Goal: Task Accomplishment & Management: Manage account settings

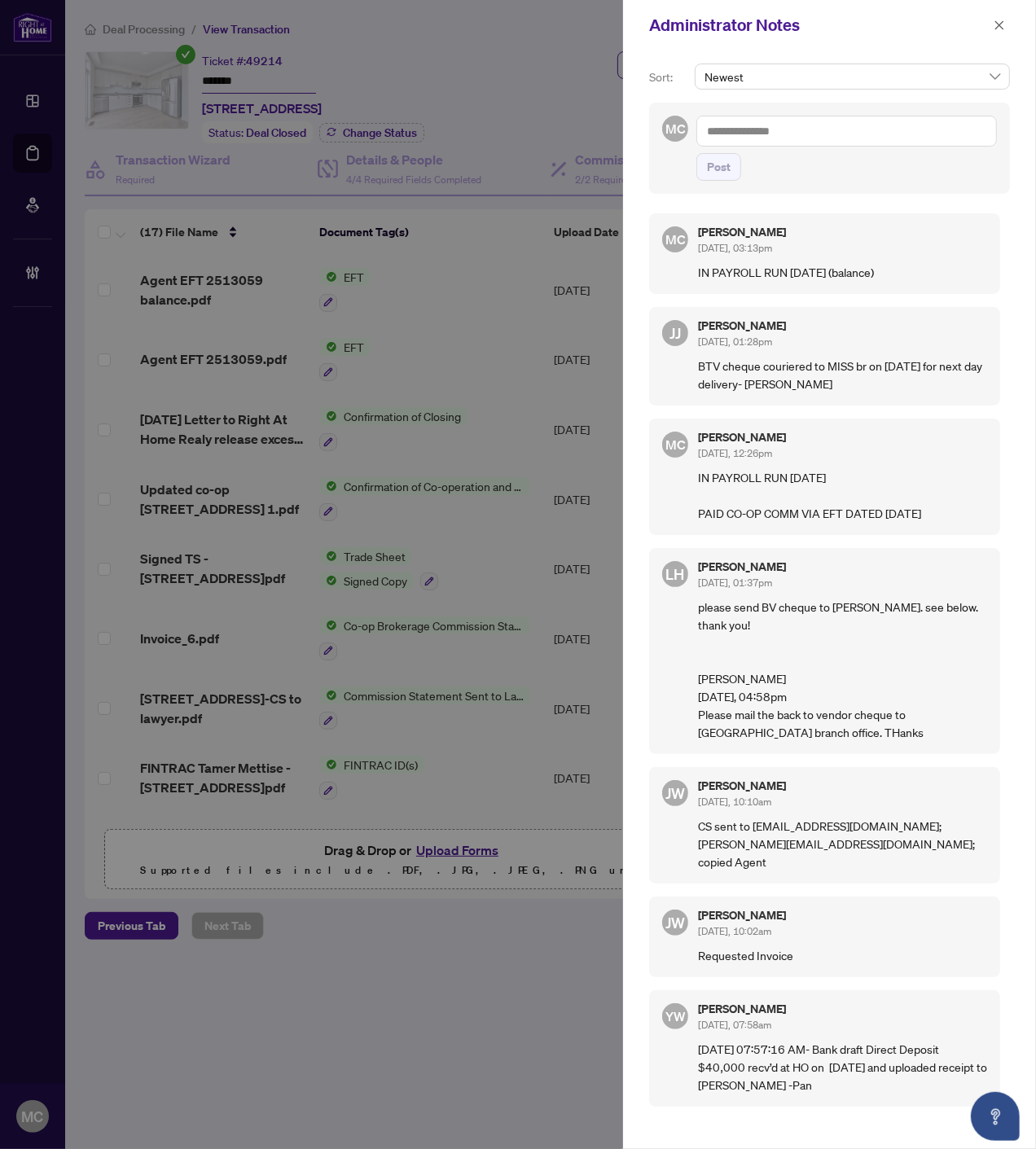
click at [1005, 25] on button "button" at bounding box center [999, 25] width 21 height 20
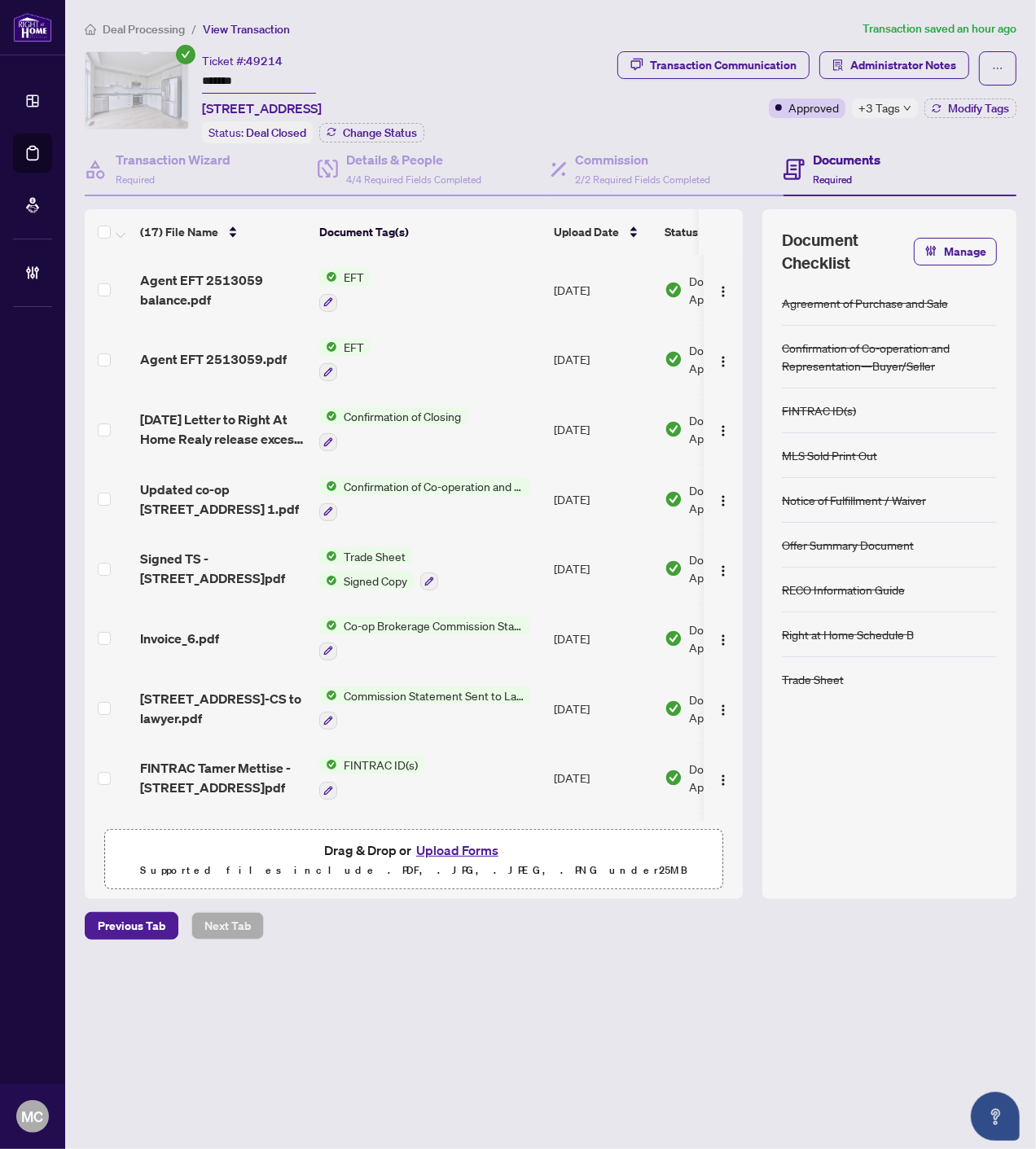
click at [150, 26] on span "Deal Processing" at bounding box center [143, 29] width 82 height 14
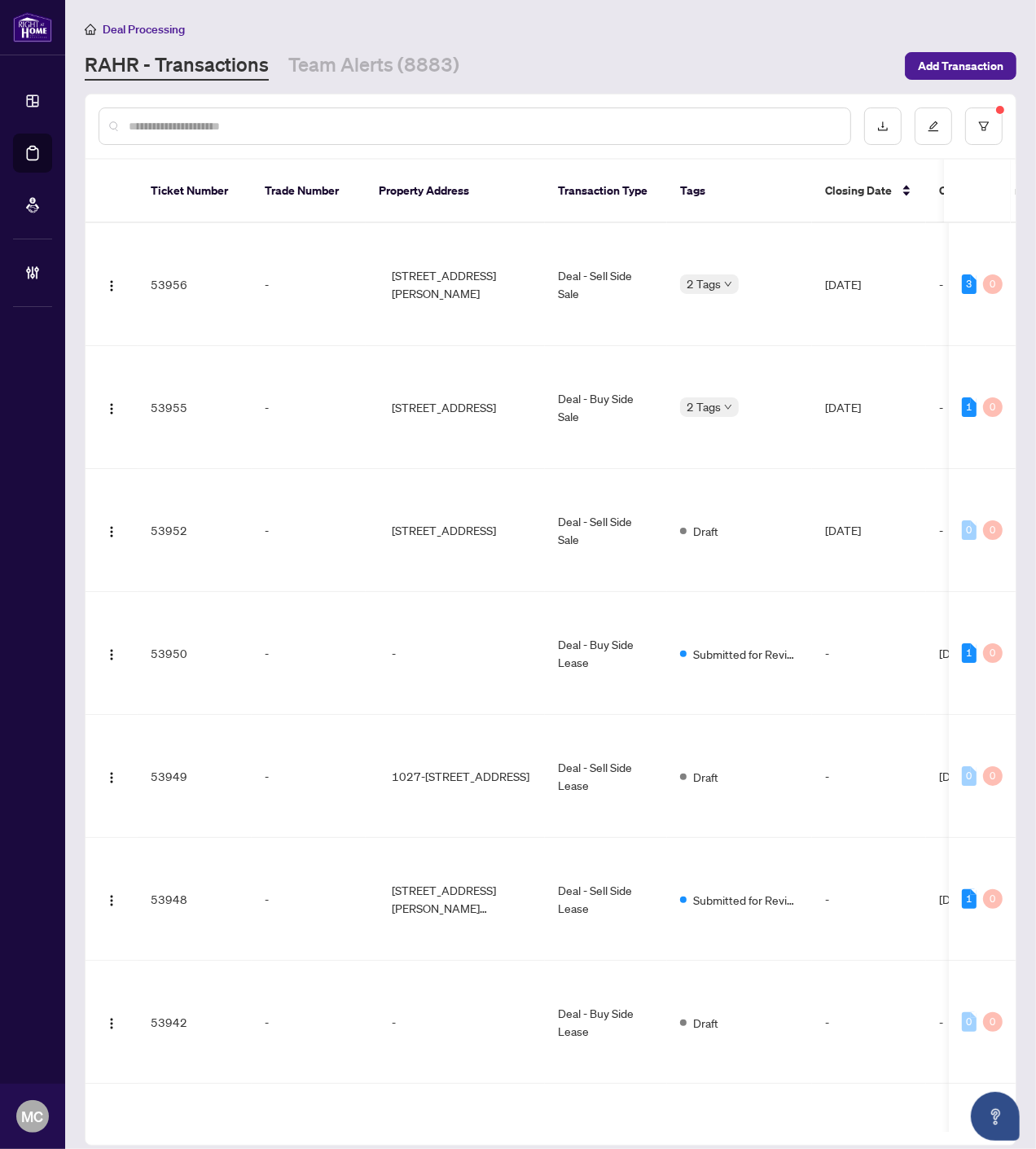
click at [379, 128] on input "text" at bounding box center [483, 126] width 708 height 18
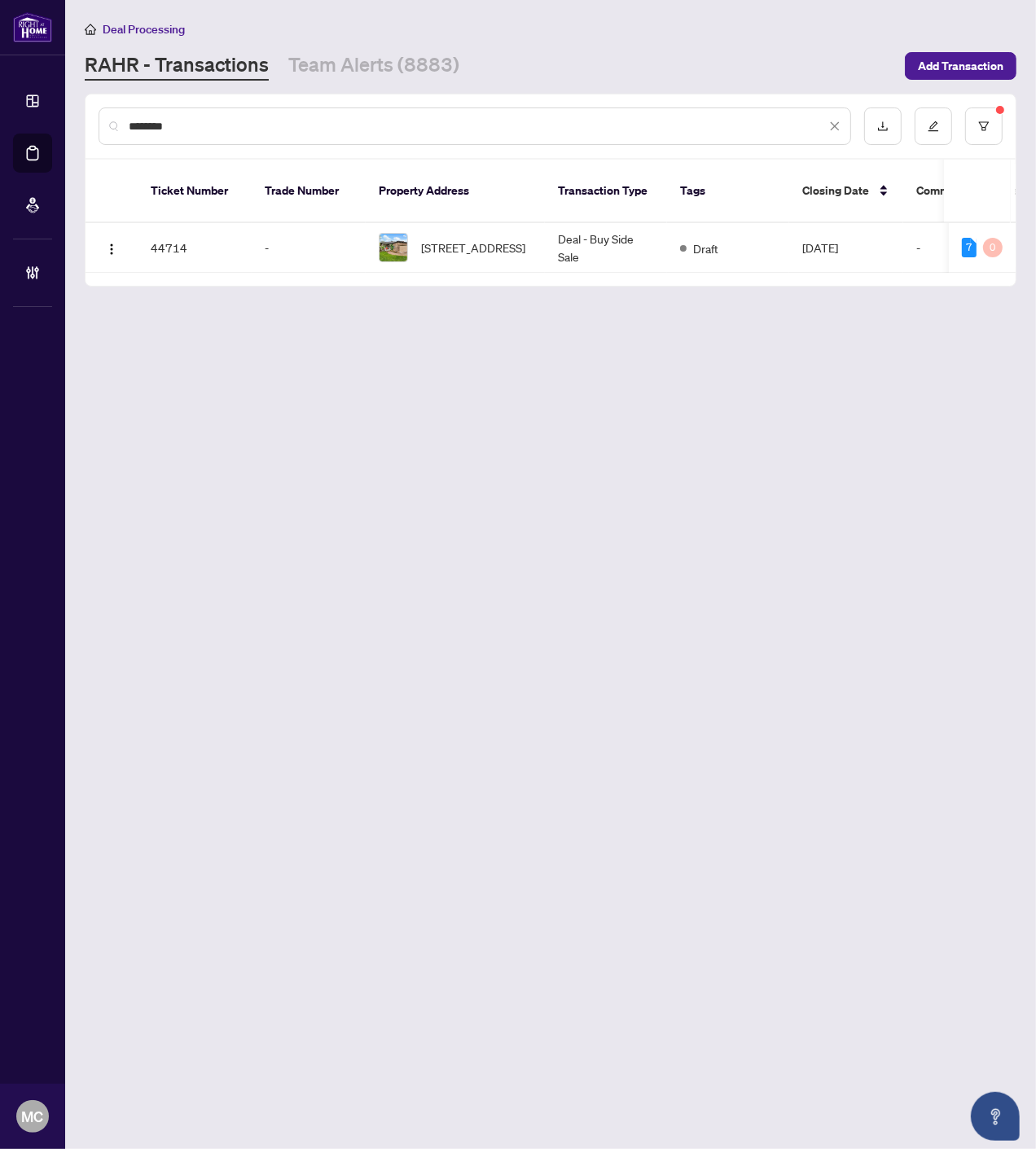
type input "********"
click at [453, 238] on span "33 Waterthrush Cres, Ottawa, Ontario K2M 2T8, Canada" at bounding box center [473, 247] width 104 height 18
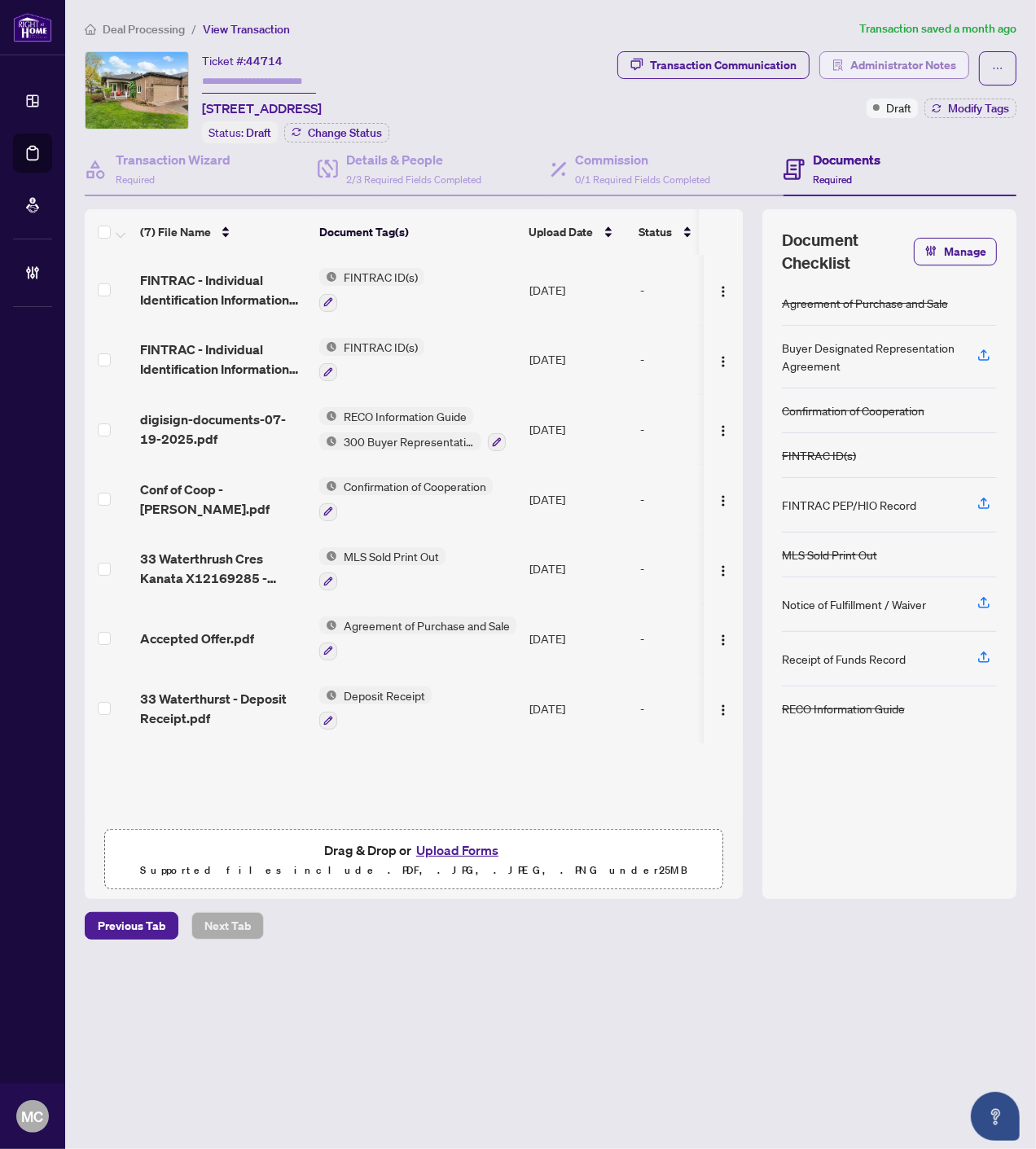
click at [917, 68] on span "Administrator Notes" at bounding box center [903, 64] width 106 height 26
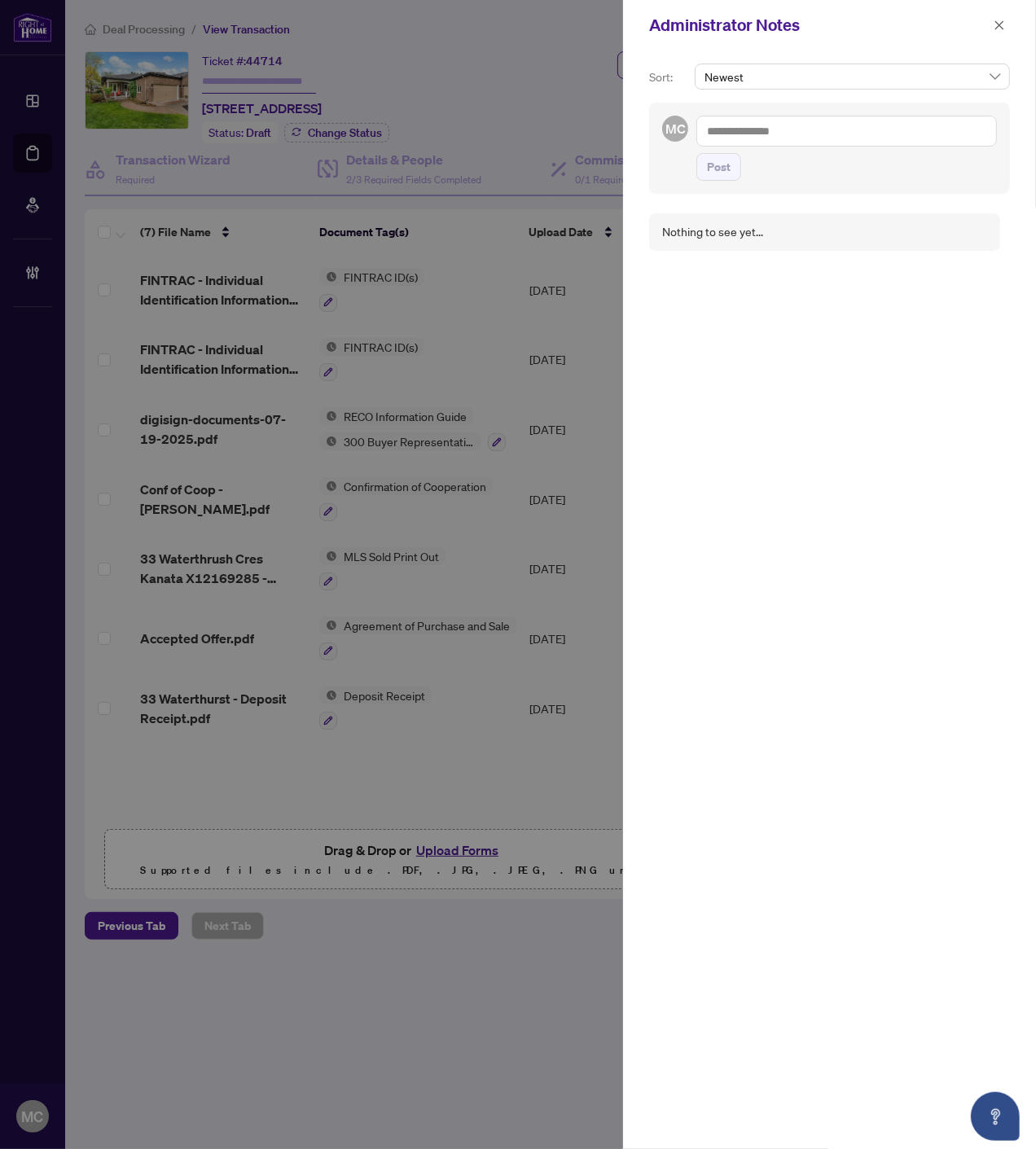
click at [863, 142] on textarea at bounding box center [846, 131] width 300 height 31
click at [751, 129] on textarea "*" at bounding box center [846, 131] width 300 height 31
click at [778, 135] on b "East" at bounding box center [778, 142] width 22 height 14
type textarea "**********"
click at [714, 176] on span "Post" at bounding box center [719, 183] width 24 height 26
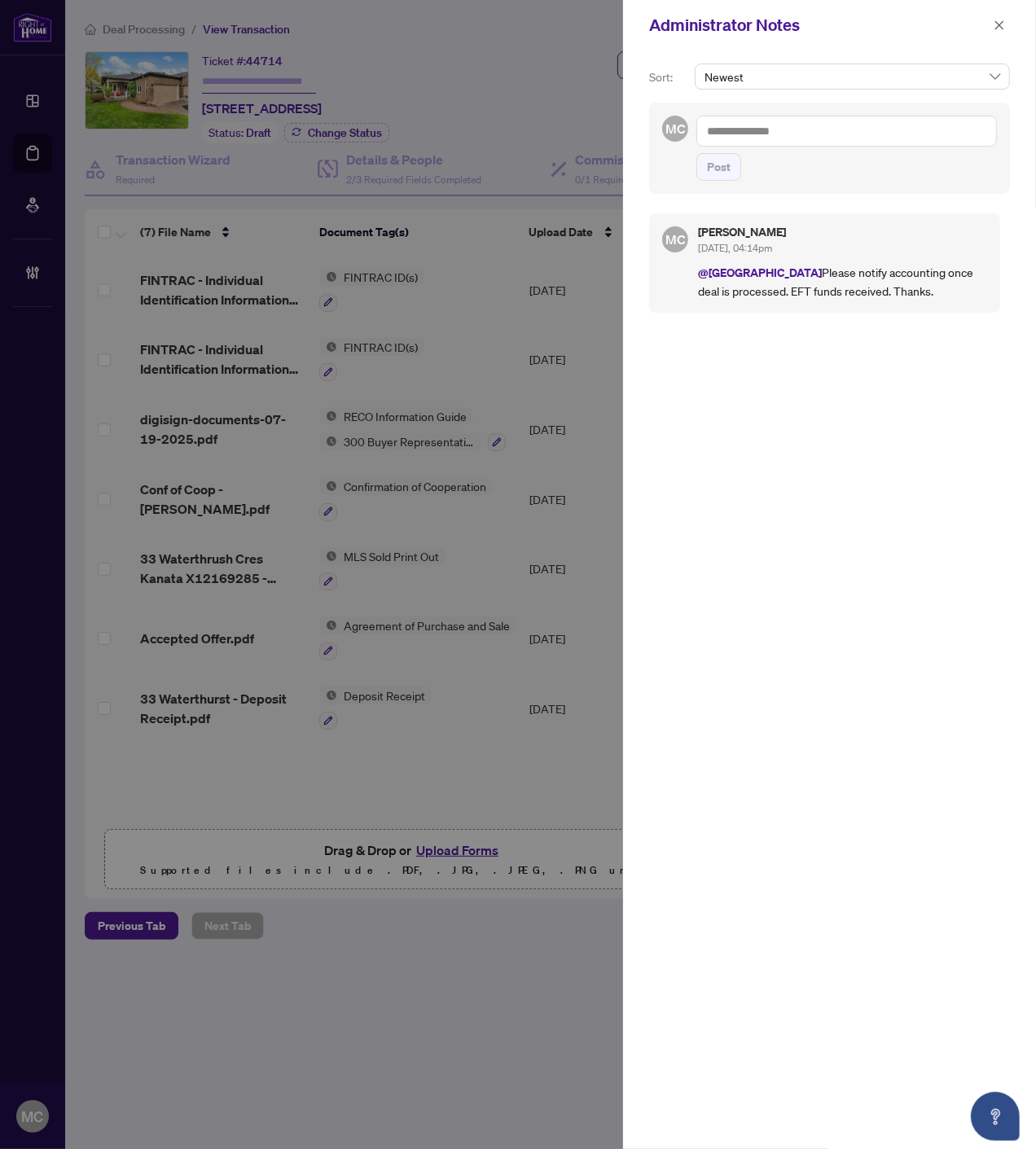
drag, startPoint x: 996, startPoint y: 19, endPoint x: 972, endPoint y: 53, distance: 41.6
click at [996, 20] on icon "close" at bounding box center [999, 25] width 11 height 11
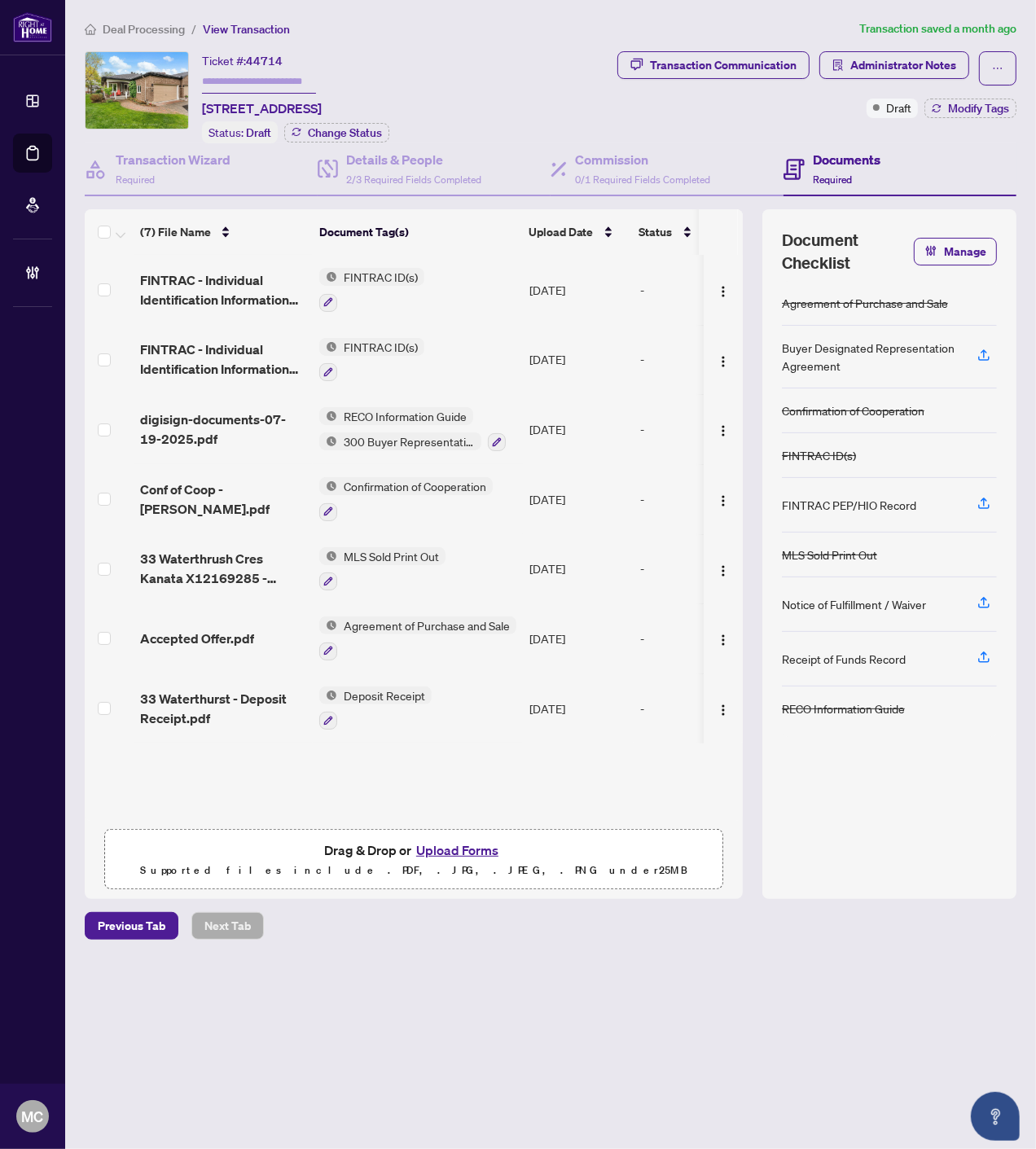
click at [120, 26] on span "Deal Processing" at bounding box center [143, 29] width 82 height 14
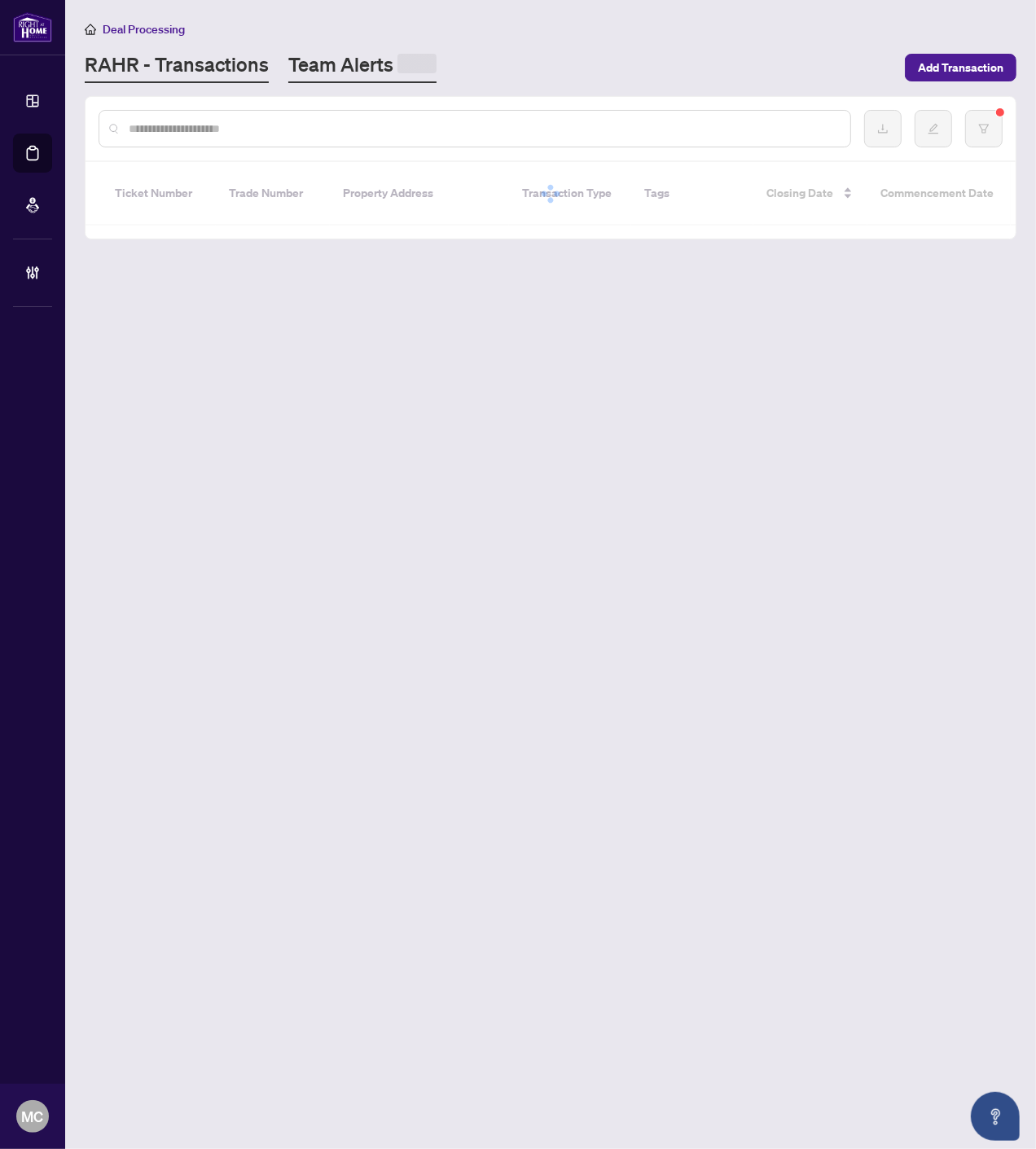
click at [393, 67] on link "Team Alerts" at bounding box center [362, 66] width 148 height 31
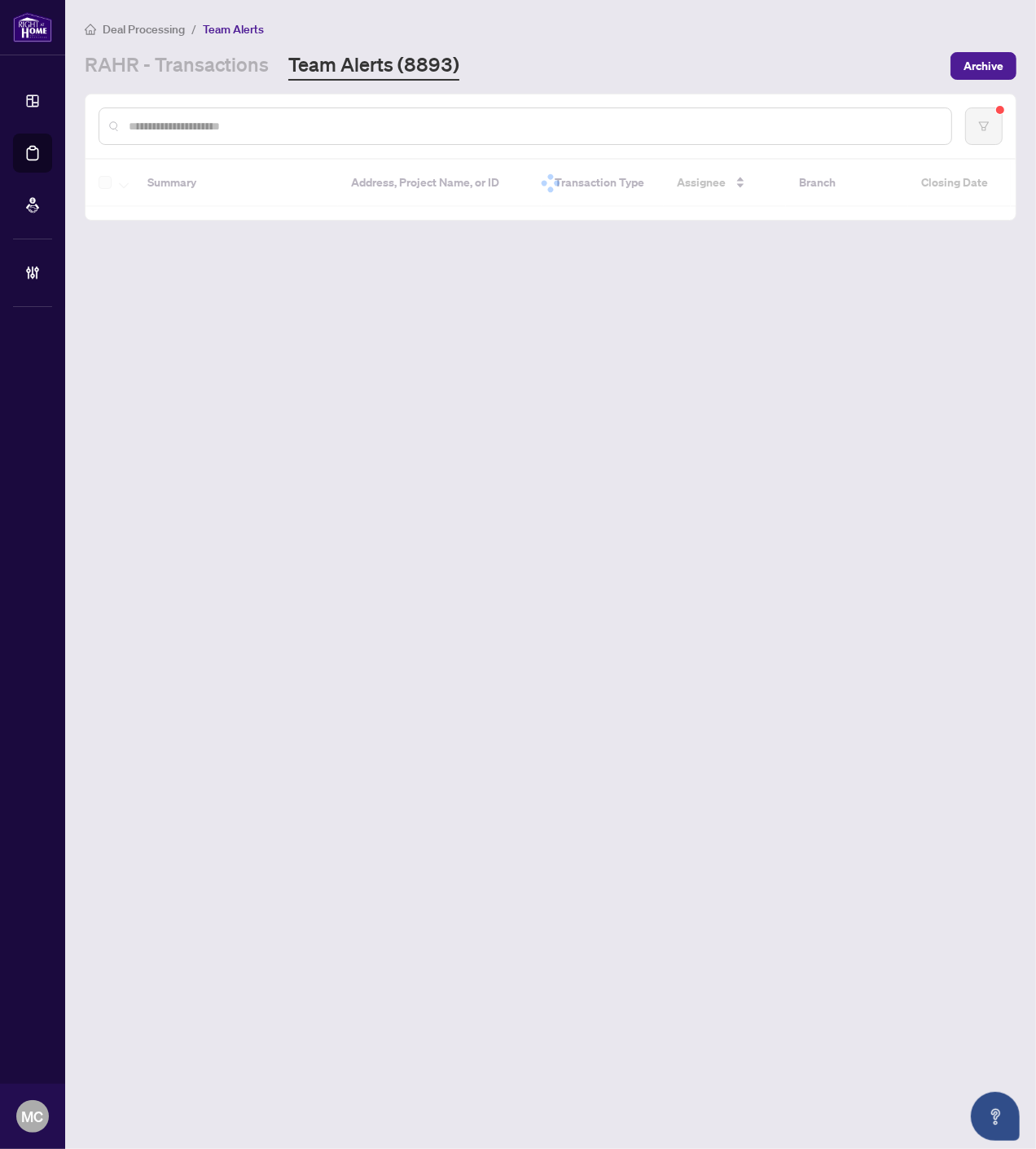
drag, startPoint x: 393, startPoint y: 67, endPoint x: 484, endPoint y: 120, distance: 105.3
click at [484, 120] on input "text" at bounding box center [534, 126] width 809 height 18
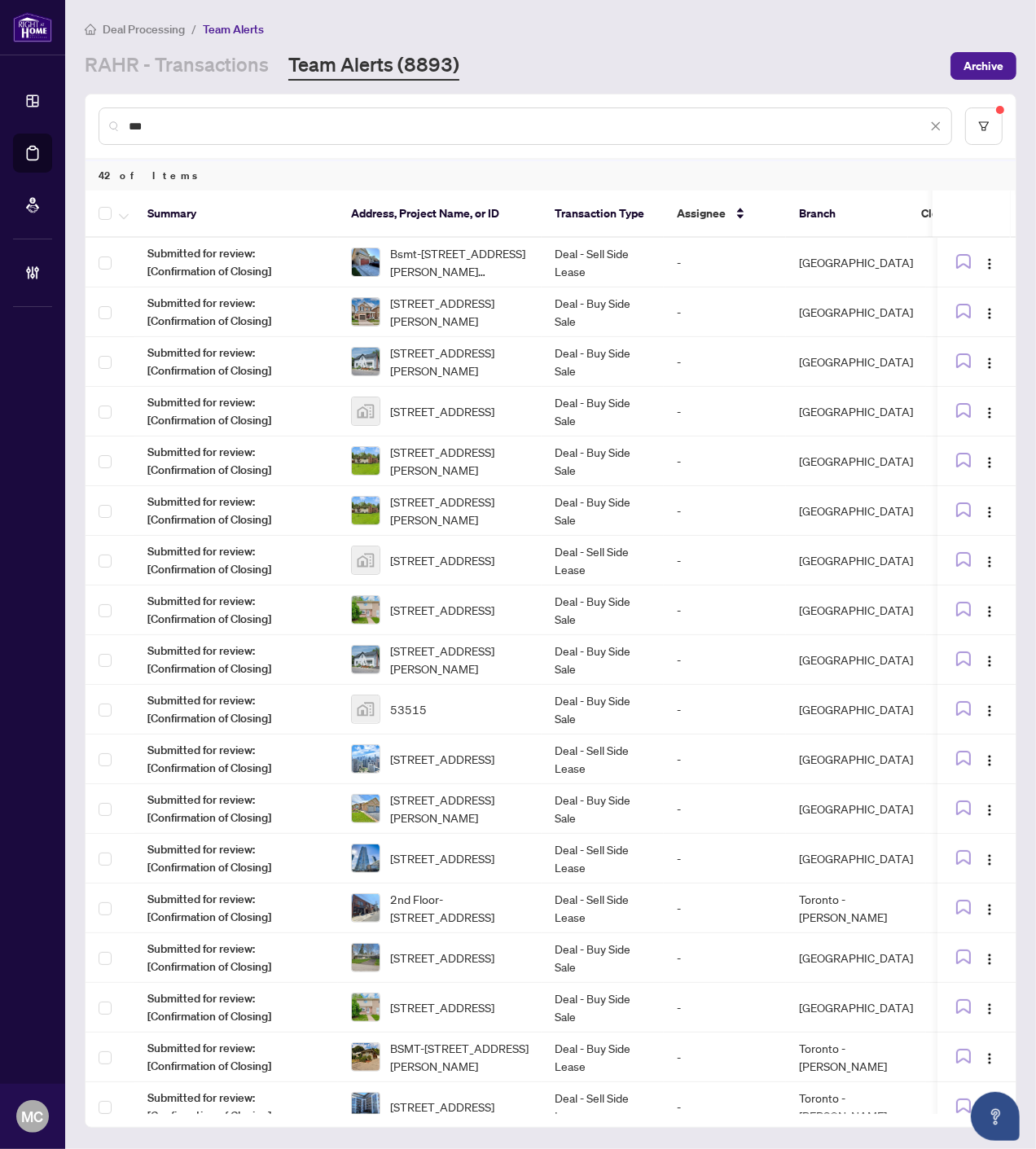
click at [619, 118] on input "**" at bounding box center [528, 126] width 798 height 18
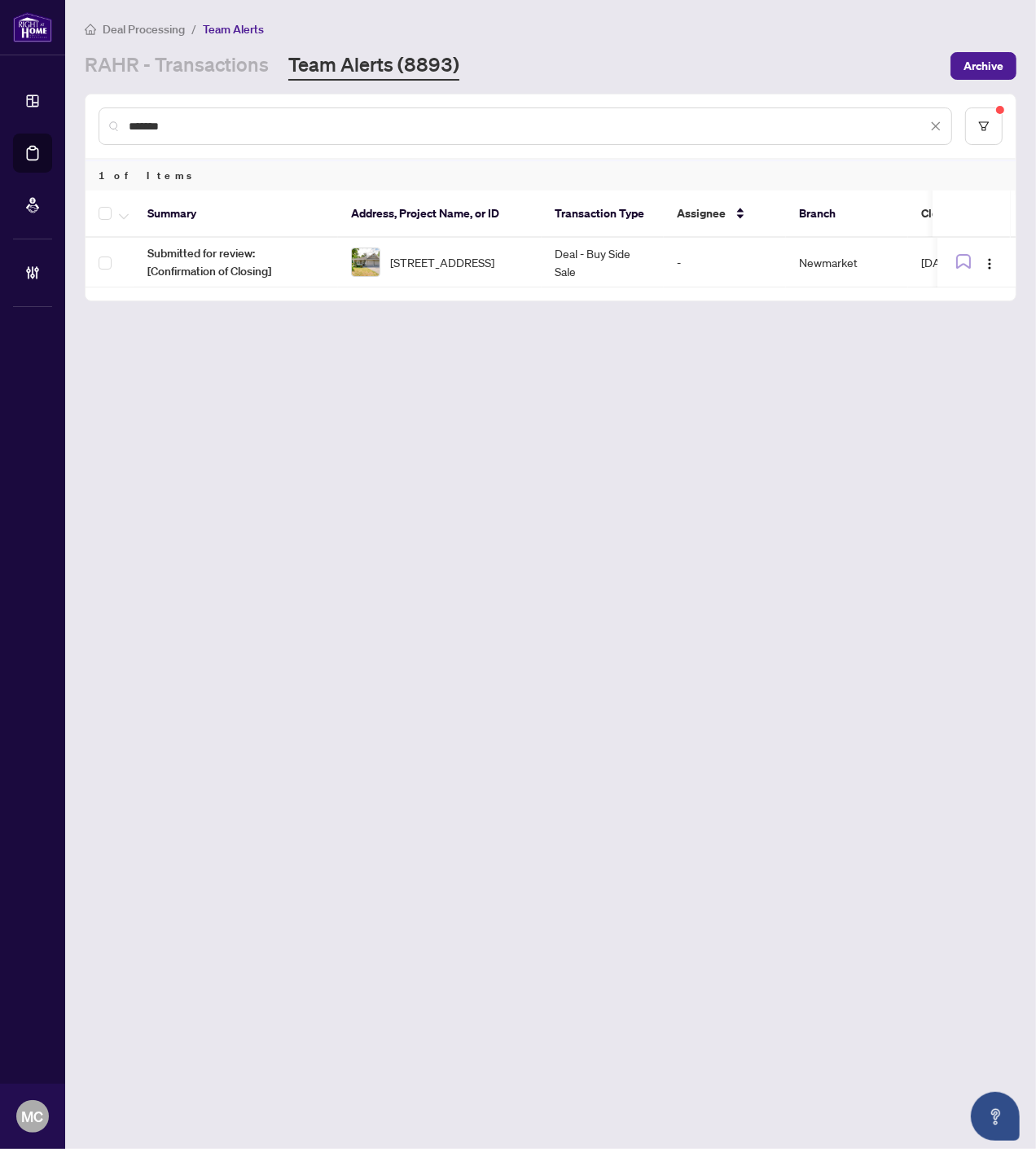
click at [880, 121] on input "*******" at bounding box center [528, 126] width 798 height 18
click at [880, 120] on input "*******" at bounding box center [528, 126] width 798 height 18
click at [727, 126] on input "******" at bounding box center [528, 126] width 798 height 18
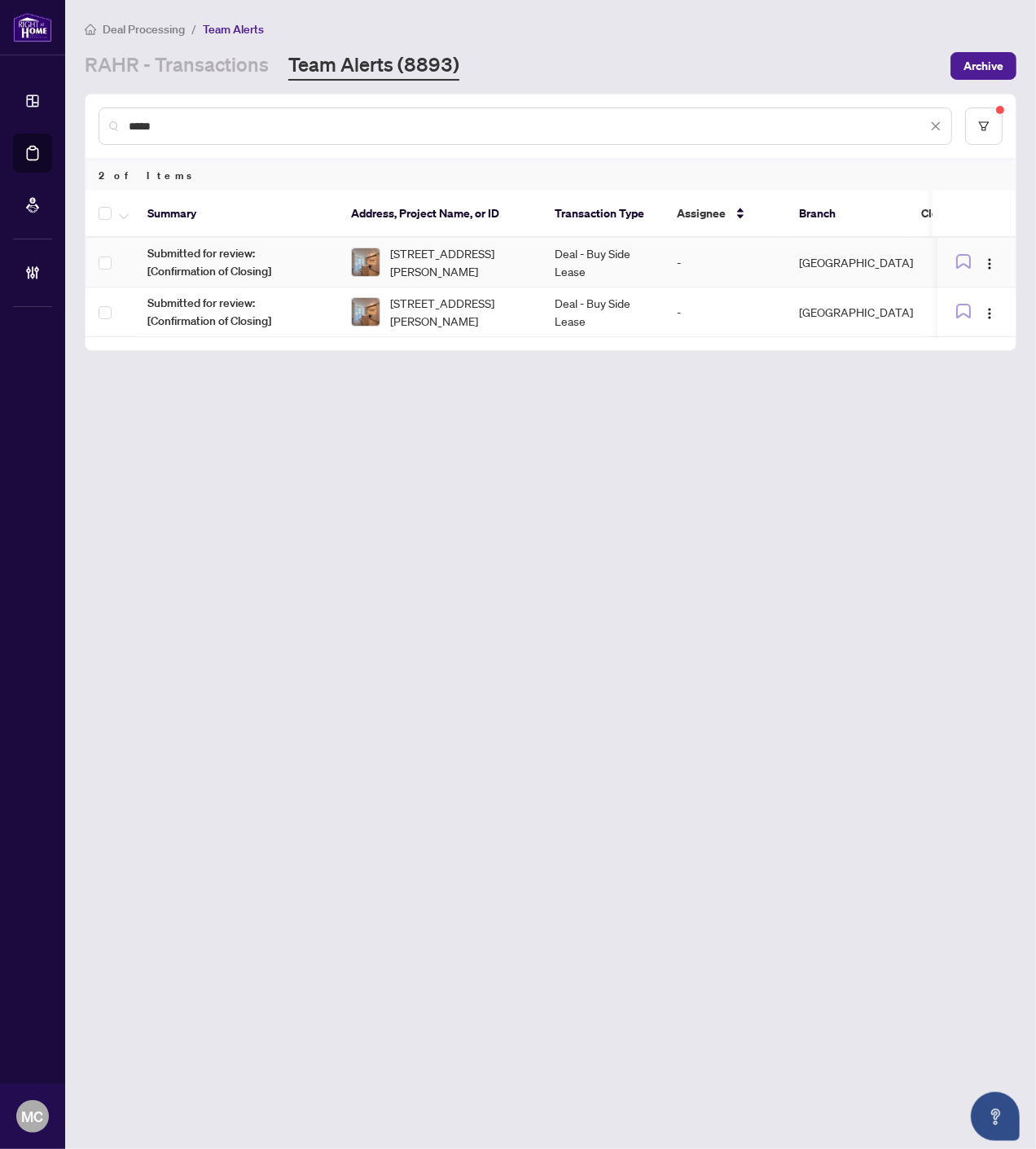
click at [700, 266] on td "-" at bounding box center [725, 262] width 122 height 50
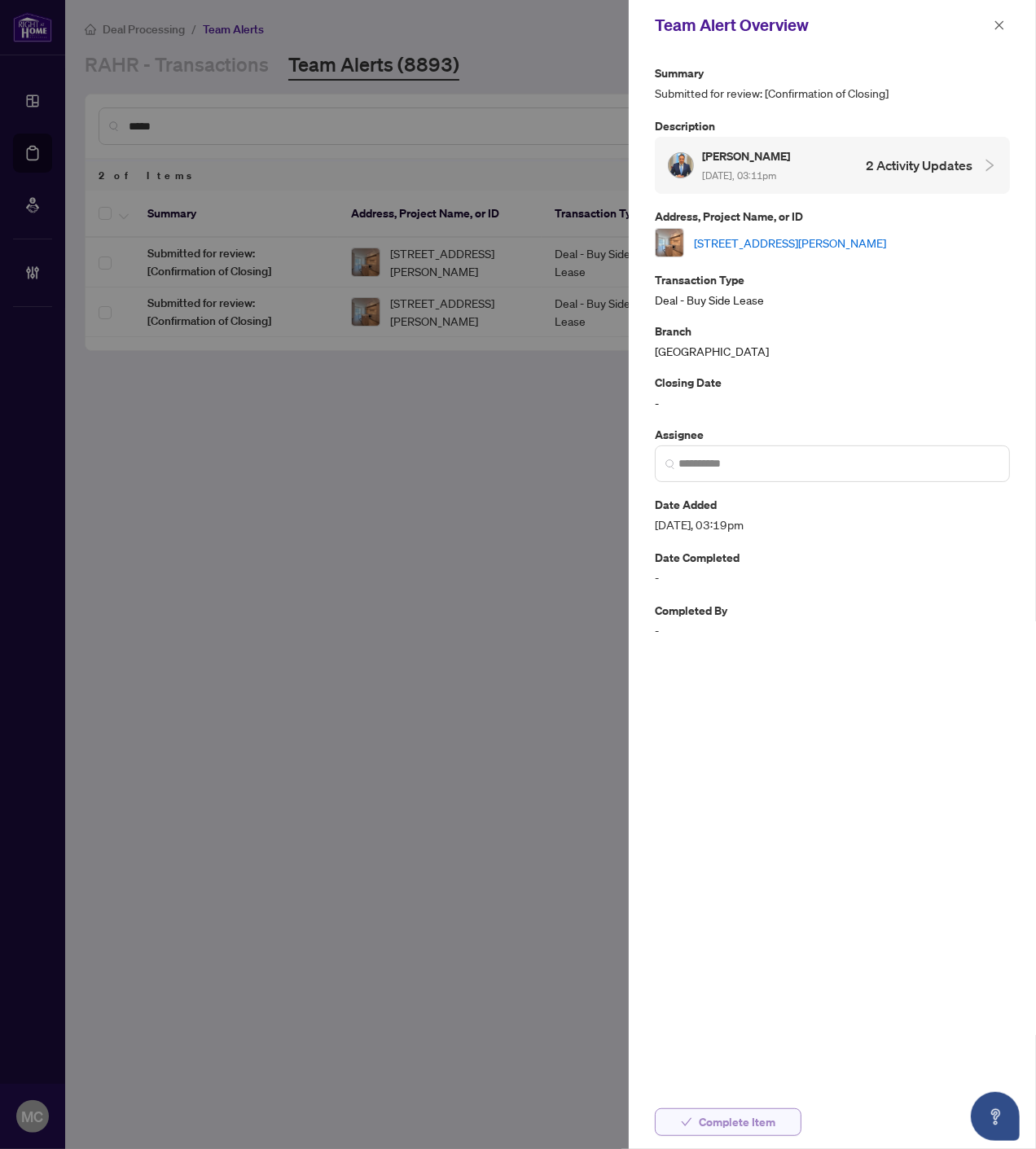
click at [755, 1125] on span "Complete Item" at bounding box center [736, 1122] width 76 height 26
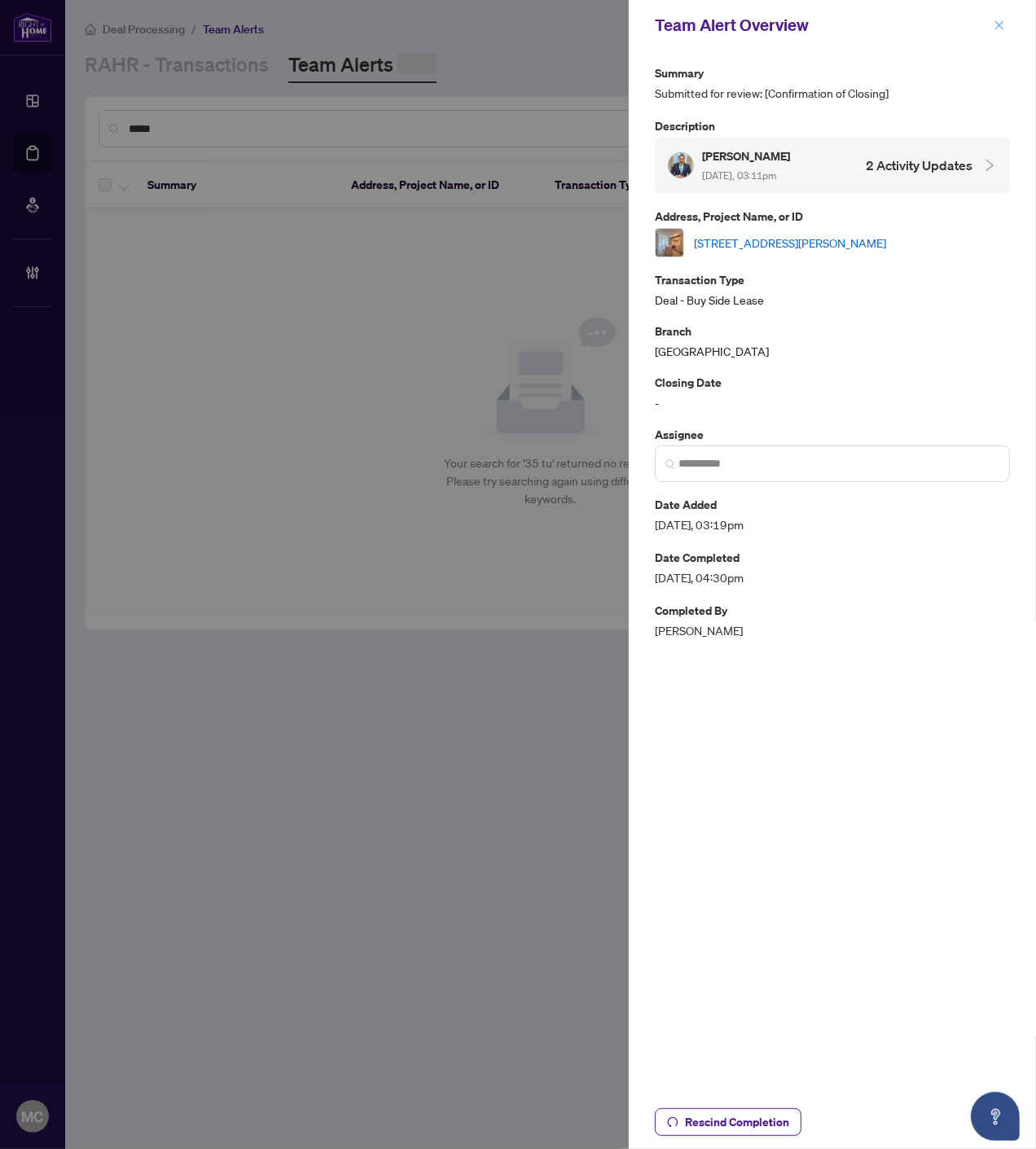
click at [997, 20] on icon "close" at bounding box center [999, 25] width 11 height 11
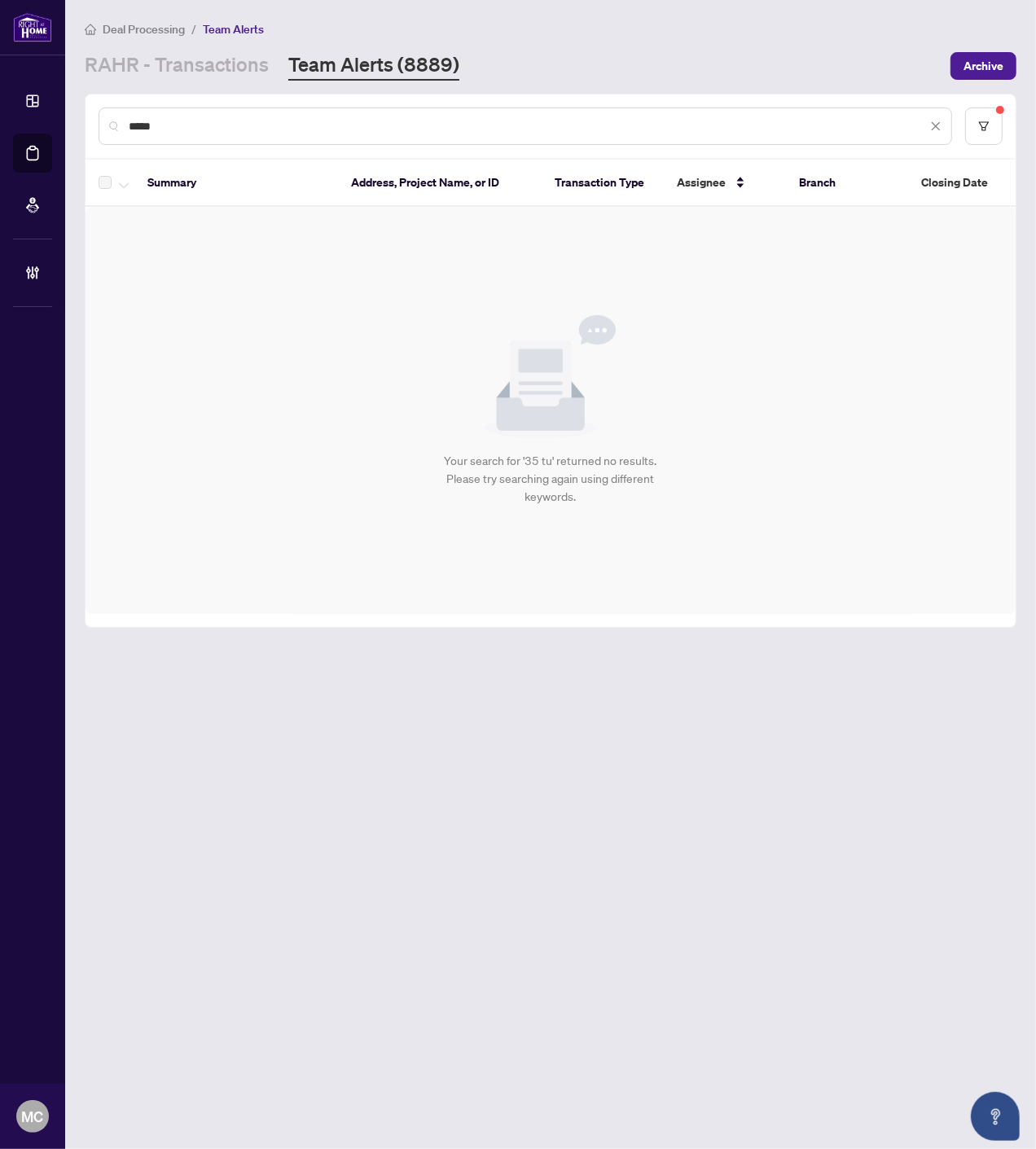
click at [873, 131] on input "*****" at bounding box center [528, 126] width 798 height 18
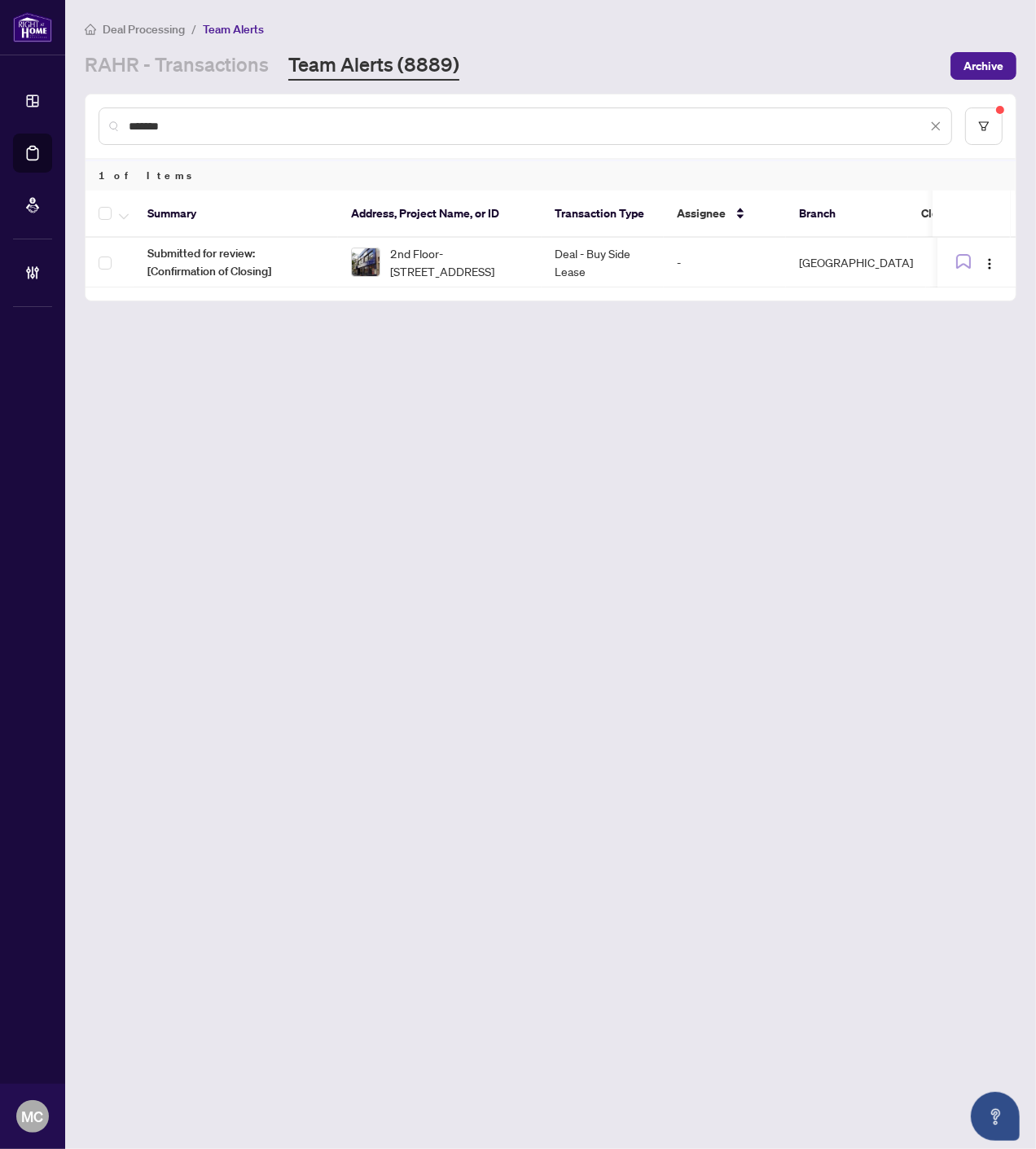
click at [842, 120] on input "*******" at bounding box center [528, 126] width 798 height 18
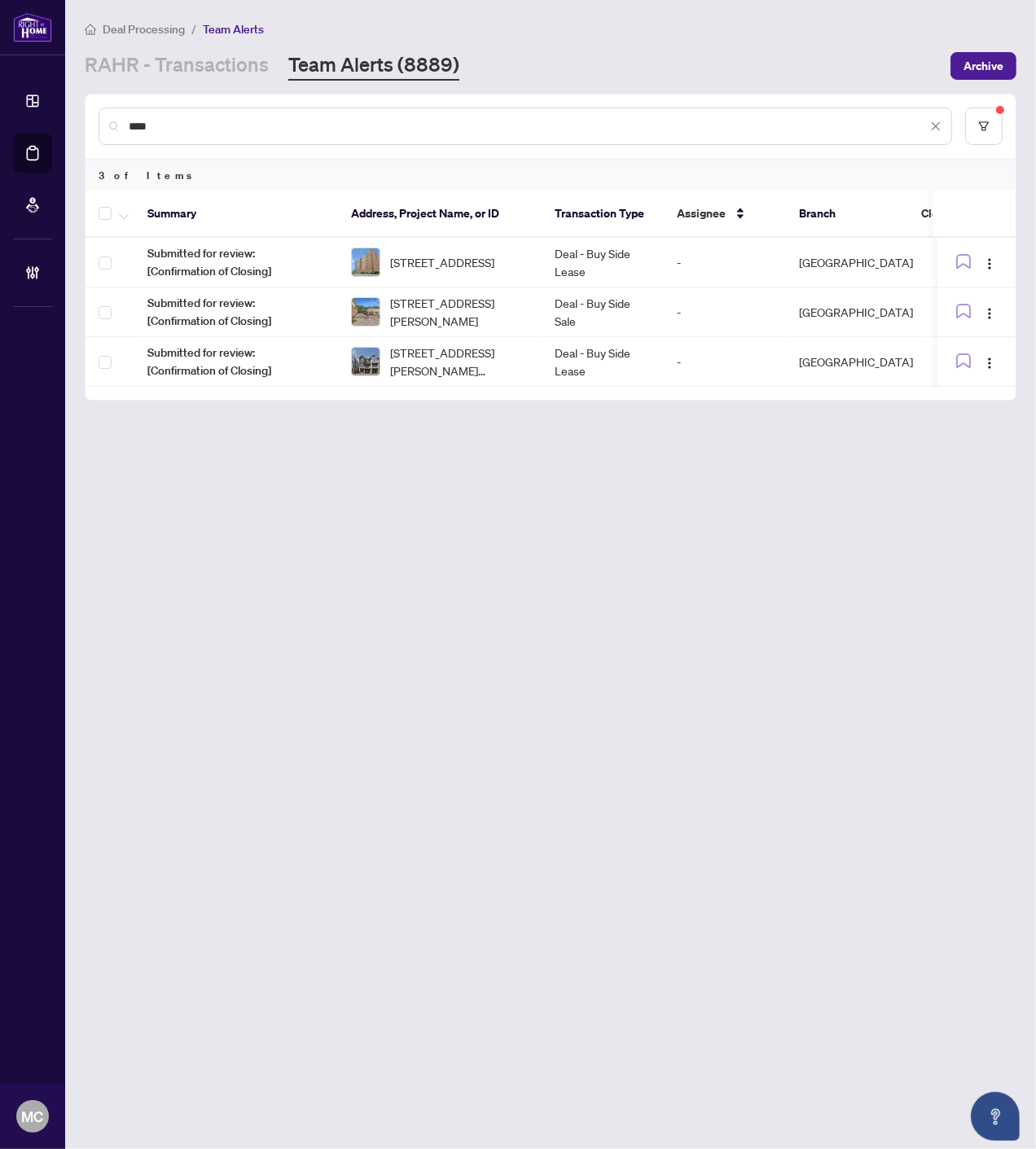
click at [812, 132] on input "****" at bounding box center [528, 126] width 798 height 18
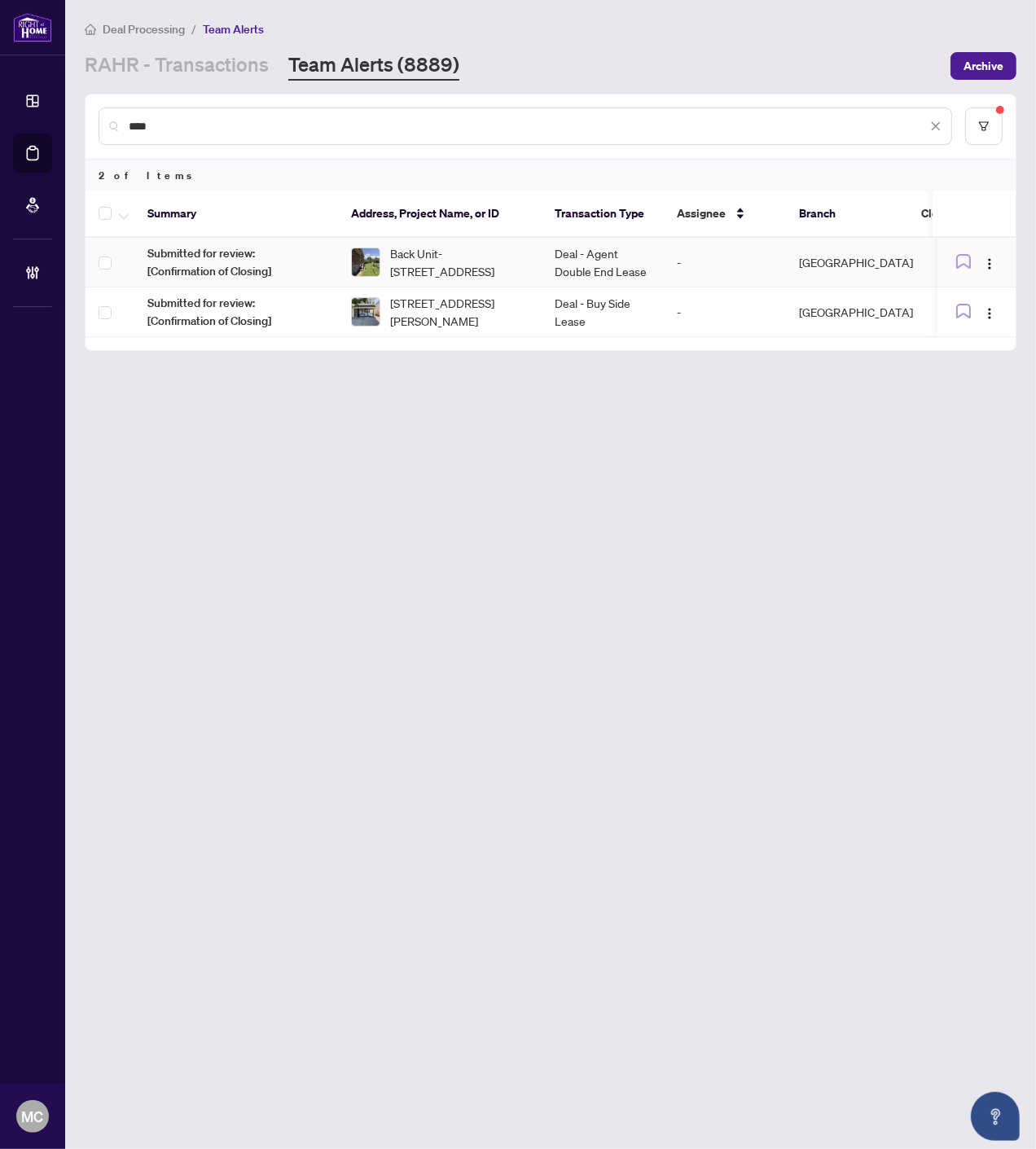
click at [506, 320] on span "2-178 Brant Avenue, Brantford, ON N3T 4L9, Canada" at bounding box center [459, 311] width 138 height 36
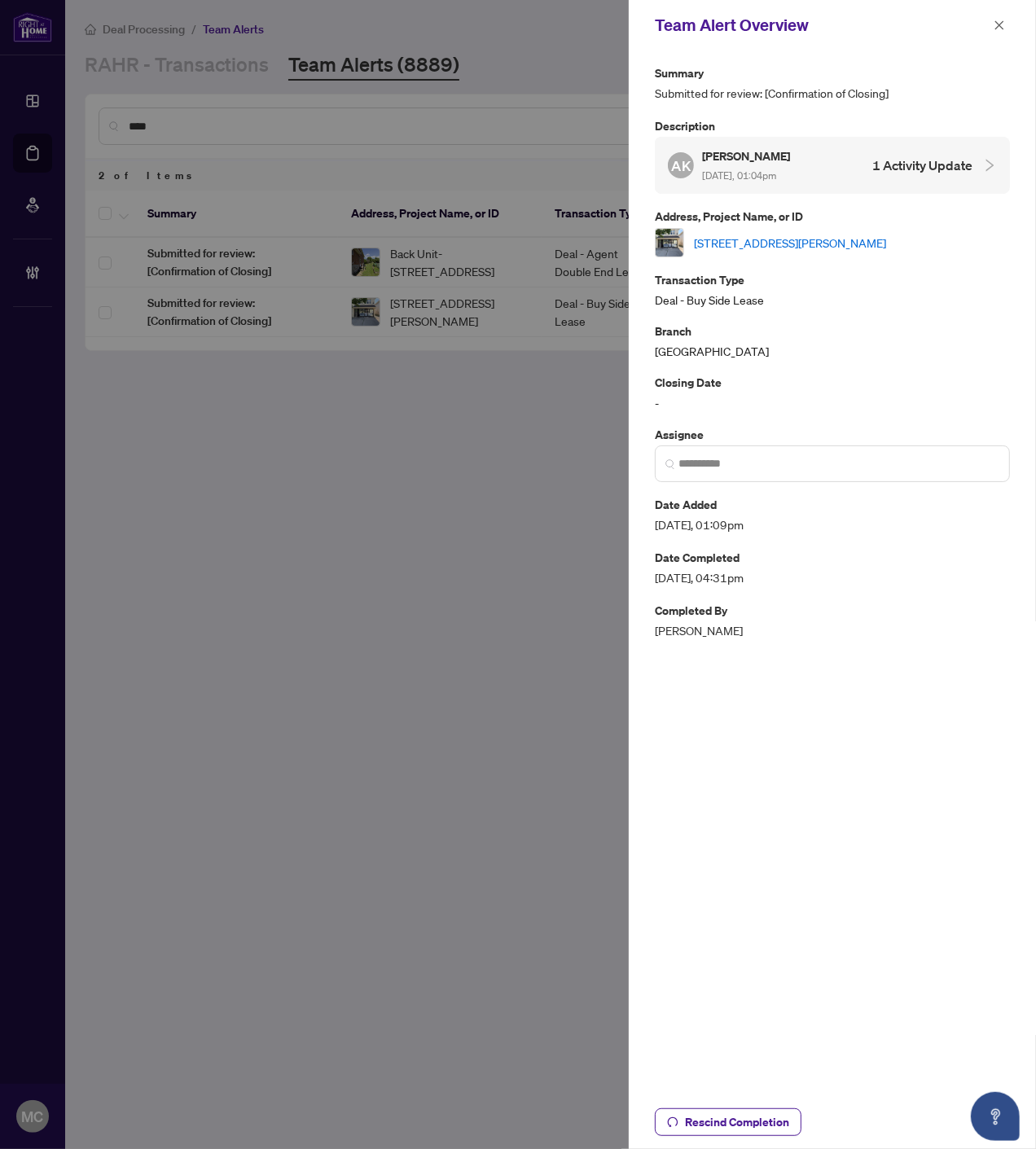
click at [755, 249] on div "2-178 Brant Avenue, Brantford, ON N3T 4L9, Canada" at bounding box center [832, 243] width 355 height 30
click at [750, 239] on link "2-178 Brant Avenue, Brantford, ON N3T 4L9, Canada" at bounding box center [790, 242] width 192 height 18
click at [1003, 21] on icon "close" at bounding box center [999, 25] width 11 height 11
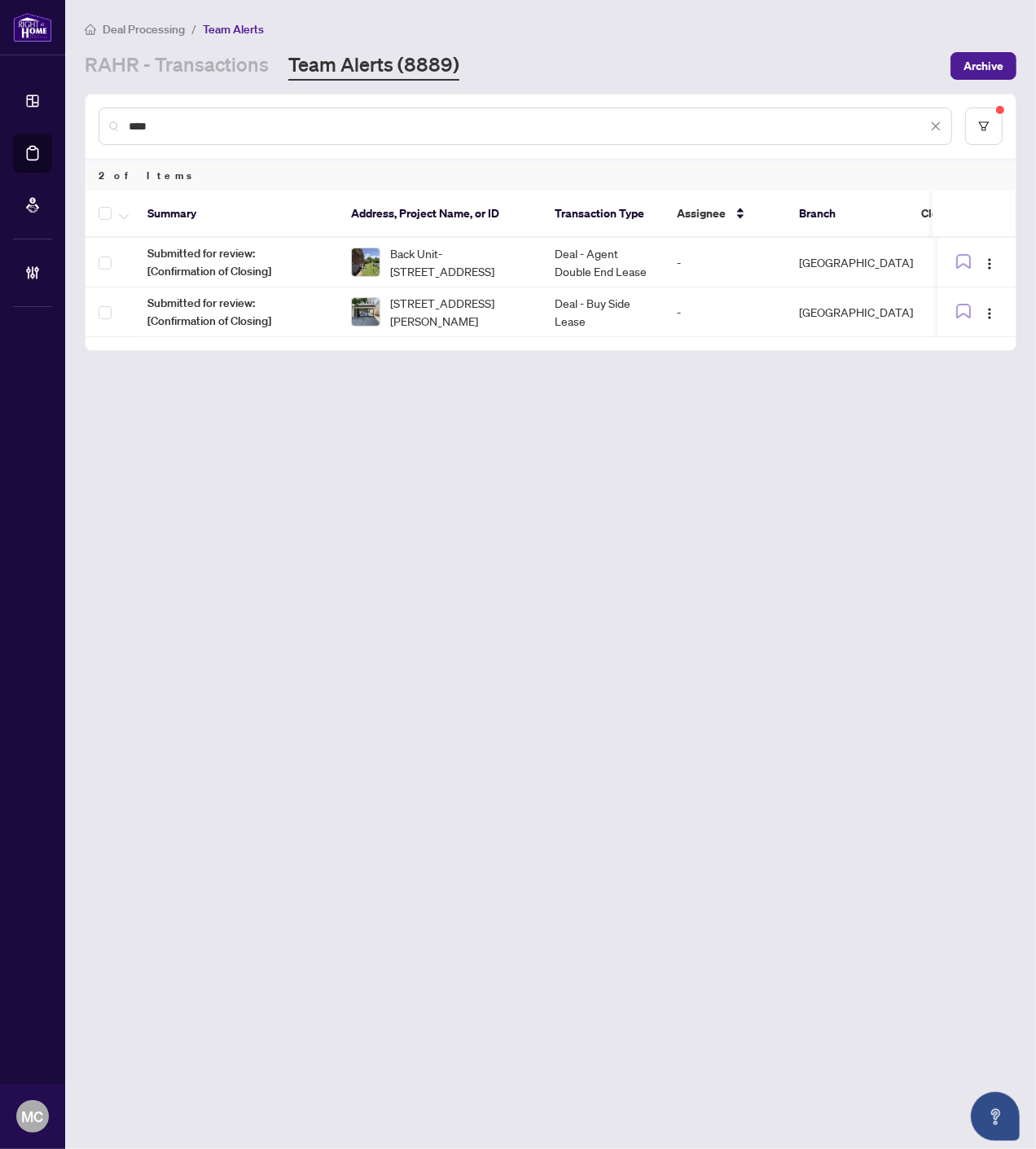
click at [725, 120] on input "***" at bounding box center [528, 126] width 798 height 18
click at [644, 256] on td "Deal - Buy Side Sale" at bounding box center [602, 262] width 122 height 50
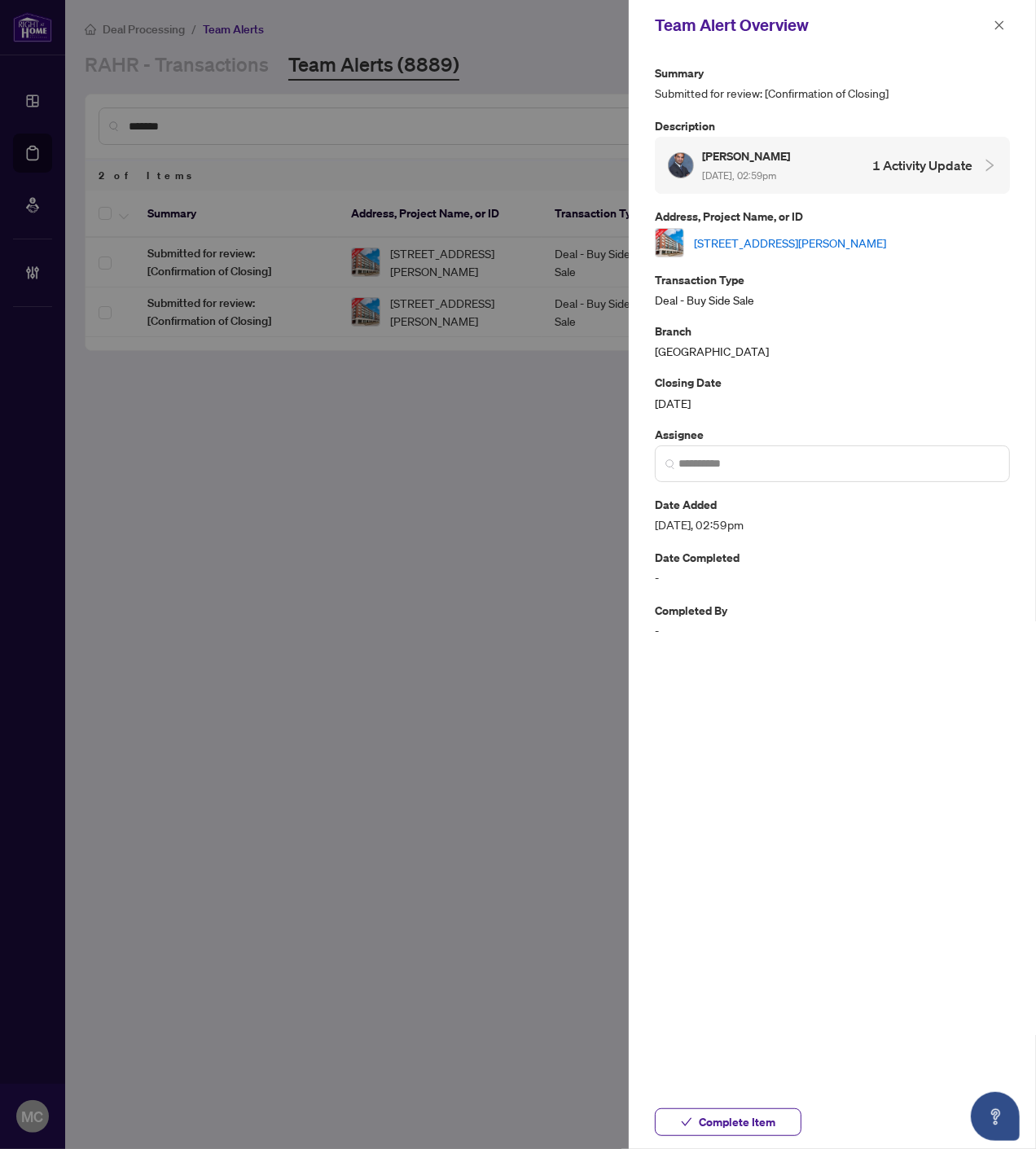
click at [720, 1117] on span "Complete Item" at bounding box center [736, 1122] width 76 height 26
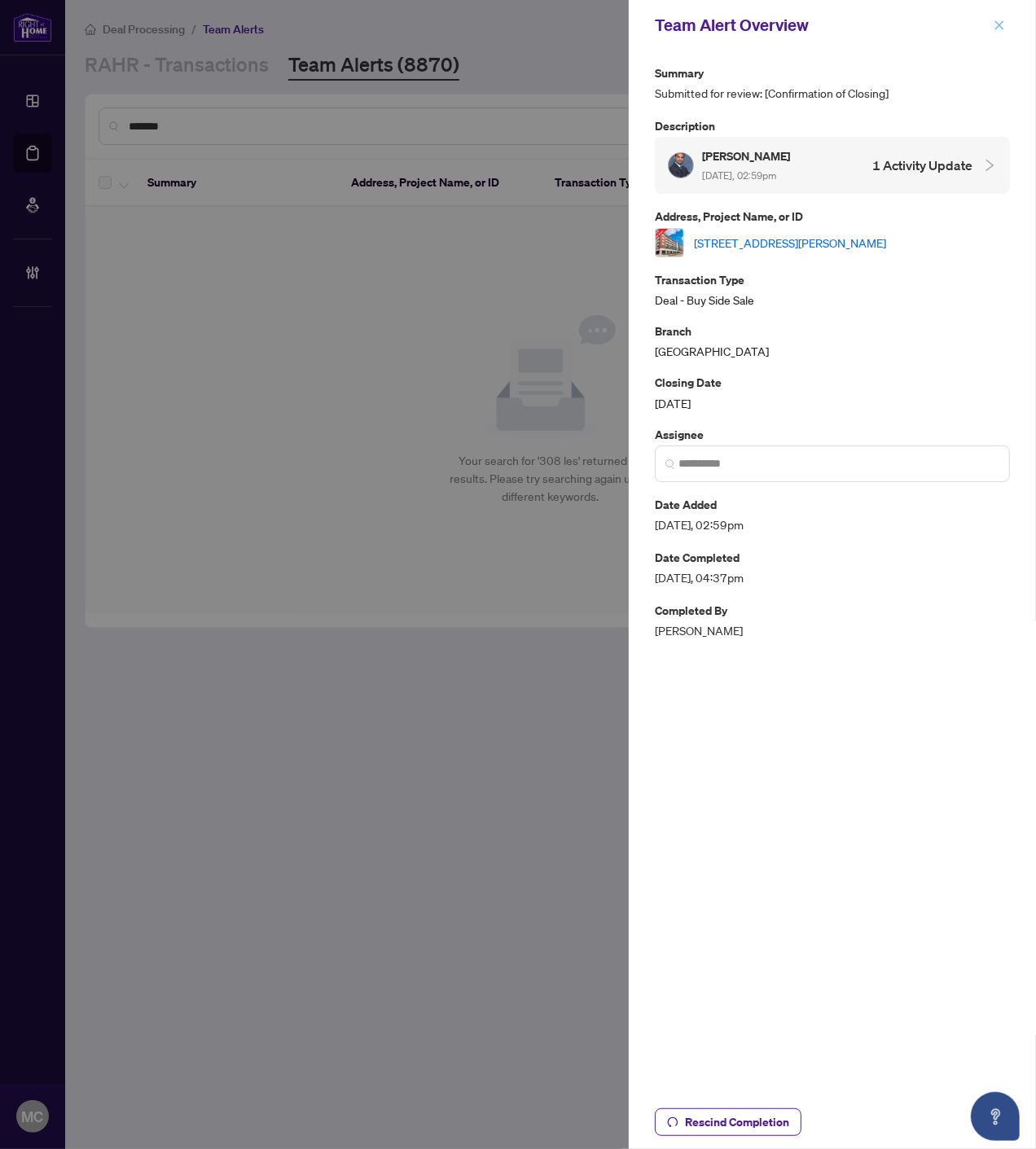
click at [997, 25] on icon "close" at bounding box center [999, 25] width 11 height 11
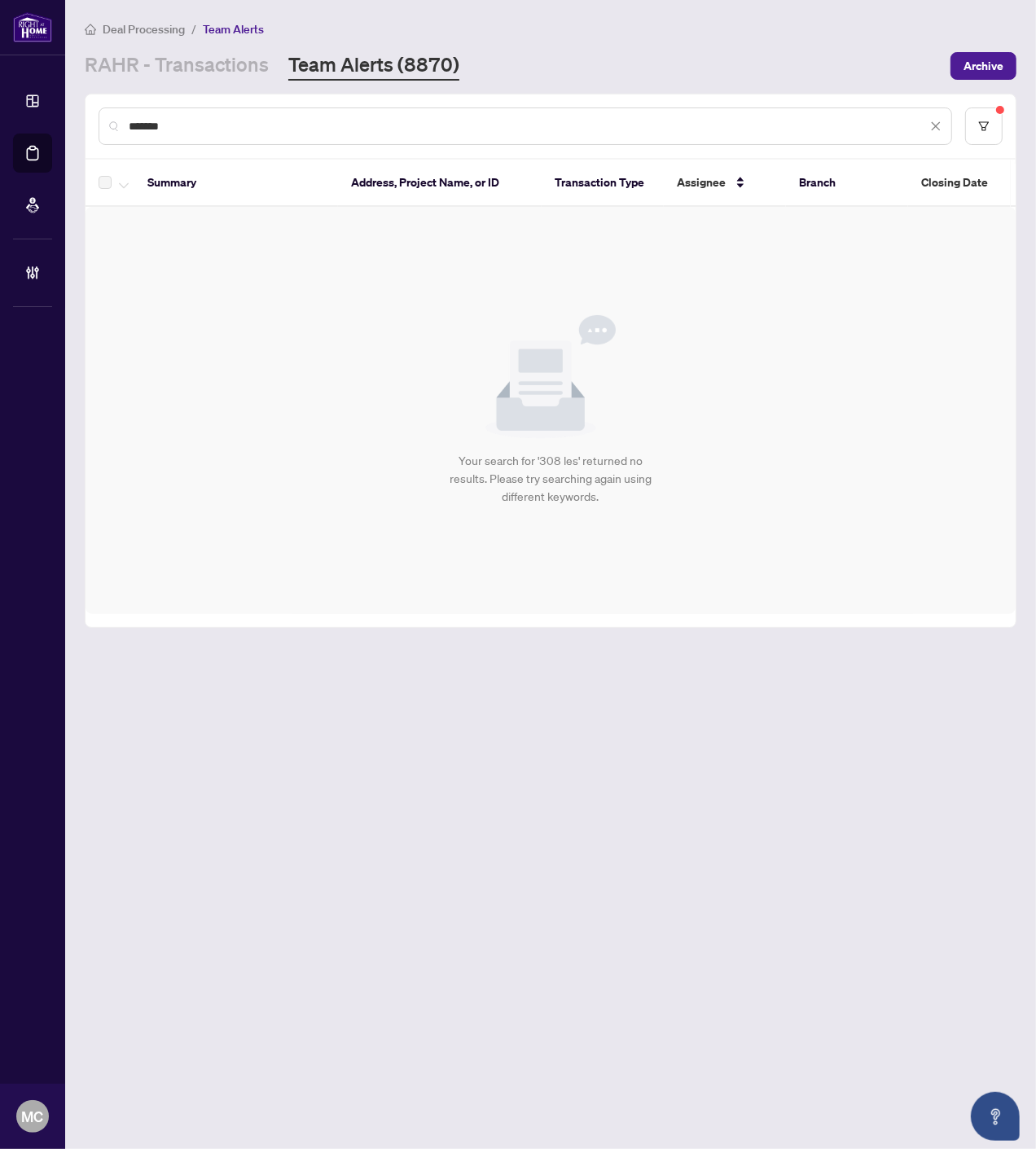
click at [844, 122] on input "*******" at bounding box center [528, 126] width 798 height 18
type input "*"
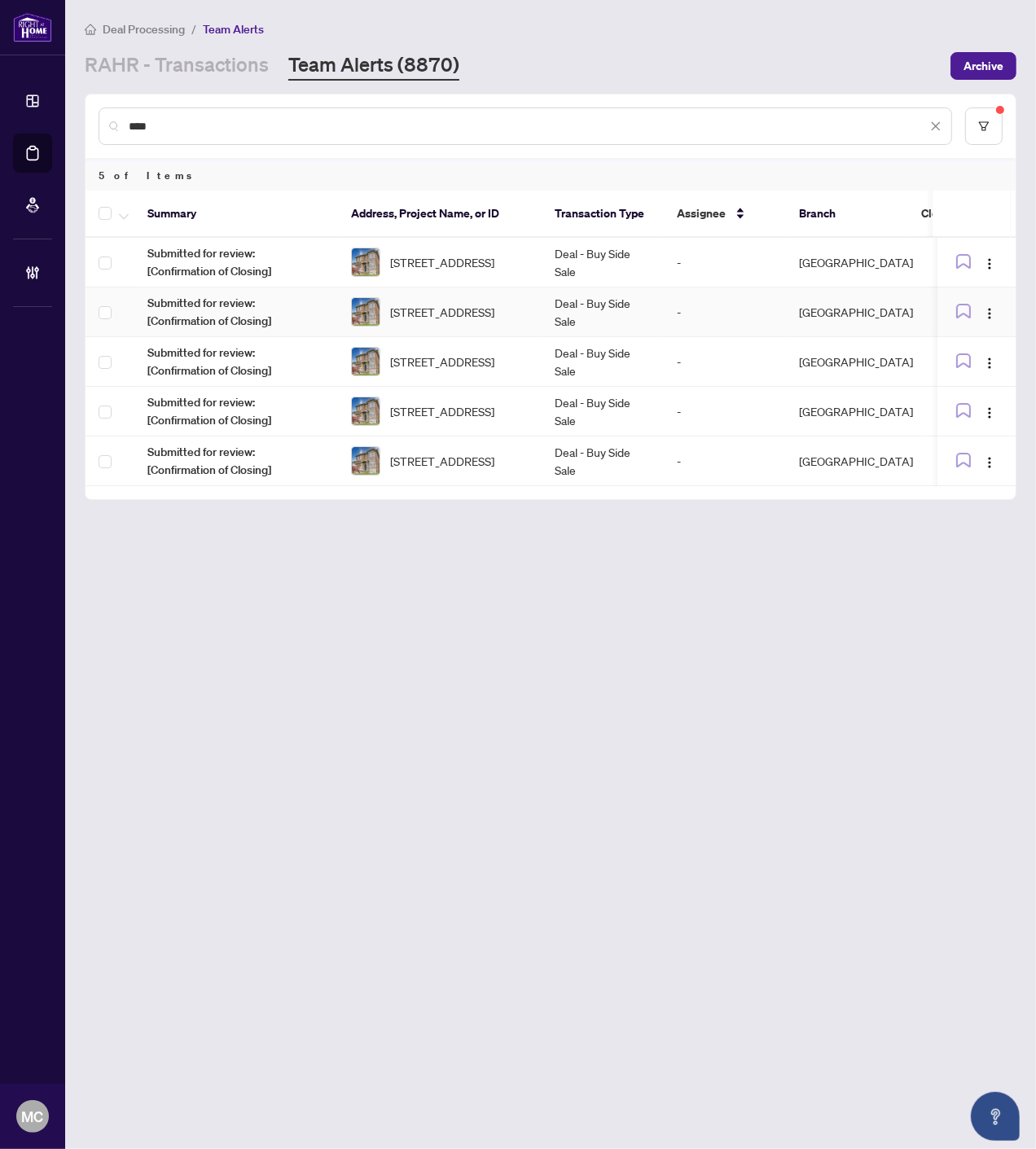
click at [619, 308] on td "Deal - Buy Side Sale" at bounding box center [602, 312] width 122 height 50
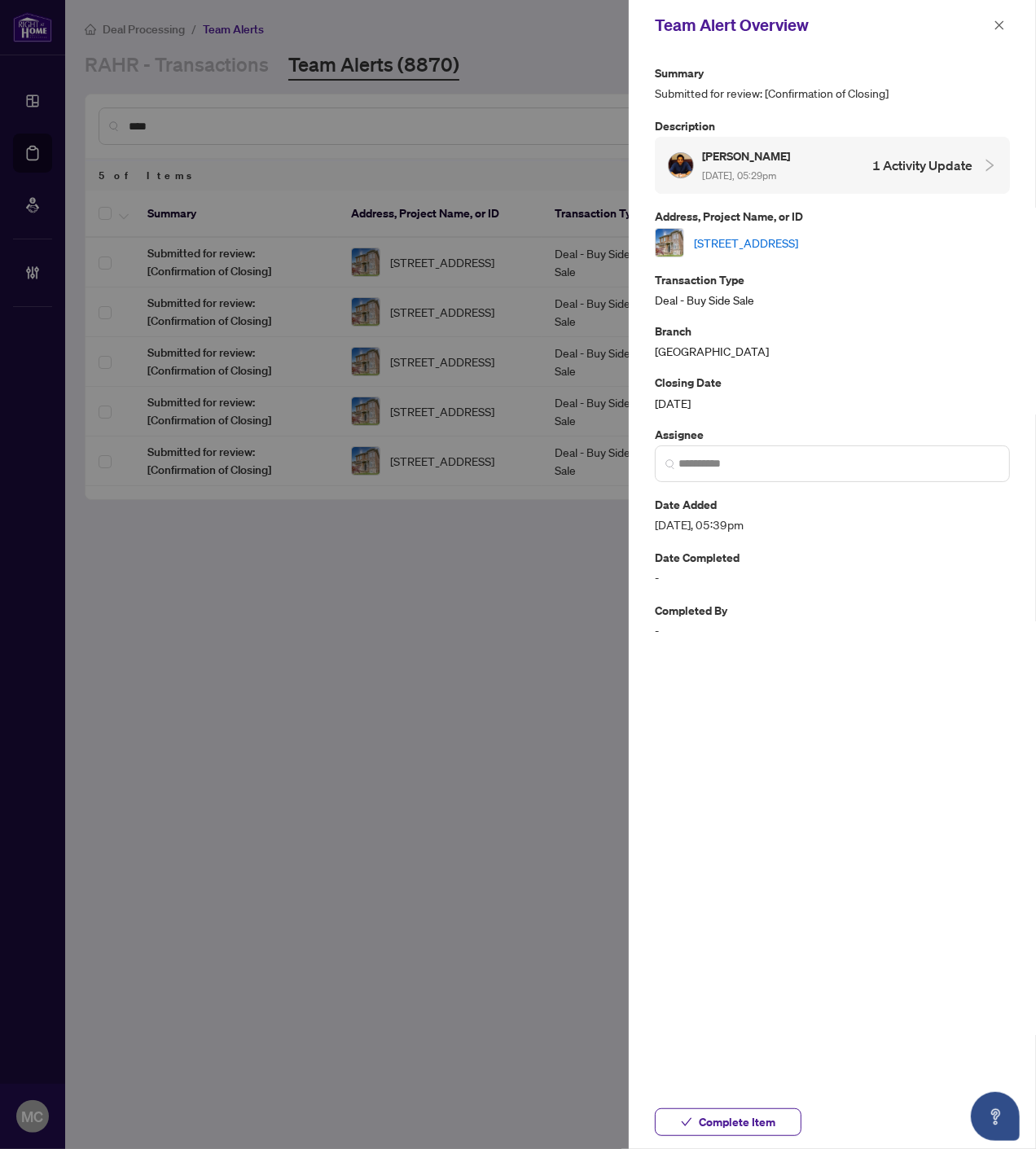
drag, startPoint x: 714, startPoint y: 1118, endPoint x: 719, endPoint y: 1104, distance: 14.9
click at [714, 1118] on span "Complete Item" at bounding box center [736, 1122] width 76 height 26
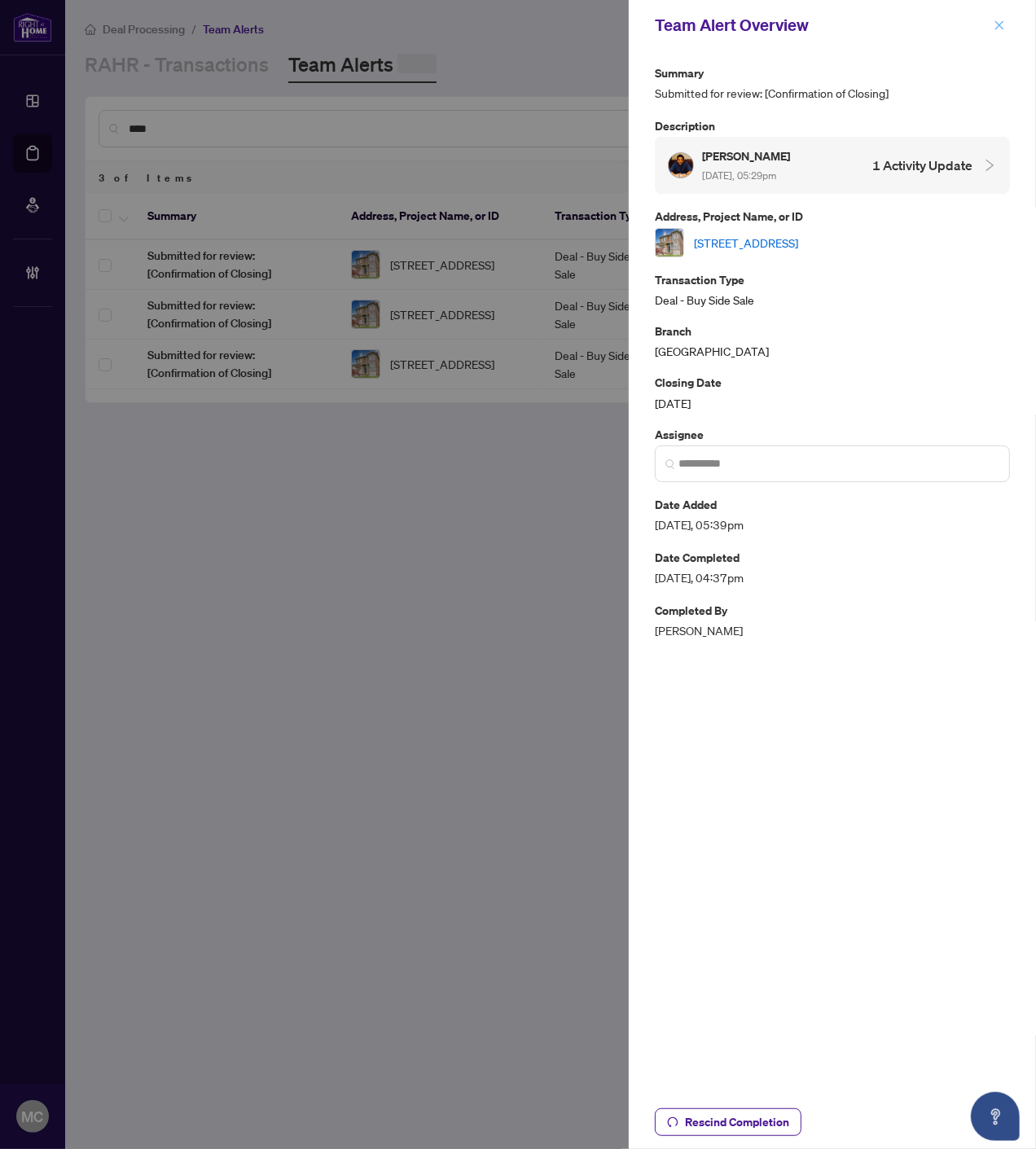
click at [996, 28] on icon "close" at bounding box center [1000, 25] width 9 height 9
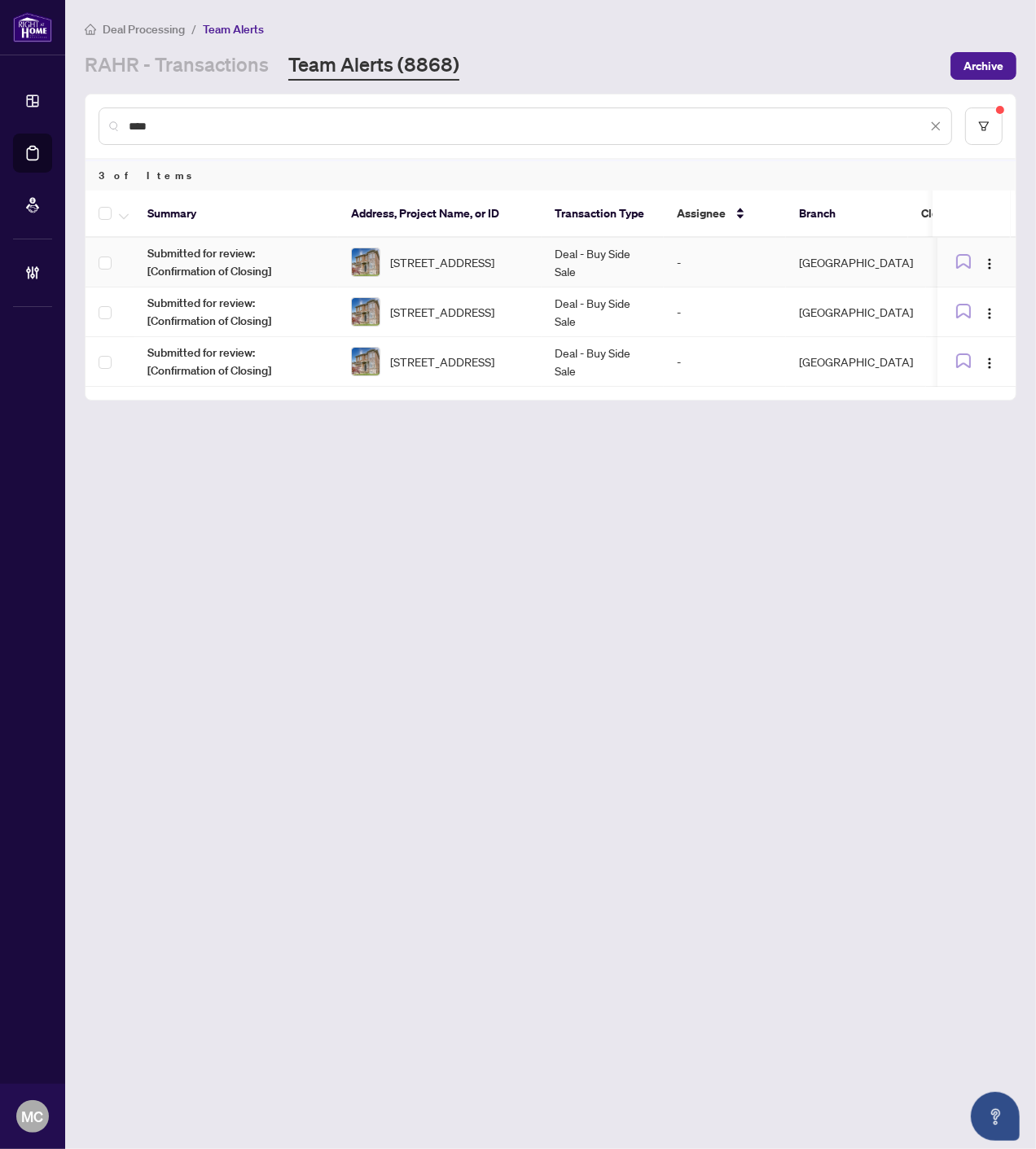
click at [494, 253] on span "3198 New St, Burlington, Ontario L7N 1M8, Canada" at bounding box center [442, 261] width 104 height 18
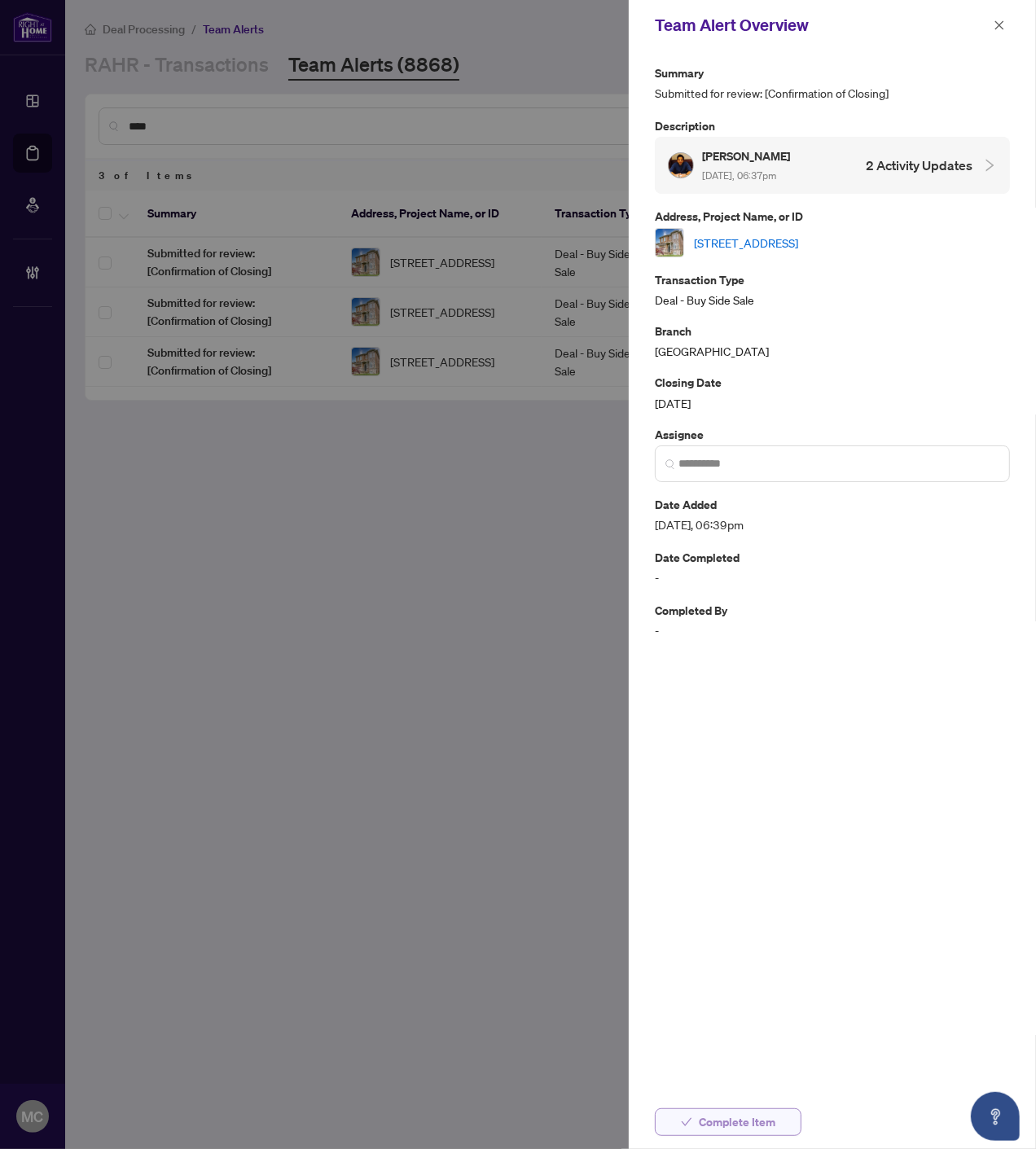
click at [752, 1122] on span "Complete Item" at bounding box center [736, 1122] width 76 height 26
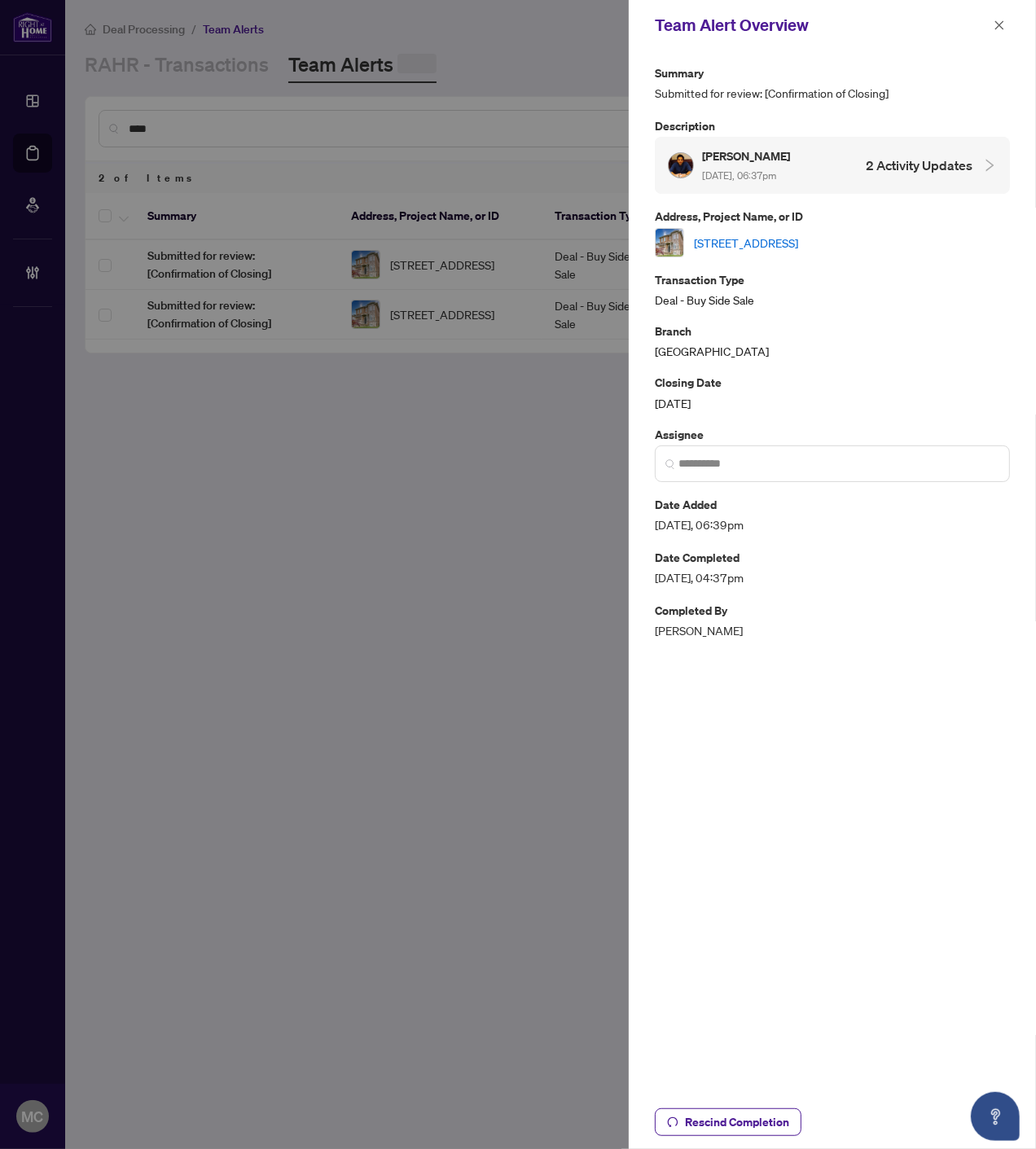
drag, startPoint x: 995, startPoint y: 20, endPoint x: 839, endPoint y: 136, distance: 194.4
click at [996, 20] on icon "close" at bounding box center [999, 25] width 11 height 11
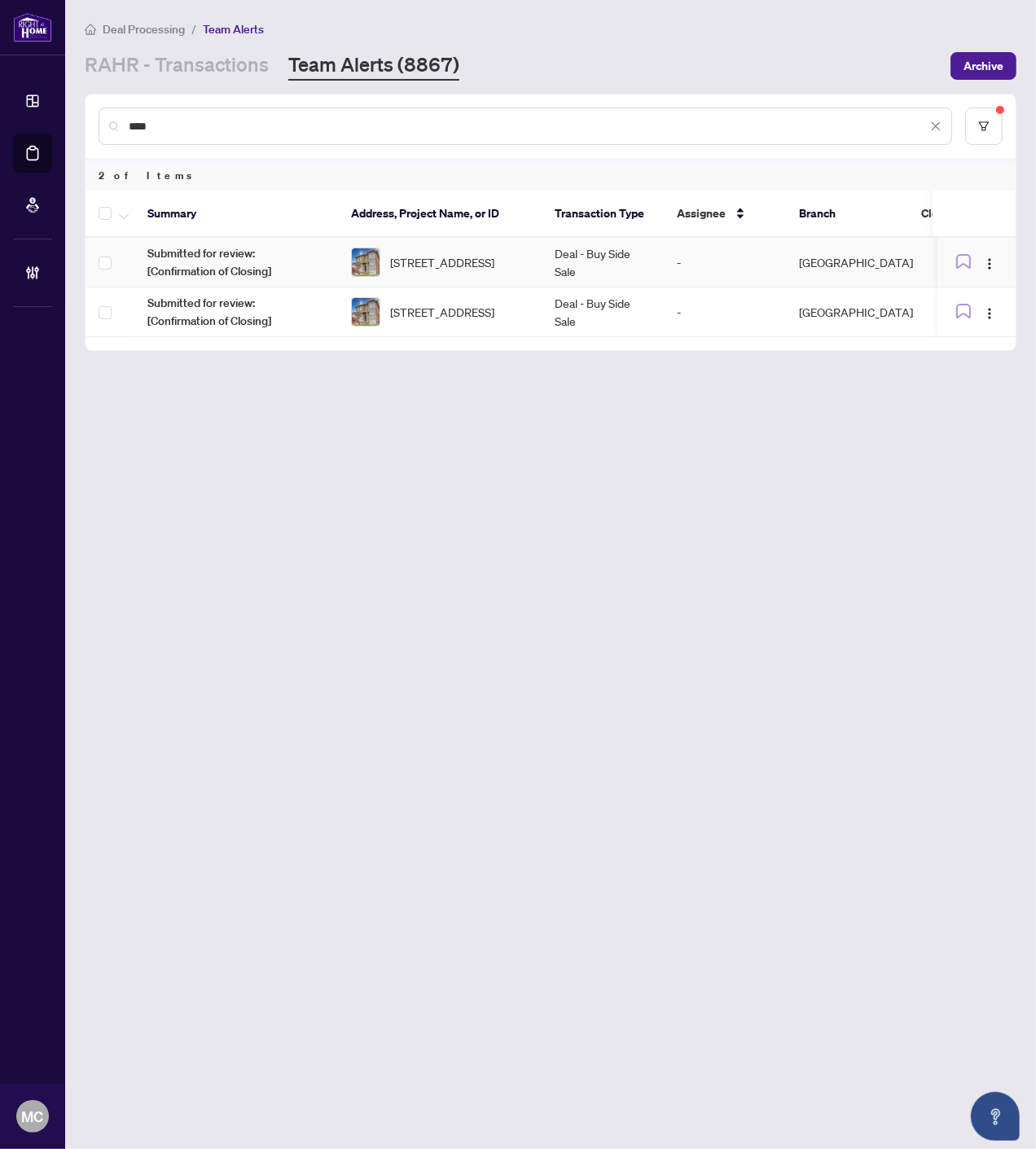
click at [570, 242] on td "Deal - Buy Side Sale" at bounding box center [602, 262] width 122 height 50
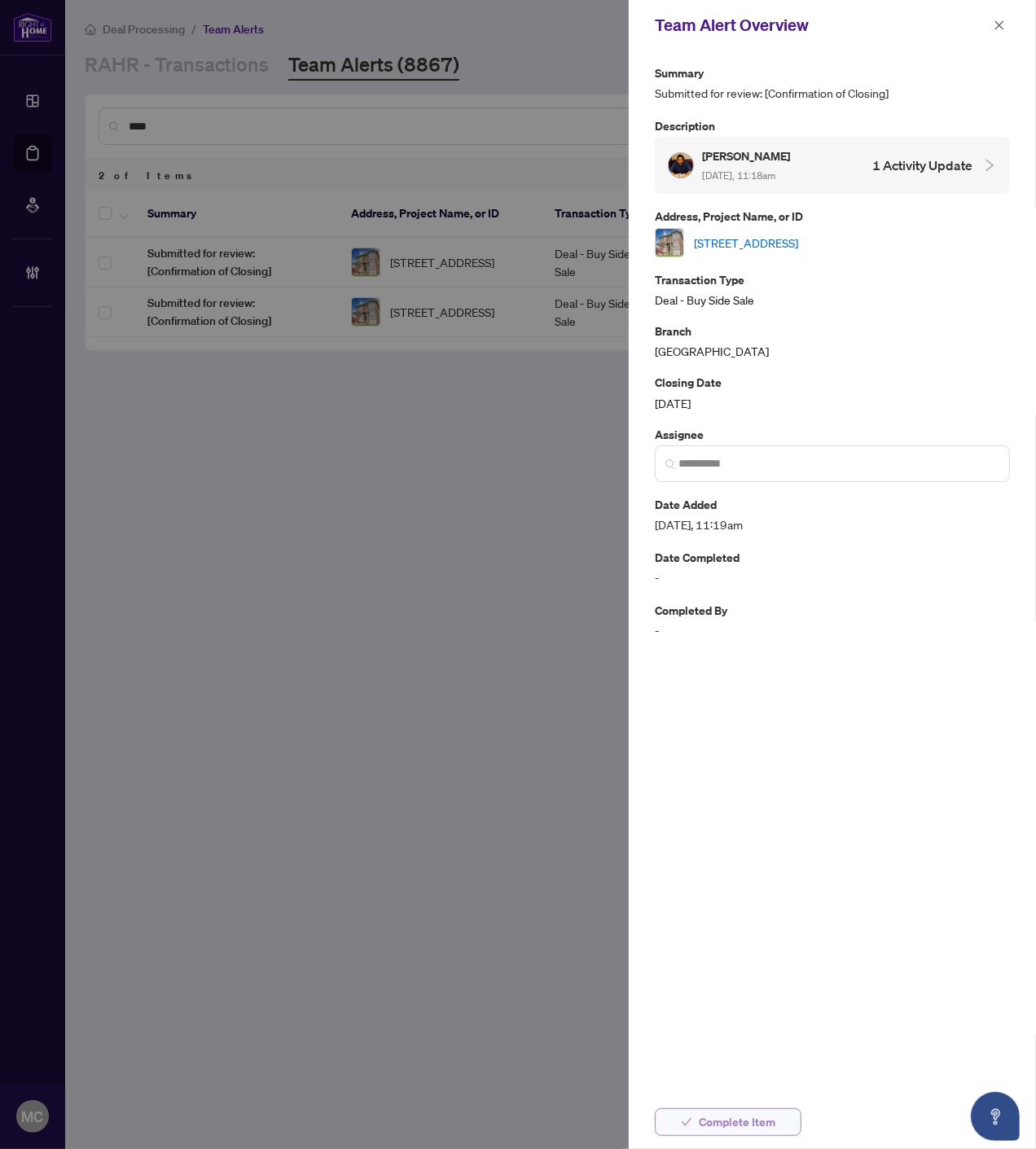
click at [751, 1118] on span "Complete Item" at bounding box center [736, 1122] width 76 height 26
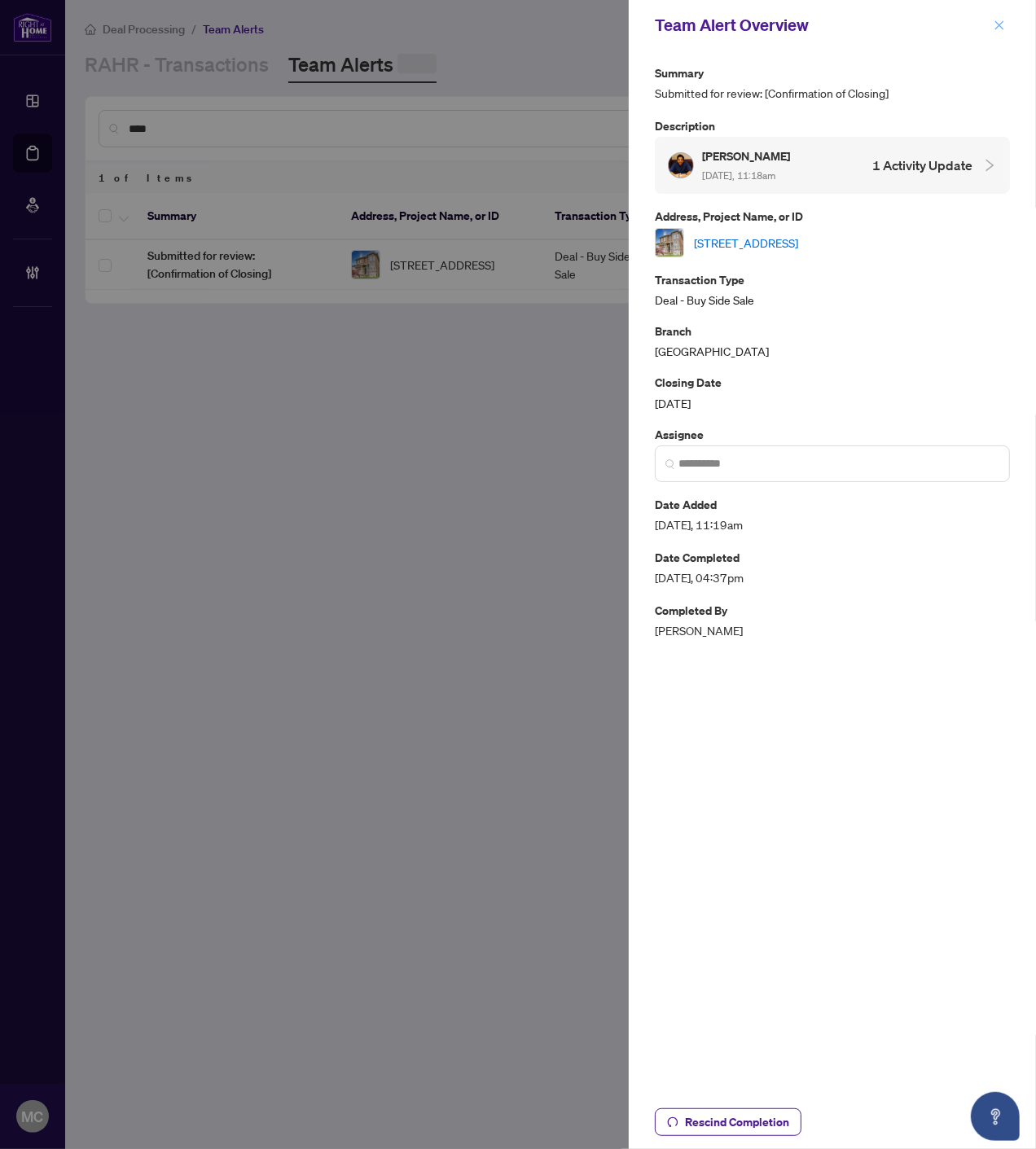
click at [998, 21] on icon "close" at bounding box center [999, 25] width 11 height 11
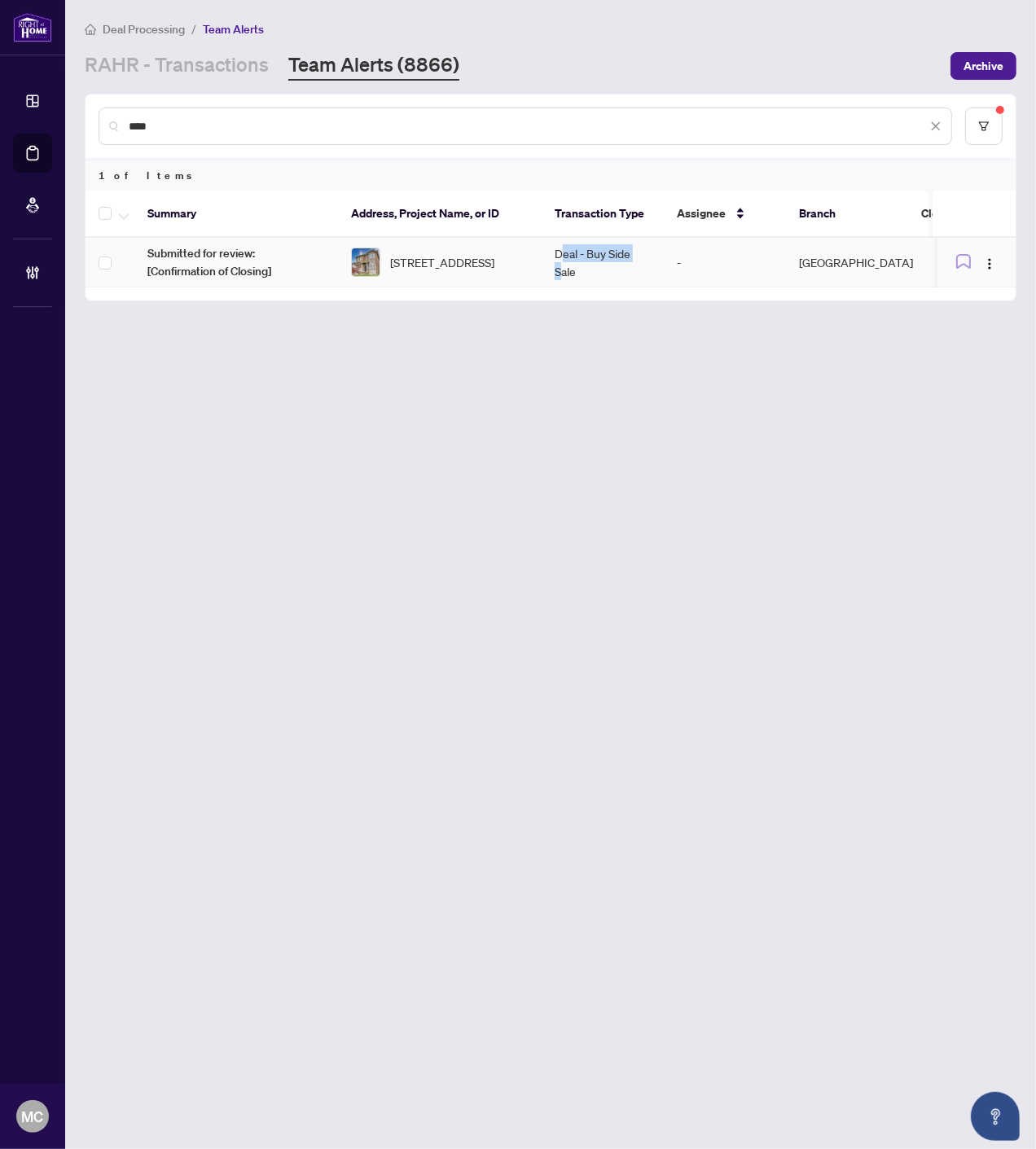
click at [563, 257] on td "Deal - Buy Side Sale" at bounding box center [602, 262] width 122 height 50
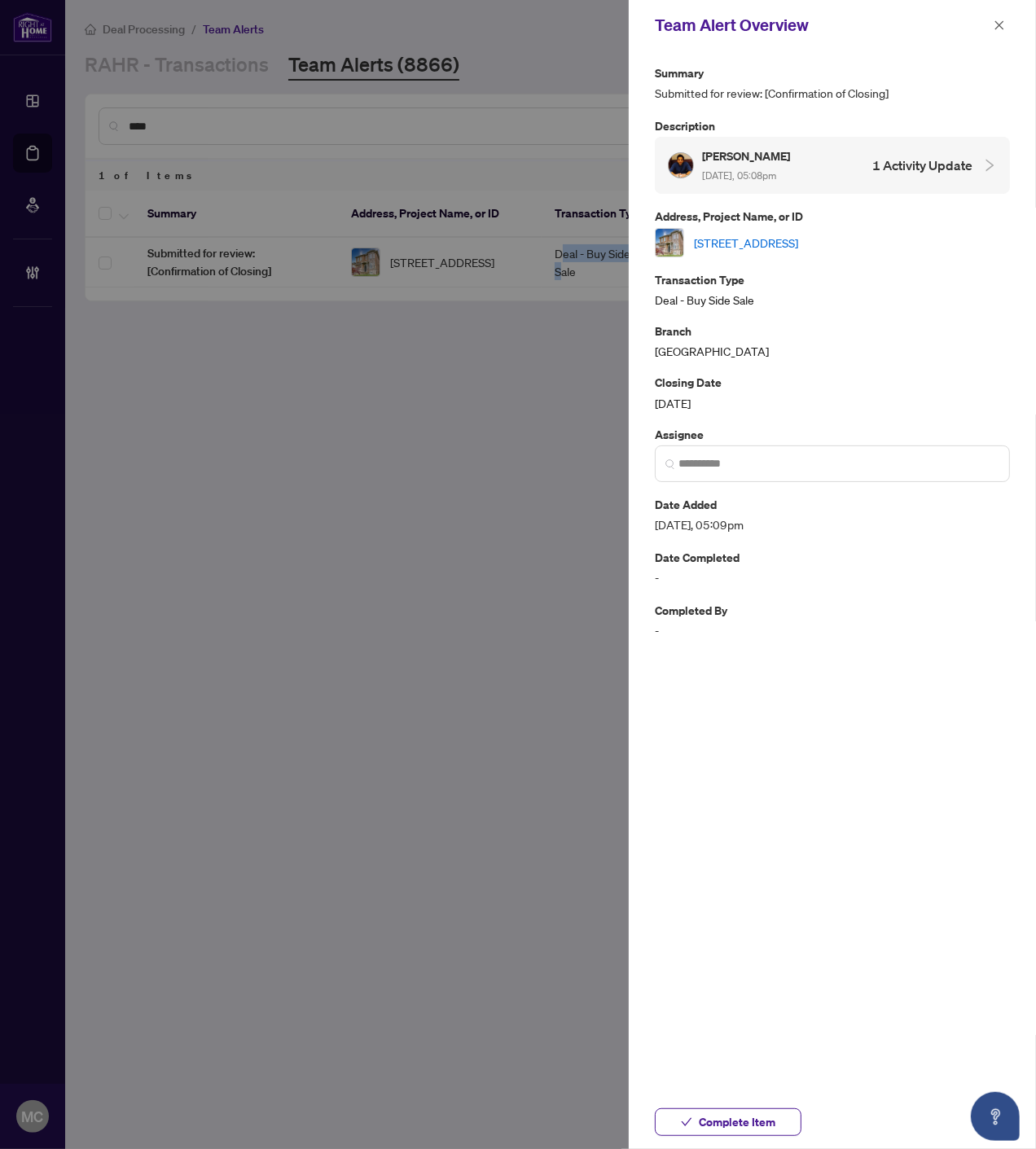
drag, startPoint x: 725, startPoint y: 1127, endPoint x: 792, endPoint y: 998, distance: 145.4
click at [725, 1128] on span "Complete Item" at bounding box center [736, 1122] width 76 height 26
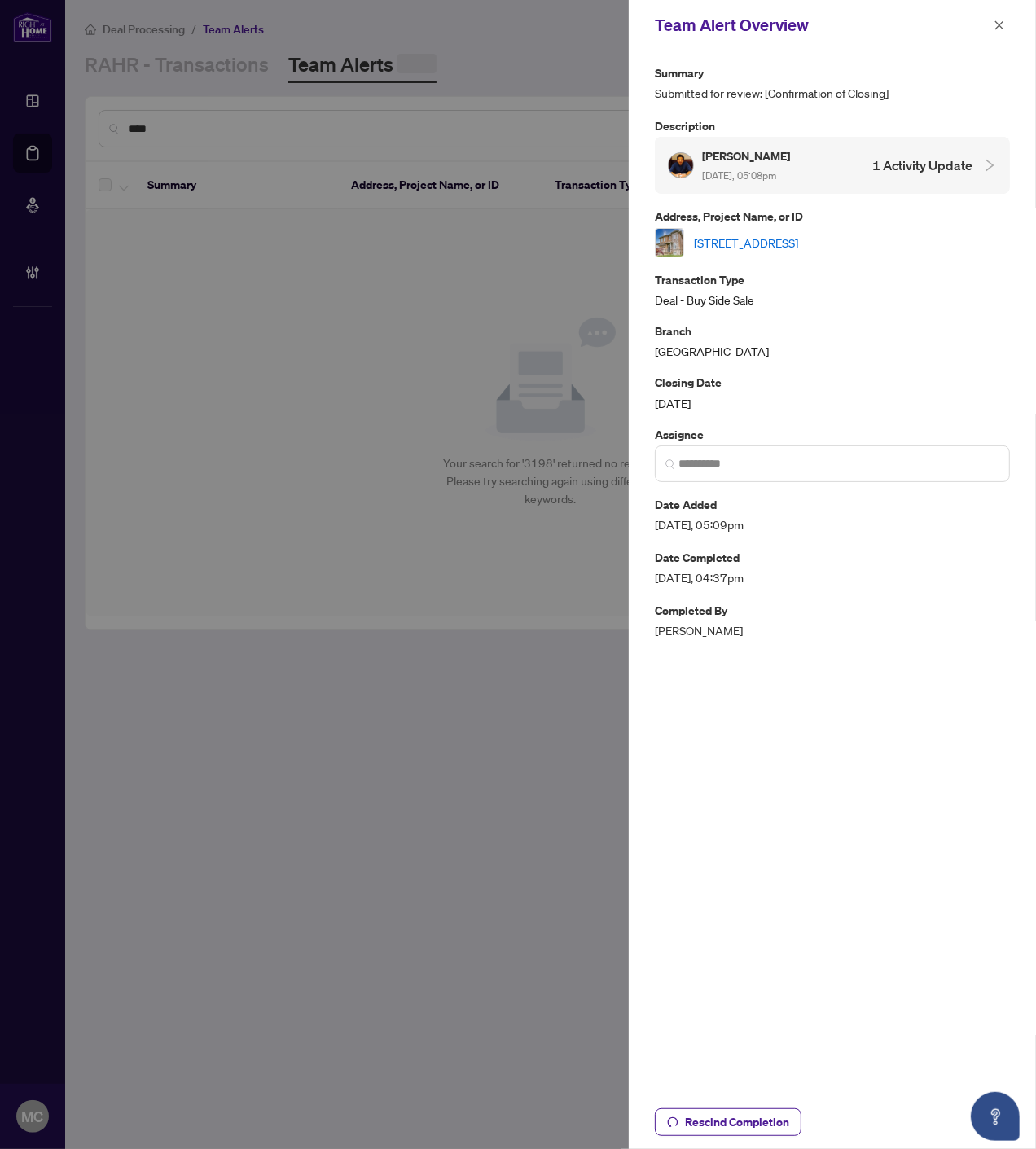
drag, startPoint x: 996, startPoint y: 23, endPoint x: 1016, endPoint y: 19, distance: 20.4
click at [997, 23] on icon "close" at bounding box center [999, 25] width 11 height 11
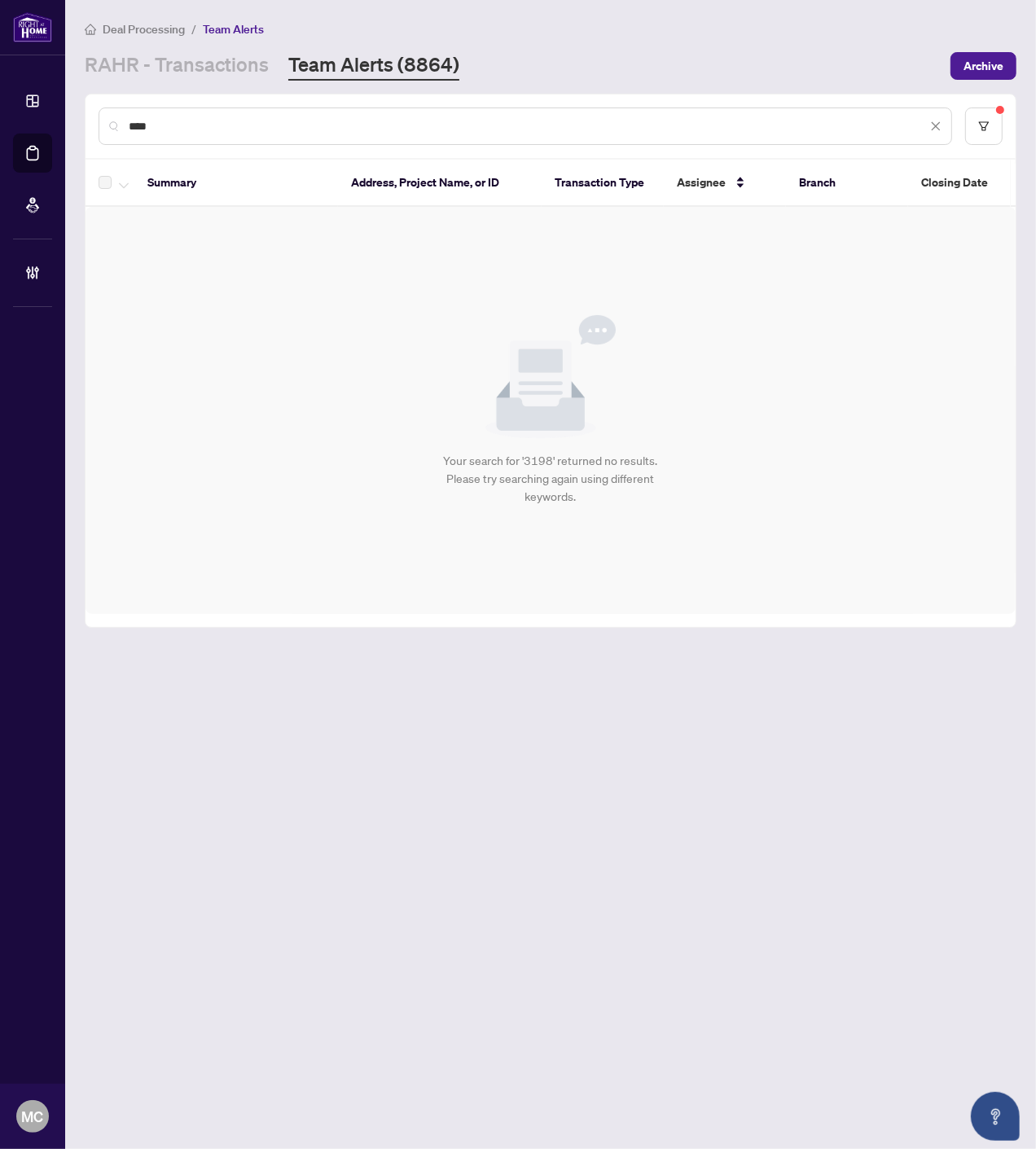
click at [803, 126] on input "****" at bounding box center [528, 126] width 798 height 18
click at [803, 126] on input "****" at bounding box center [528, 126] width 798 height 18
click at [802, 126] on input "****" at bounding box center [528, 126] width 798 height 18
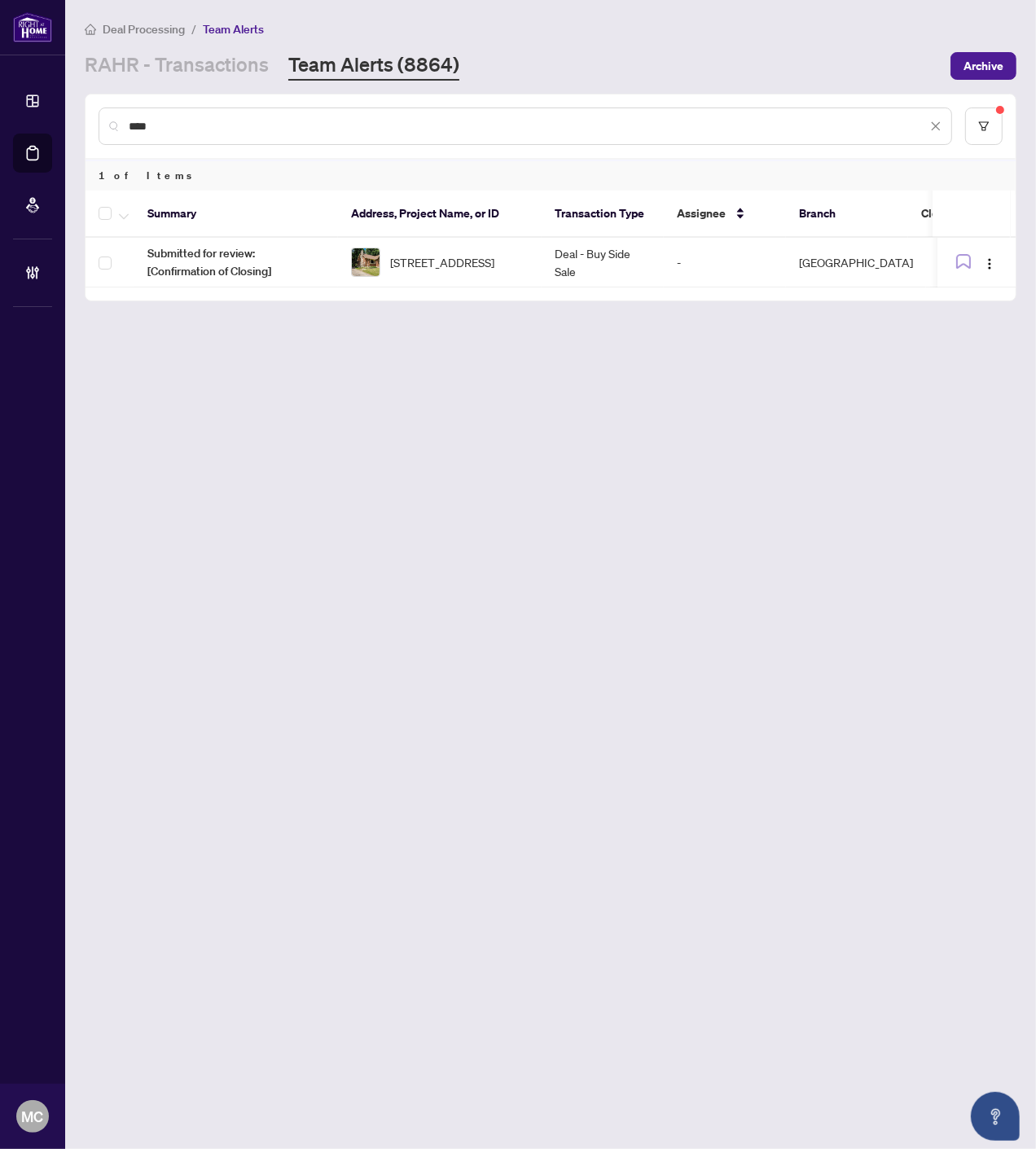
click at [730, 128] on input "****" at bounding box center [528, 126] width 798 height 18
click at [741, 123] on input "******" at bounding box center [528, 126] width 798 height 18
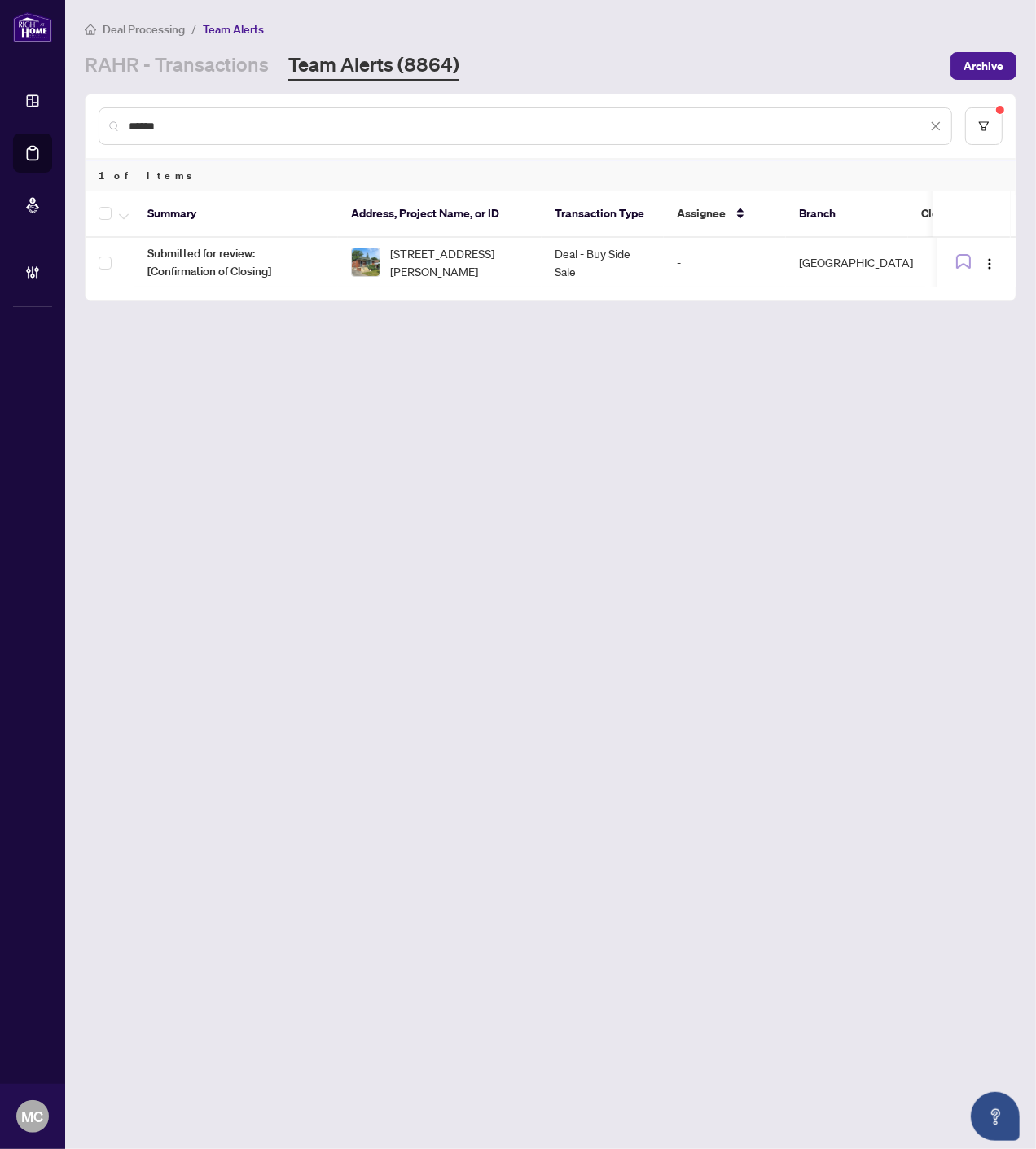
click at [741, 123] on input "******" at bounding box center [528, 126] width 798 height 18
click at [804, 129] on input "*****" at bounding box center [528, 126] width 798 height 18
click at [818, 119] on input "*******" at bounding box center [528, 126] width 798 height 18
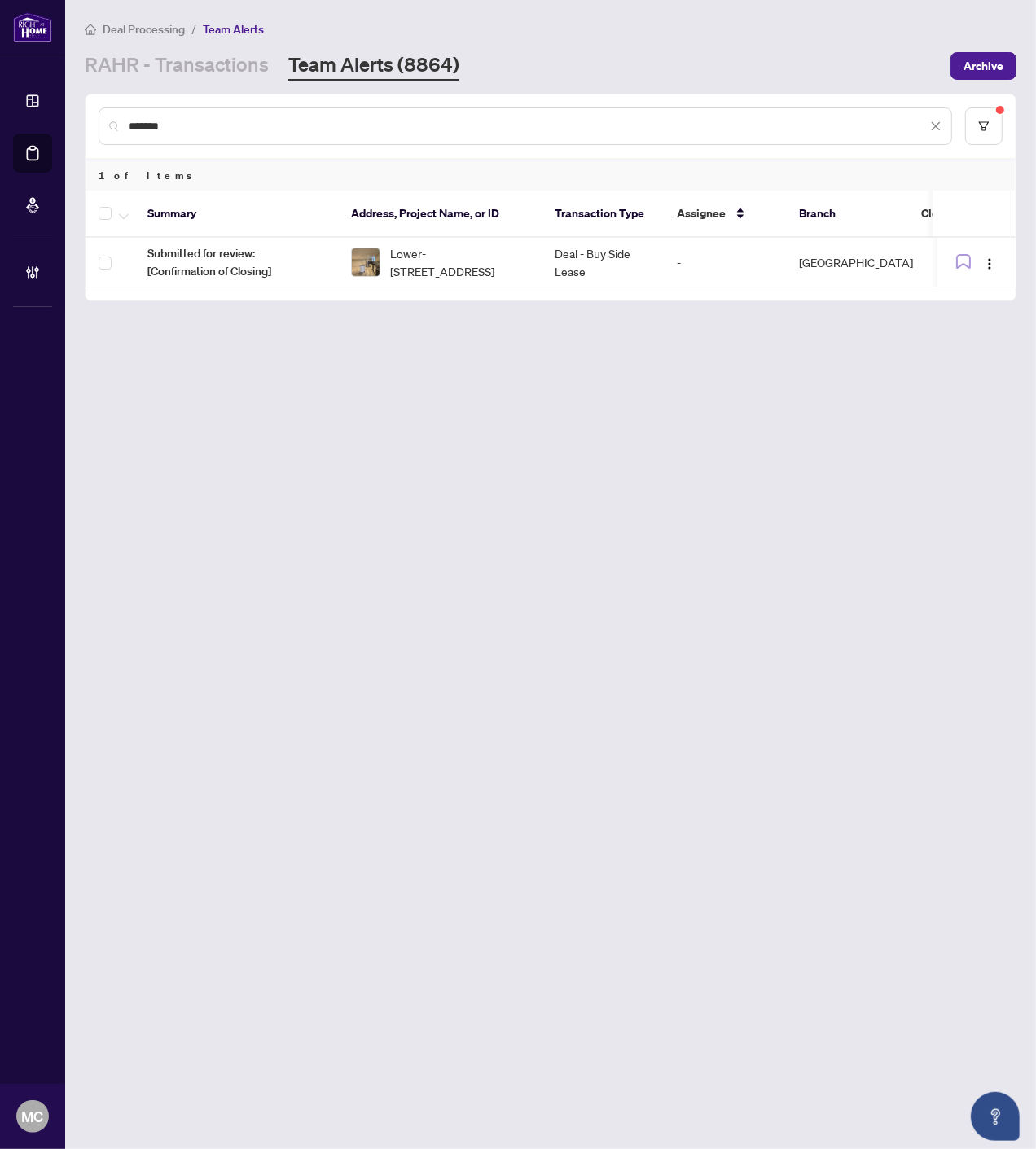
click at [818, 119] on input "*******" at bounding box center [528, 126] width 798 height 18
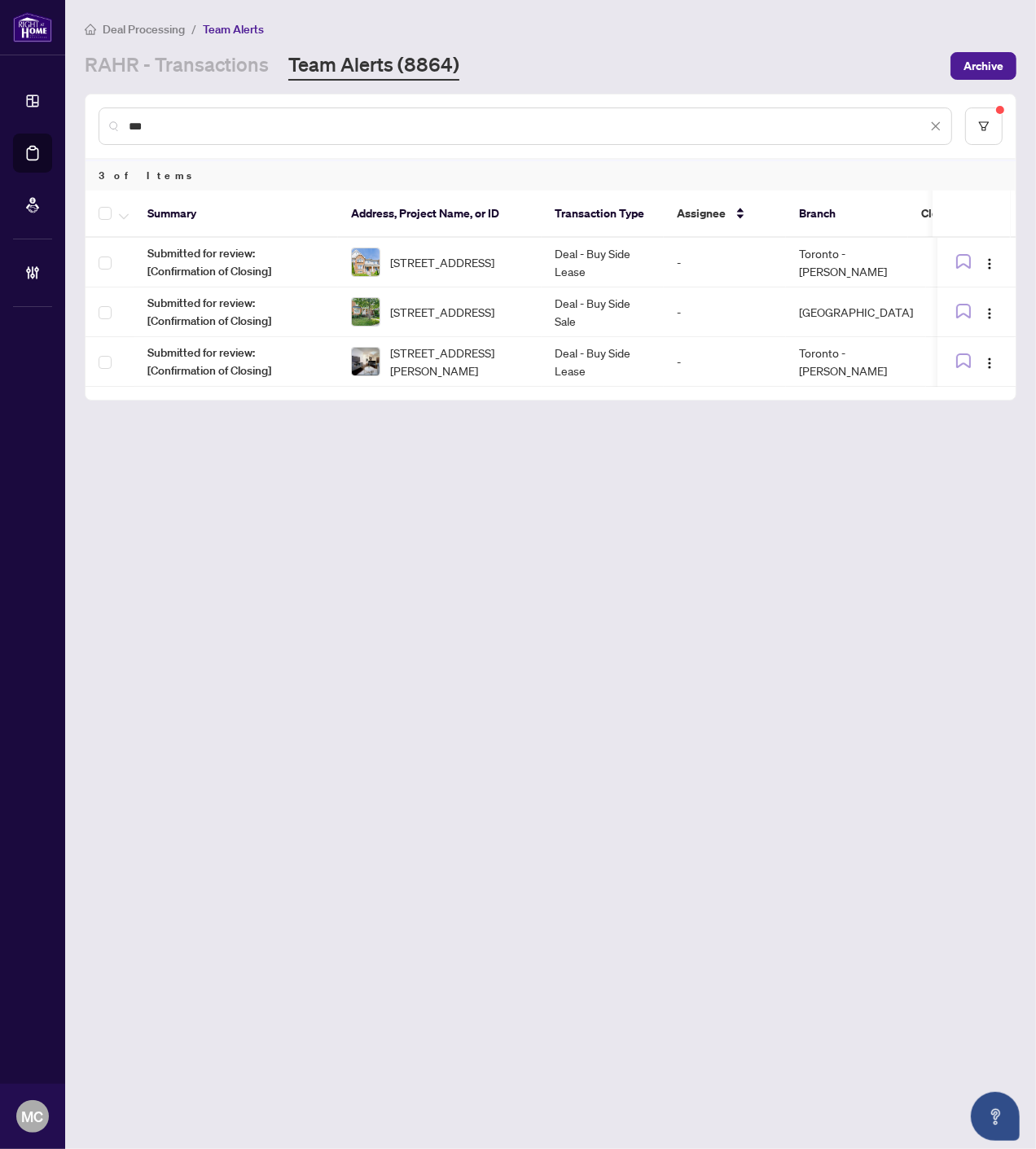
click at [627, 132] on input "***" at bounding box center [528, 126] width 798 height 18
click at [625, 132] on input "***" at bounding box center [528, 126] width 798 height 18
click at [624, 132] on input "***" at bounding box center [528, 126] width 798 height 18
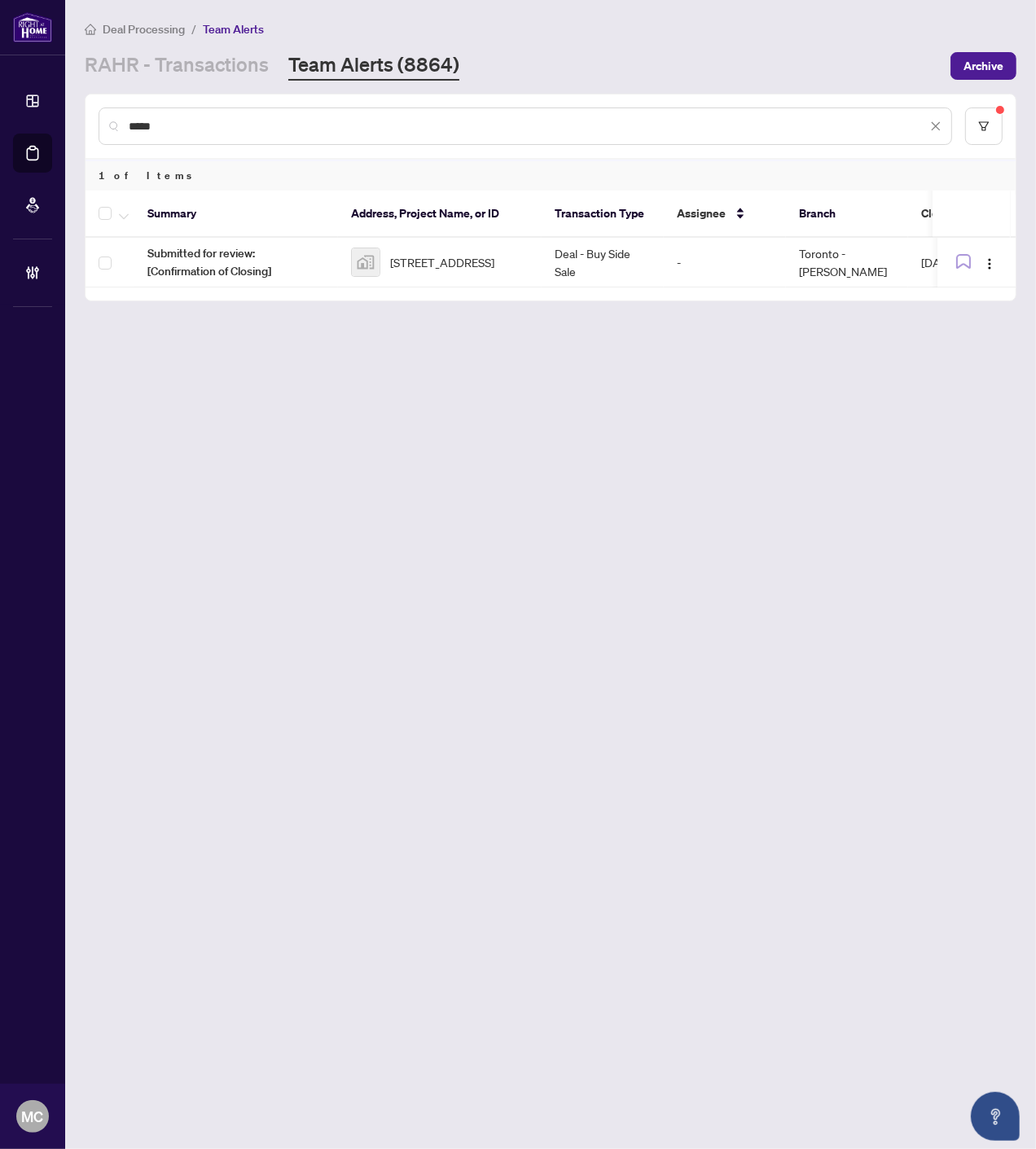
click at [896, 126] on input "*****" at bounding box center [528, 126] width 798 height 18
click at [894, 126] on input "*****" at bounding box center [528, 126] width 798 height 18
click at [893, 126] on input "*****" at bounding box center [528, 126] width 798 height 18
click at [753, 129] on input "****" at bounding box center [528, 126] width 798 height 18
click at [753, 129] on input "****" at bounding box center [528, 126] width 798 height 18
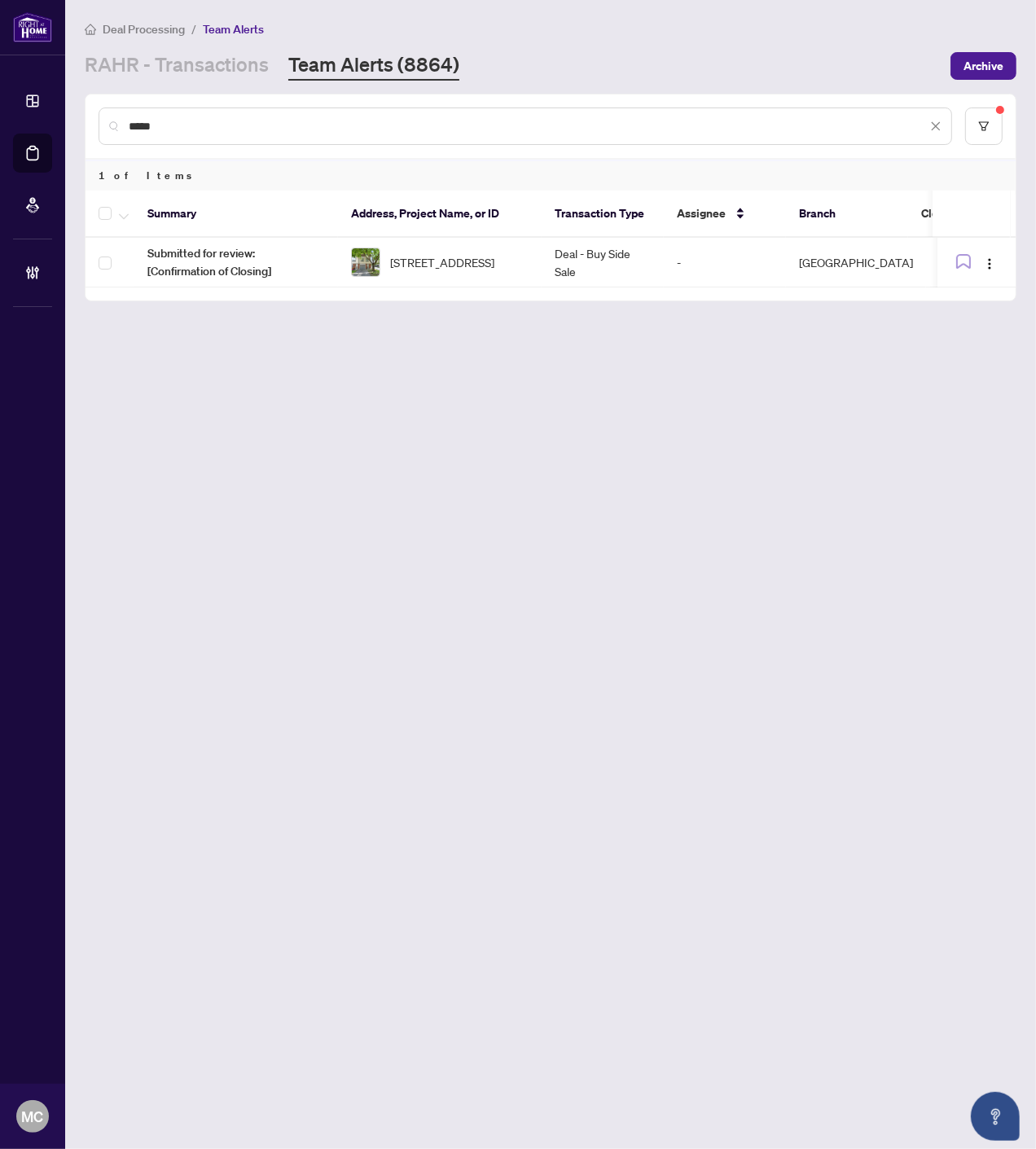
click at [753, 129] on input "****" at bounding box center [528, 126] width 798 height 18
click at [759, 133] on div "****" at bounding box center [525, 126] width 854 height 37
click at [759, 132] on input "****" at bounding box center [528, 126] width 798 height 18
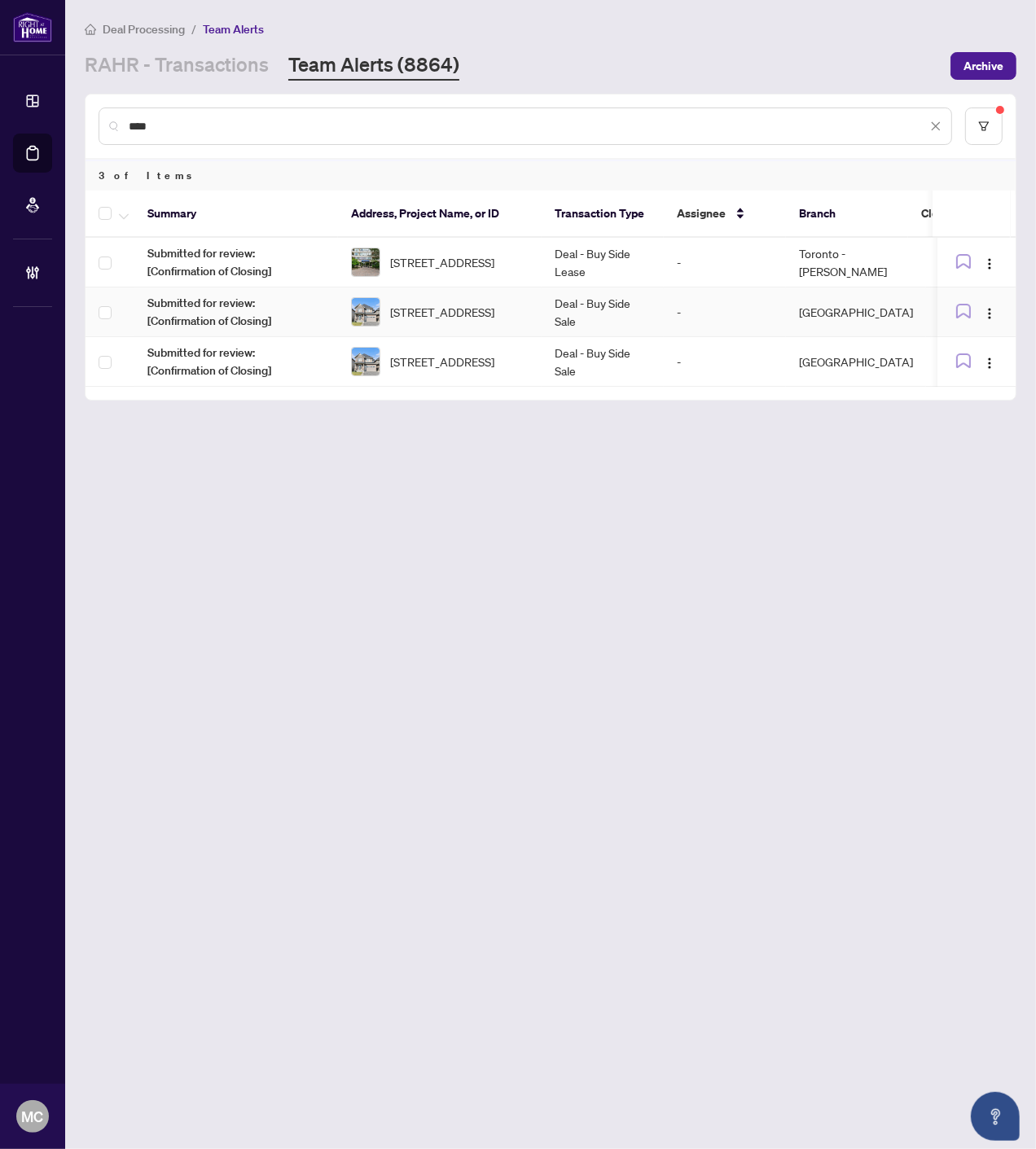
click at [494, 305] on span "908 Embankment St, Ottawa, Ontario K2S 2P4, Canada" at bounding box center [442, 311] width 104 height 18
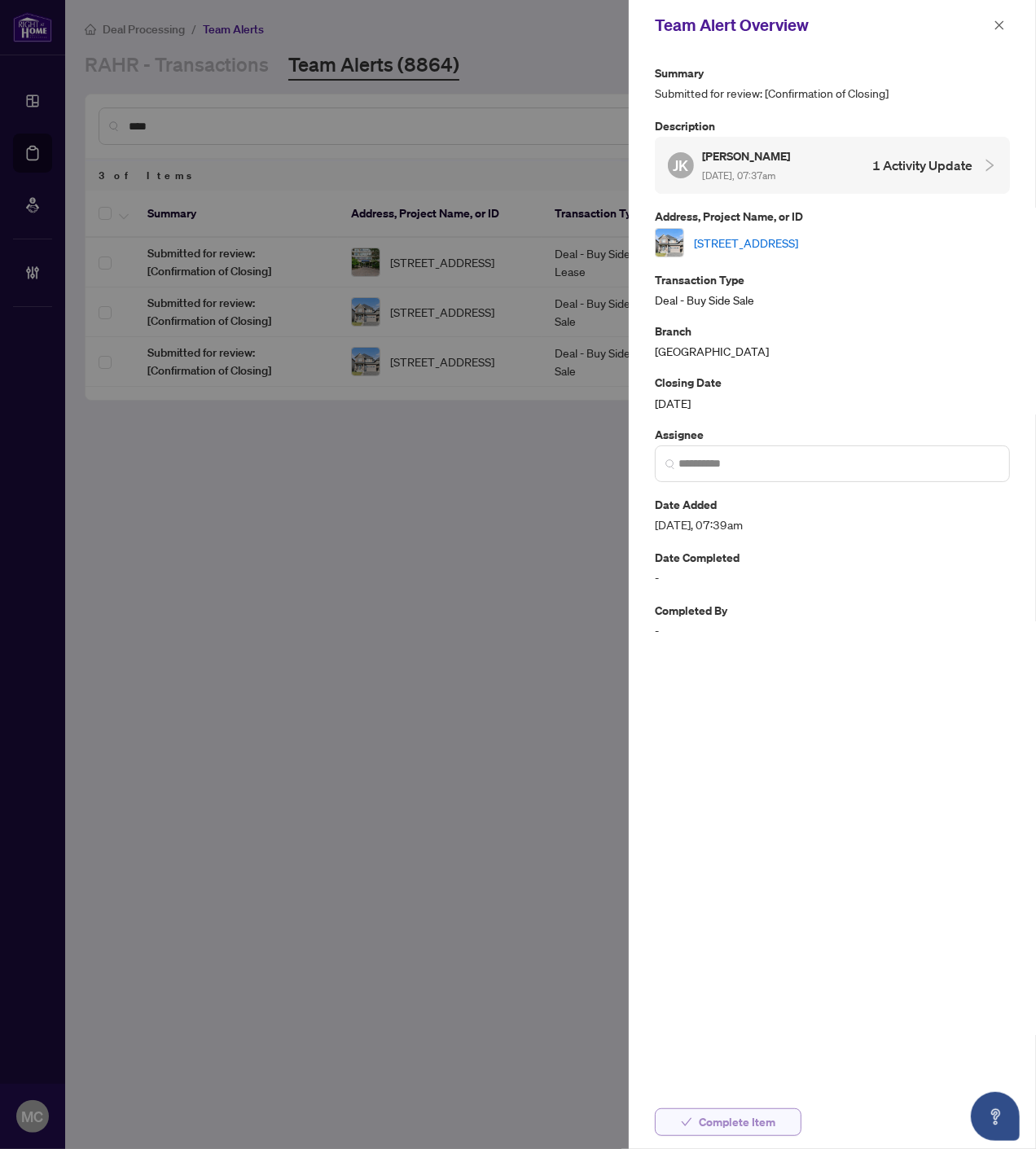
click at [727, 1121] on span "Complete Item" at bounding box center [736, 1122] width 76 height 26
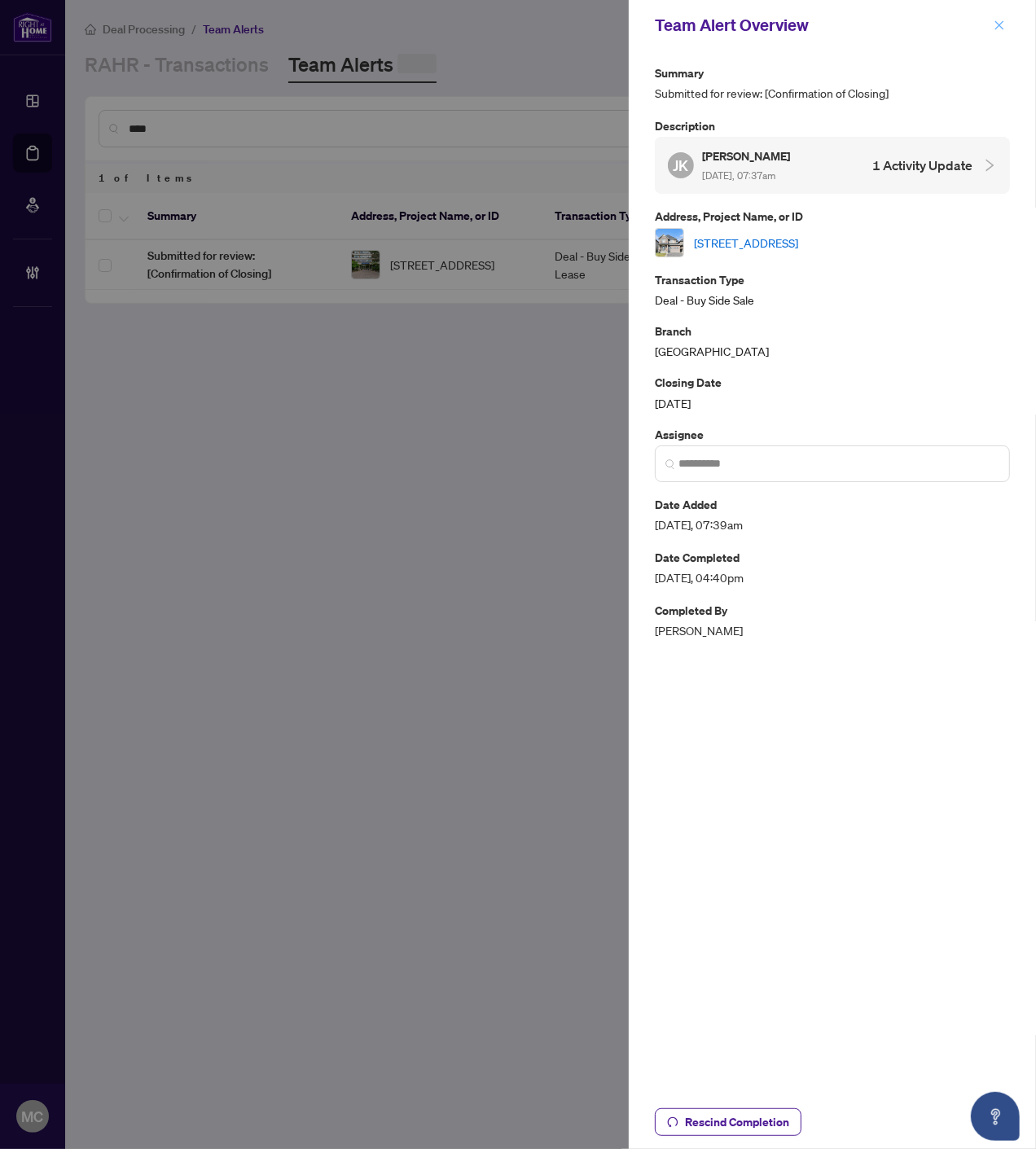
click at [997, 20] on icon "close" at bounding box center [999, 25] width 11 height 11
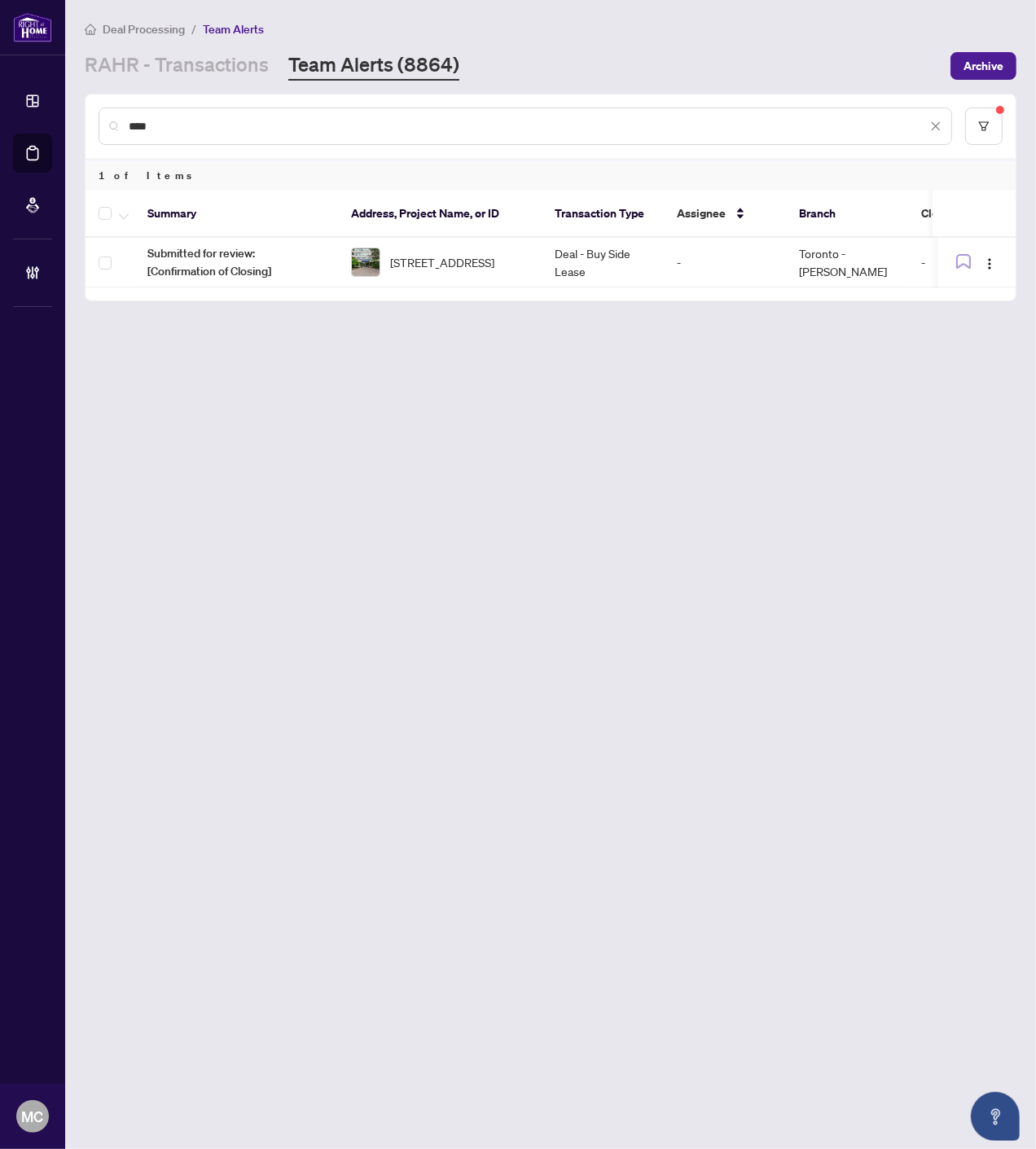
click at [736, 122] on input "***" at bounding box center [528, 126] width 798 height 18
click at [668, 118] on input "******" at bounding box center [528, 126] width 798 height 18
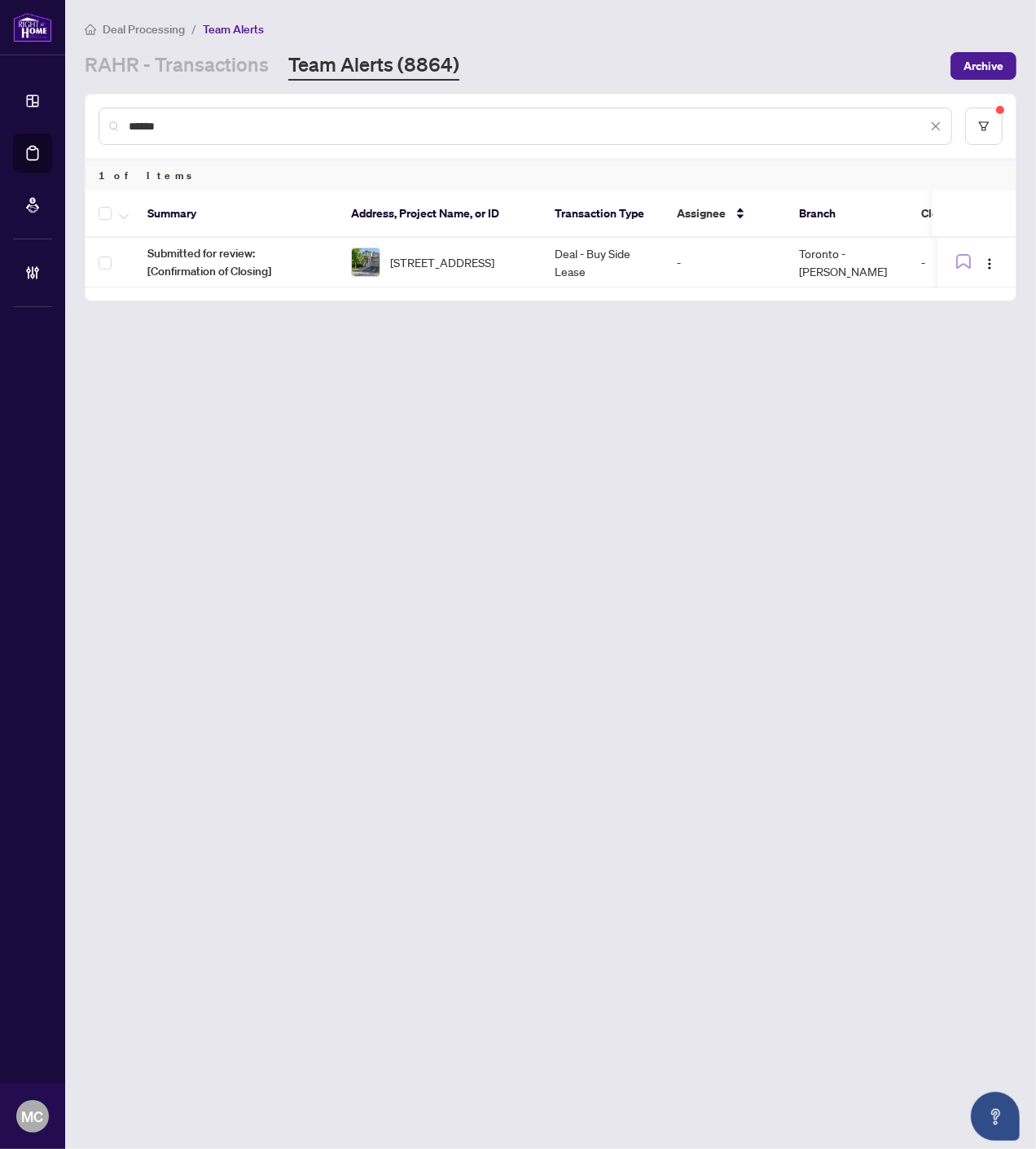
click at [666, 117] on input "******" at bounding box center [528, 126] width 798 height 18
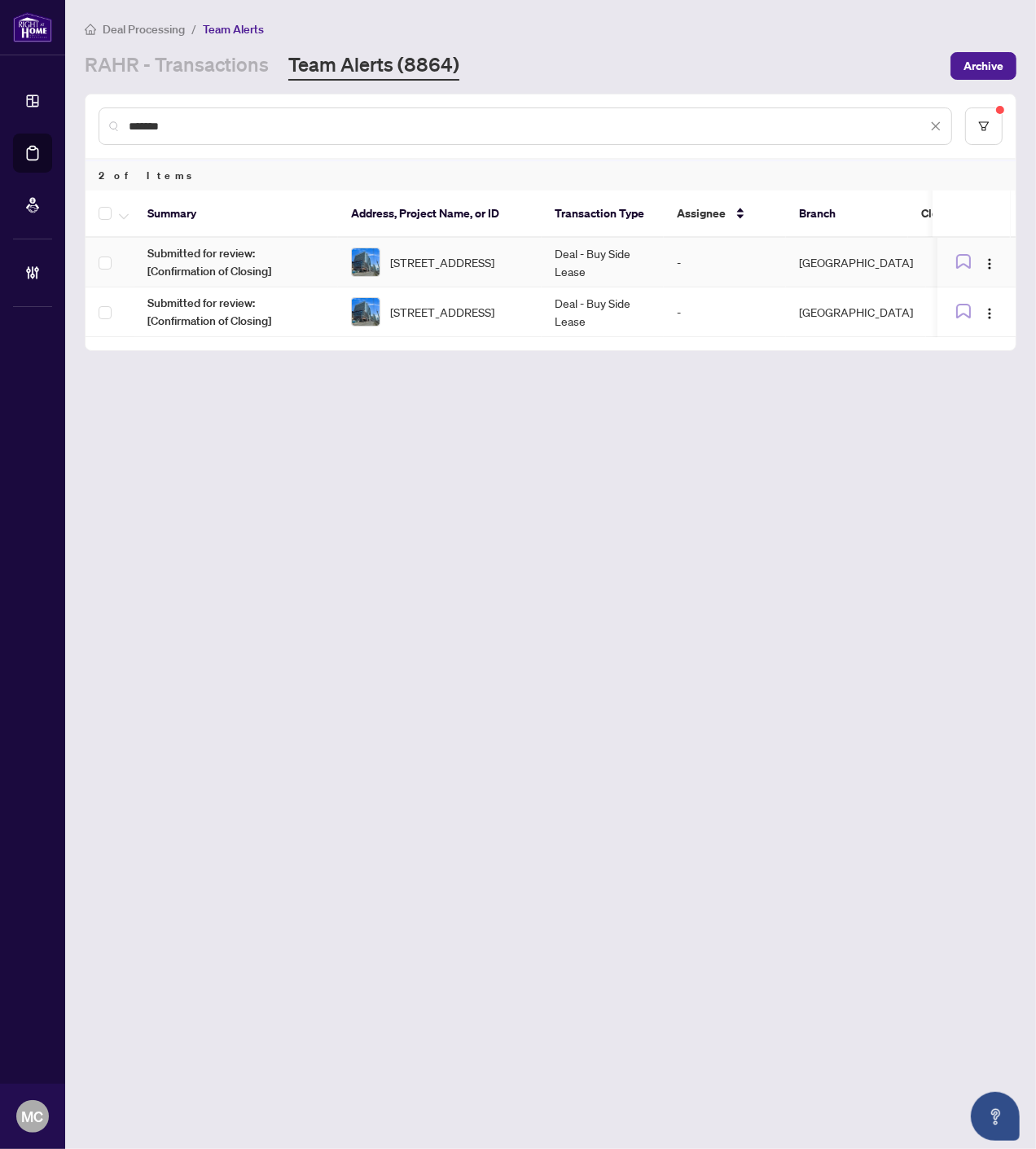
click at [614, 258] on td "Deal - Buy Side Lease" at bounding box center [602, 262] width 122 height 50
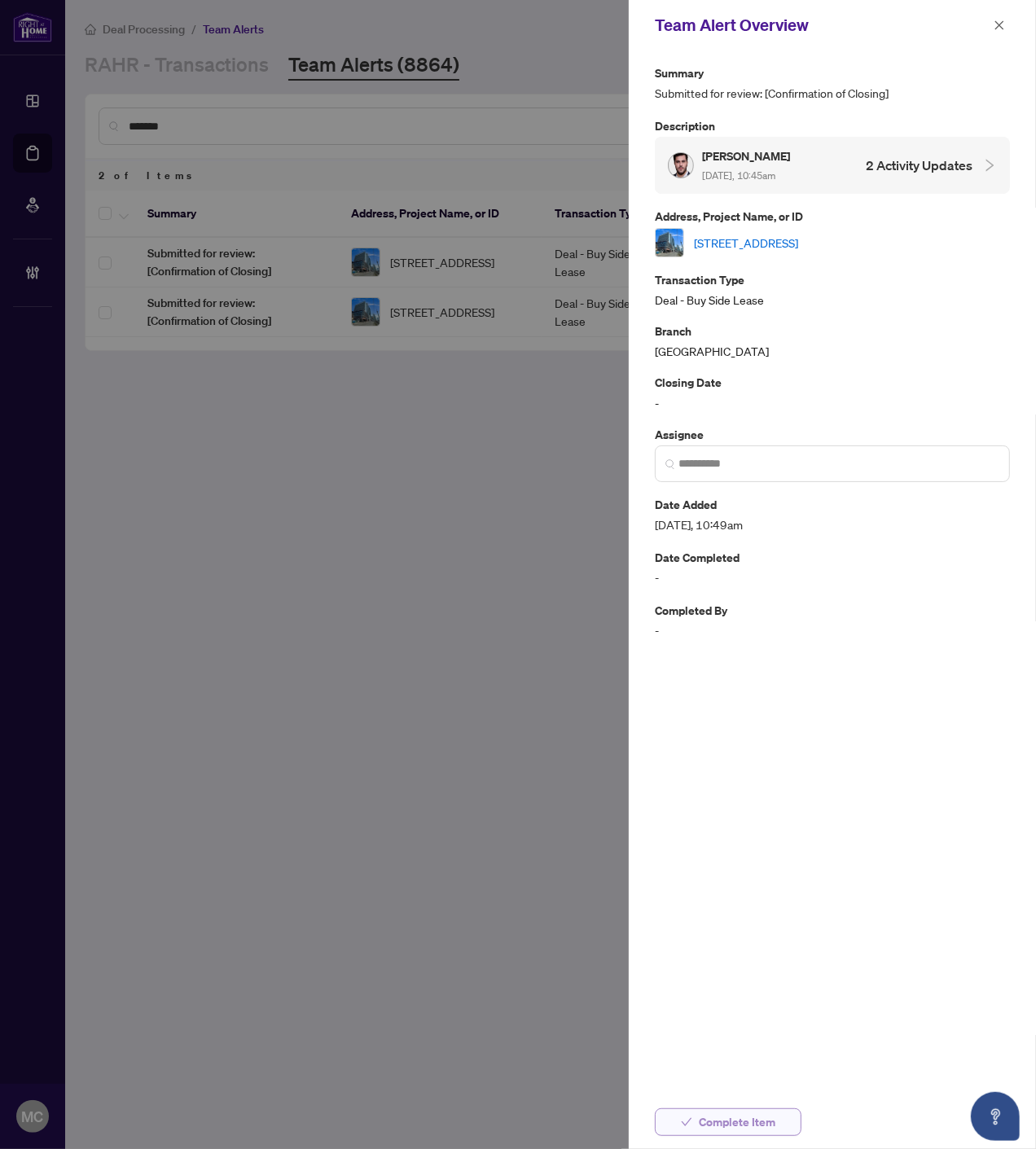
click at [720, 1114] on span "Complete Item" at bounding box center [736, 1122] width 76 height 26
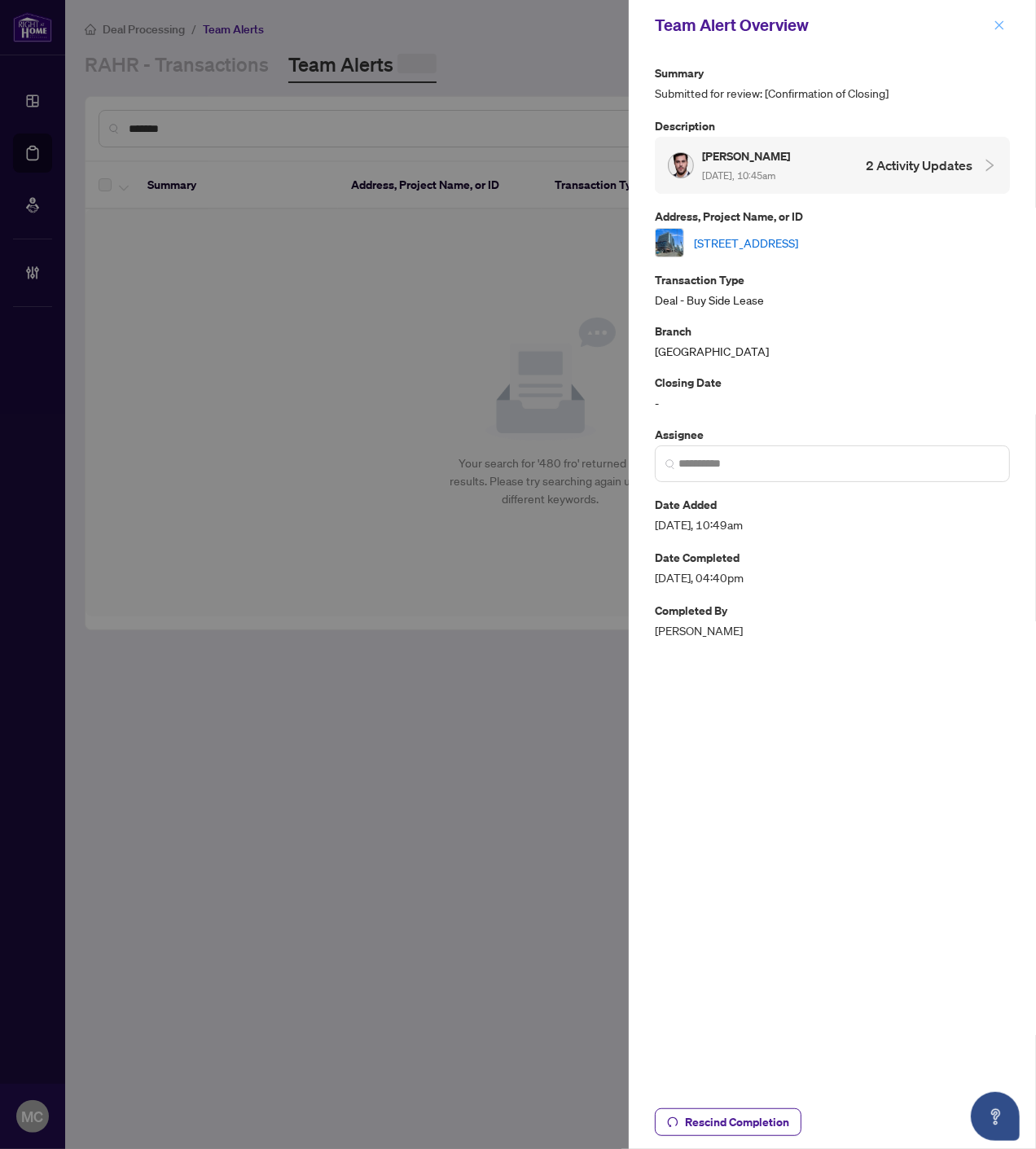
click at [998, 21] on icon "close" at bounding box center [999, 25] width 11 height 11
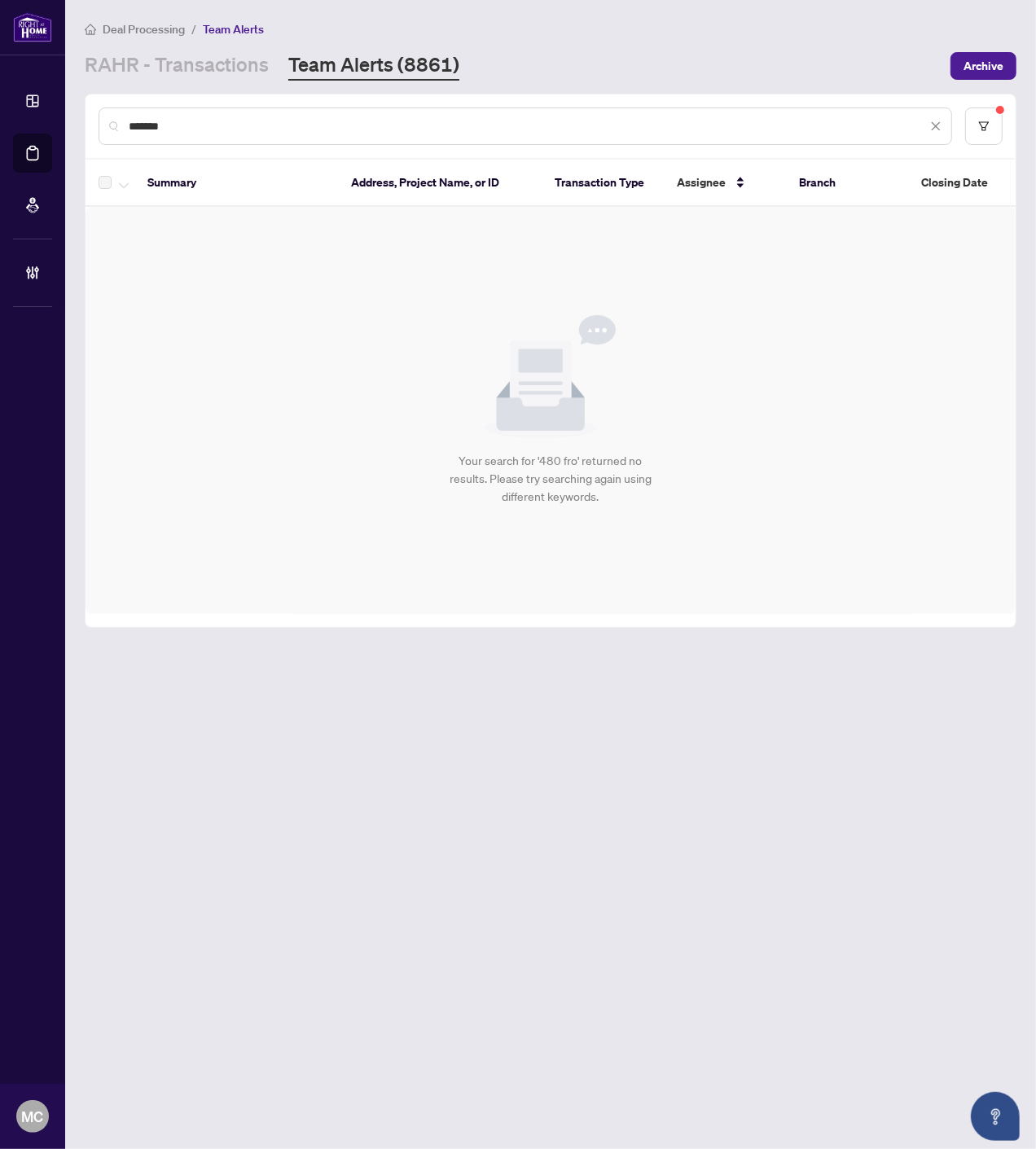
click at [585, 126] on input "*******" at bounding box center [528, 126] width 798 height 18
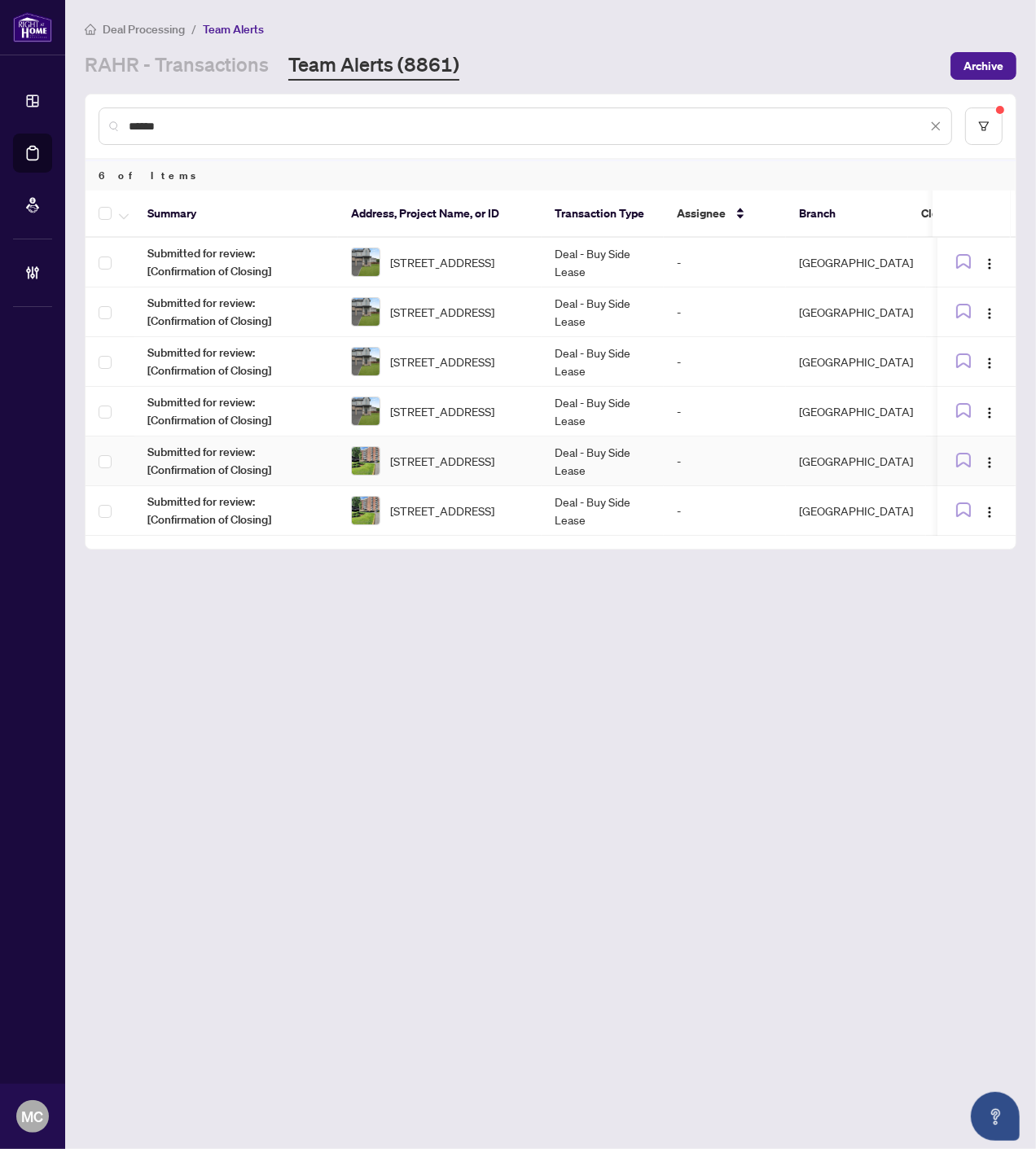
click at [494, 454] on span "820-20 Chesterton Dr, Ottawa, Ontario K2E 6Z7, Canada" at bounding box center [442, 461] width 104 height 18
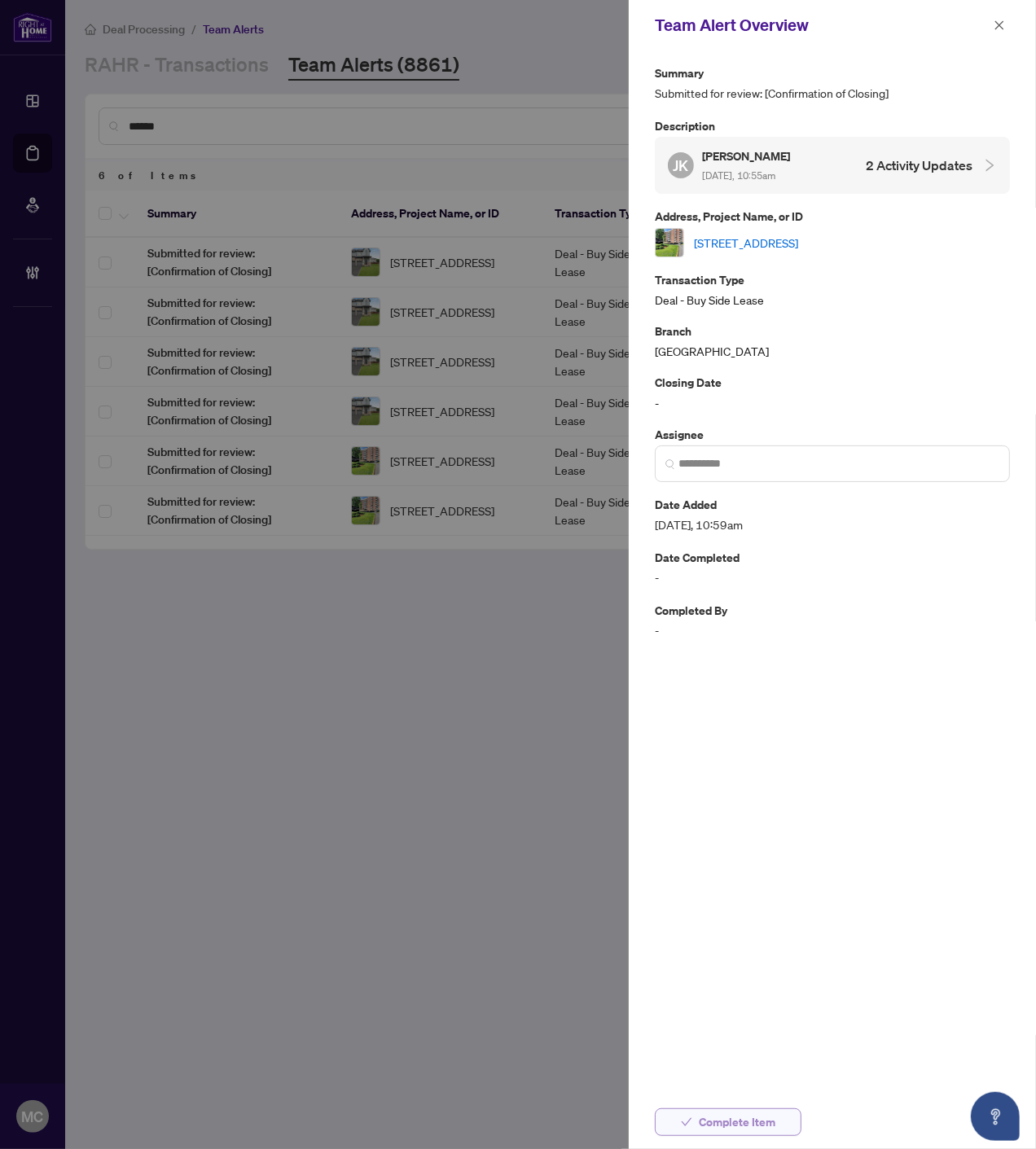
click at [711, 1119] on span "Complete Item" at bounding box center [736, 1122] width 76 height 26
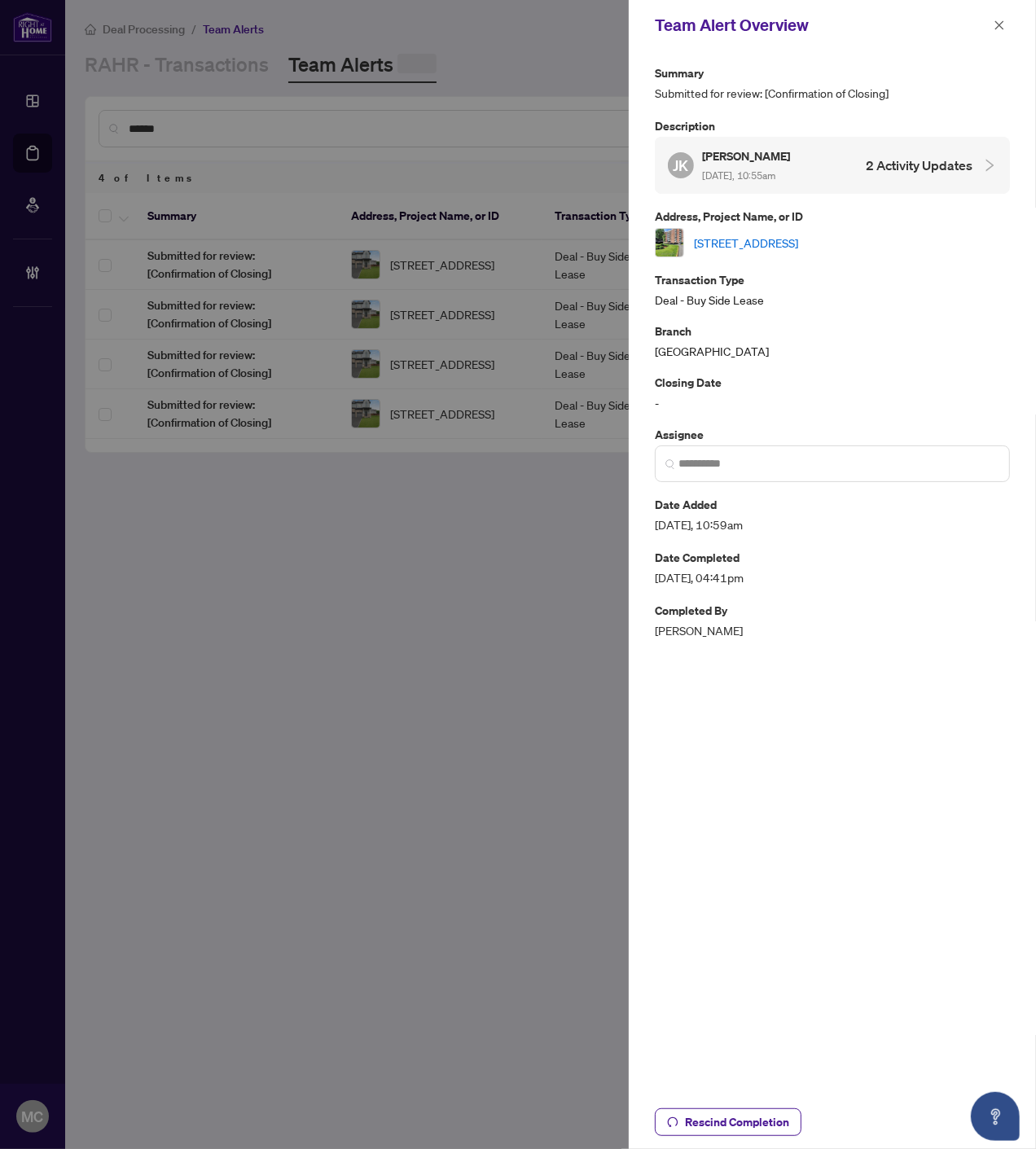
click at [998, 21] on icon "close" at bounding box center [999, 25] width 11 height 11
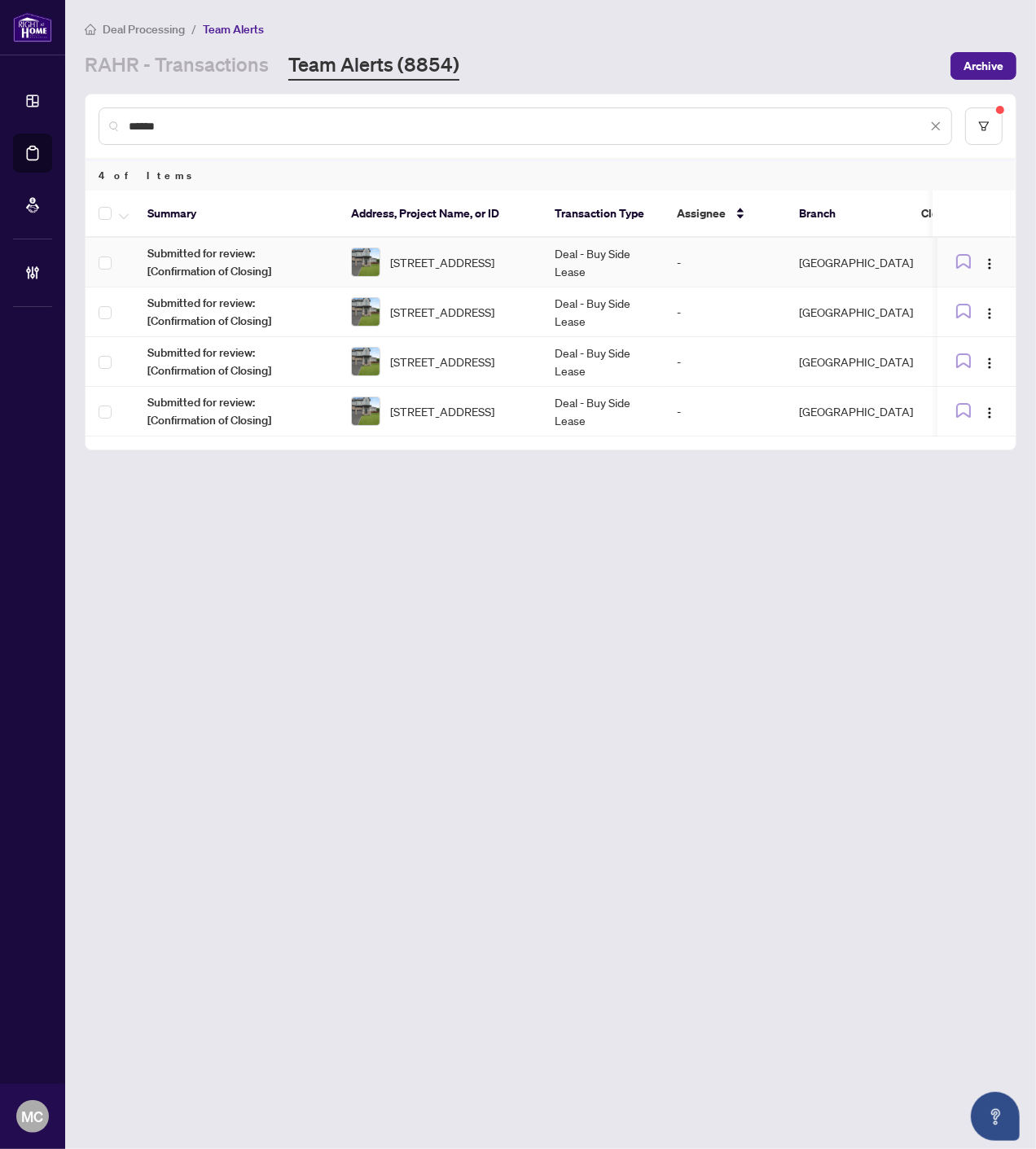
click at [462, 253] on span "4220 Cherry Heights Blvd Blvd, Lincoln, Ontario L3J 0R3, Canada" at bounding box center [442, 261] width 104 height 18
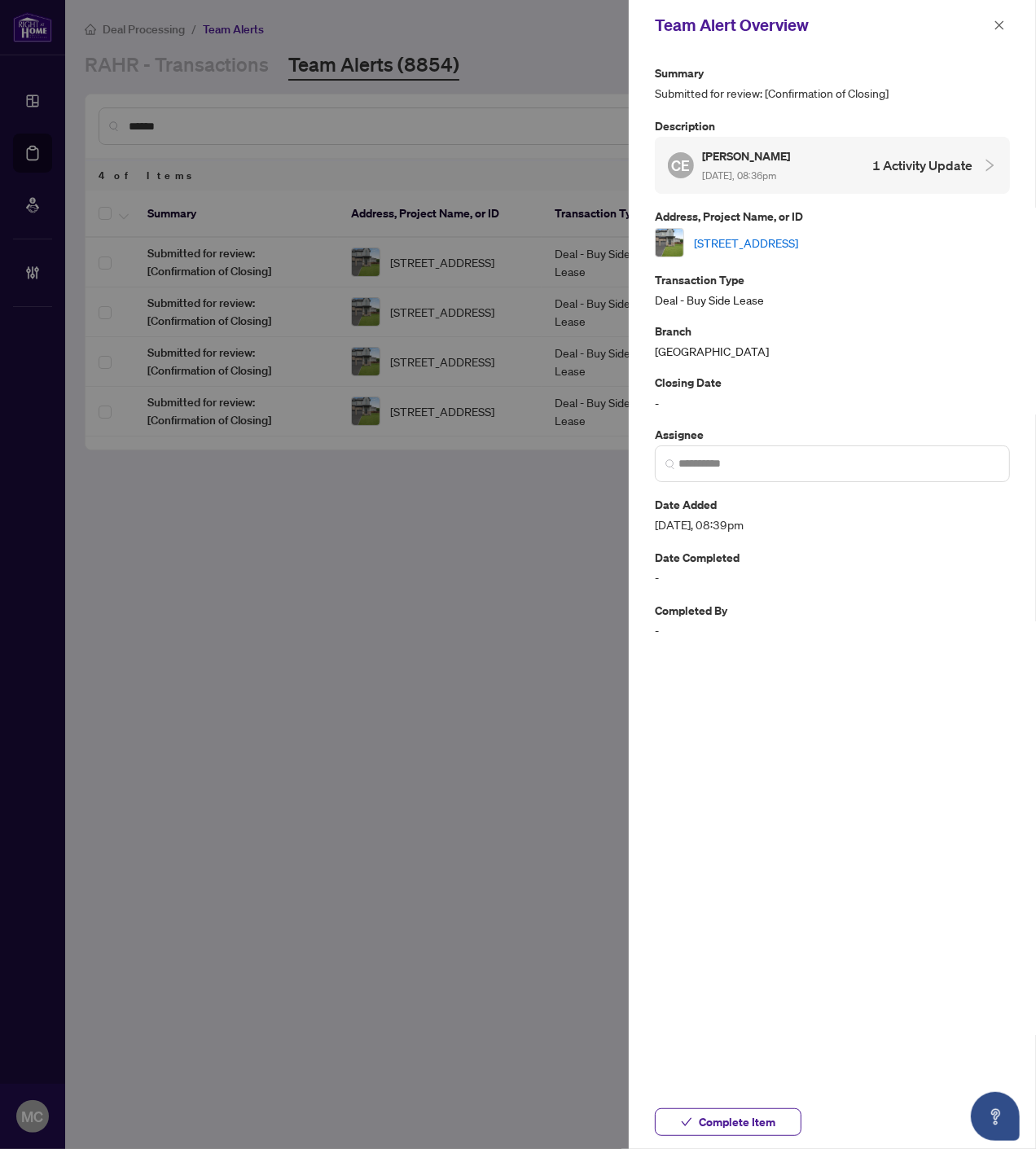
click at [762, 234] on link "4220 Cherry Heights Blvd Blvd, Lincoln, Ontario L3J 0R3, Canada" at bounding box center [746, 242] width 104 height 18
click at [720, 1108] on button "Complete Item" at bounding box center [727, 1122] width 147 height 28
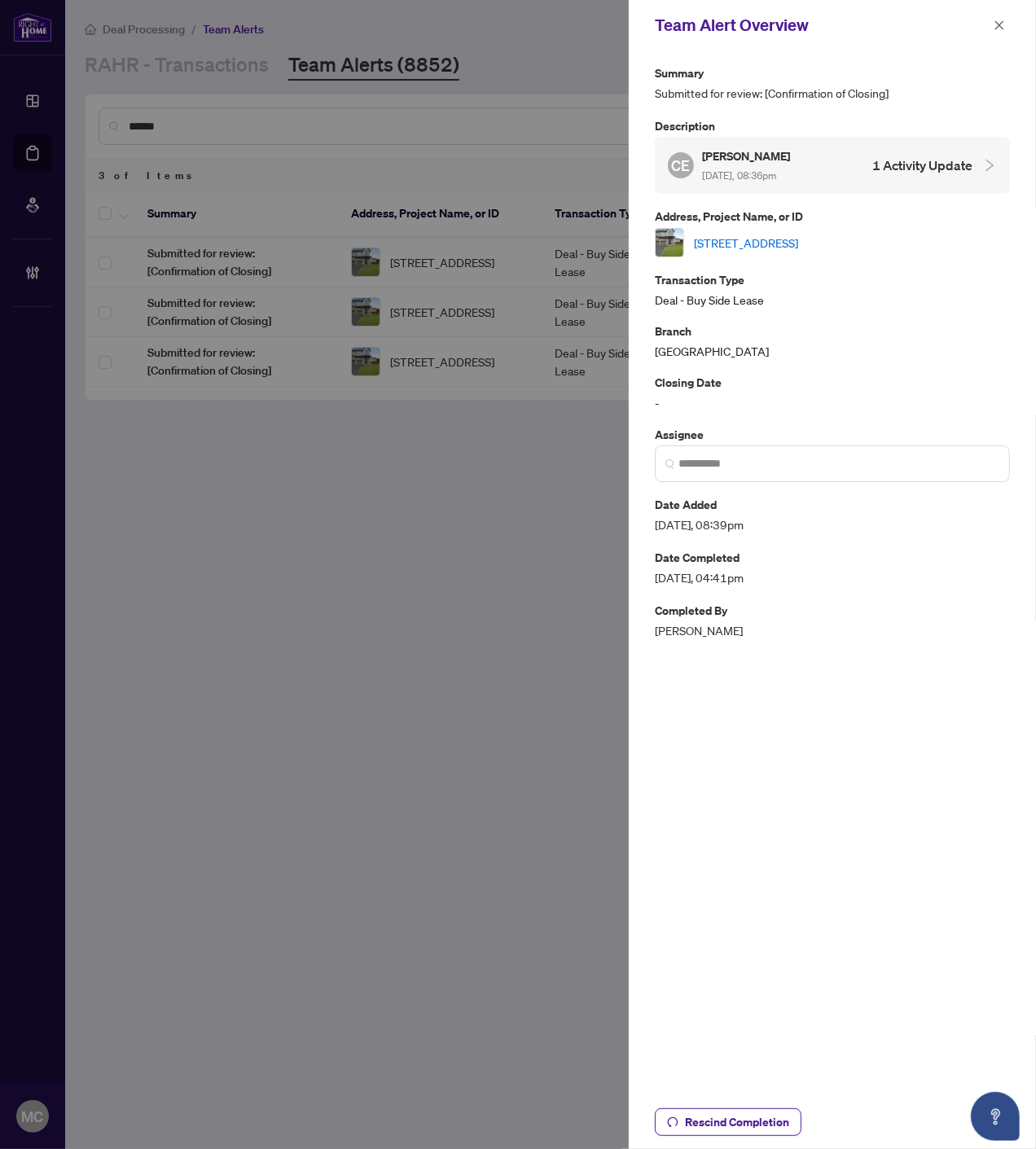
click at [999, 26] on icon "close" at bounding box center [1000, 25] width 9 height 9
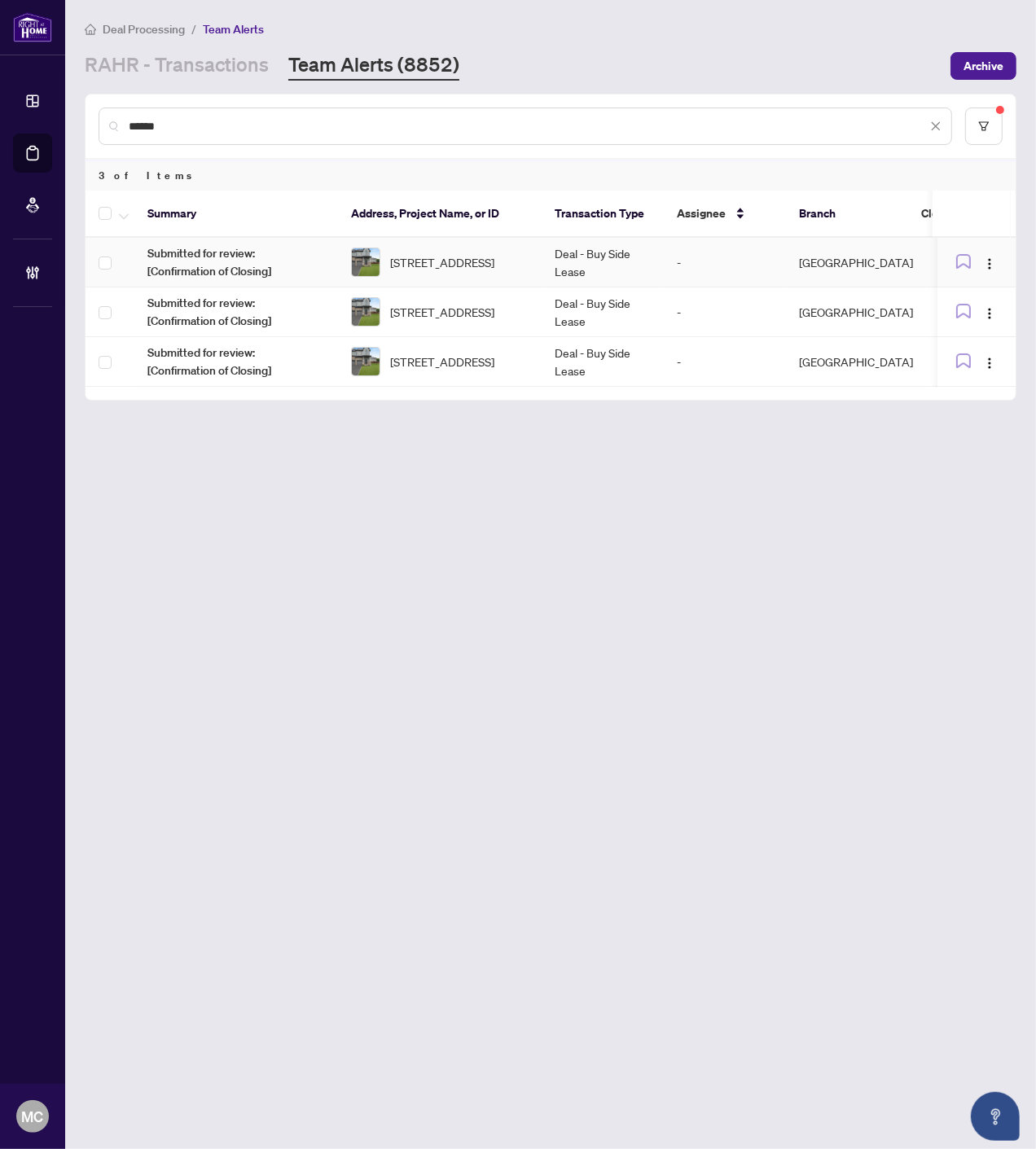
click at [367, 261] on img at bounding box center [366, 262] width 28 height 28
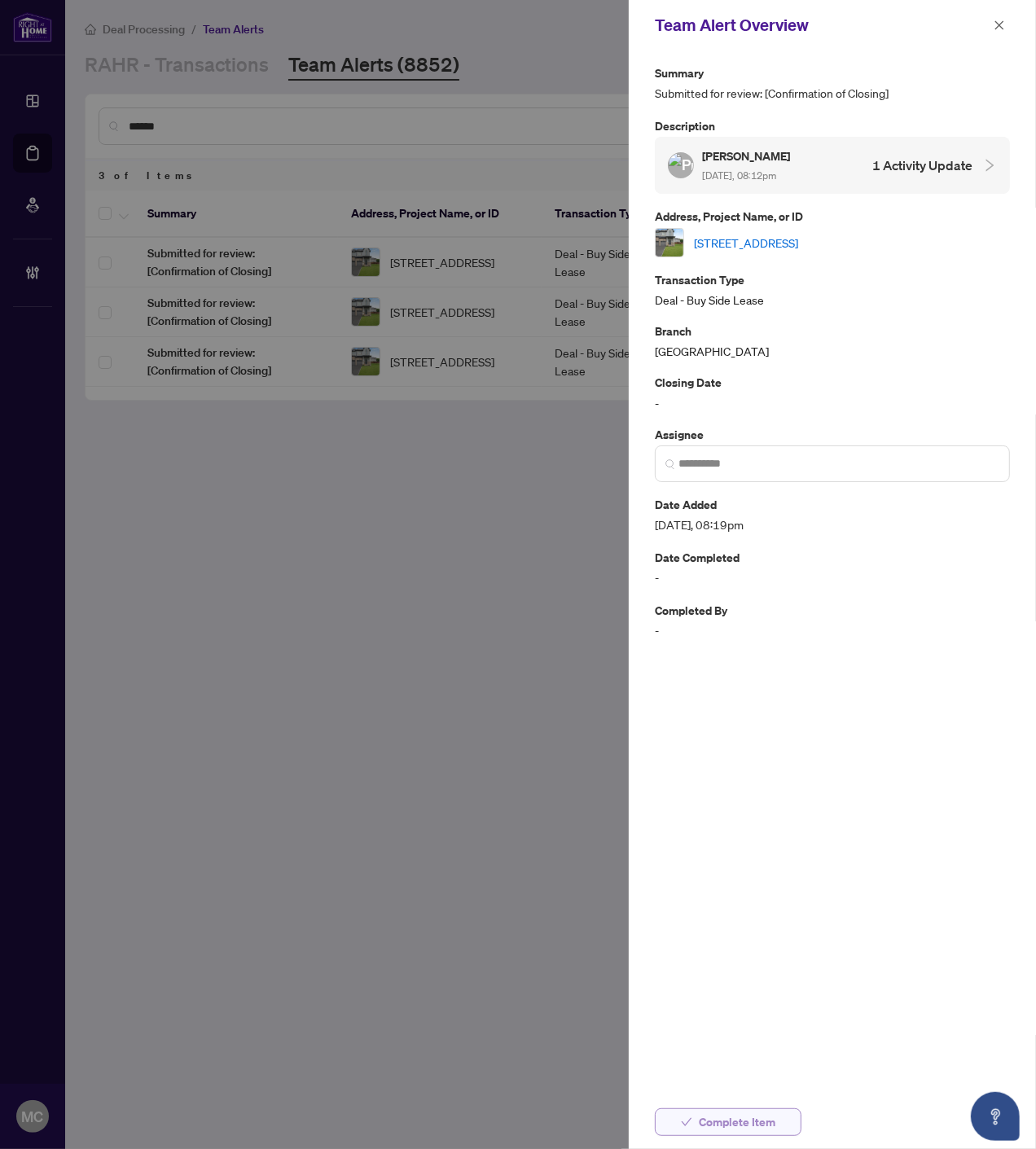
click at [705, 1122] on span "Complete Item" at bounding box center [736, 1122] width 76 height 26
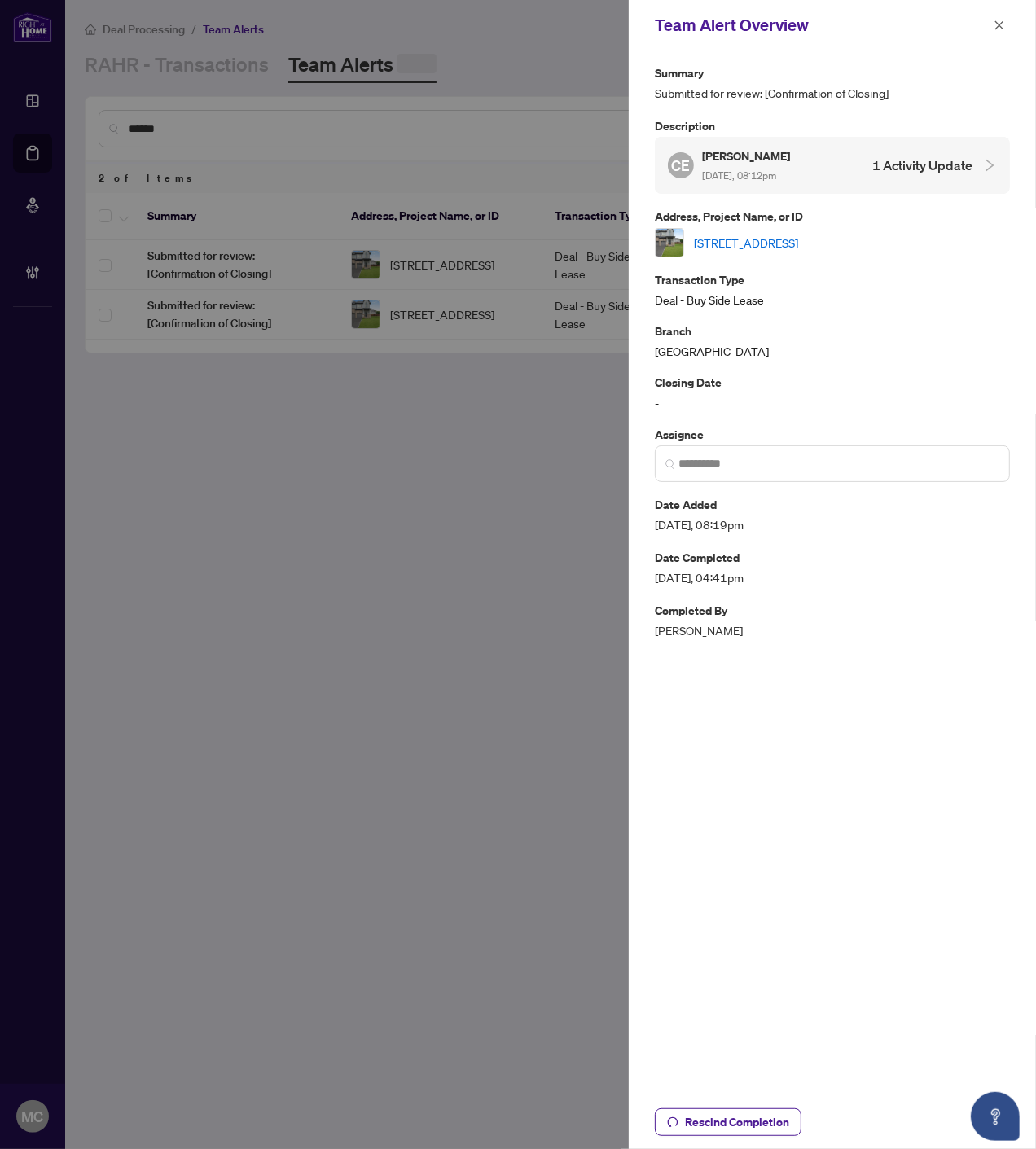
click at [989, 20] on button "button" at bounding box center [999, 25] width 21 height 20
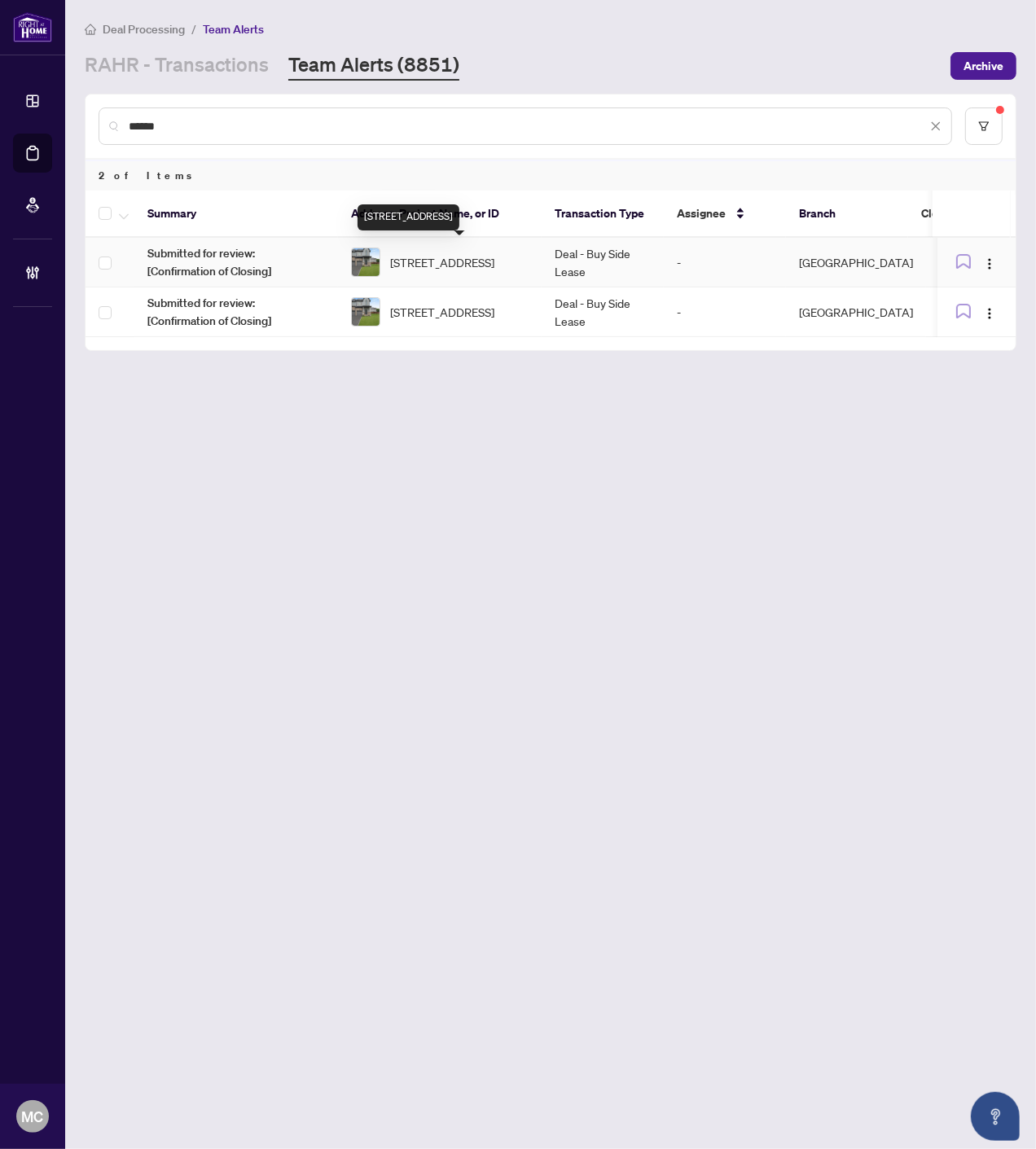
click at [407, 266] on span "4220 Cherry Heights Blvd Blvd, Lincoln, Ontario L3J 0R3, Canada" at bounding box center [442, 261] width 104 height 18
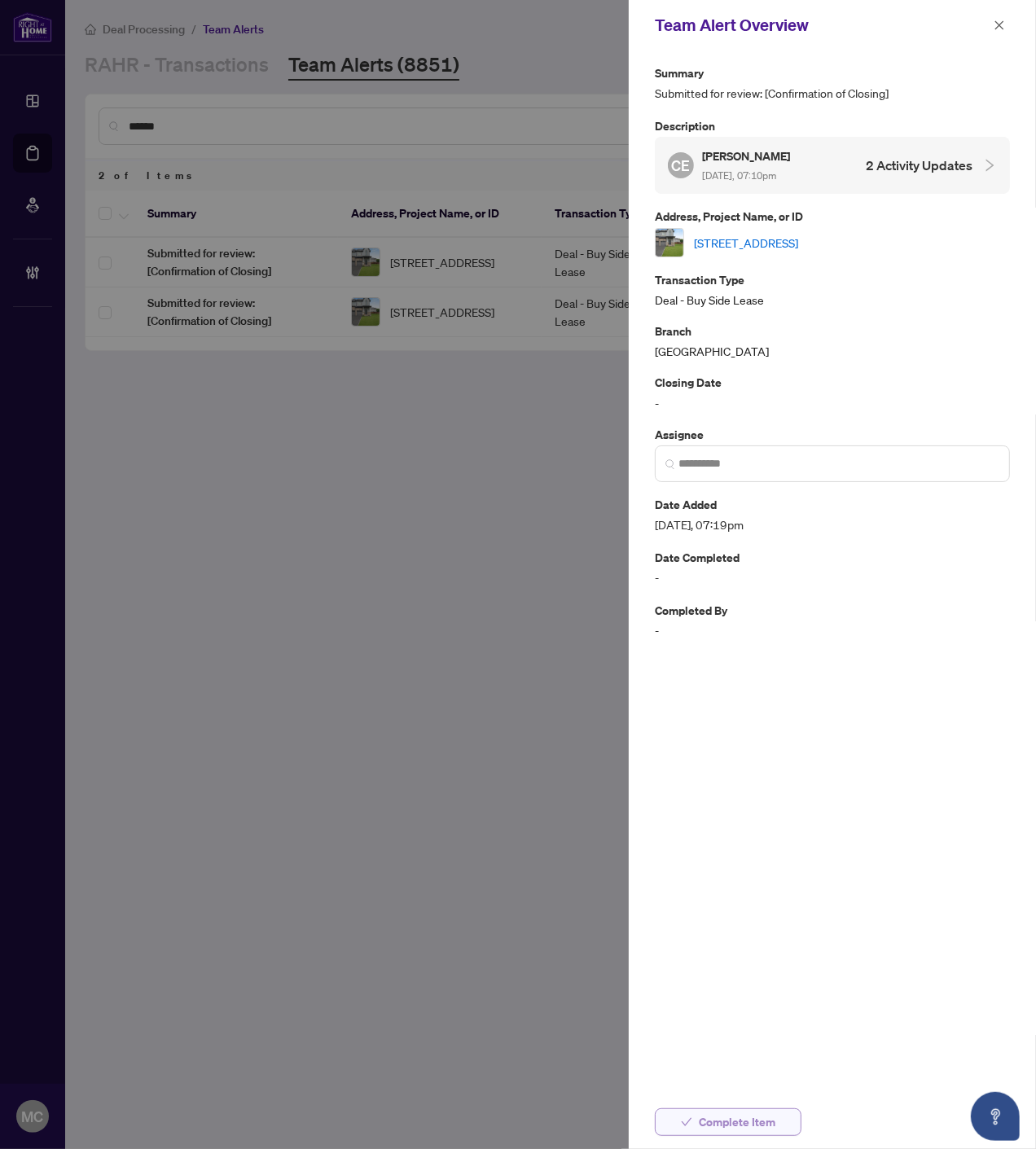
click at [746, 1127] on span "Complete Item" at bounding box center [736, 1122] width 76 height 26
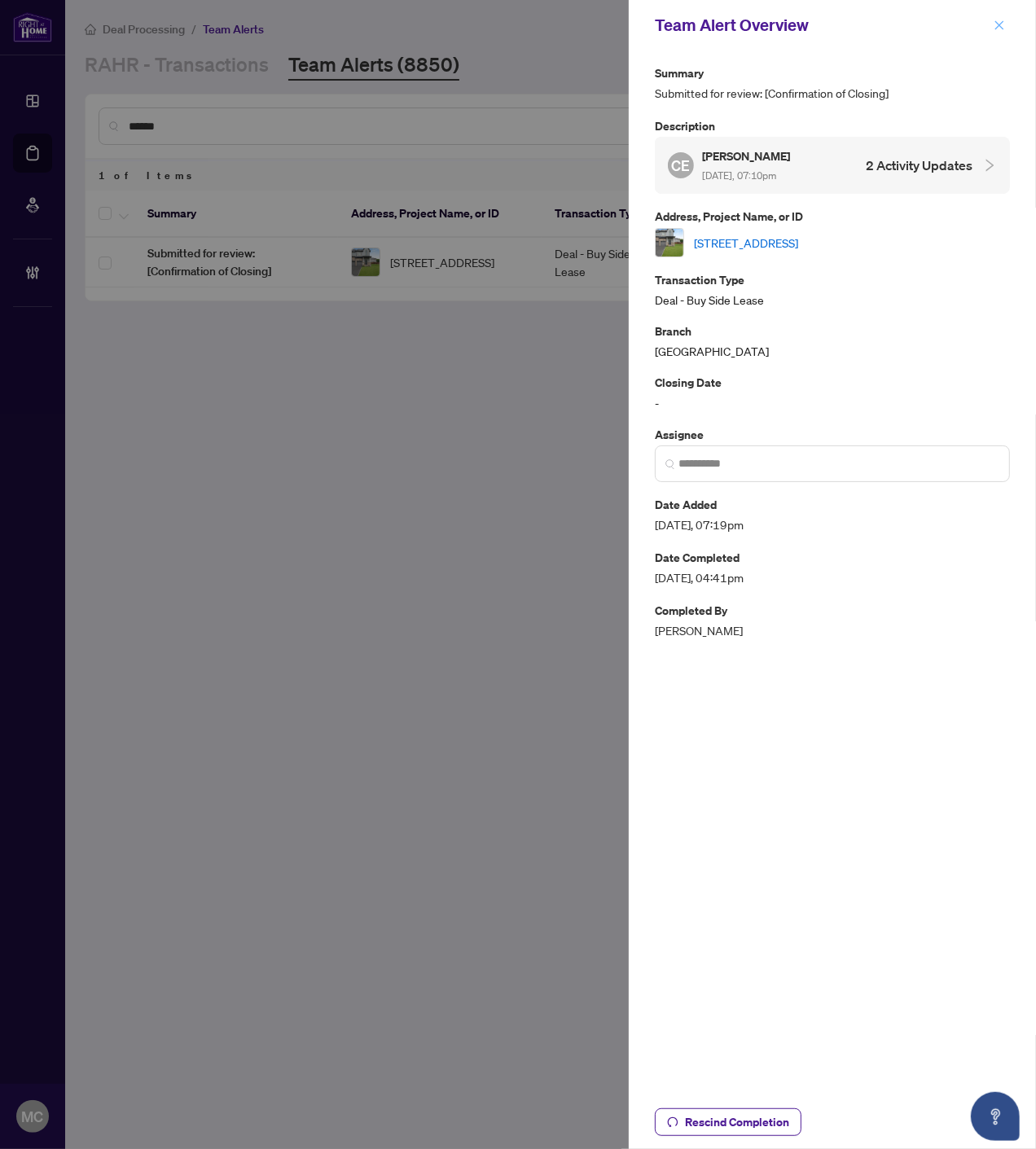
click at [999, 22] on icon "close" at bounding box center [999, 25] width 11 height 11
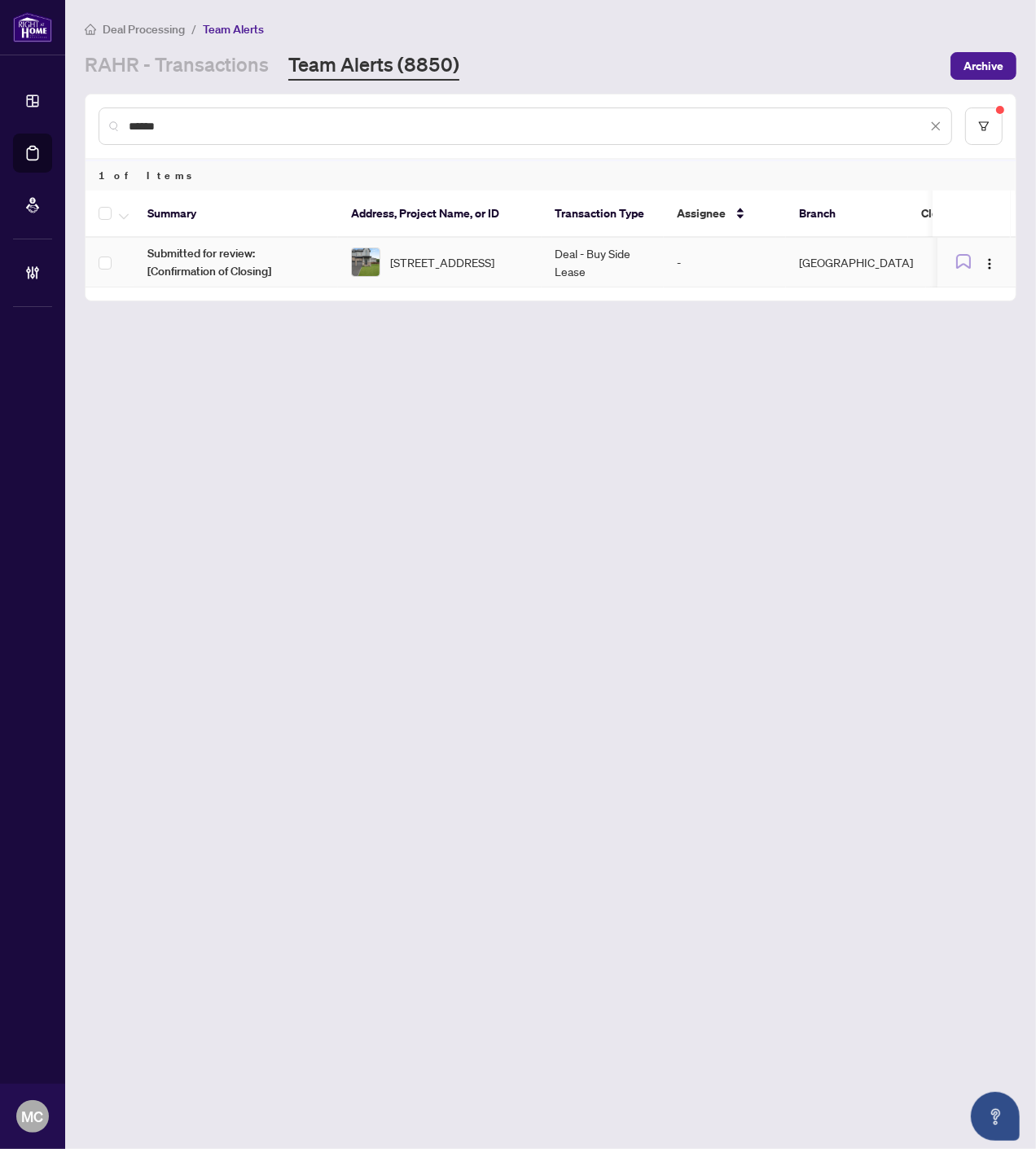
click at [462, 272] on span "4220 Cherry Heights Blvd Blvd, Lincoln, Ontario L3J 0R3, Canada" at bounding box center [442, 261] width 104 height 18
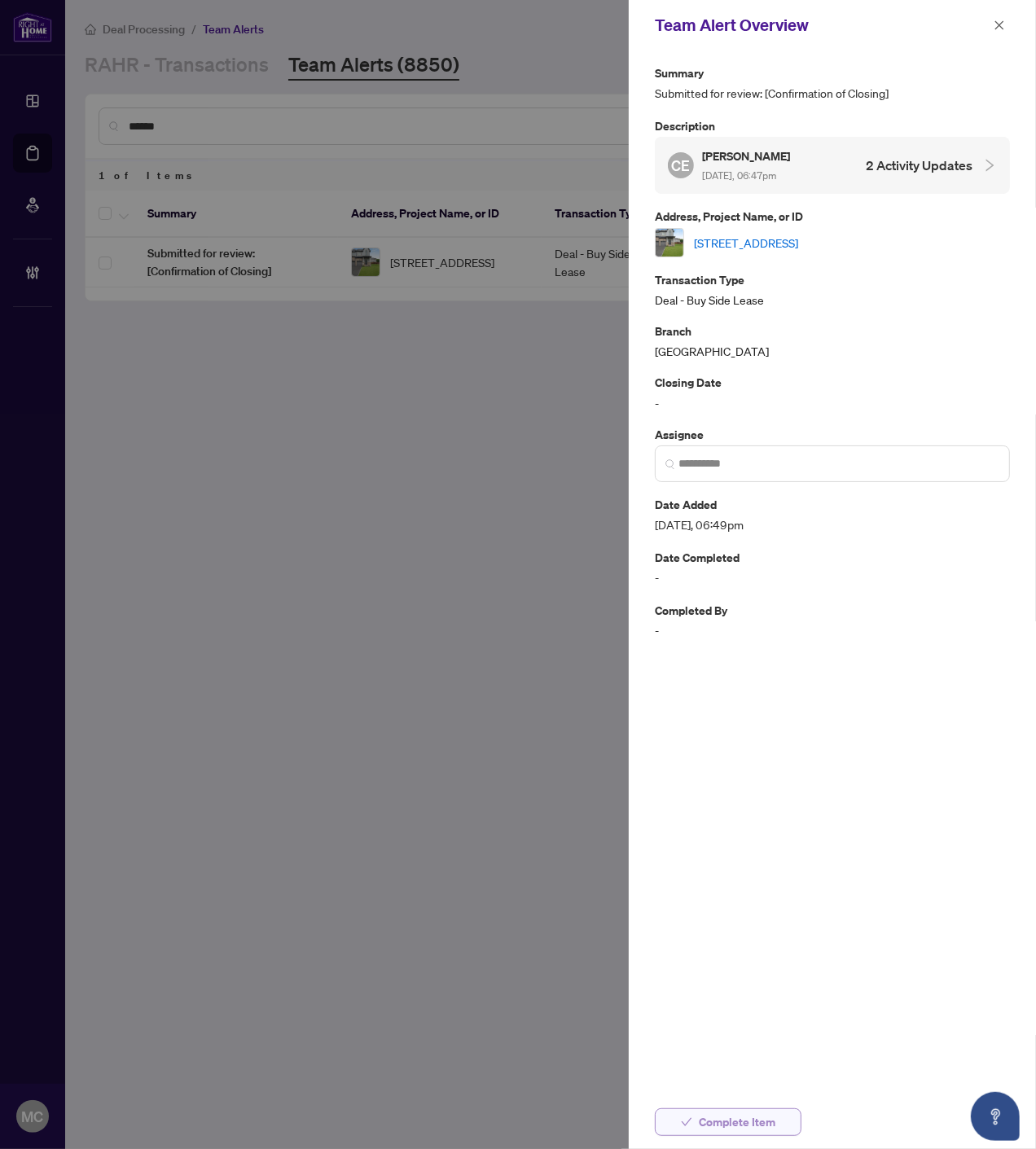
click at [697, 1122] on button "Complete Item" at bounding box center [727, 1122] width 147 height 28
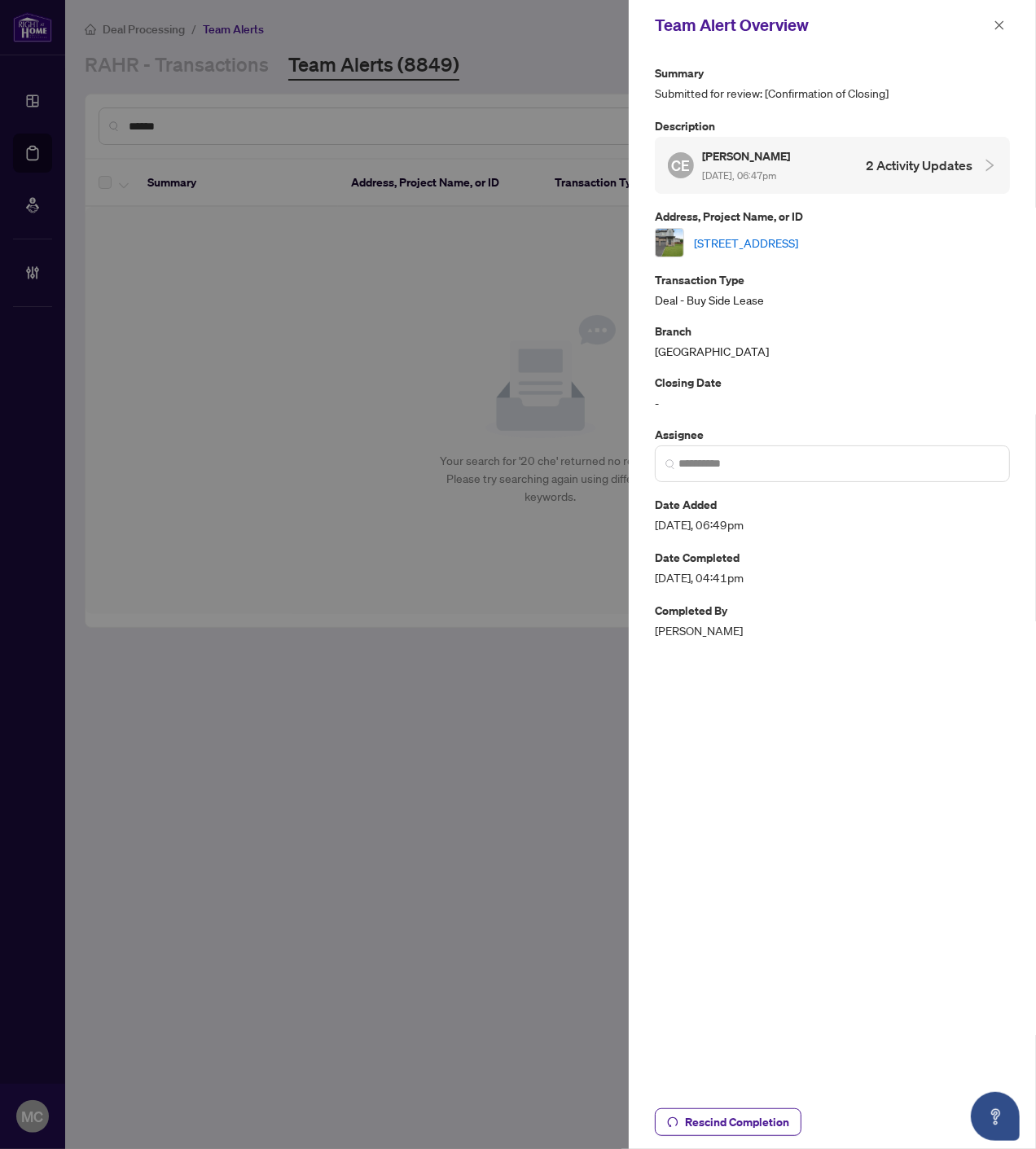
click at [997, 16] on span "button" at bounding box center [999, 25] width 11 height 26
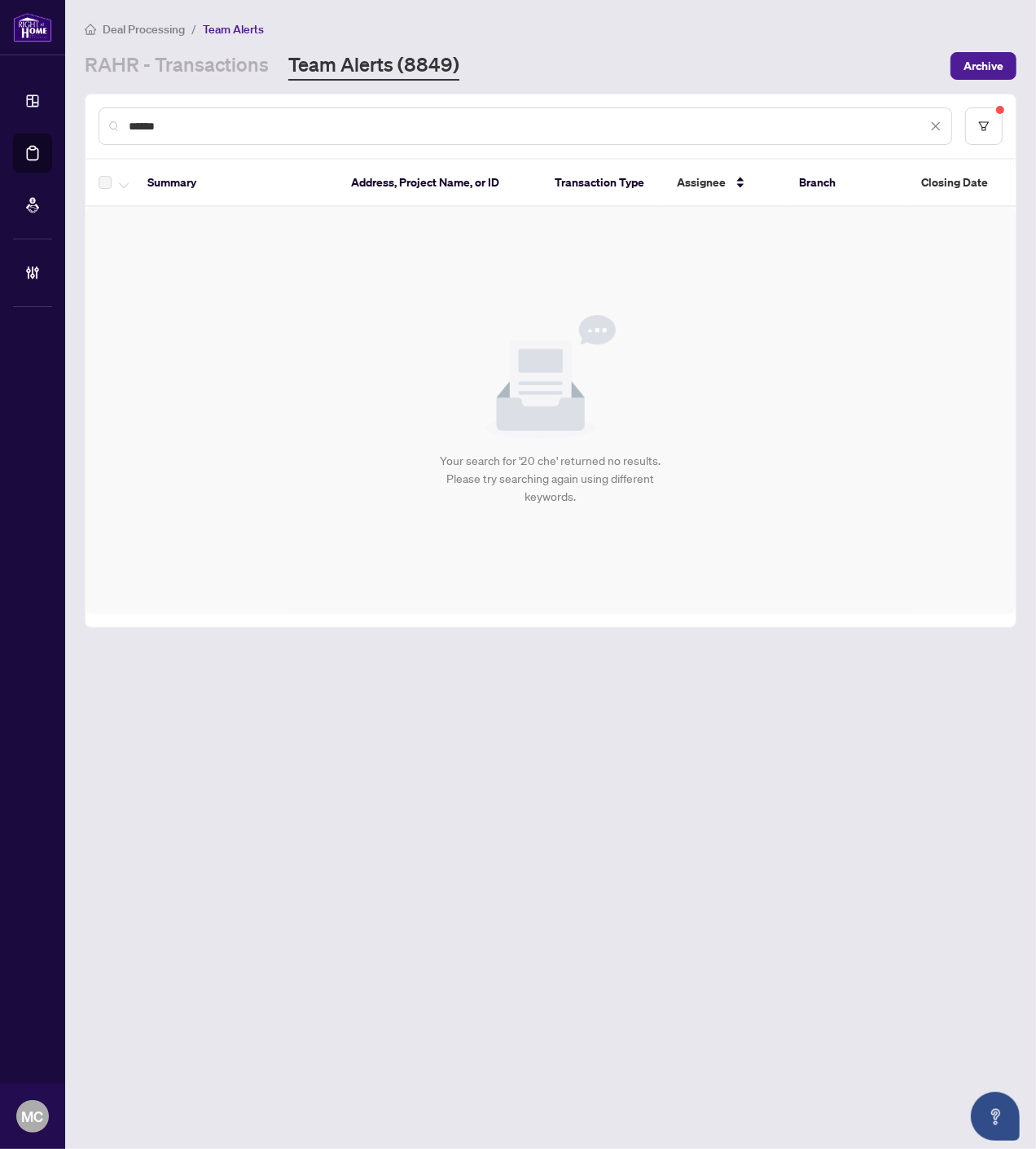
click at [767, 129] on input "******" at bounding box center [528, 126] width 798 height 18
click at [766, 129] on input "******" at bounding box center [528, 126] width 798 height 18
click at [765, 128] on input "******" at bounding box center [528, 126] width 798 height 18
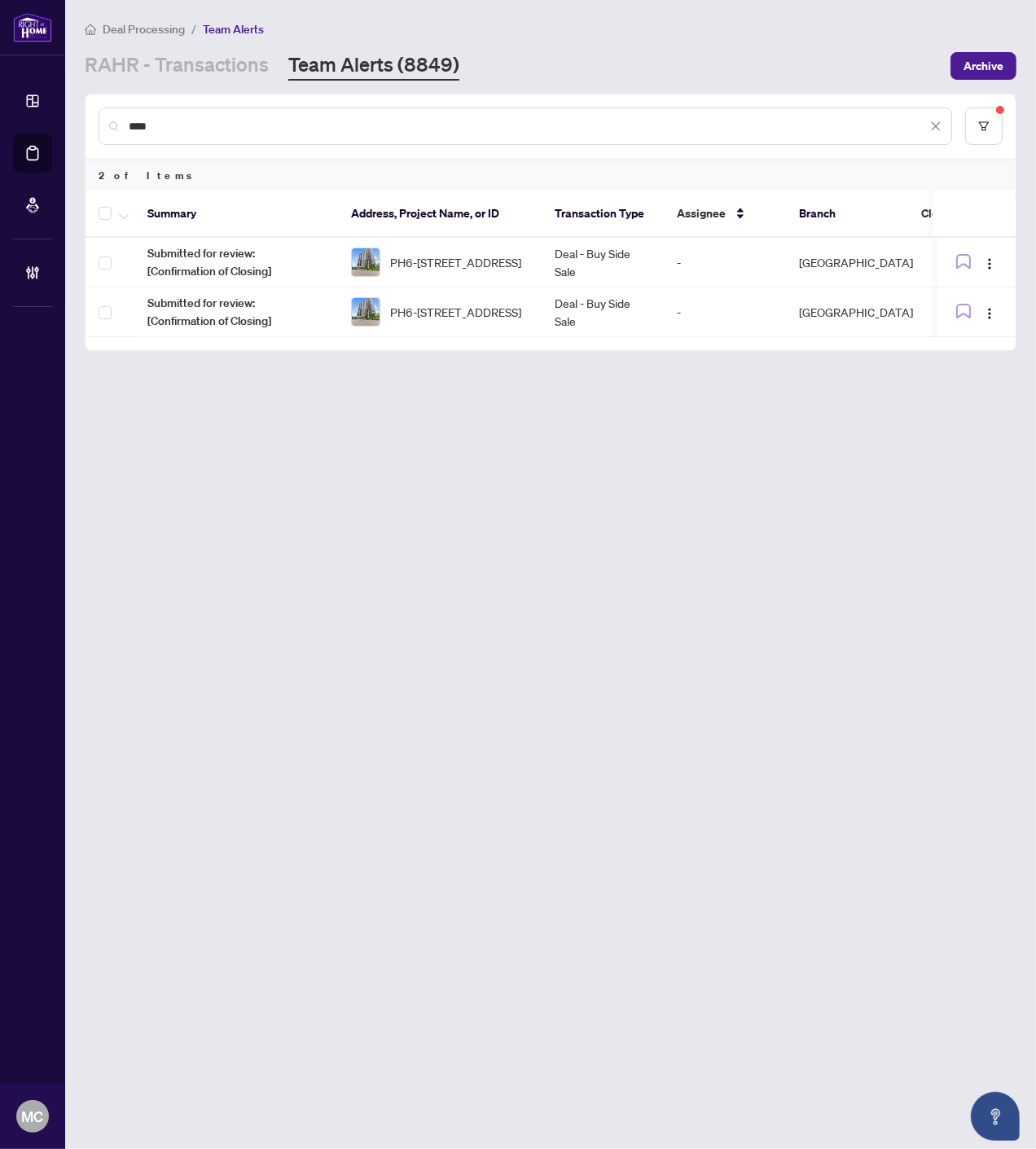
click at [664, 258] on td "-" at bounding box center [725, 262] width 122 height 50
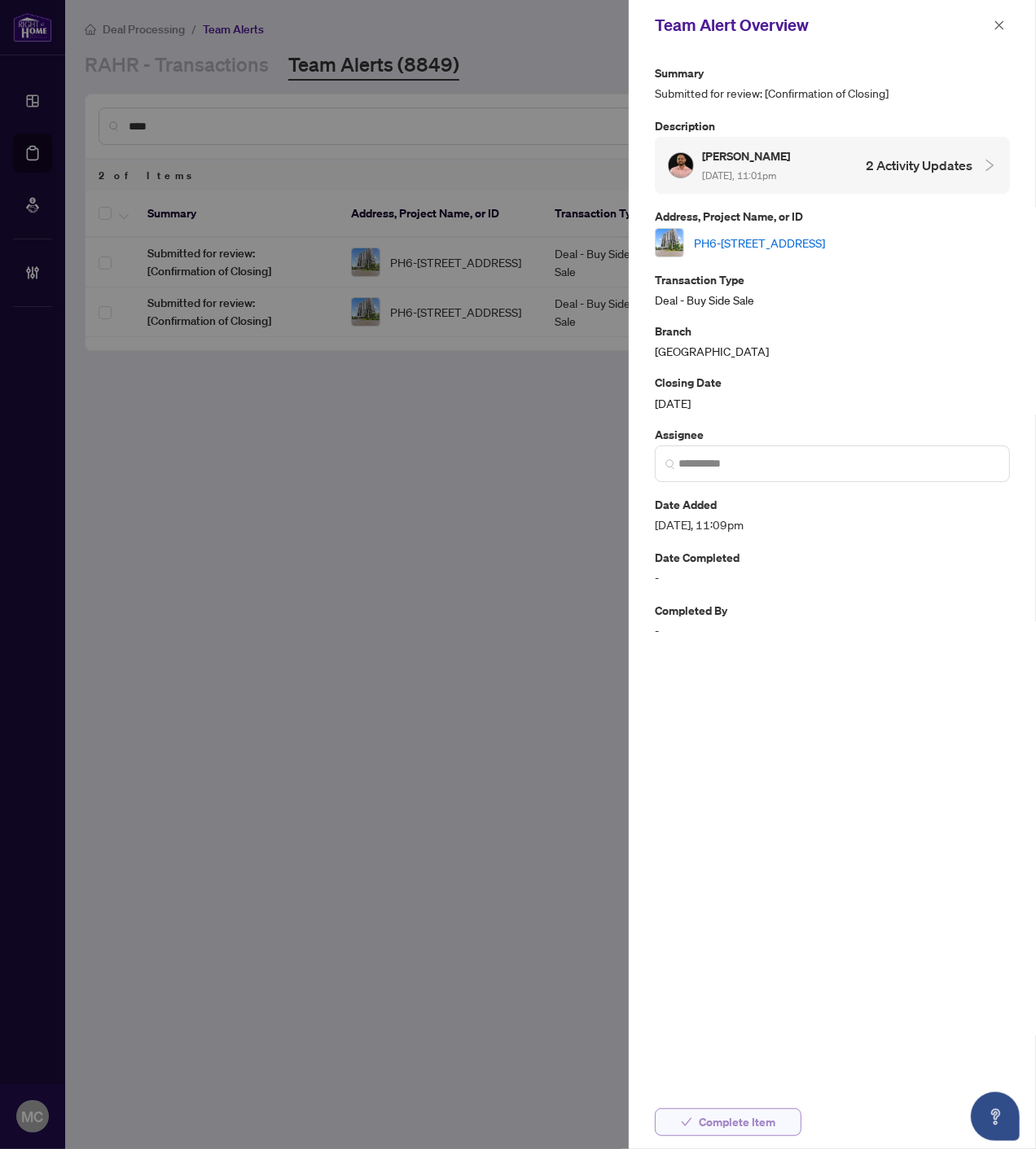
click at [746, 1129] on span "Complete Item" at bounding box center [736, 1122] width 76 height 26
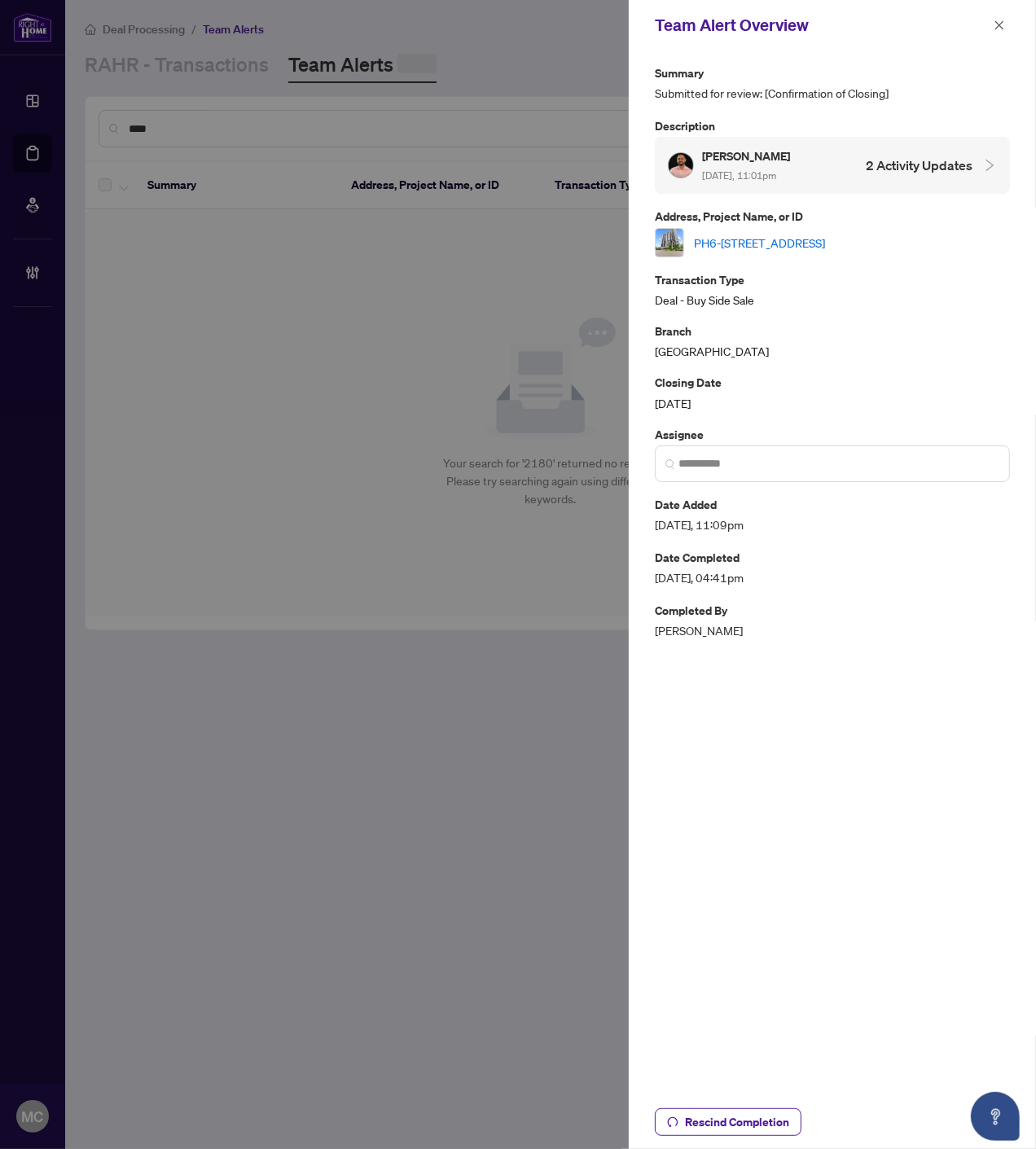
drag, startPoint x: 997, startPoint y: 21, endPoint x: 1029, endPoint y: 61, distance: 51.2
click at [997, 21] on icon "close" at bounding box center [999, 25] width 11 height 11
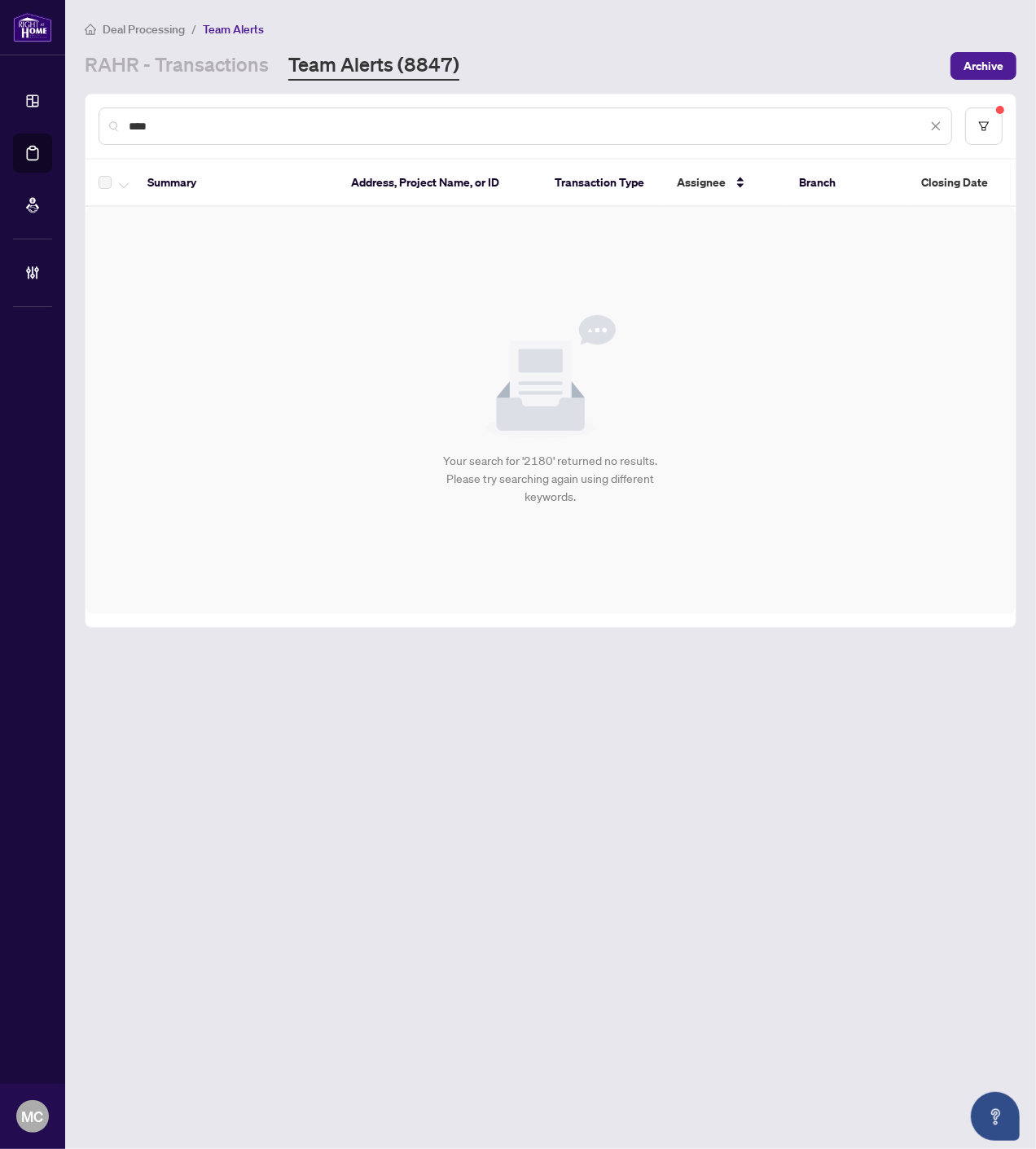
click at [844, 131] on input "****" at bounding box center [528, 126] width 798 height 18
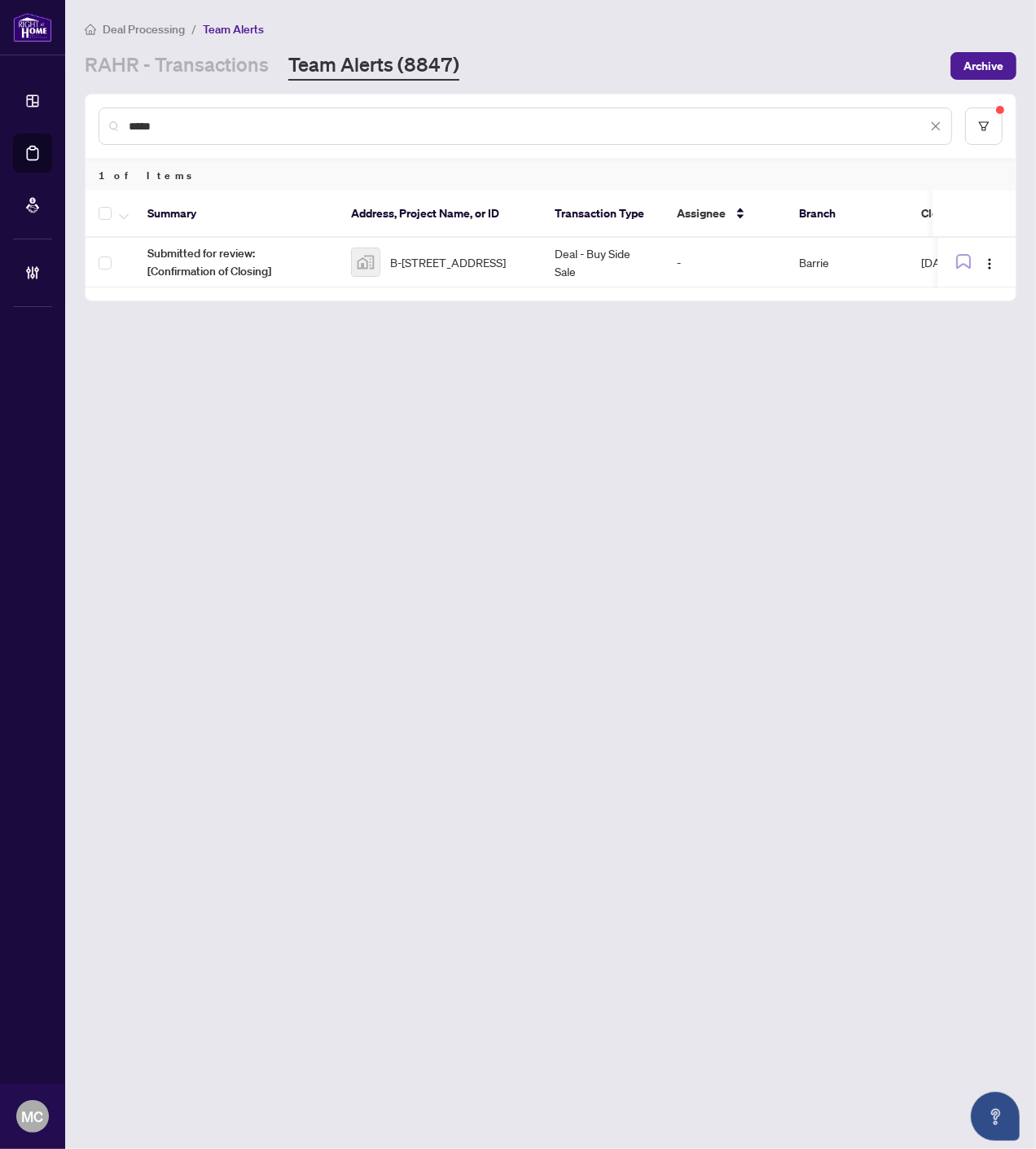
click at [671, 132] on input "*****" at bounding box center [528, 126] width 798 height 18
click at [670, 131] on input "*****" at bounding box center [528, 126] width 798 height 18
type input "*"
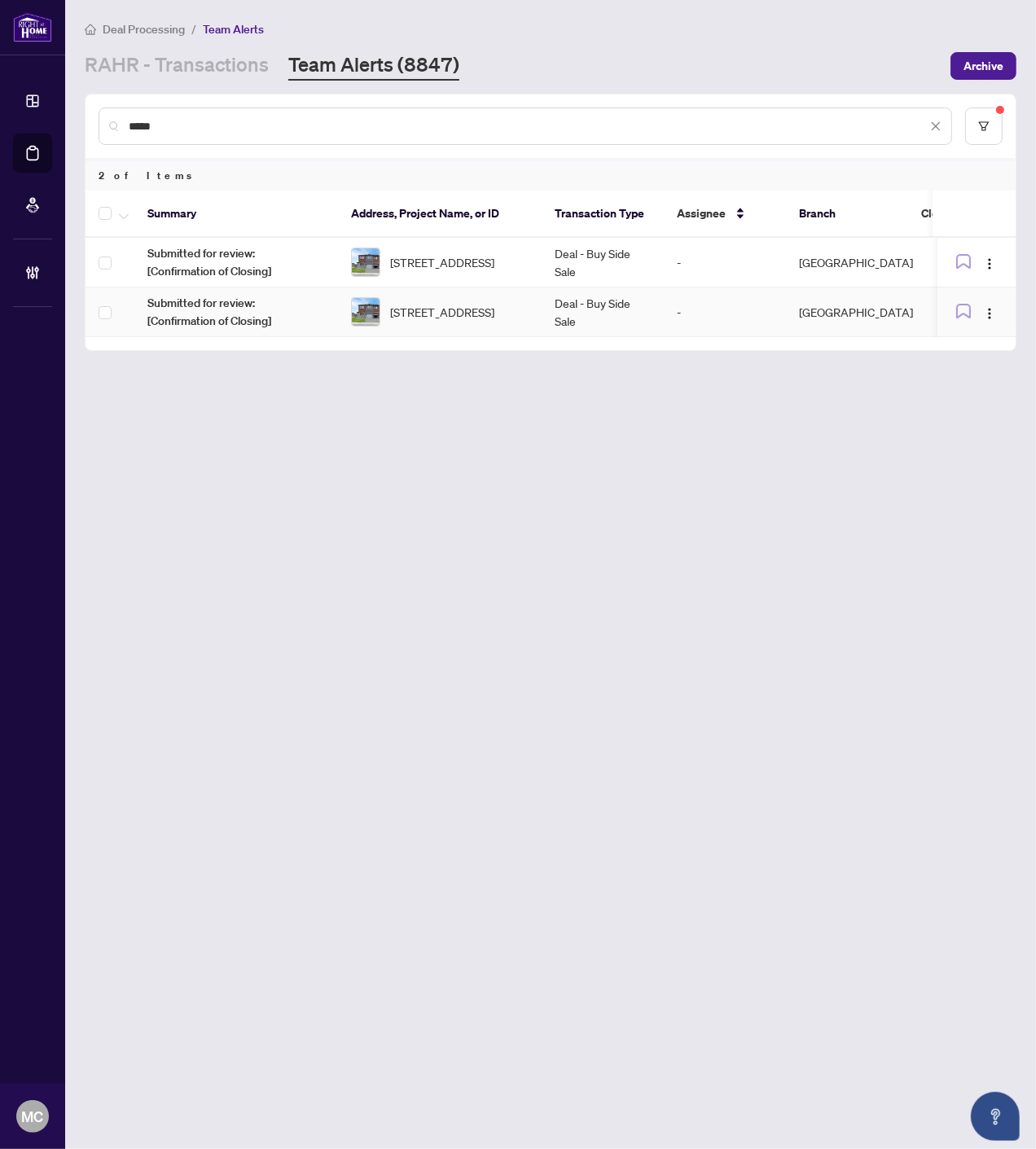
click at [534, 248] on td "1000 Parabolica Way, Ottawa, Ontario K2T 0P8, Canada" at bounding box center [440, 262] width 204 height 50
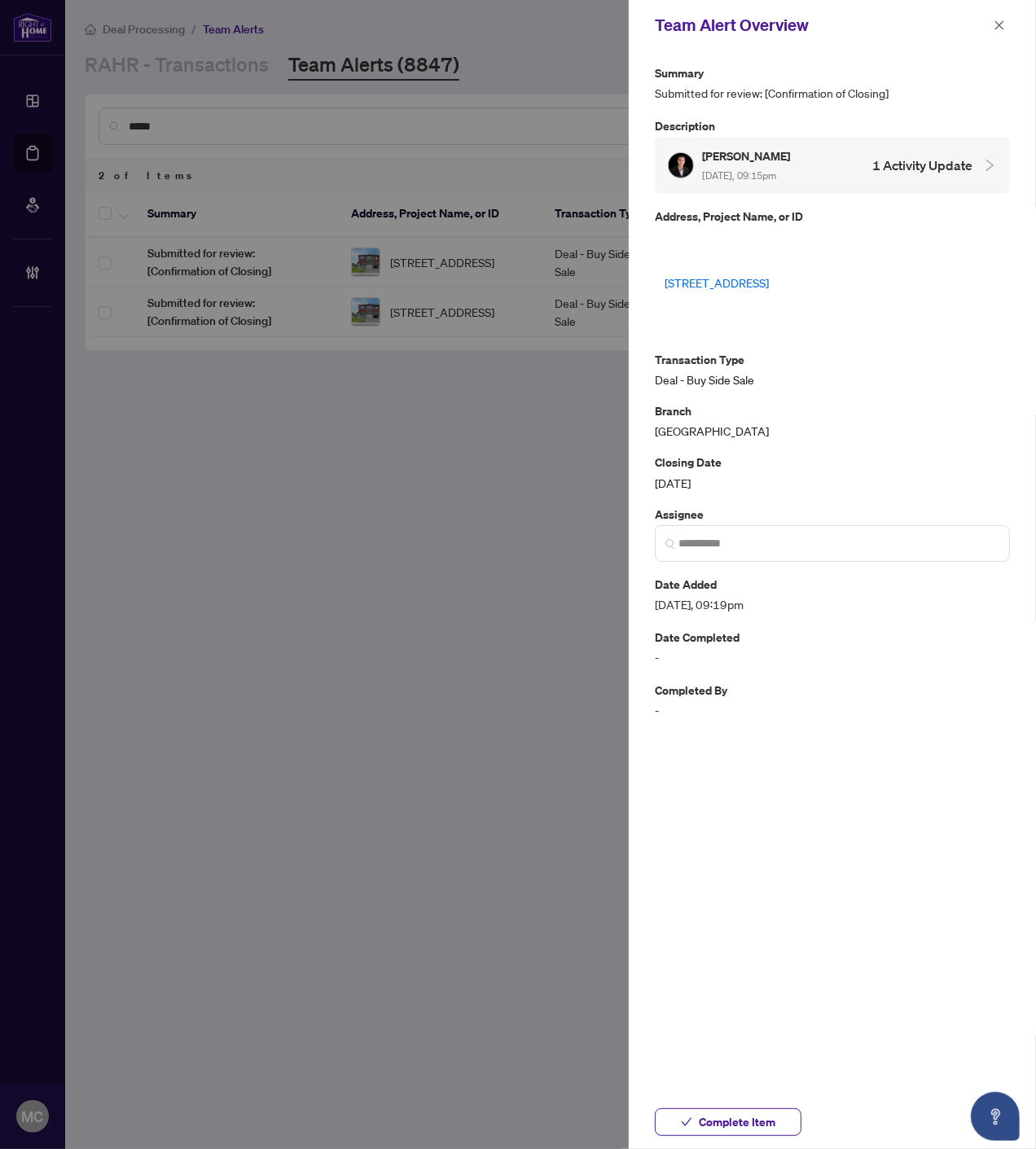
click at [677, 1128] on button "Complete Item" at bounding box center [727, 1122] width 147 height 28
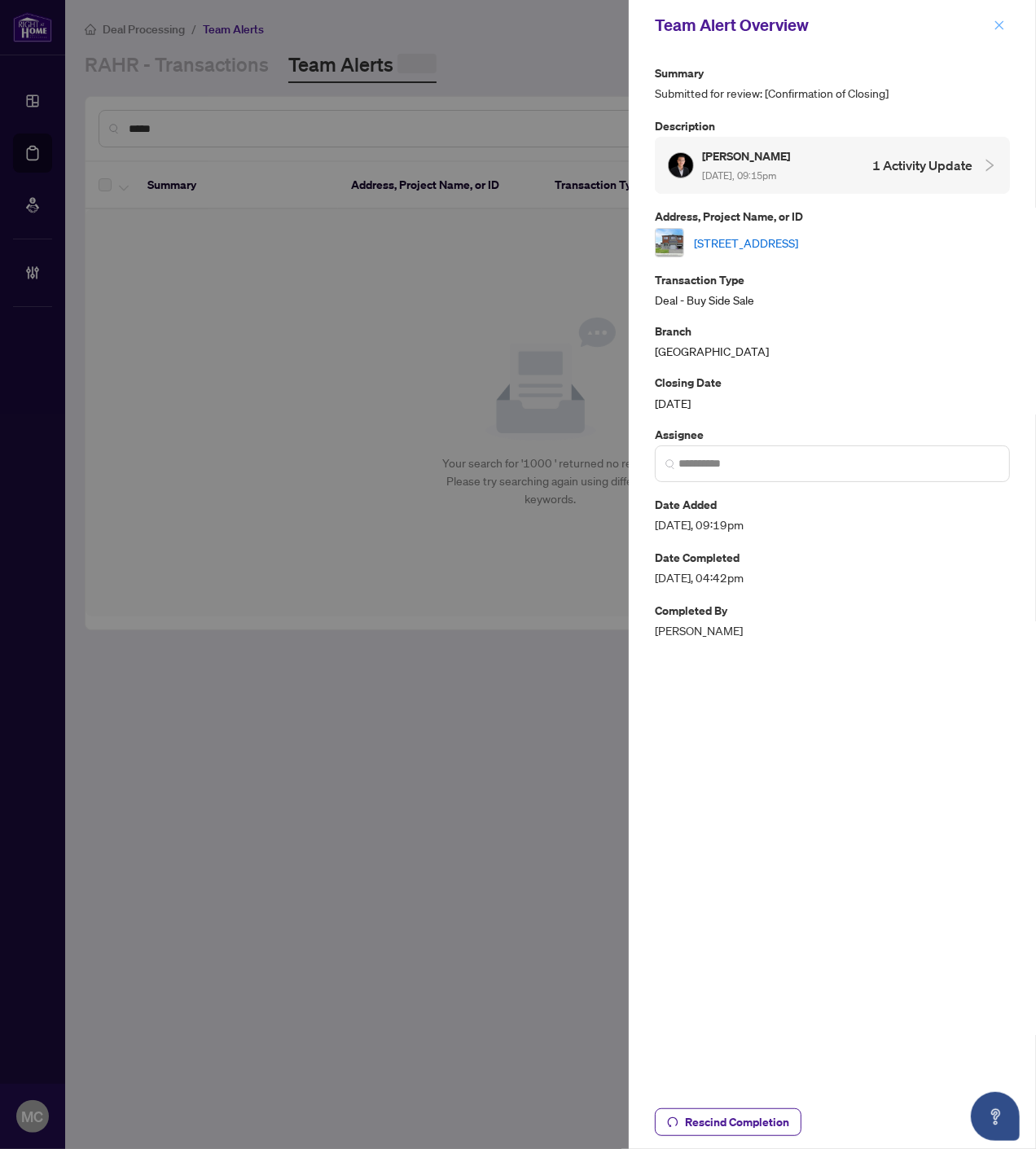
click at [1001, 21] on icon "close" at bounding box center [999, 25] width 11 height 11
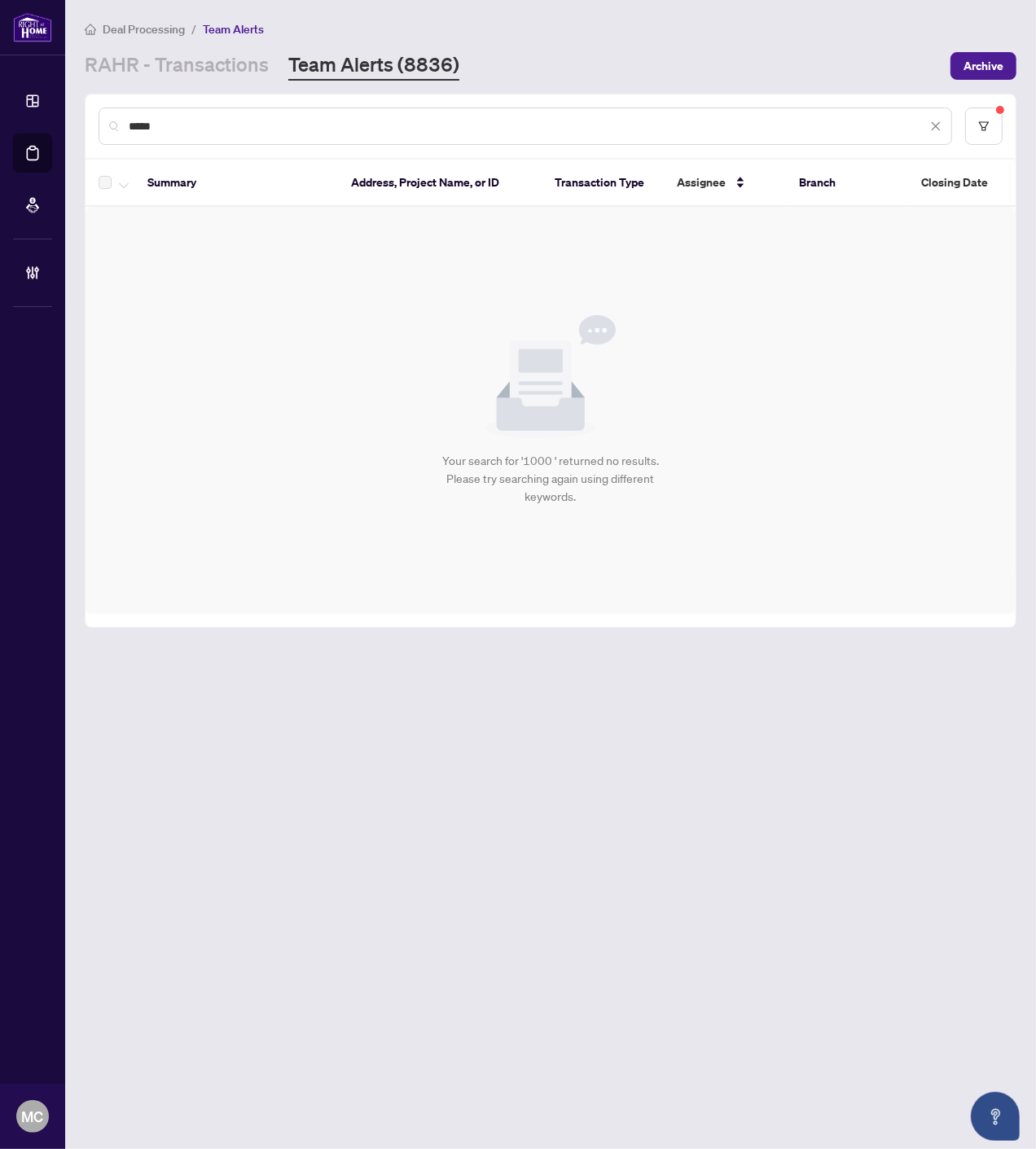
click at [760, 131] on input "****" at bounding box center [528, 126] width 798 height 18
type input "*"
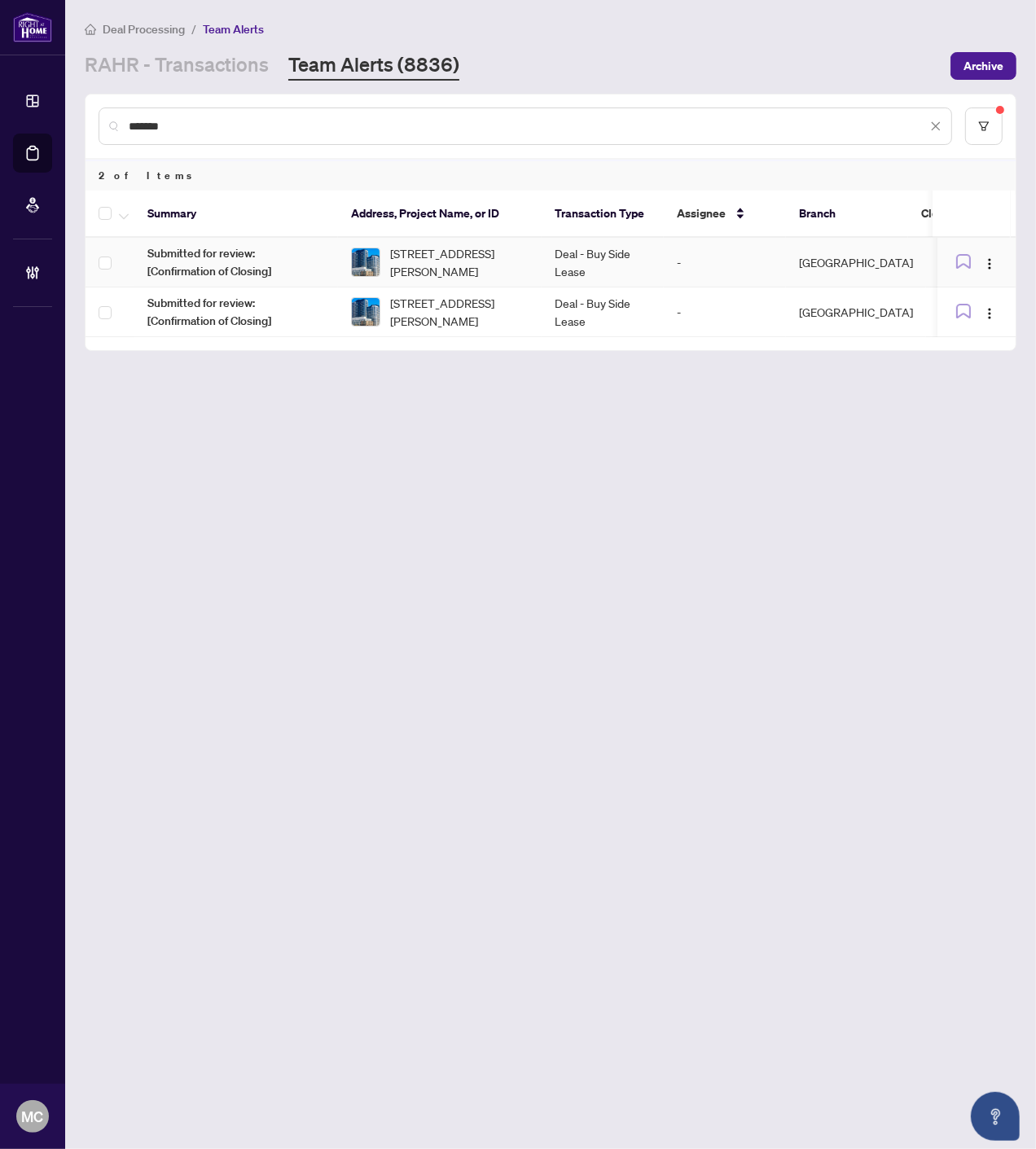
click at [538, 319] on td "204-7950 BATHURST St, Vaughan, Ontario L4J 0L4, Canada" at bounding box center [440, 312] width 204 height 50
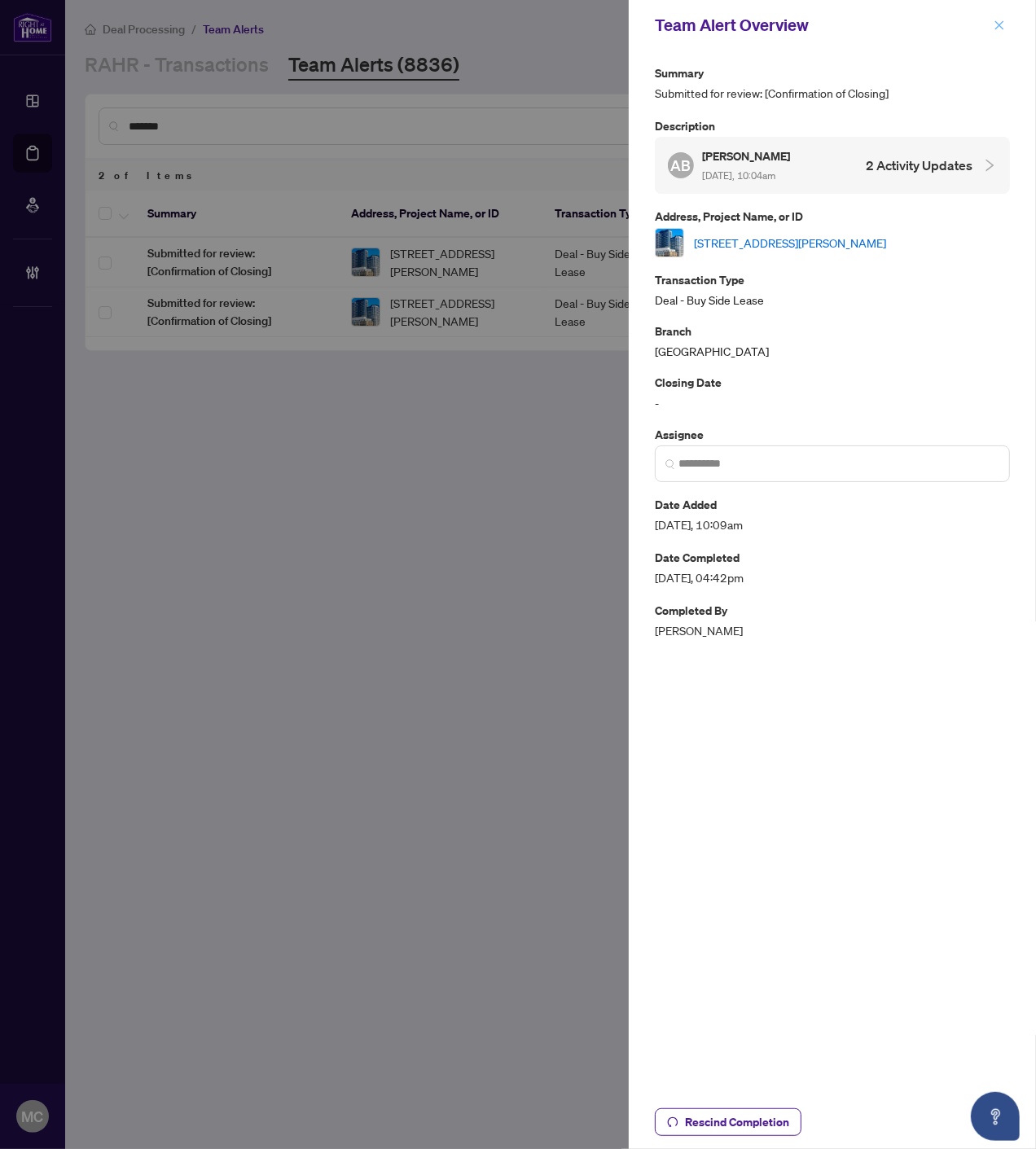
click at [1001, 20] on icon "close" at bounding box center [999, 25] width 11 height 11
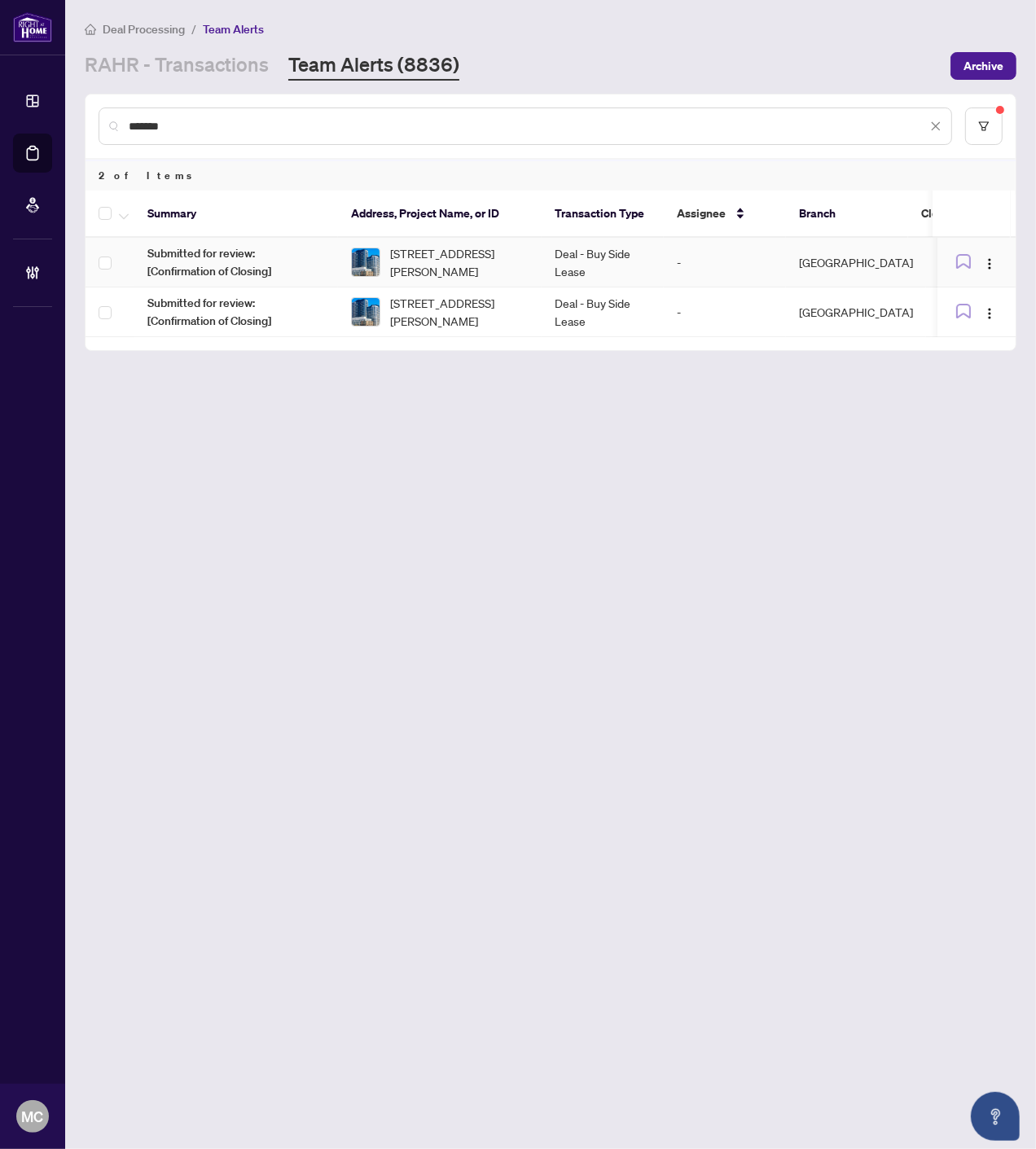
click at [476, 255] on span "204-7950 BATHURST St, Vaughan, Ontario L4J 0L4, Canada" at bounding box center [459, 262] width 138 height 36
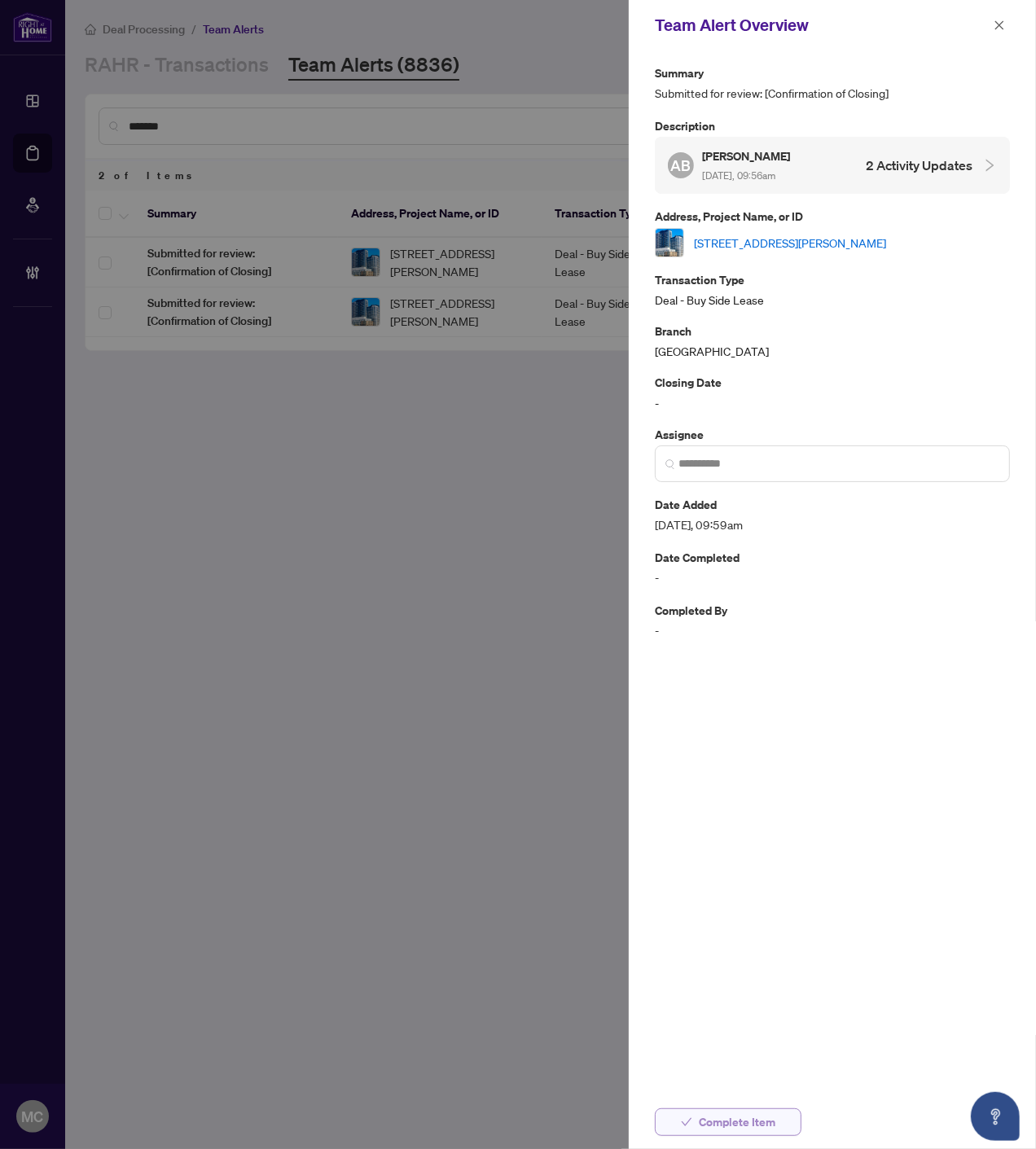
click at [754, 1129] on span "Complete Item" at bounding box center [736, 1122] width 76 height 26
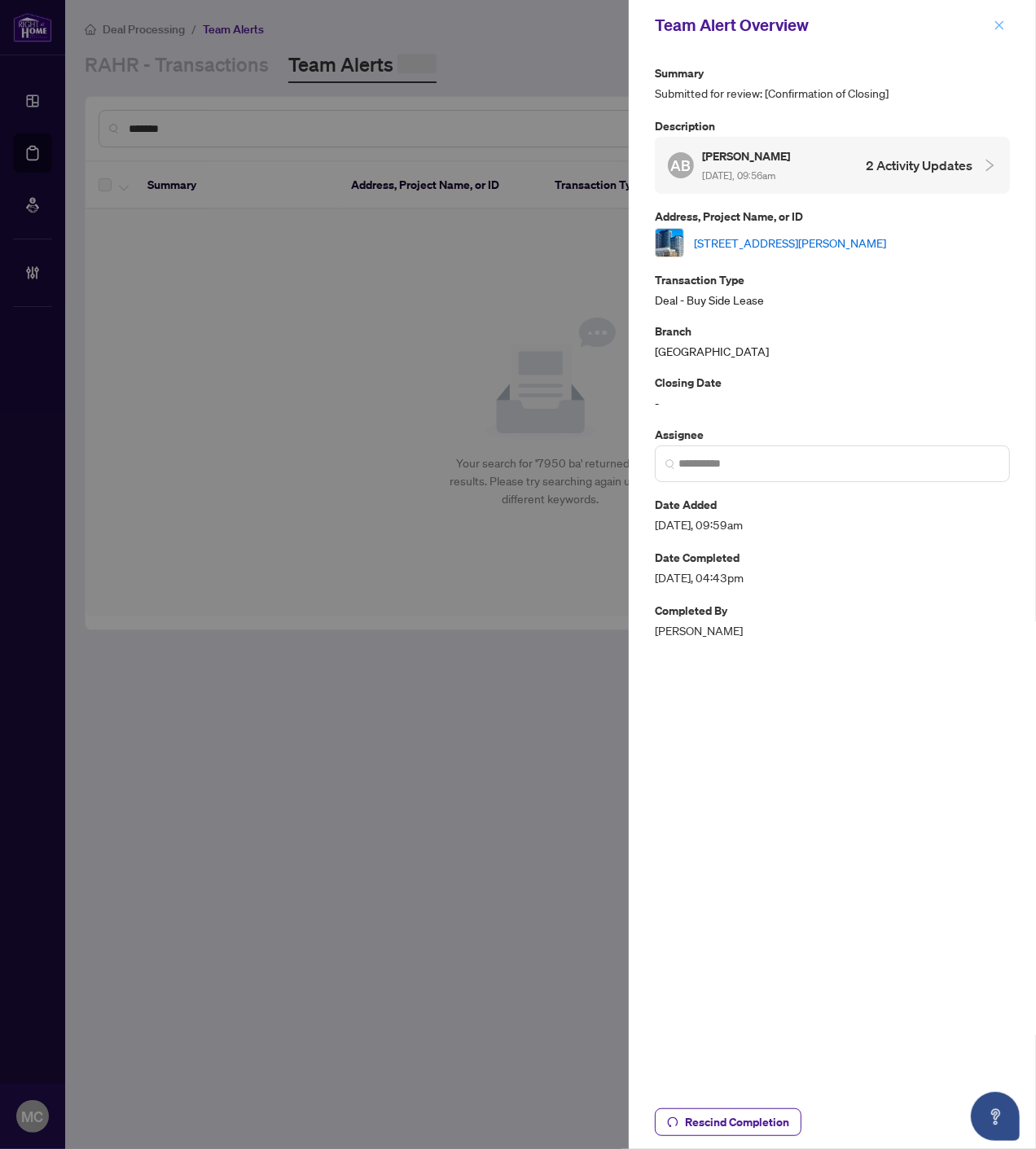
click at [997, 25] on icon "close" at bounding box center [1000, 25] width 9 height 9
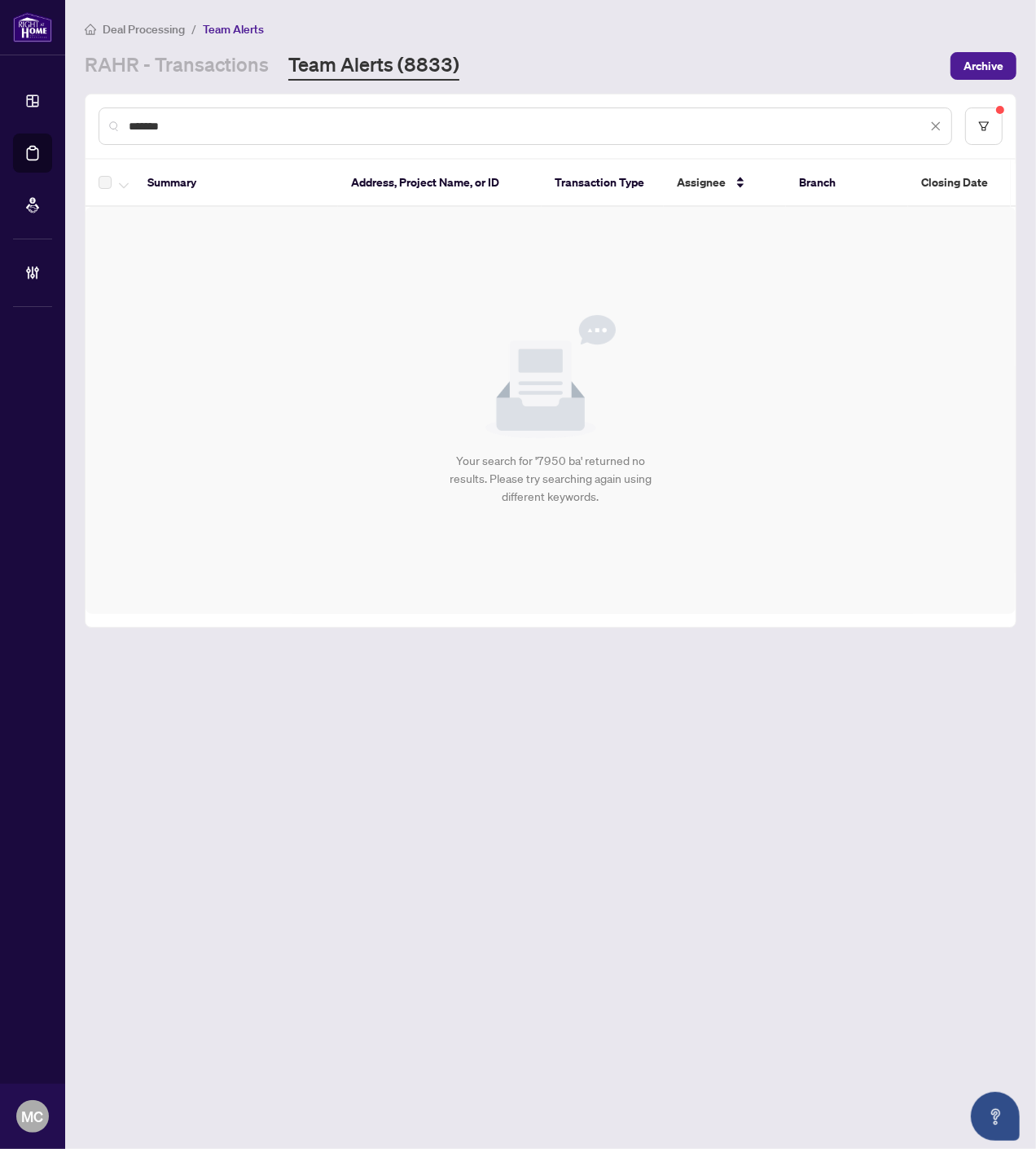
click at [798, 120] on input "*******" at bounding box center [528, 126] width 798 height 18
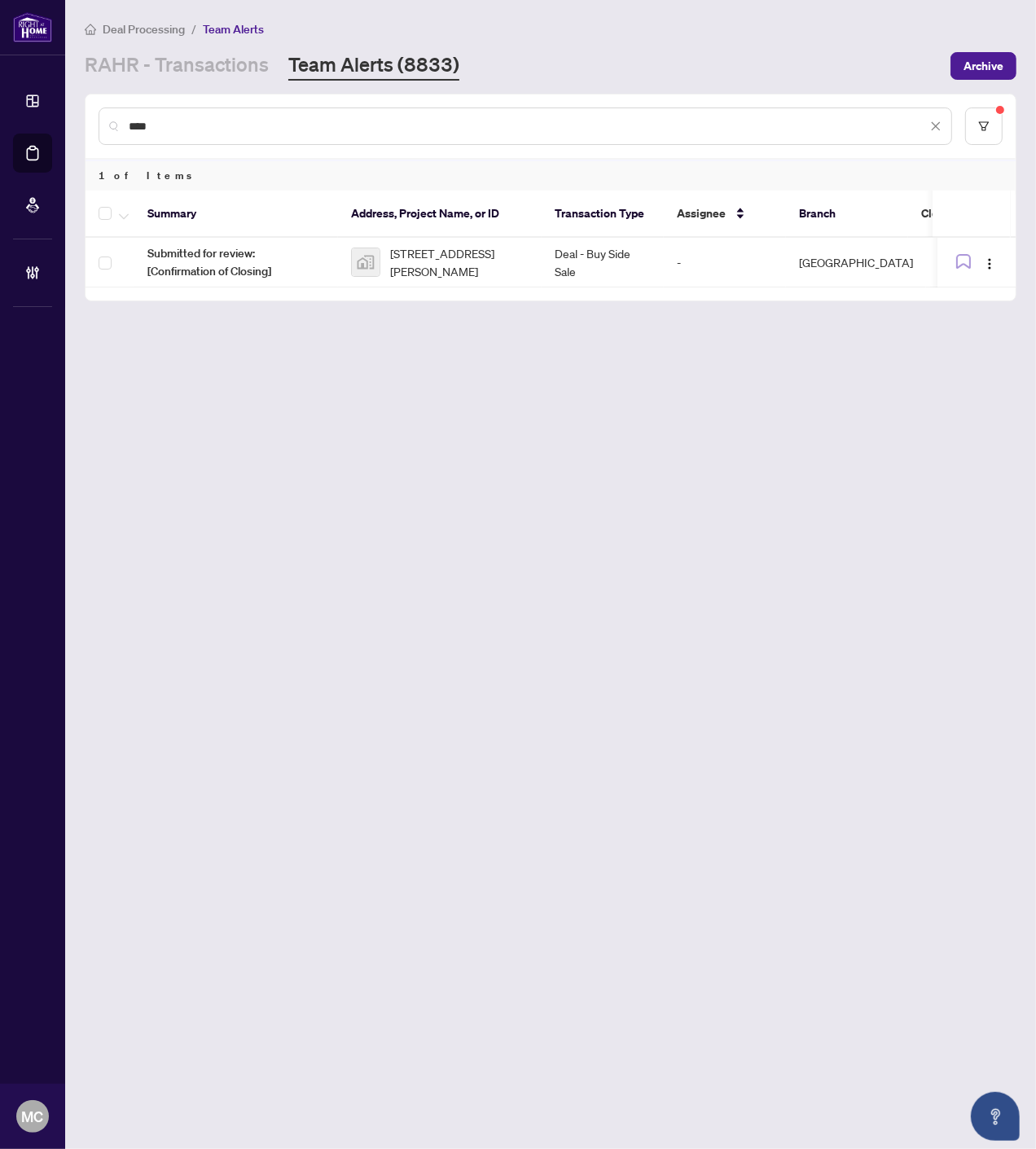
click at [721, 133] on div "****" at bounding box center [525, 126] width 854 height 37
click at [720, 132] on input "****" at bounding box center [528, 126] width 798 height 18
click at [703, 126] on input "****" at bounding box center [528, 126] width 798 height 18
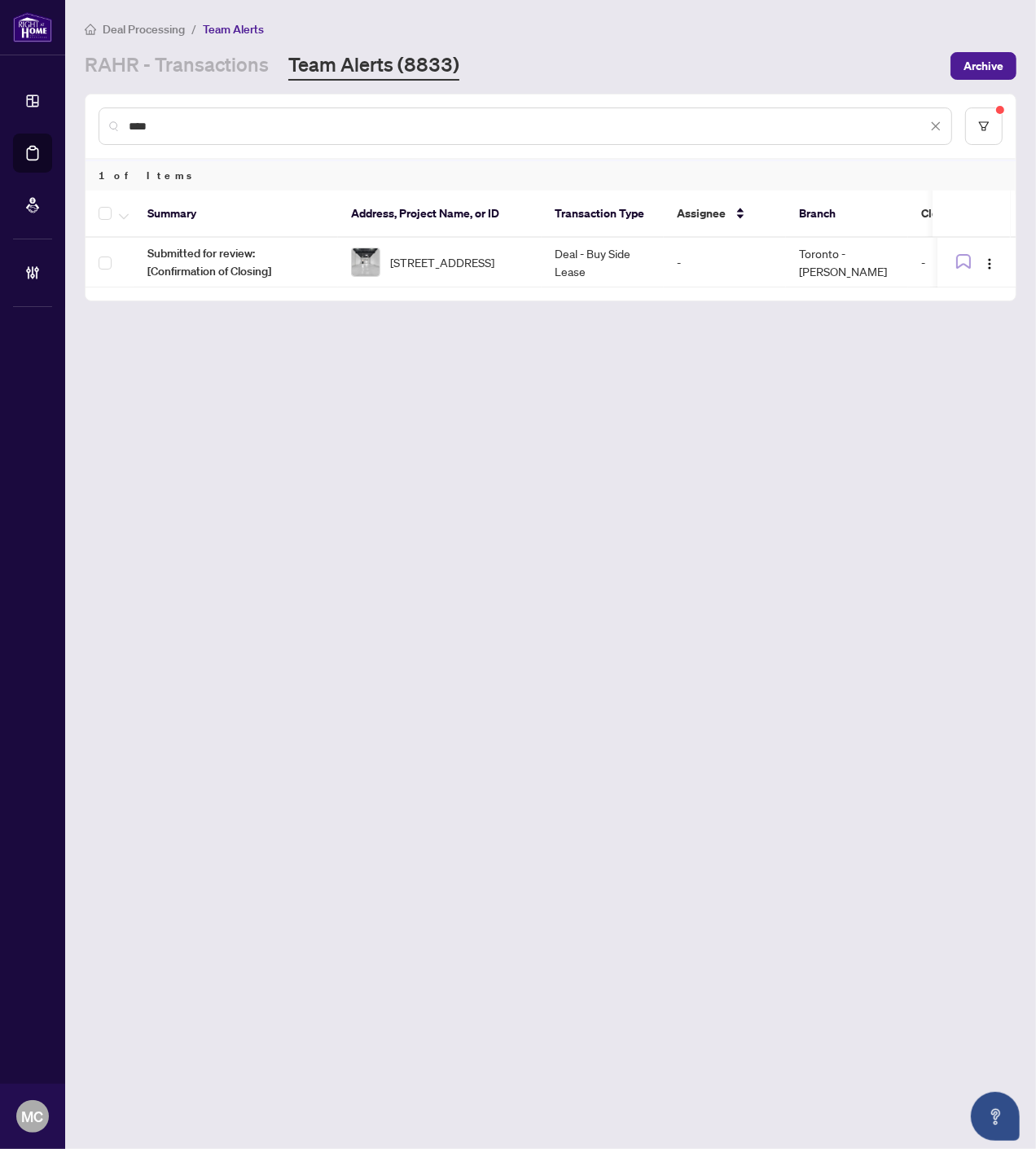
click at [703, 126] on input "****" at bounding box center [528, 126] width 798 height 18
click at [742, 129] on input "******" at bounding box center [528, 126] width 798 height 18
click at [689, 127] on input "******" at bounding box center [528, 126] width 798 height 18
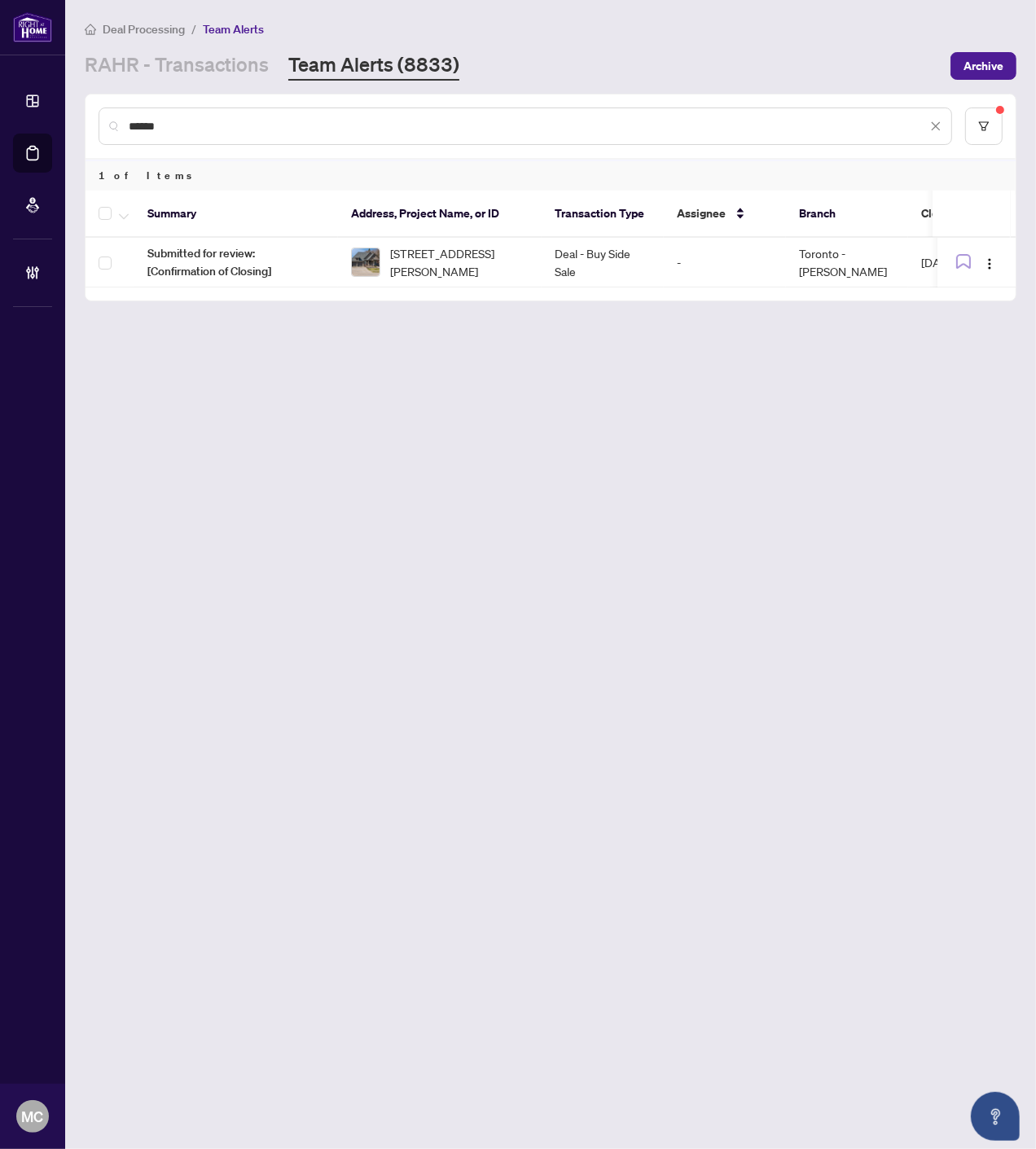
click at [689, 127] on input "******" at bounding box center [528, 126] width 798 height 18
click at [688, 127] on input "******" at bounding box center [528, 126] width 798 height 18
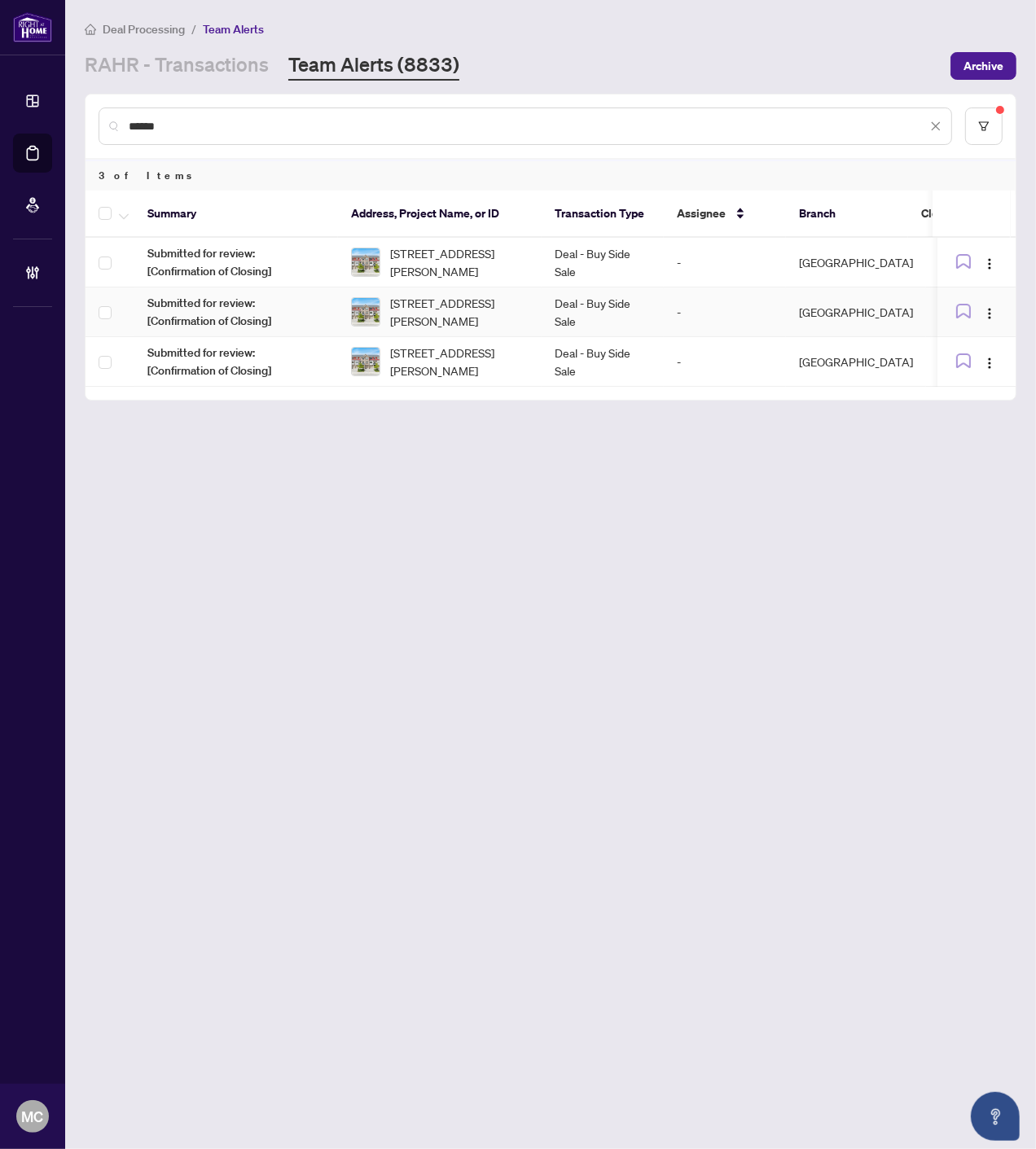
click at [586, 293] on td "Deal - Buy Side Sale" at bounding box center [602, 312] width 122 height 50
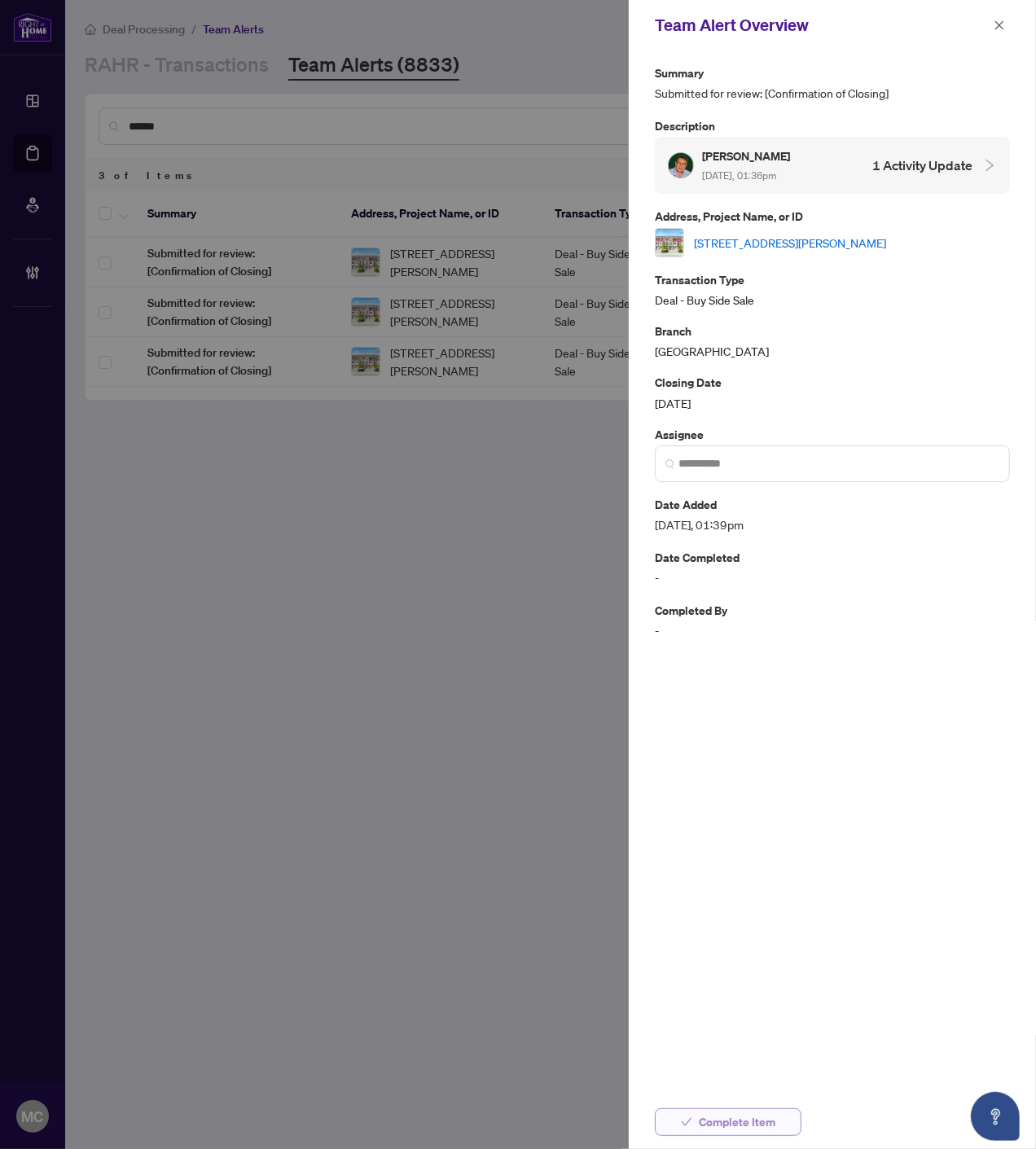
click at [743, 1122] on span "Complete Item" at bounding box center [736, 1122] width 76 height 26
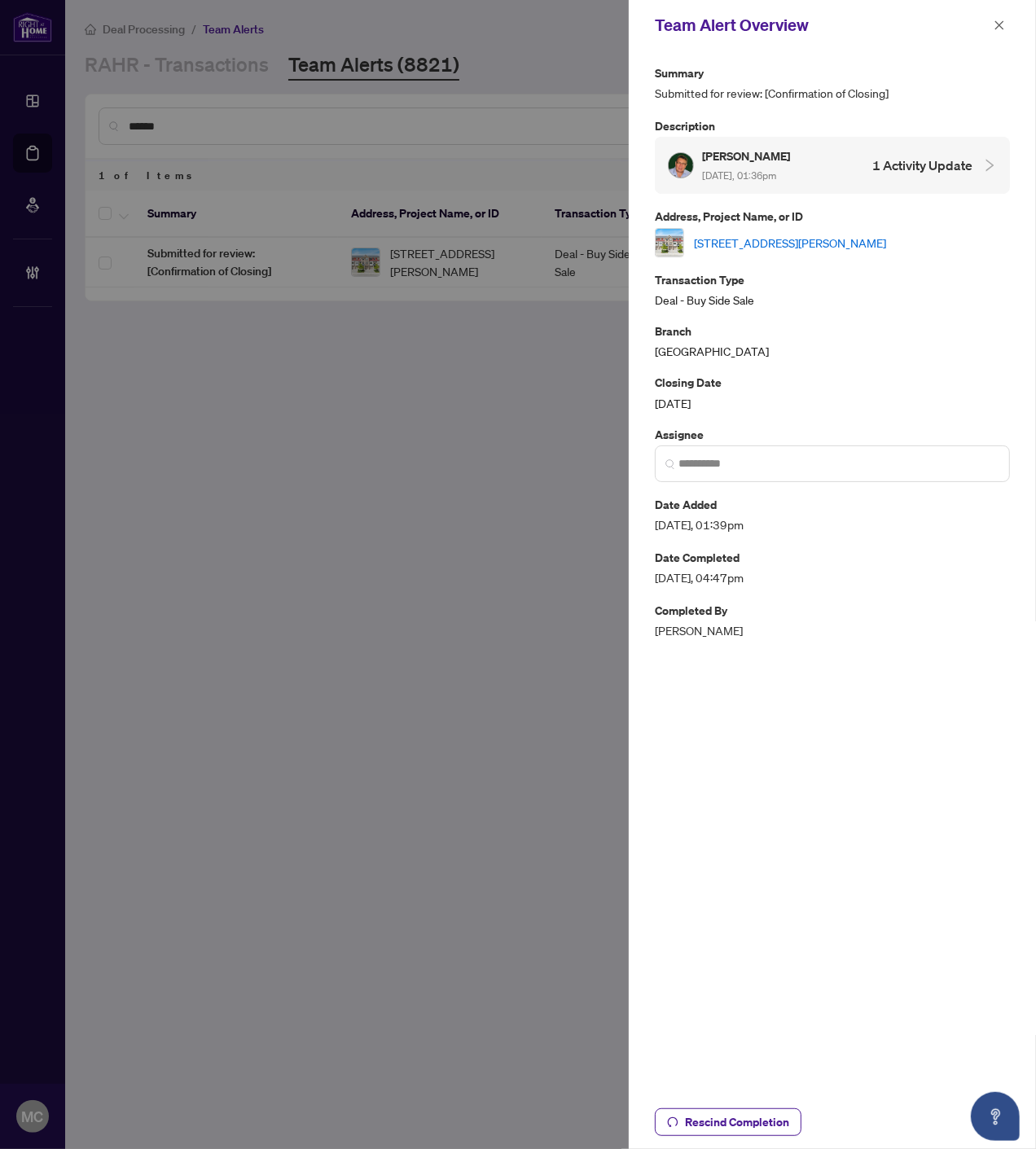
click at [995, 22] on icon "close" at bounding box center [999, 25] width 11 height 11
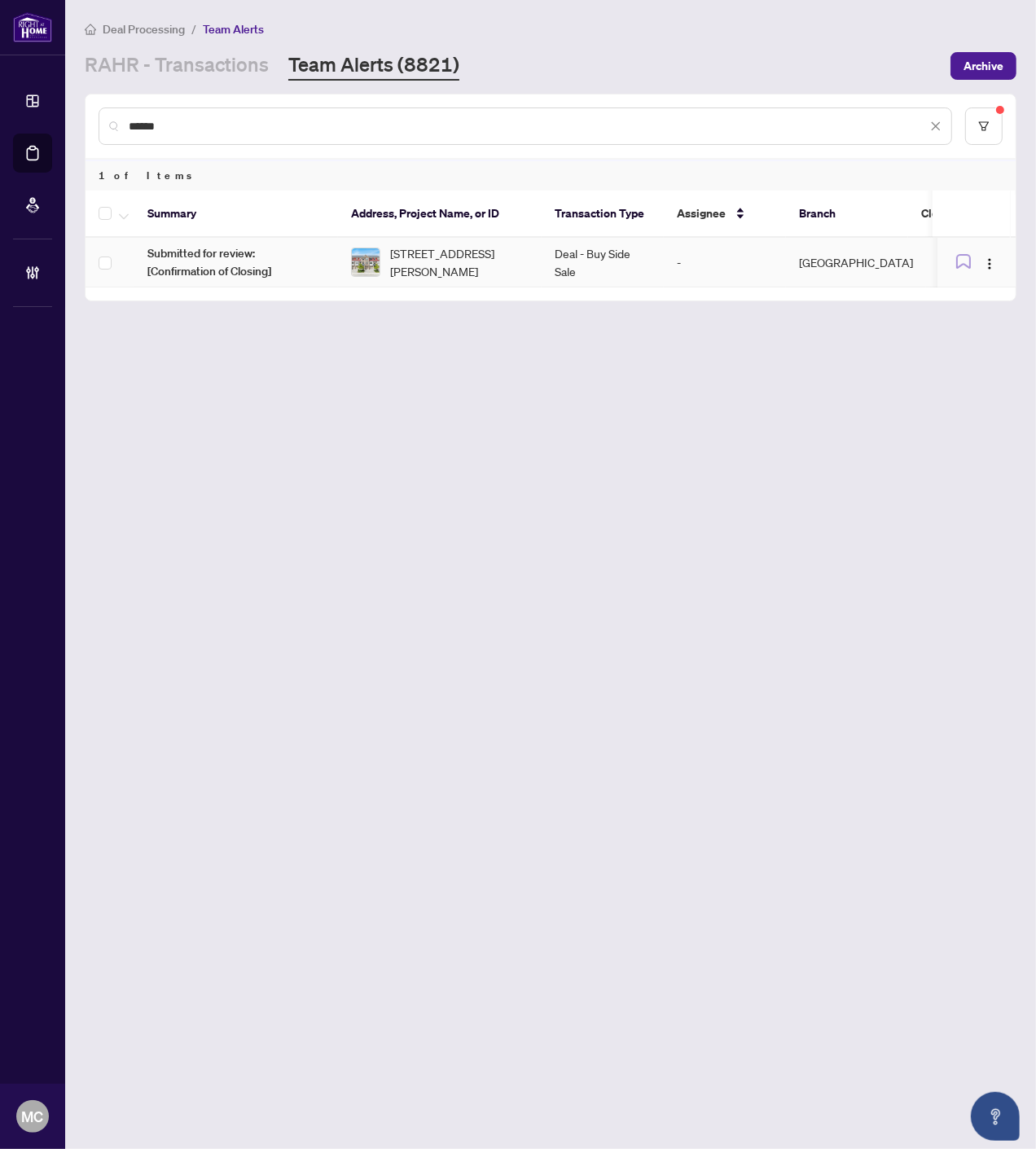
click at [411, 261] on span "#5-1 Leggott Ave, Barrie, Ontario L4N 8W6, Canada" at bounding box center [459, 262] width 138 height 36
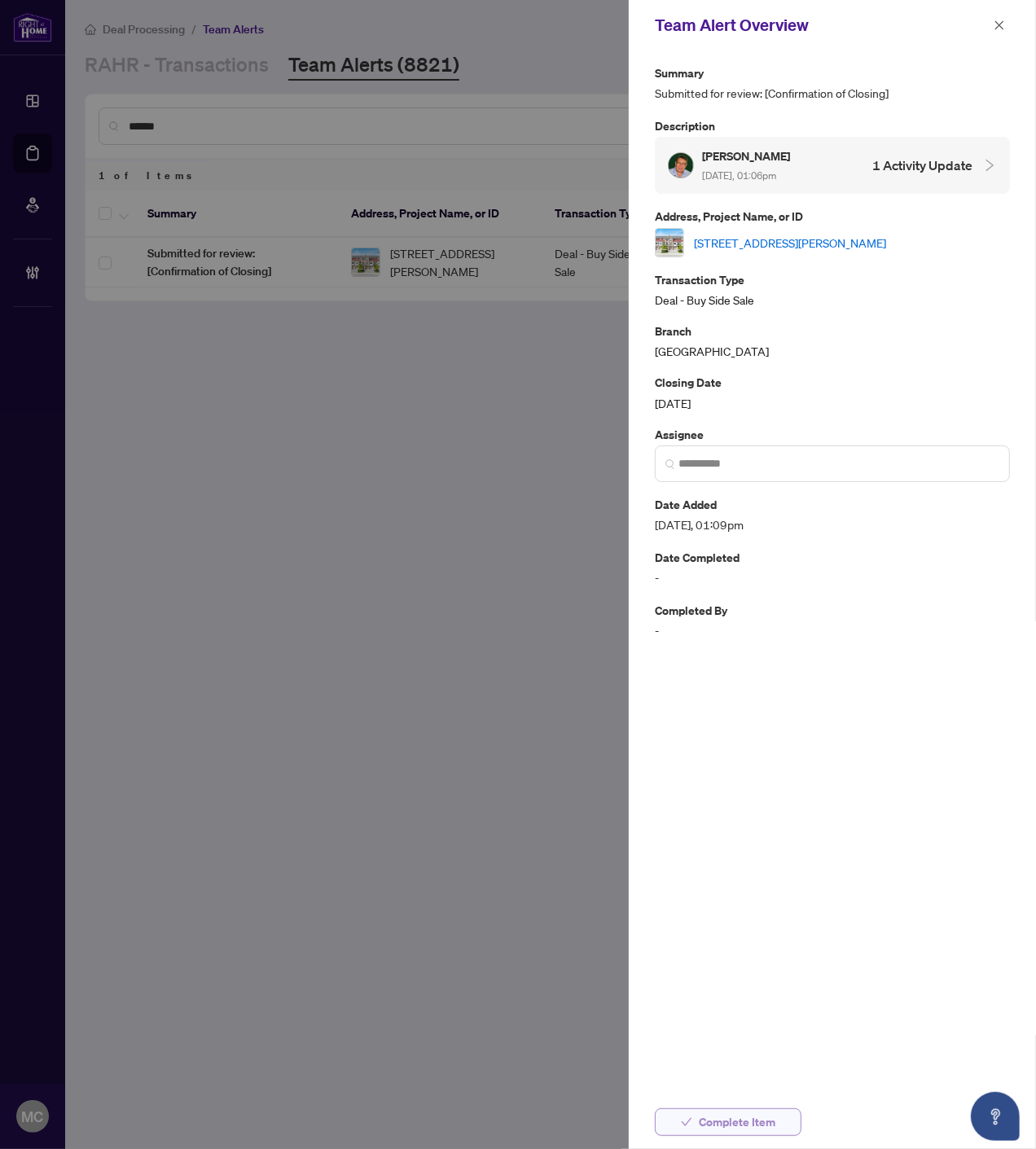
click at [731, 1114] on span "Complete Item" at bounding box center [736, 1122] width 76 height 26
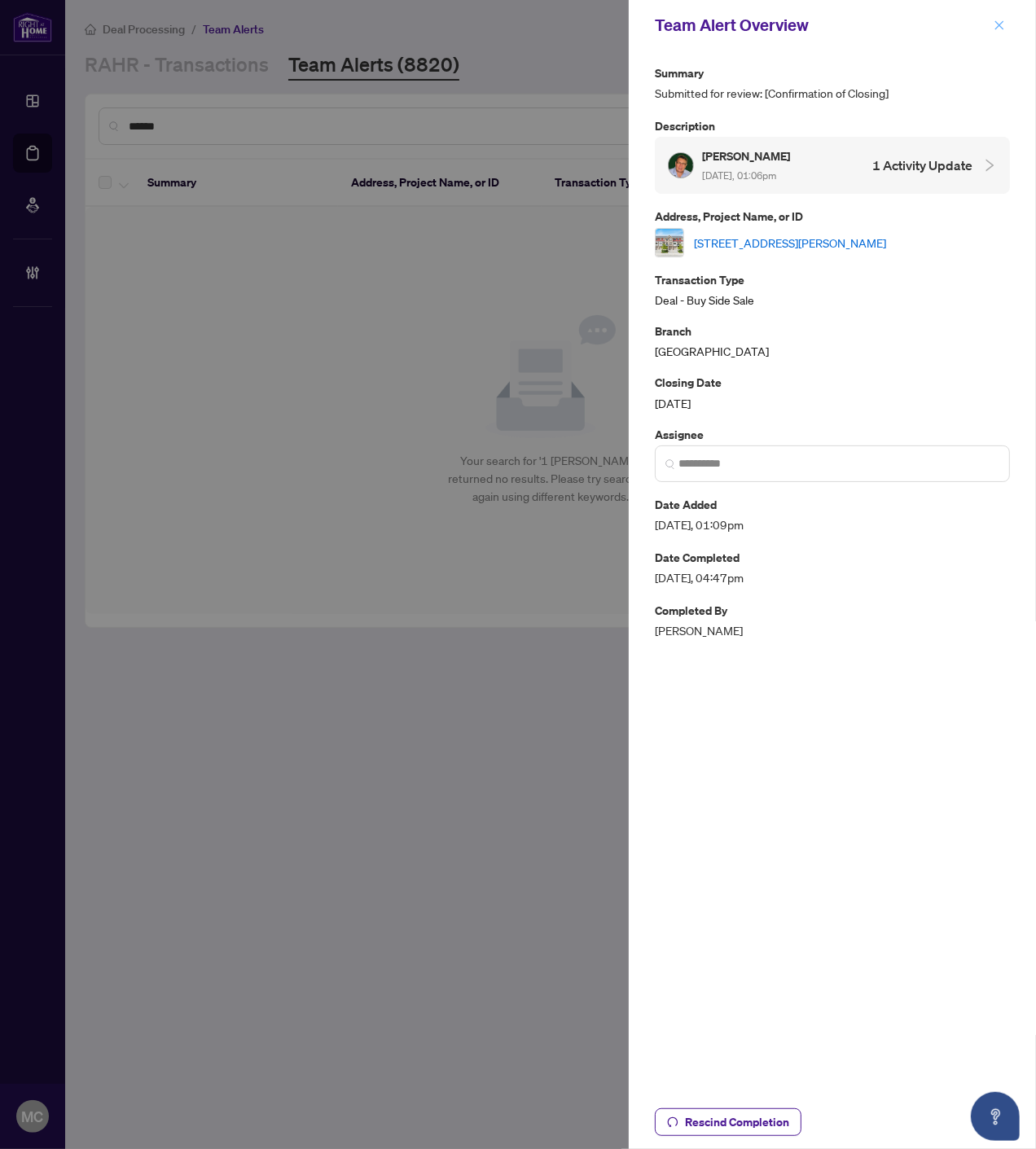
click at [997, 25] on icon "close" at bounding box center [999, 25] width 11 height 11
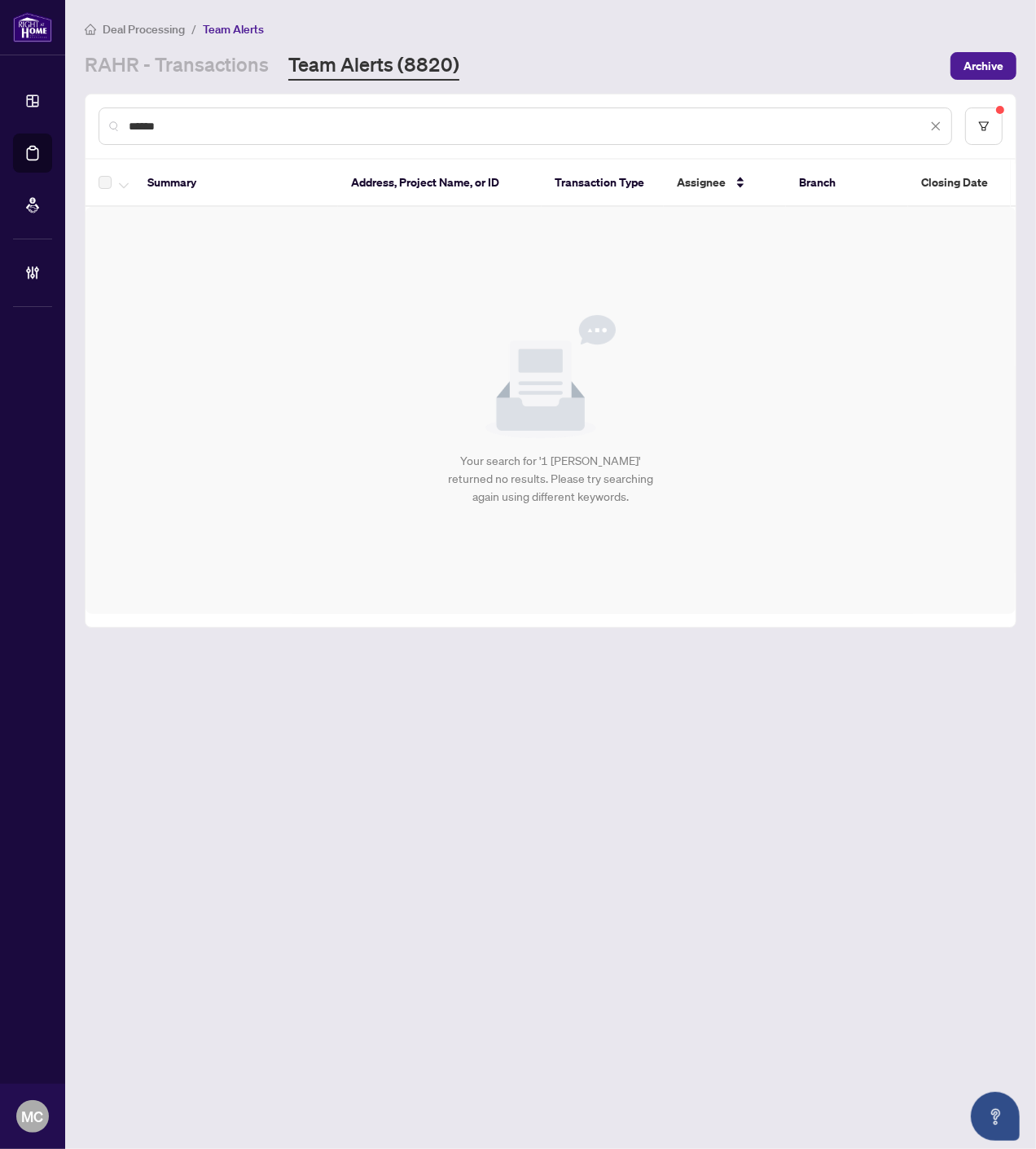
click at [798, 128] on input "******" at bounding box center [528, 126] width 798 height 18
click at [798, 127] on input "******" at bounding box center [528, 126] width 798 height 18
click at [796, 127] on input "******" at bounding box center [528, 126] width 798 height 18
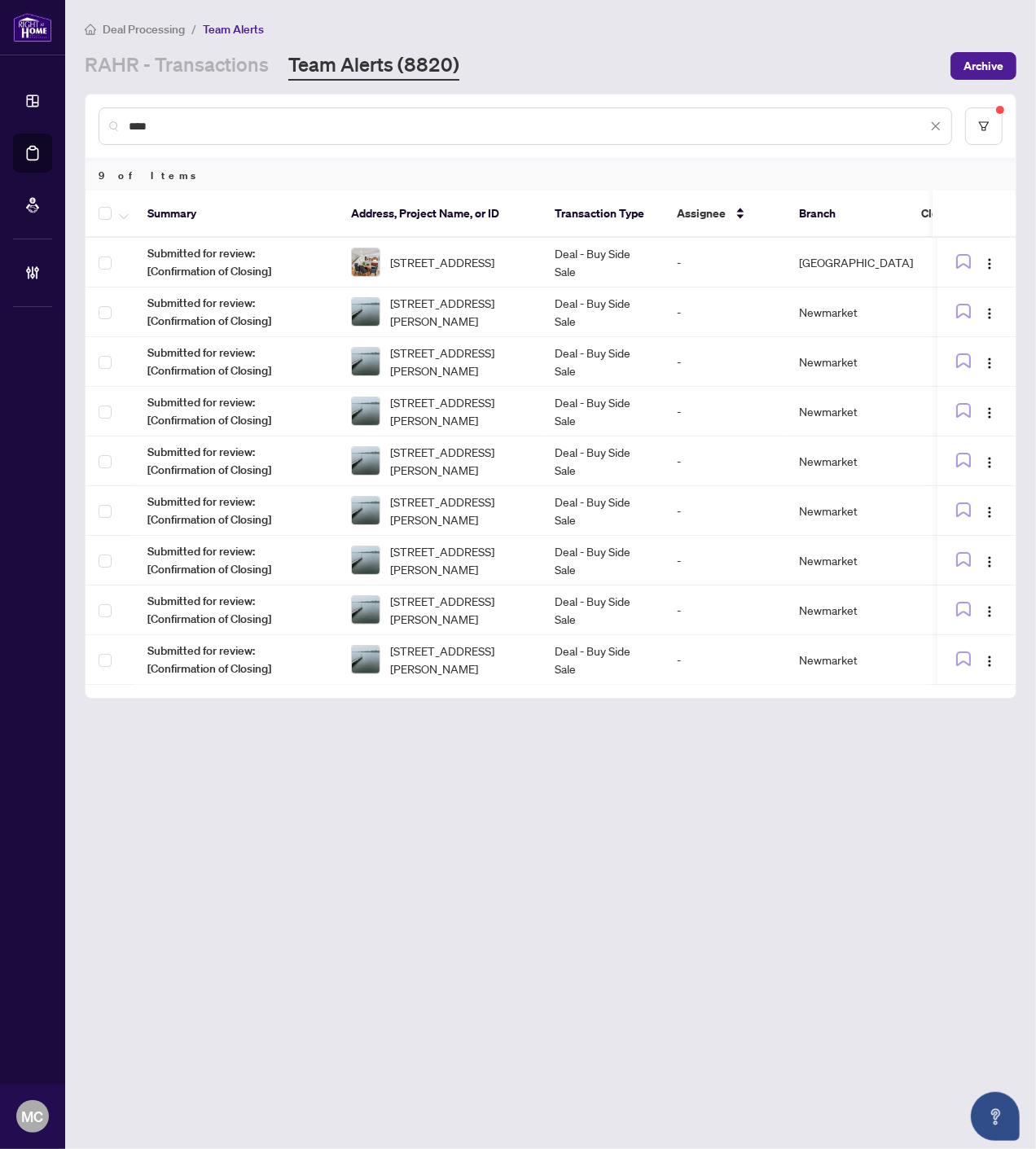
click at [721, 59] on div "RAHR - Transactions Team Alerts (8820)" at bounding box center [512, 65] width 856 height 30
click at [454, 558] on div "48-1295 Wharf St, Pickering, Ontario L1W 1A2, Canada" at bounding box center [446, 566] width 178 height 26
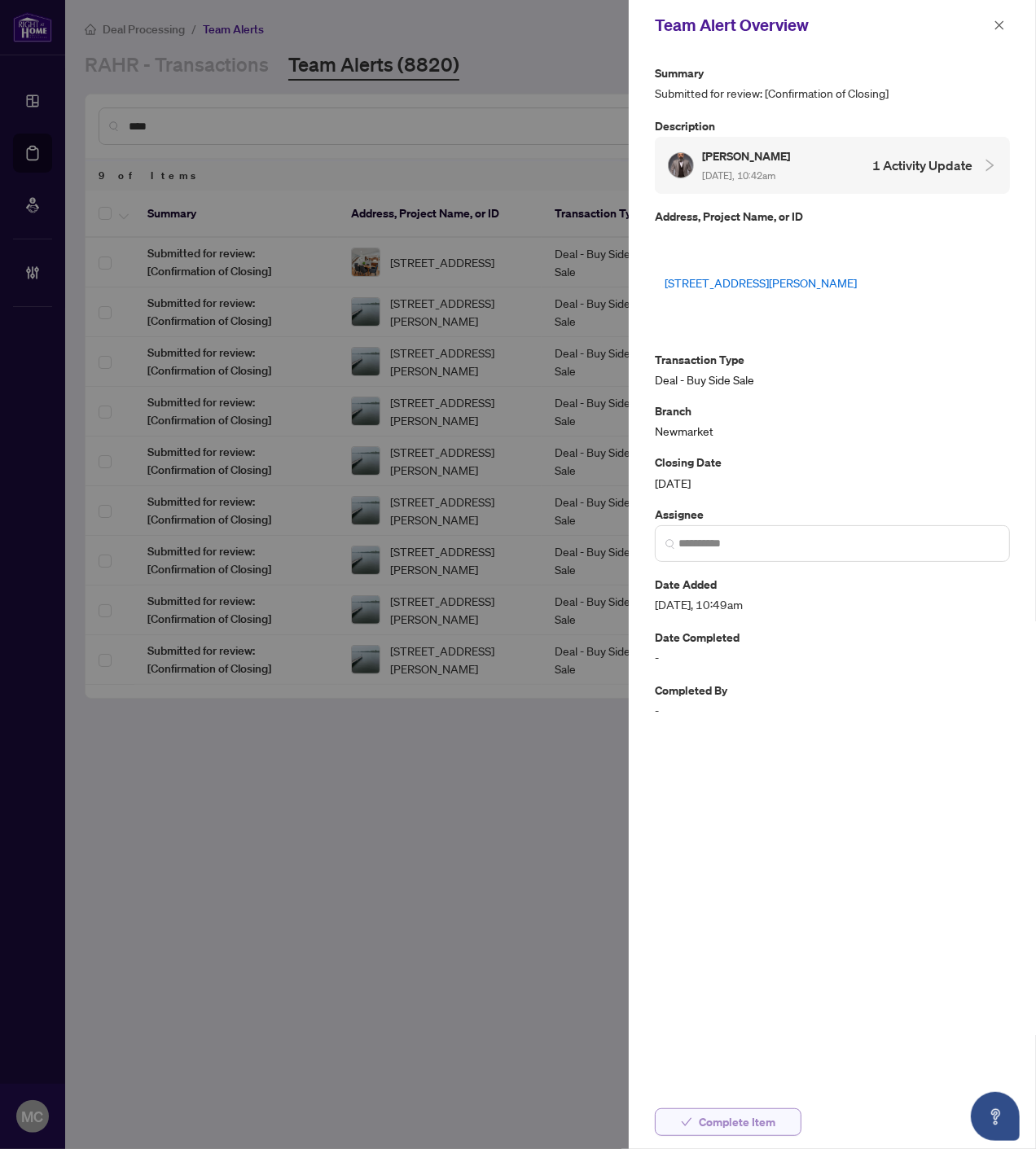
click at [742, 1120] on span "Complete Item" at bounding box center [736, 1122] width 76 height 26
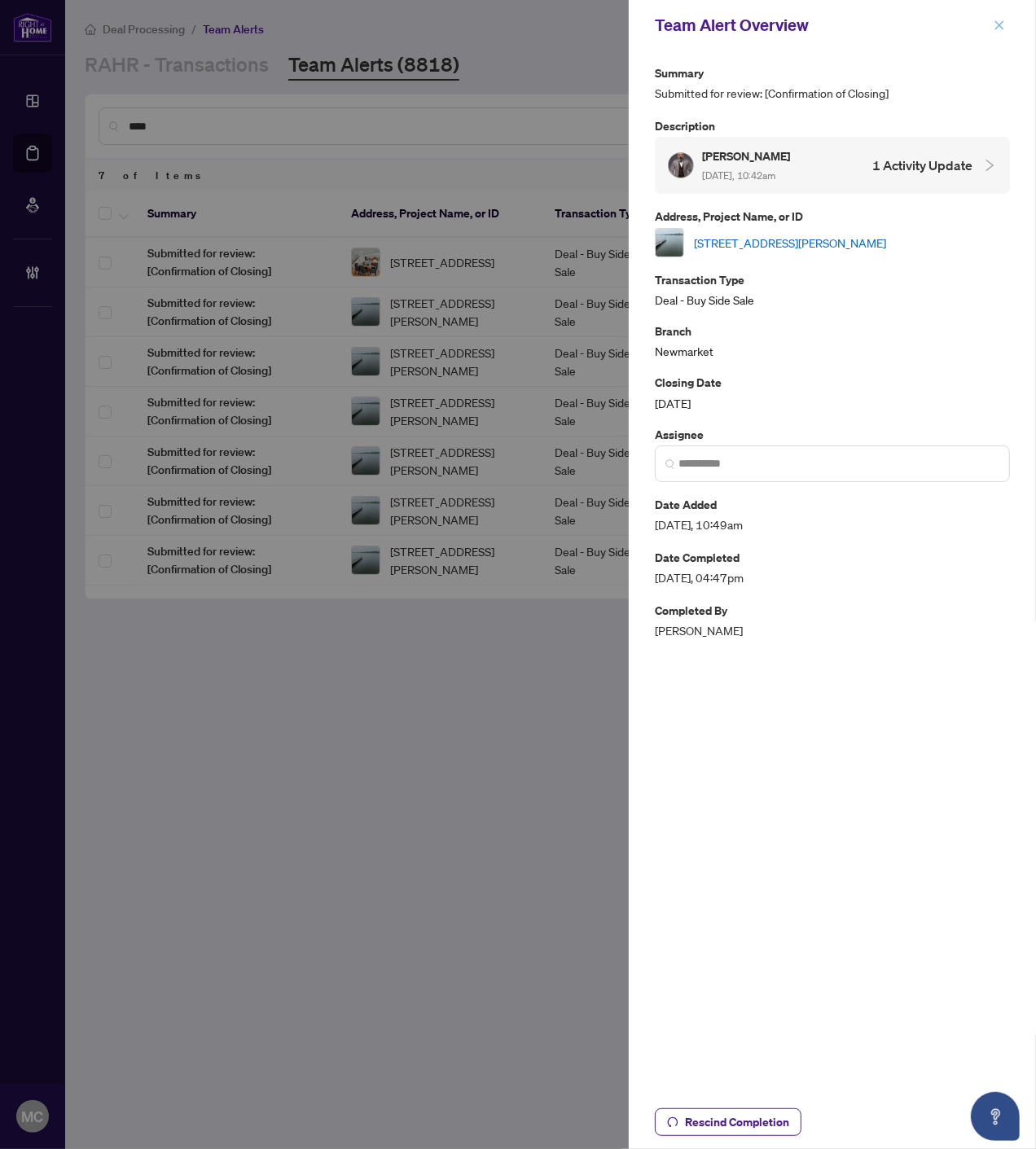
click at [990, 30] on button "button" at bounding box center [999, 25] width 21 height 20
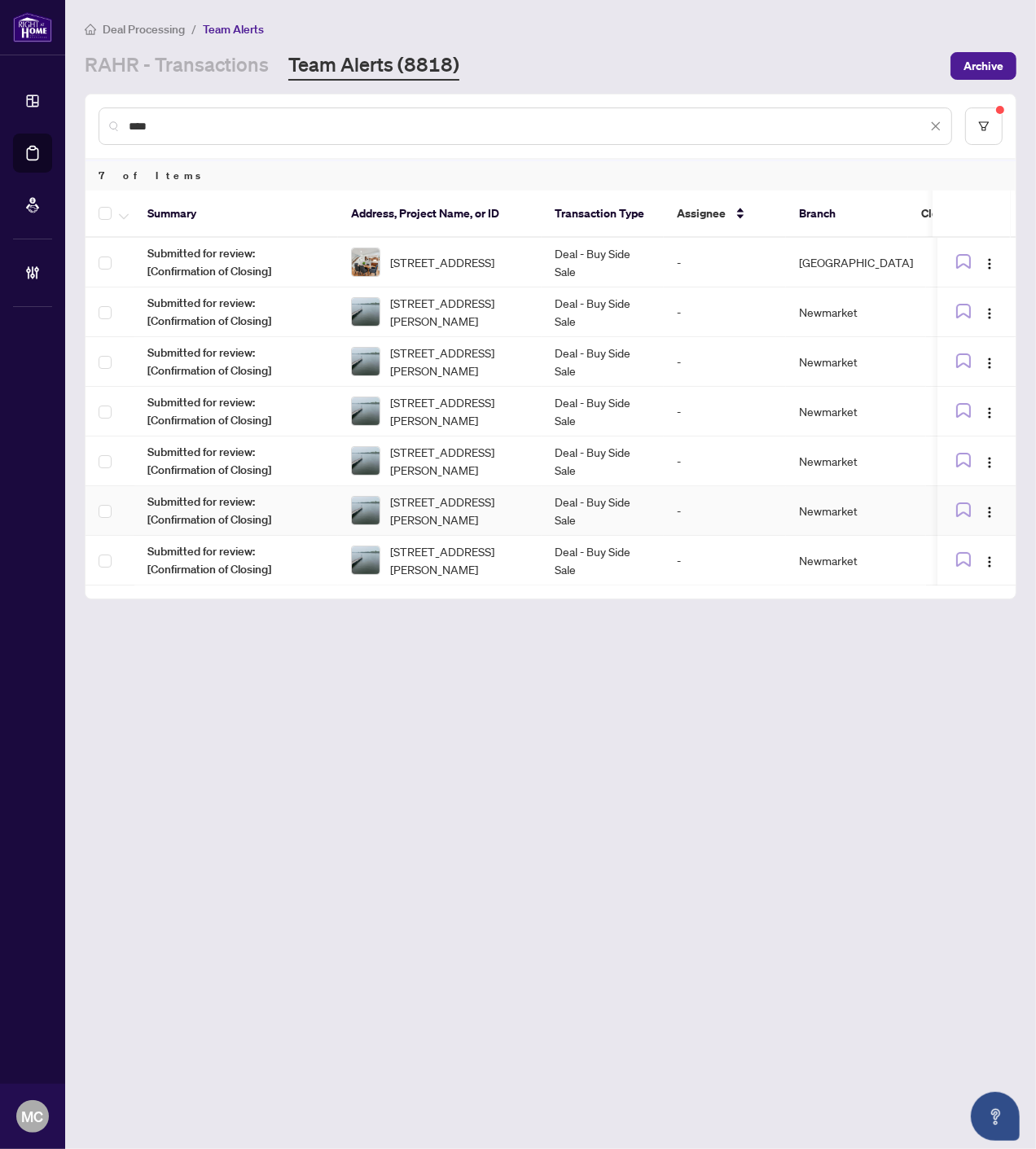
click at [428, 493] on span "48-1295 Wharf St, Pickering, Ontario L1W 1A2, Canada" at bounding box center [459, 511] width 138 height 36
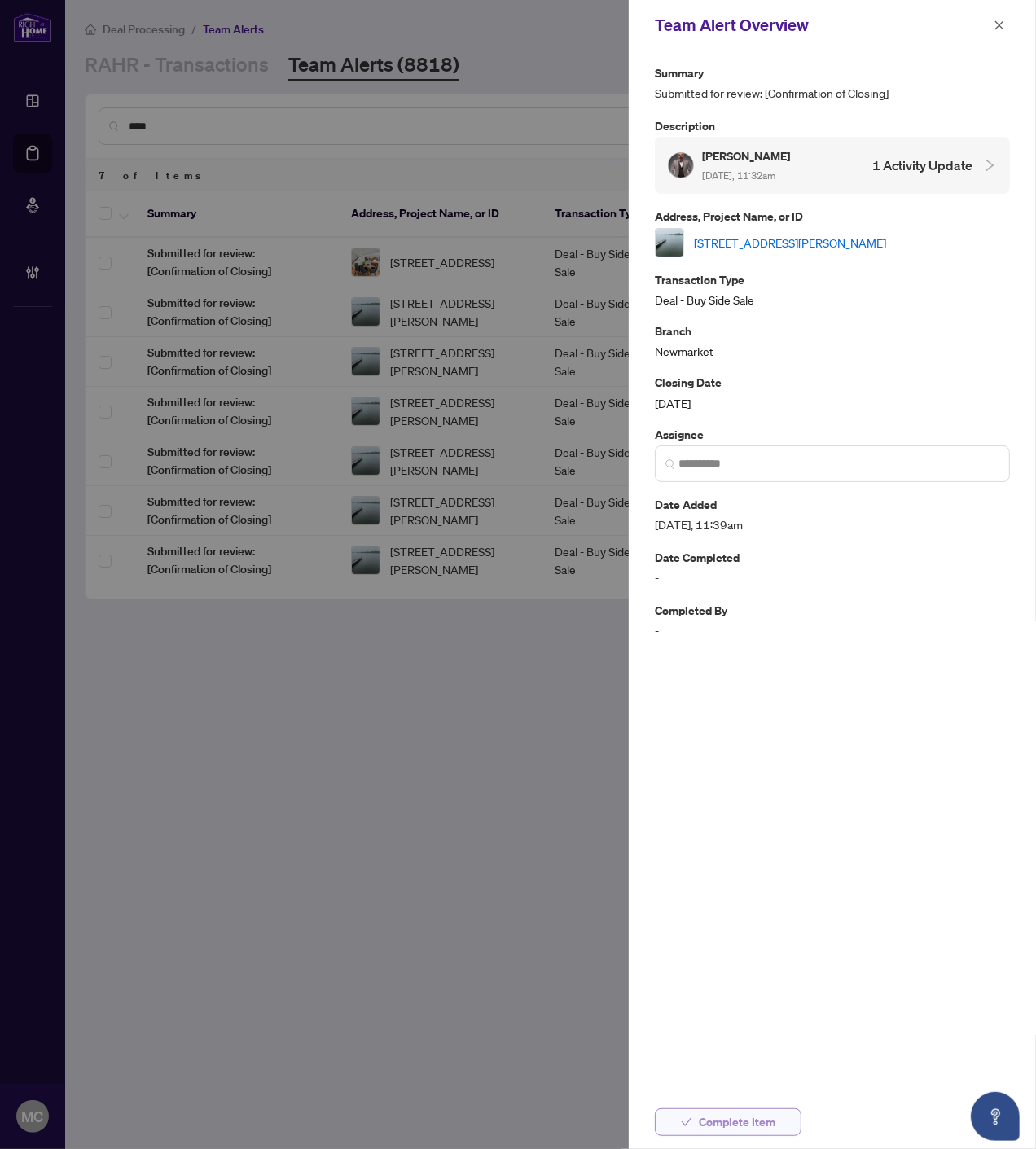
click at [755, 1125] on span "Complete Item" at bounding box center [736, 1122] width 76 height 26
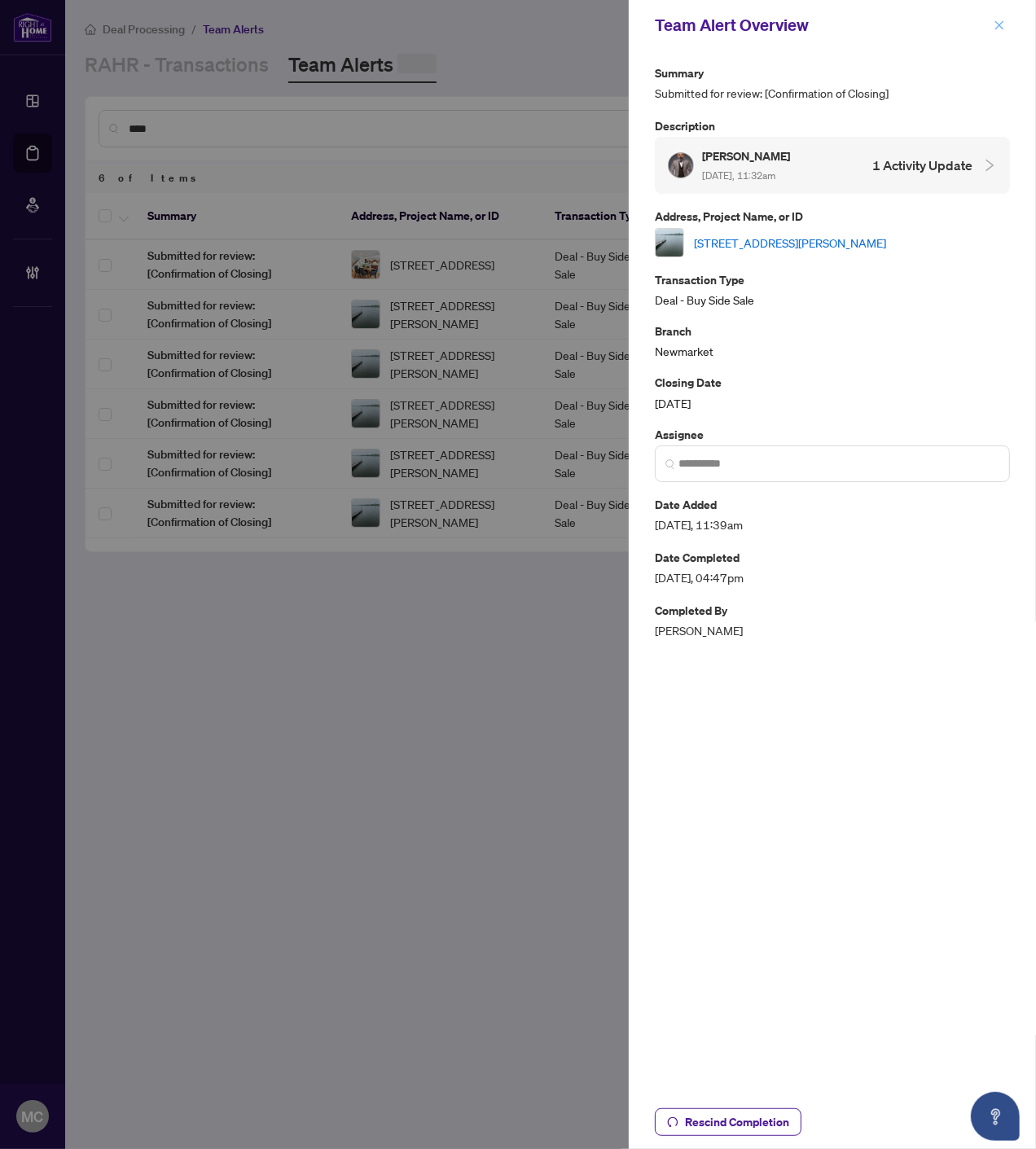
click at [997, 22] on icon "close" at bounding box center [1000, 25] width 9 height 9
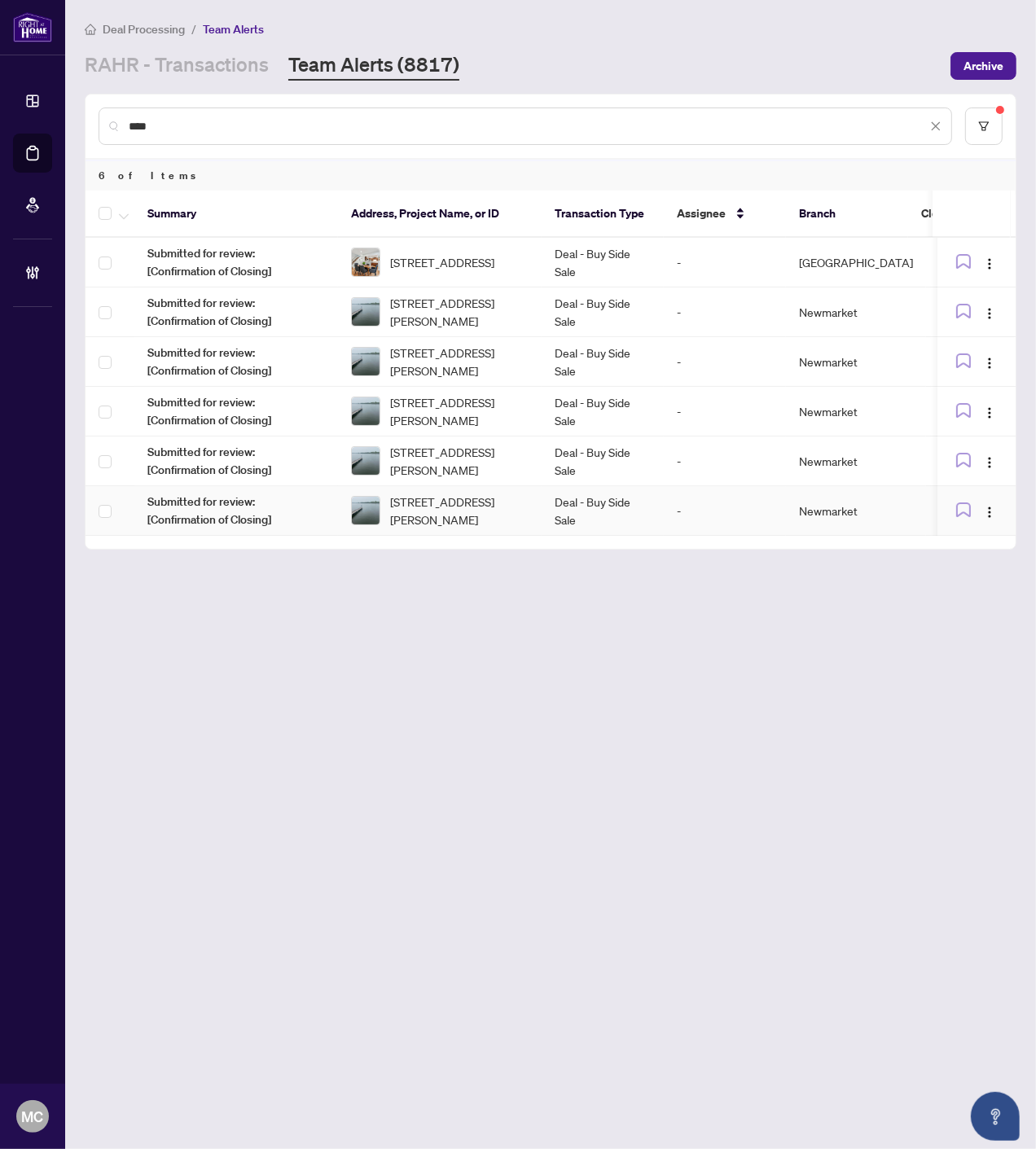
click at [451, 519] on span "48-1295 Wharf St, Pickering, Ontario L1W 1A2, Canada" at bounding box center [459, 511] width 138 height 36
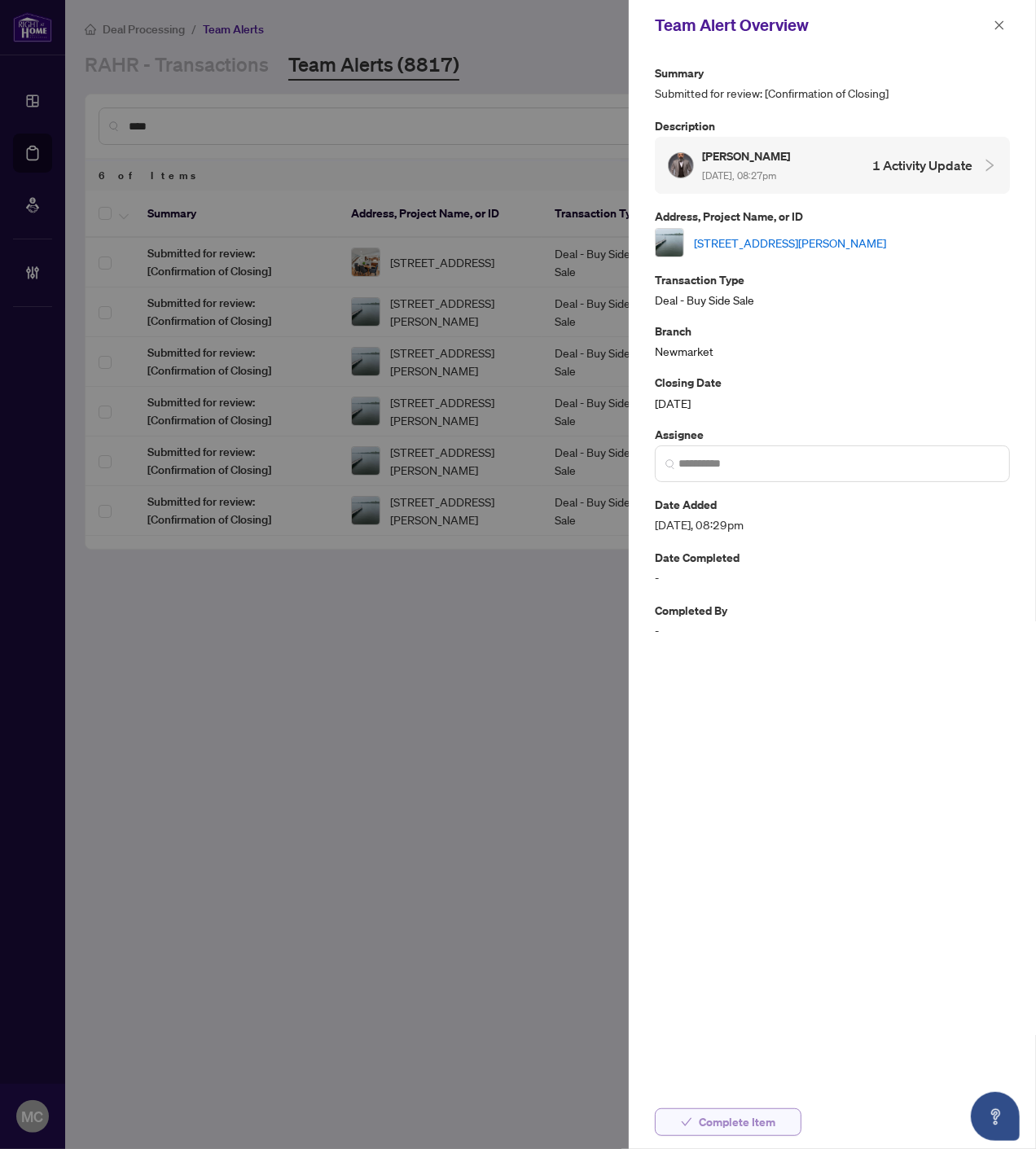
click at [764, 1124] on span "Complete Item" at bounding box center [736, 1122] width 76 height 26
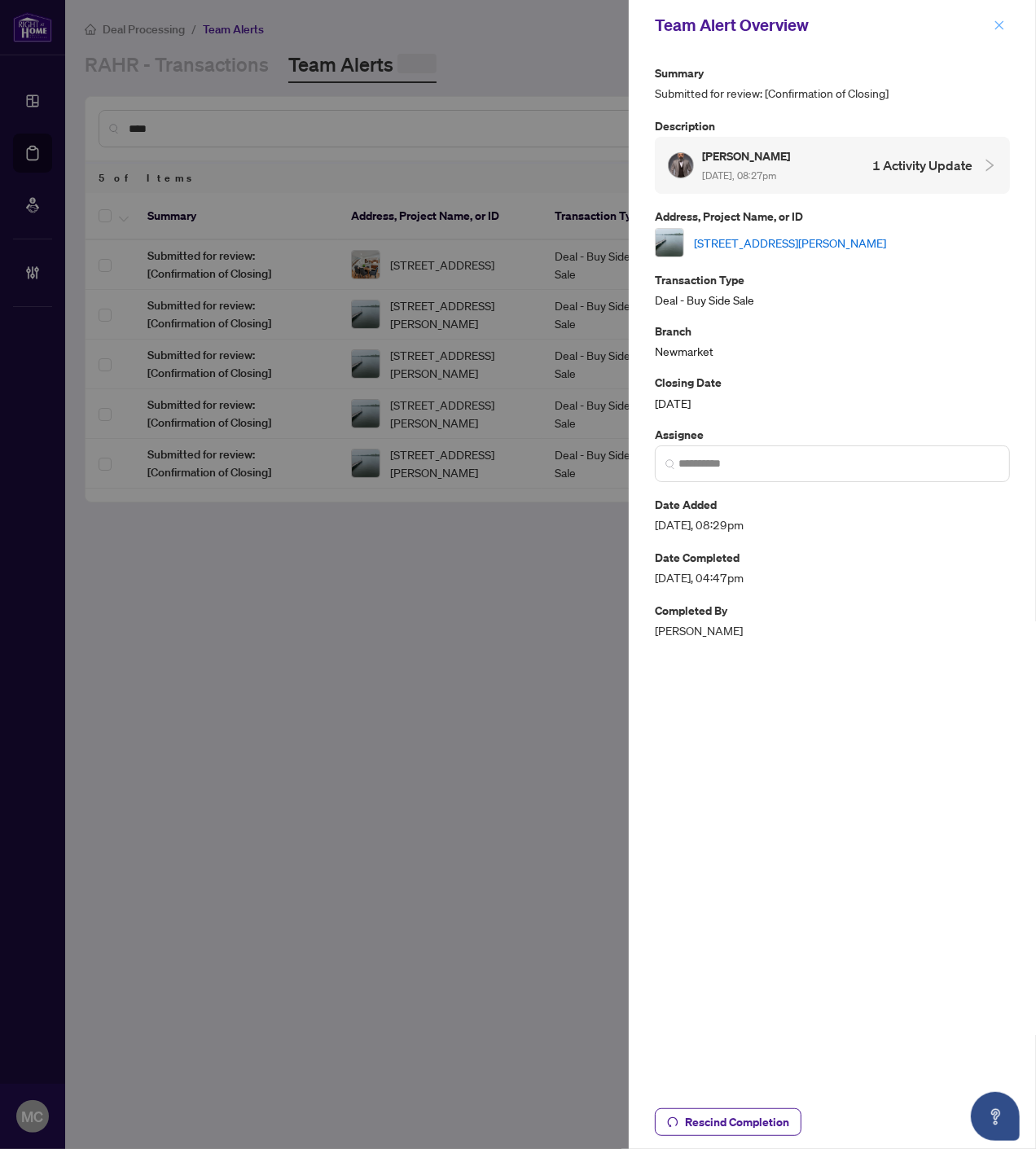
click at [998, 20] on icon "close" at bounding box center [999, 25] width 11 height 11
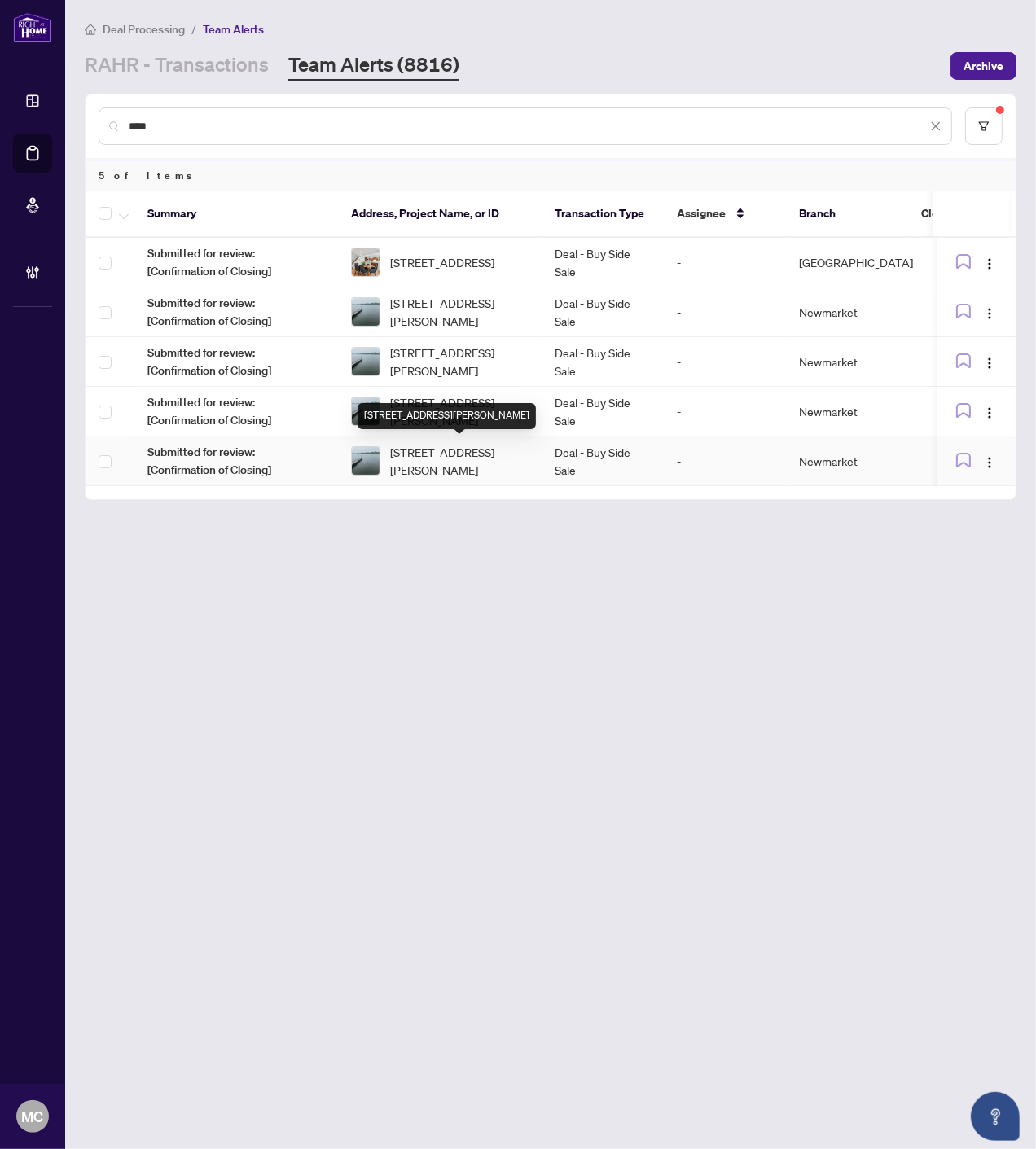
click at [470, 449] on span "48-1295 Wharf St, Pickering, Ontario L1W 1A2, Canada" at bounding box center [459, 461] width 138 height 36
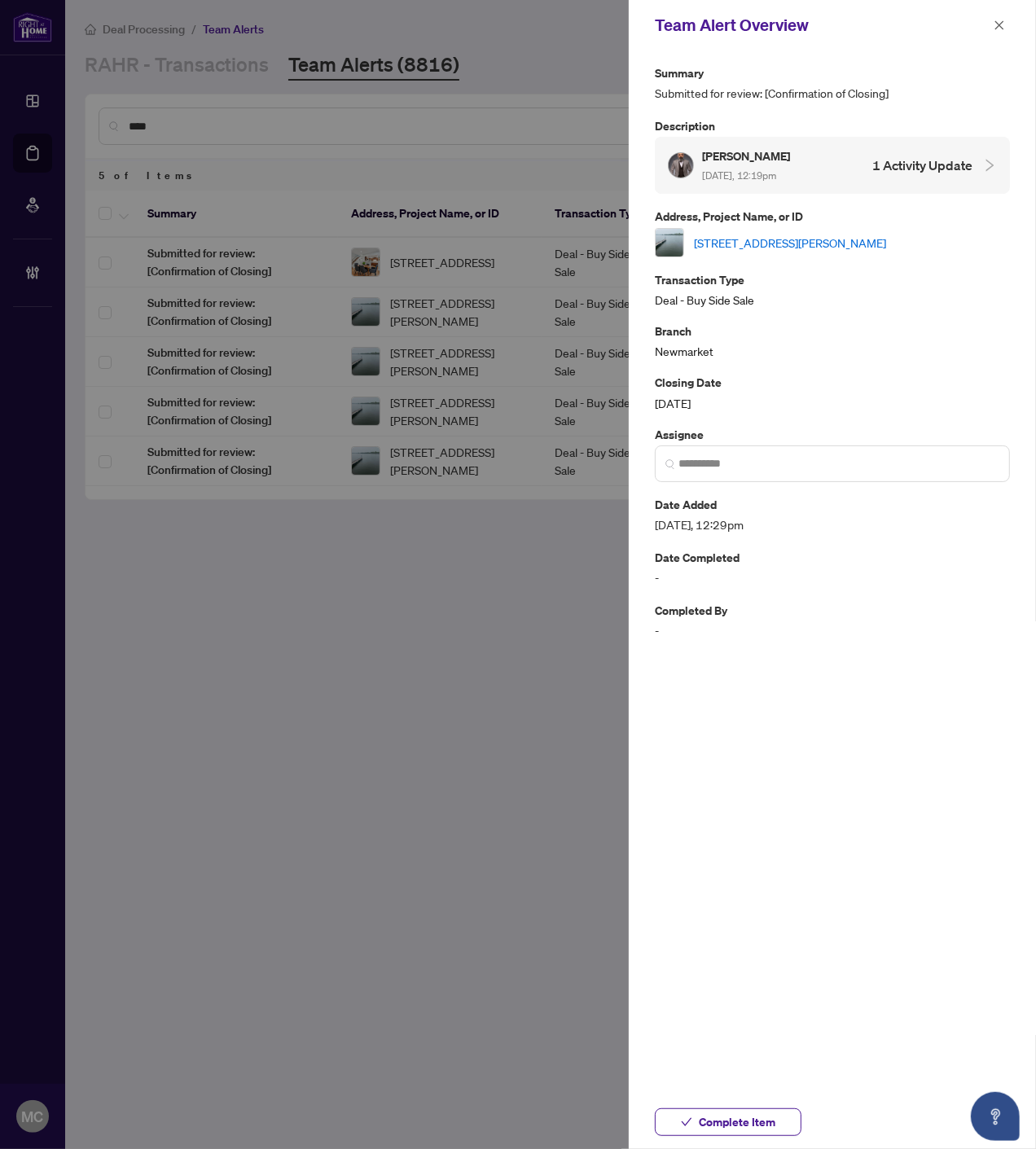
click at [750, 1112] on span "Complete Item" at bounding box center [736, 1122] width 76 height 26
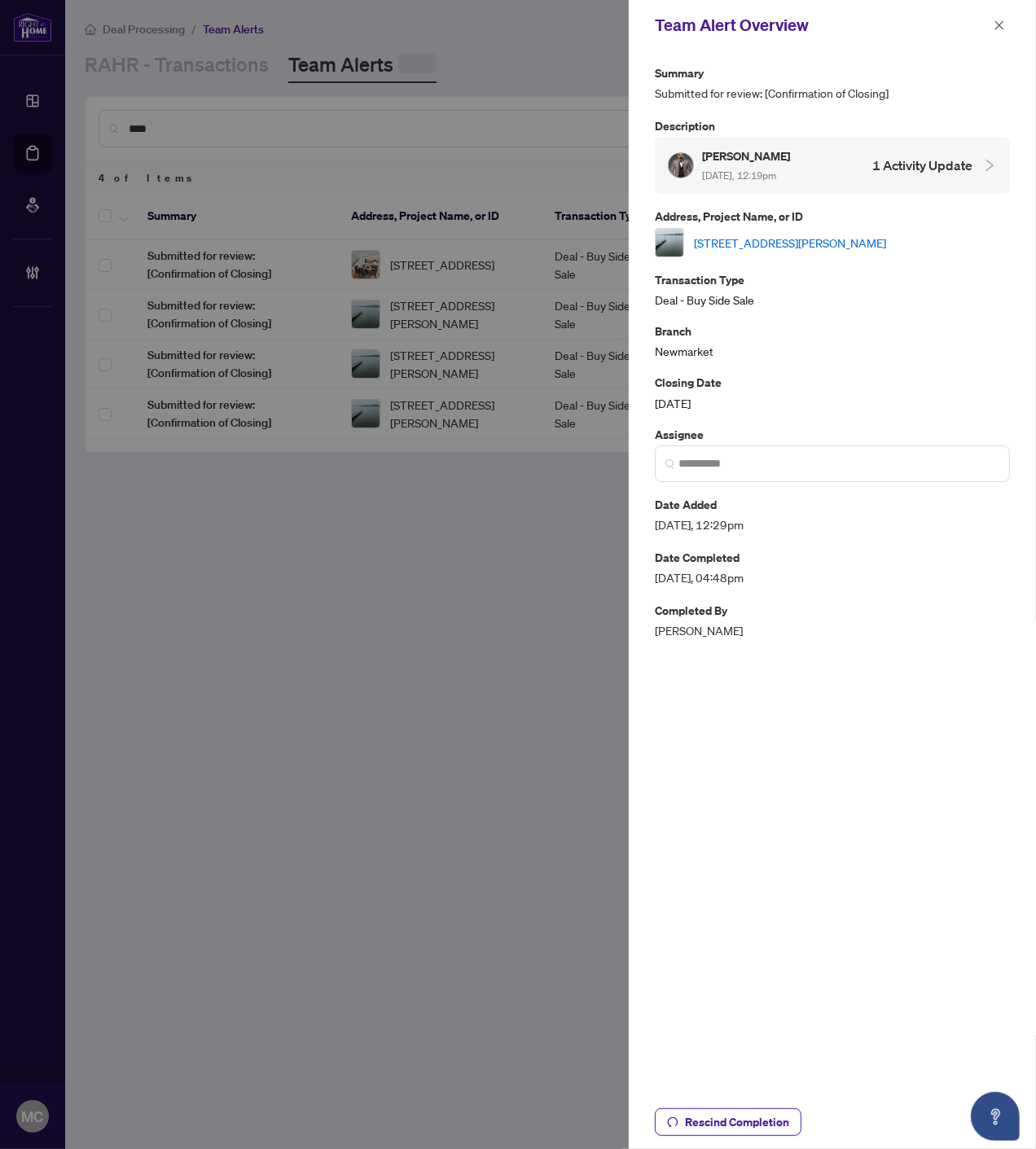
drag, startPoint x: 998, startPoint y: 20, endPoint x: 766, endPoint y: 233, distance: 314.9
click at [999, 20] on icon "close" at bounding box center [999, 25] width 11 height 11
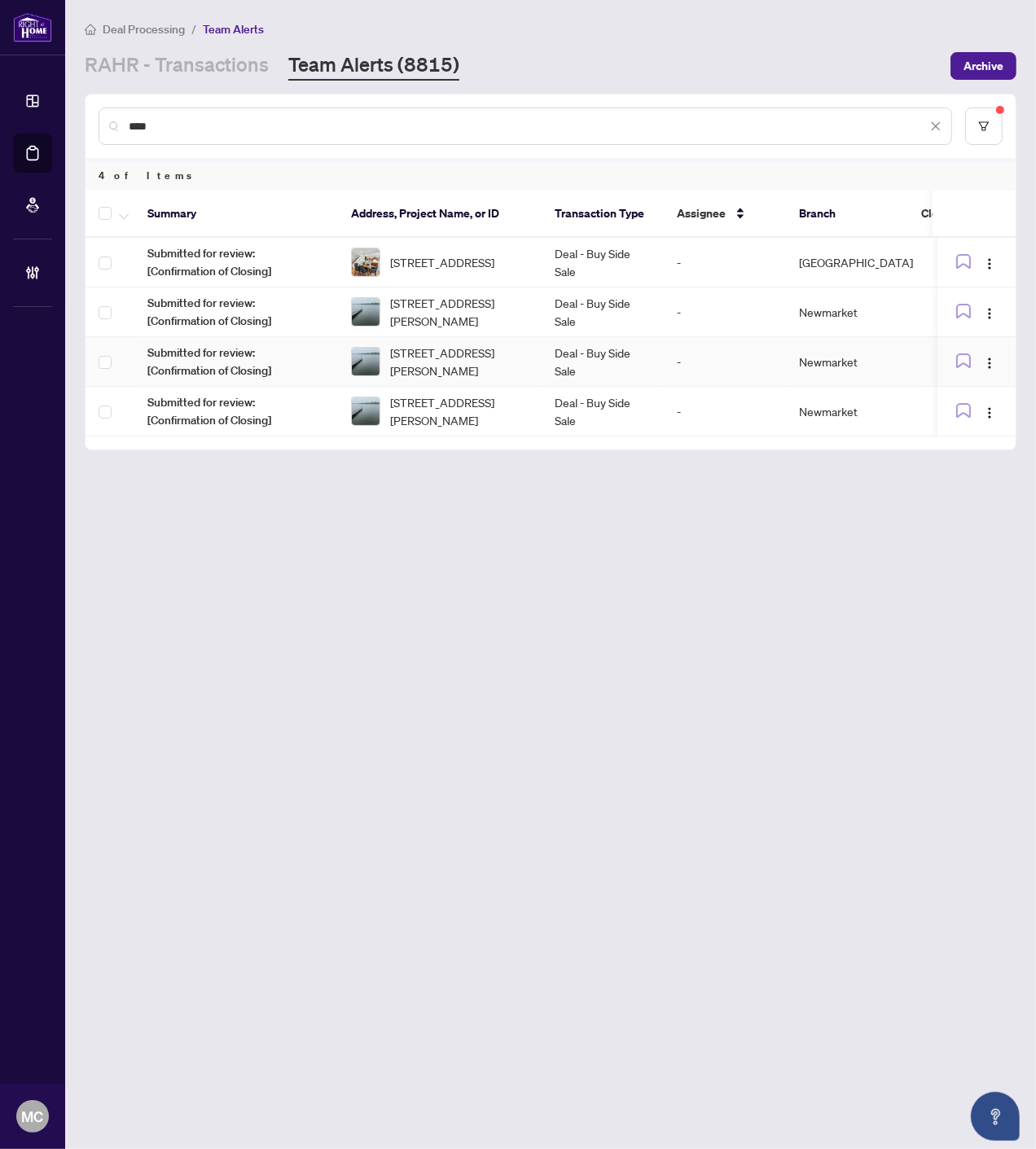
click at [456, 393] on span "48-1295 Wharf St, Pickering, Ontario L1W 1A2, Canada" at bounding box center [459, 411] width 138 height 36
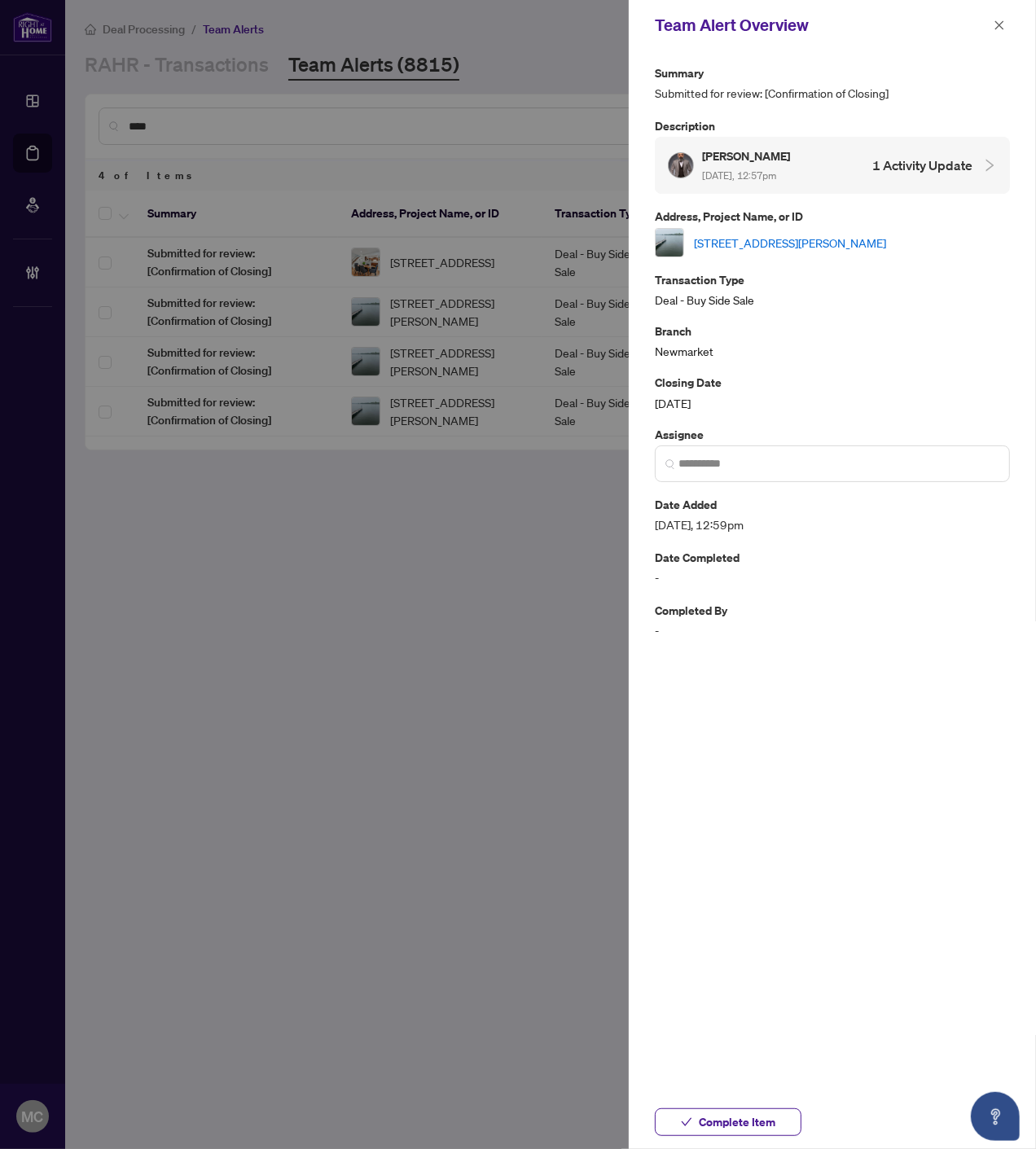
drag, startPoint x: 731, startPoint y: 1118, endPoint x: 782, endPoint y: 966, distance: 160.3
click at [731, 1120] on span "Complete Item" at bounding box center [736, 1122] width 76 height 26
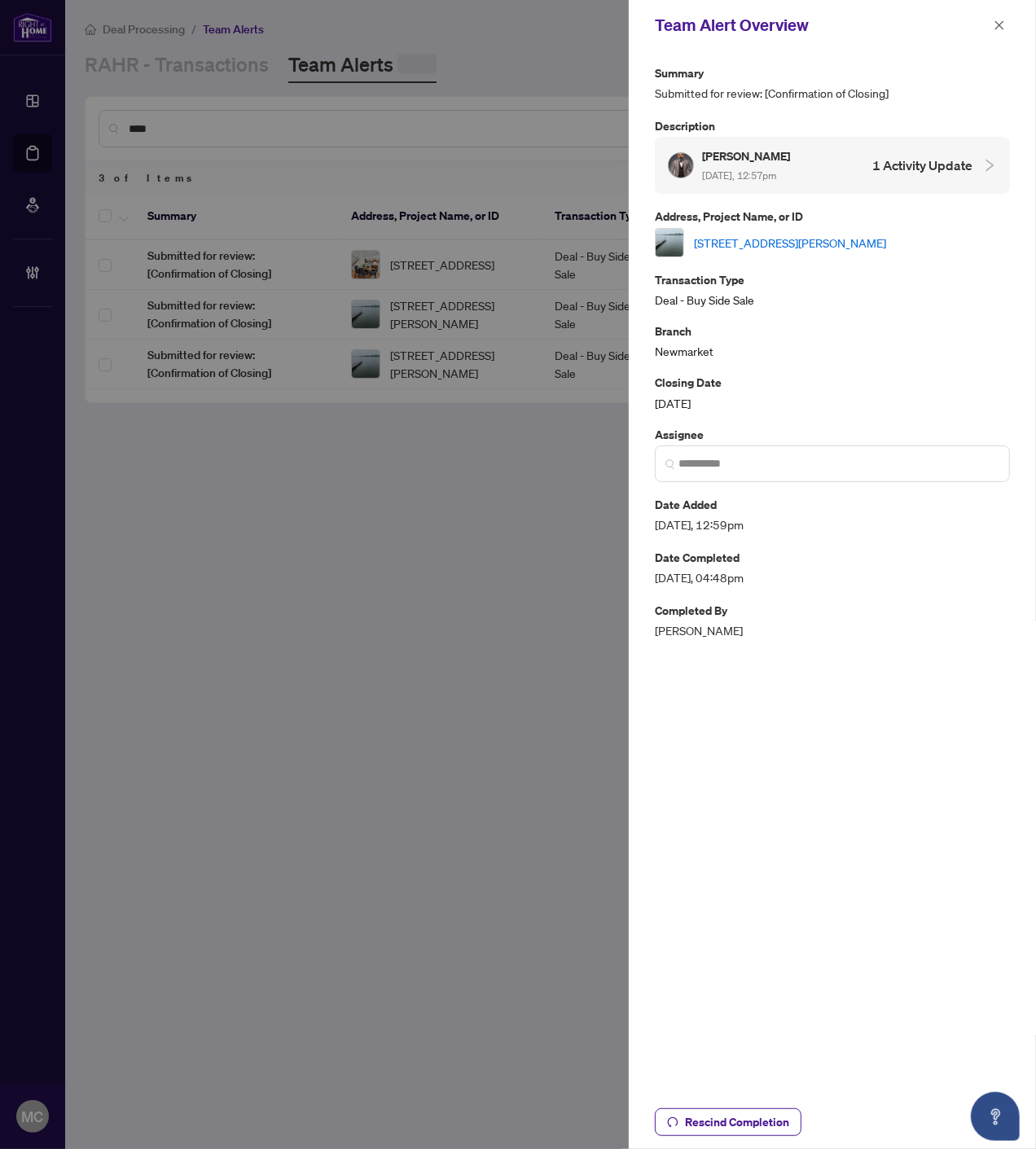
click at [1000, 22] on icon "close" at bounding box center [999, 25] width 11 height 11
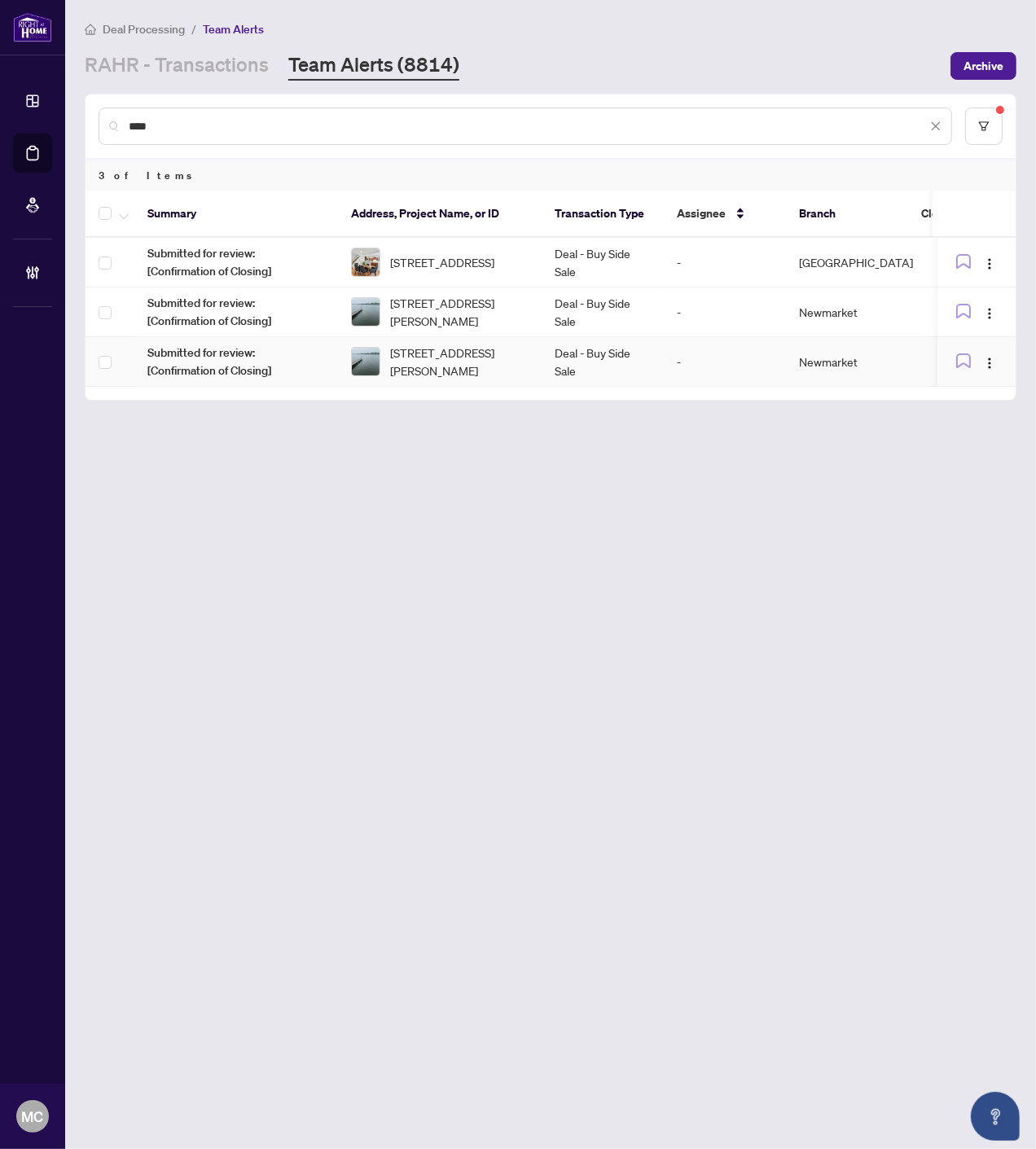
click at [474, 352] on span "48-1295 Wharf St, Pickering, Ontario L1W 1A2, Canada" at bounding box center [459, 362] width 138 height 36
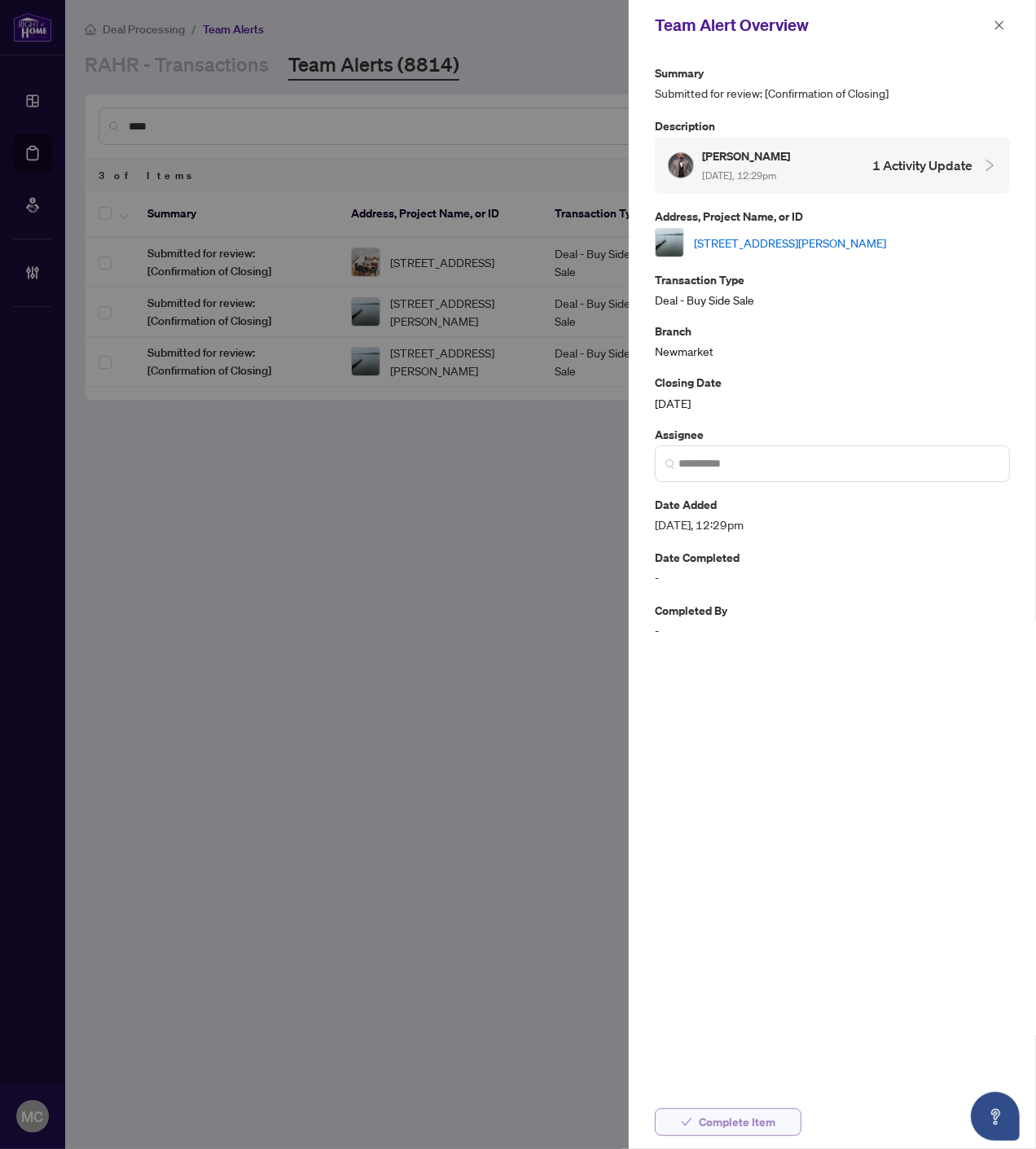
click at [742, 1124] on span "Complete Item" at bounding box center [736, 1122] width 76 height 26
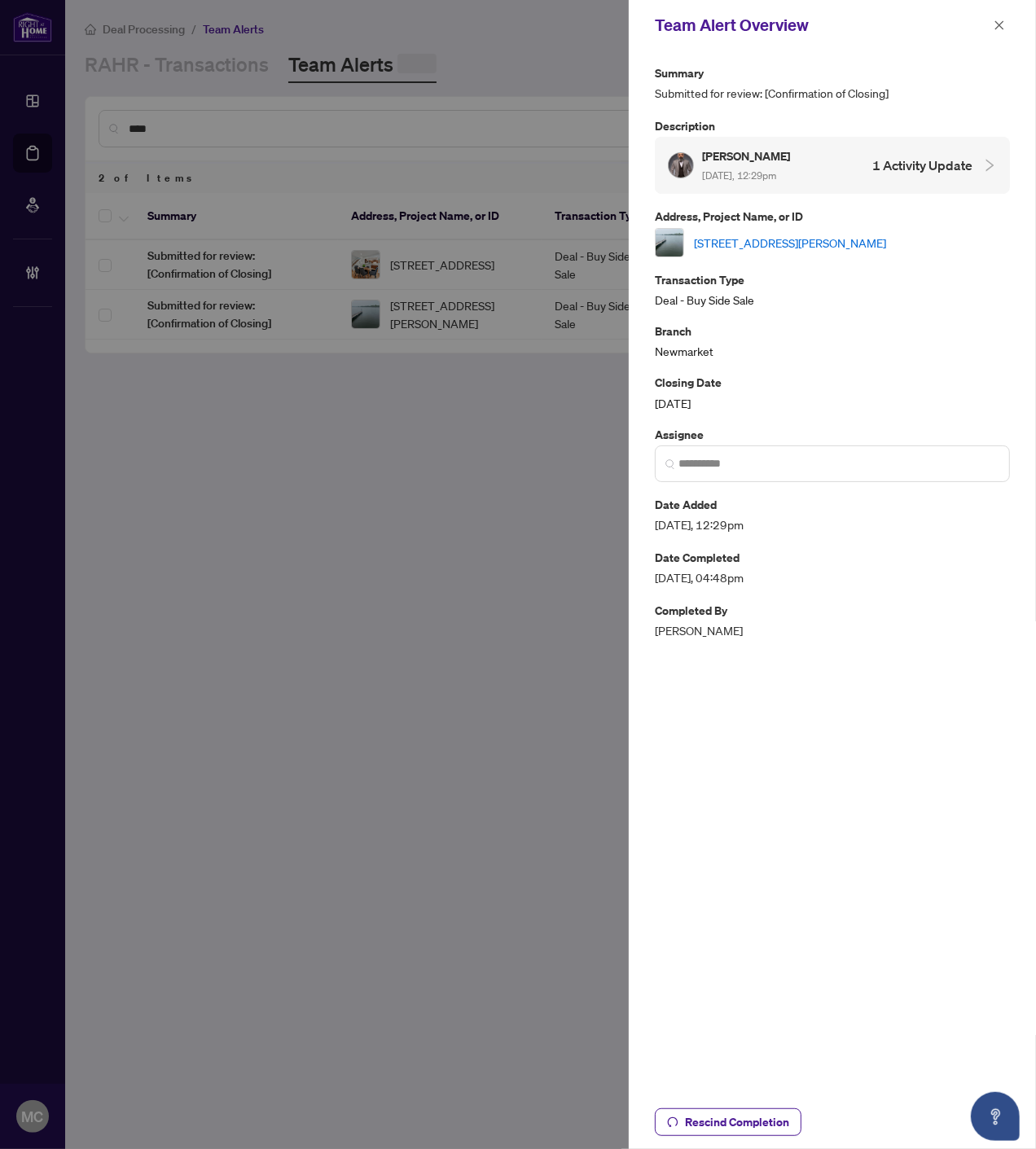
drag, startPoint x: 997, startPoint y: 17, endPoint x: 934, endPoint y: 64, distance: 78.6
click at [997, 16] on span "button" at bounding box center [999, 25] width 11 height 26
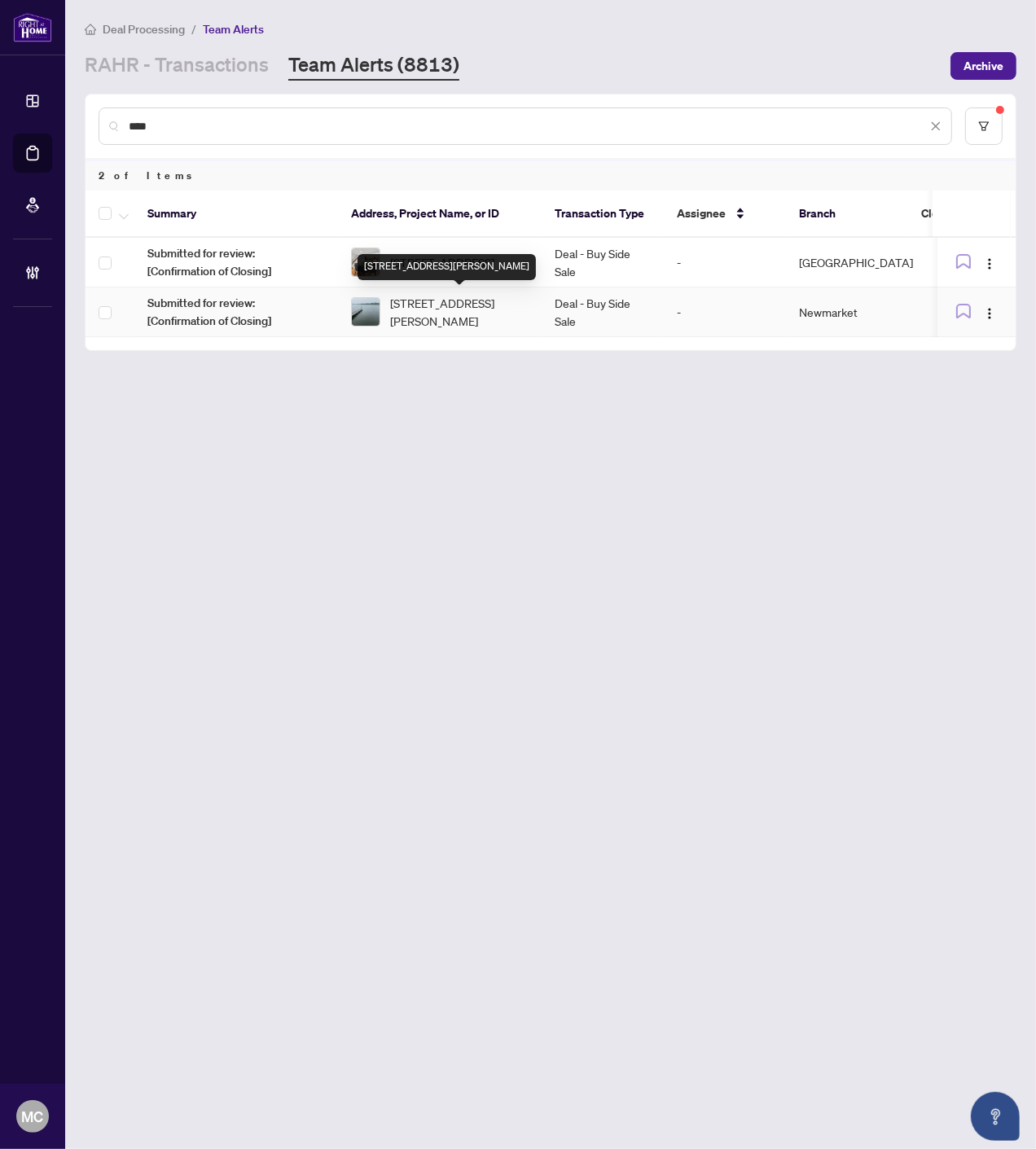
click at [395, 311] on span "48-1295 Wharf St, Pickering, Ontario L1W 1A2, Canada" at bounding box center [459, 311] width 138 height 36
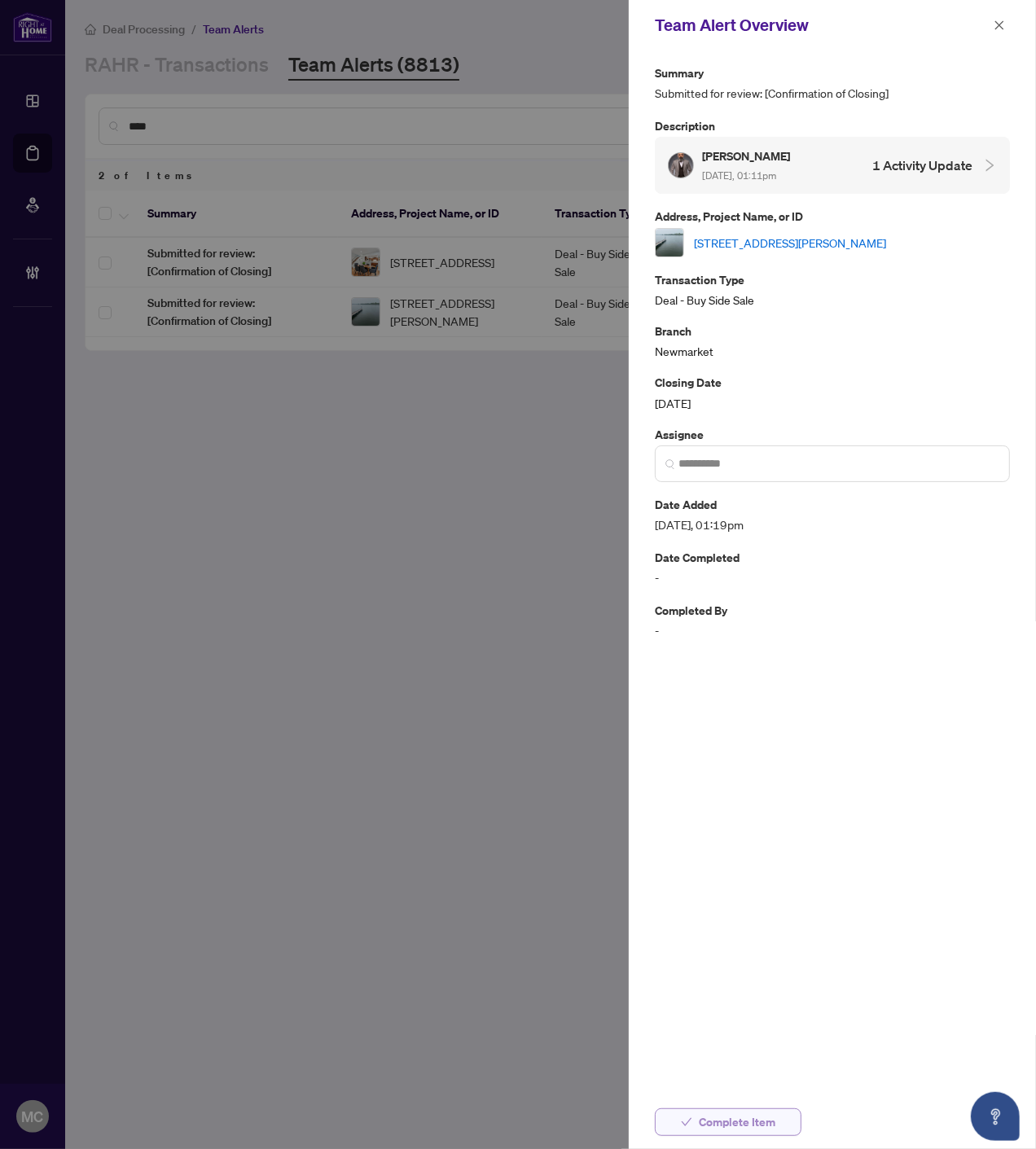
click at [762, 1122] on span "Complete Item" at bounding box center [736, 1122] width 76 height 26
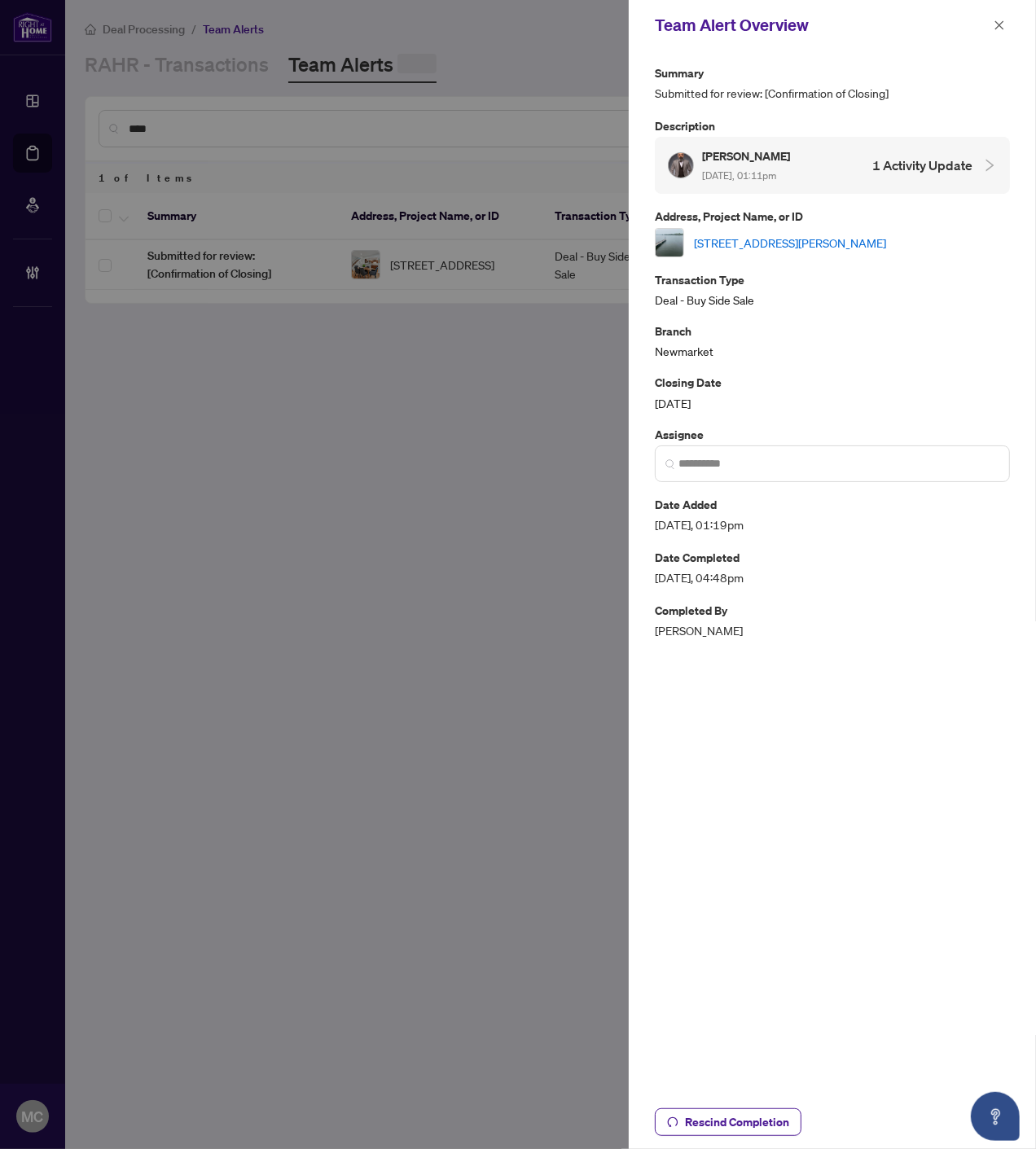
drag, startPoint x: 1001, startPoint y: 23, endPoint x: 815, endPoint y: 171, distance: 237.7
click at [1001, 25] on icon "close" at bounding box center [999, 25] width 11 height 11
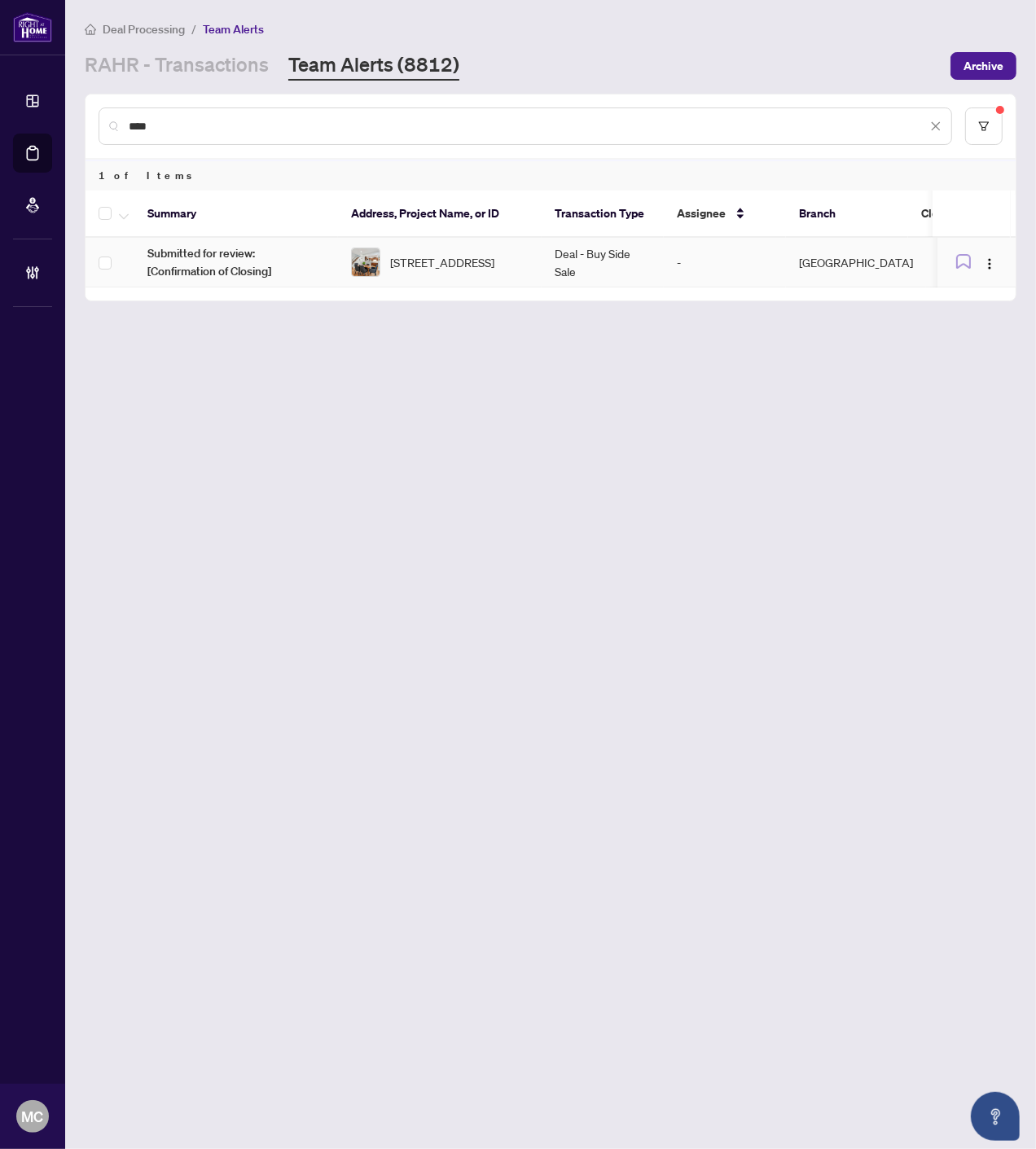
click at [392, 266] on span "193 Ashridge Pl, Mississauga, Ontario L4Z 1K6, Canada" at bounding box center [442, 261] width 104 height 18
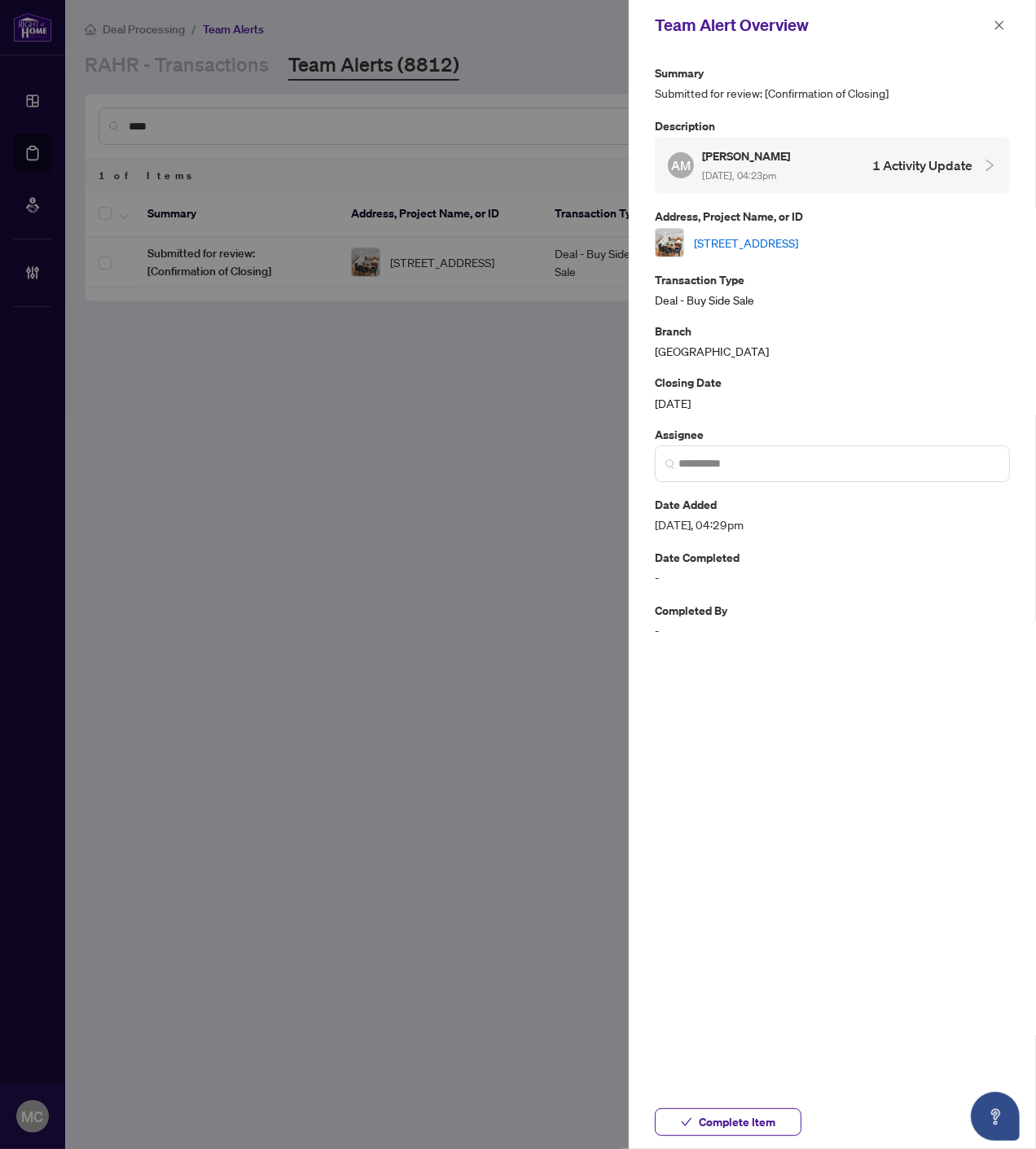
click at [798, 242] on link "193 Ashridge Pl, Mississauga, Ontario L4Z 1K6, Canada" at bounding box center [746, 242] width 104 height 18
click at [720, 1118] on span "Complete Item" at bounding box center [736, 1122] width 76 height 26
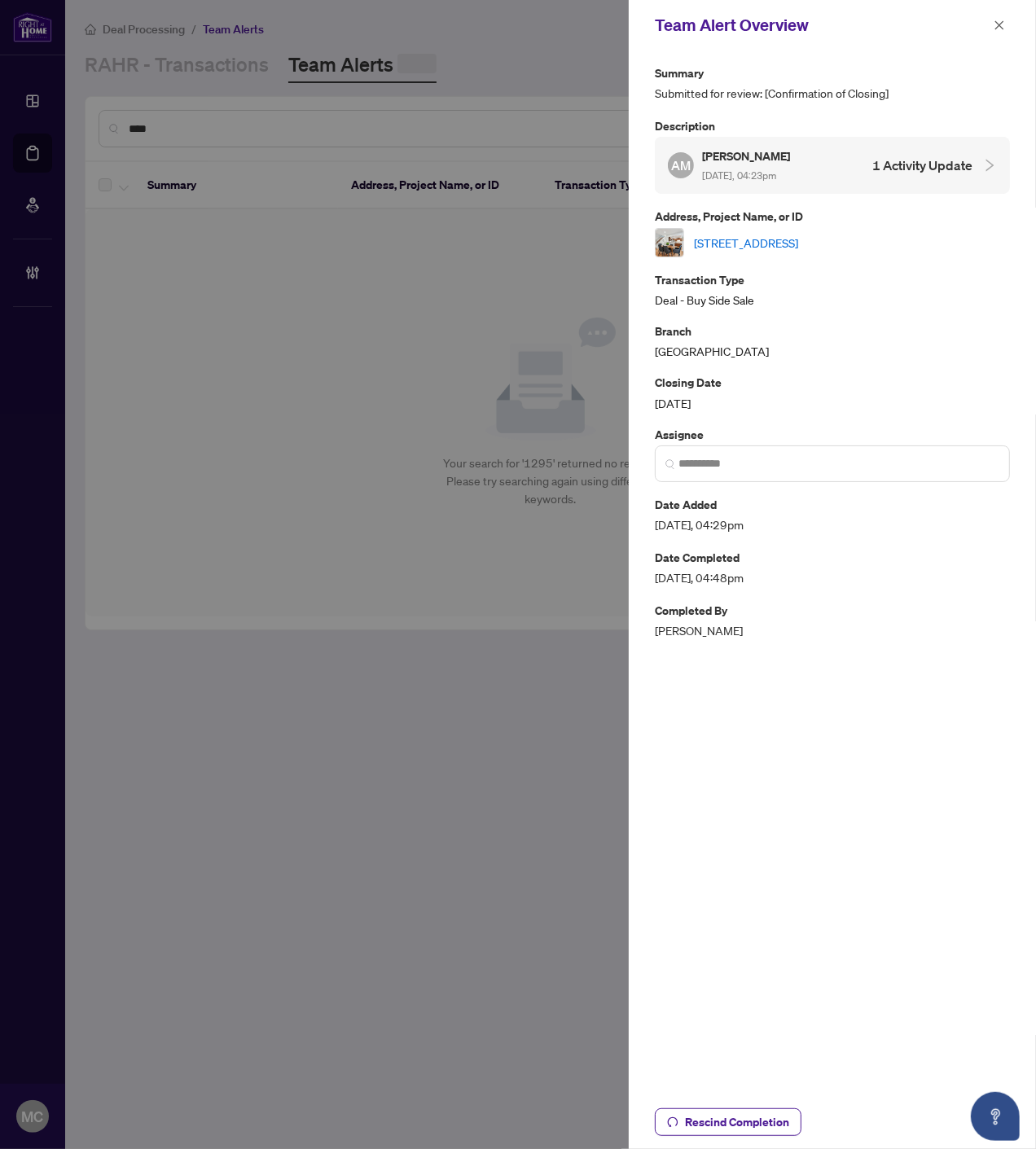
click at [999, 20] on icon "close" at bounding box center [999, 25] width 11 height 11
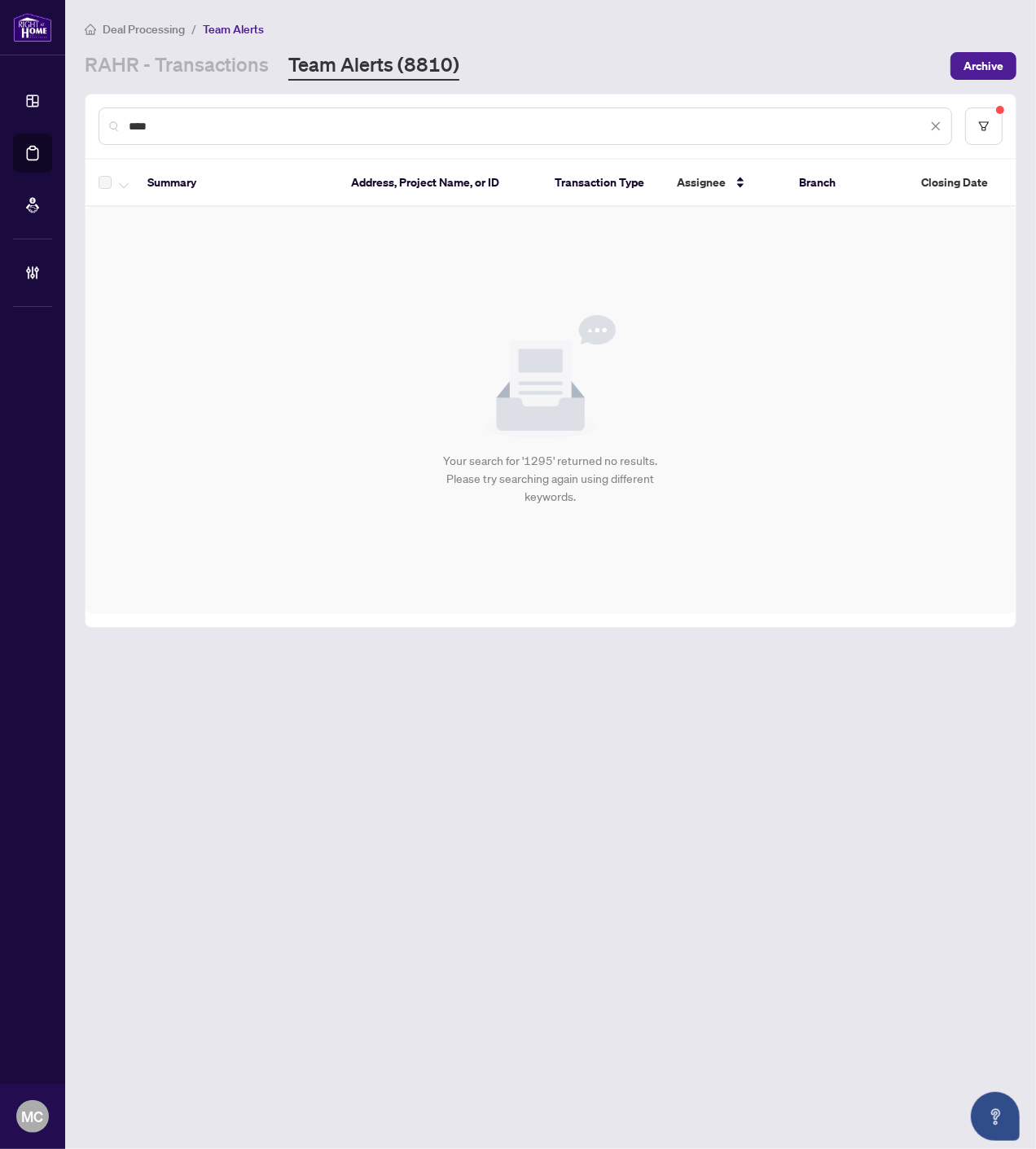
click at [769, 125] on input "****" at bounding box center [528, 126] width 798 height 18
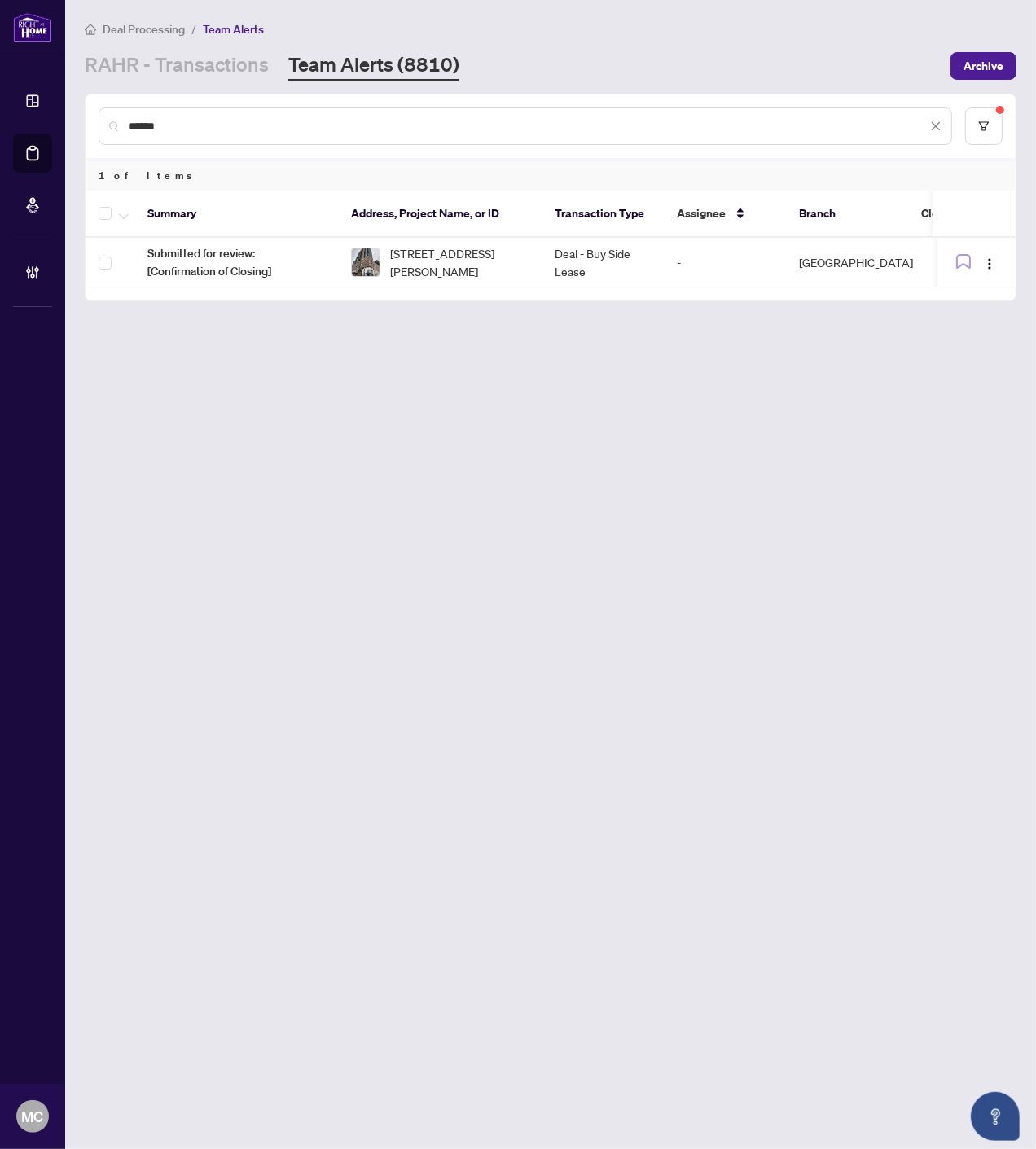
click at [725, 124] on input "******" at bounding box center [528, 126] width 798 height 18
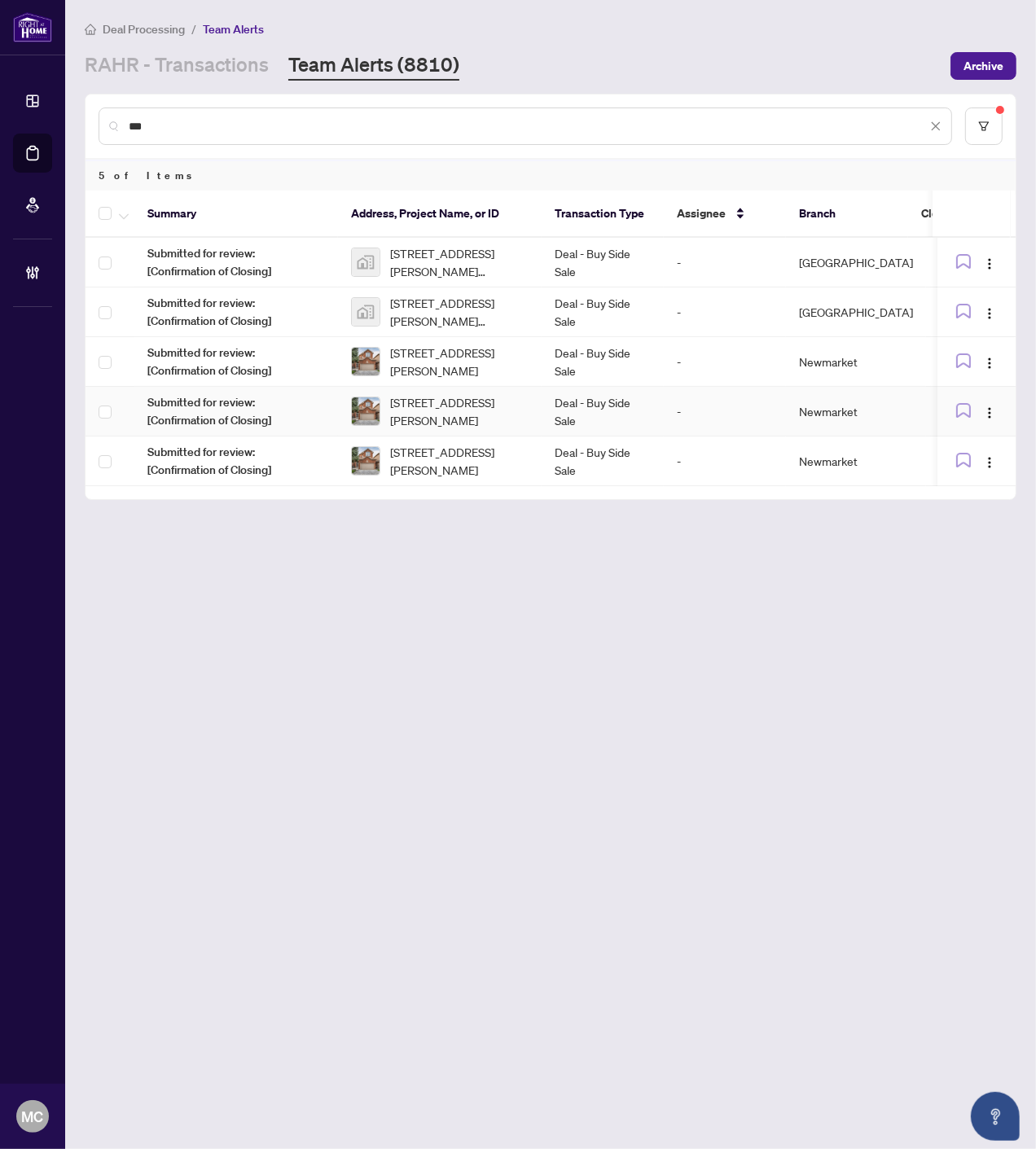
click at [554, 401] on td "Deal - Buy Side Sale" at bounding box center [602, 412] width 122 height 50
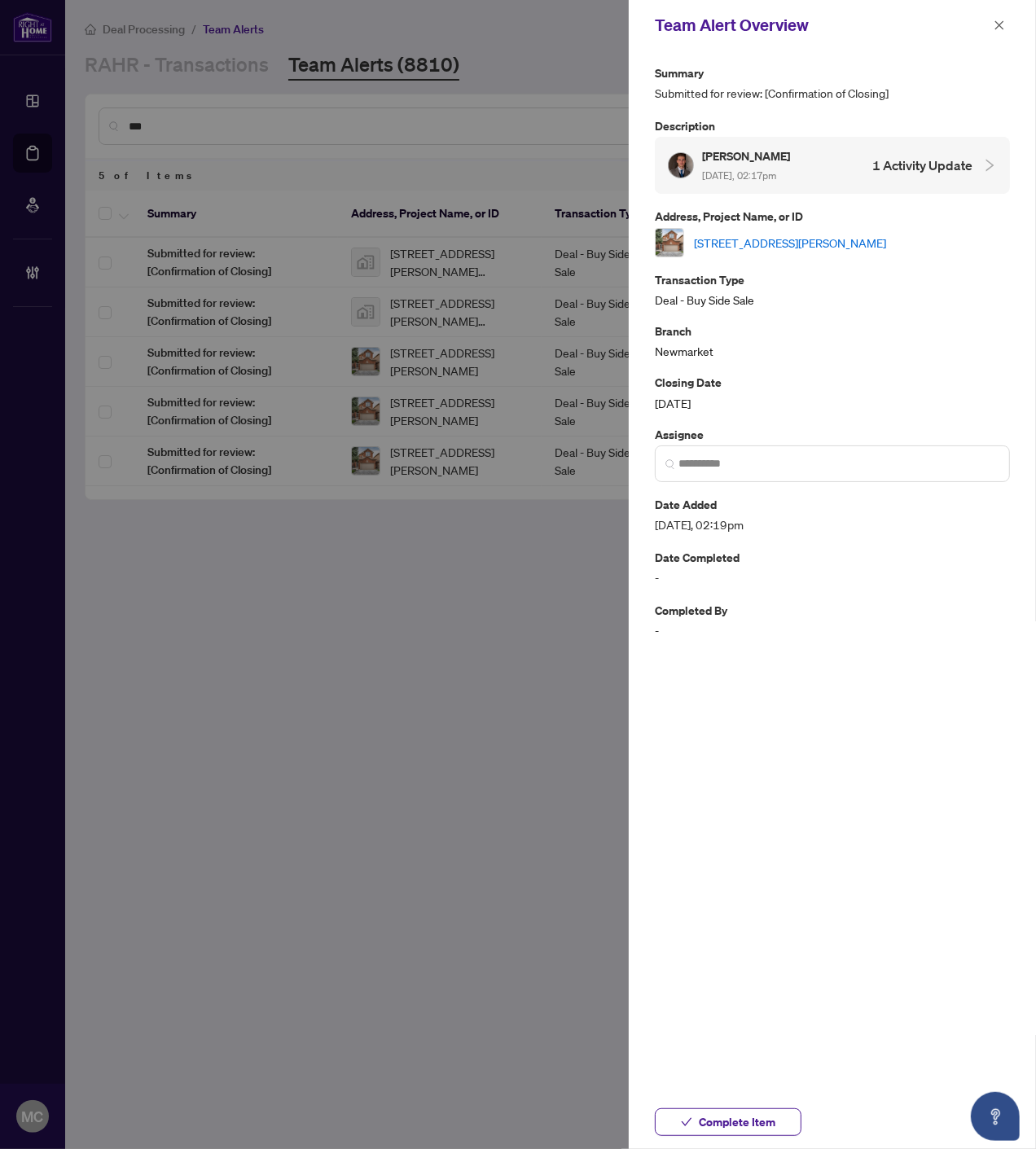
click at [736, 1124] on span "Complete Item" at bounding box center [736, 1122] width 76 height 26
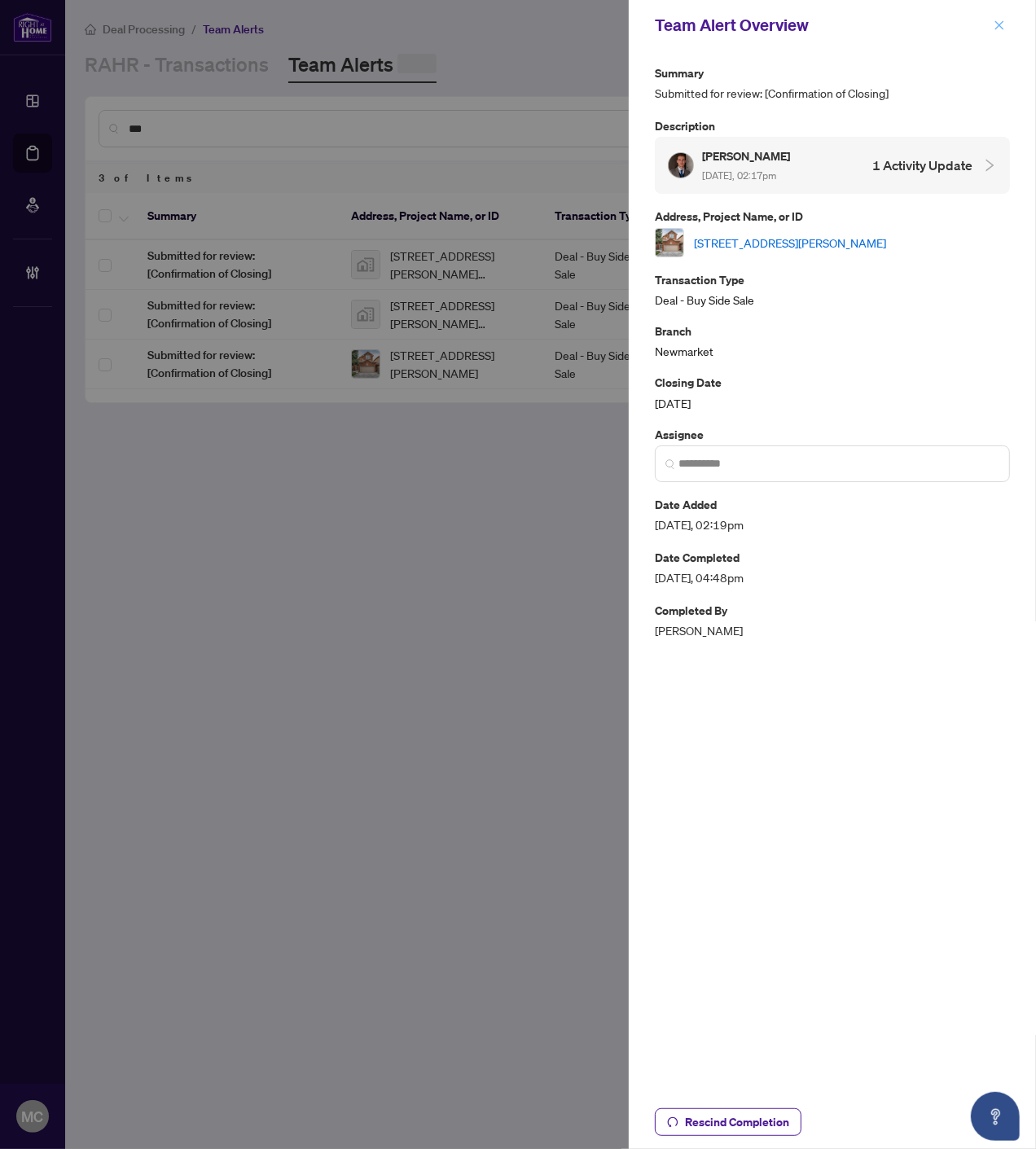
click at [998, 20] on icon "close" at bounding box center [999, 25] width 11 height 11
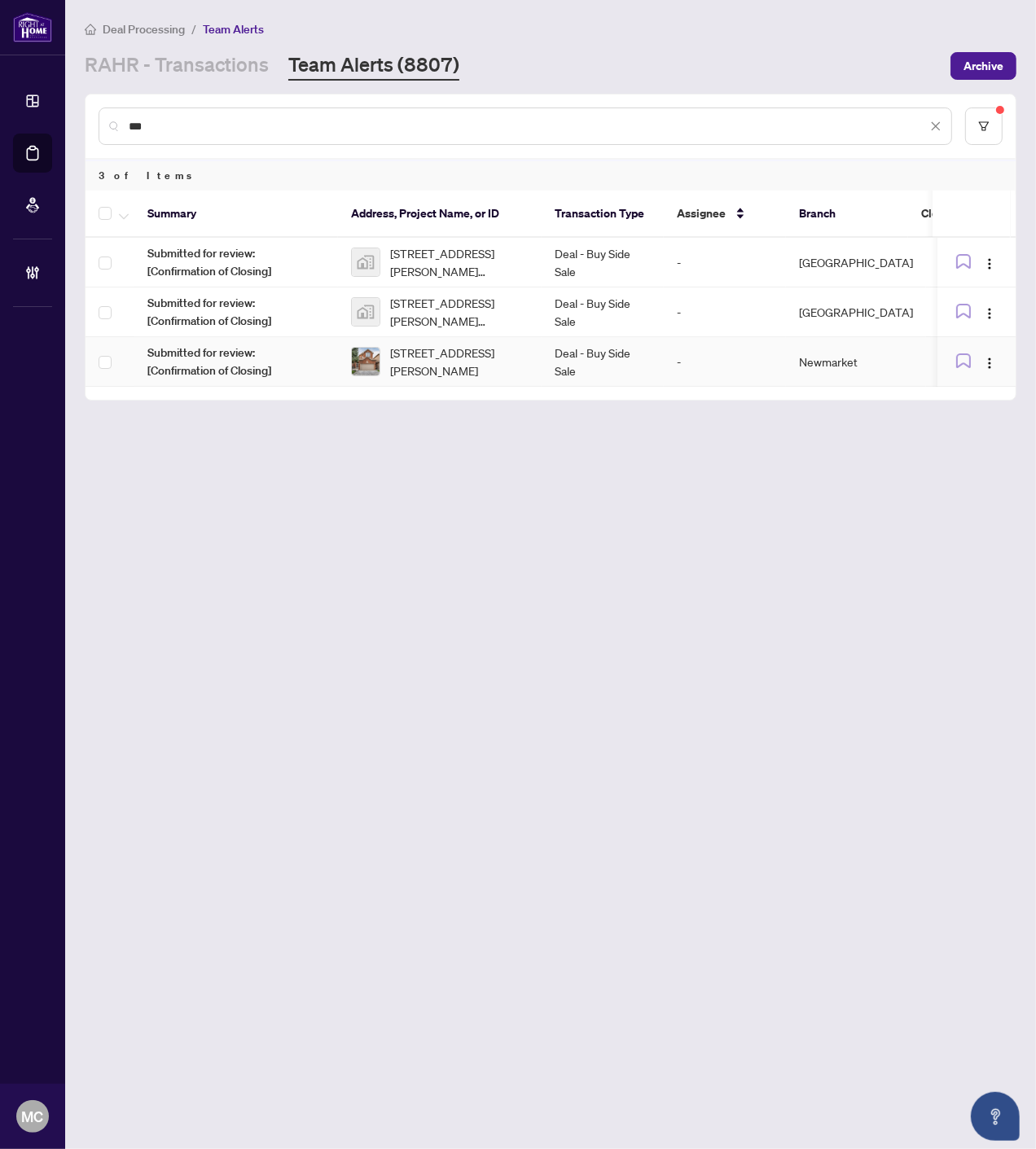
click at [546, 360] on td "Deal - Buy Side Sale" at bounding box center [602, 362] width 122 height 50
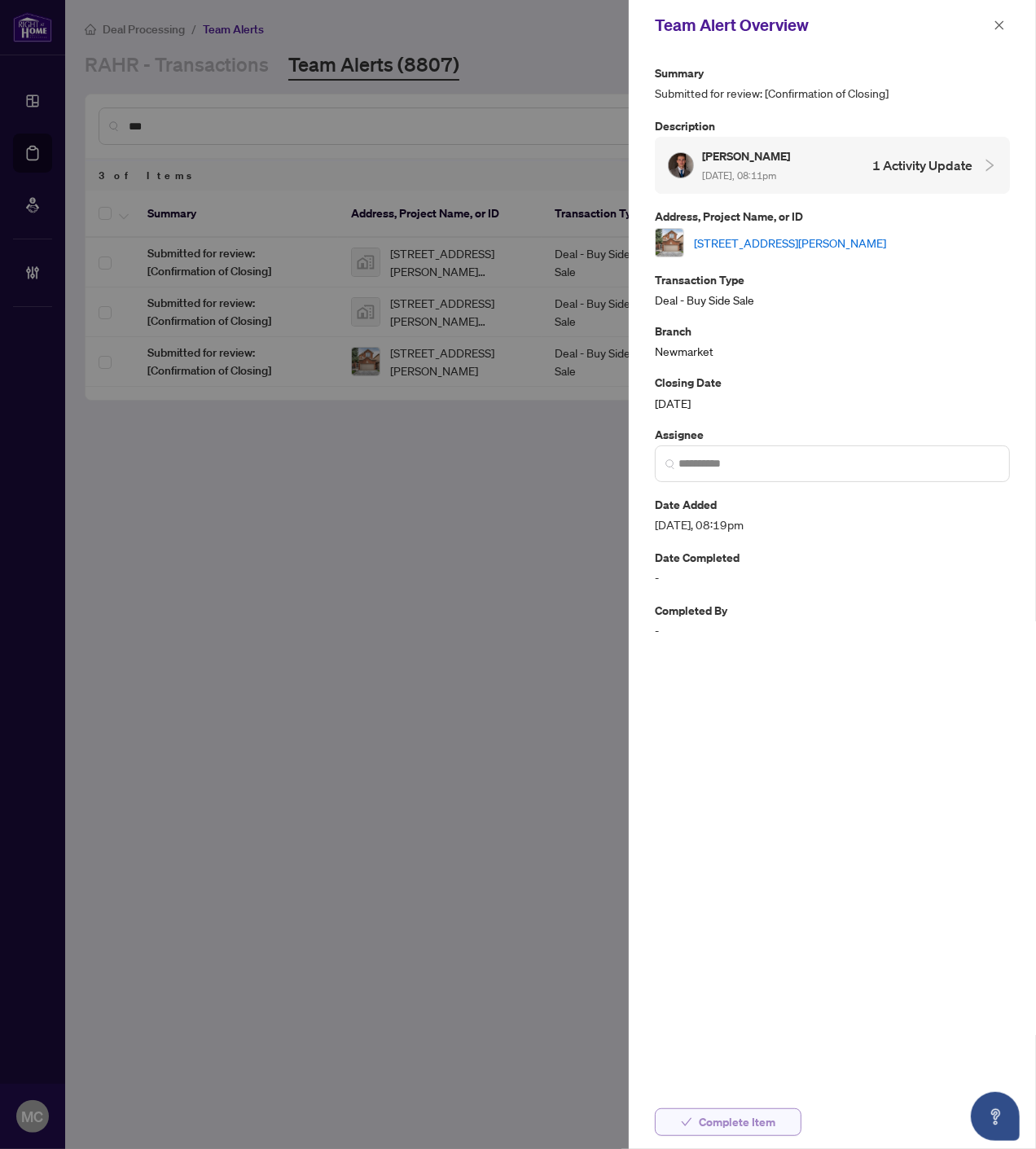
click at [729, 1124] on span "Complete Item" at bounding box center [736, 1122] width 76 height 26
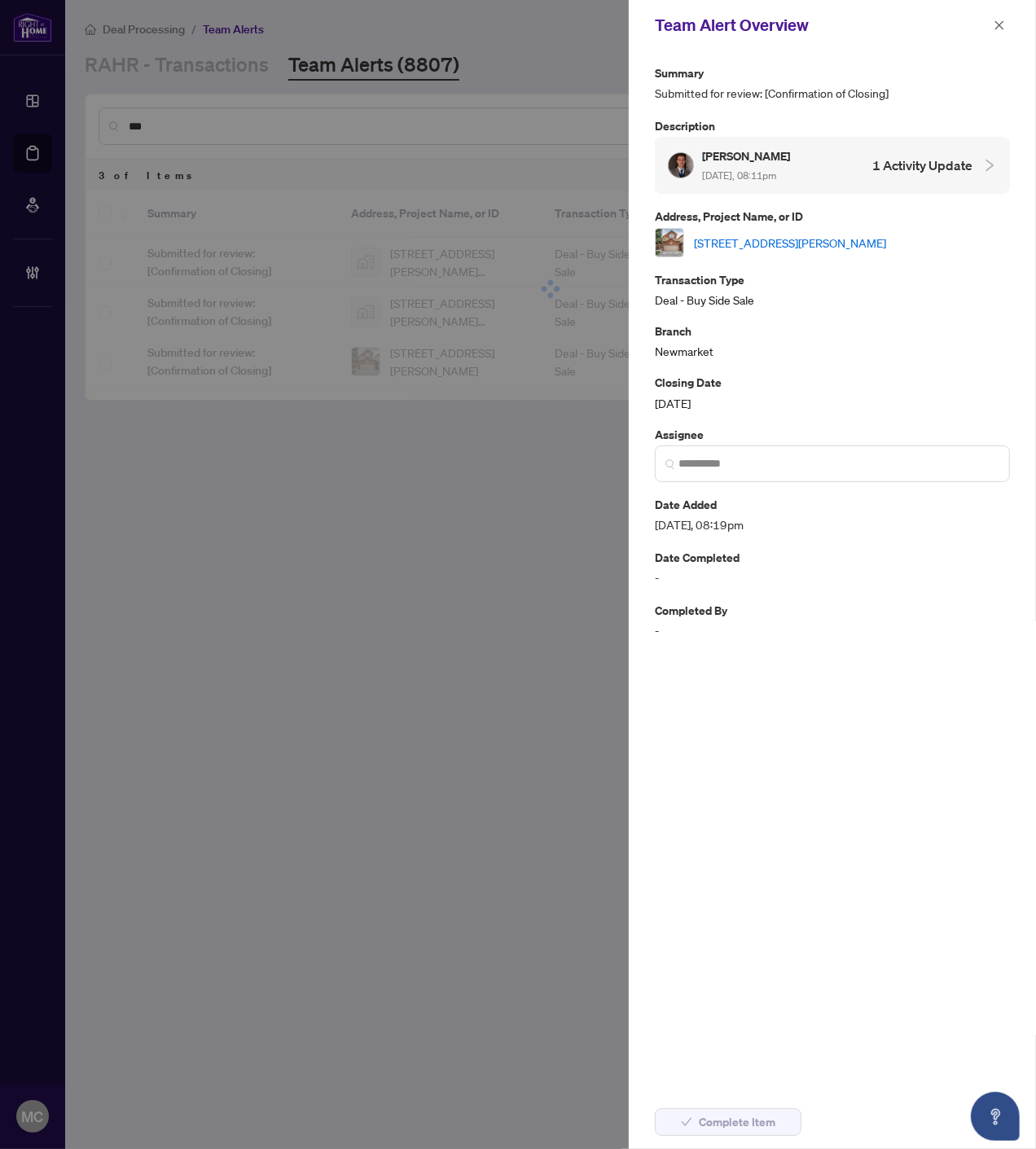
drag, startPoint x: 729, startPoint y: 1118, endPoint x: 628, endPoint y: 758, distance: 373.9
click at [630, 723] on div "Summary Submitted for review: [Confirmation of Closing] Description Quintyn McI…" at bounding box center [832, 572] width 407 height 1045
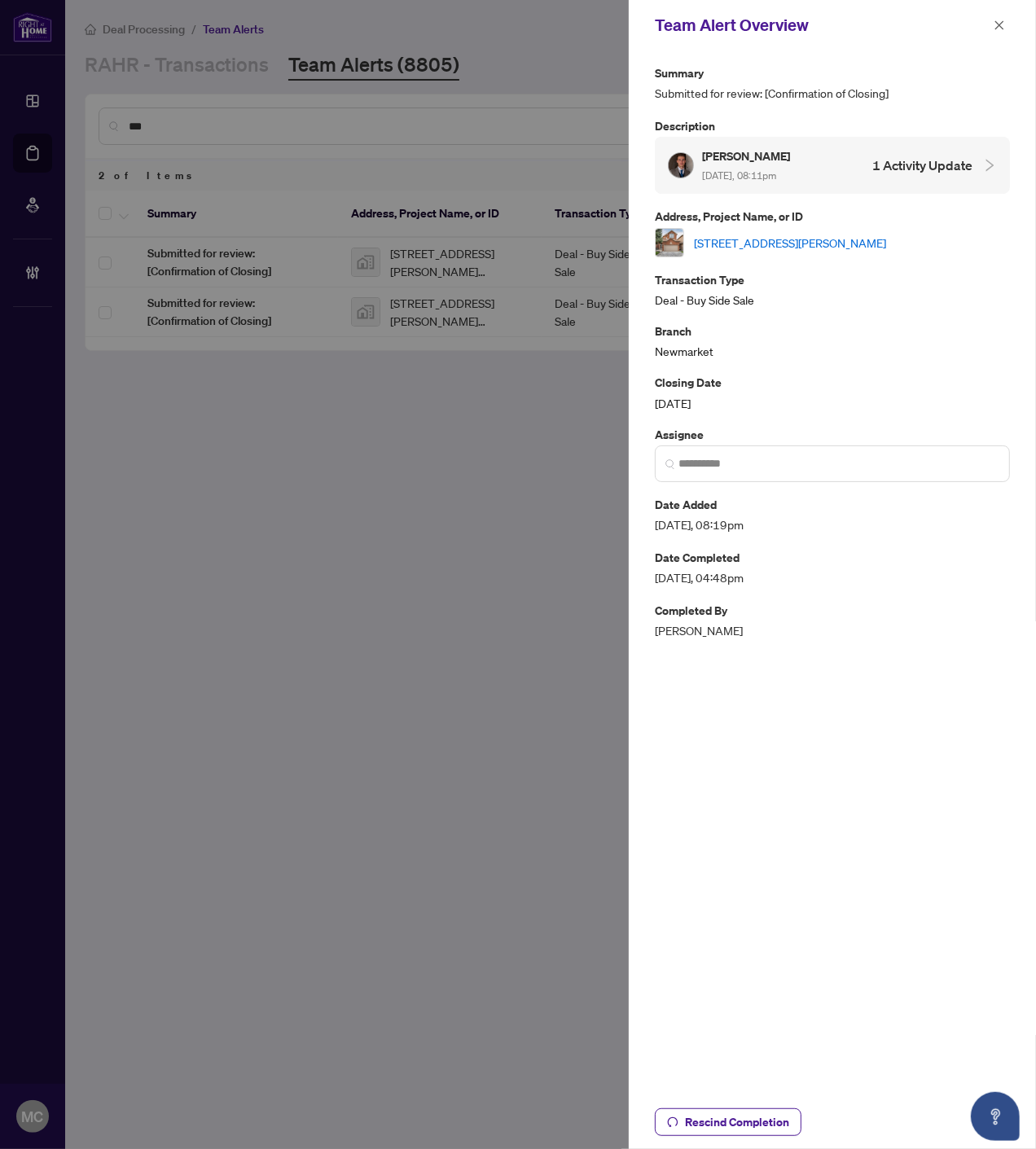
click at [767, 1138] on div "Rescind Completion" at bounding box center [832, 1122] width 407 height 53
click at [997, 32] on span "button" at bounding box center [999, 25] width 11 height 26
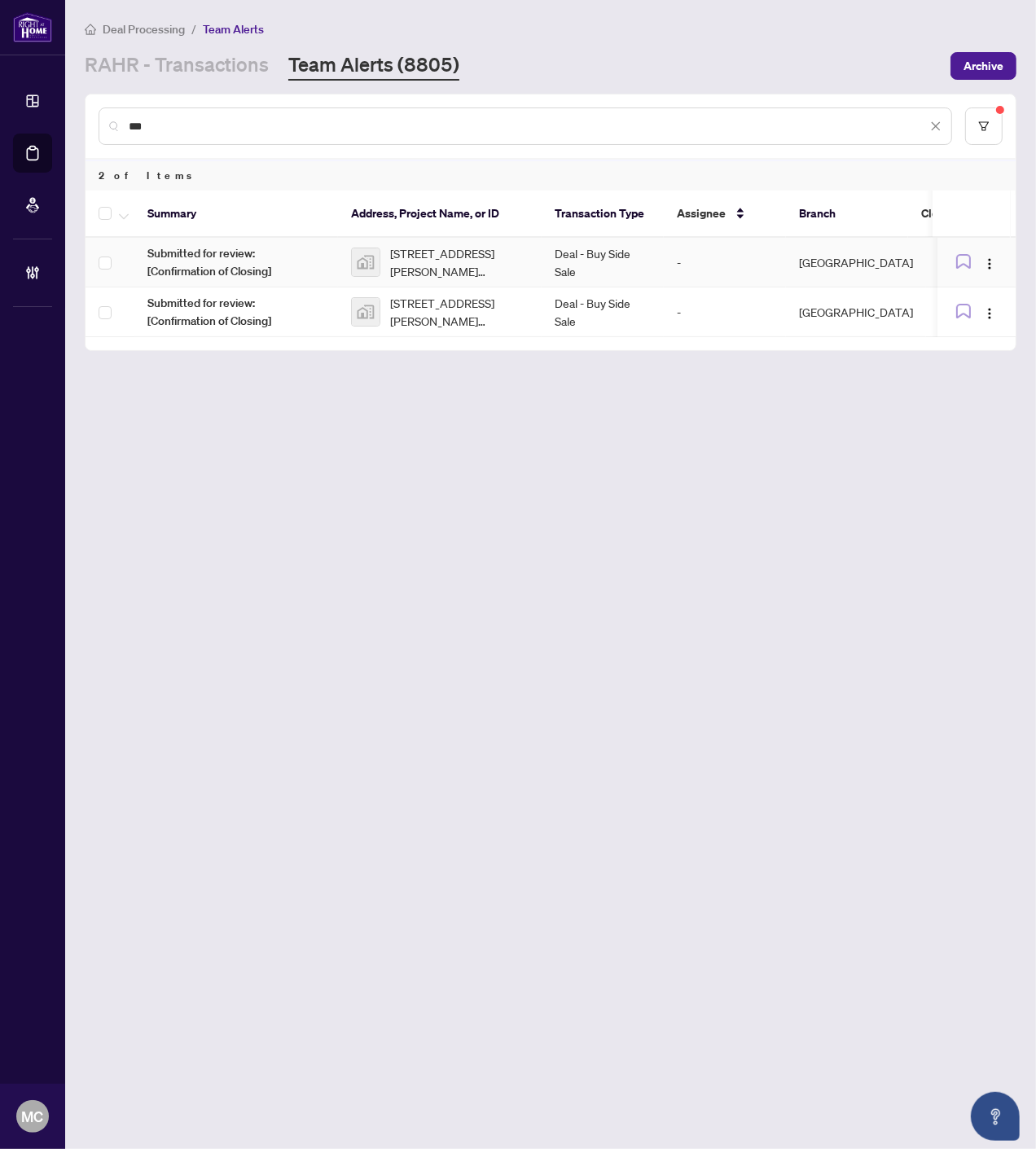
click at [453, 244] on span "68 Kelly Crescent, Markham, ON, Canada" at bounding box center [459, 262] width 138 height 36
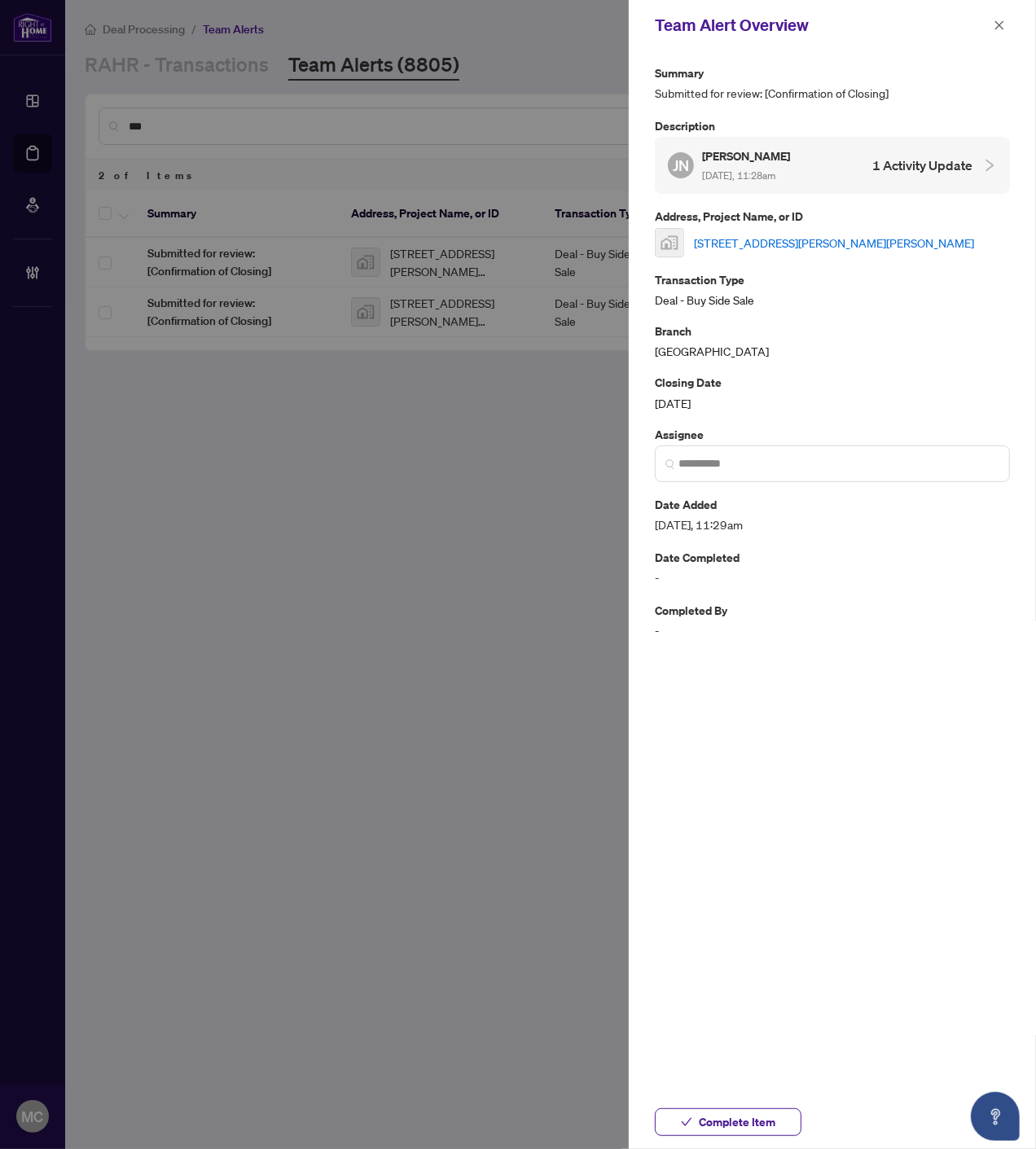
click at [844, 245] on link "68 Kelly Crescent, Markham, ON, Canada" at bounding box center [834, 242] width 280 height 18
click at [744, 1121] on span "Complete Item" at bounding box center [736, 1122] width 76 height 26
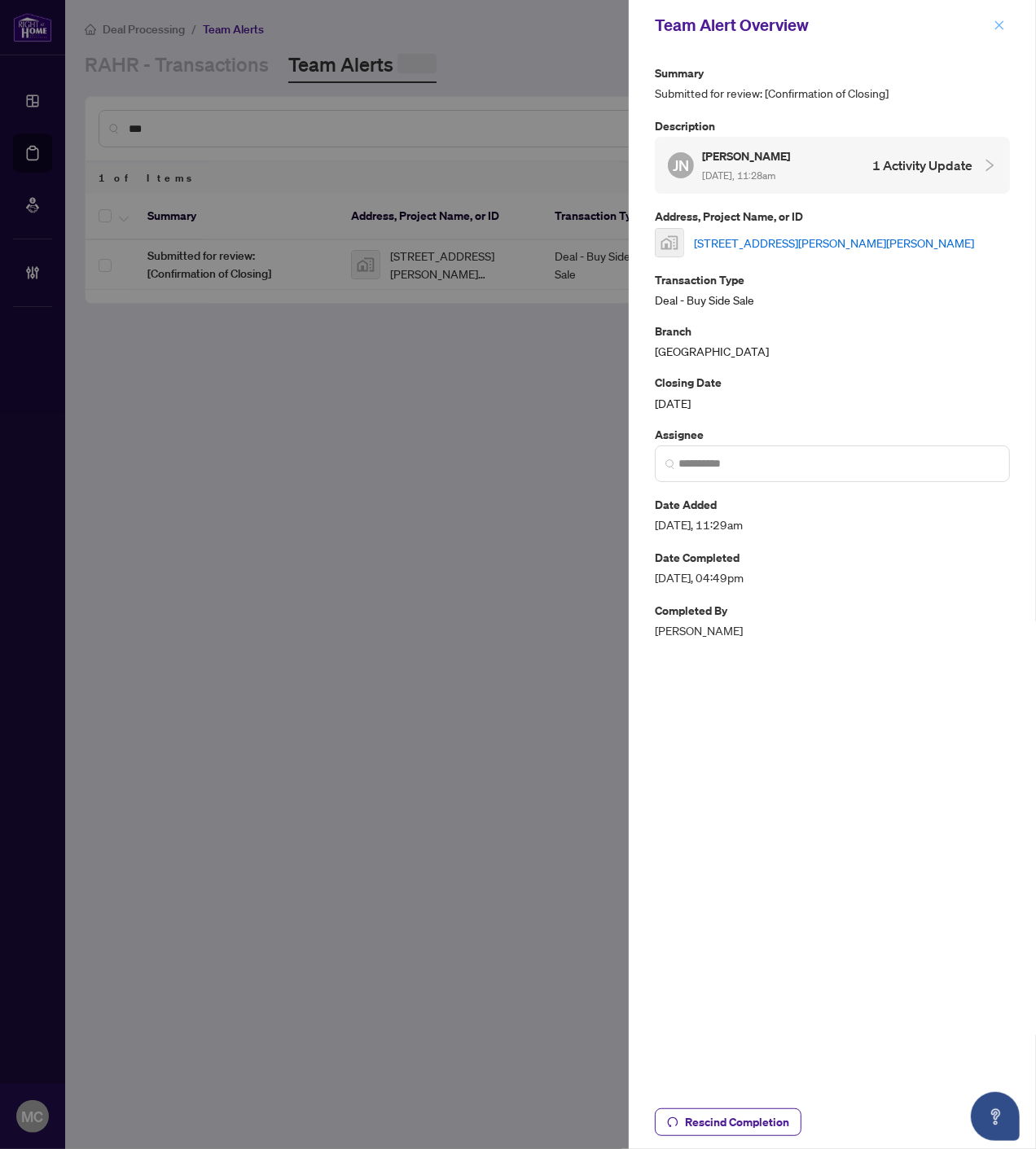
click at [998, 20] on icon "close" at bounding box center [999, 25] width 11 height 11
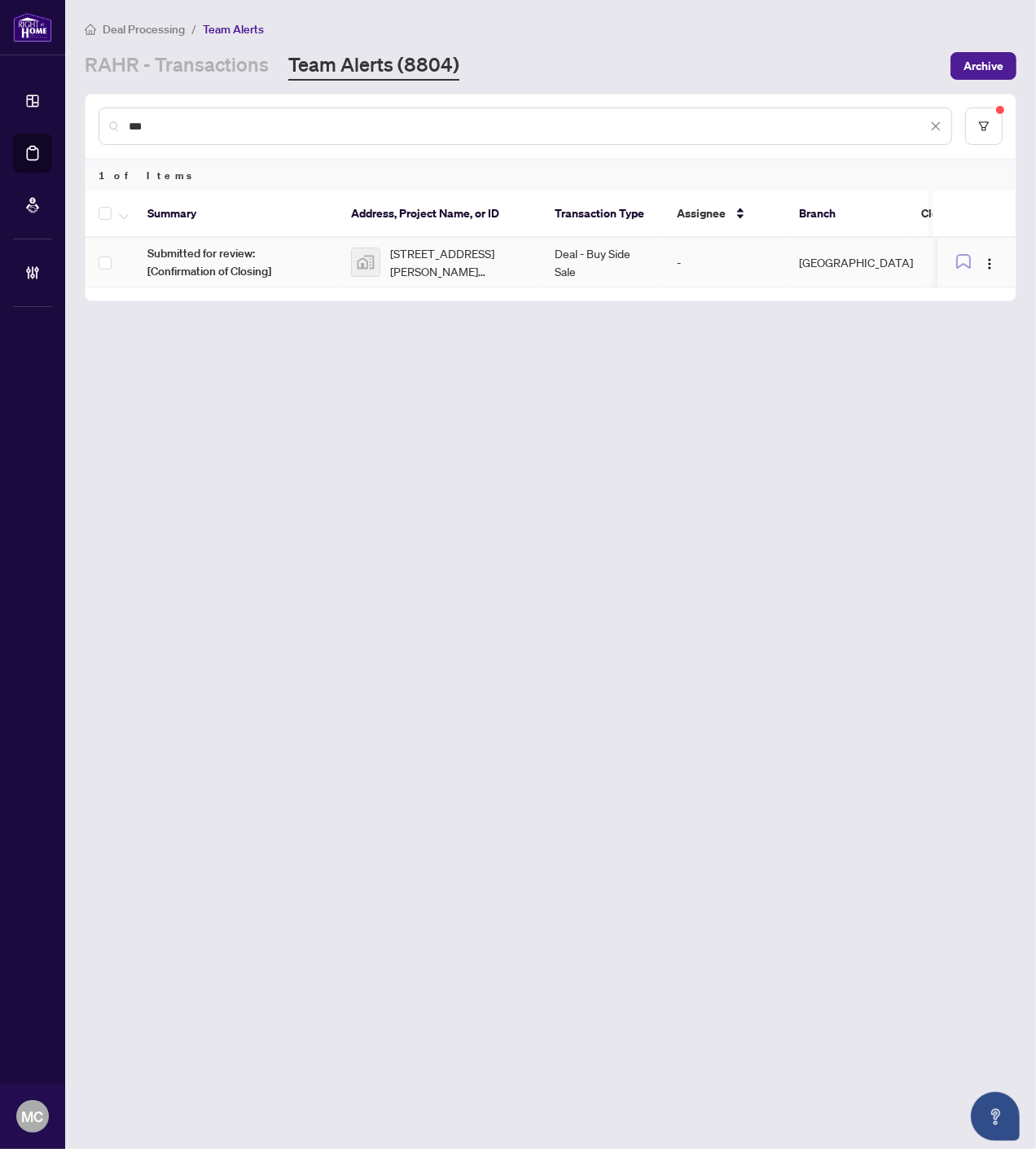
click at [574, 265] on td "Deal - Buy Side Sale" at bounding box center [602, 262] width 122 height 50
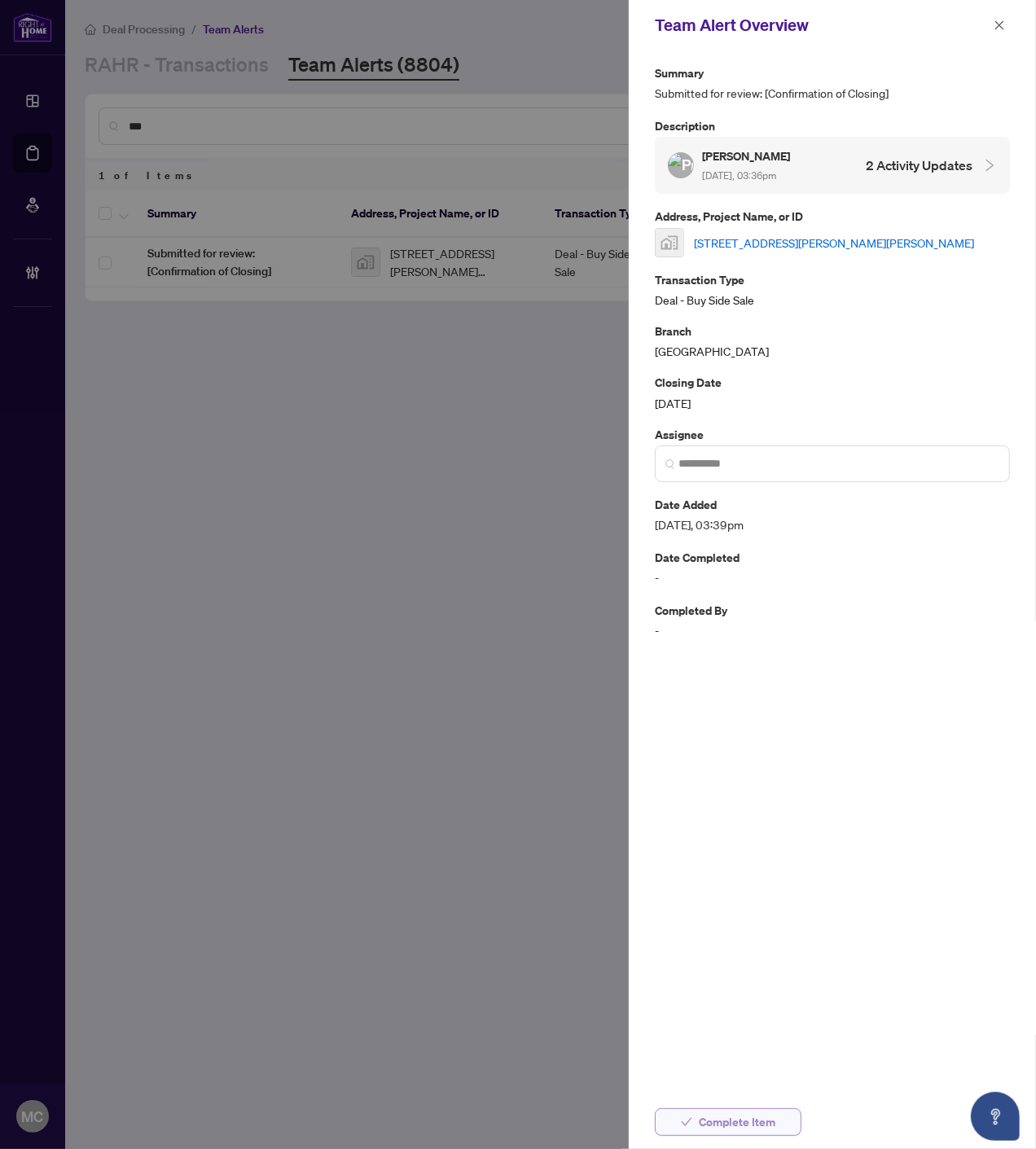
click at [710, 1121] on span "Complete Item" at bounding box center [736, 1122] width 76 height 26
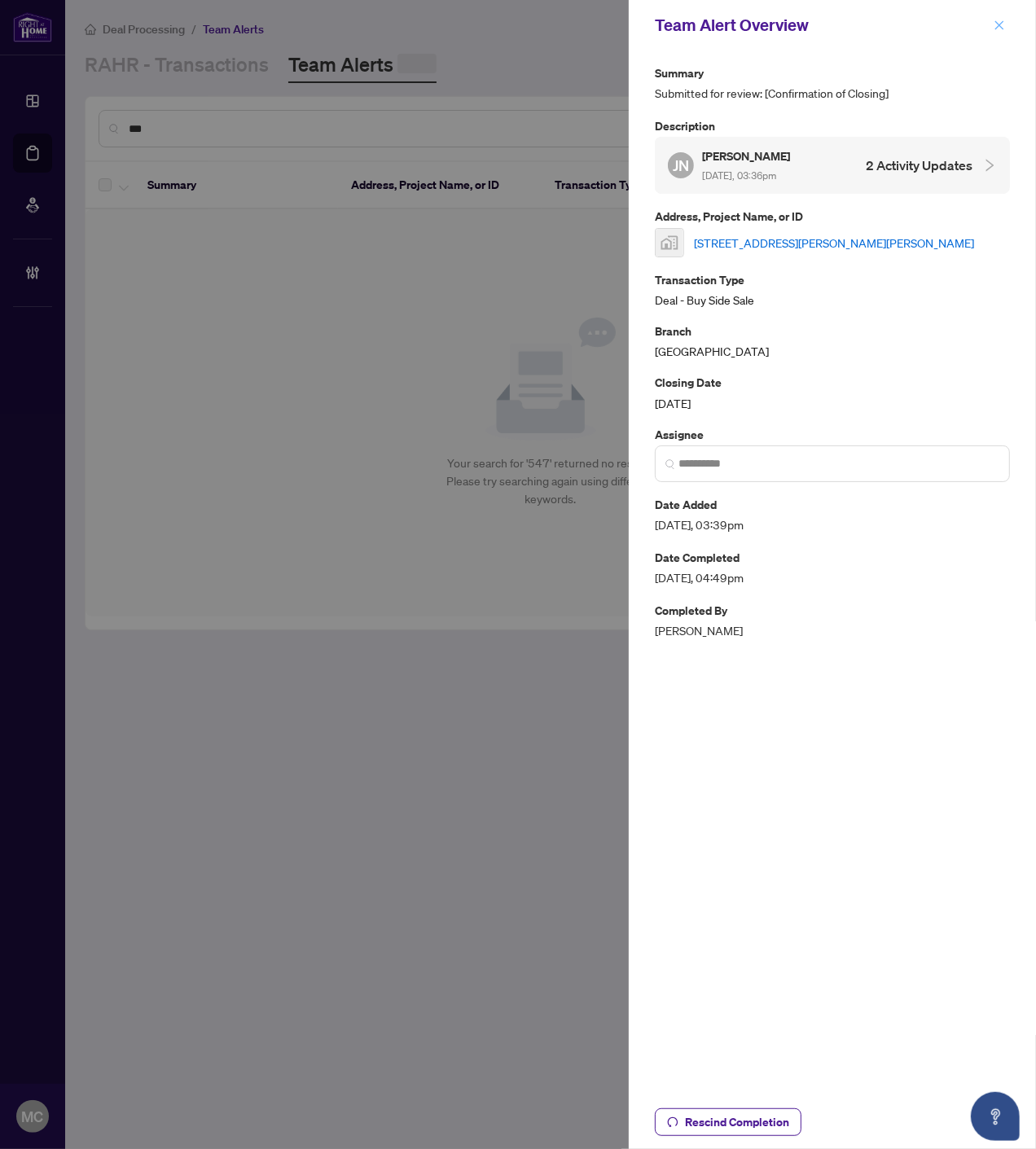
click at [997, 21] on icon "close" at bounding box center [999, 25] width 11 height 11
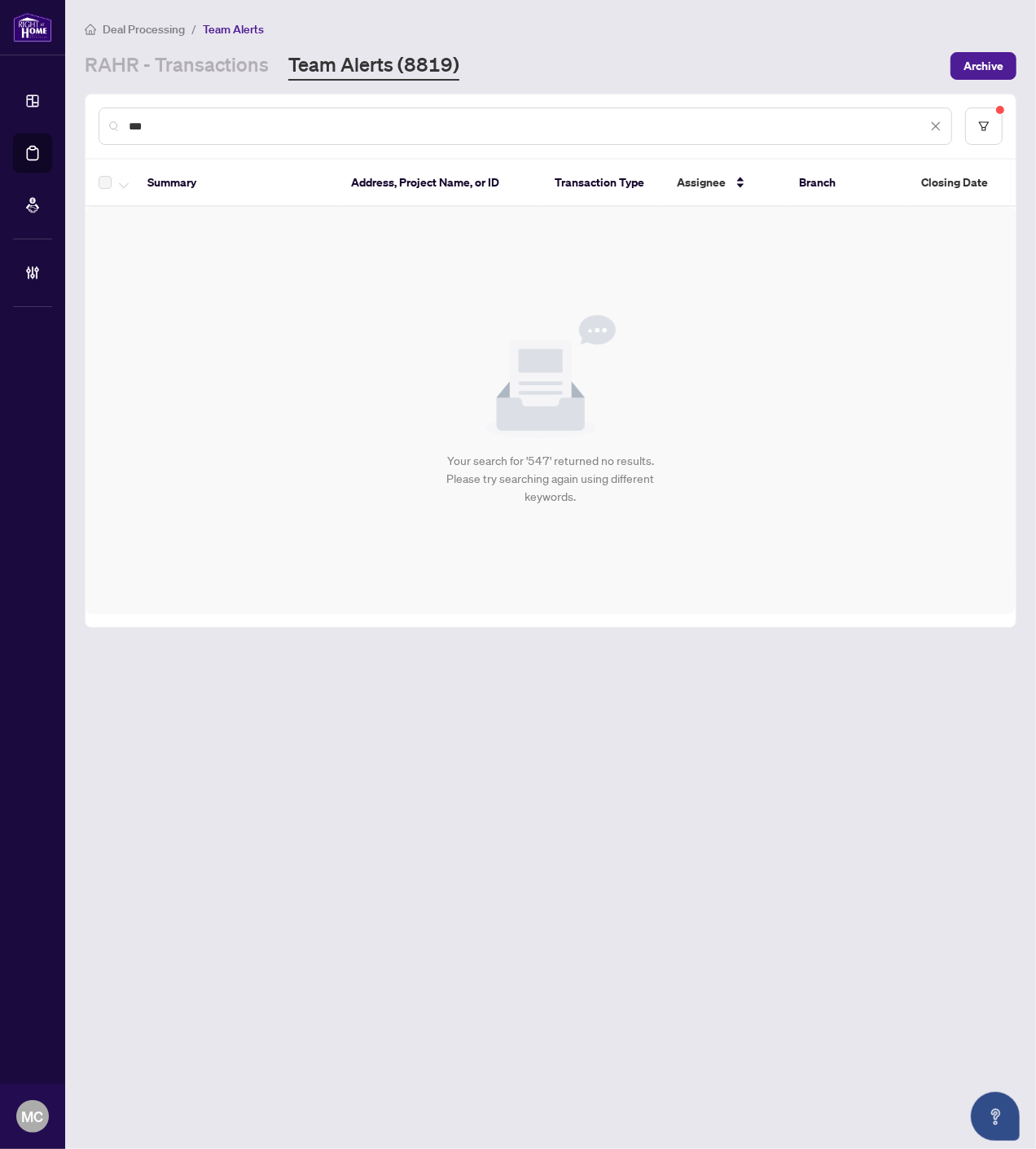
click at [835, 129] on input "***" at bounding box center [528, 126] width 798 height 18
click at [833, 129] on input "***" at bounding box center [528, 126] width 798 height 18
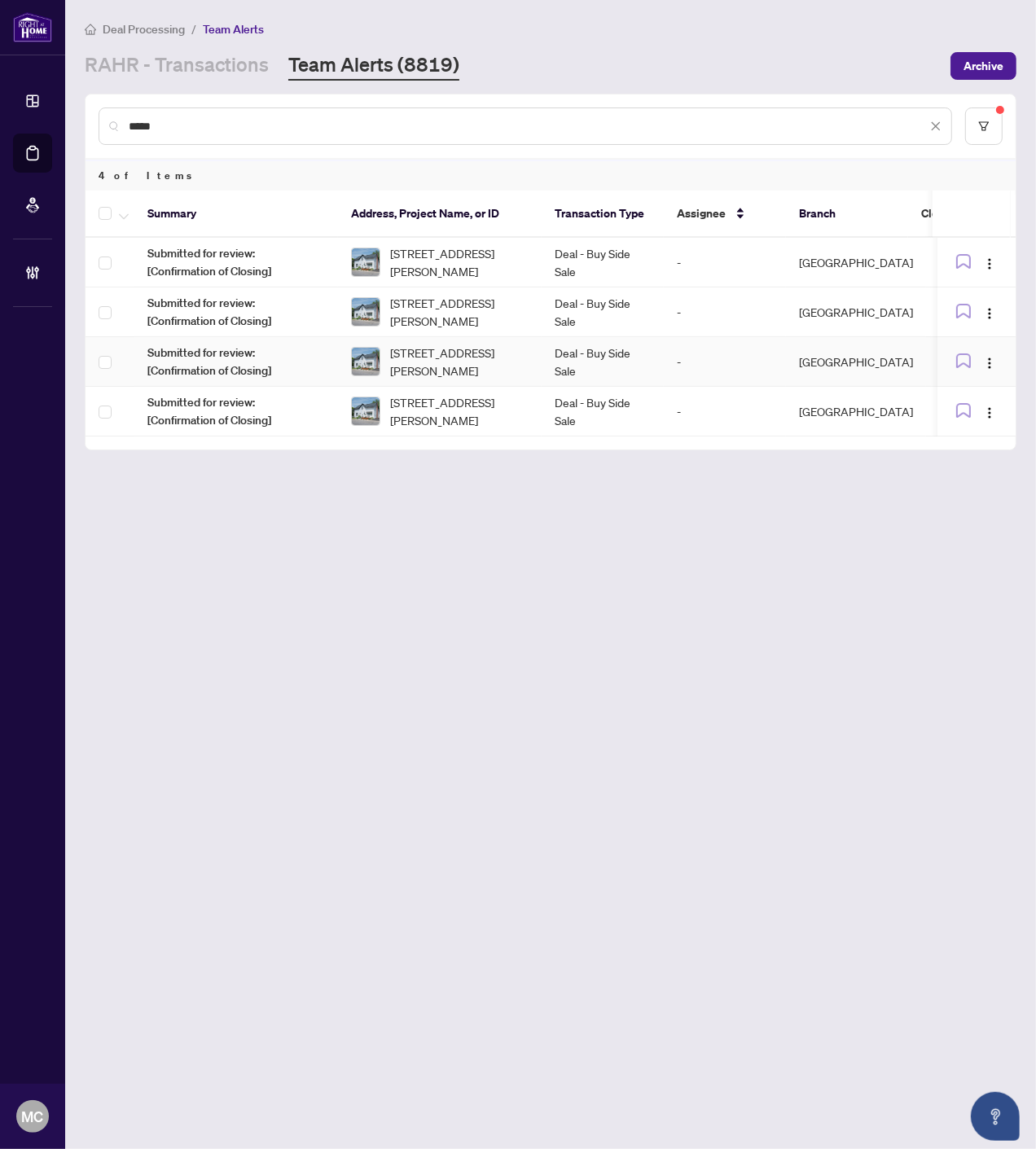
click at [645, 352] on td "Deal - Buy Side Sale" at bounding box center [602, 362] width 122 height 50
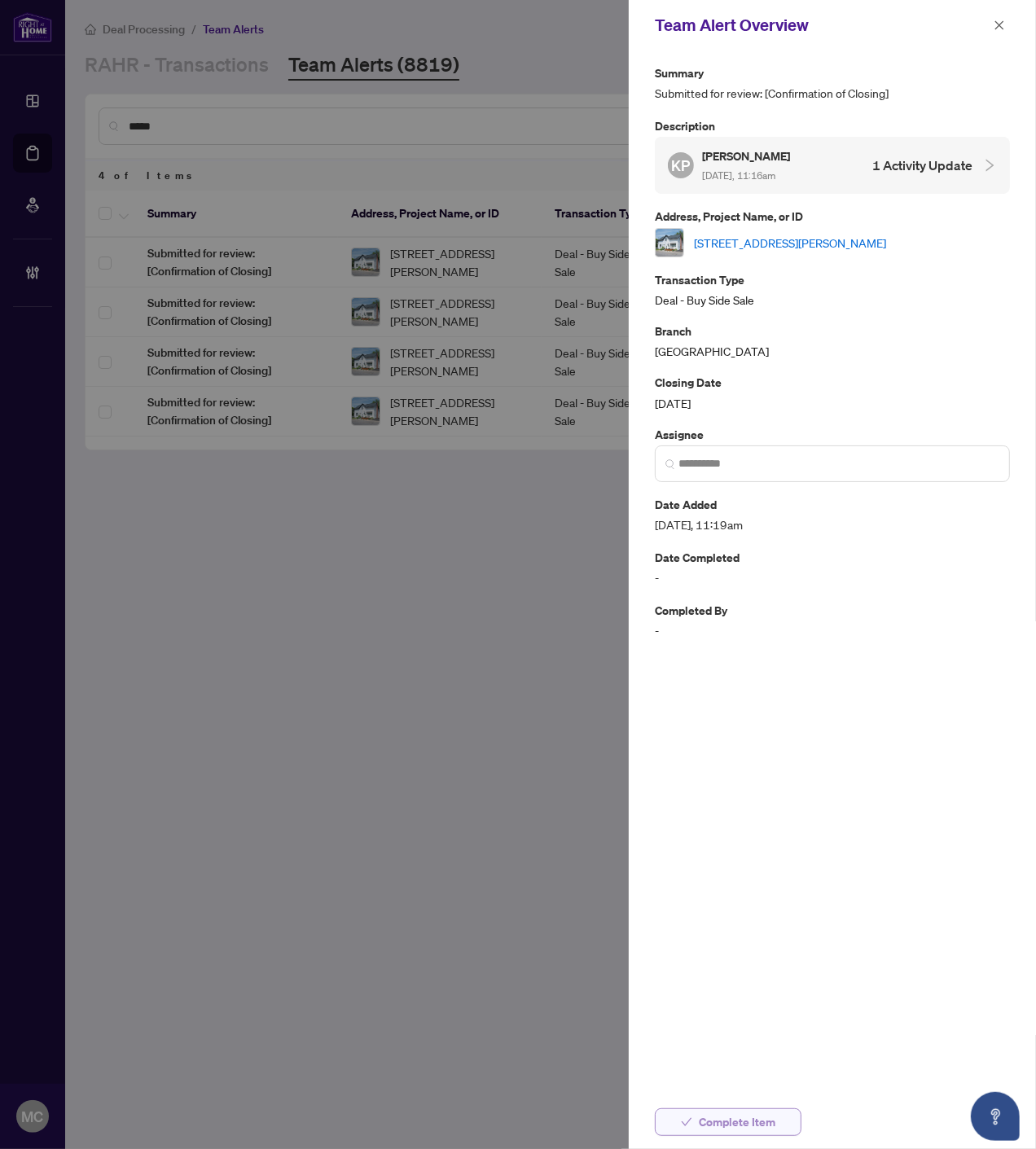
click at [701, 1118] on span "Complete Item" at bounding box center [736, 1122] width 76 height 26
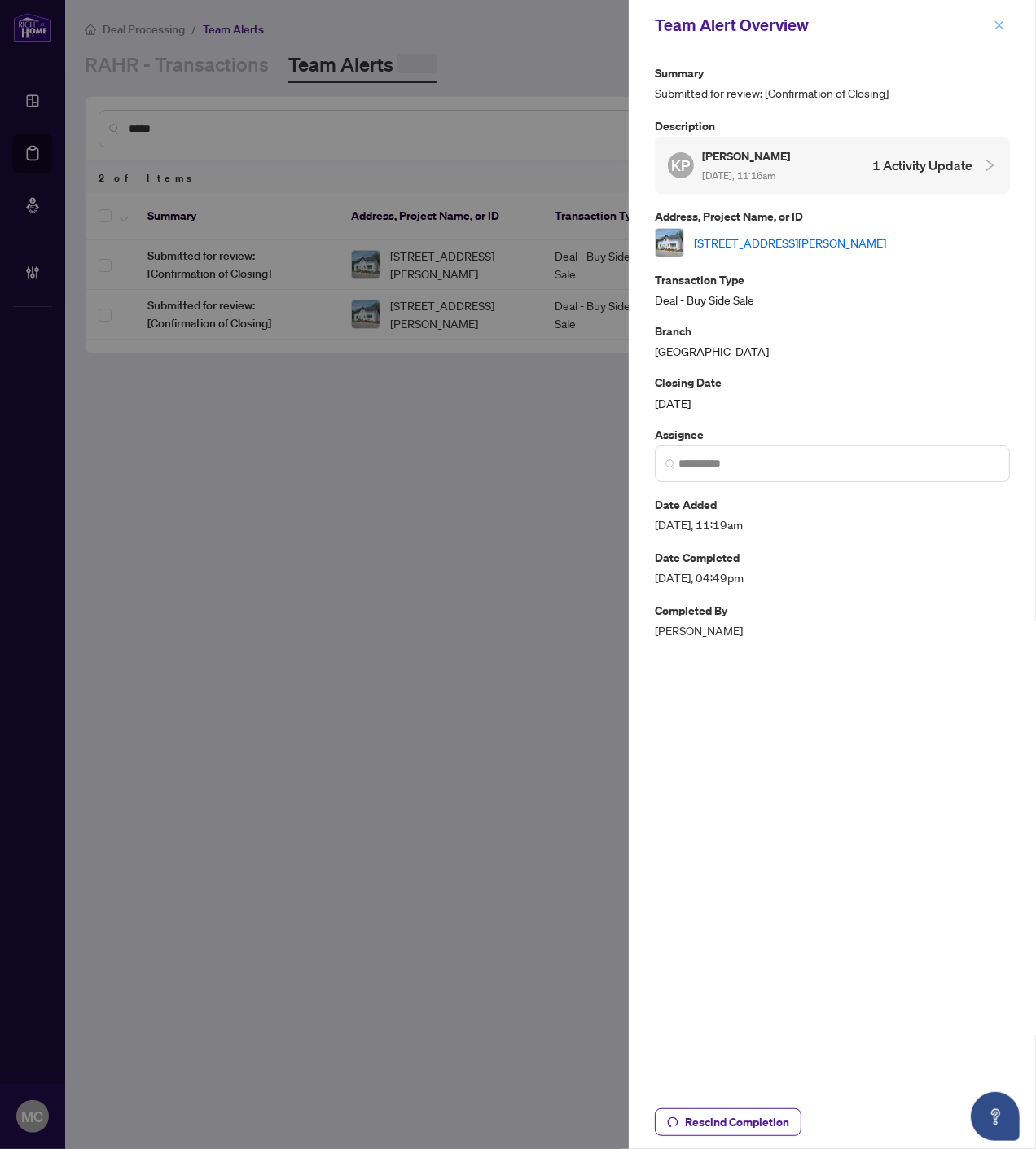
click at [998, 21] on icon "close" at bounding box center [999, 25] width 11 height 11
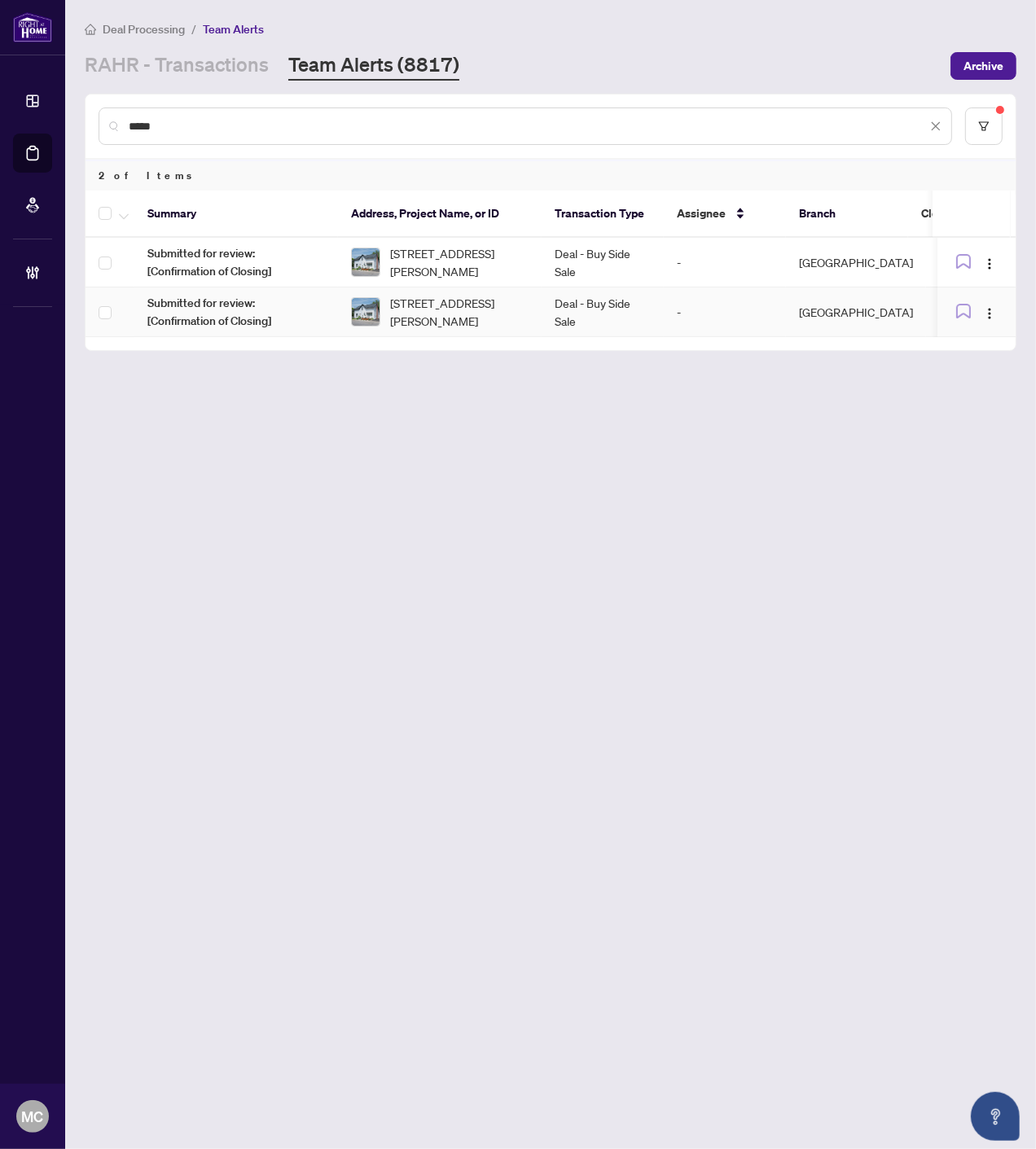
click at [407, 322] on span "12 Spencer St, Cobourg, Ontario K9A 2G3, Canada" at bounding box center [459, 311] width 138 height 36
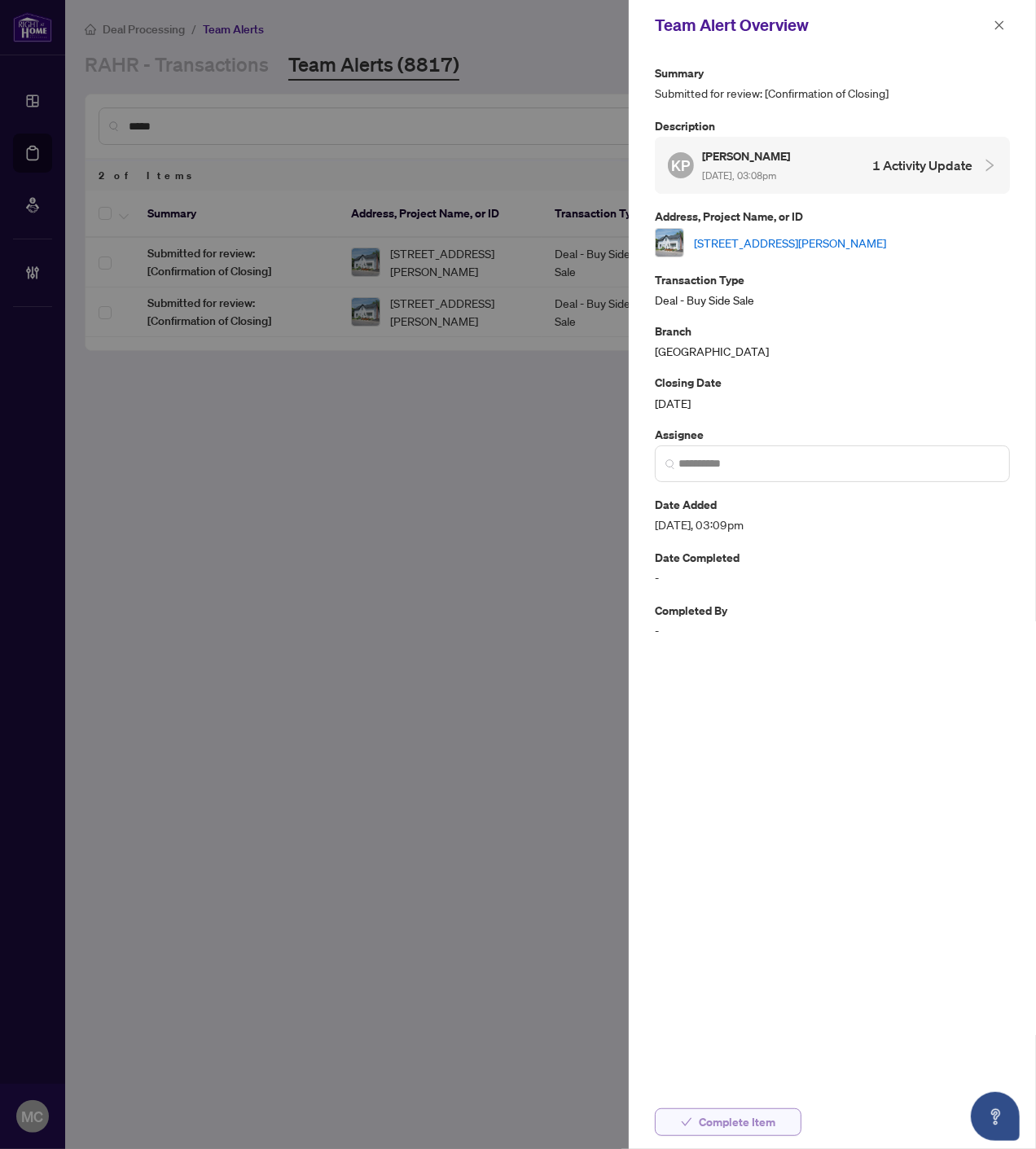
click at [755, 1126] on span "Complete Item" at bounding box center [736, 1122] width 76 height 26
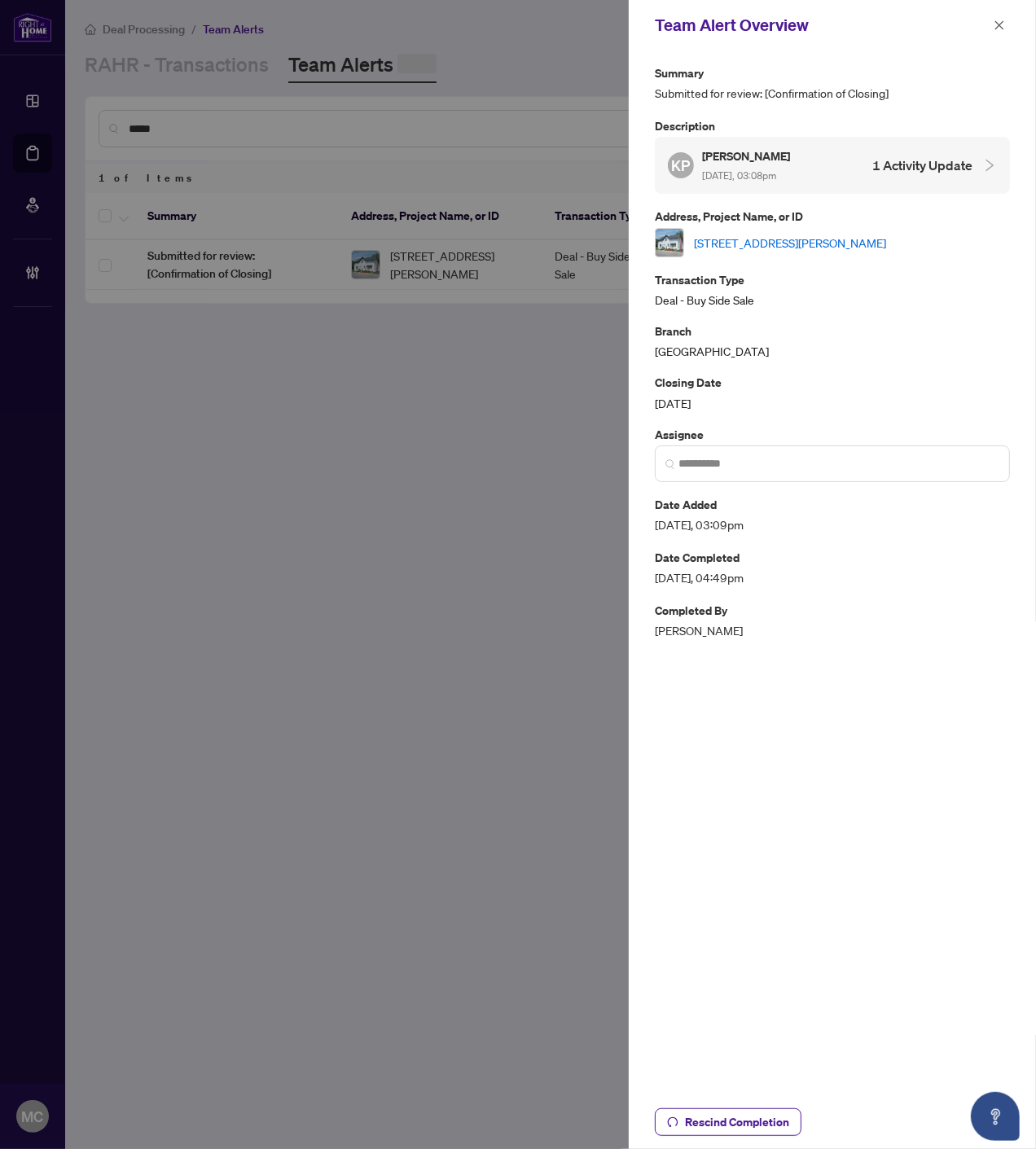
click at [997, 20] on icon "close" at bounding box center [999, 25] width 11 height 11
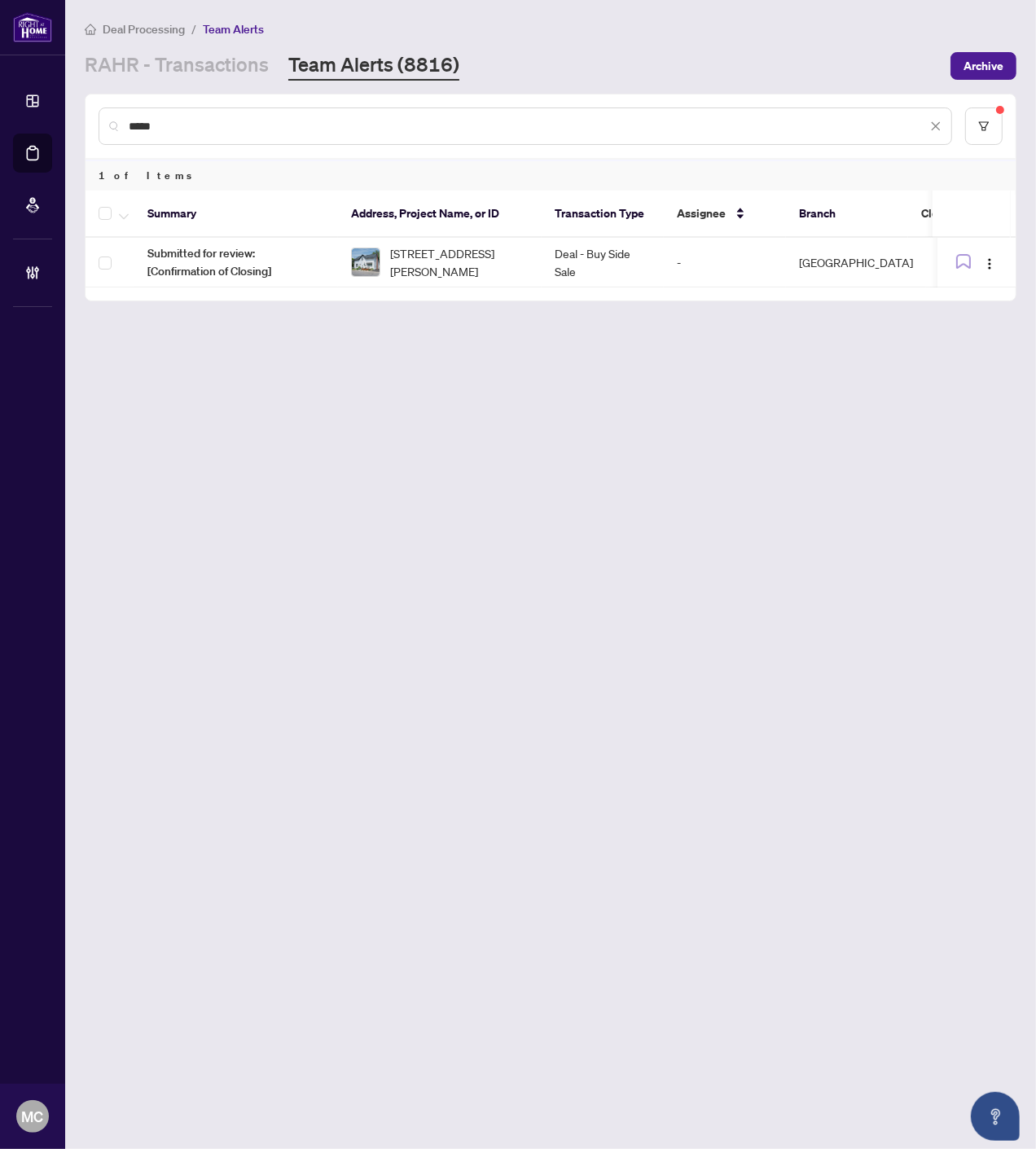
click at [432, 273] on span "12 Spencer St, Cobourg, Ontario K9A 2G3, Canada" at bounding box center [459, 262] width 138 height 36
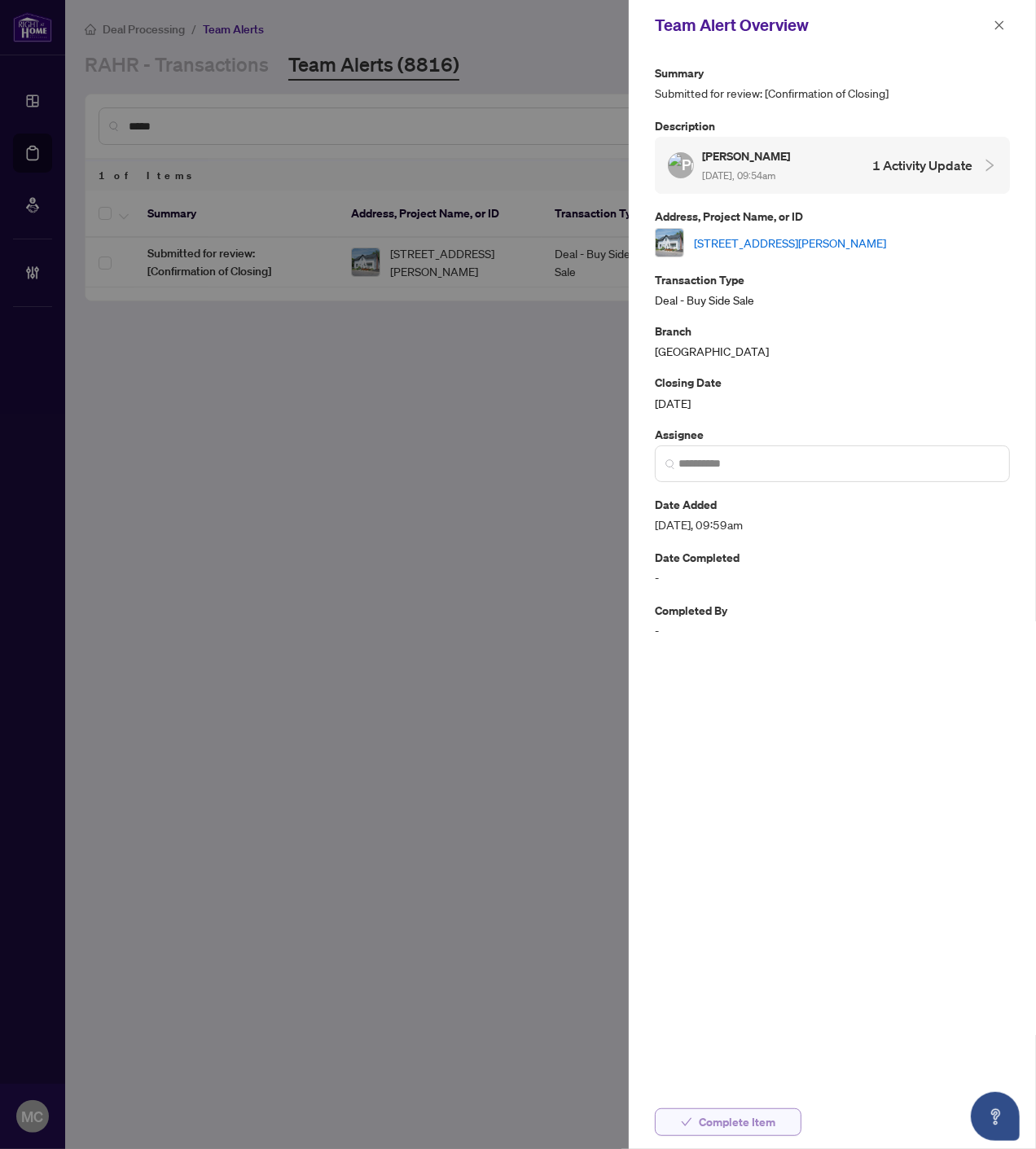
click at [709, 1122] on span "Complete Item" at bounding box center [736, 1122] width 76 height 26
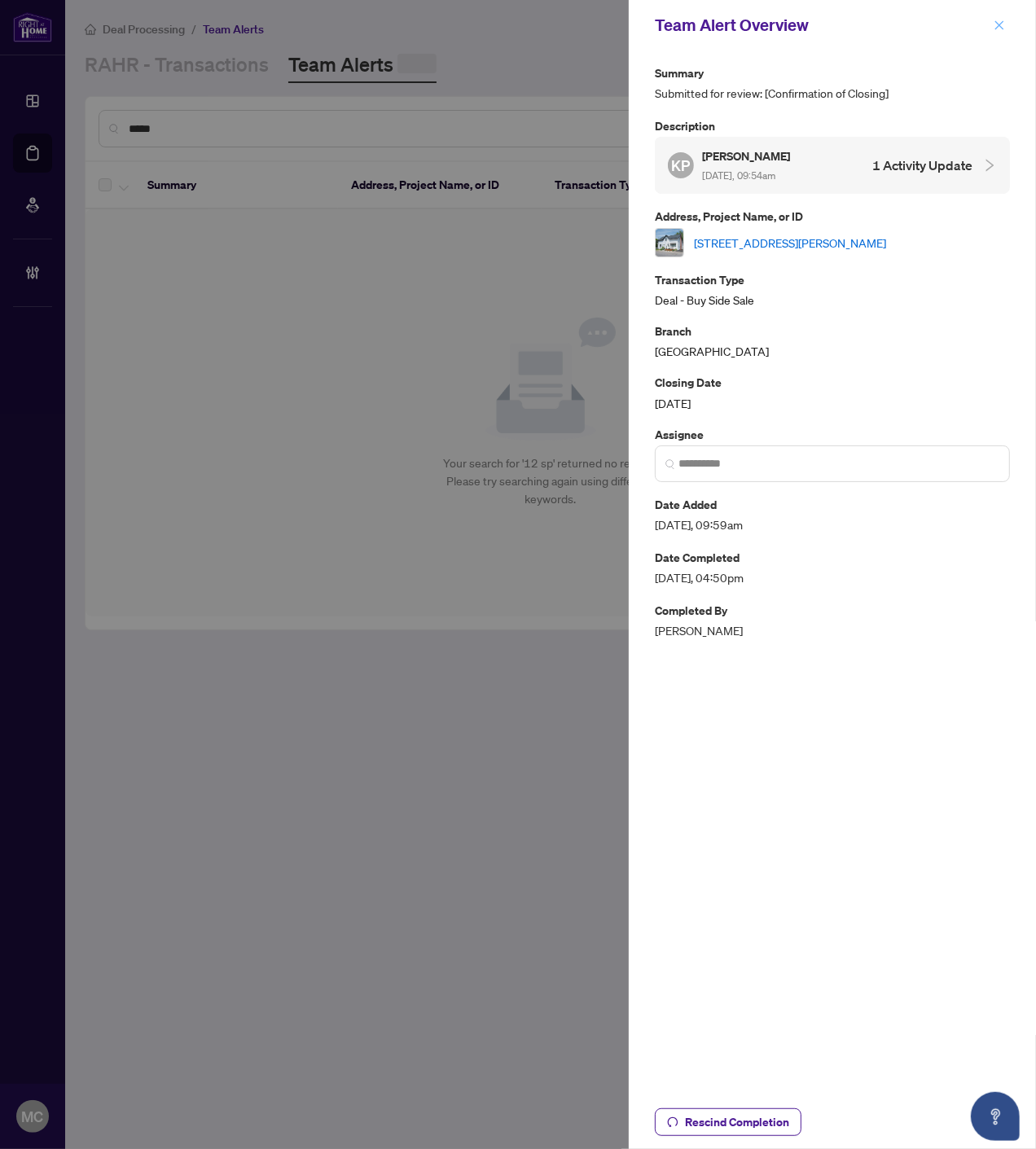
click at [995, 25] on icon "close" at bounding box center [999, 25] width 11 height 11
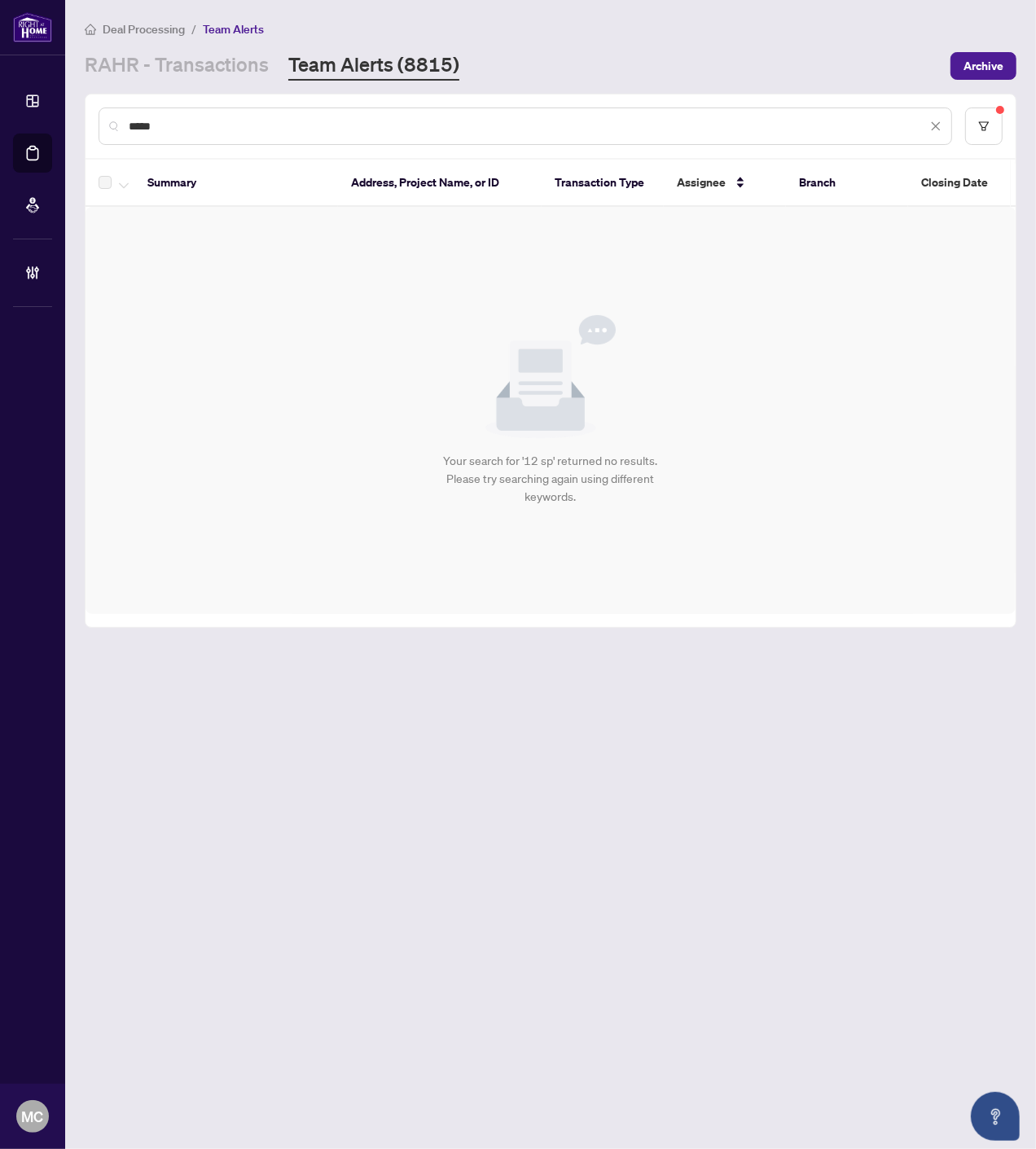
click at [685, 118] on input "*****" at bounding box center [528, 126] width 798 height 18
type input "*"
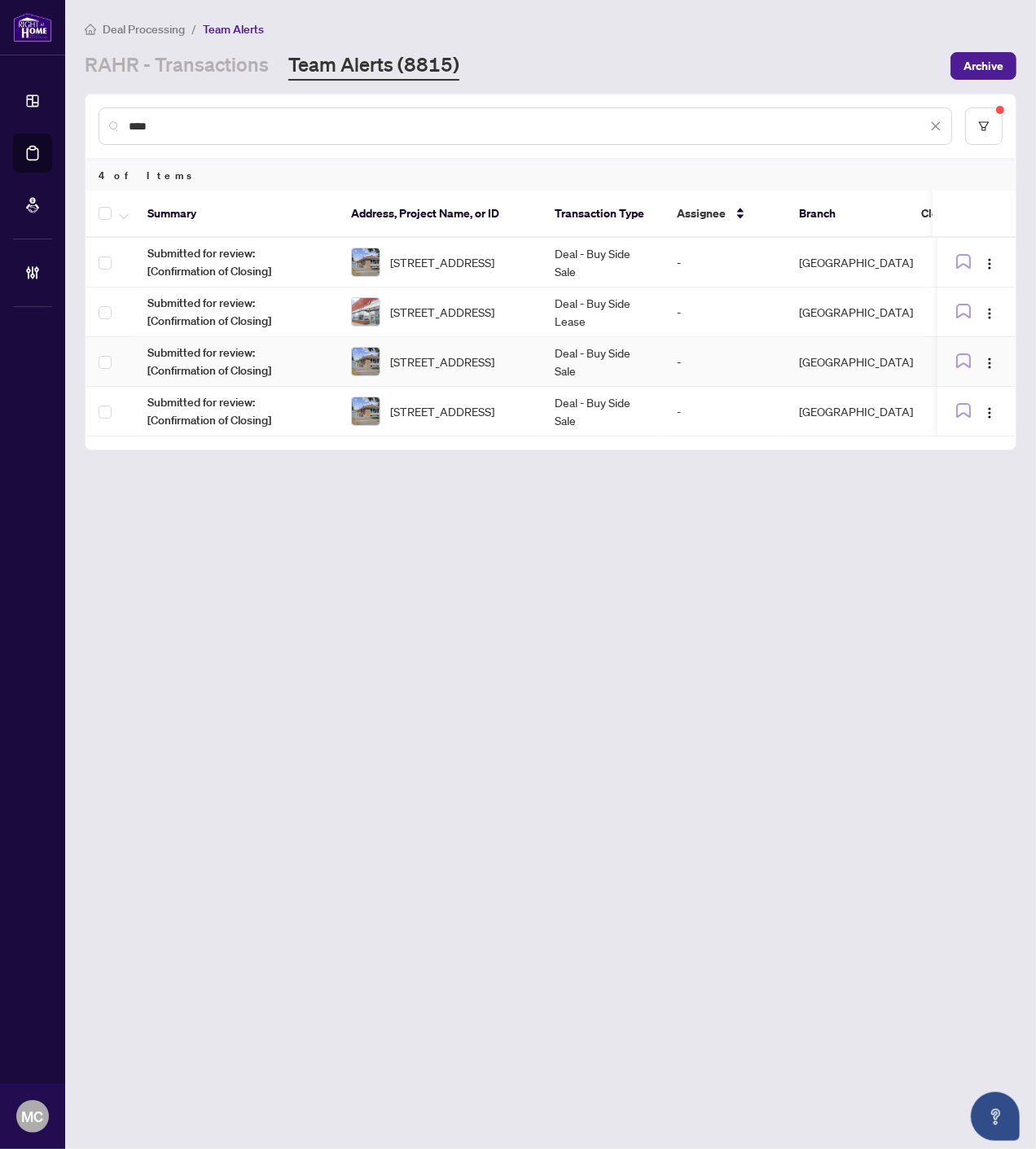
click at [543, 355] on td "Deal - Buy Side Sale" at bounding box center [602, 362] width 122 height 50
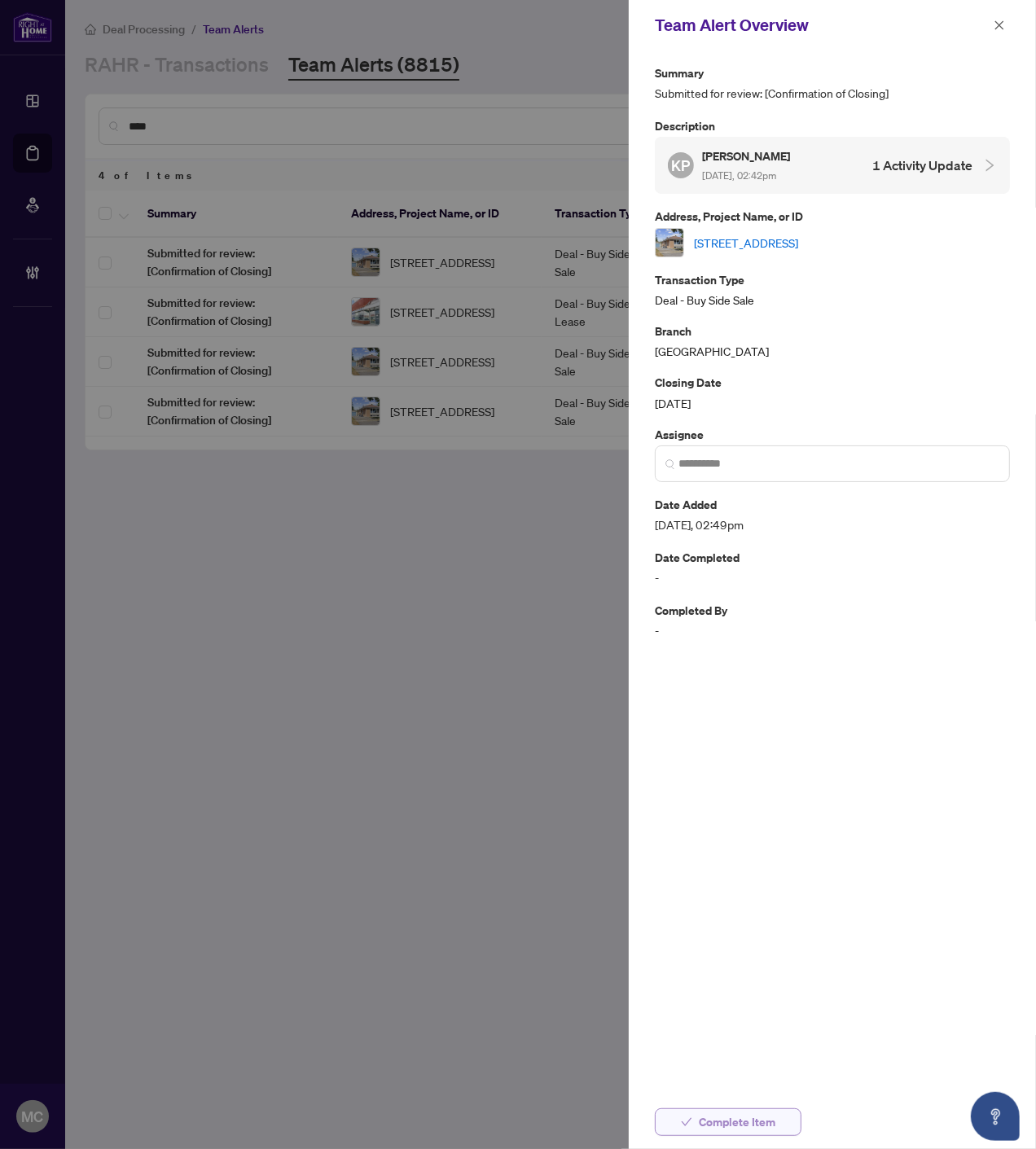
click at [721, 1116] on span "Complete Item" at bounding box center [736, 1122] width 76 height 26
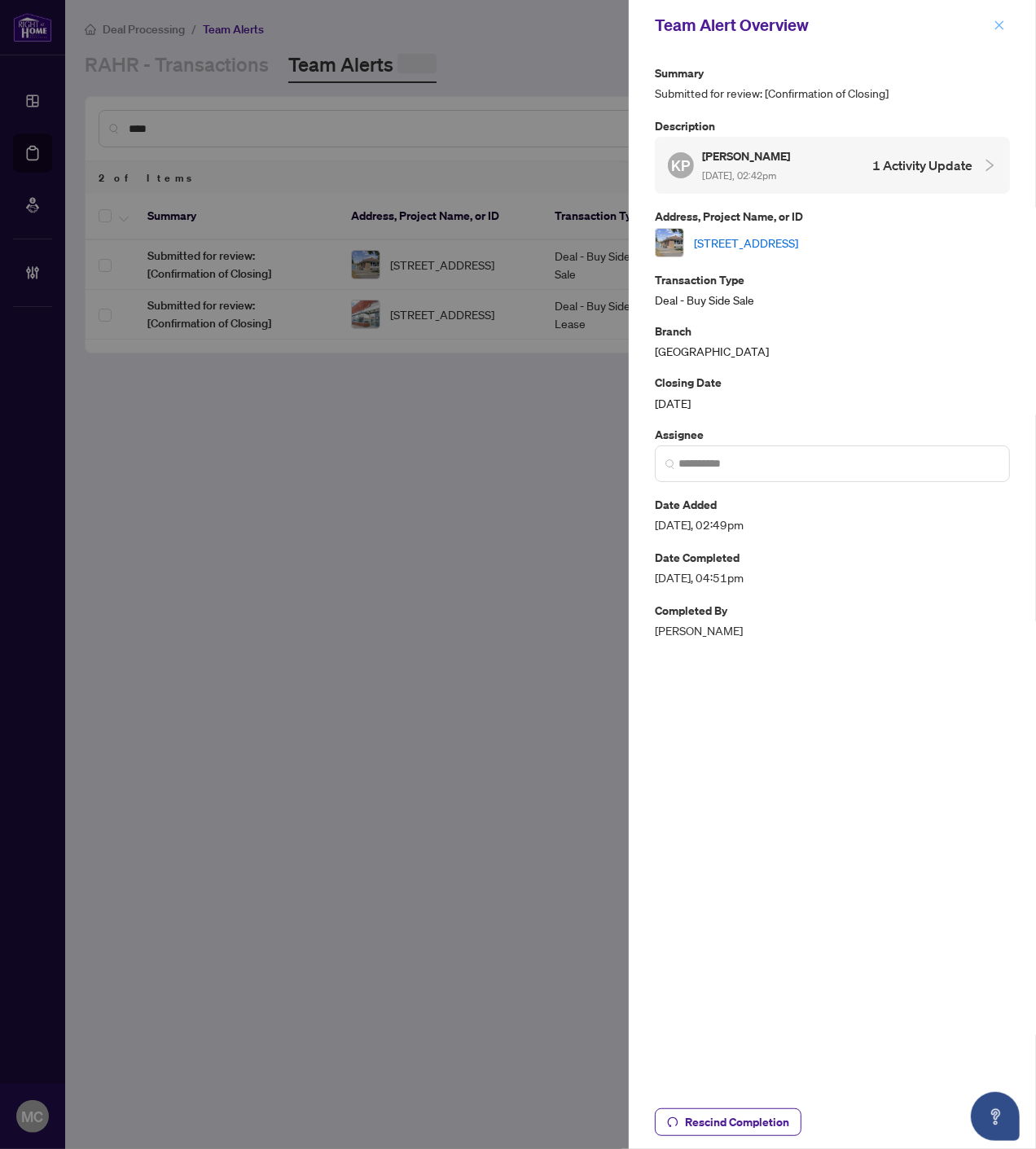
click at [998, 22] on icon "close" at bounding box center [999, 25] width 11 height 11
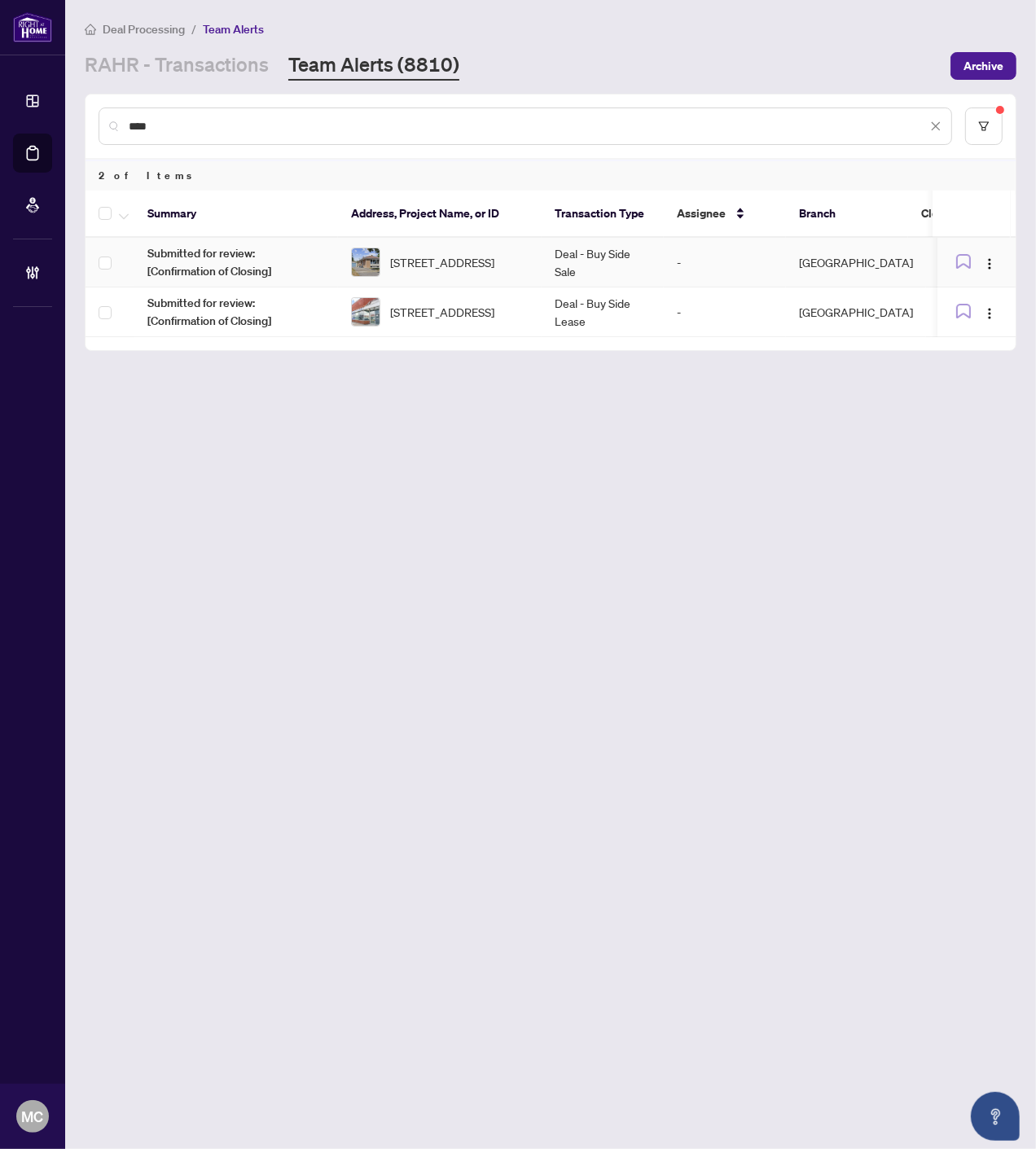
click at [440, 253] on span "1328 Scugog Ave, Oshawa, Ontario L1J 1J7, Canada" at bounding box center [442, 261] width 104 height 18
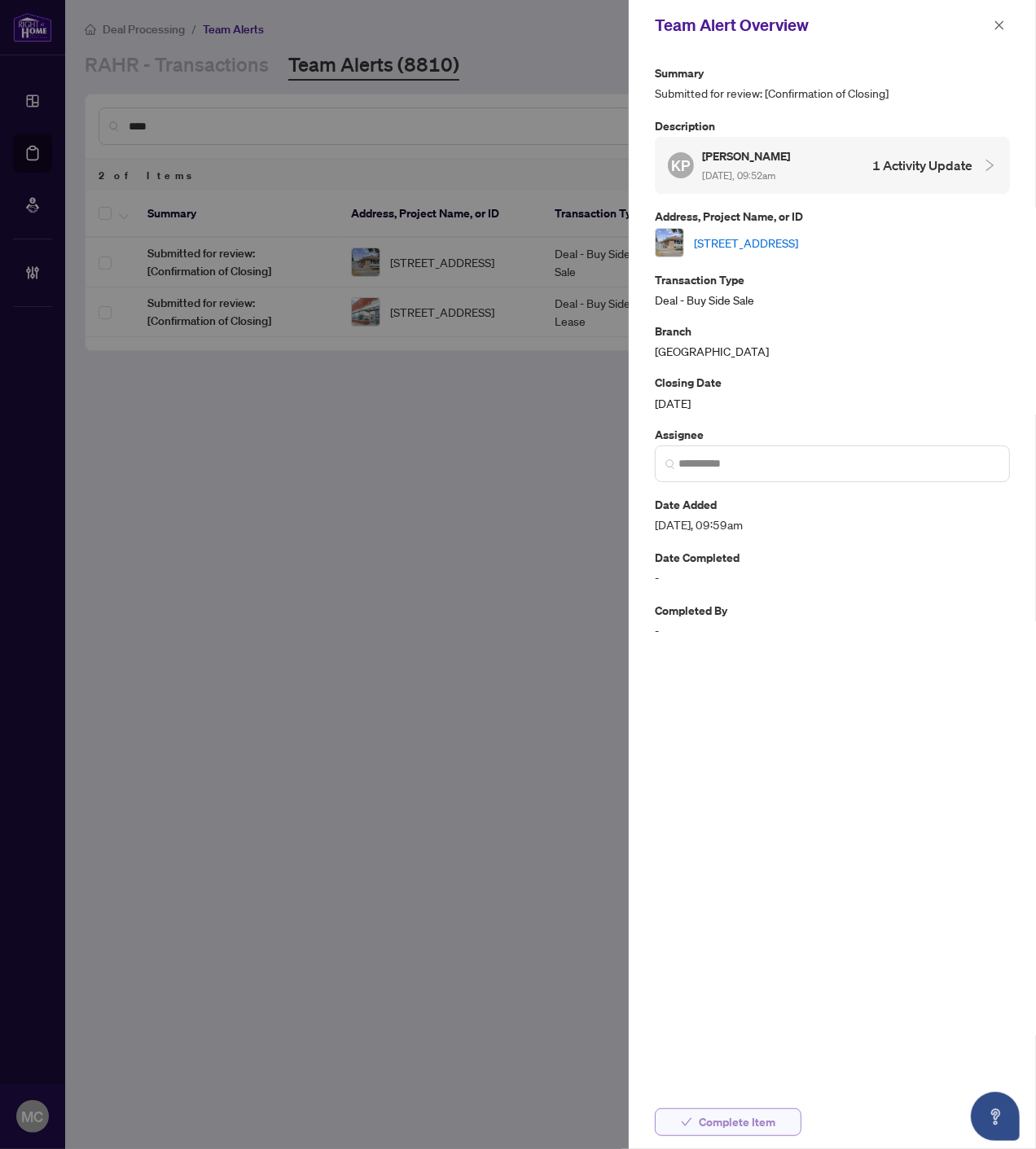
click at [718, 1126] on span "Complete Item" at bounding box center [736, 1122] width 76 height 26
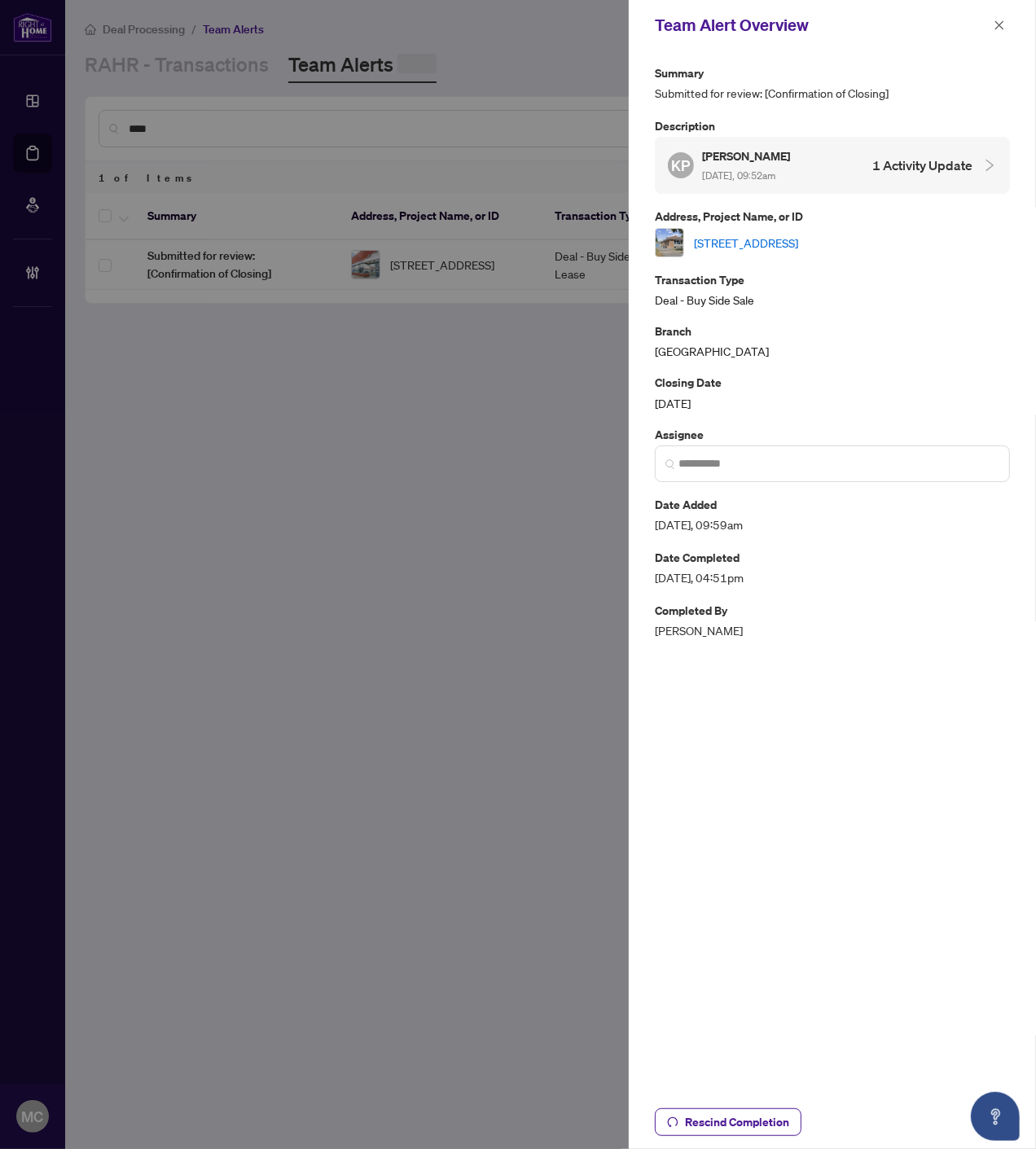
click at [995, 22] on icon "close" at bounding box center [999, 25] width 11 height 11
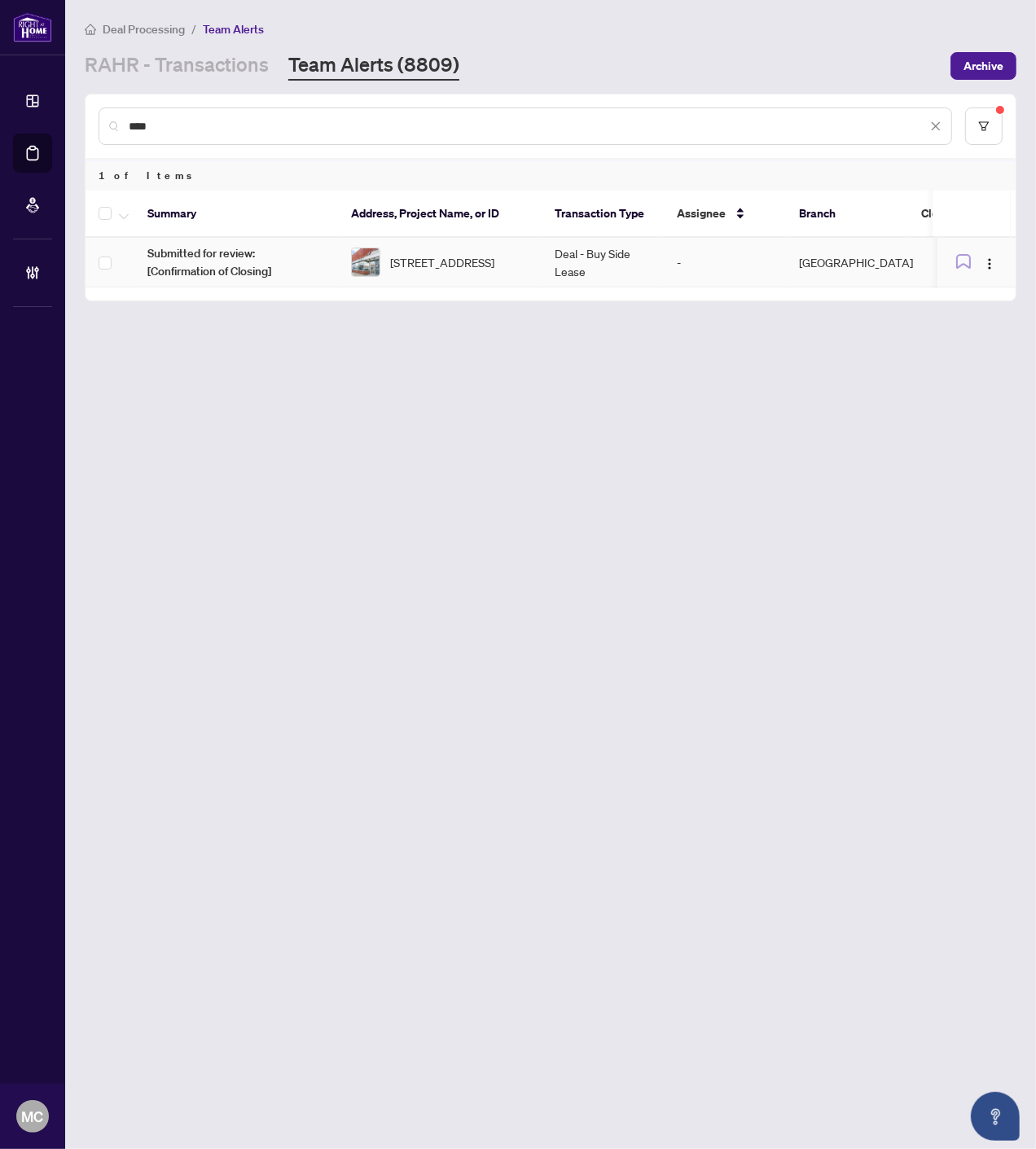
click at [494, 261] on span "26-2565 Steeles Ave, Brampton, Ontario L6T 4L6, Canada" at bounding box center [442, 261] width 104 height 18
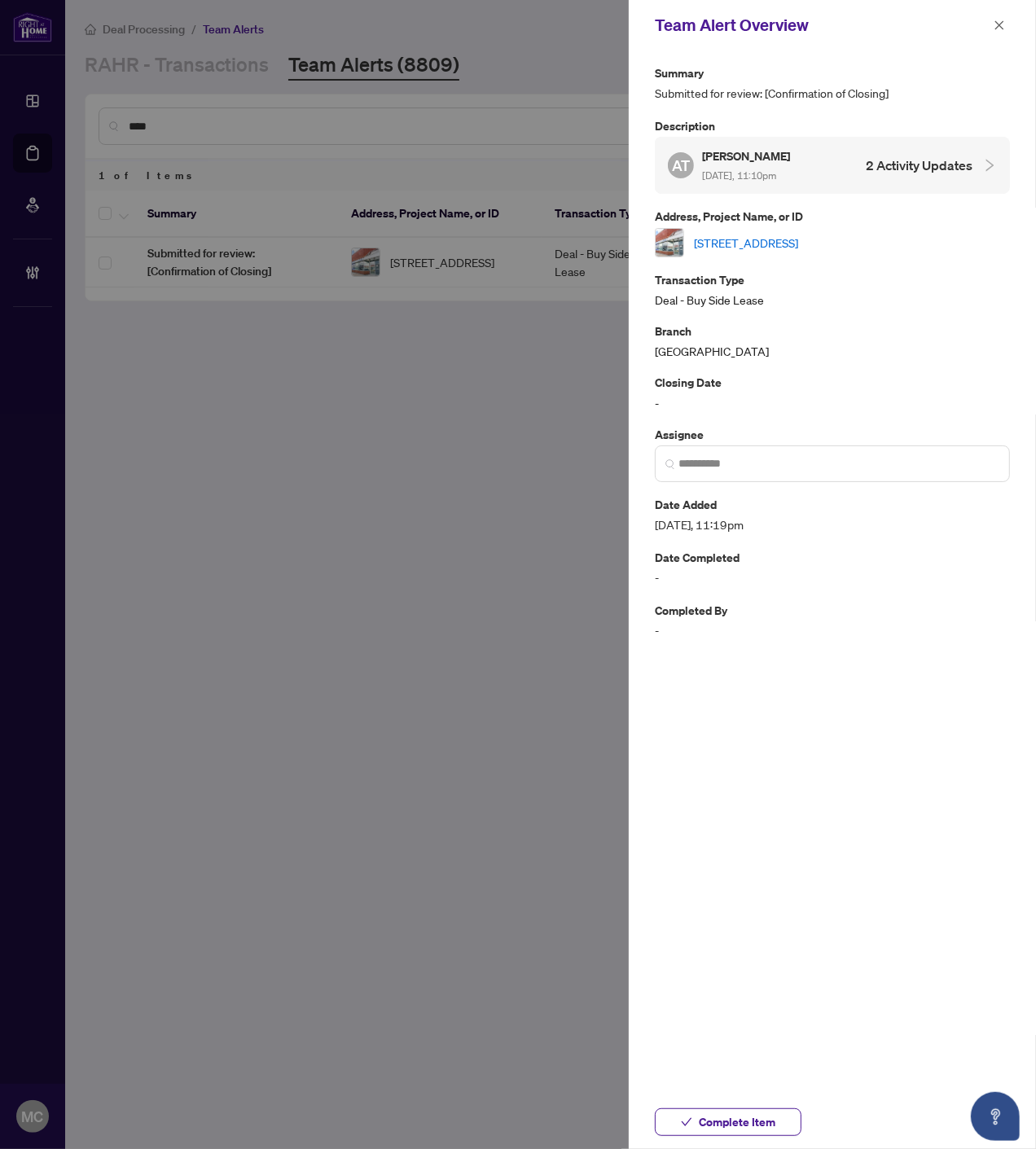
click at [798, 241] on link "26-2565 Steeles Ave, Brampton, Ontario L6T 4L6, Canada" at bounding box center [746, 242] width 104 height 18
click at [776, 1141] on div "Complete Item" at bounding box center [832, 1122] width 407 height 53
click at [759, 1129] on span "Complete Item" at bounding box center [736, 1122] width 76 height 26
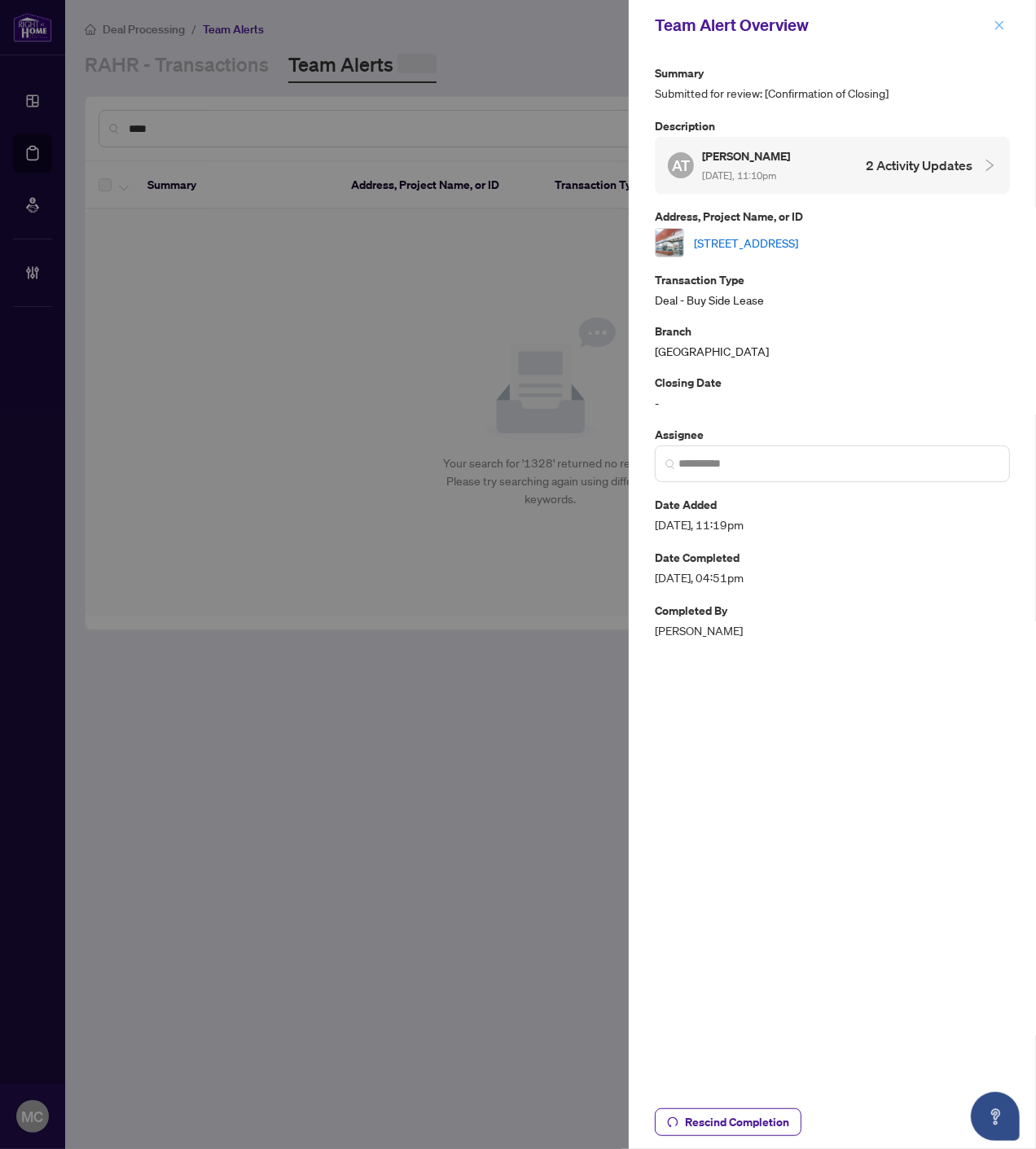
click at [1001, 20] on icon "close" at bounding box center [999, 25] width 11 height 11
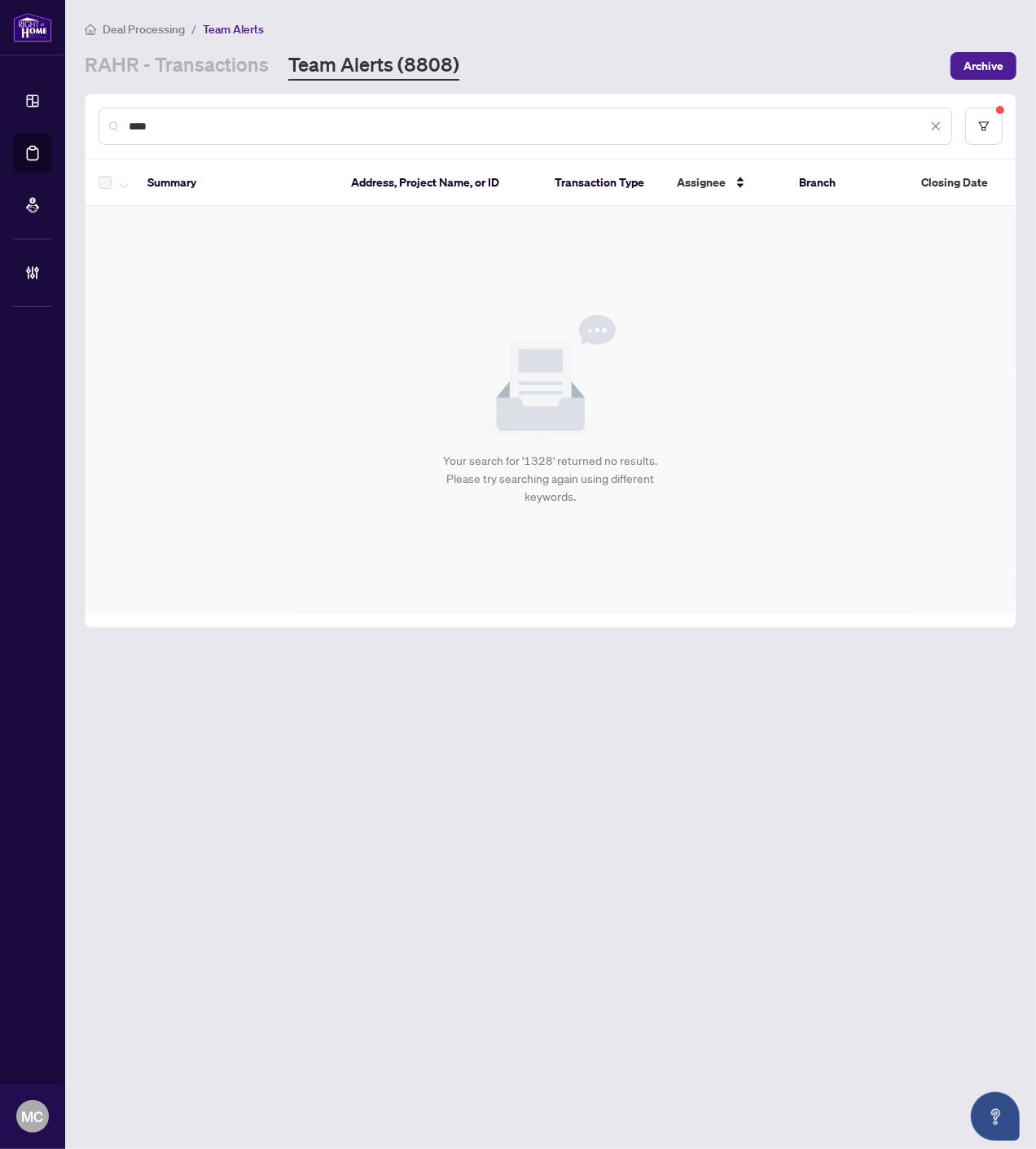
click at [815, 117] on input "****" at bounding box center [528, 126] width 798 height 18
click at [813, 117] on input "****" at bounding box center [528, 126] width 798 height 18
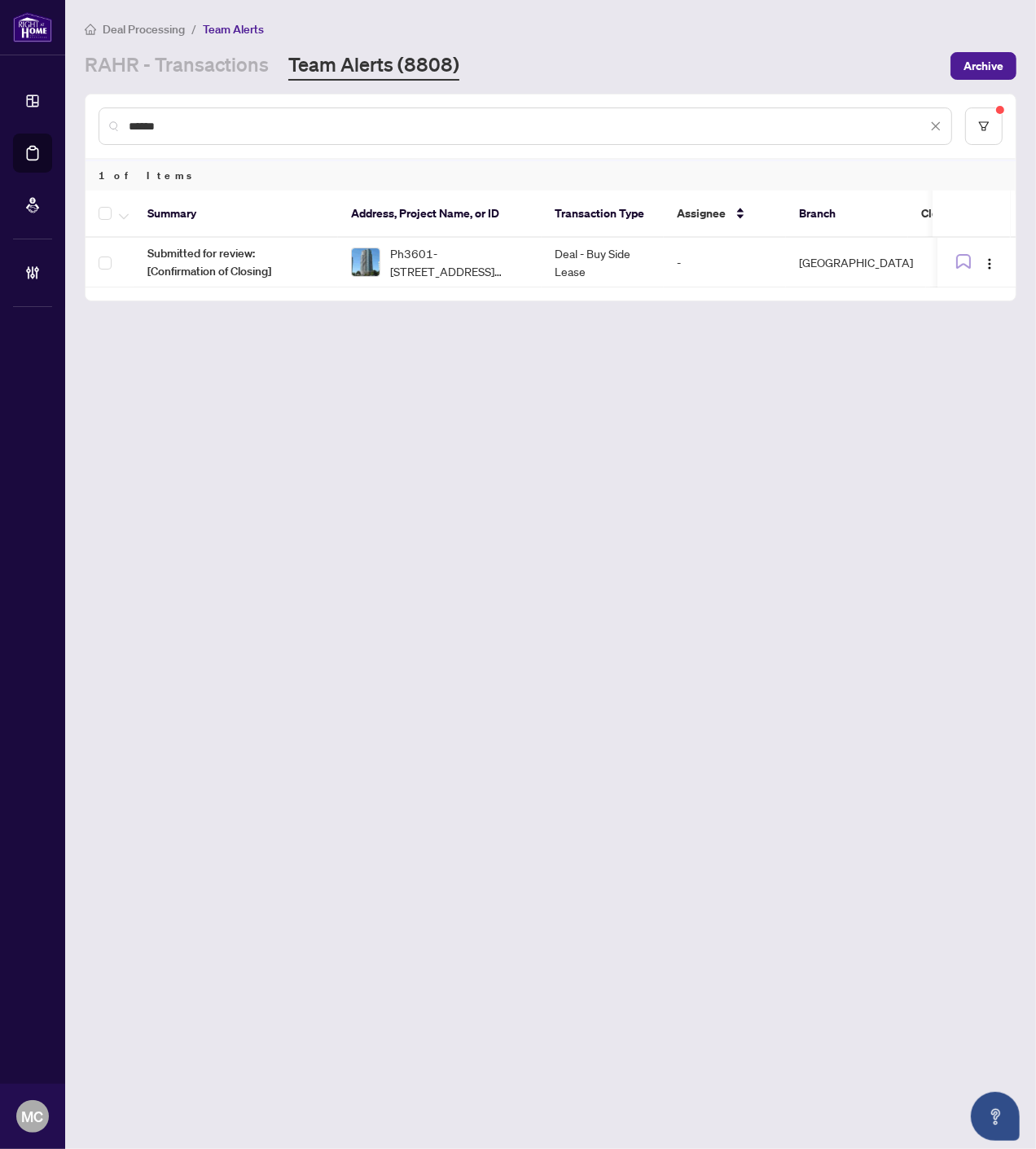
click at [872, 128] on input "******" at bounding box center [528, 126] width 798 height 18
click at [871, 128] on input "******" at bounding box center [528, 126] width 798 height 18
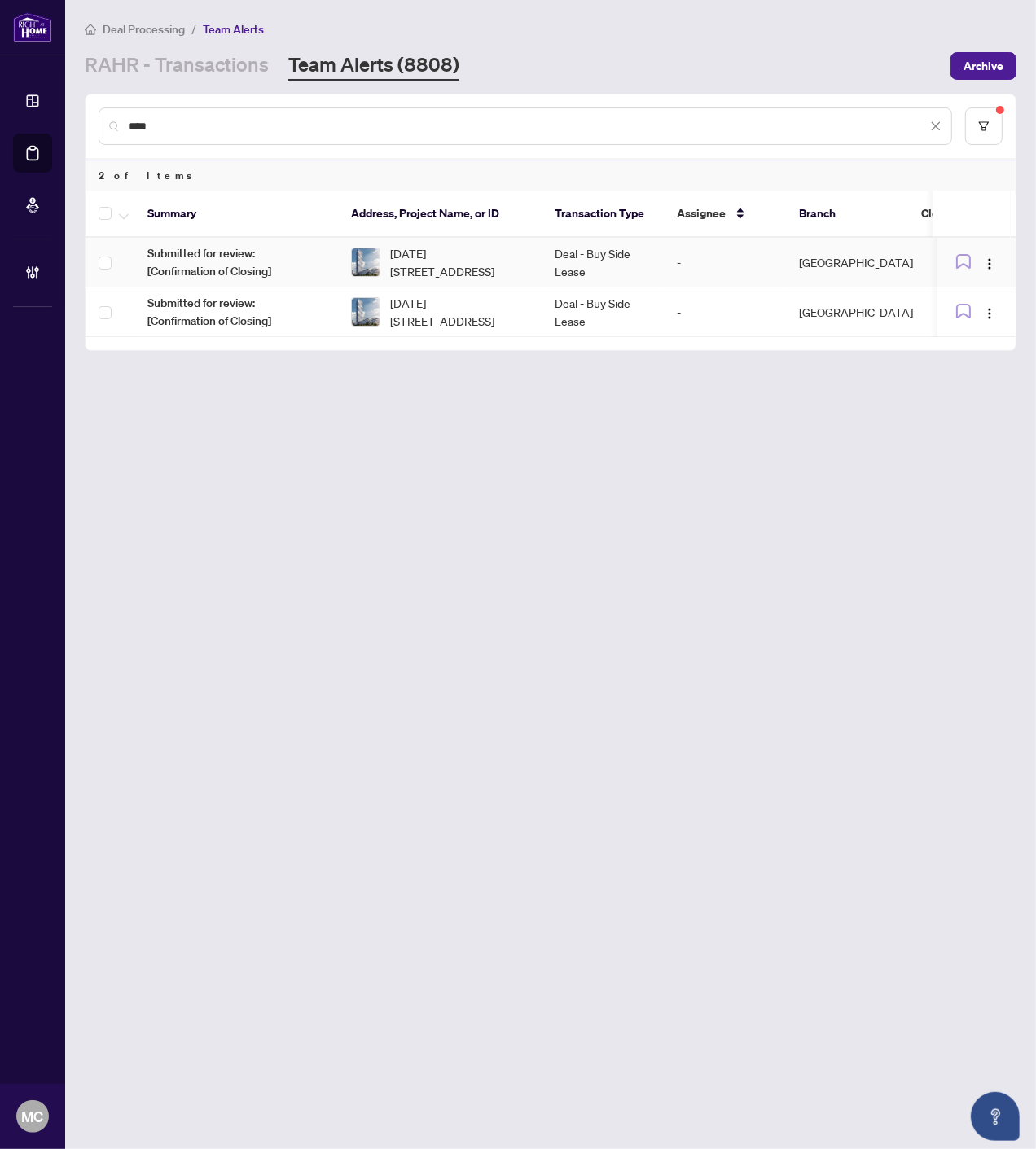
click at [711, 249] on td "-" at bounding box center [725, 262] width 122 height 50
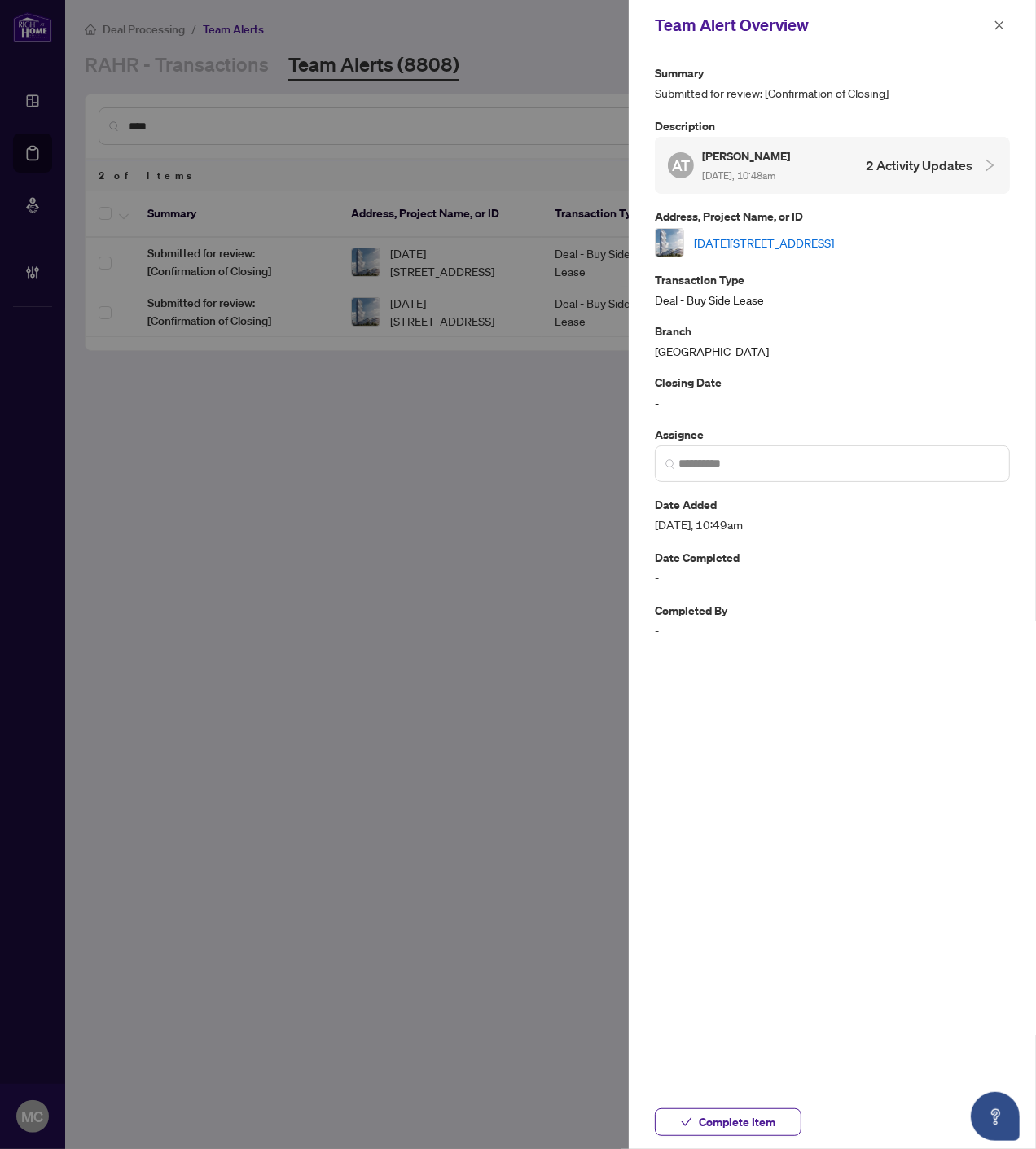
click at [781, 1120] on button "Complete Item" at bounding box center [727, 1122] width 147 height 28
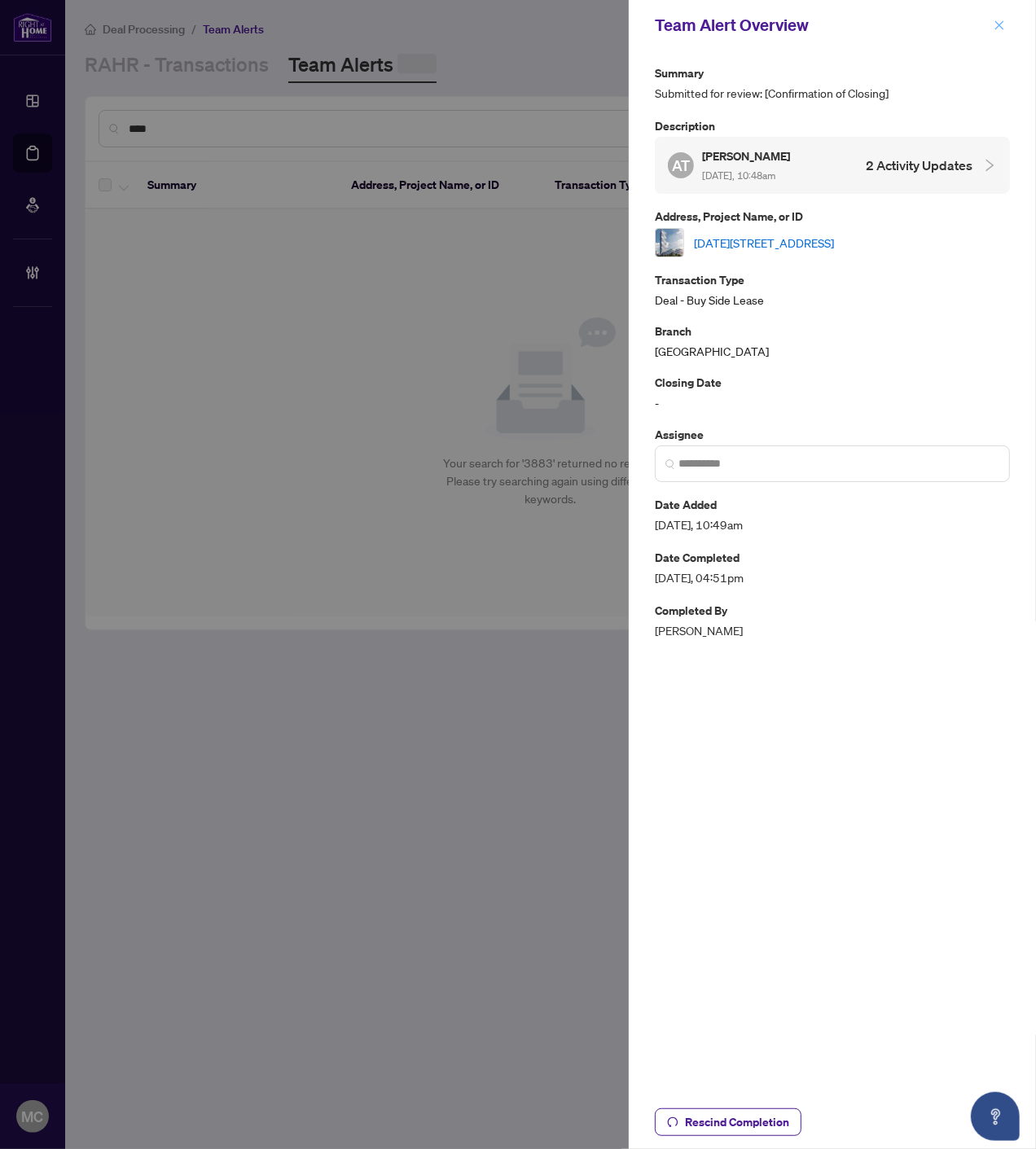
click at [998, 21] on icon "close" at bounding box center [999, 25] width 11 height 11
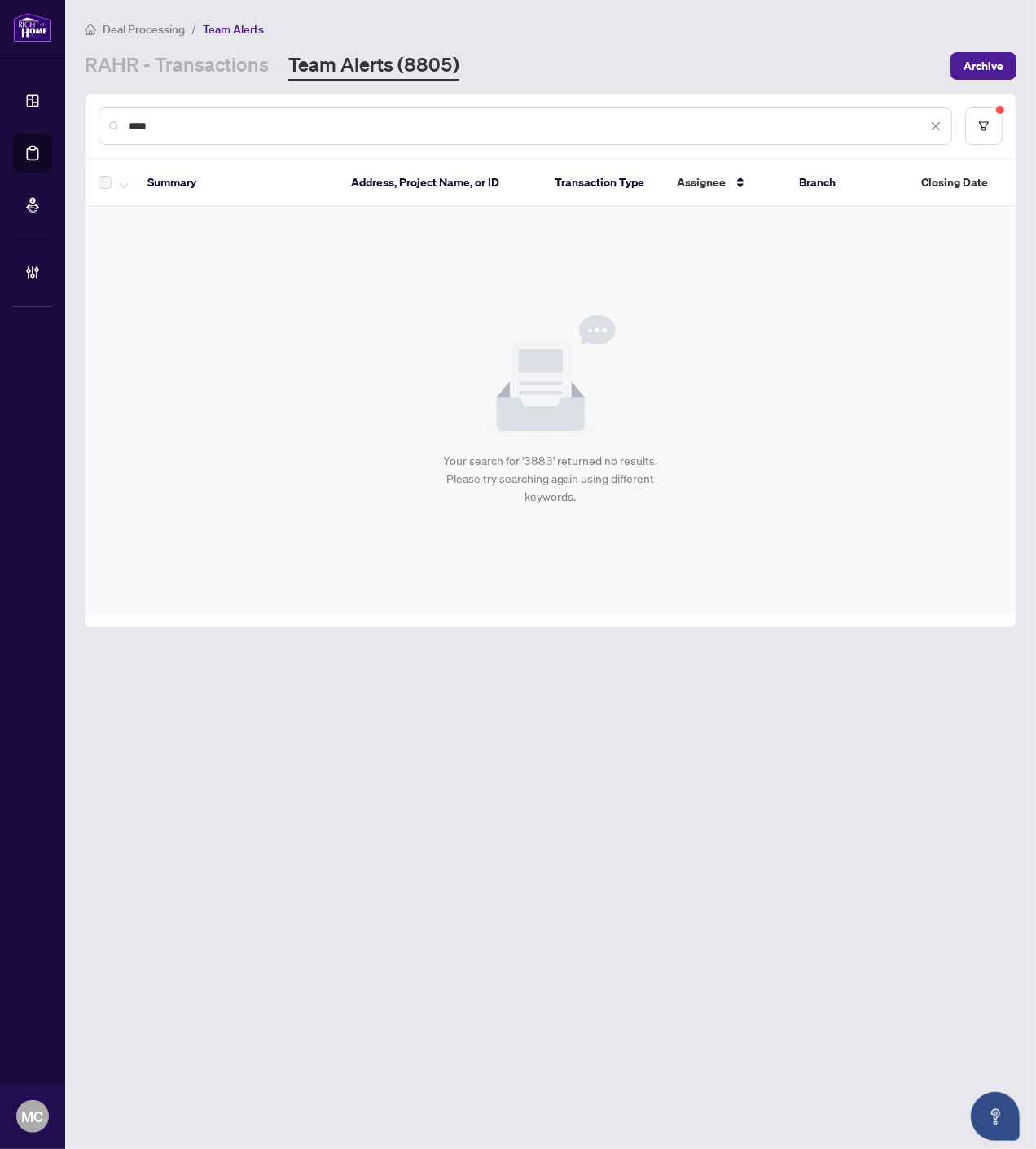
click at [762, 126] on input "****" at bounding box center [528, 126] width 798 height 18
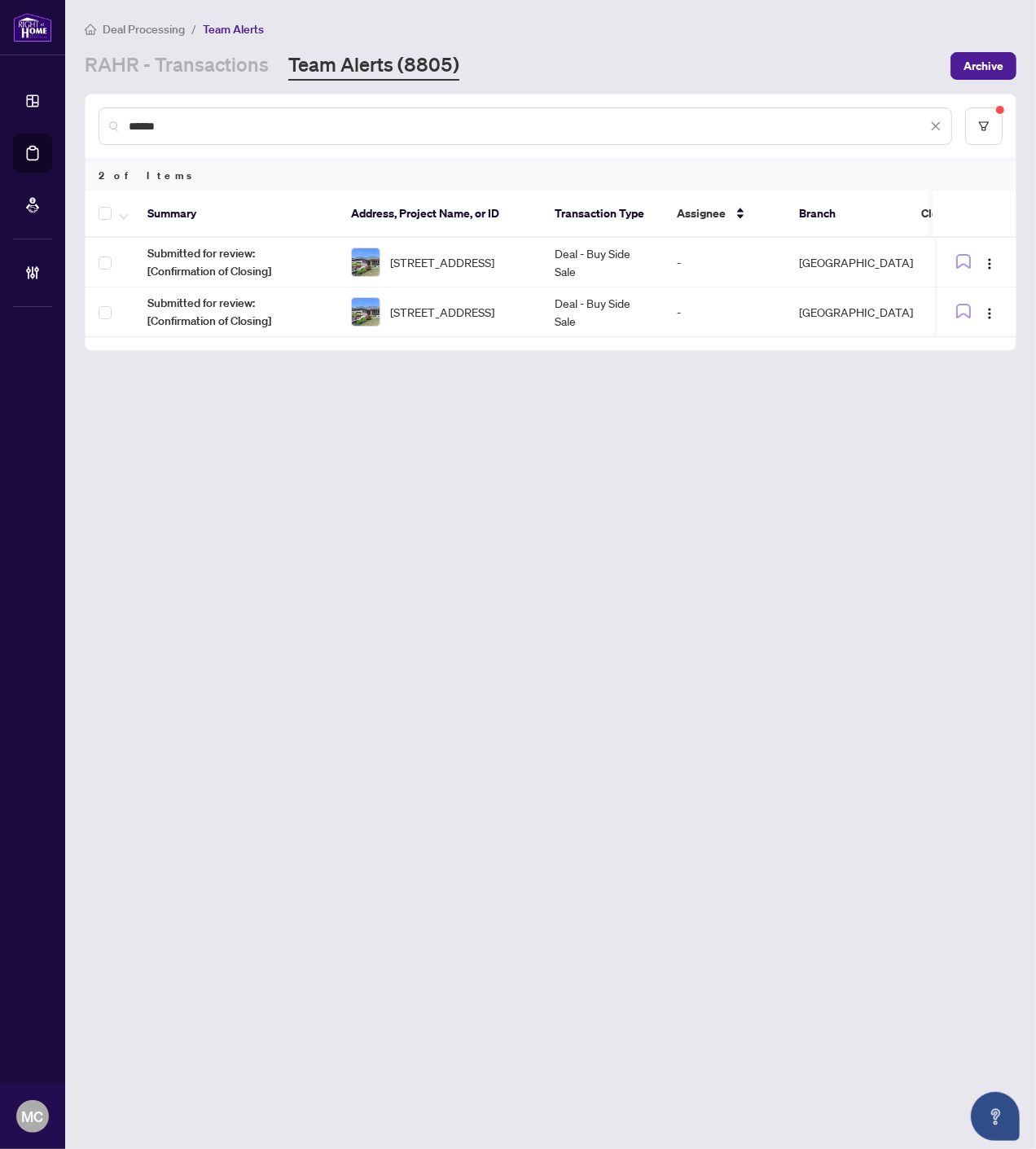
type input "******"
click at [557, 254] on td "Deal - Buy Side Sale" at bounding box center [602, 262] width 122 height 50
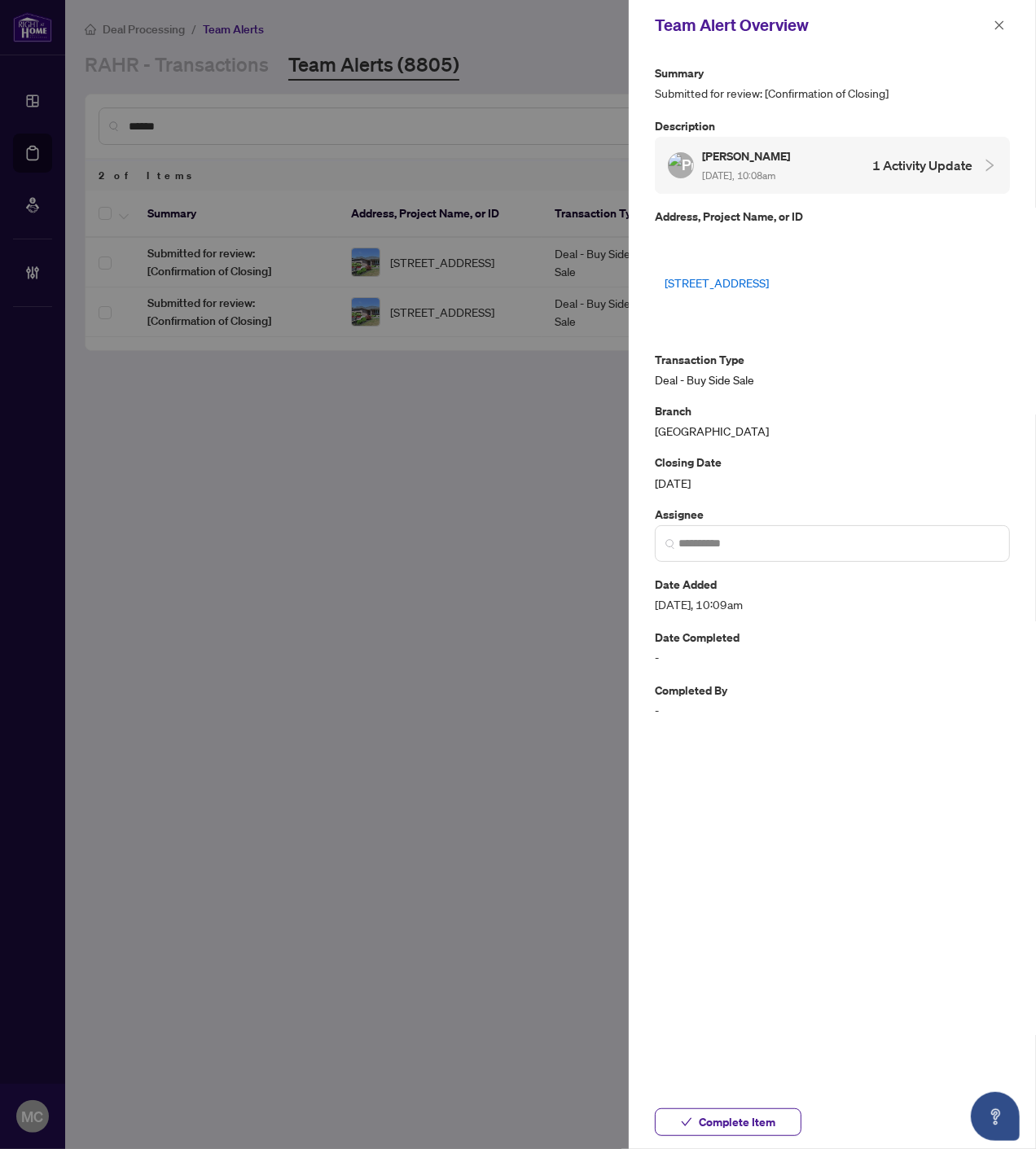
click at [692, 1121] on icon "check" at bounding box center [686, 1122] width 11 height 11
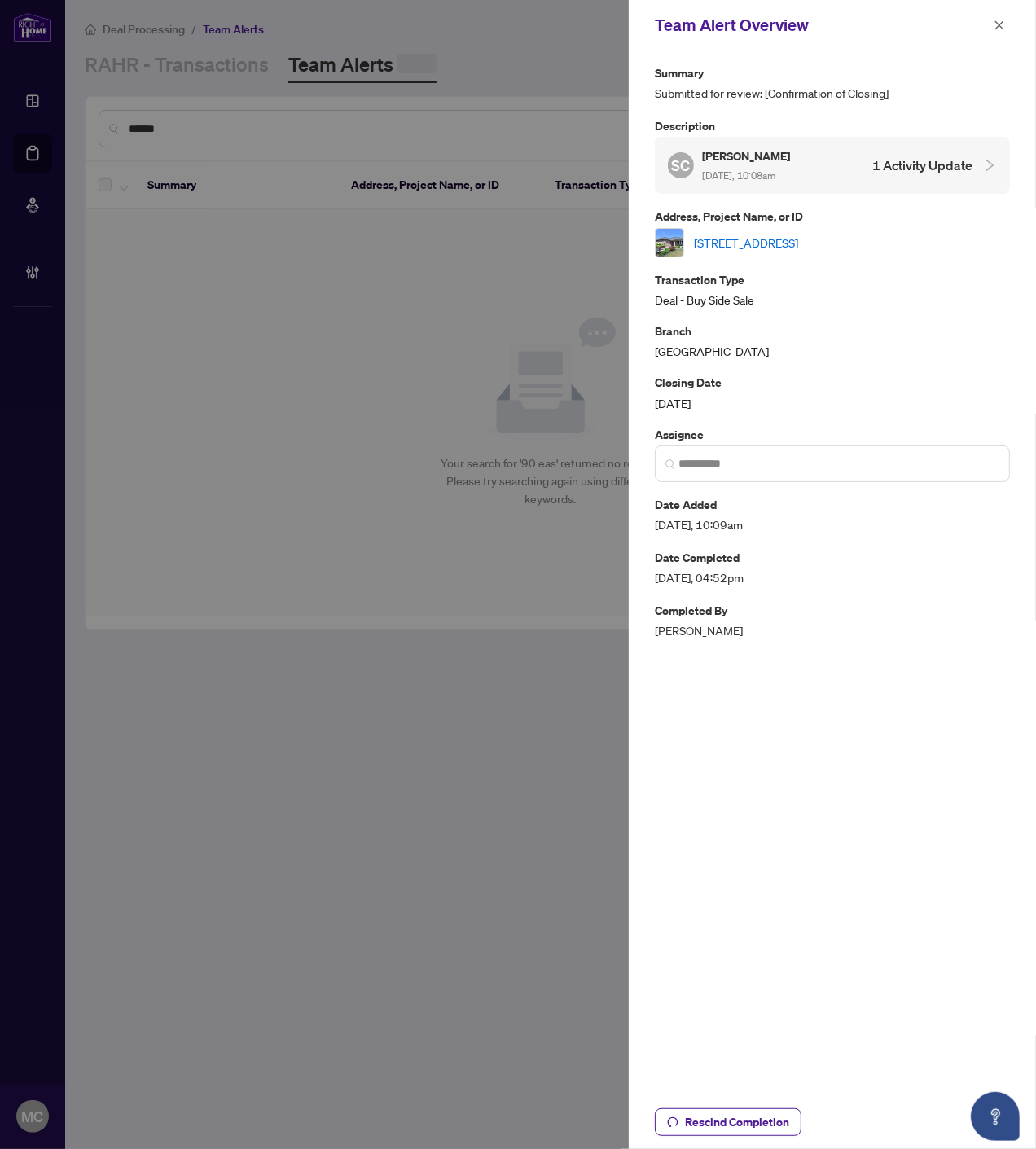
drag, startPoint x: 1003, startPoint y: 20, endPoint x: 1024, endPoint y: 109, distance: 91.4
click at [1003, 20] on icon "close" at bounding box center [999, 25] width 11 height 11
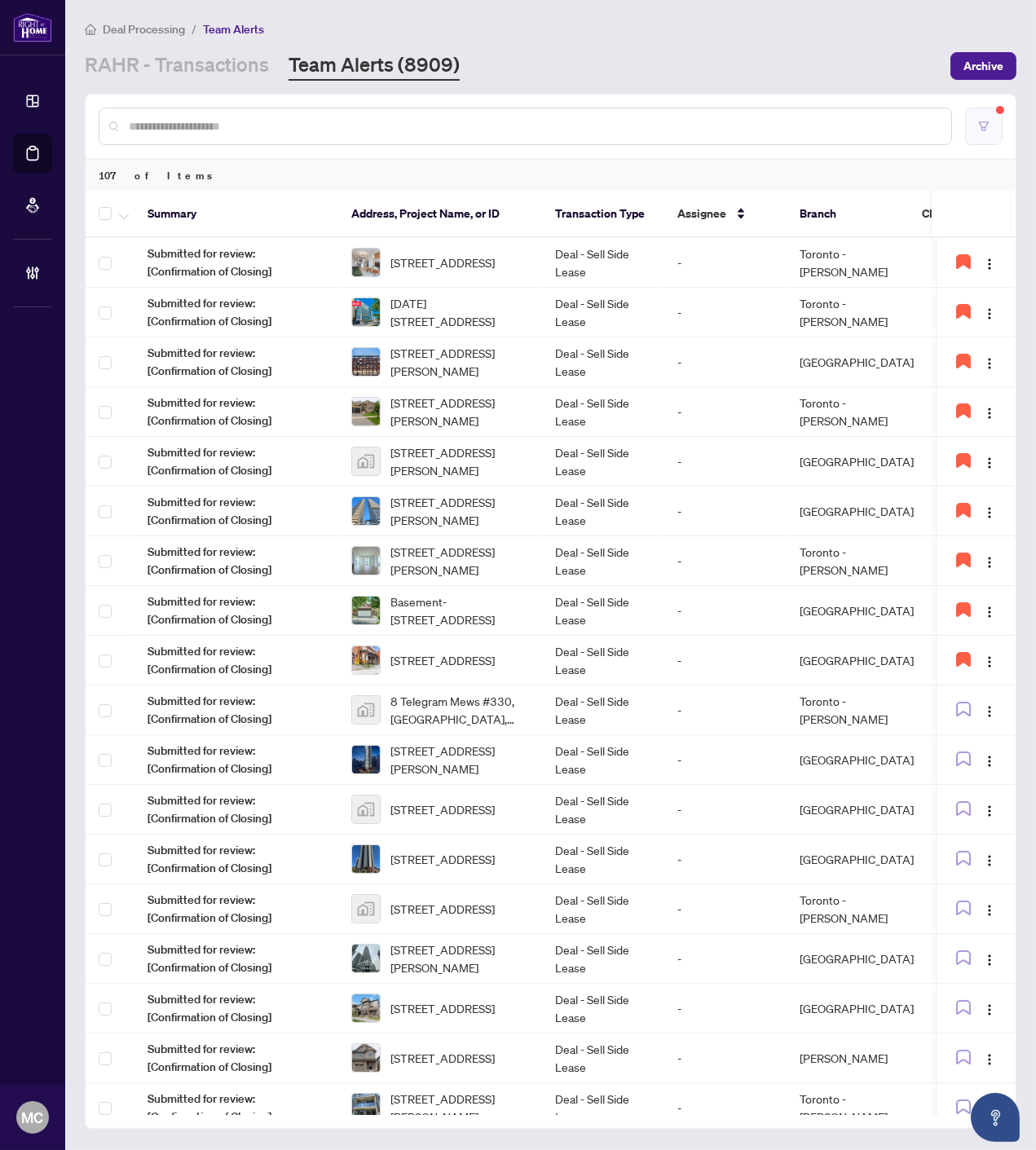
scroll to position [122, 0]
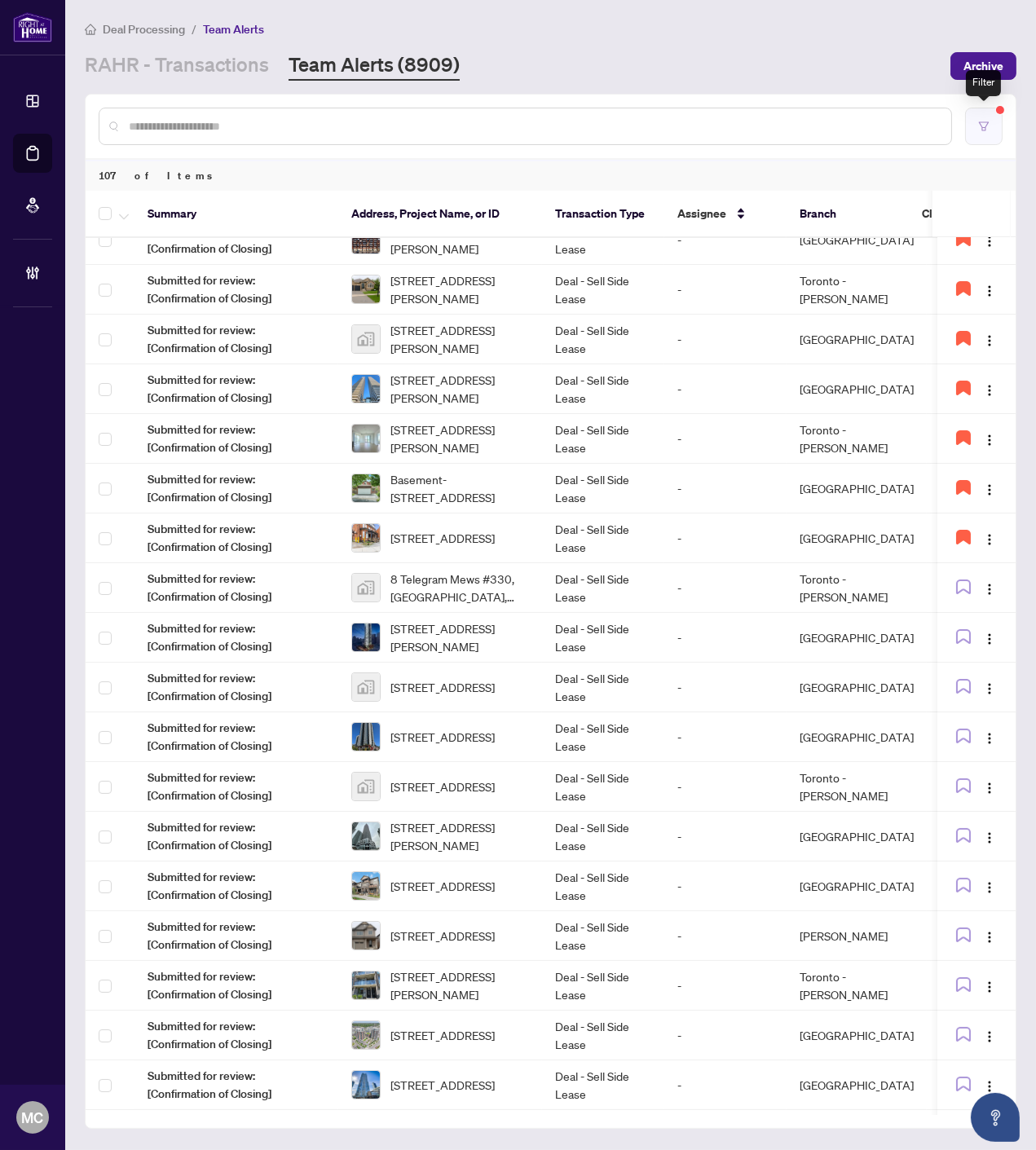
click at [988, 124] on icon "filter" at bounding box center [983, 126] width 11 height 11
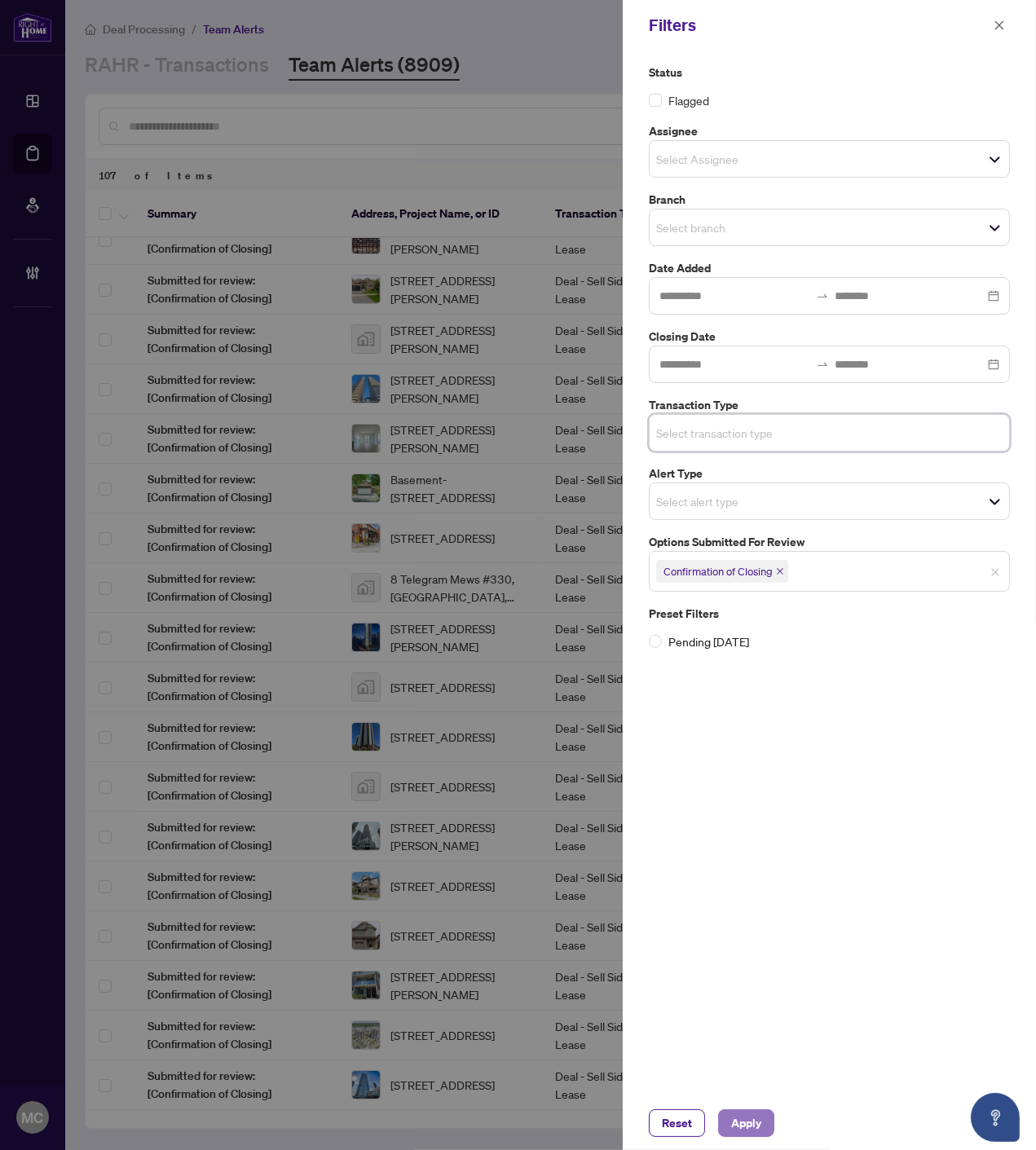
click at [740, 1115] on span "Apply" at bounding box center [746, 1123] width 31 height 26
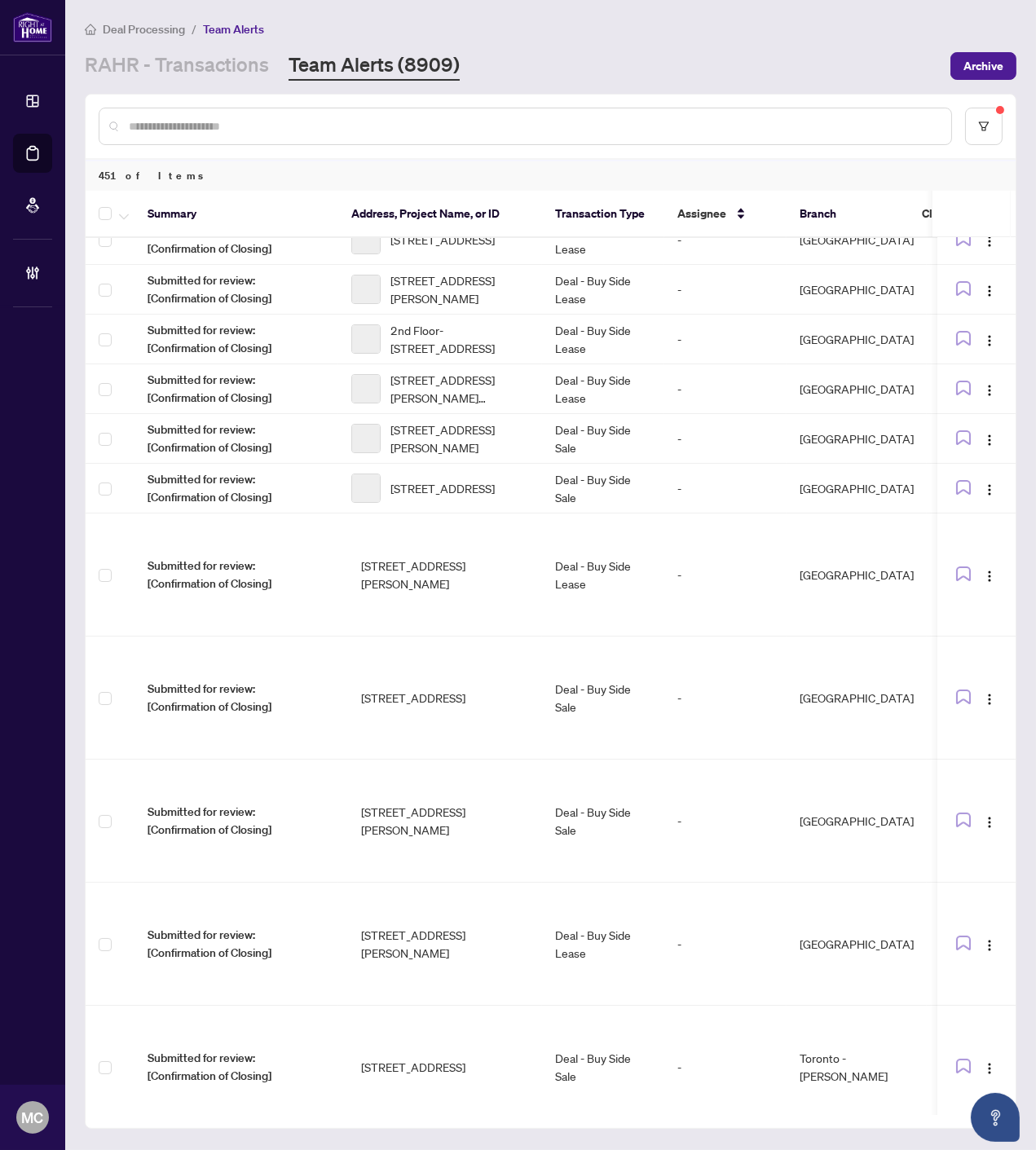
scroll to position [0, 0]
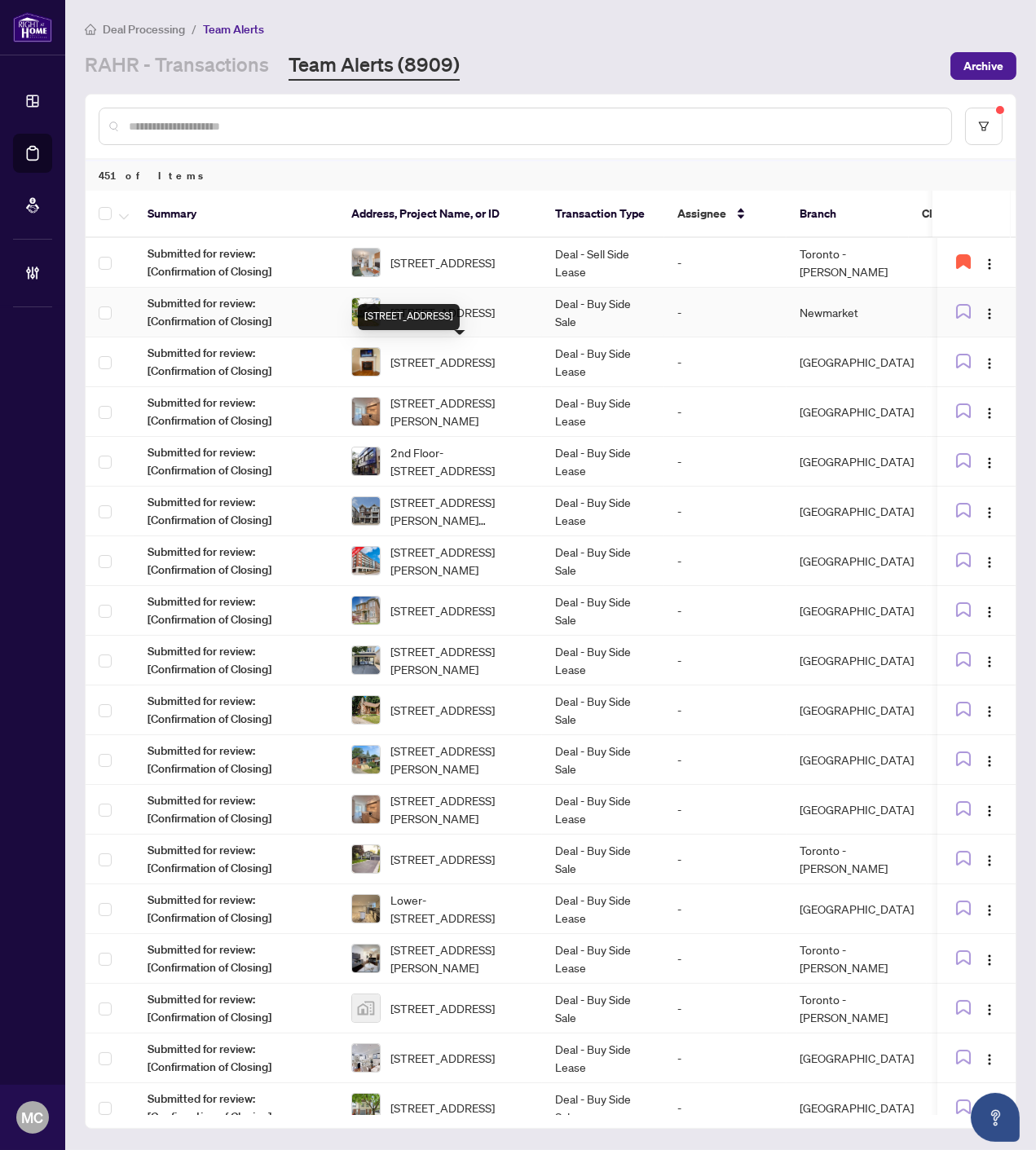
click at [646, 302] on td "Deal - Buy Side Sale" at bounding box center [603, 313] width 122 height 50
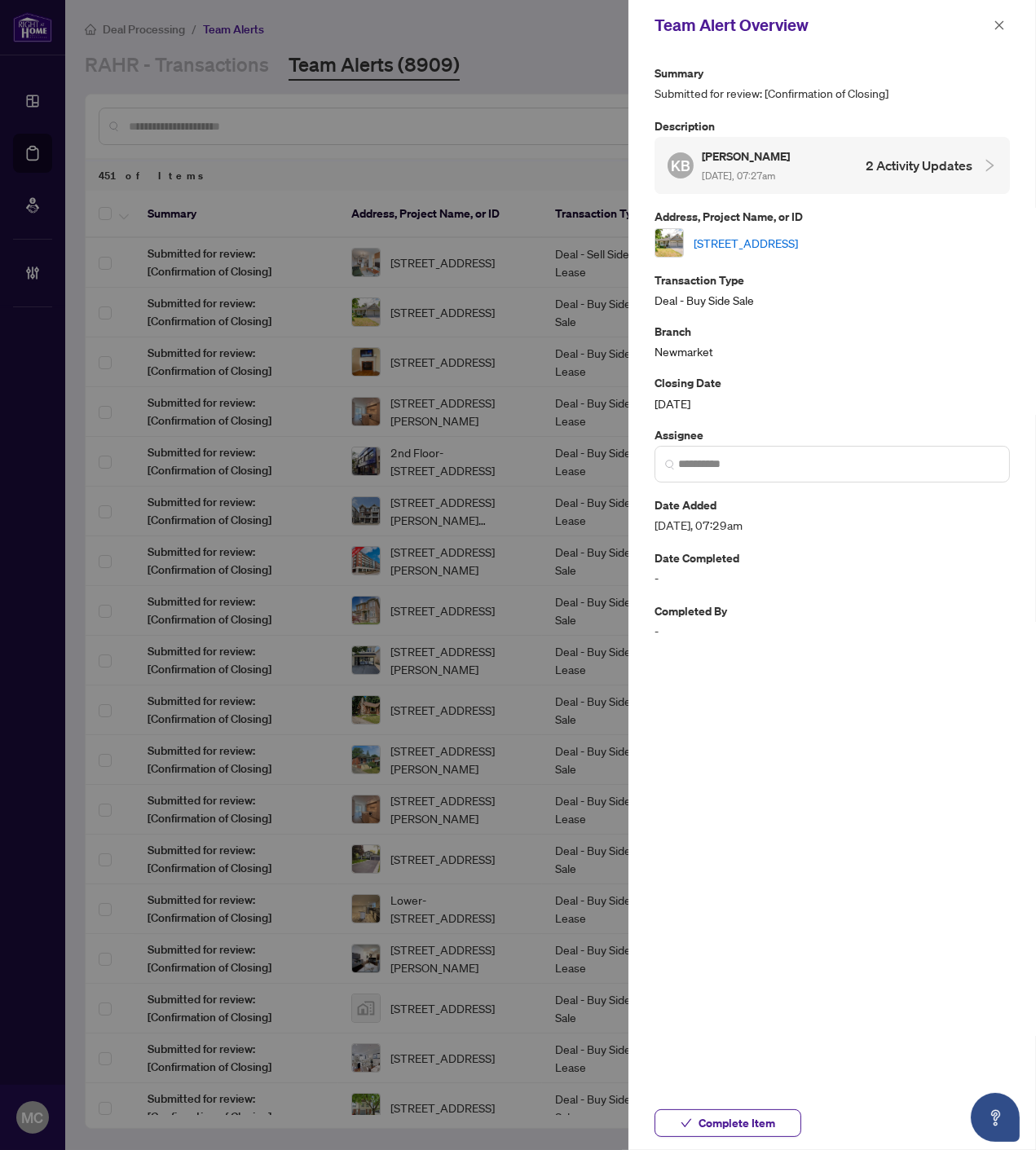
click at [755, 240] on link "41-41 RIVERWALK Dr, Severn, Ontario L0K 1E0, Canada" at bounding box center [746, 242] width 104 height 18
click at [746, 1118] on span "Complete Item" at bounding box center [736, 1123] width 76 height 26
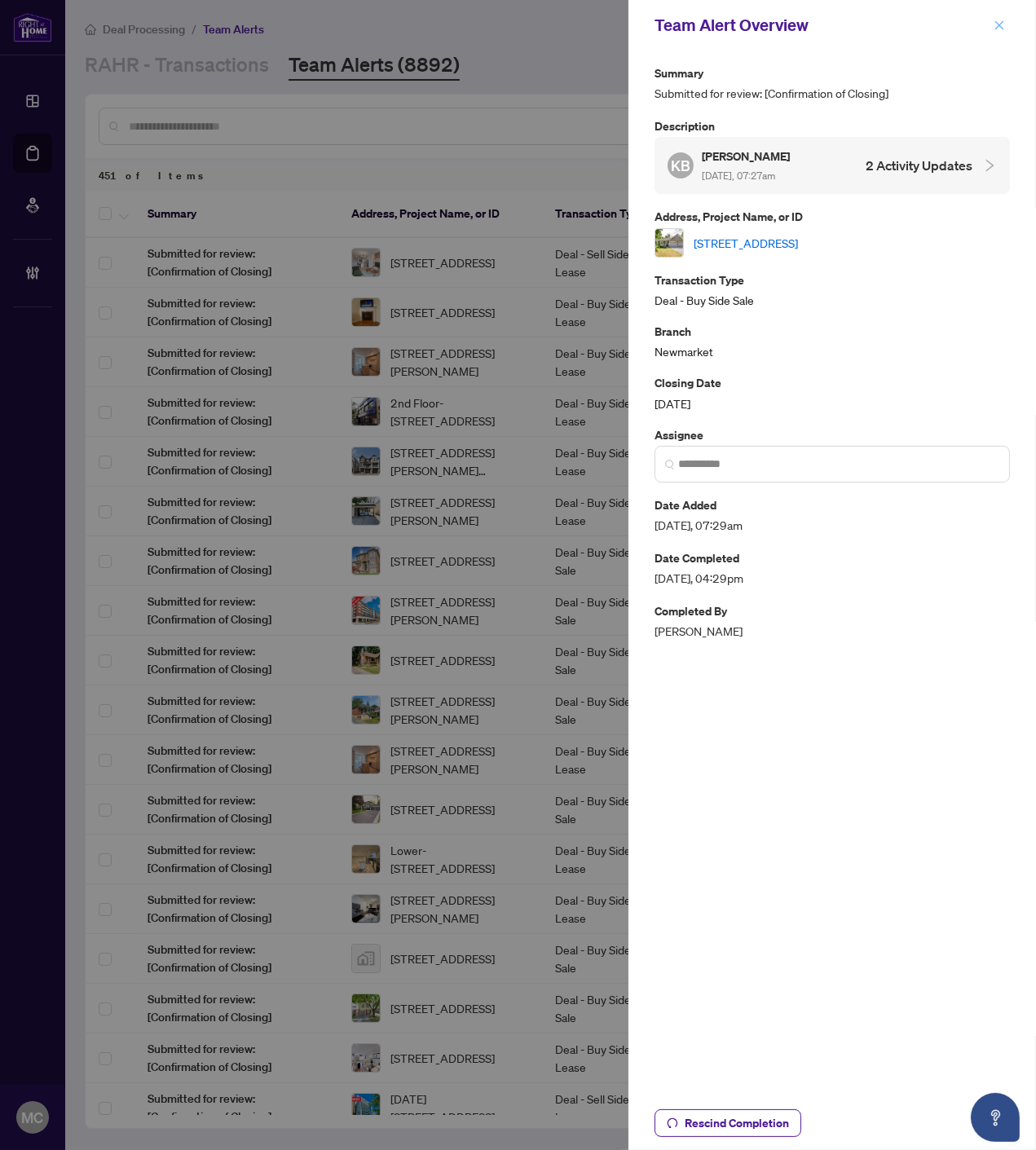
click at [998, 21] on icon "close" at bounding box center [999, 25] width 11 height 11
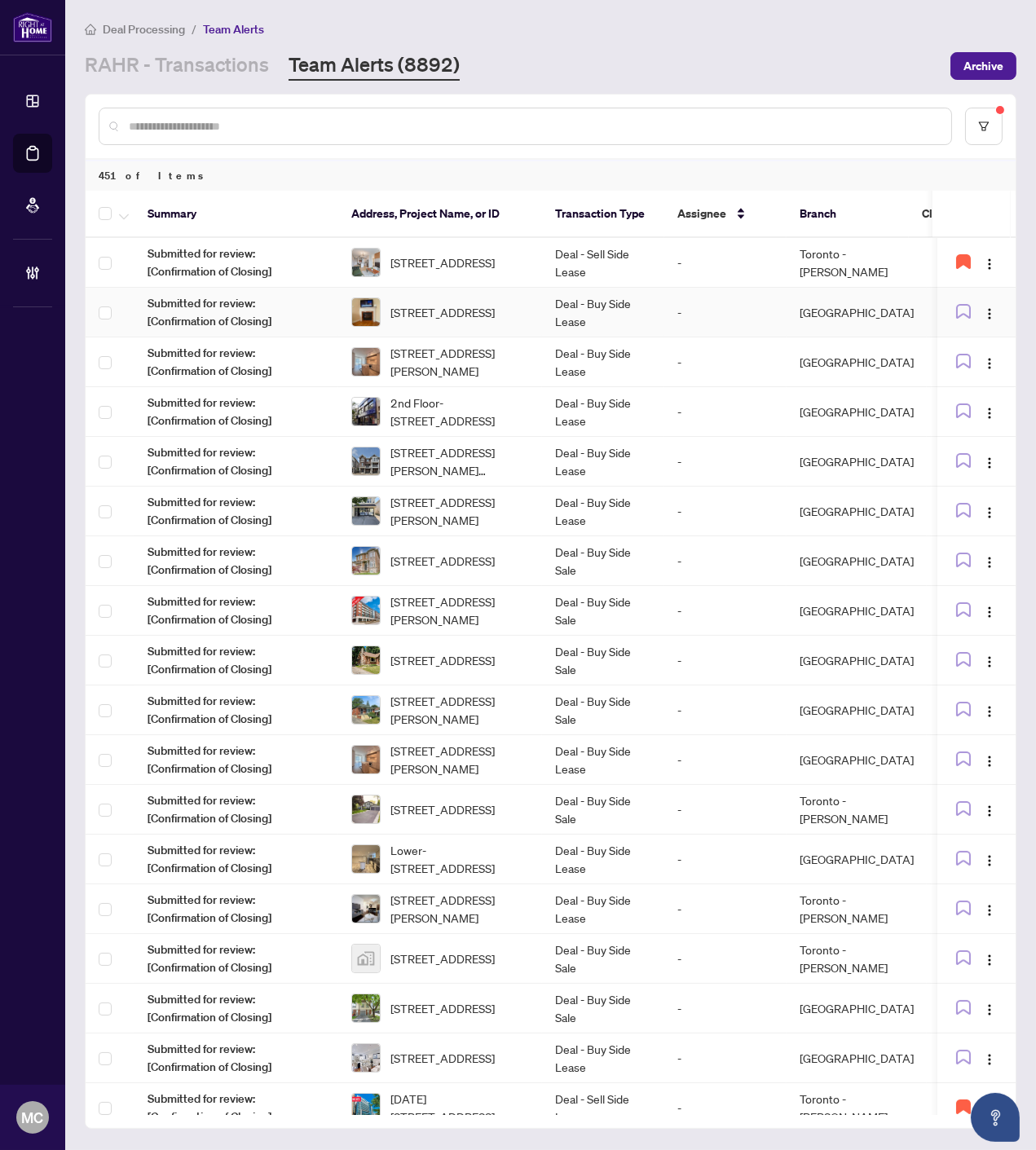
click at [542, 302] on td "Deal - Buy Side Lease" at bounding box center [603, 313] width 122 height 50
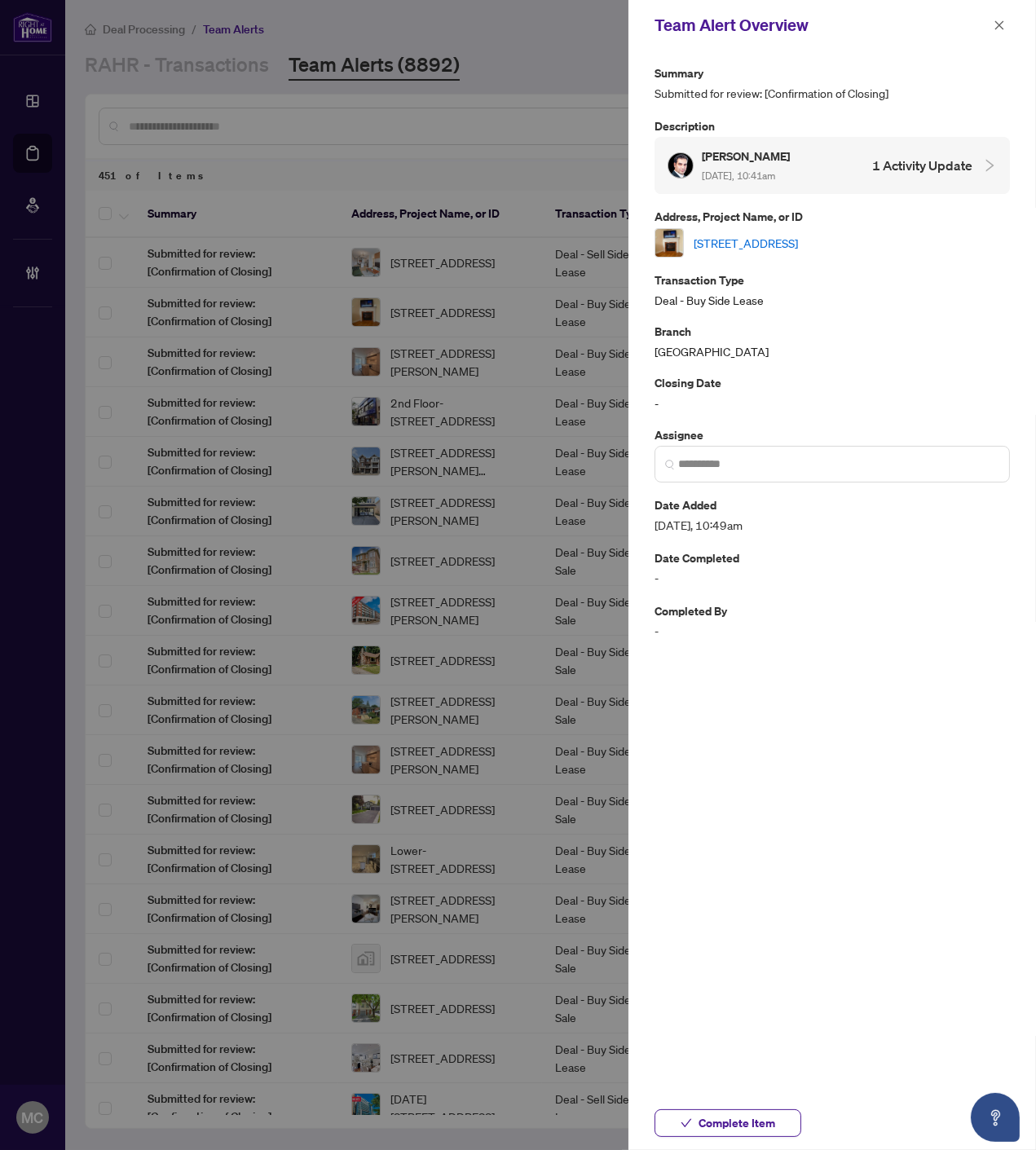
click at [769, 245] on link "42 Arco Circ, Vaughan, Ontario L6A 3Z7, Canada" at bounding box center [746, 242] width 104 height 18
click at [748, 1125] on span "Complete Item" at bounding box center [736, 1123] width 76 height 26
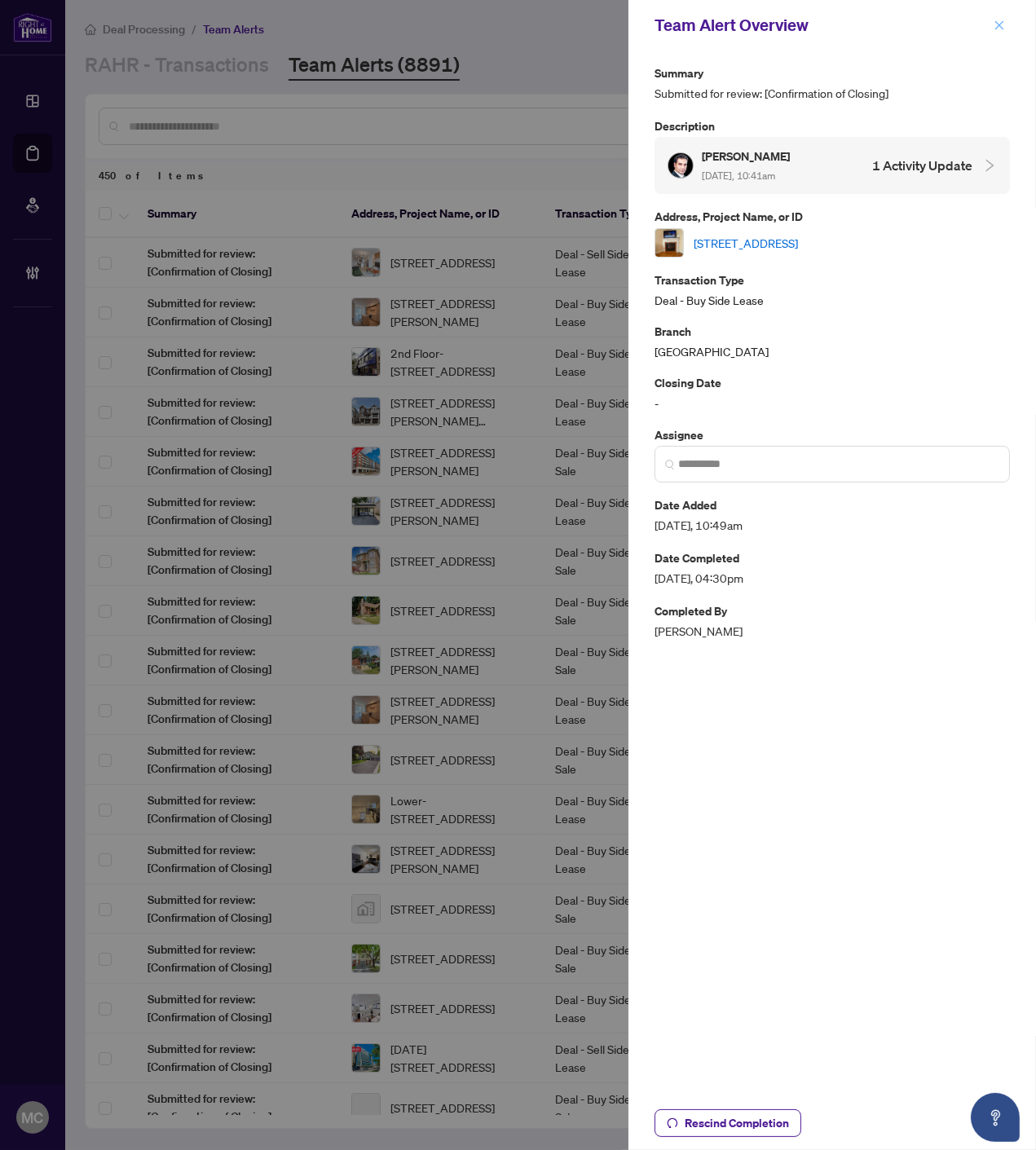
click at [996, 17] on span "button" at bounding box center [999, 25] width 11 height 26
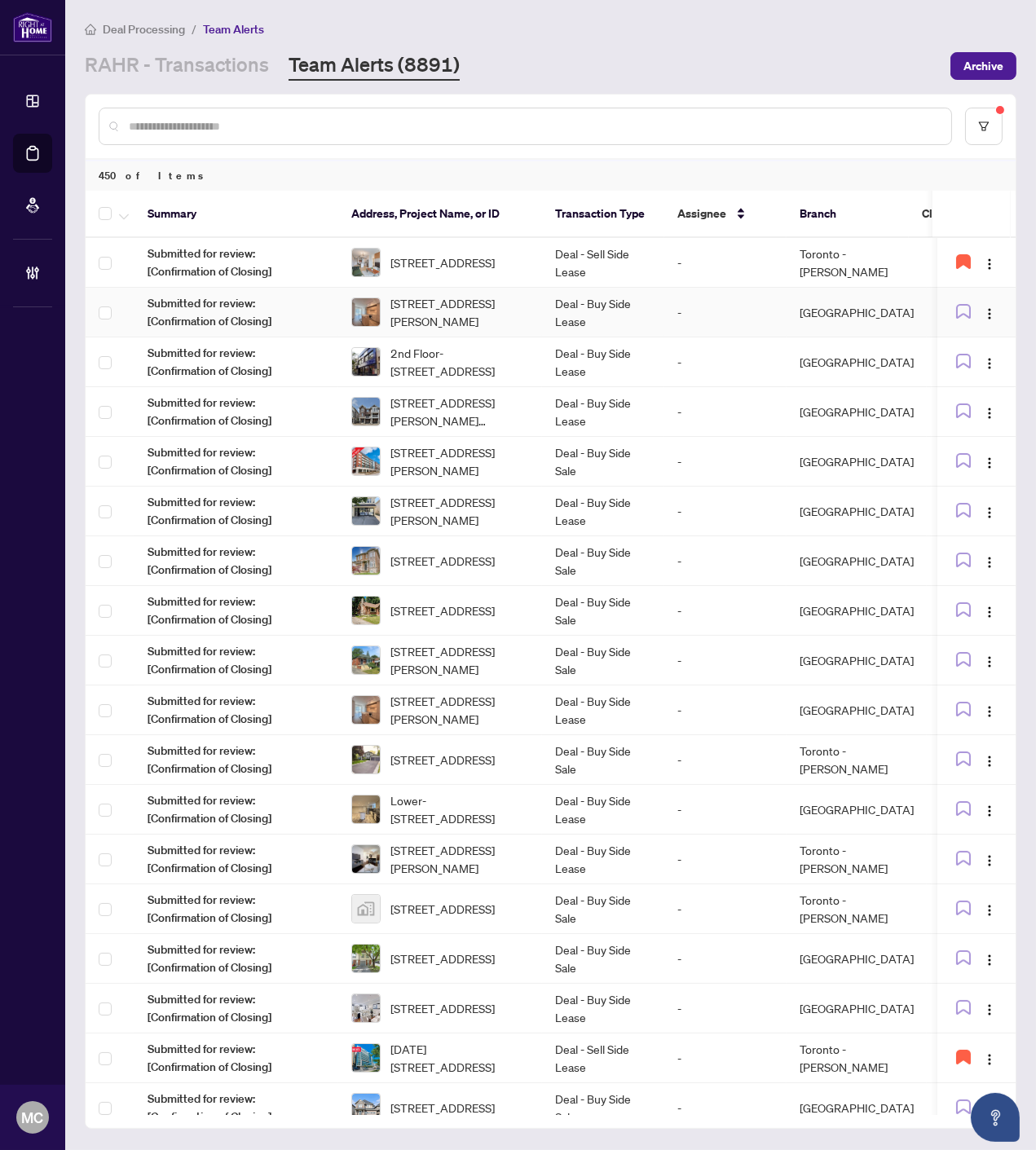
click at [591, 316] on td "Deal - Buy Side Lease" at bounding box center [603, 313] width 122 height 50
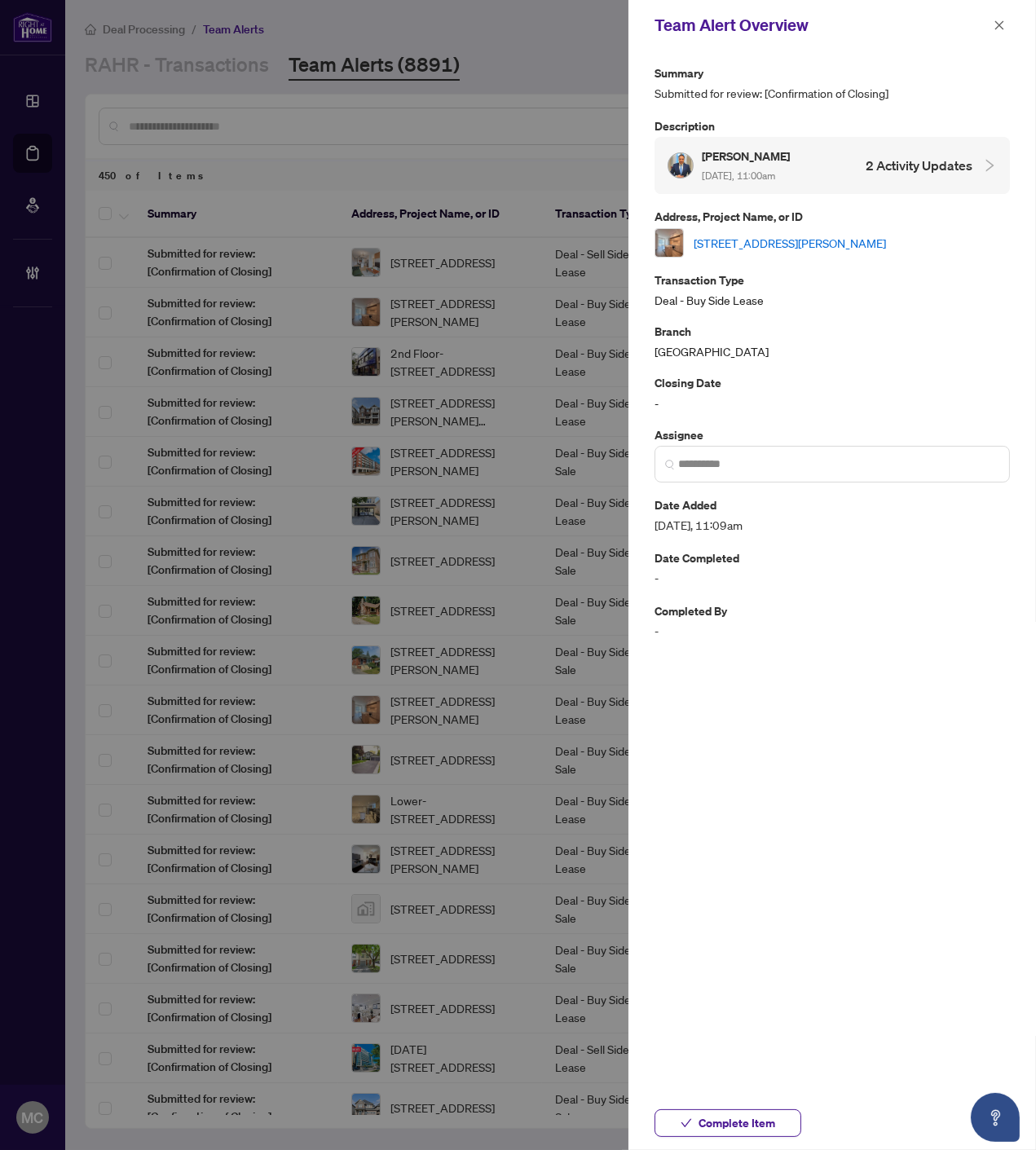
click at [805, 237] on link "817-35 Tubman Ave, Toronto, Ontario M5A 0T1, Canada" at bounding box center [790, 242] width 192 height 18
click at [704, 1123] on span "Complete Item" at bounding box center [736, 1123] width 76 height 26
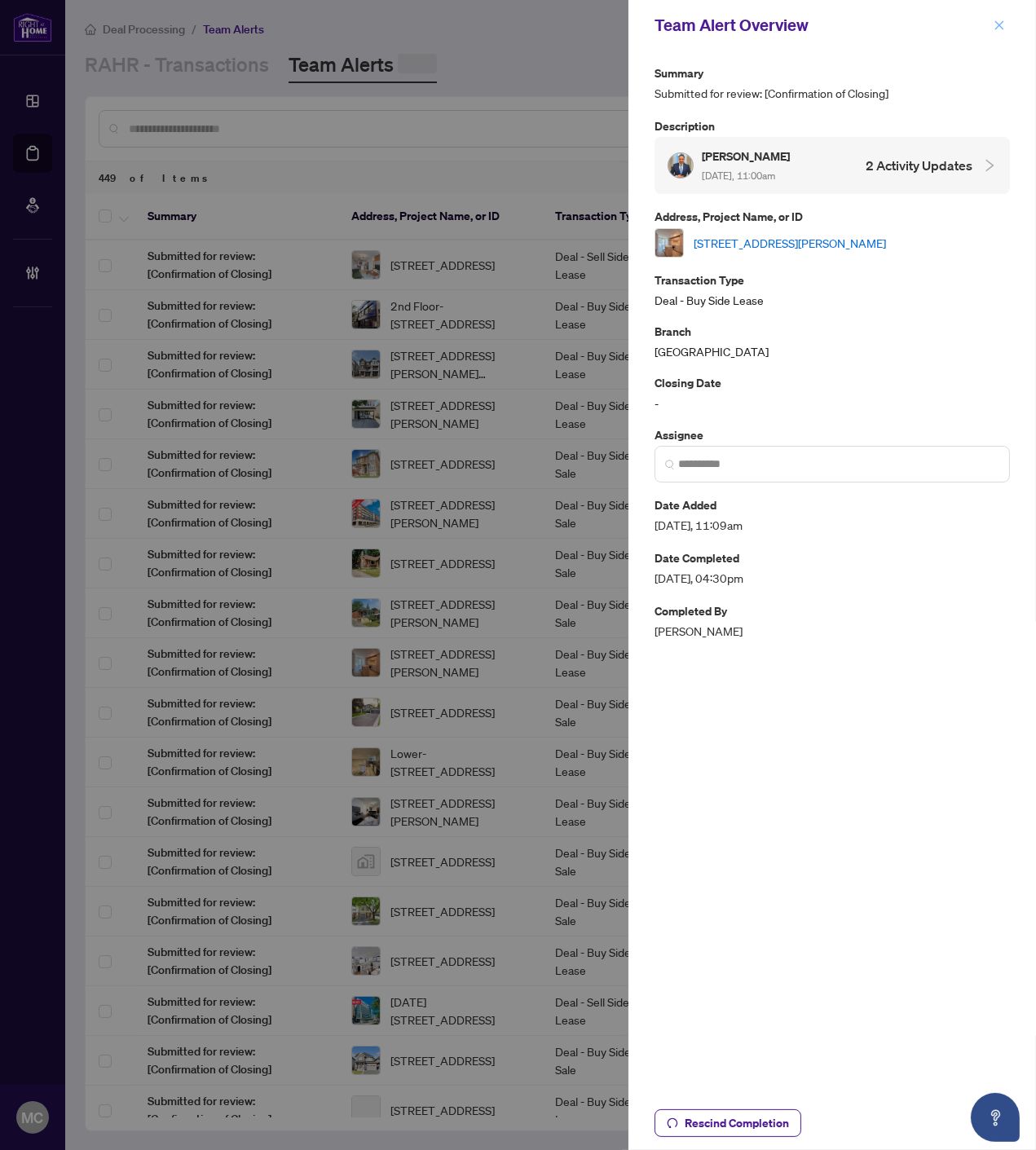
click at [995, 23] on icon "close" at bounding box center [999, 25] width 11 height 11
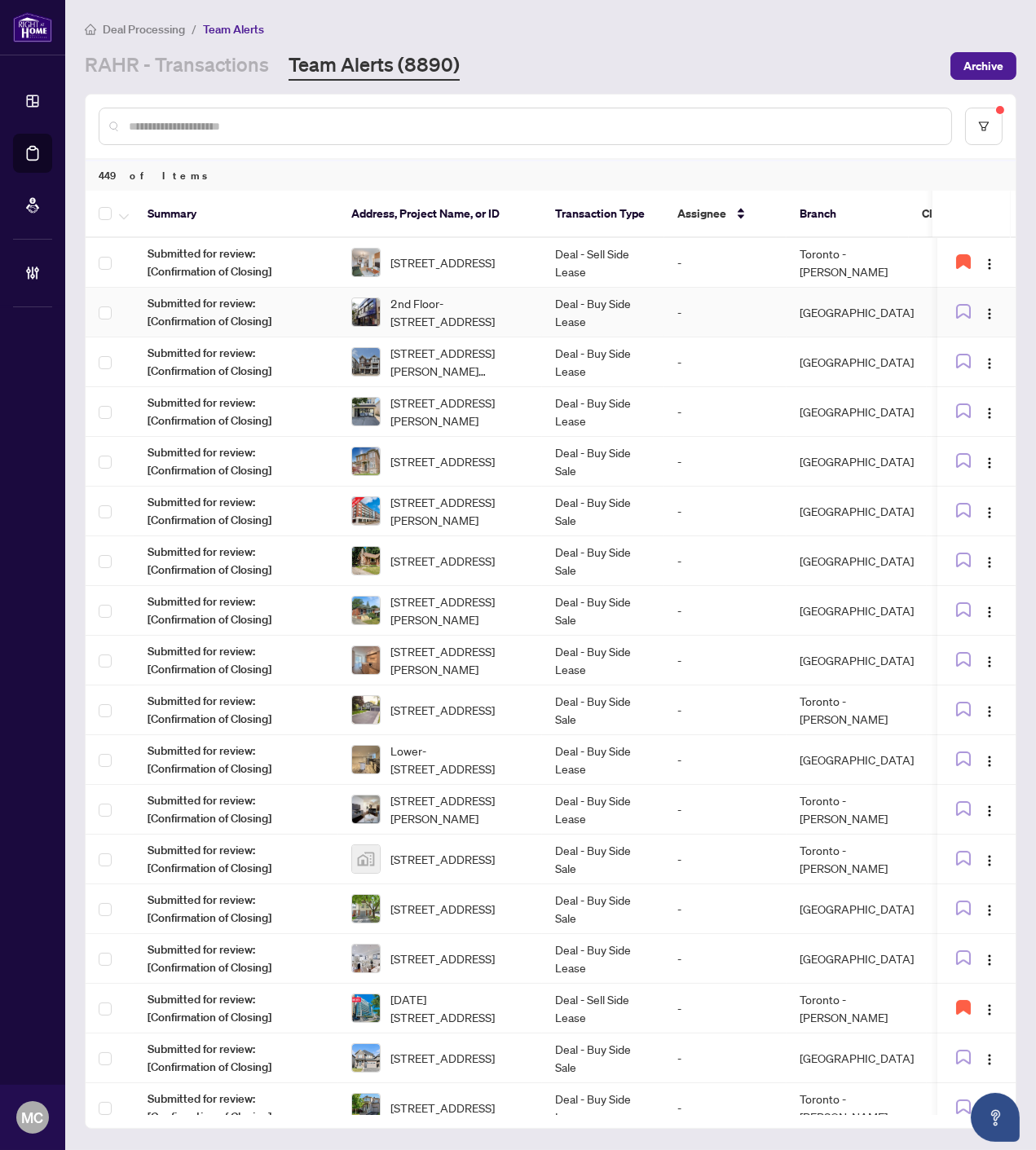
click at [648, 313] on td "Deal - Buy Side Lease" at bounding box center [603, 313] width 122 height 50
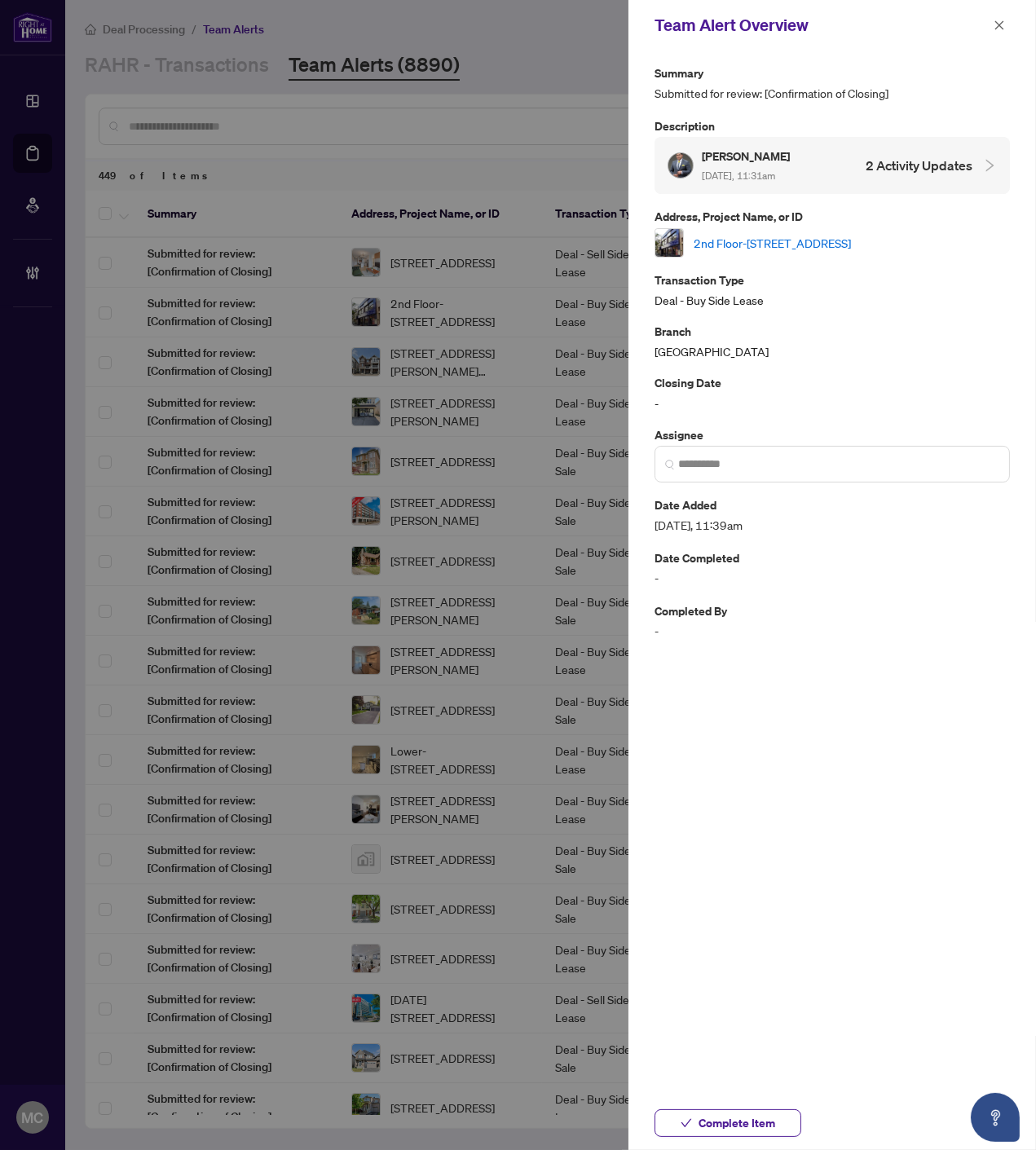
click at [816, 242] on link "2nd Floor-2355 Yonge St, Toronto, Ontario M4P 2C8, Canada" at bounding box center [772, 242] width 157 height 18
click at [714, 1123] on span "Complete Item" at bounding box center [736, 1123] width 76 height 26
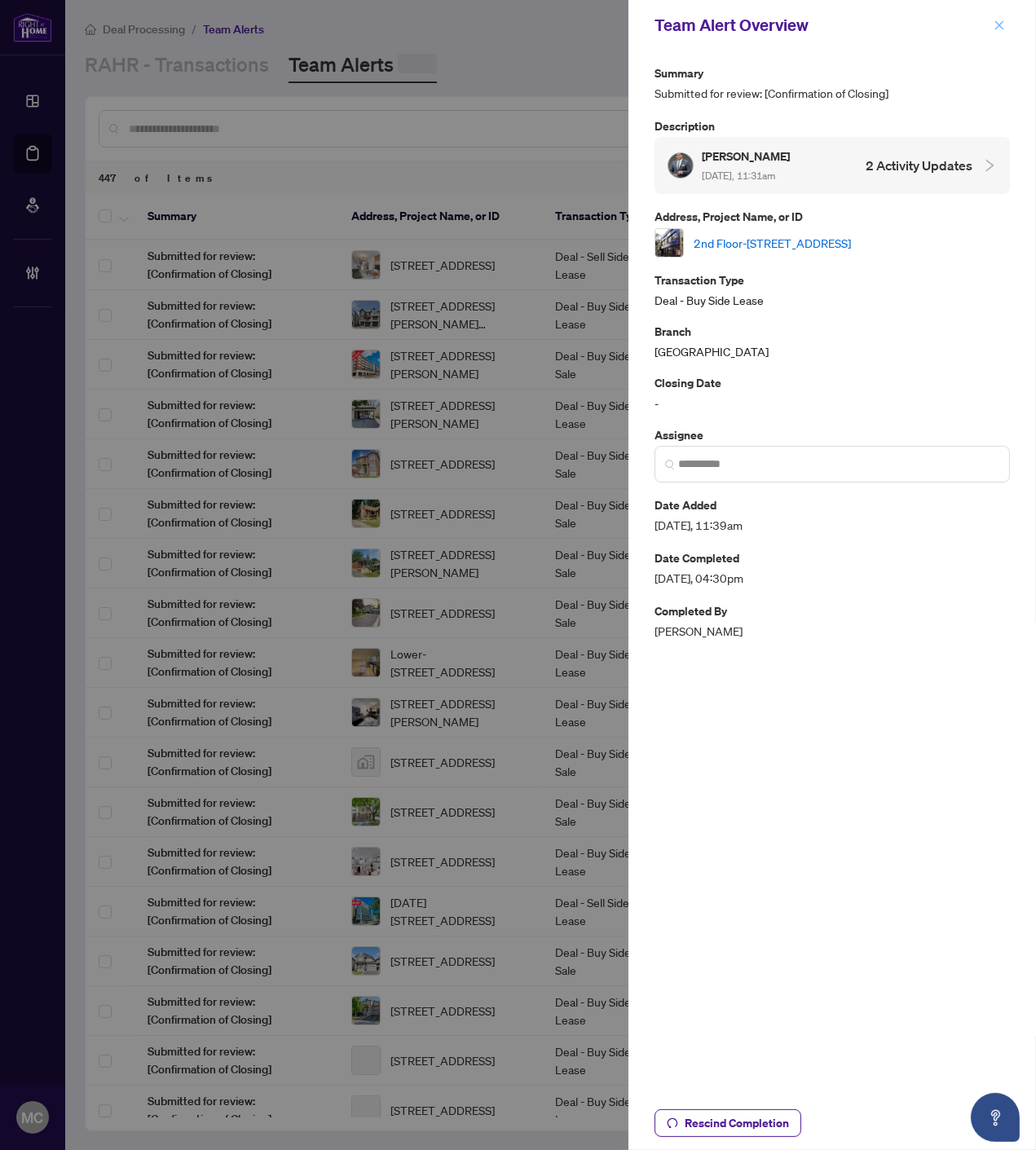
click at [996, 25] on icon "close" at bounding box center [999, 25] width 11 height 11
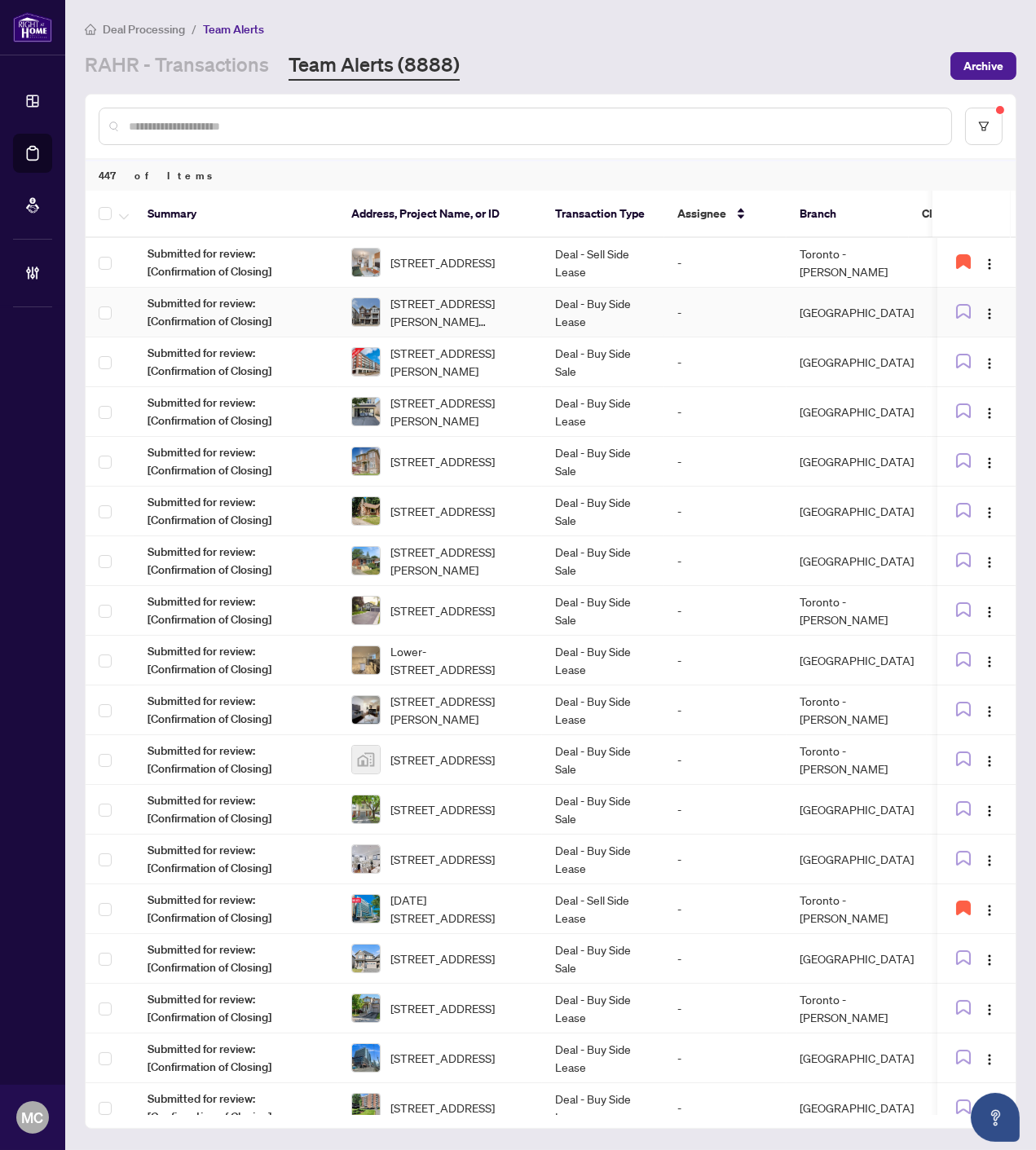
click at [574, 313] on td "Deal - Buy Side Lease" at bounding box center [603, 313] width 122 height 50
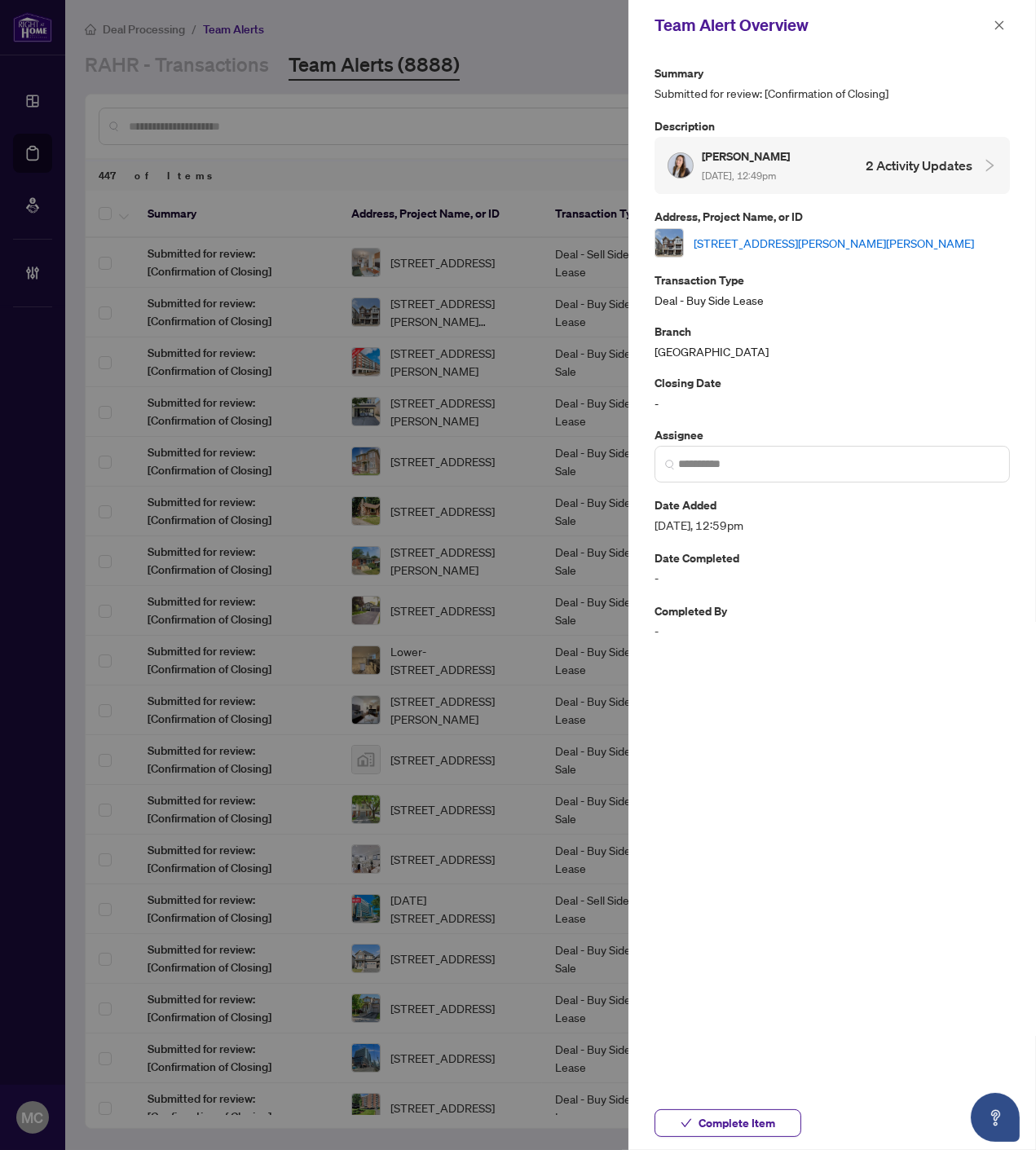
click at [797, 241] on link "63-1317 Leriche Way, Milton, Ontario L9E 0H5, Canada" at bounding box center [834, 242] width 280 height 18
click at [751, 1121] on span "Complete Item" at bounding box center [736, 1123] width 76 height 26
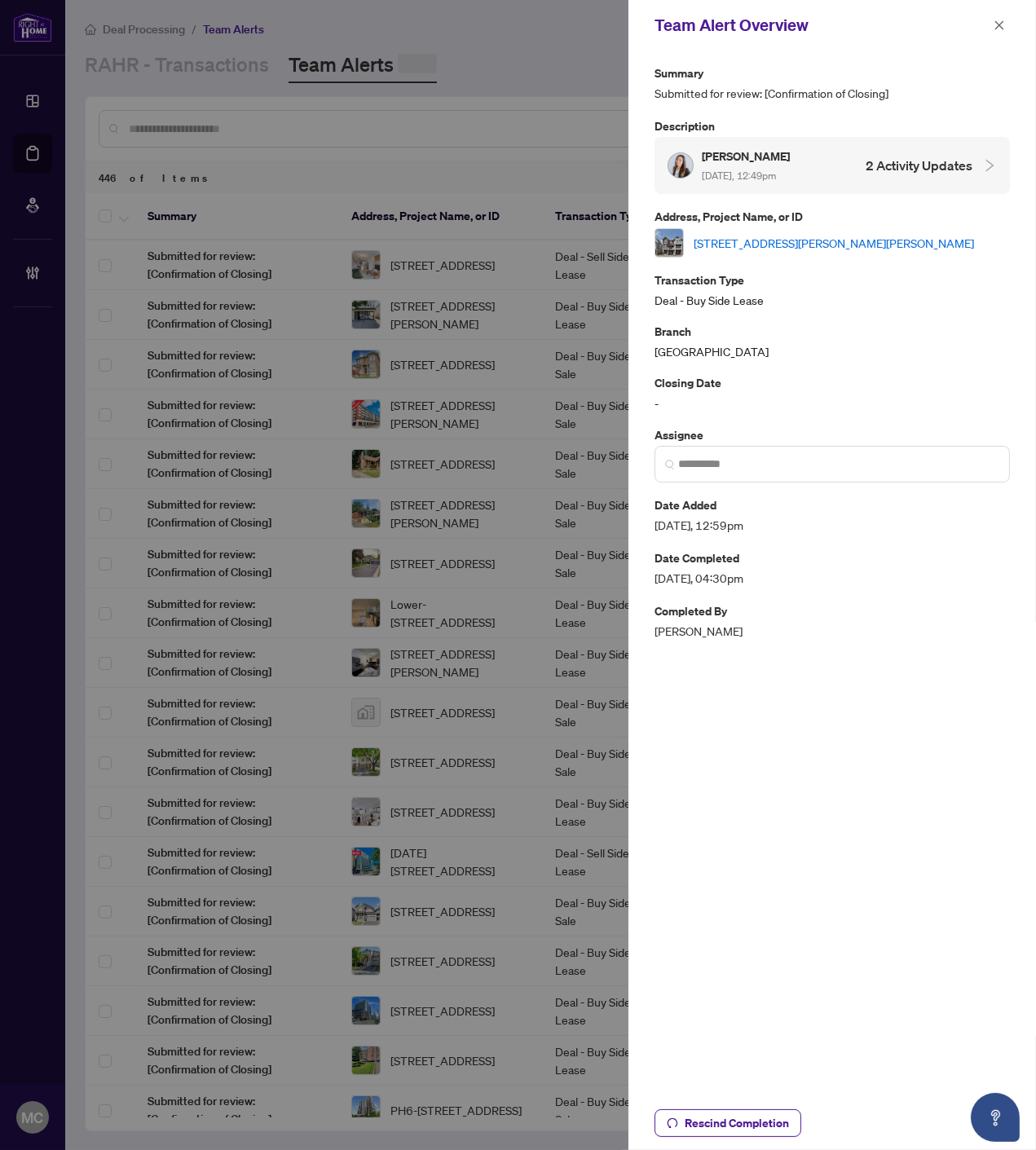
drag, startPoint x: 998, startPoint y: 23, endPoint x: 829, endPoint y: 272, distance: 300.9
click at [998, 23] on icon "close" at bounding box center [999, 25] width 9 height 9
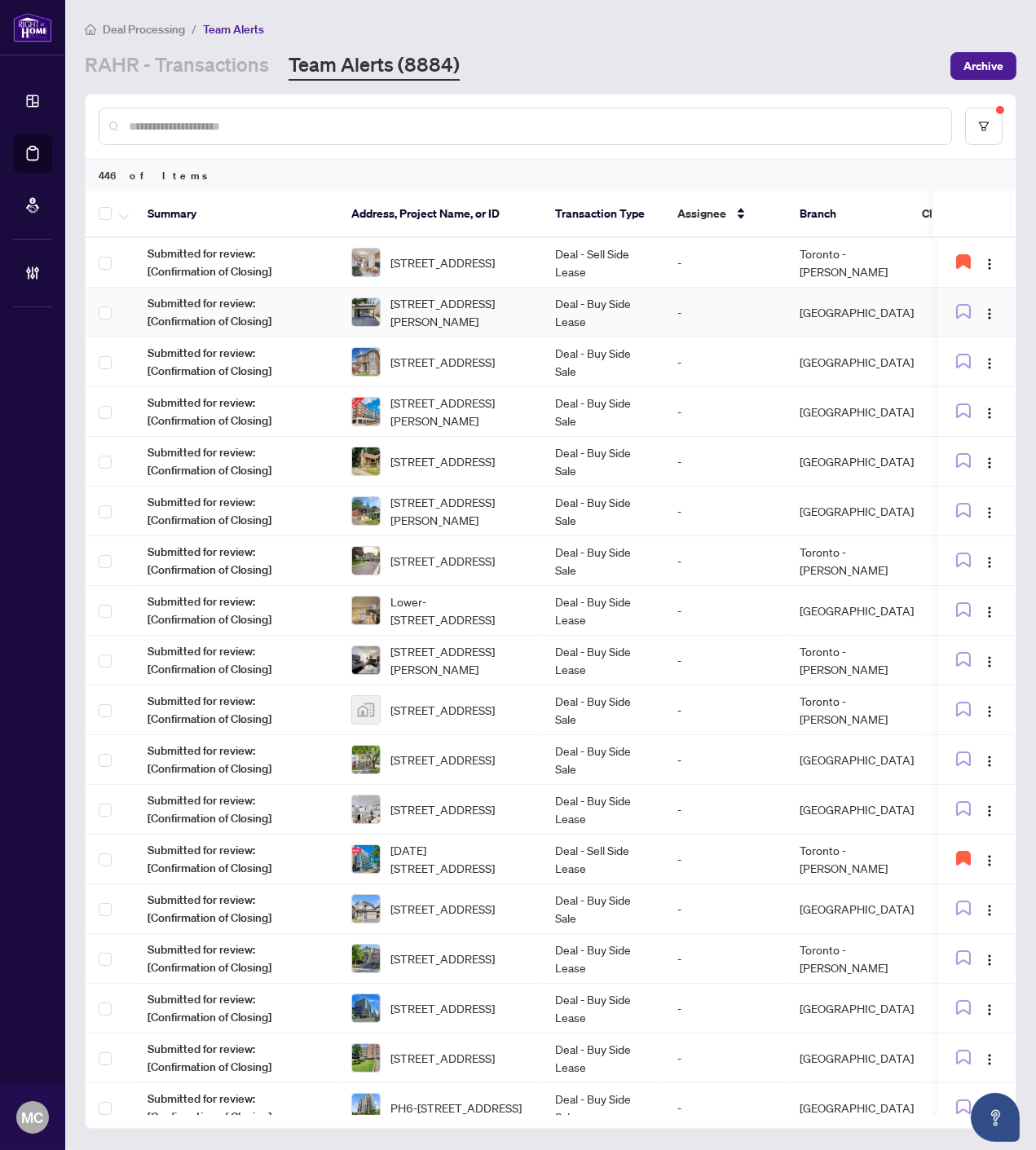
click at [568, 308] on td "Deal - Buy Side Lease" at bounding box center [603, 313] width 122 height 50
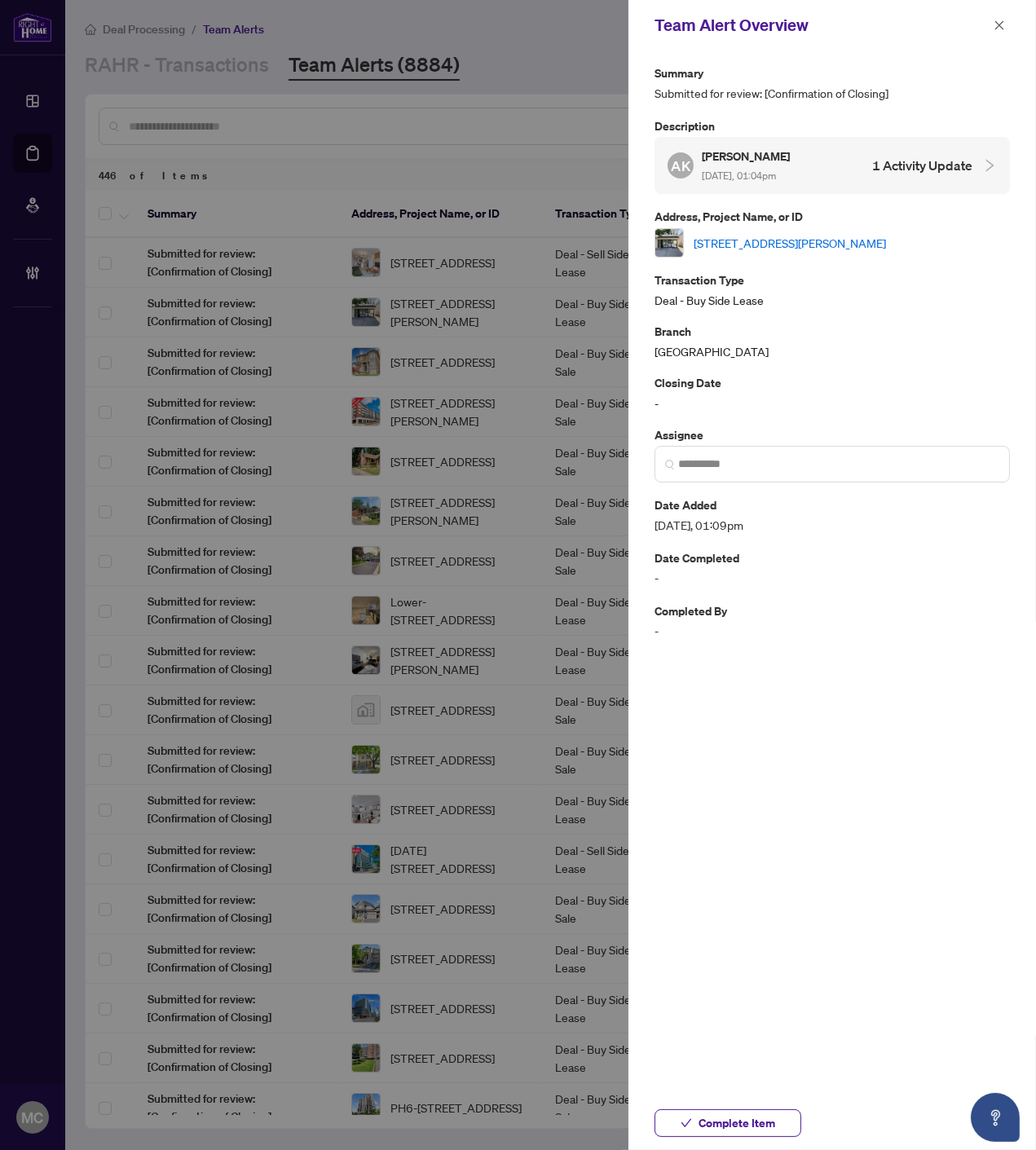
click at [792, 245] on link "2-178 Brant Avenue, Brantford, ON N3T 4L9, Canada" at bounding box center [790, 242] width 192 height 18
click at [776, 1127] on button "Complete Item" at bounding box center [728, 1123] width 147 height 28
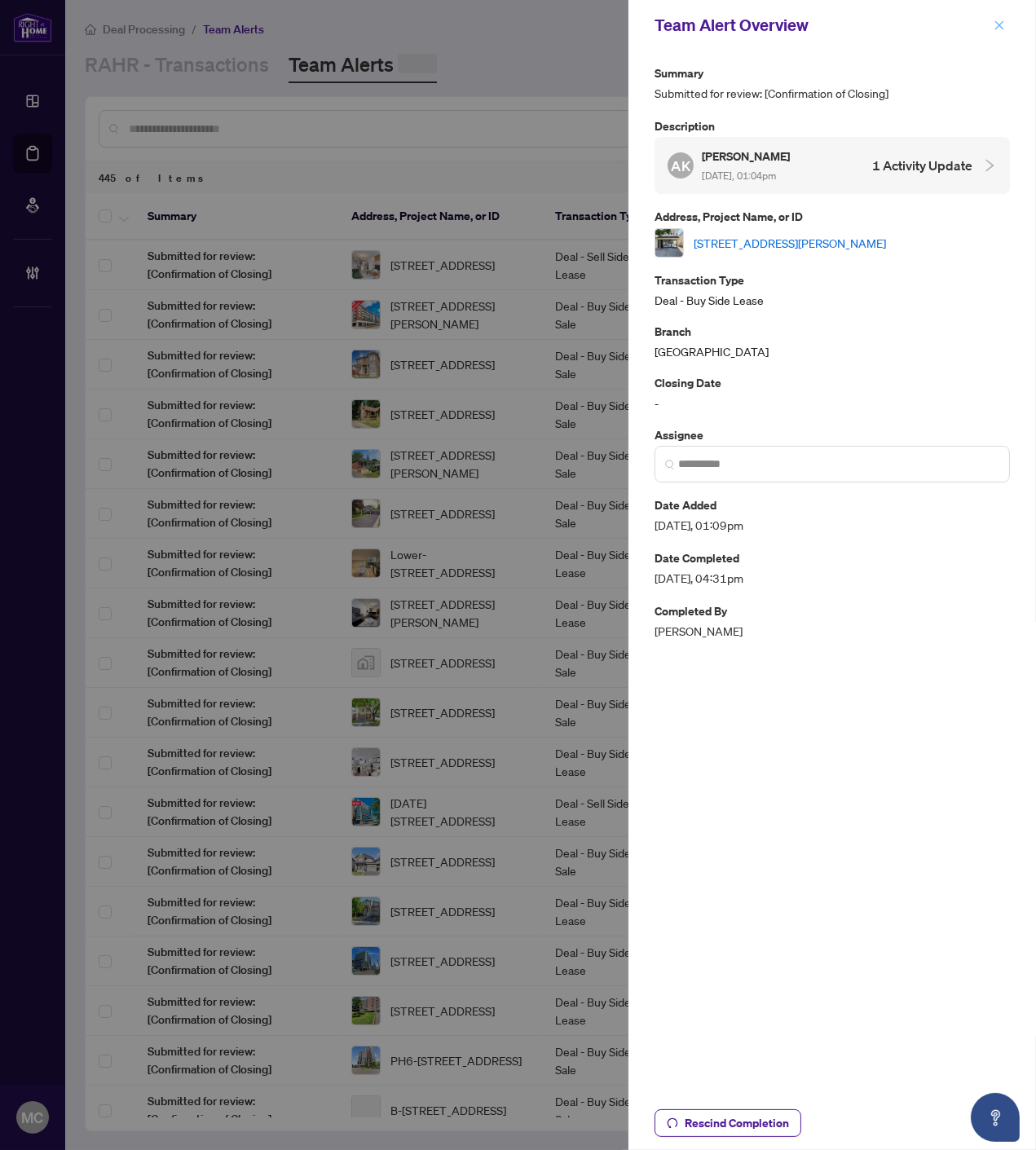
click at [999, 23] on icon "close" at bounding box center [999, 25] width 11 height 11
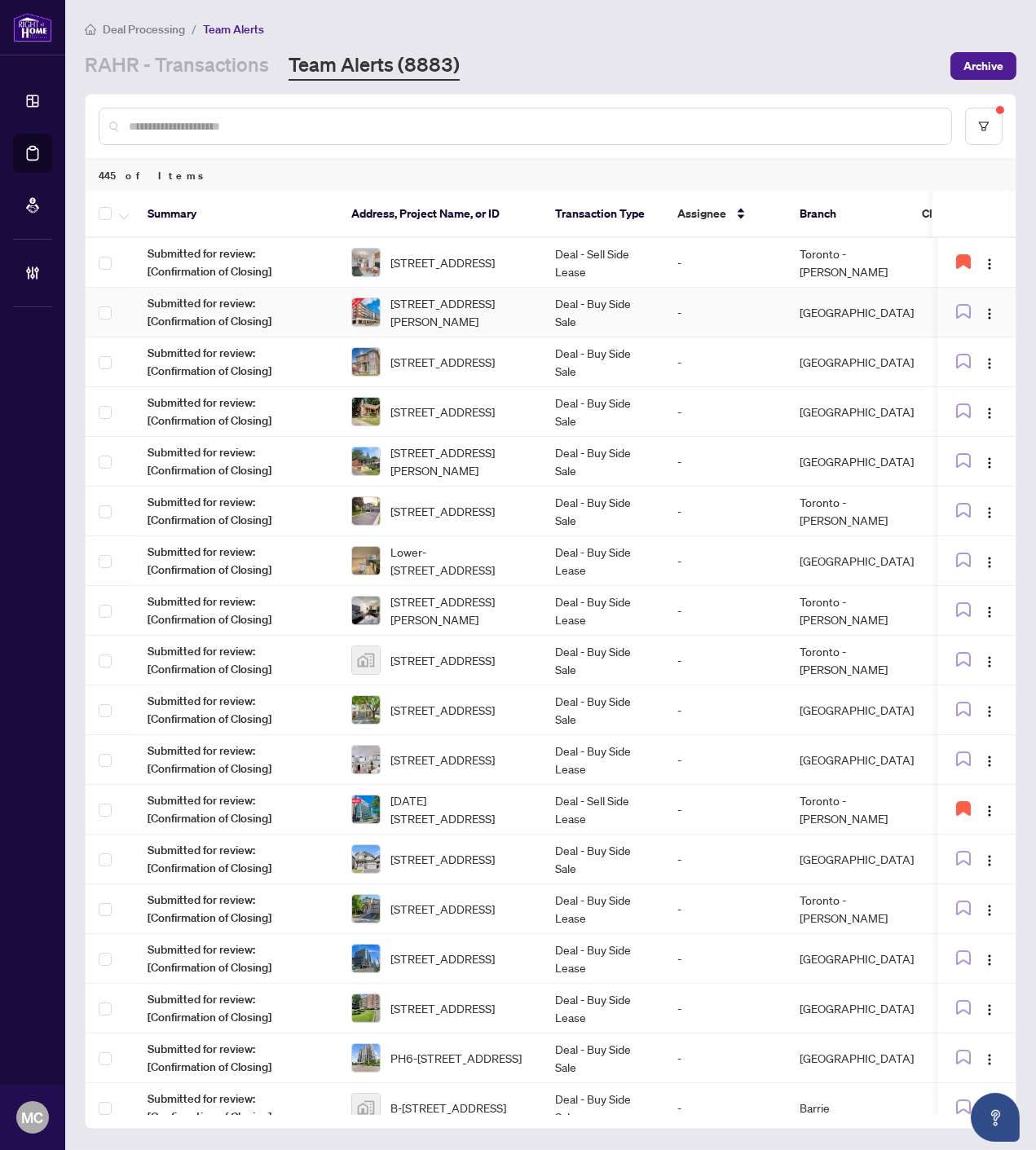
click at [571, 307] on td "Deal - Buy Side Sale" at bounding box center [603, 313] width 122 height 50
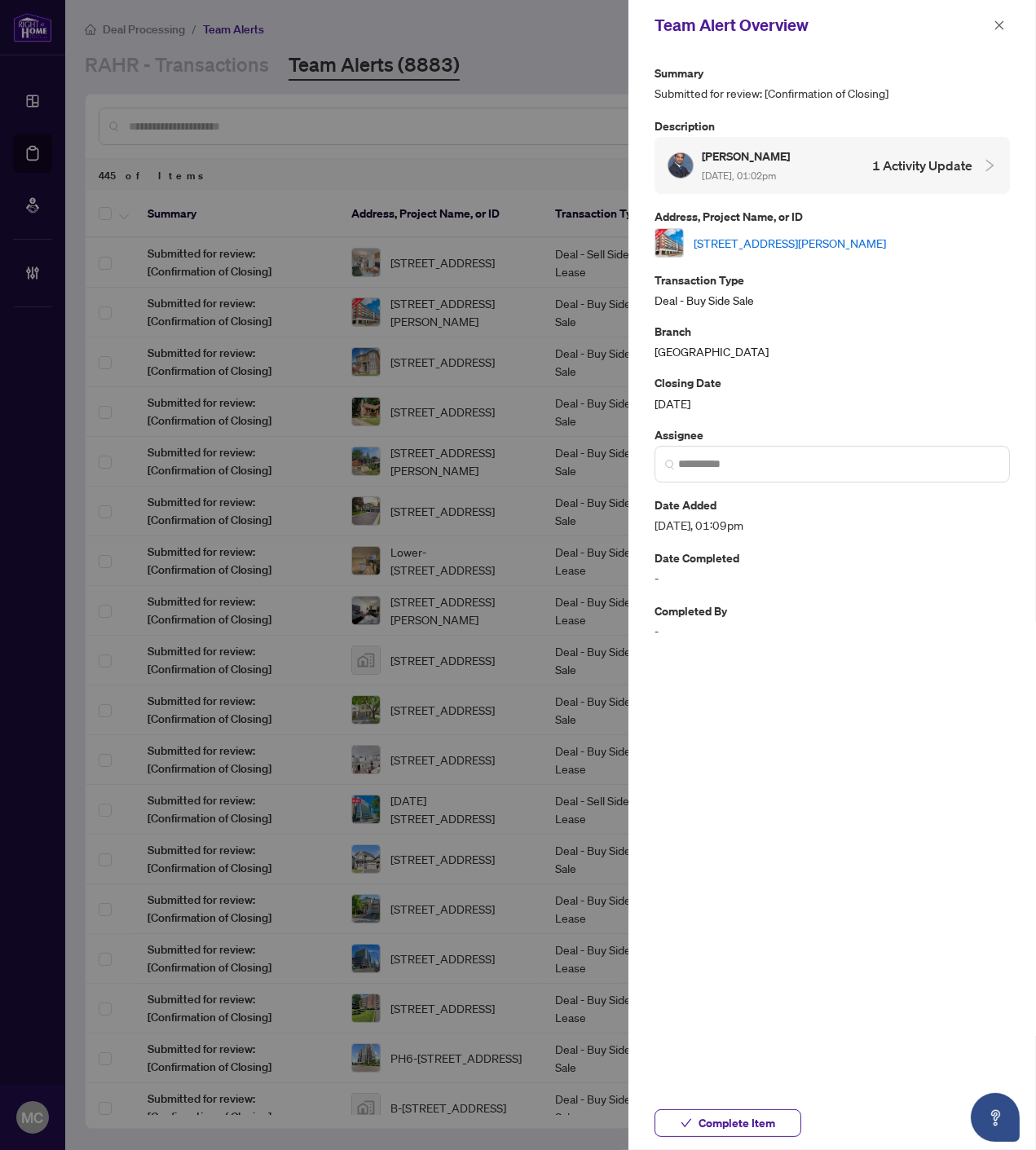
click at [764, 246] on link "612-308 Lester St, Waterloo, Ontario N2L 0H9, Canada" at bounding box center [790, 242] width 192 height 18
click at [728, 1122] on span "Complete Item" at bounding box center [736, 1123] width 76 height 26
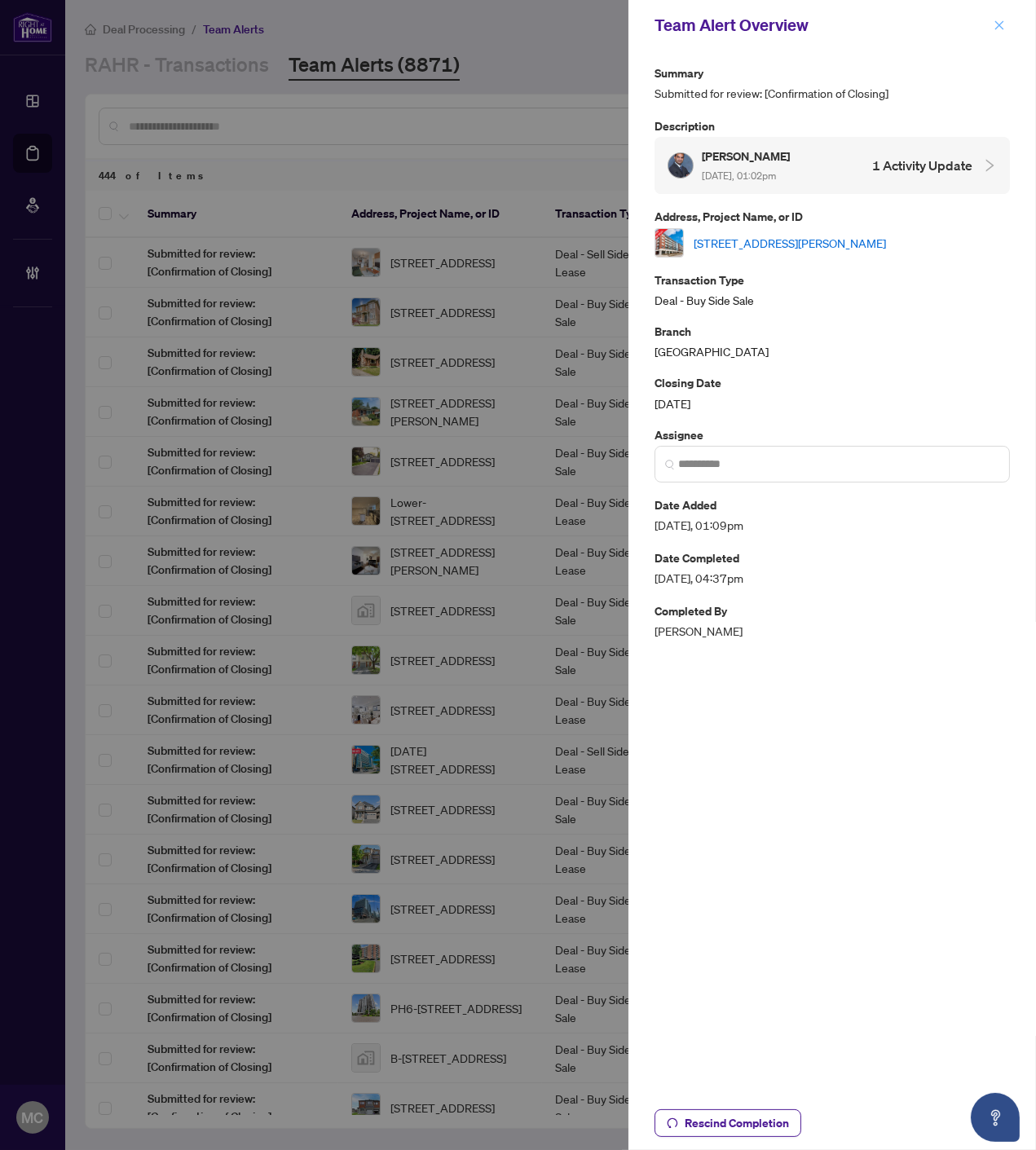
click at [1004, 25] on icon "close" at bounding box center [999, 25] width 11 height 11
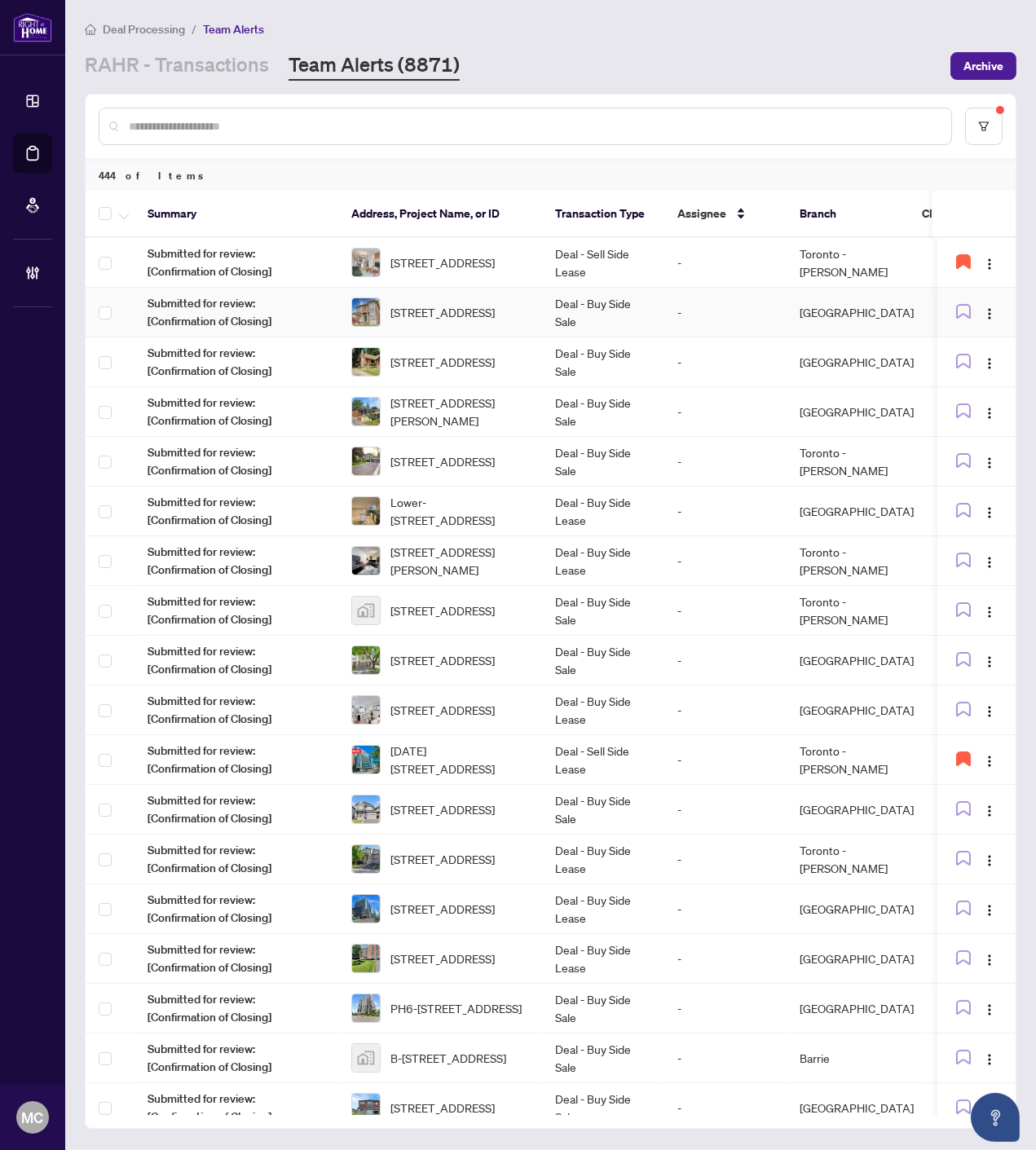
click at [543, 313] on td "Deal - Buy Side Sale" at bounding box center [603, 313] width 122 height 50
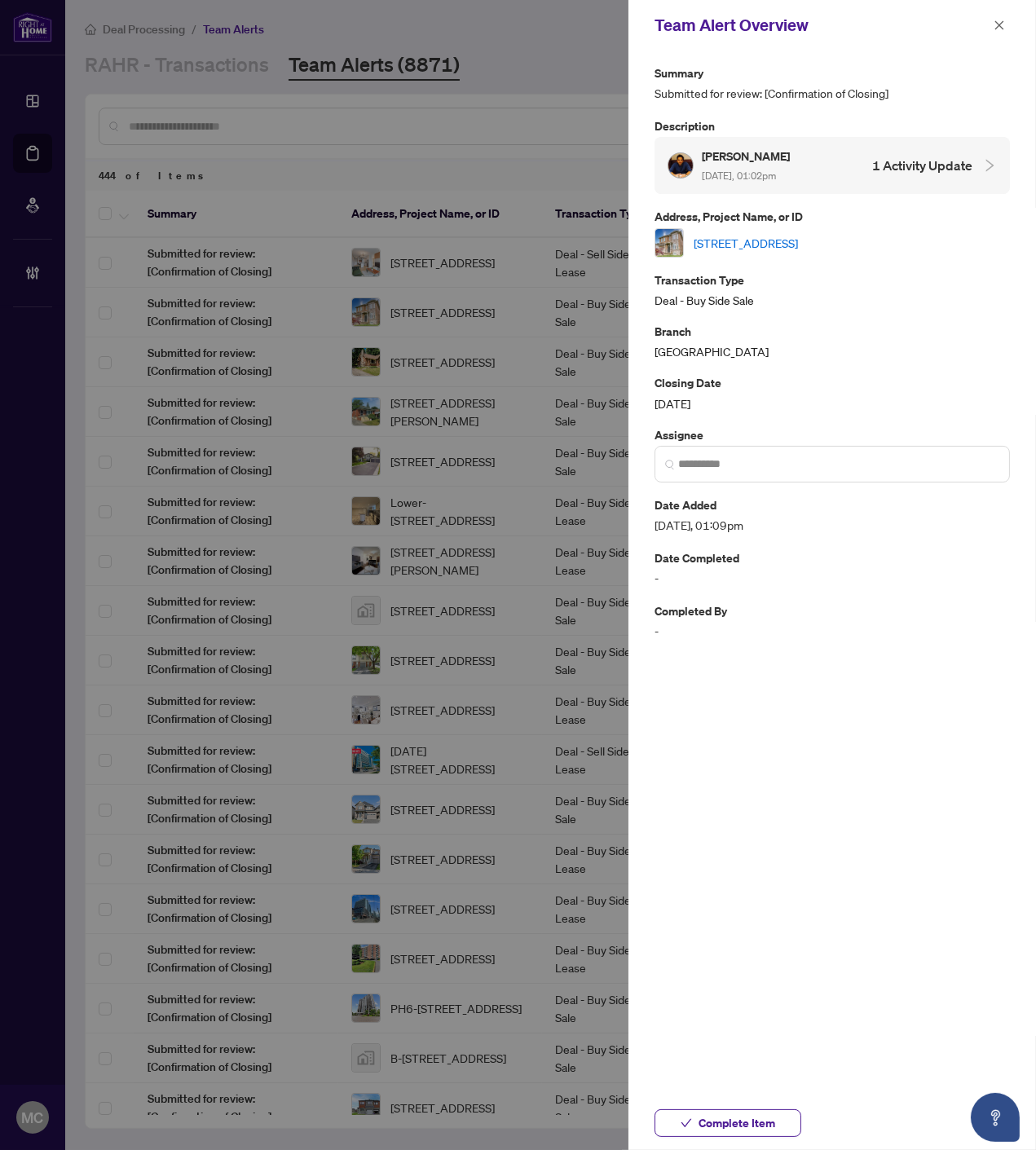
click at [797, 240] on link "3198 New St, Burlington, Ontario L7N 1M8, Canada" at bounding box center [746, 242] width 104 height 18
click at [731, 1127] on span "Complete Item" at bounding box center [736, 1123] width 76 height 26
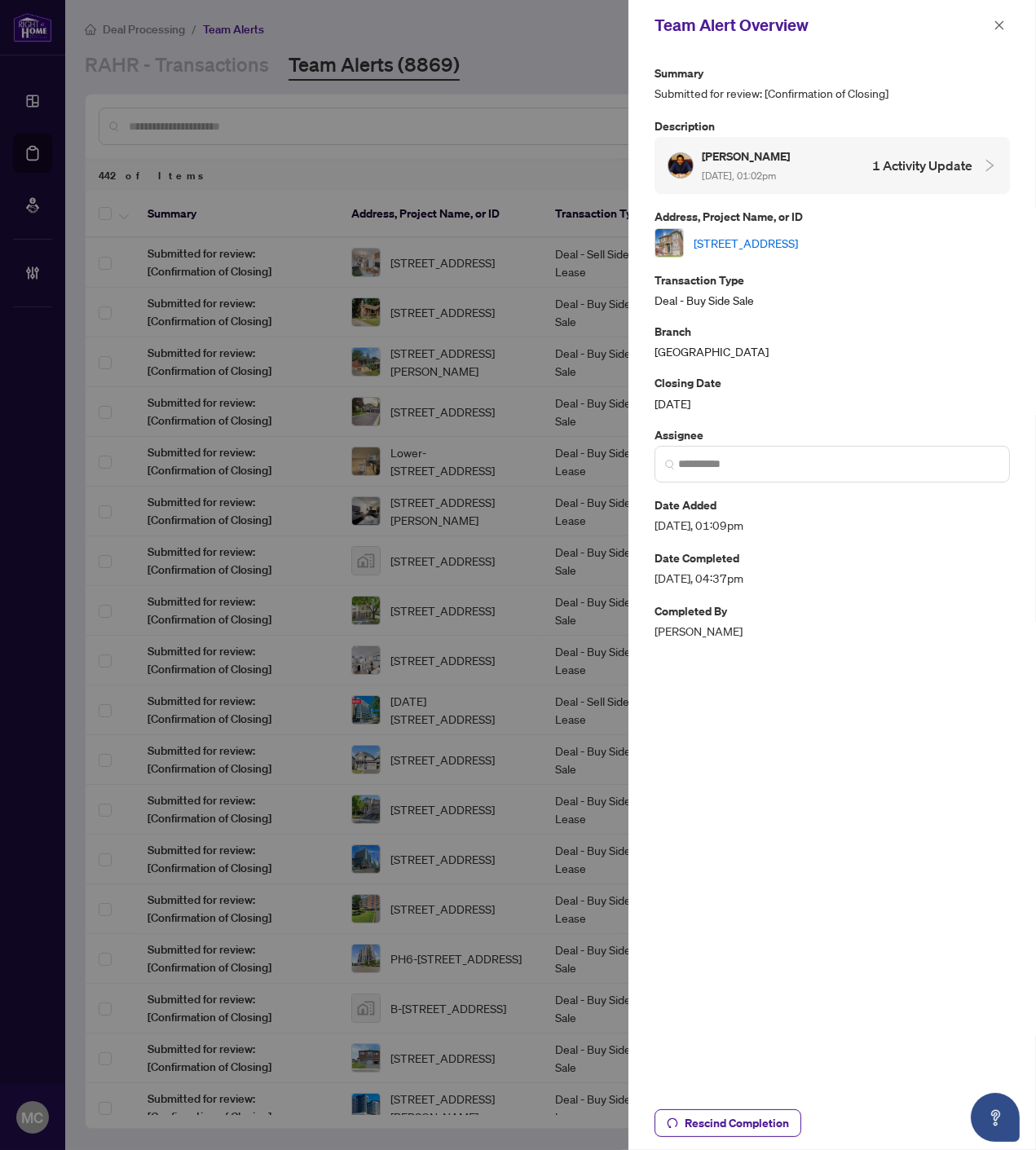
drag, startPoint x: 988, startPoint y: 25, endPoint x: 971, endPoint y: 61, distance: 39.8
click at [988, 25] on button "button" at bounding box center [999, 25] width 21 height 20
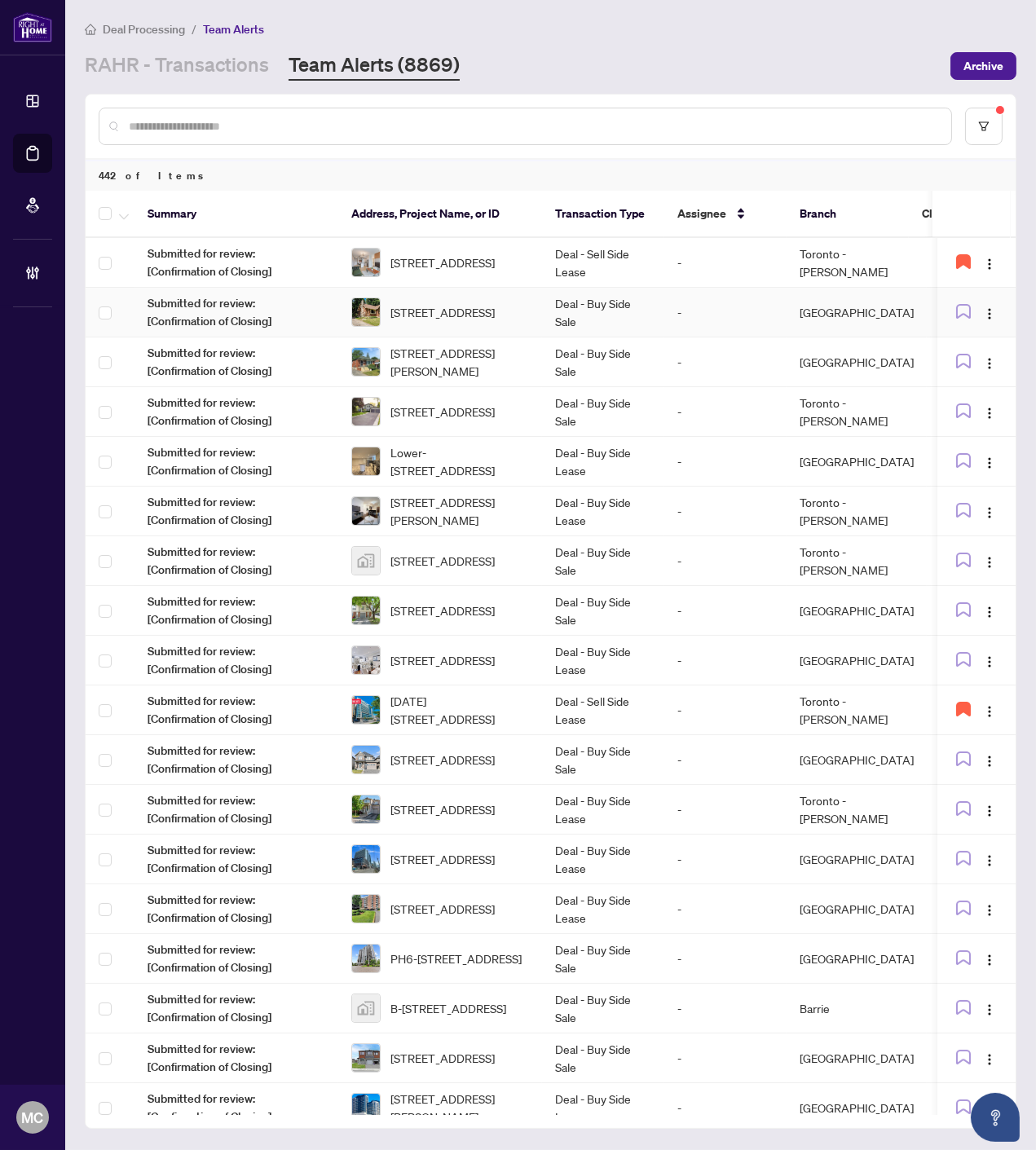
click at [494, 313] on span "1052 King St, Oshawa, Ontario L1H 1H5, Canada" at bounding box center [442, 312] width 104 height 18
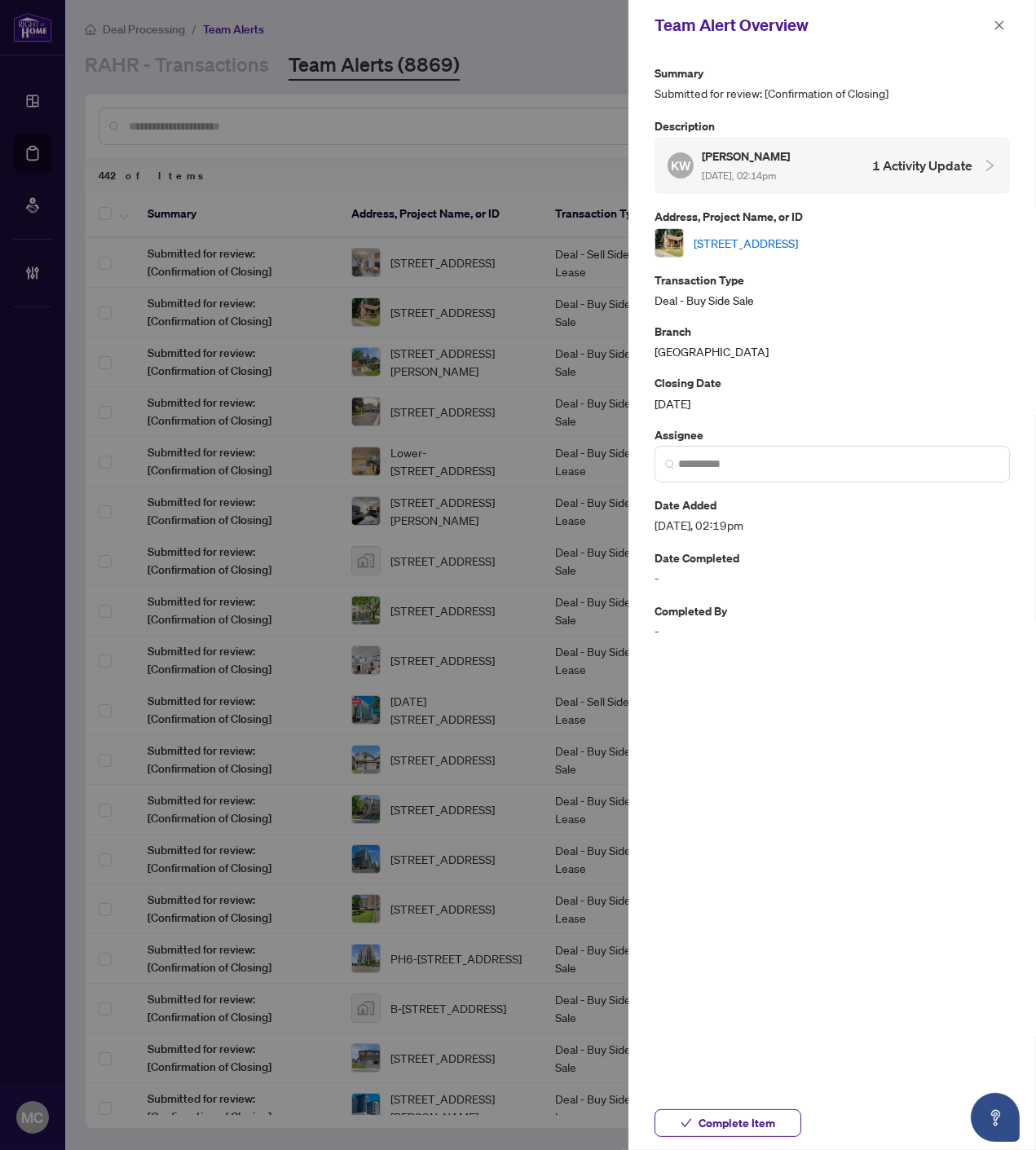
click at [758, 242] on link "1052 King St, Oshawa, Ontario L1H 1H5, Canada" at bounding box center [746, 242] width 104 height 18
click at [756, 1125] on span "Complete Item" at bounding box center [736, 1123] width 76 height 26
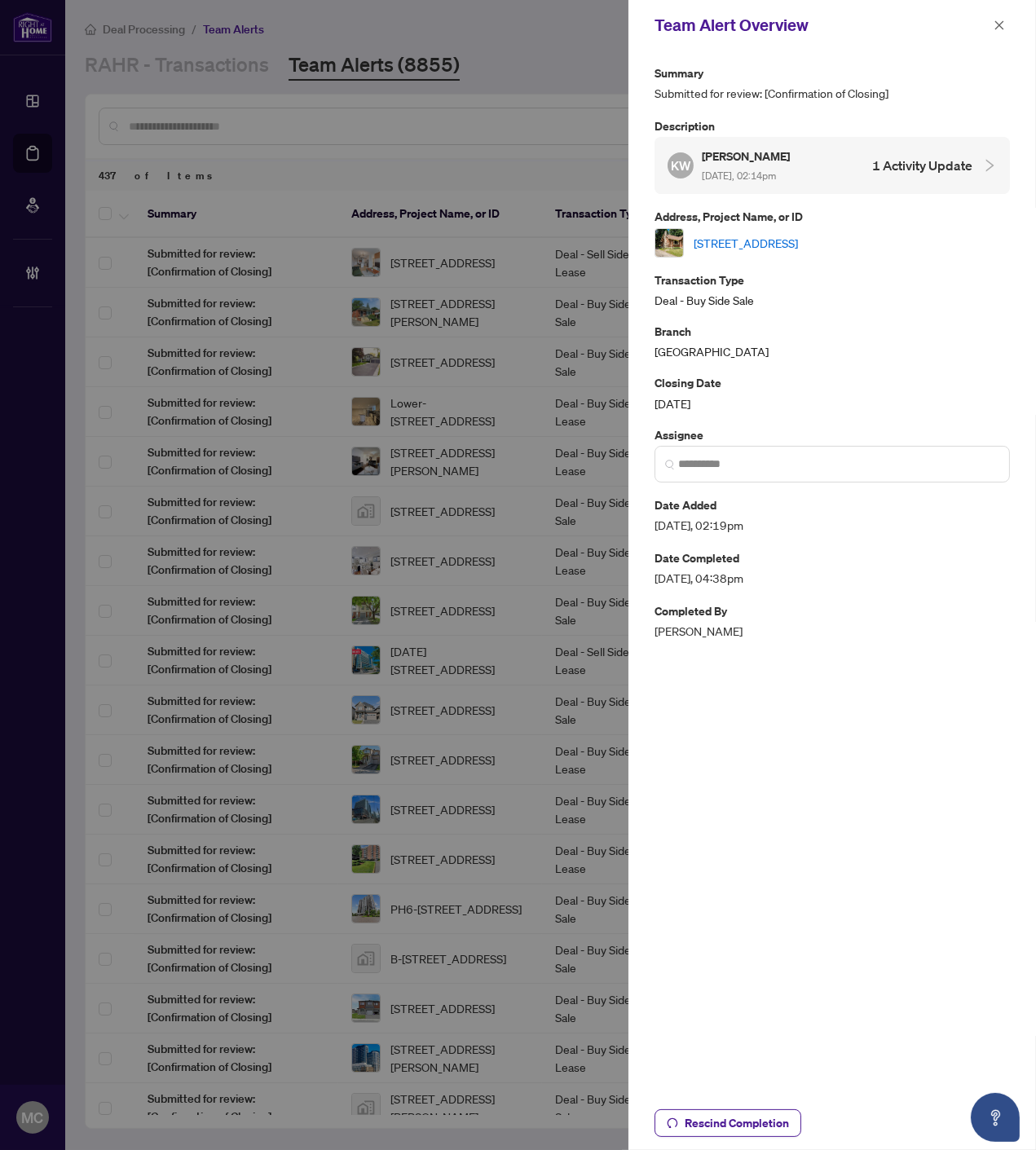
click at [994, 28] on icon "close" at bounding box center [999, 25] width 11 height 11
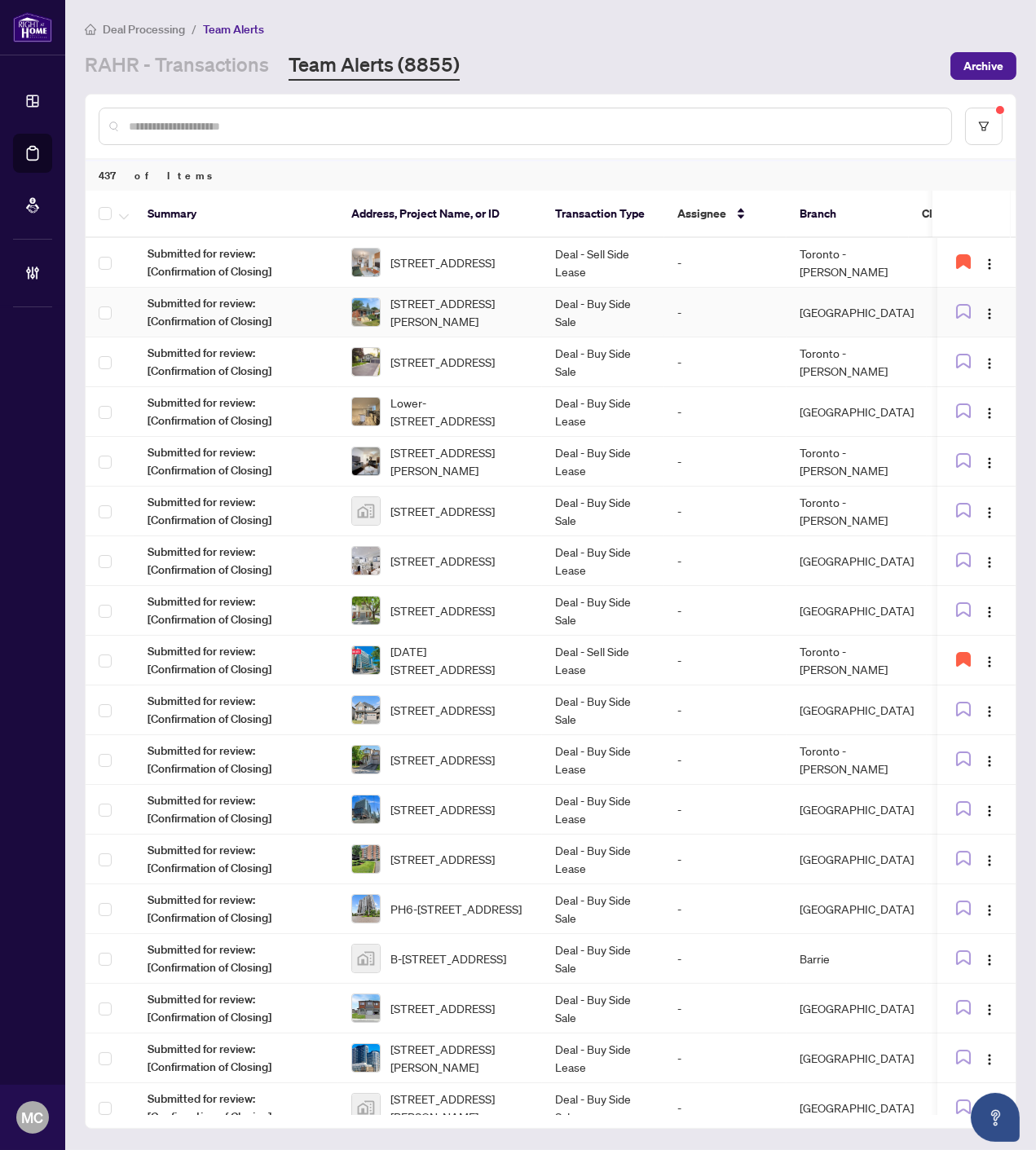
click at [515, 312] on span "26 Porter Cres, Toronto, Ontario M1P 1E7, Canada" at bounding box center [459, 312] width 138 height 36
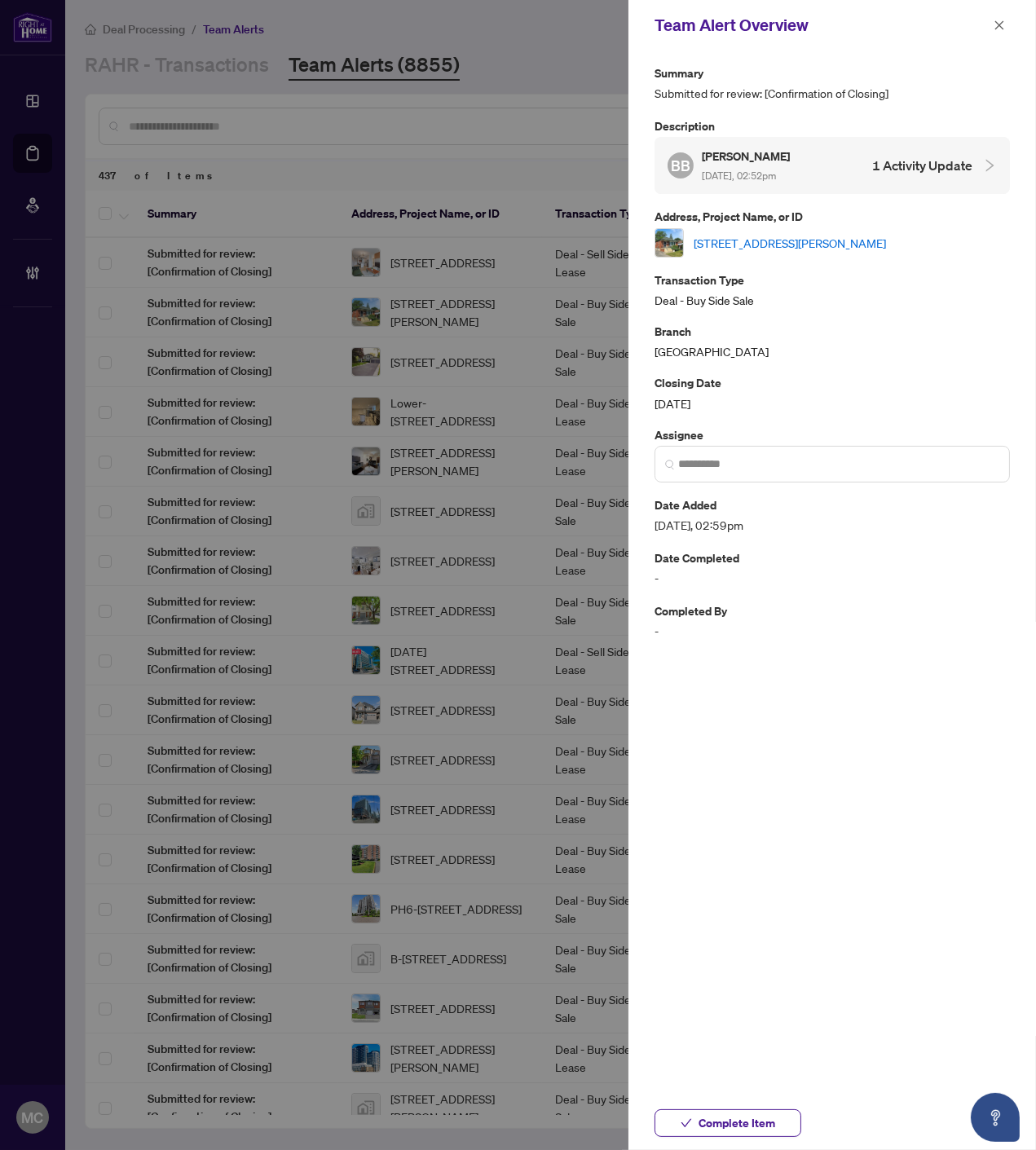
click at [814, 240] on link "26 Porter Cres, Toronto, Ontario M1P 1E7, Canada" at bounding box center [790, 242] width 192 height 18
click at [699, 1114] on span "Complete Item" at bounding box center [736, 1123] width 76 height 26
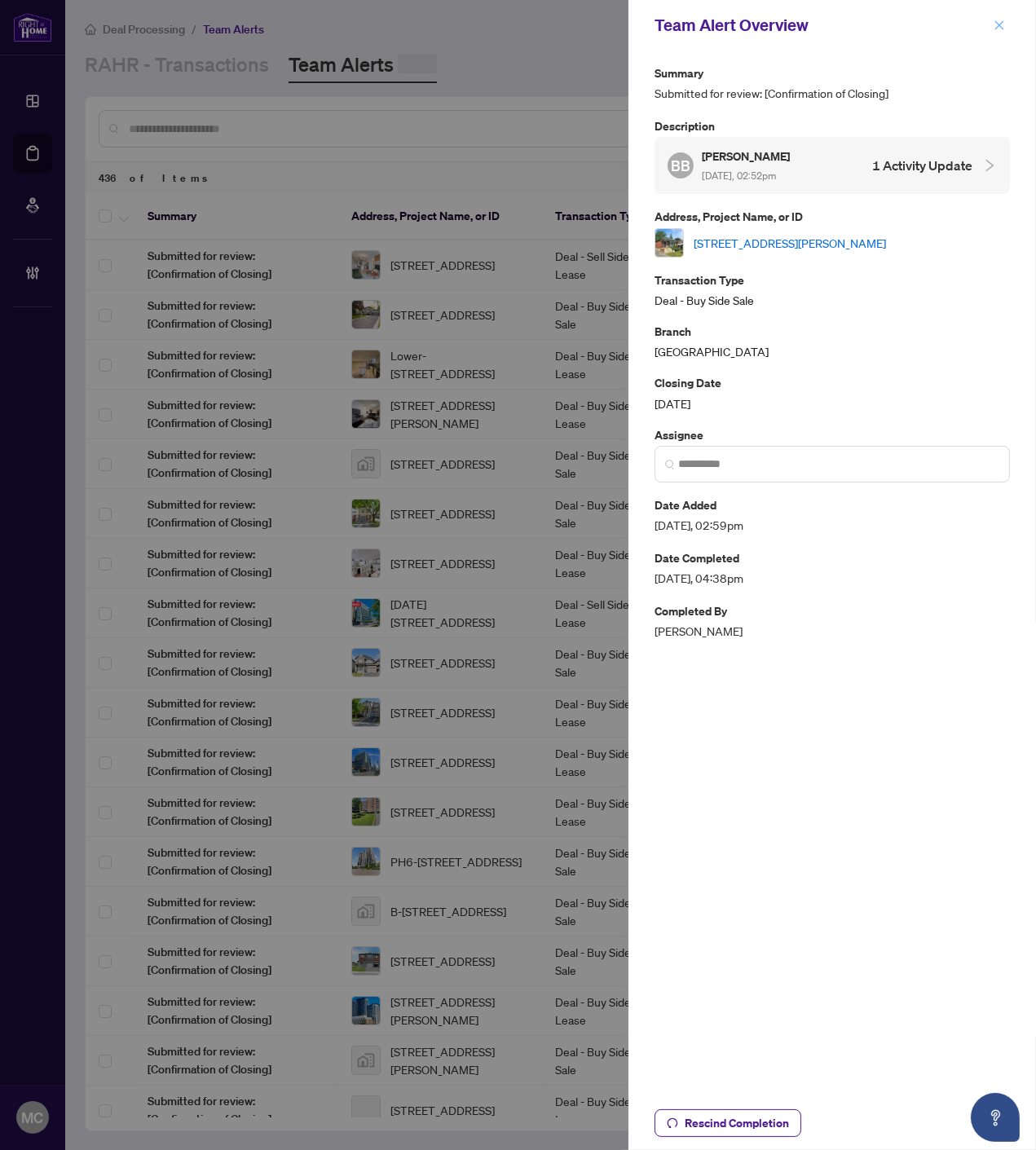
click at [997, 20] on icon "close" at bounding box center [999, 25] width 11 height 11
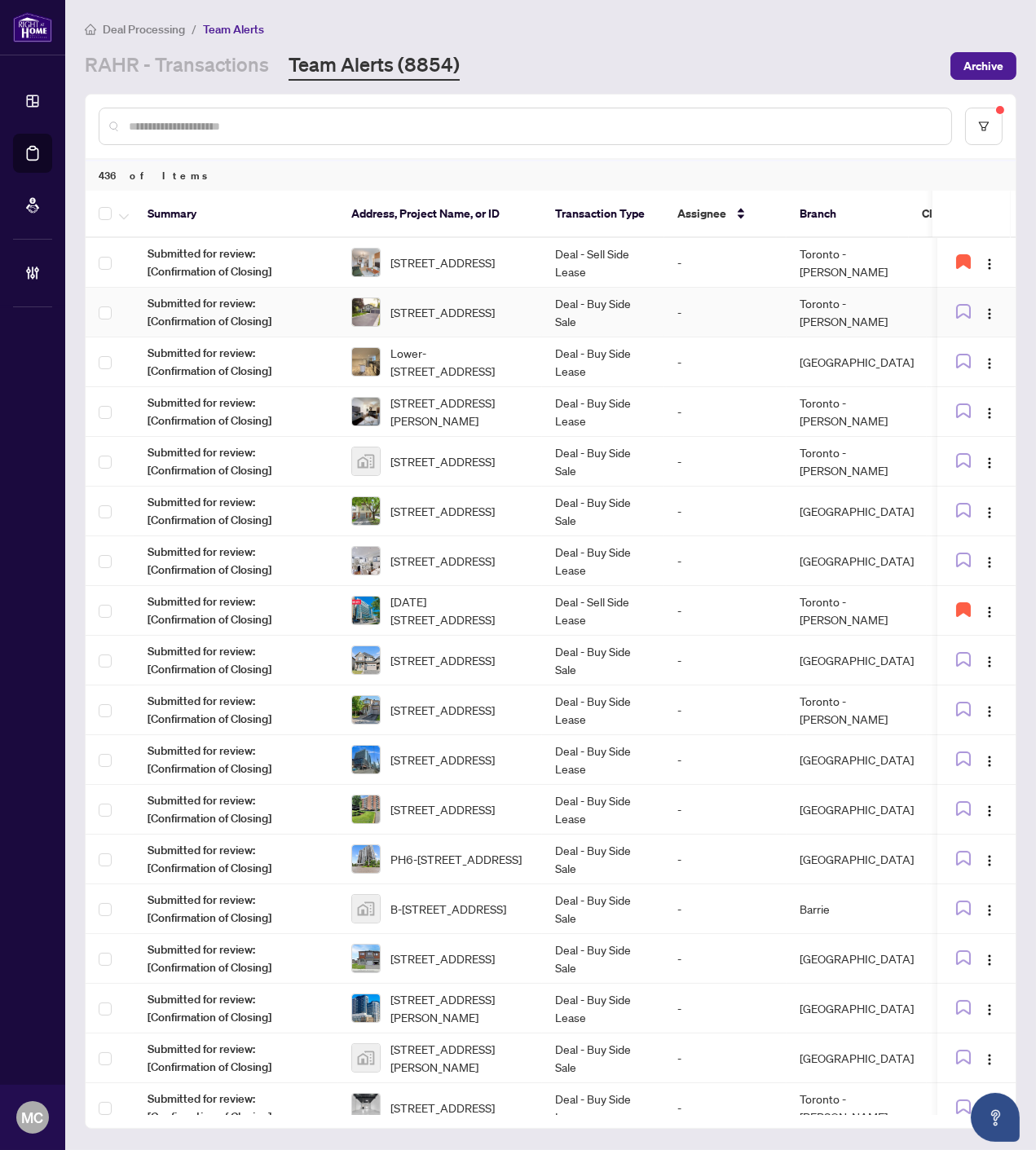
click at [476, 303] on span "12 Cedar Forest Crt, Markham, Ontario L3T 2A4, Canada" at bounding box center [442, 312] width 104 height 18
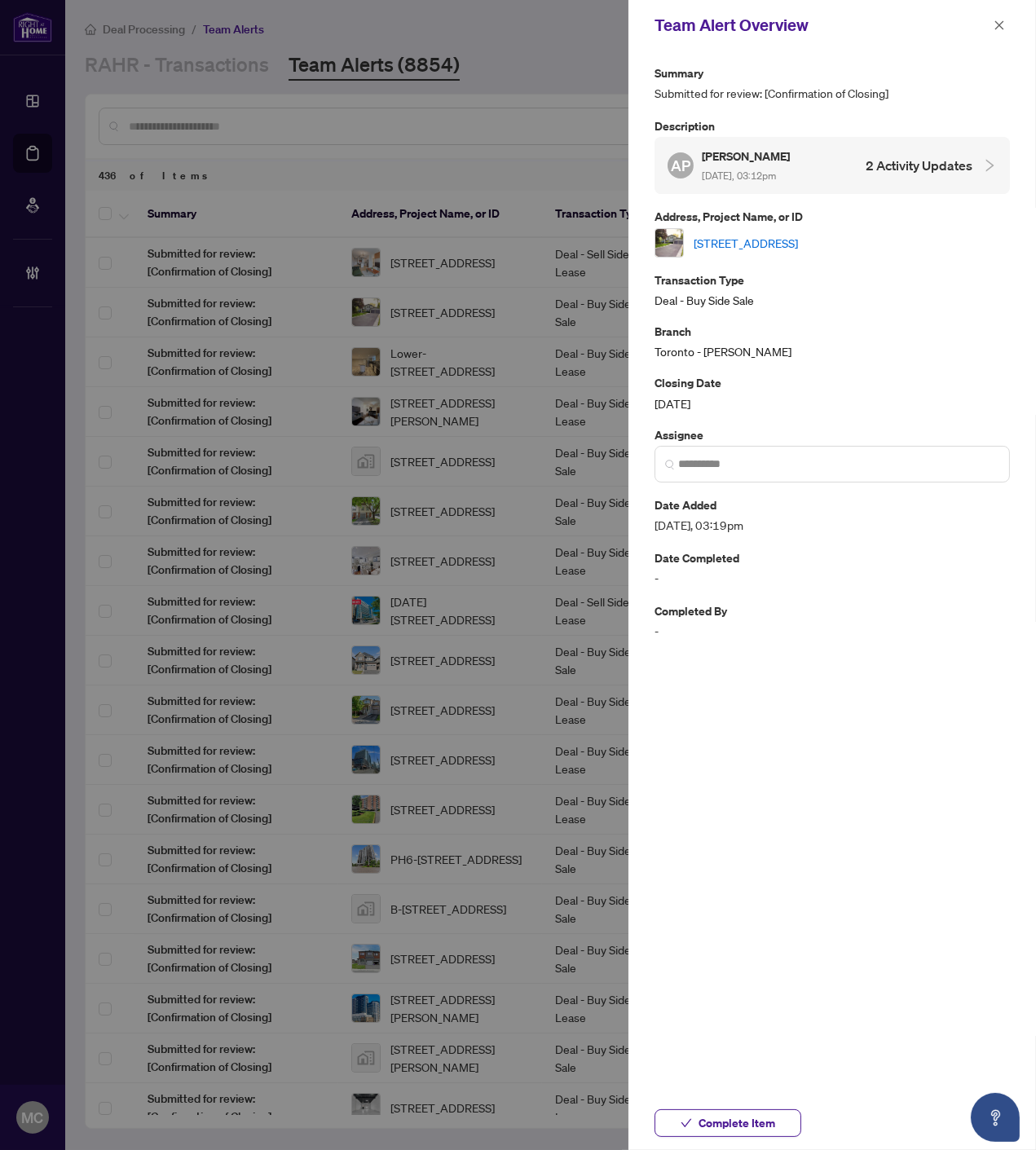
click at [769, 247] on link "12 Cedar Forest Crt, Markham, Ontario L3T 2A4, Canada" at bounding box center [746, 242] width 104 height 18
click at [744, 1121] on span "Complete Item" at bounding box center [736, 1123] width 76 height 26
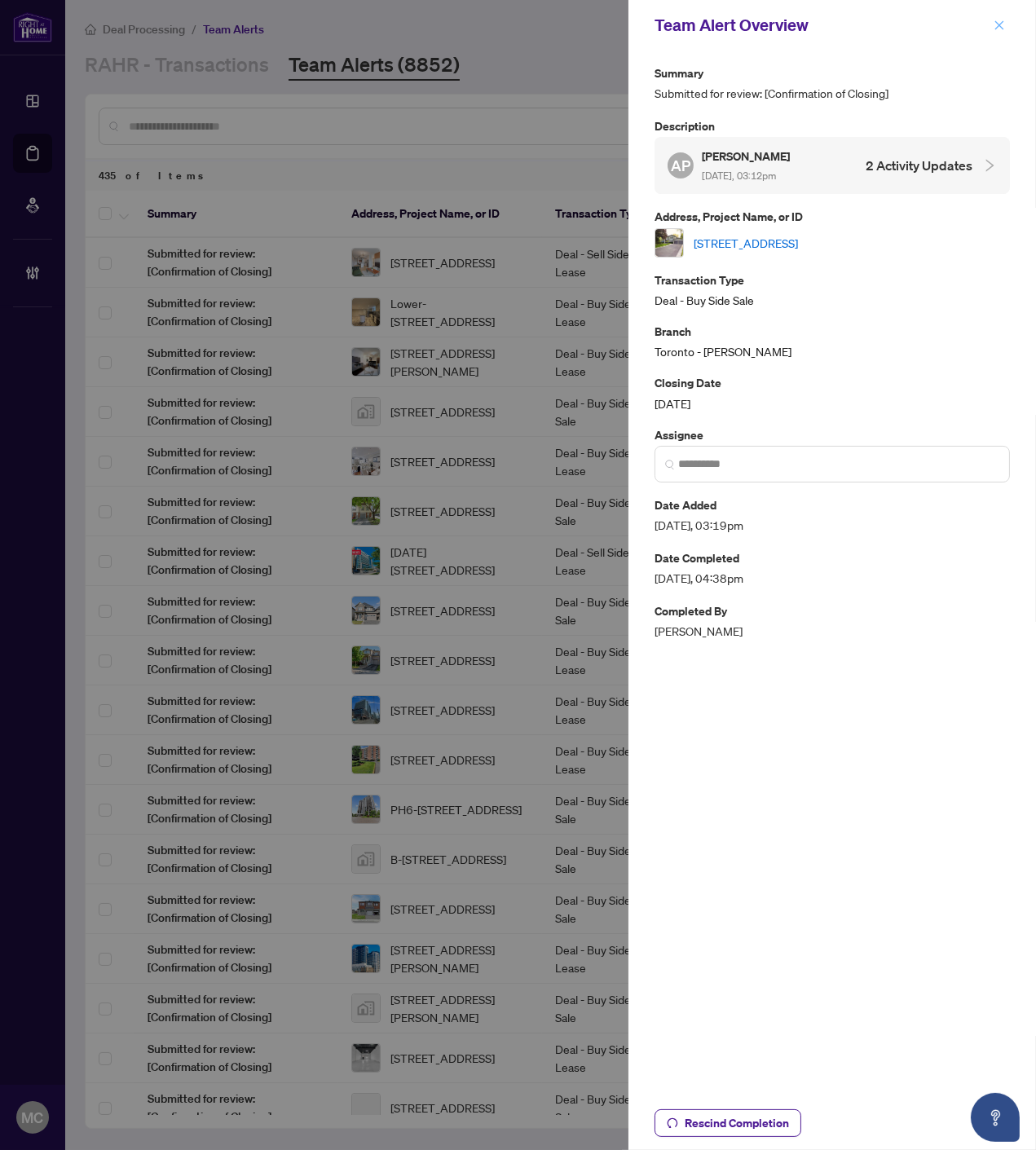
click at [994, 20] on icon "close" at bounding box center [999, 25] width 11 height 11
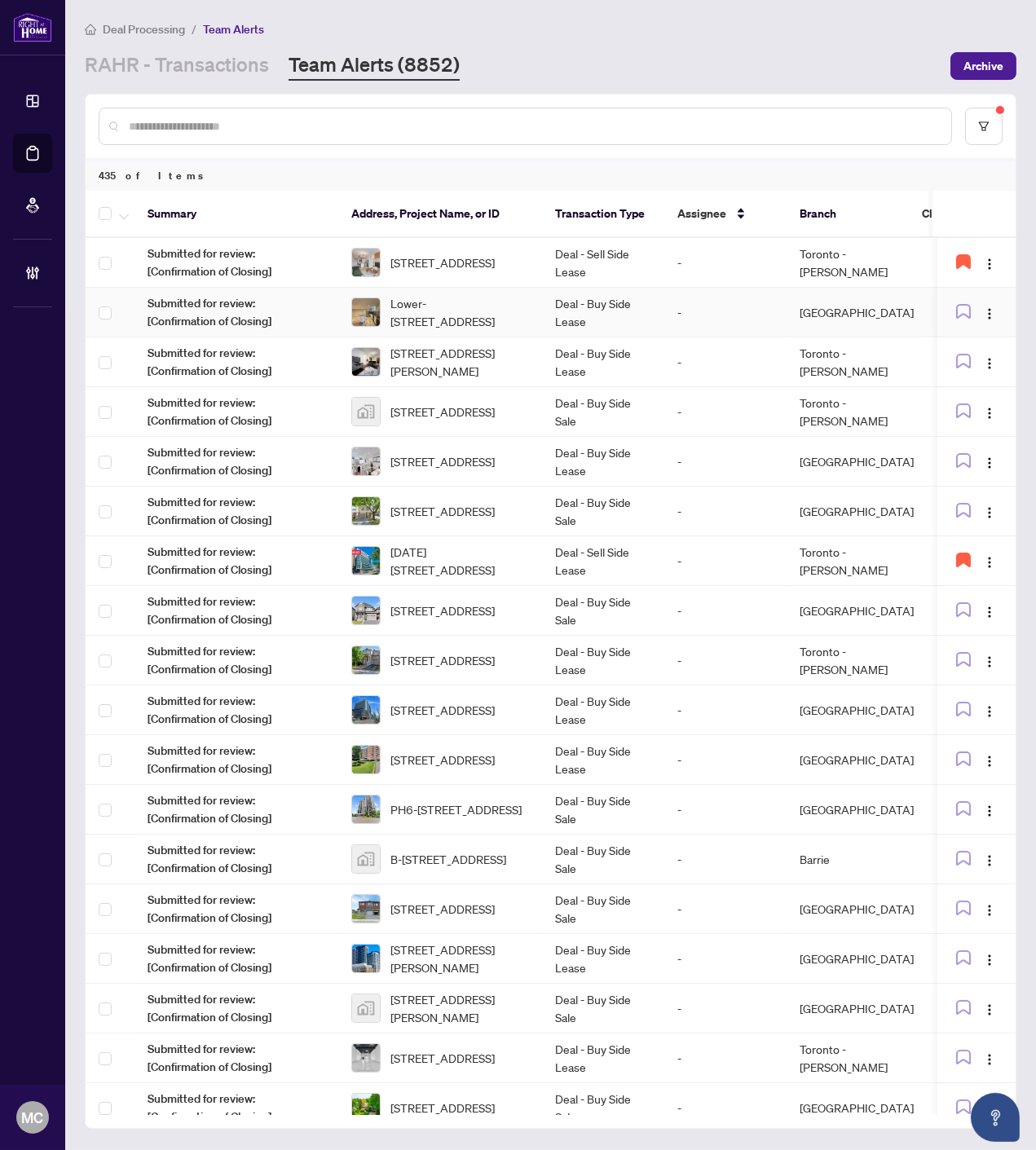
click at [445, 311] on span "Lower-40 Summerfield Cres, Toronto, Ontario M9C 3X3, Canada" at bounding box center [459, 312] width 138 height 36
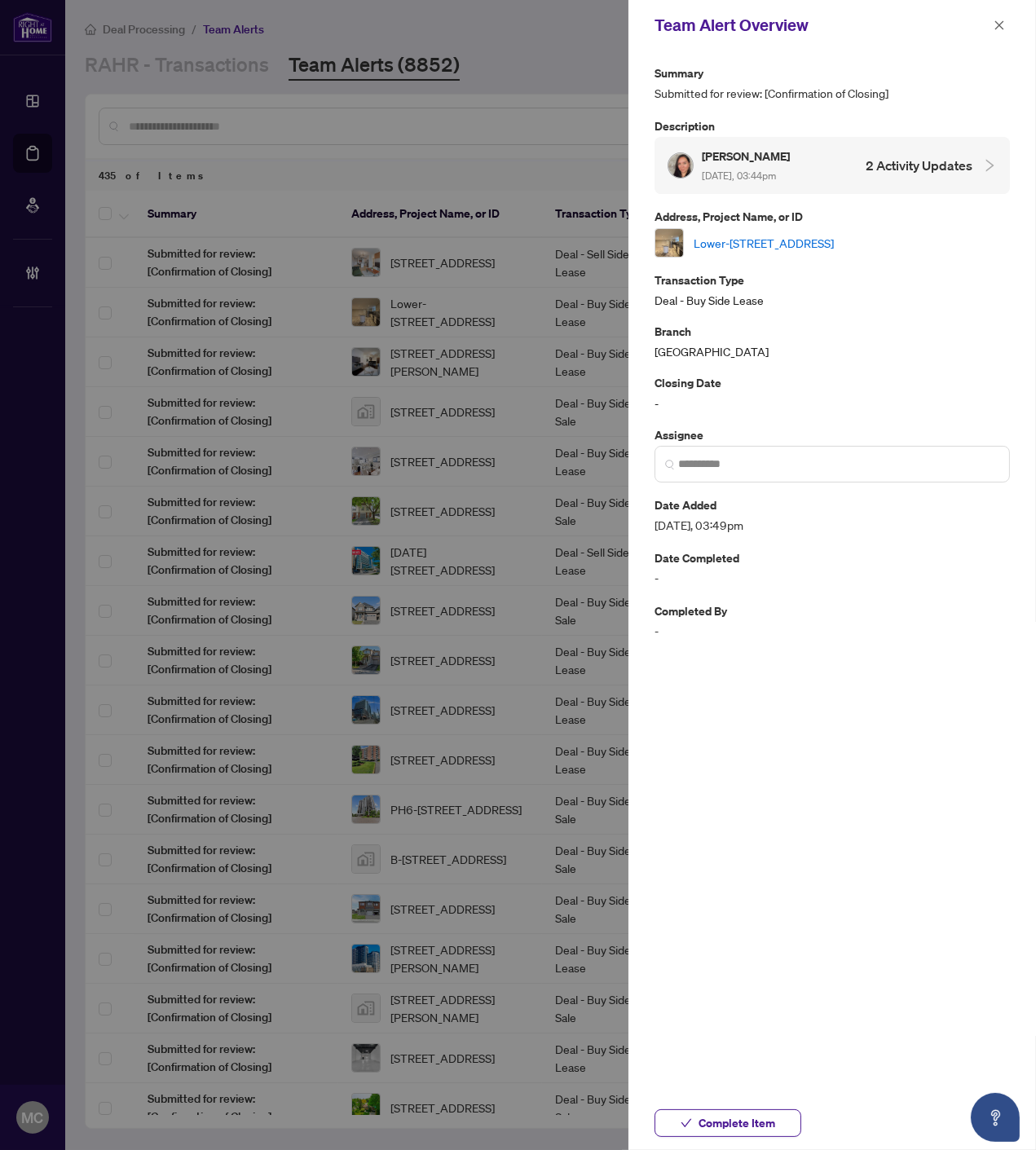
click at [811, 240] on link "Lower-40 Summerfield Cres, Toronto, Ontario M9C 3X3, Canada" at bounding box center [763, 242] width 140 height 18
click at [709, 1118] on span "Complete Item" at bounding box center [736, 1123] width 76 height 26
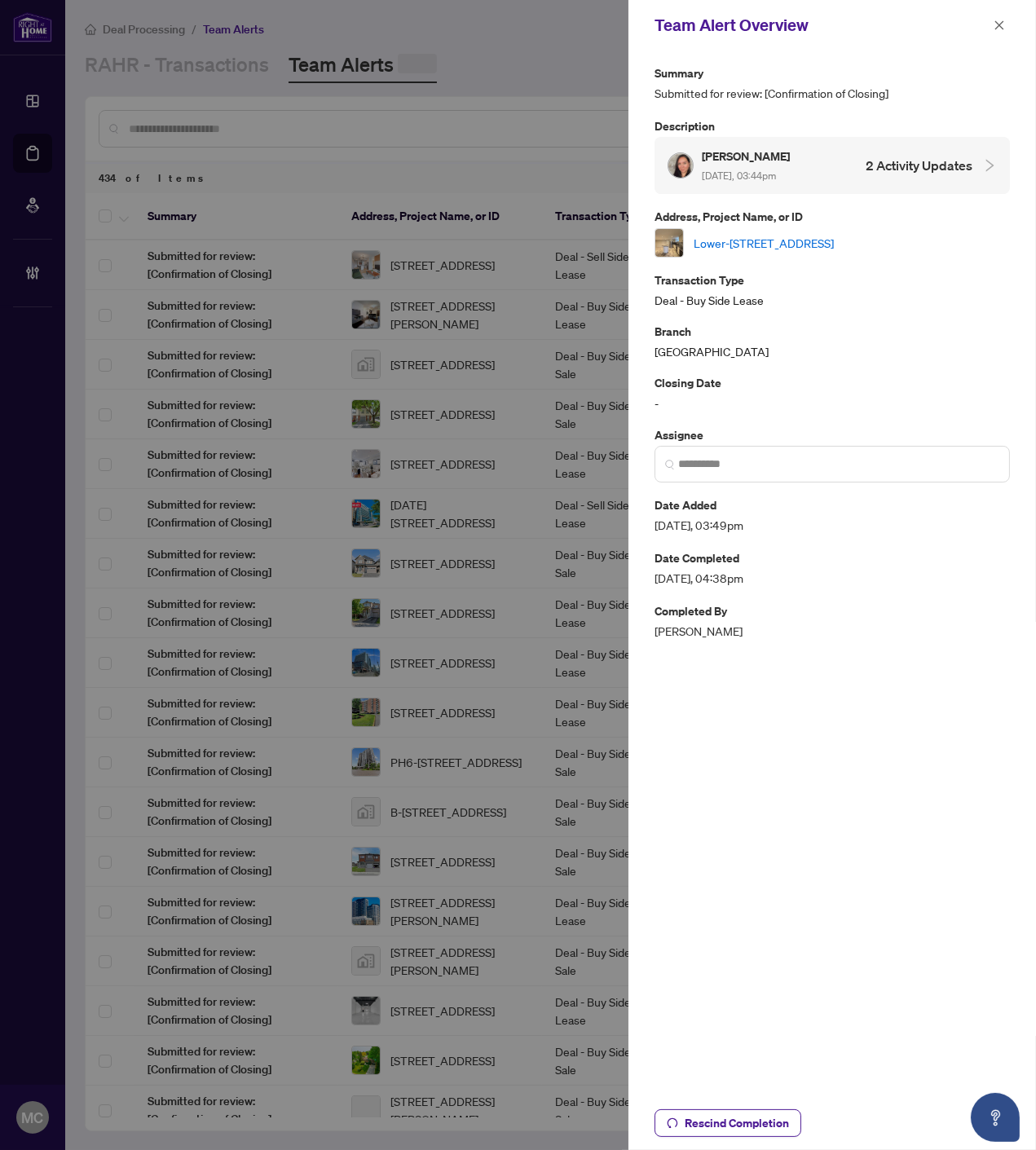
drag, startPoint x: 998, startPoint y: 25, endPoint x: 870, endPoint y: 213, distance: 227.4
click at [998, 25] on icon "close" at bounding box center [999, 25] width 11 height 11
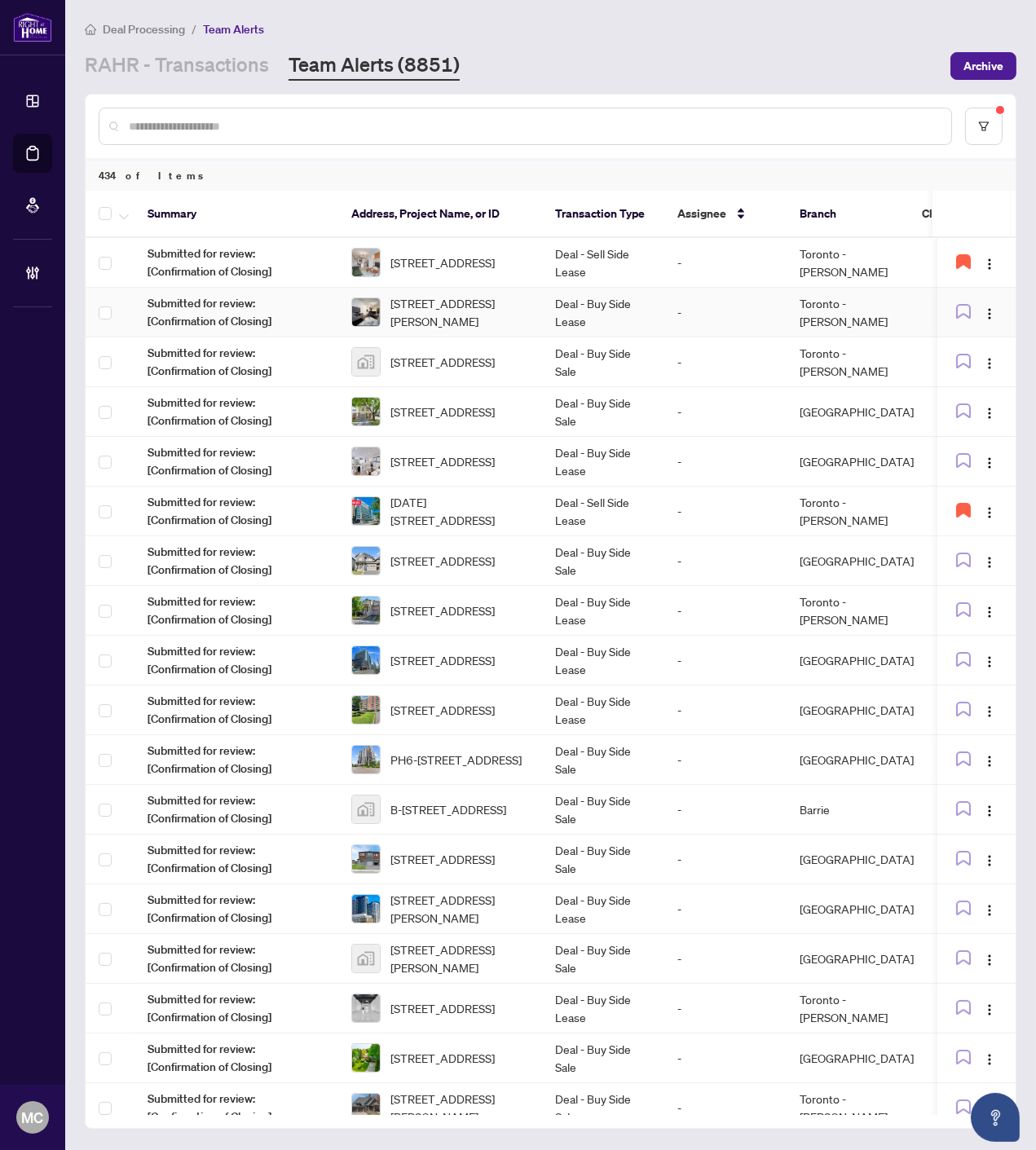
click at [443, 302] on span "331-650 Sheppard Ave, Toronto, Ontario M2K 1B7, Canada" at bounding box center [459, 312] width 138 height 36
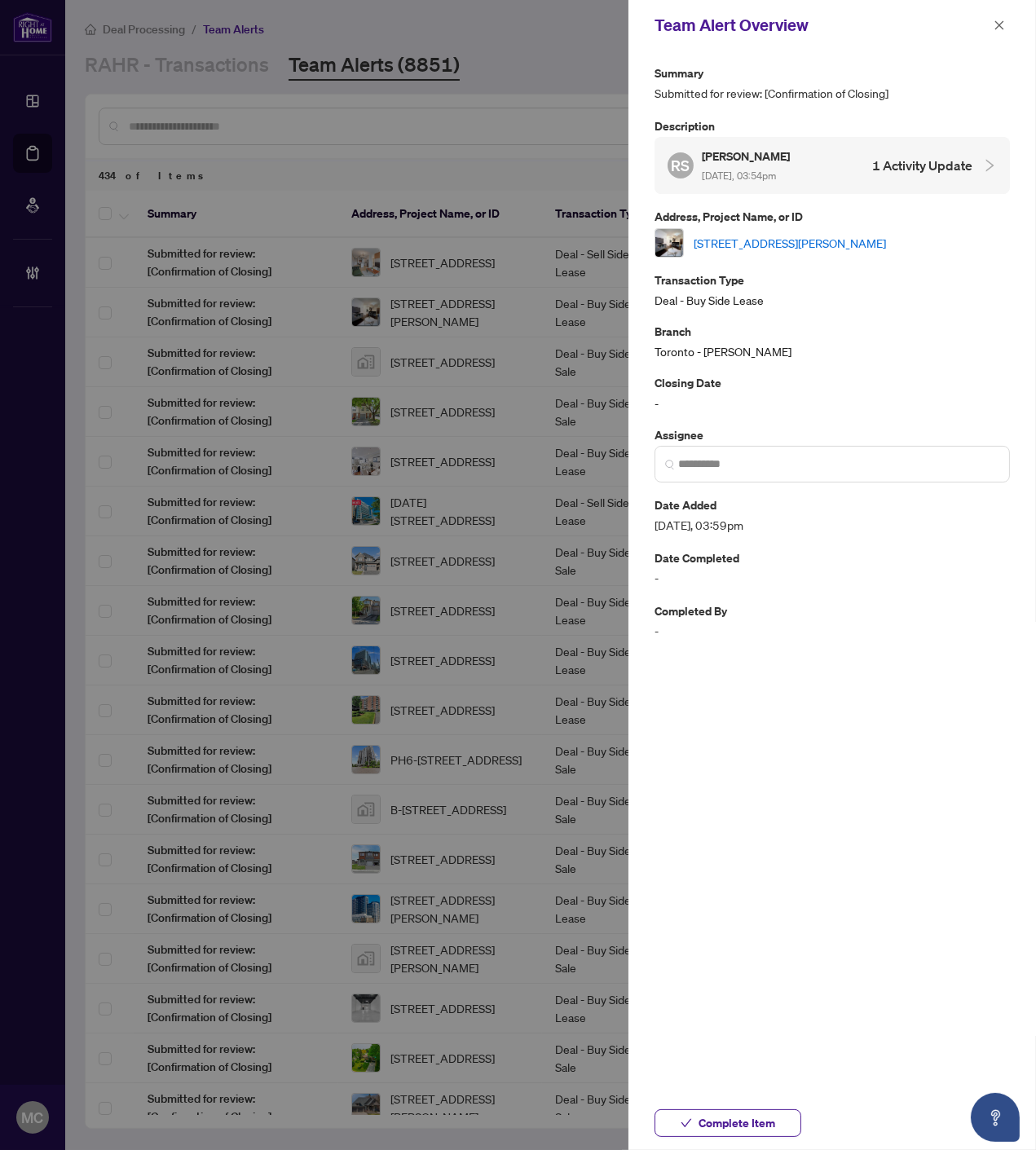
click at [848, 234] on link "331-650 Sheppard Ave, Toronto, Ontario M2K 1B7, Canada" at bounding box center [790, 242] width 192 height 18
click at [737, 1125] on span "Complete Item" at bounding box center [736, 1123] width 76 height 26
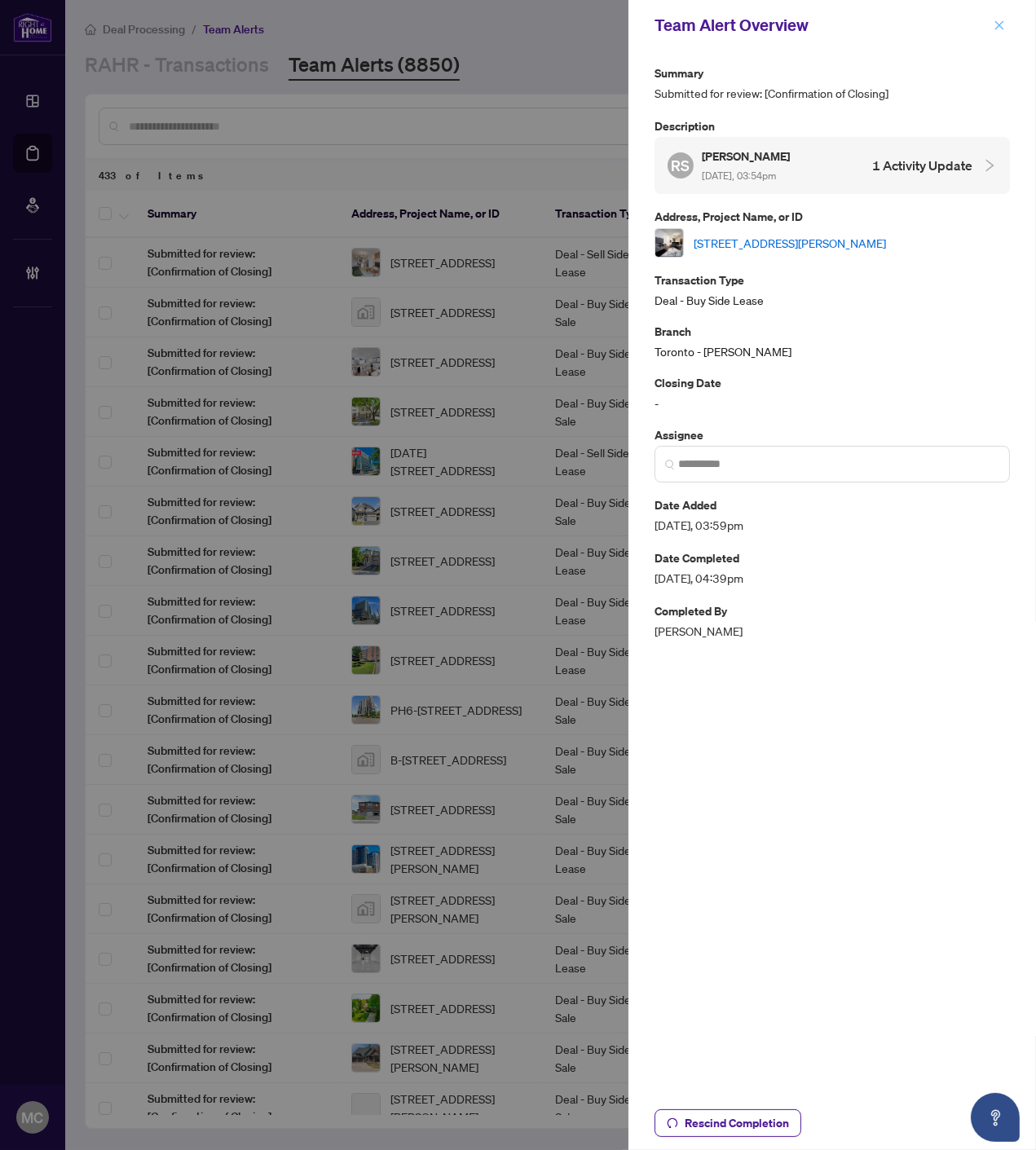
click at [992, 23] on button "button" at bounding box center [999, 25] width 21 height 20
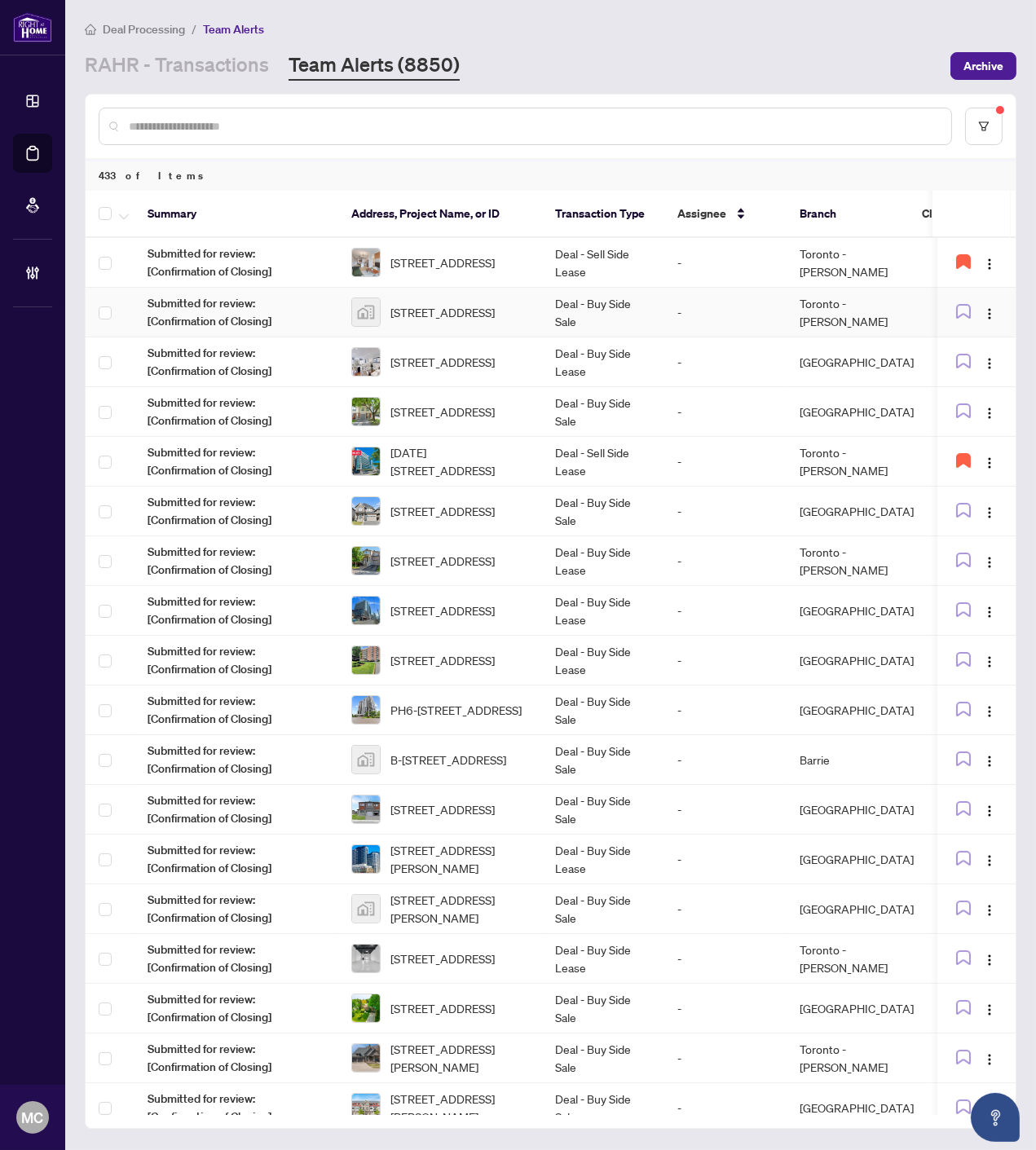
click at [493, 303] on span "57 Centerfield Drive, Courtice, ON, Canada" at bounding box center [442, 312] width 104 height 18
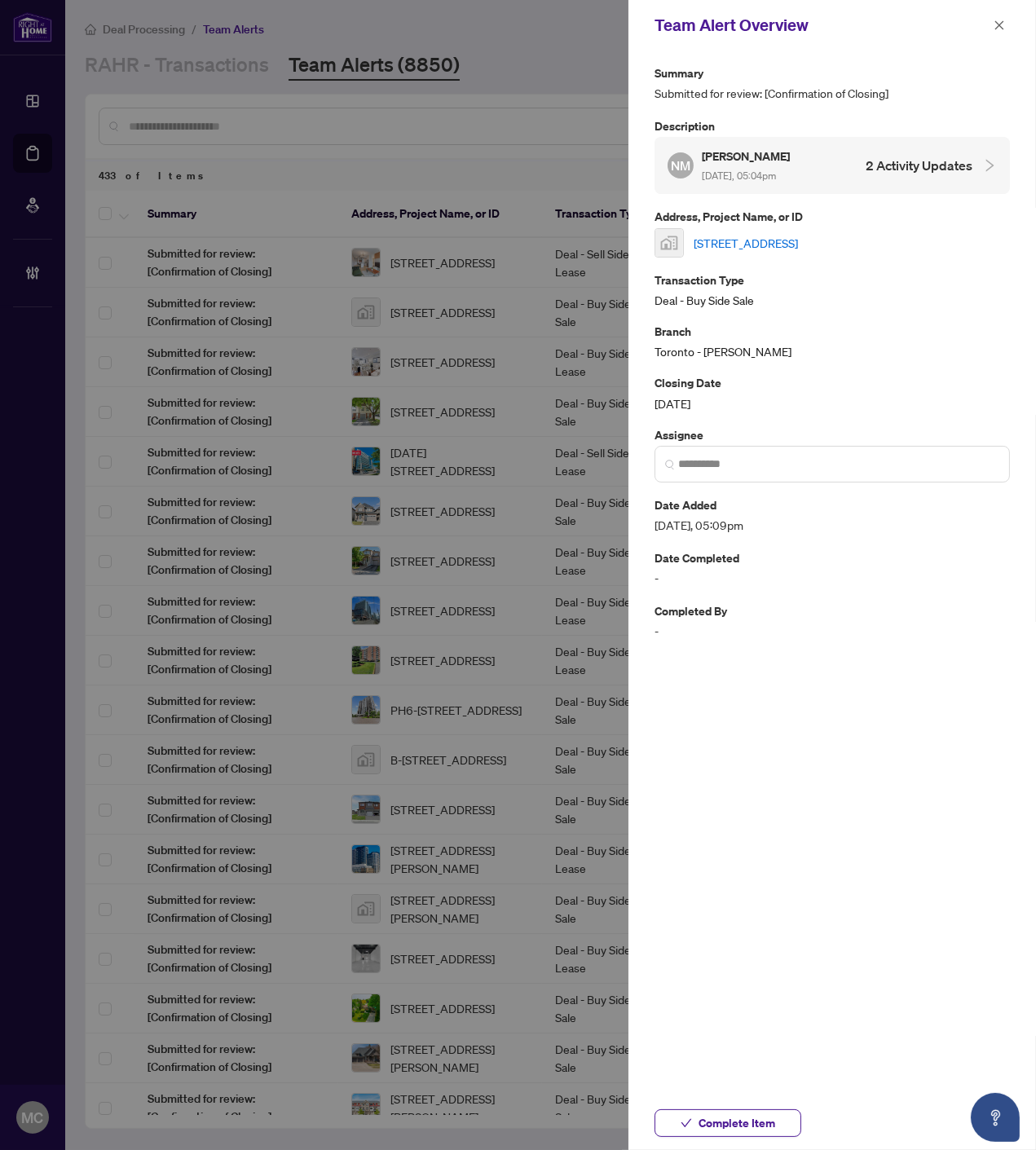
click at [729, 234] on link "57 Centerfield Drive, Courtice, ON, Canada" at bounding box center [746, 242] width 104 height 18
click at [711, 1115] on span "Complete Item" at bounding box center [736, 1123] width 76 height 26
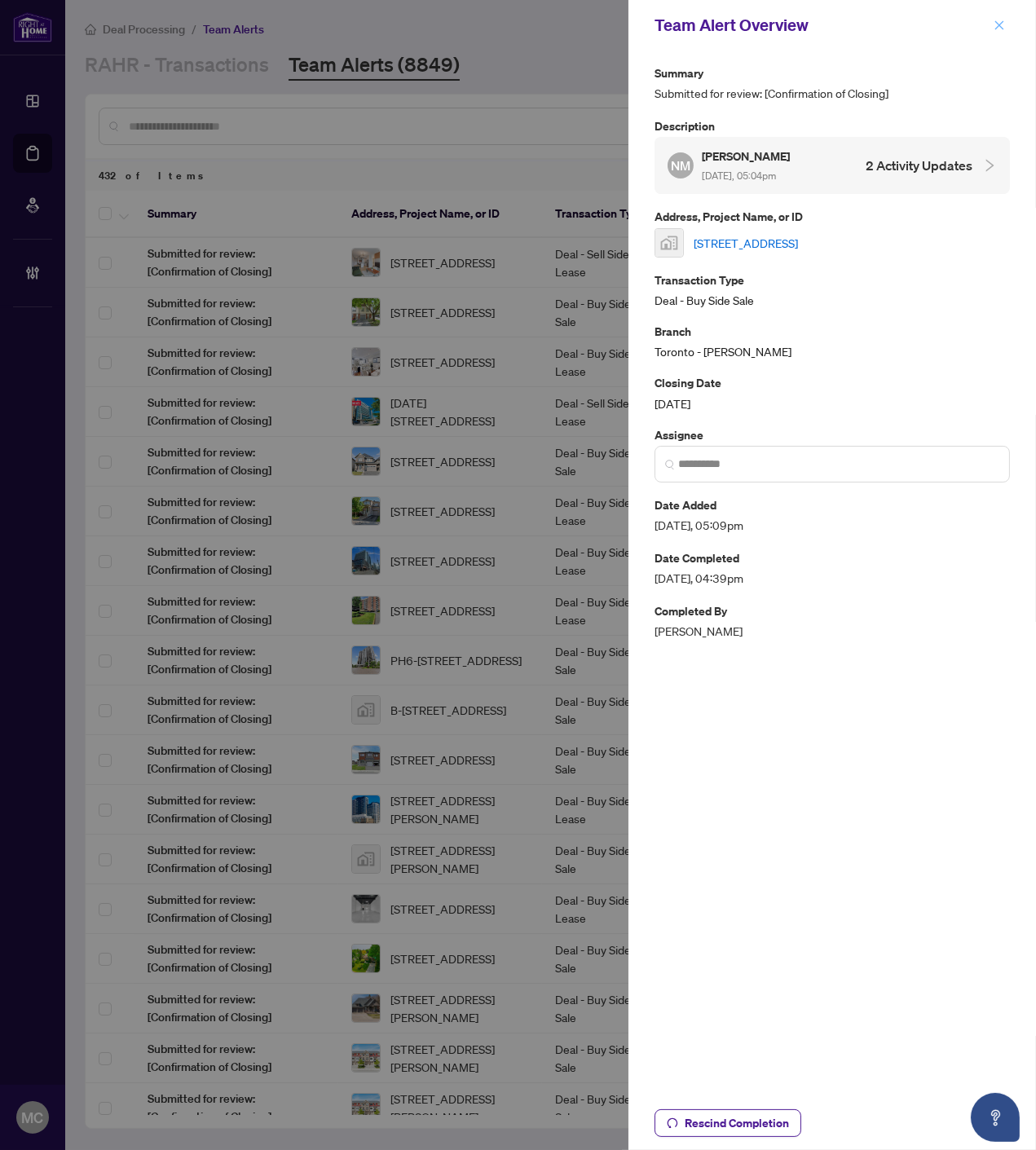
click at [998, 20] on icon "close" at bounding box center [999, 25] width 11 height 11
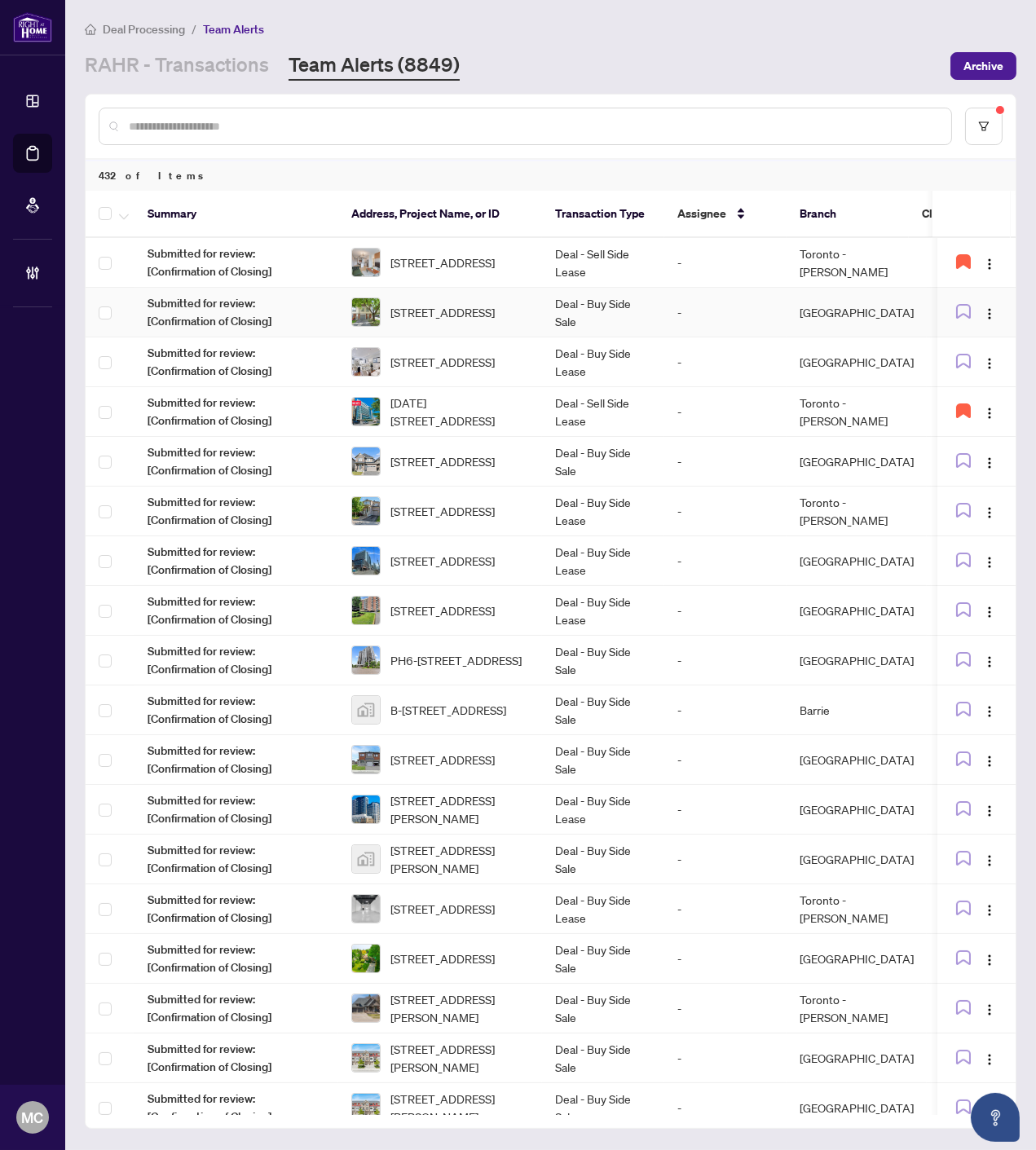
click at [470, 308] on span "2005 Greenway Park Lane, Ottawa, Ontario K1B 5B1, Canada" at bounding box center [442, 312] width 104 height 18
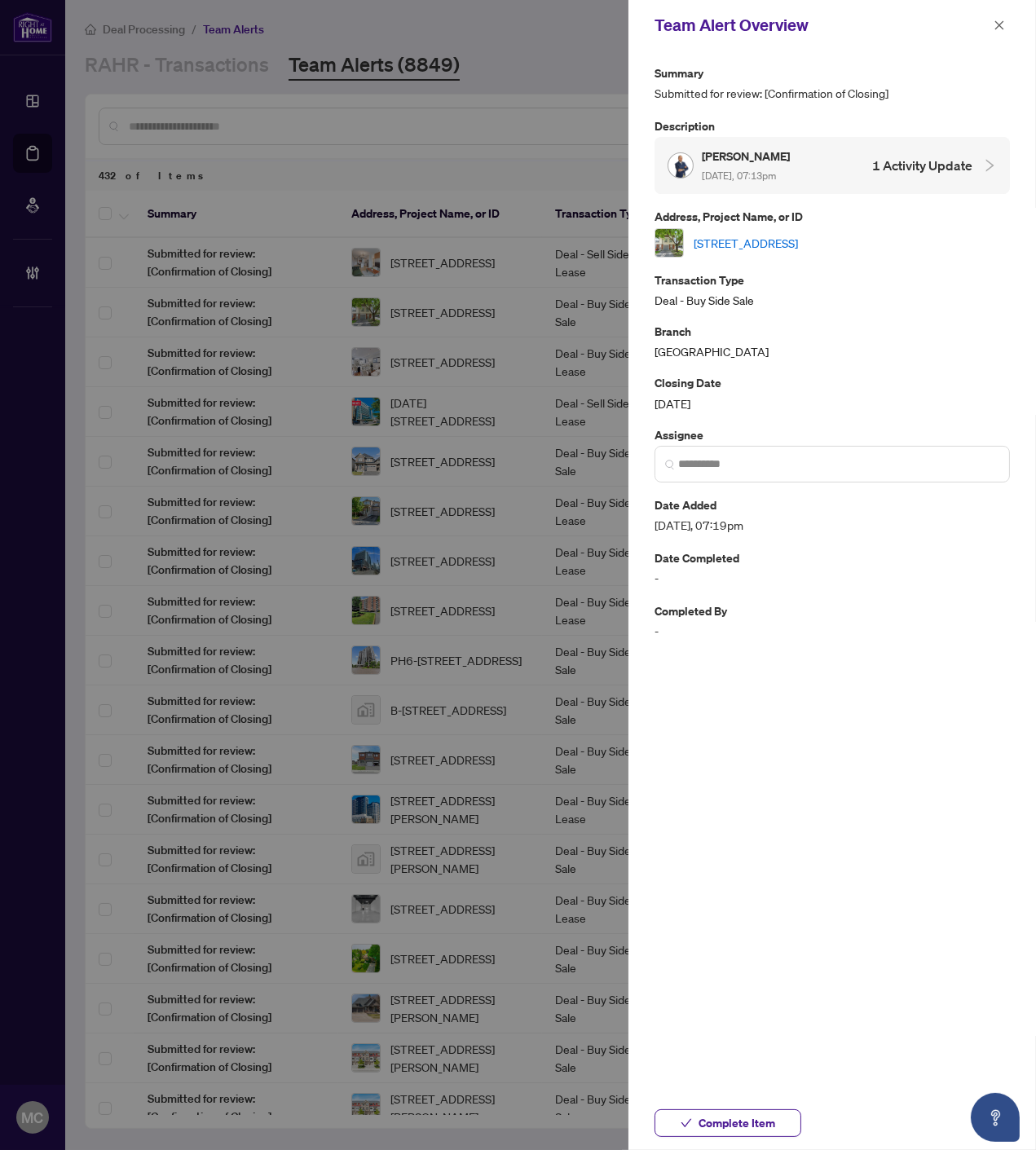
click at [797, 238] on link "2005 Greenway Park Lane, Ottawa, Ontario K1B 5B1, Canada" at bounding box center [746, 242] width 104 height 18
click at [737, 1113] on span "Complete Item" at bounding box center [736, 1123] width 76 height 26
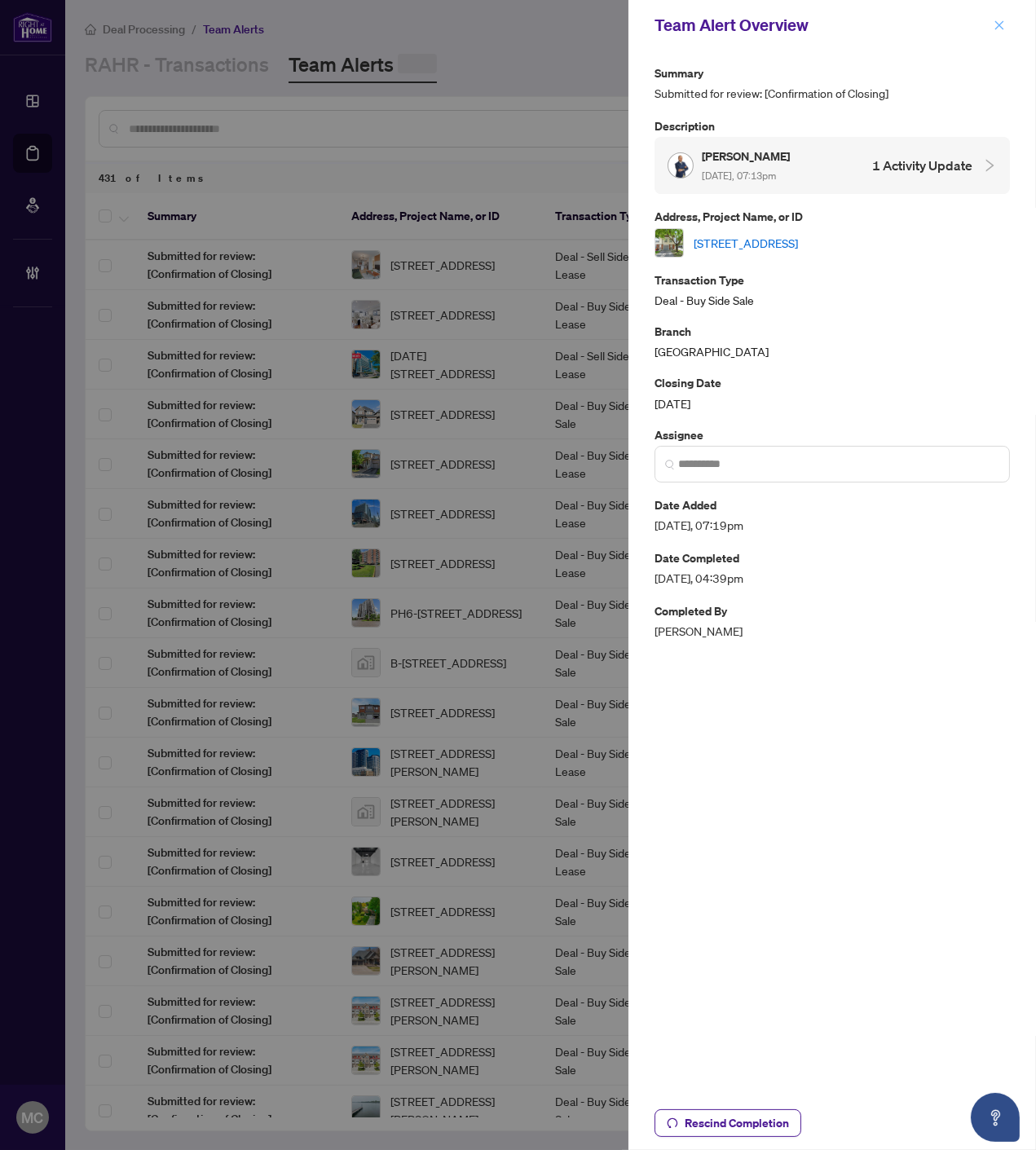
click at [999, 20] on icon "close" at bounding box center [999, 25] width 11 height 11
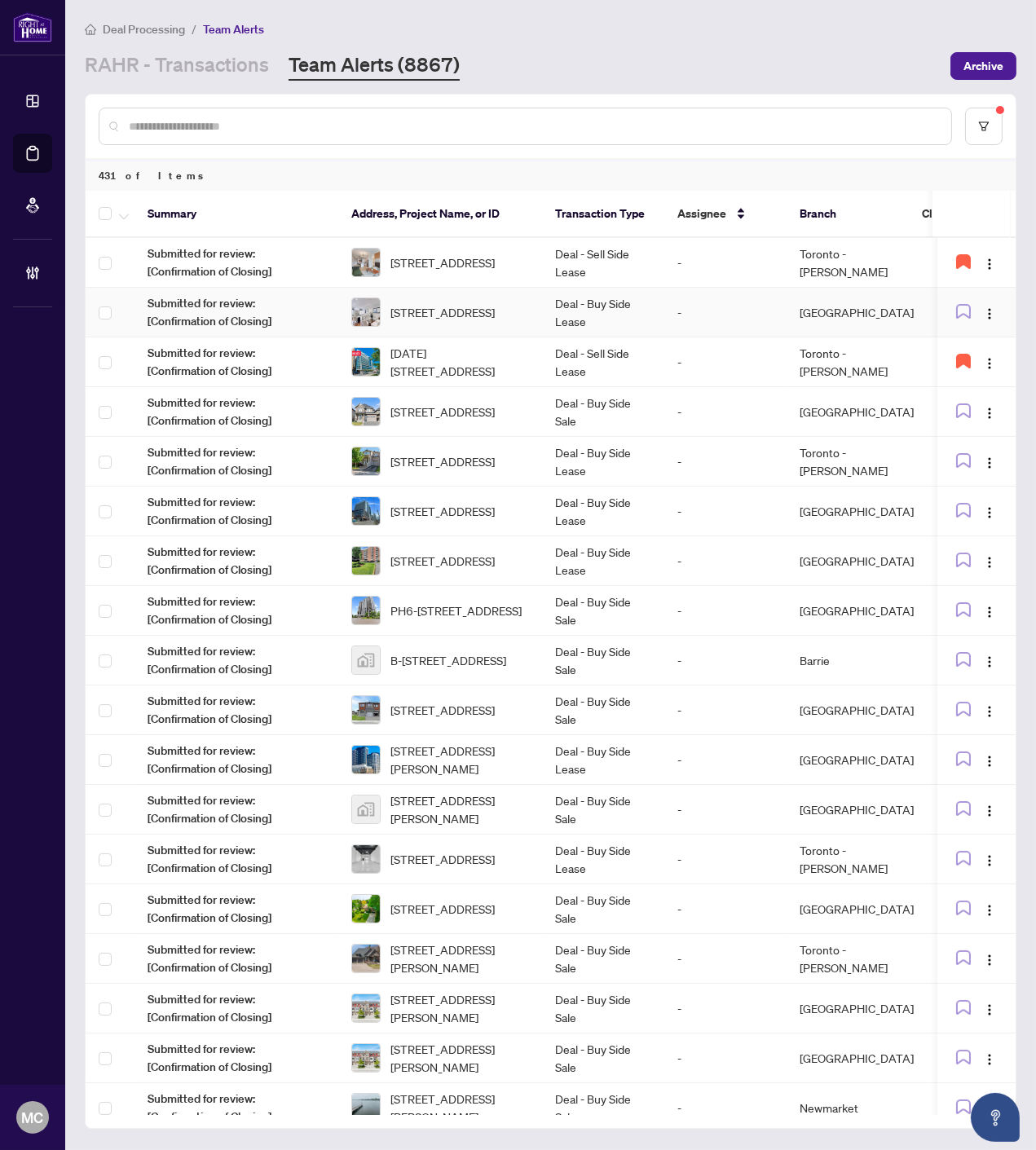
click at [494, 303] on span "8 Hacienda Dr, Richmond Hill, Ontario L4E 3X1, Canada" at bounding box center [442, 312] width 104 height 18
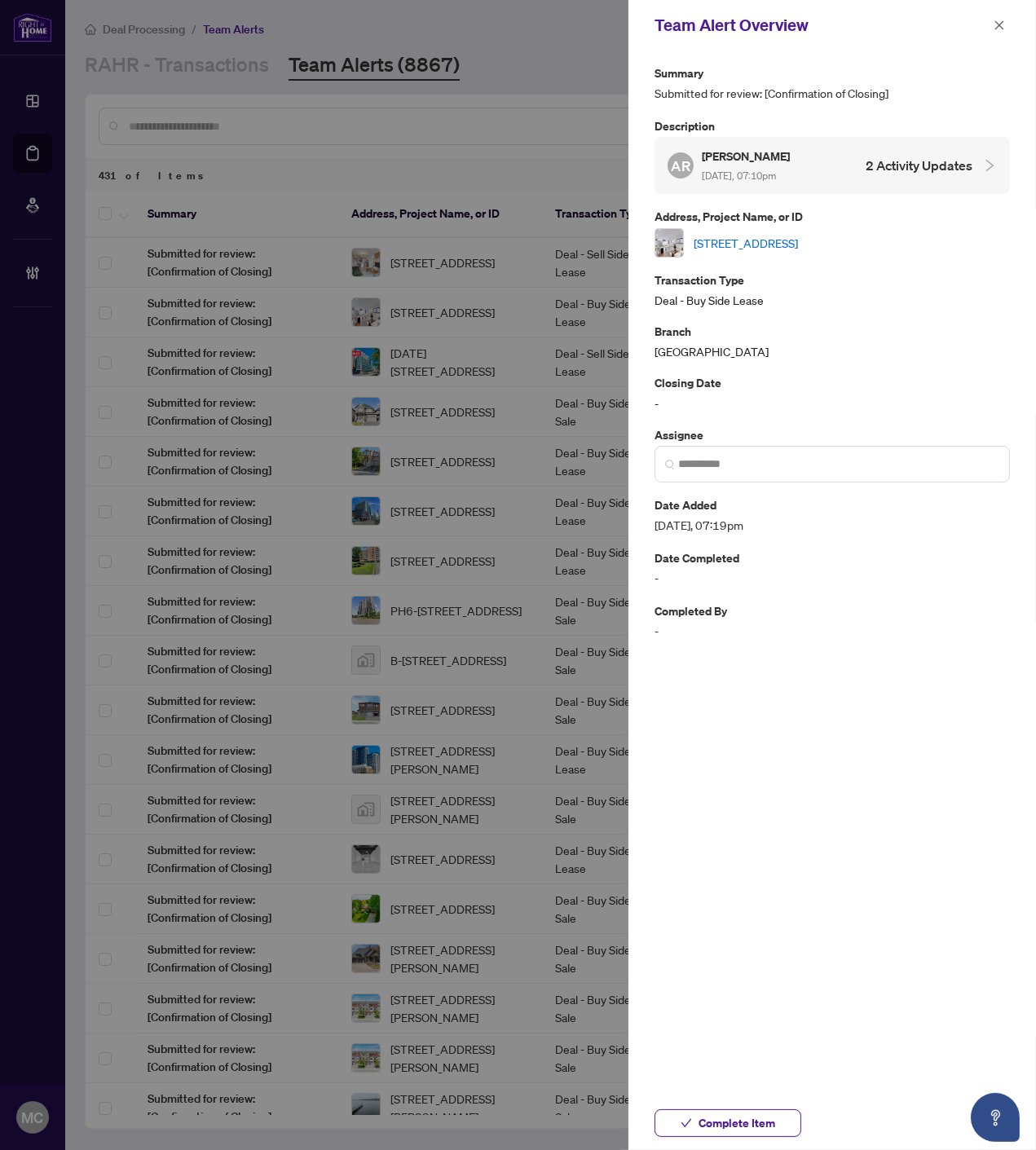
click at [776, 240] on link "8 Hacienda Dr, Richmond Hill, Ontario L4E 3X1, Canada" at bounding box center [746, 242] width 104 height 18
click at [735, 1130] on span "Complete Item" at bounding box center [736, 1123] width 76 height 26
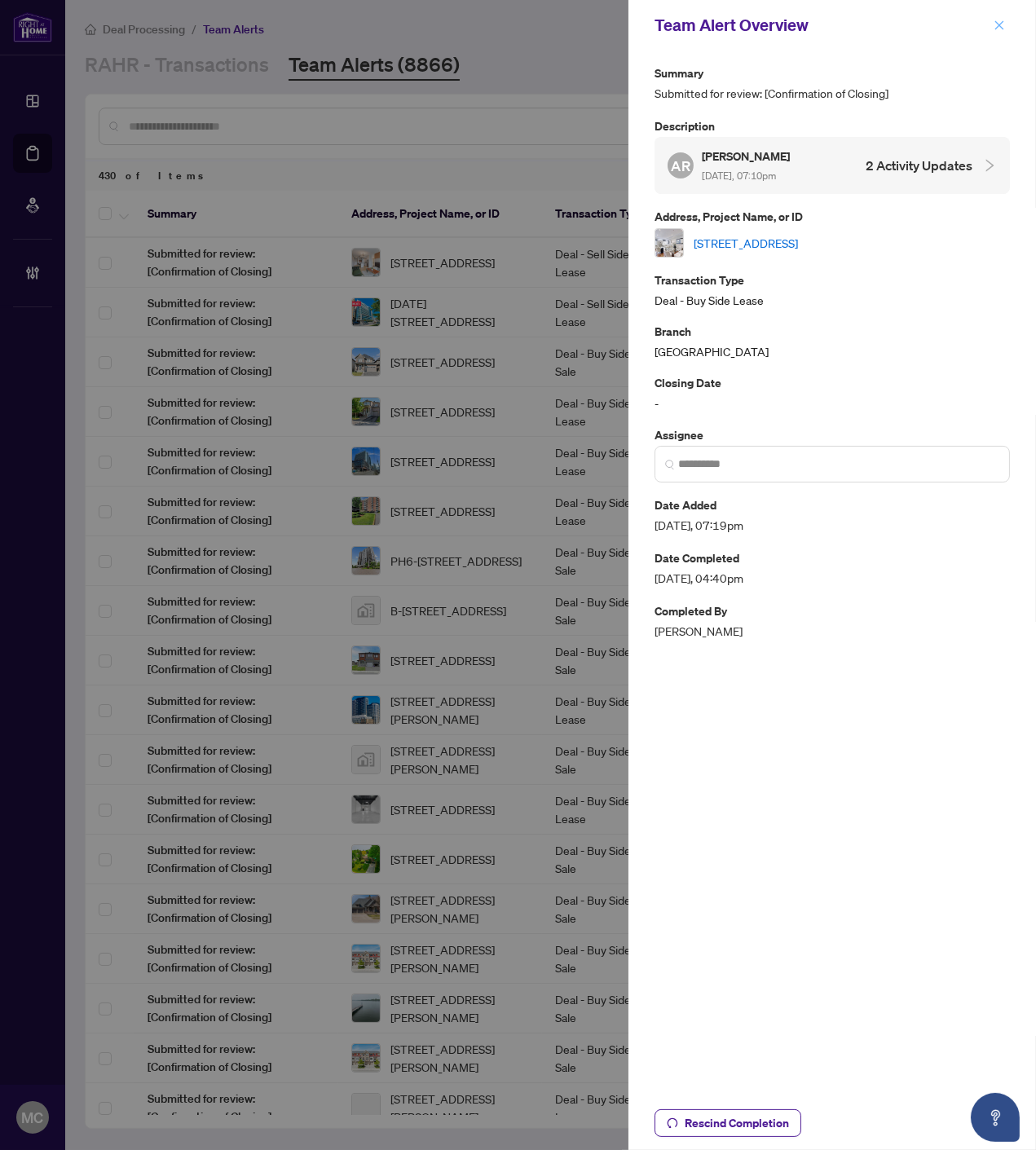
click at [997, 25] on icon "close" at bounding box center [999, 25] width 11 height 11
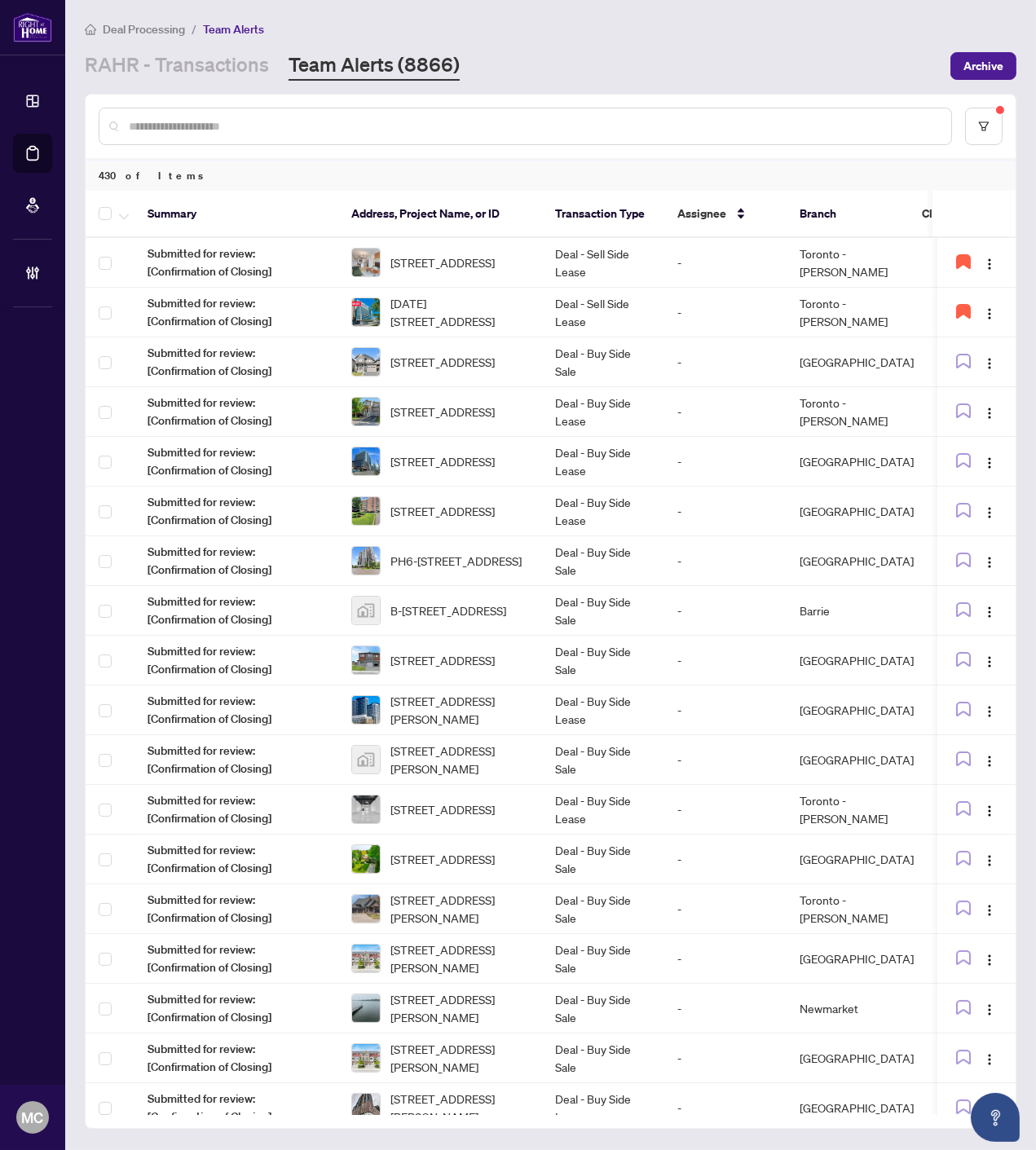
drag, startPoint x: 992, startPoint y: 27, endPoint x: 718, endPoint y: 106, distance: 285.2
click at [712, 80] on main "Deal Processing / Team Alerts RAHR - Transactions Team Alerts (8866) Archive 43…" at bounding box center [550, 575] width 971 height 1150
click at [447, 352] on span "908 Embankment St, Ottawa, Ontario K2S 2P4, Canada" at bounding box center [442, 361] width 104 height 18
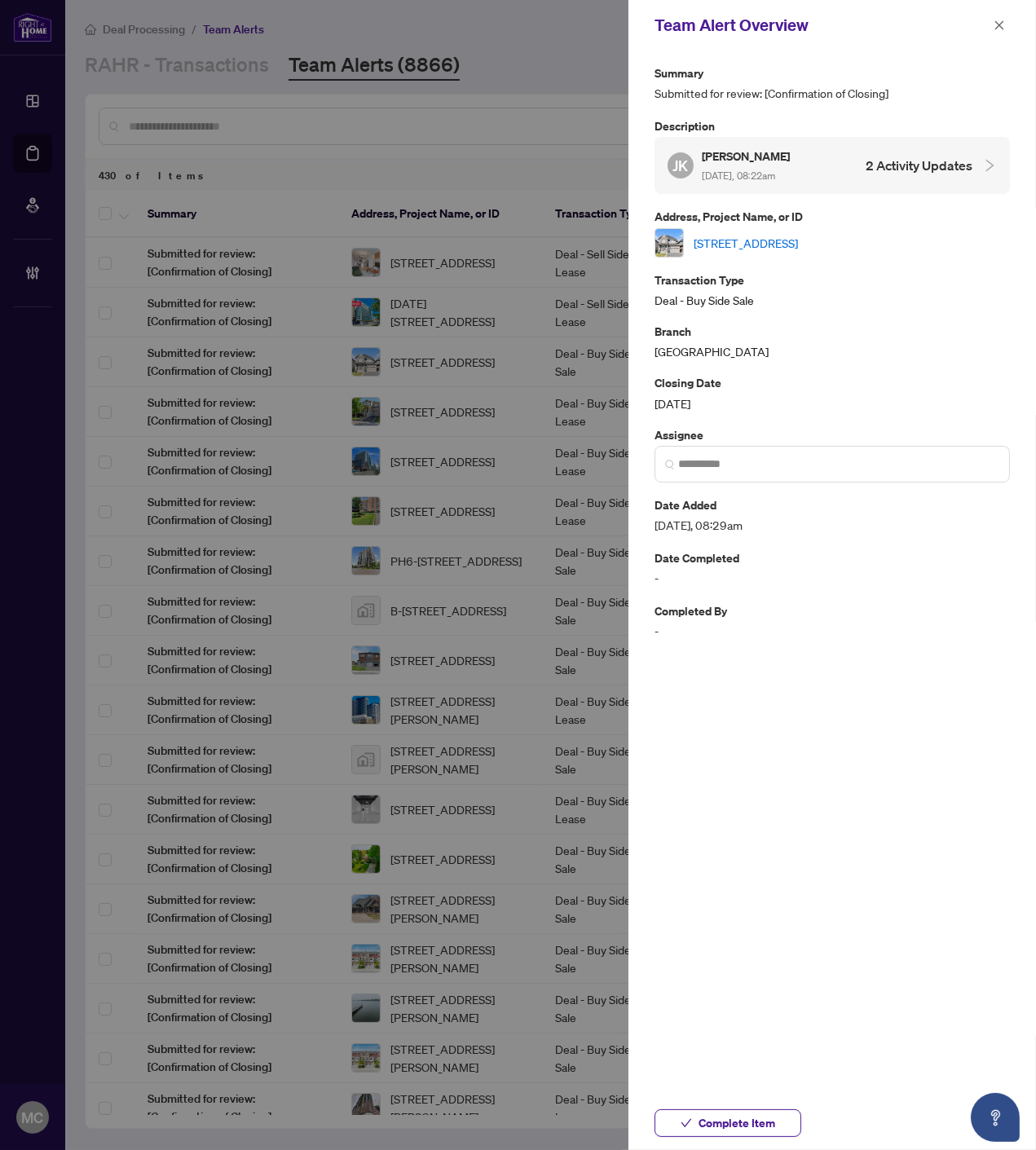
click at [766, 237] on link "908 Embankment St, Ottawa, Ontario K2S 2P4, Canada" at bounding box center [746, 242] width 104 height 18
click at [727, 1114] on span "Complete Item" at bounding box center [736, 1123] width 76 height 26
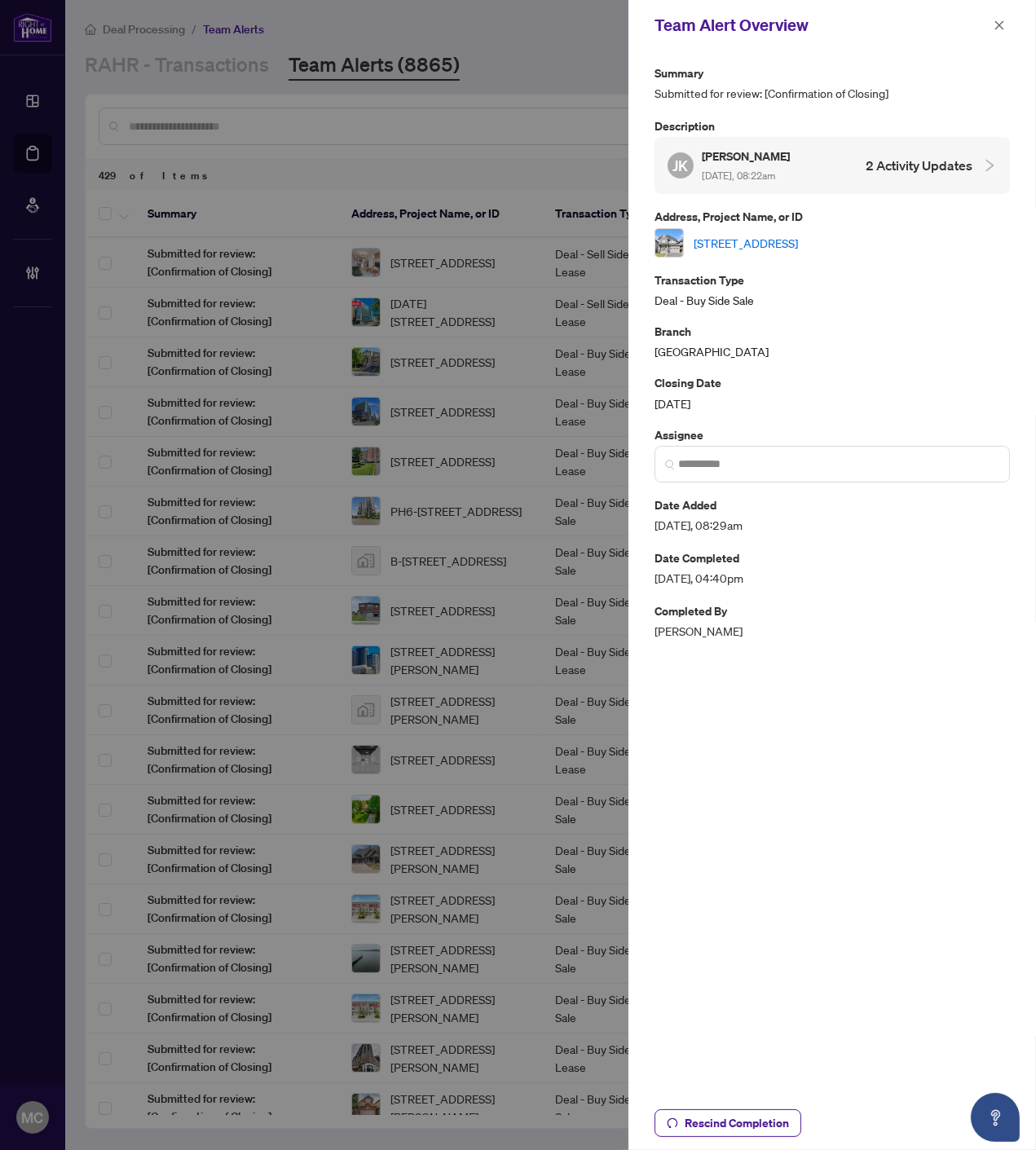
click at [998, 22] on icon "close" at bounding box center [999, 25] width 11 height 11
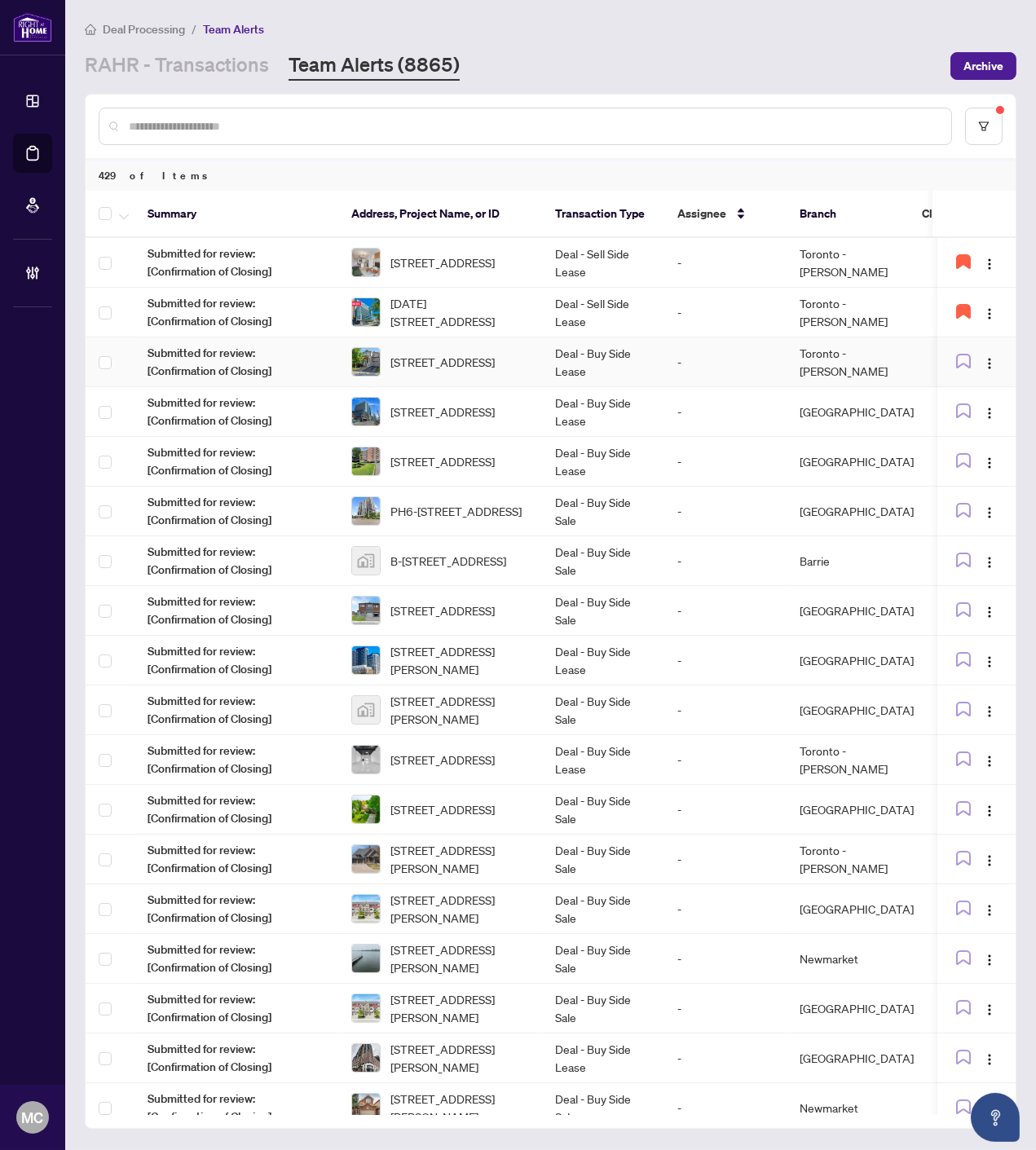
click at [463, 367] on span "127 Goldenwood Cres, Markham, Ontario L6E 1L9, Canada" at bounding box center [442, 361] width 104 height 18
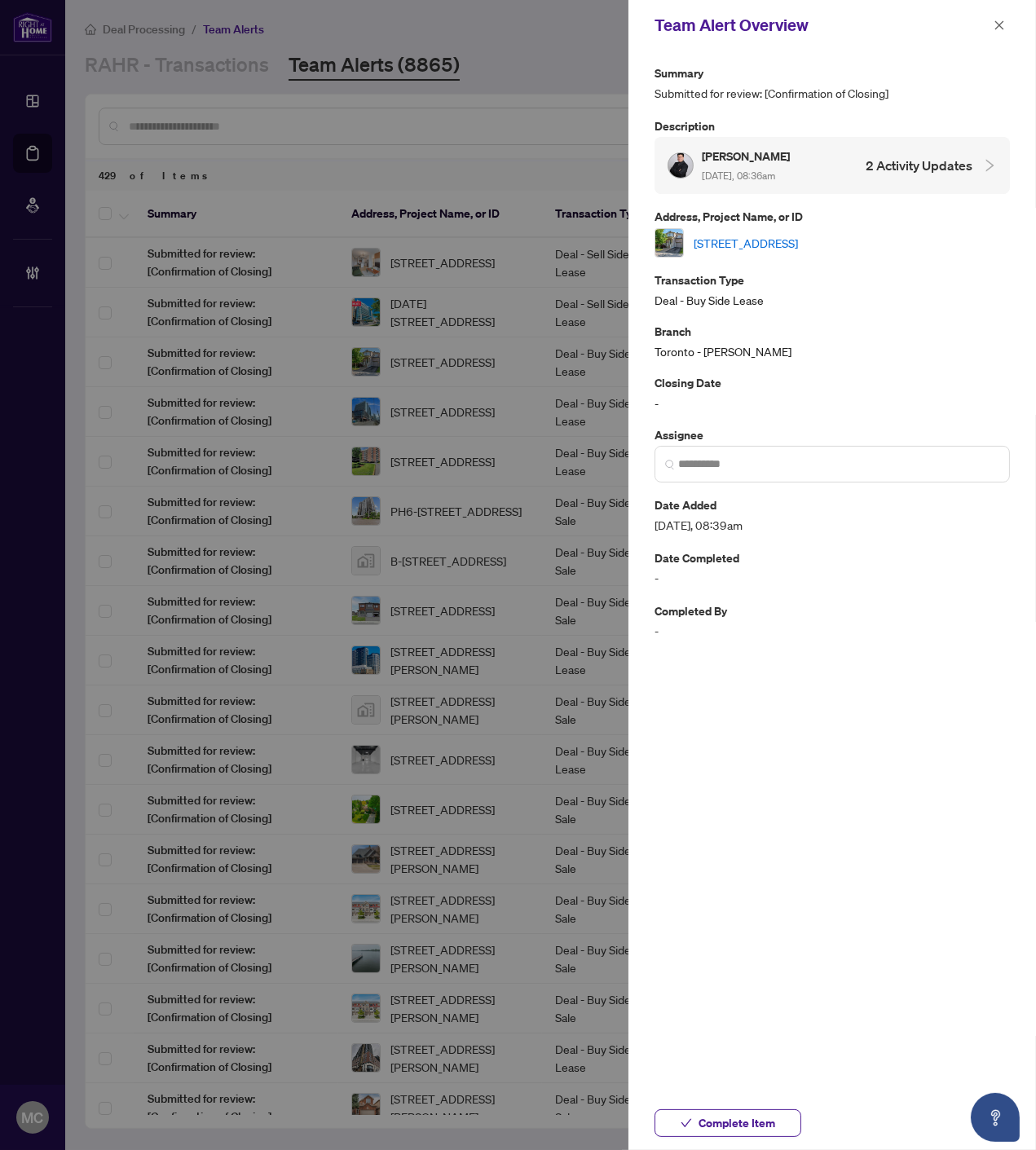
click at [788, 234] on link "127 Goldenwood Cres, Markham, Ontario L6E 1L9, Canada" at bounding box center [746, 242] width 104 height 18
drag, startPoint x: 722, startPoint y: 1112, endPoint x: 802, endPoint y: 526, distance: 591.4
click at [724, 1113] on span "Complete Item" at bounding box center [736, 1123] width 76 height 26
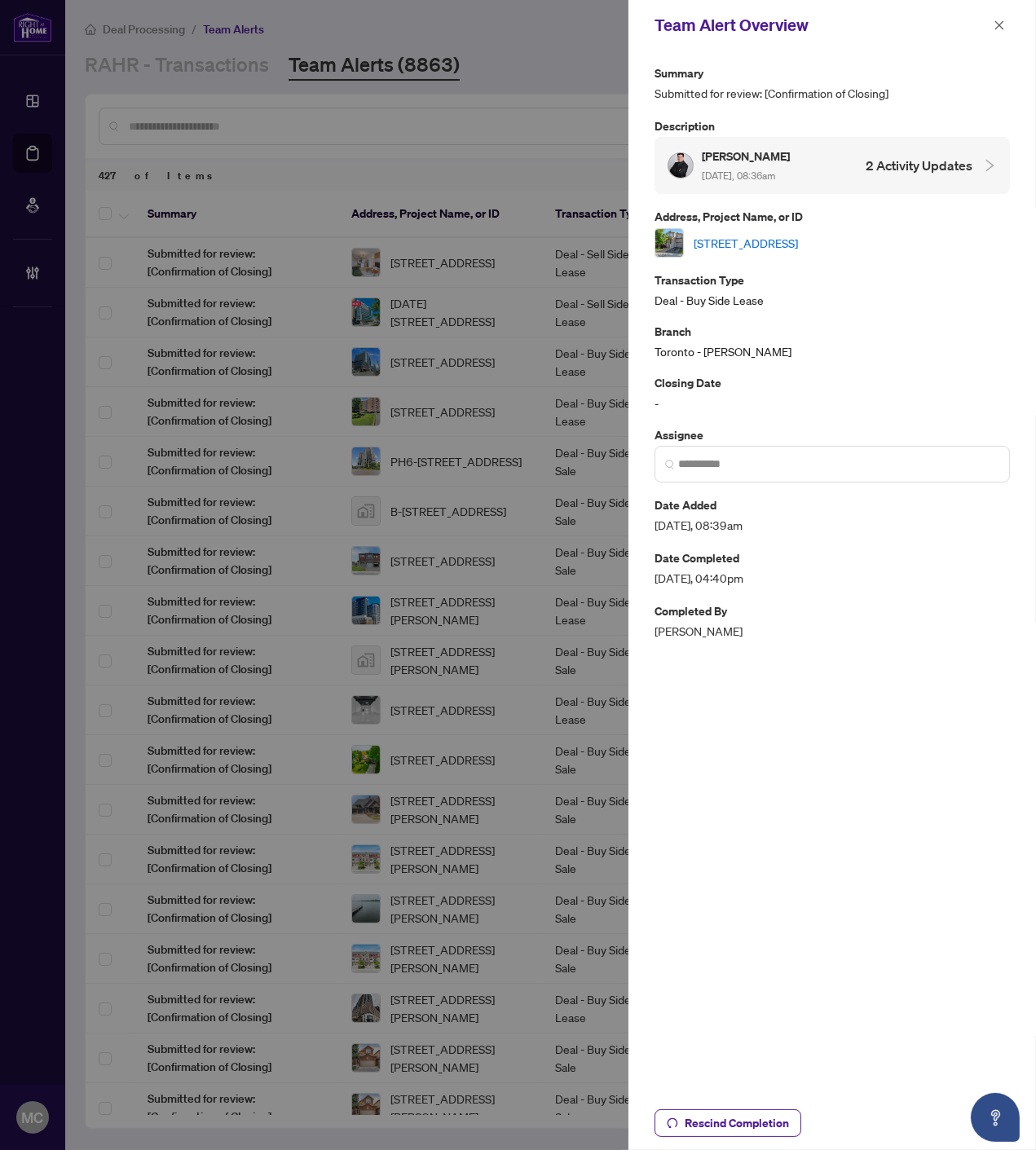
drag, startPoint x: 998, startPoint y: 21, endPoint x: 498, endPoint y: 209, distance: 534.2
click at [998, 21] on icon "close" at bounding box center [999, 25] width 11 height 11
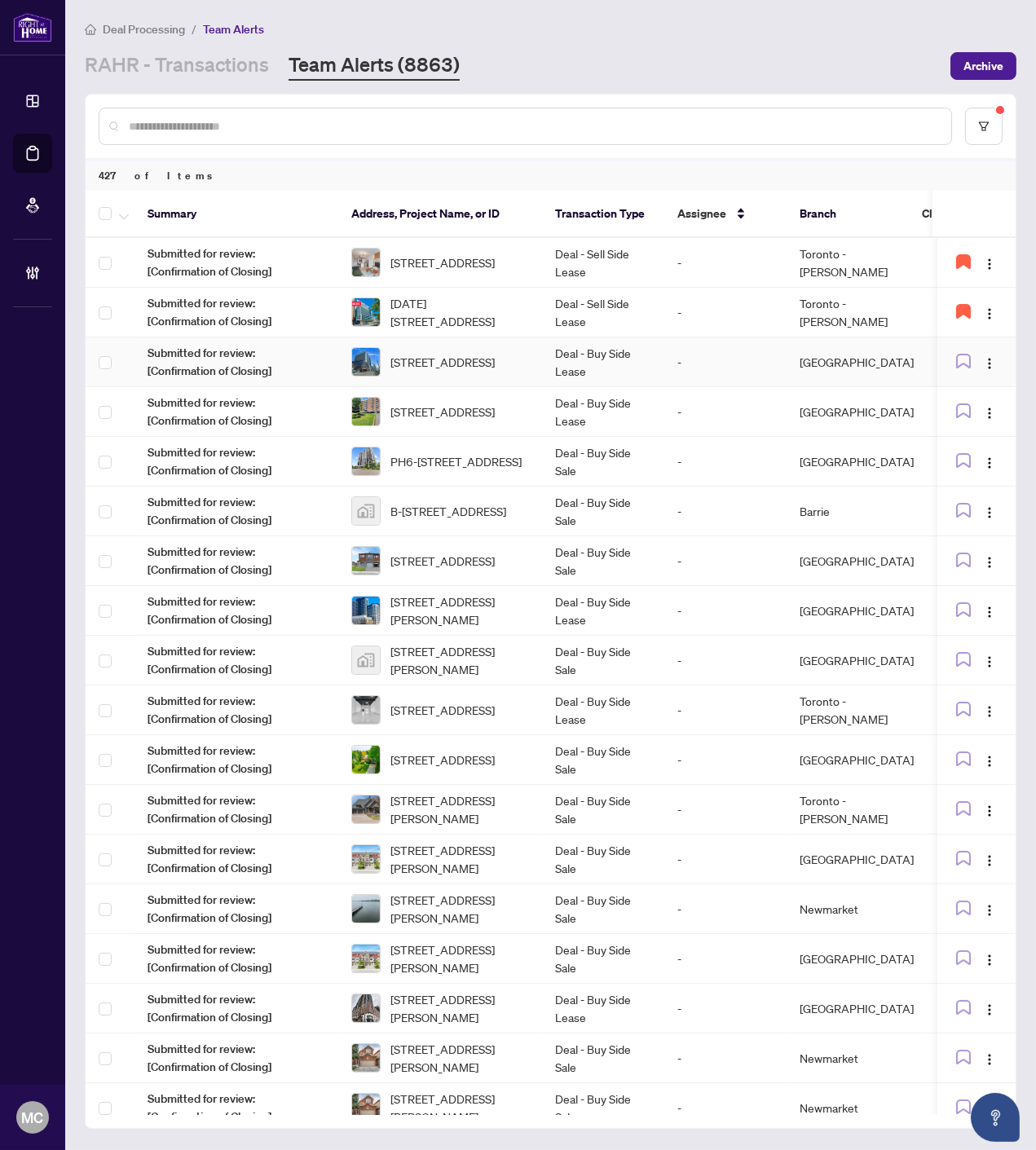
click at [494, 357] on span "813-480 Front St, Toronto, Ontario M5V 0V5, Canada" at bounding box center [442, 361] width 104 height 18
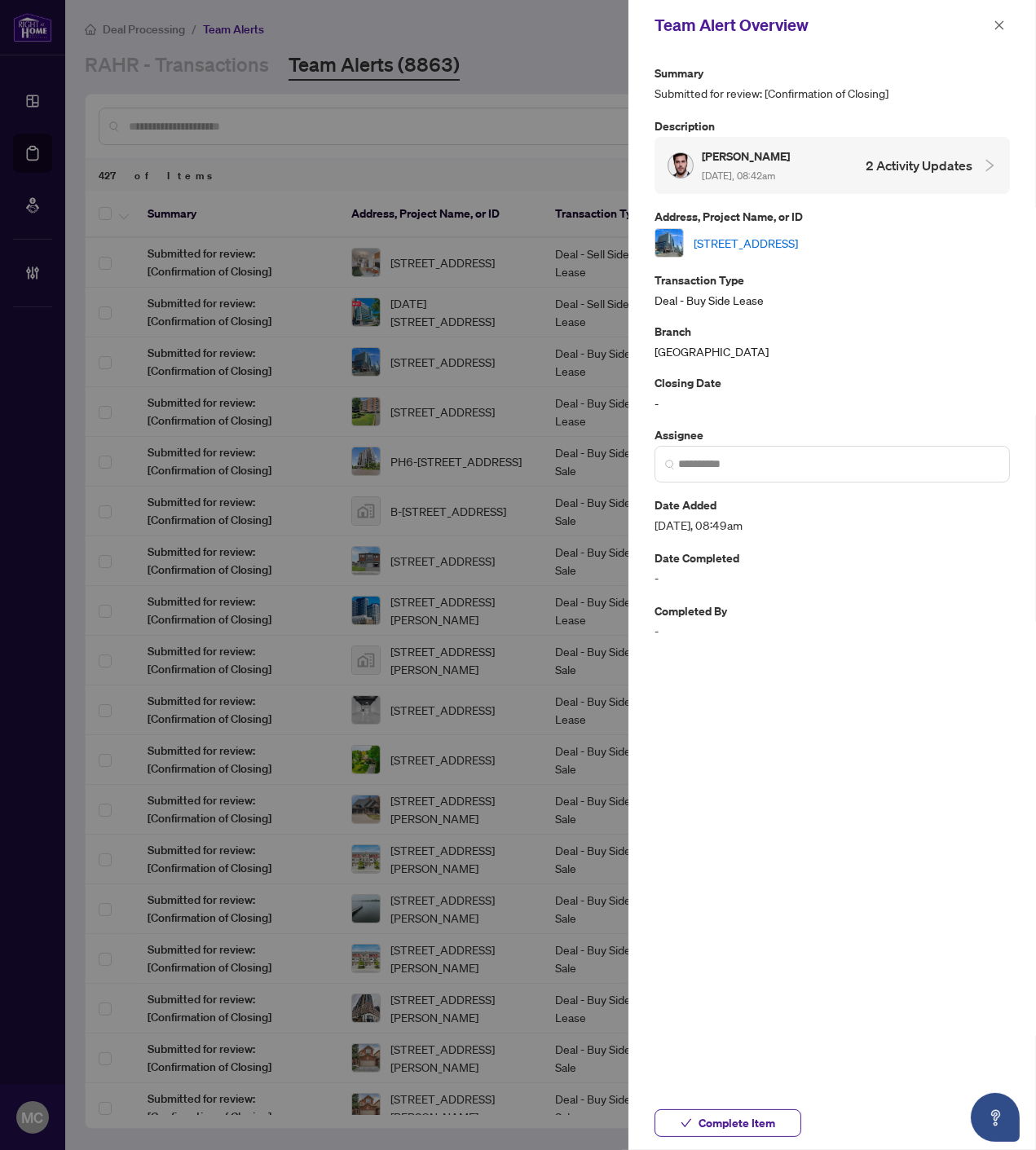
click at [797, 243] on link "813-480 Front St, Toronto, Ontario M5V 0V5, Canada" at bounding box center [746, 242] width 104 height 18
click at [721, 1118] on span "Complete Item" at bounding box center [736, 1123] width 76 height 26
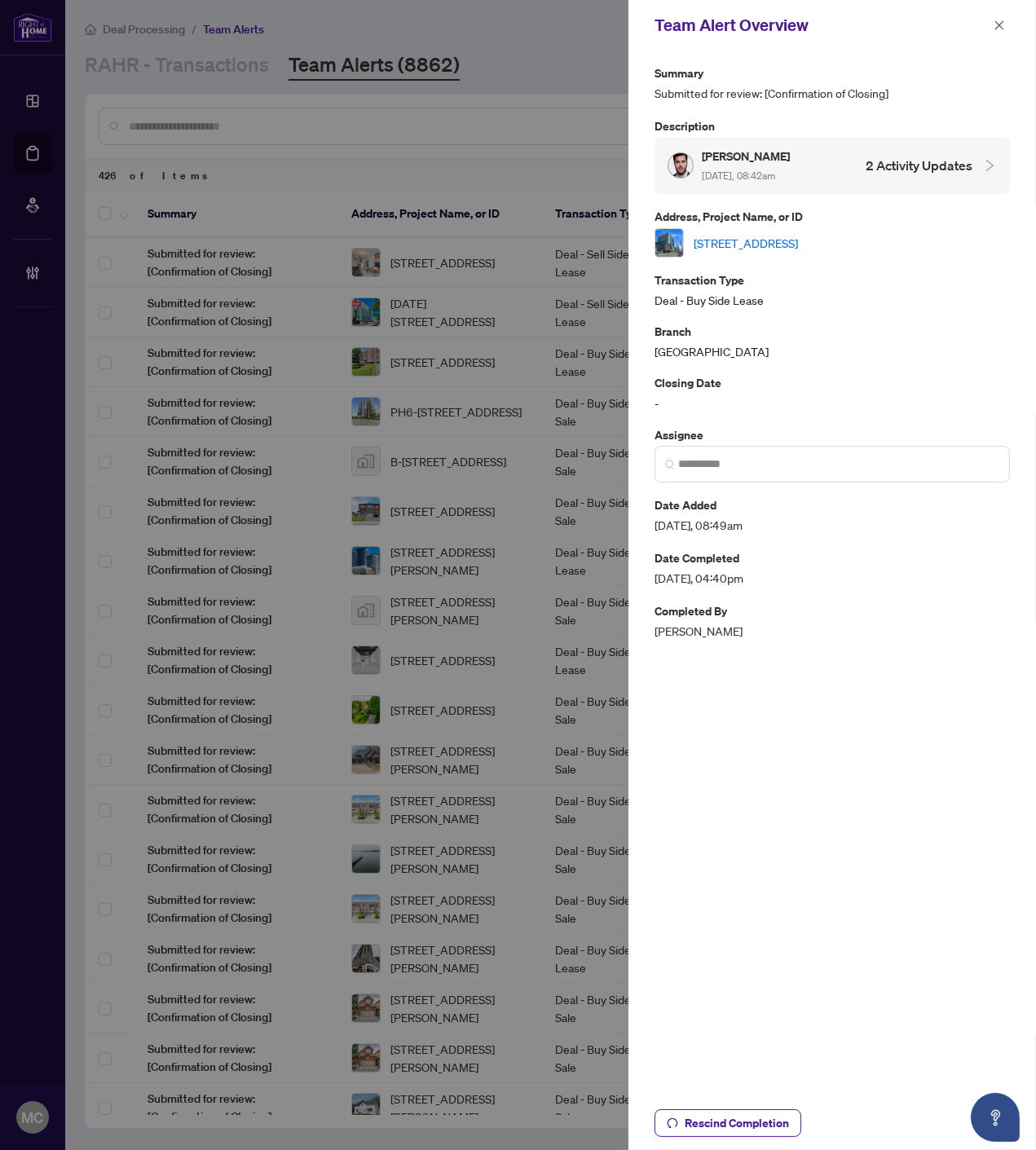
drag, startPoint x: 996, startPoint y: 20, endPoint x: 942, endPoint y: 106, distance: 101.5
click at [996, 20] on icon "close" at bounding box center [999, 25] width 11 height 11
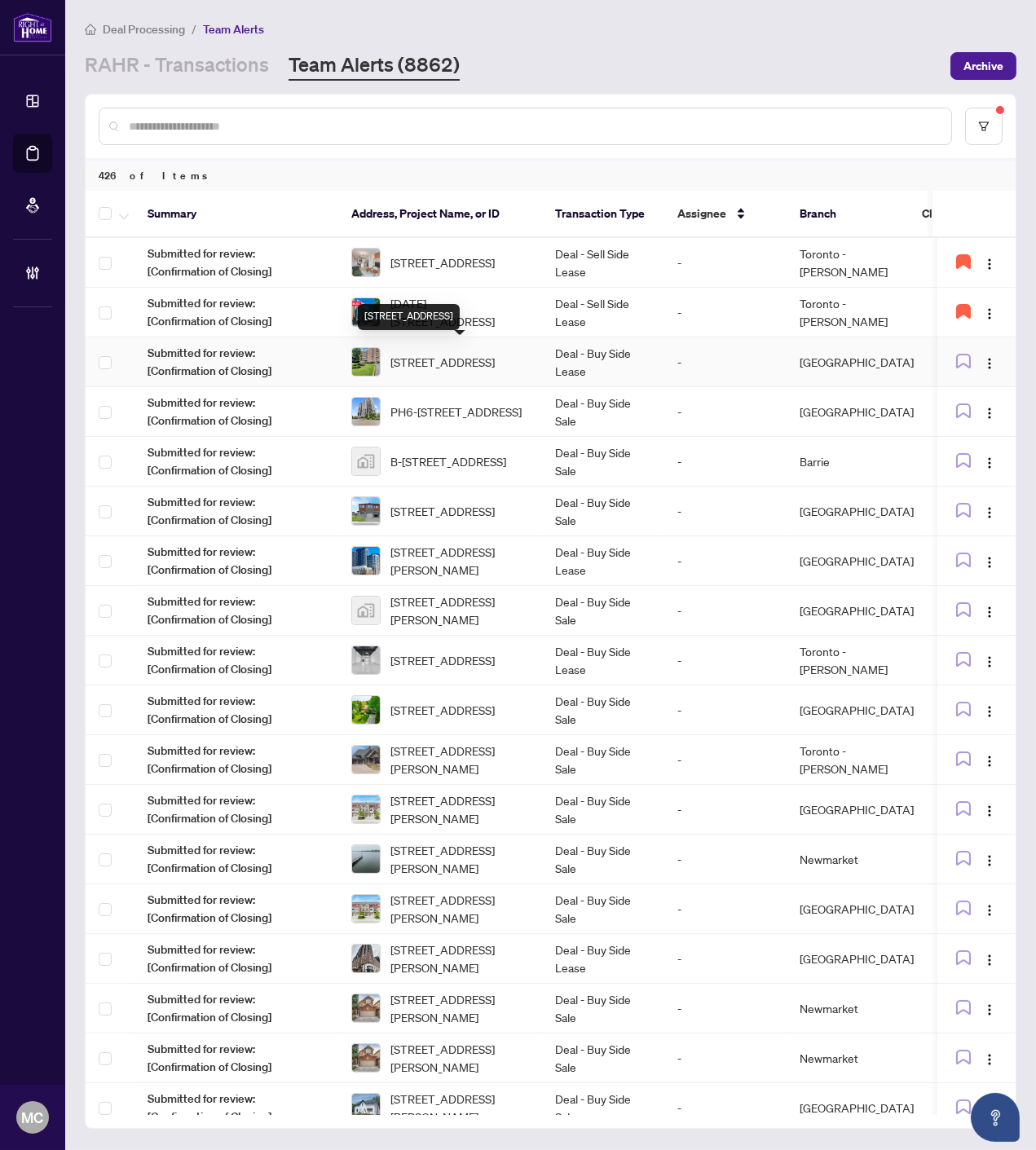
click at [428, 352] on span "820-20 Chesterton Dr, Ottawa, Ontario K2E 6Z7, Canada" at bounding box center [442, 361] width 104 height 18
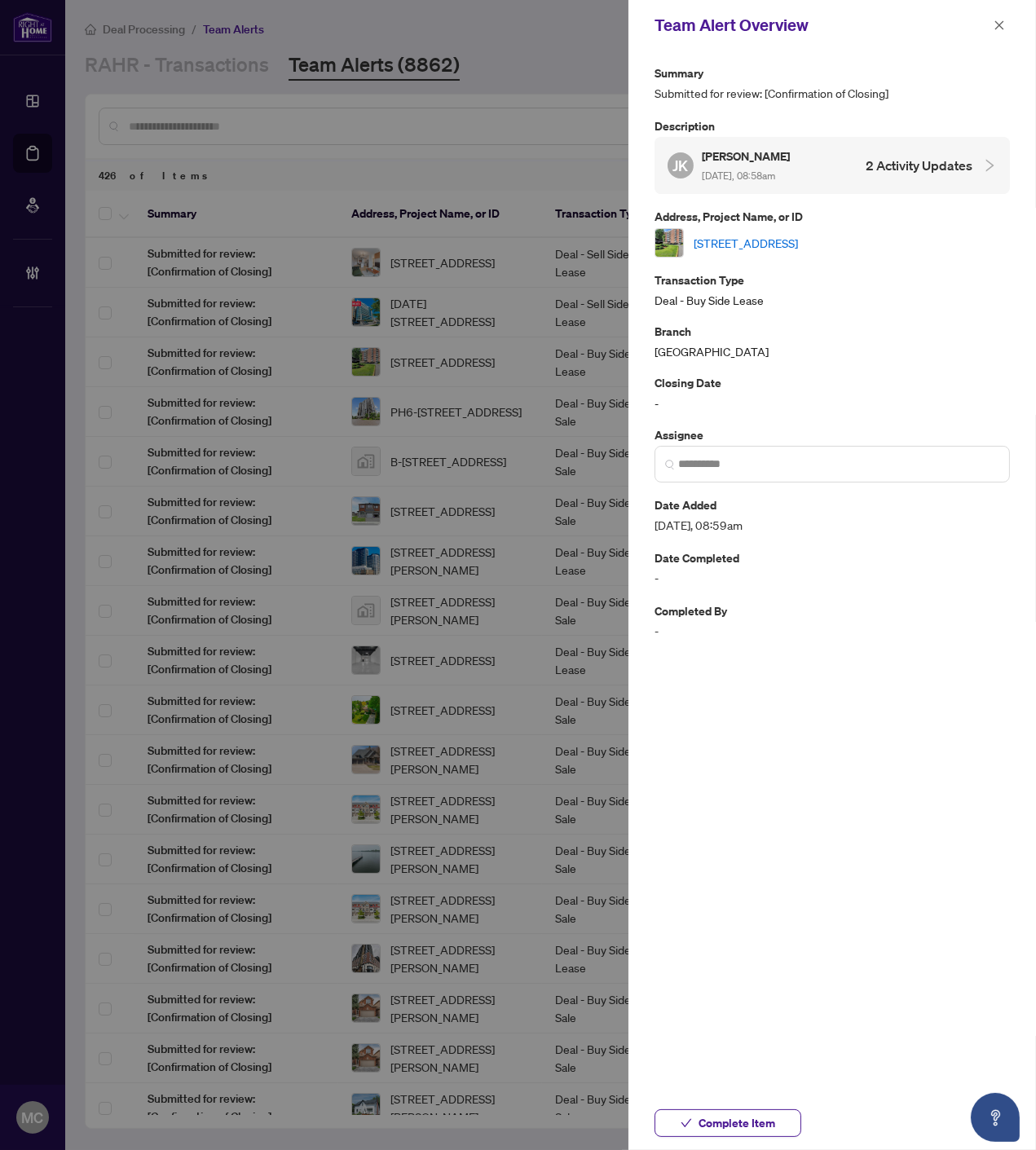
click at [797, 243] on link "820-20 Chesterton Dr, Ottawa, Ontario K2E 6Z7, Canada" at bounding box center [746, 242] width 104 height 18
click at [763, 1119] on span "Complete Item" at bounding box center [736, 1123] width 76 height 26
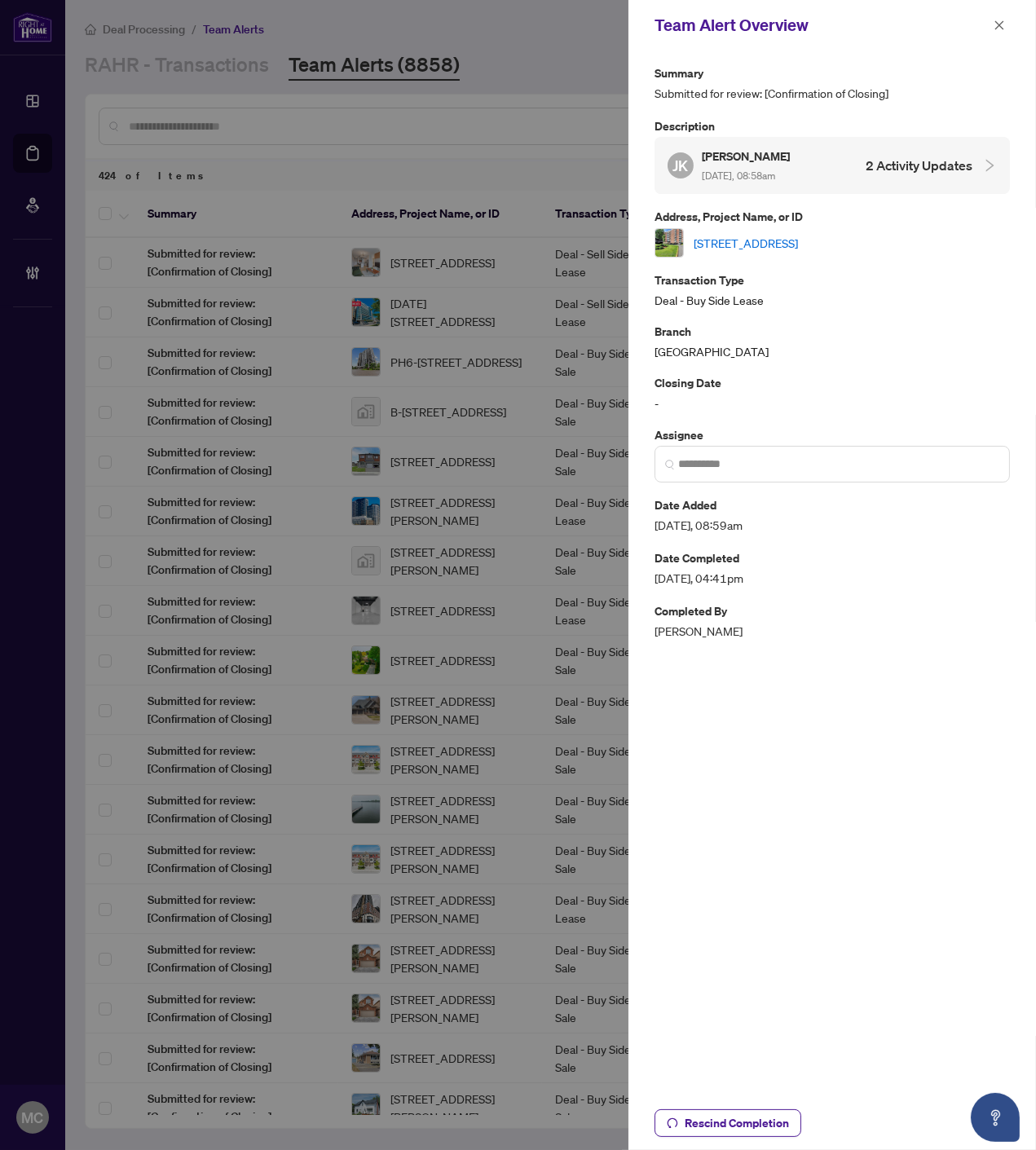
drag, startPoint x: 1005, startPoint y: 21, endPoint x: 986, endPoint y: 91, distance: 72.5
click at [1004, 21] on button "button" at bounding box center [999, 25] width 21 height 20
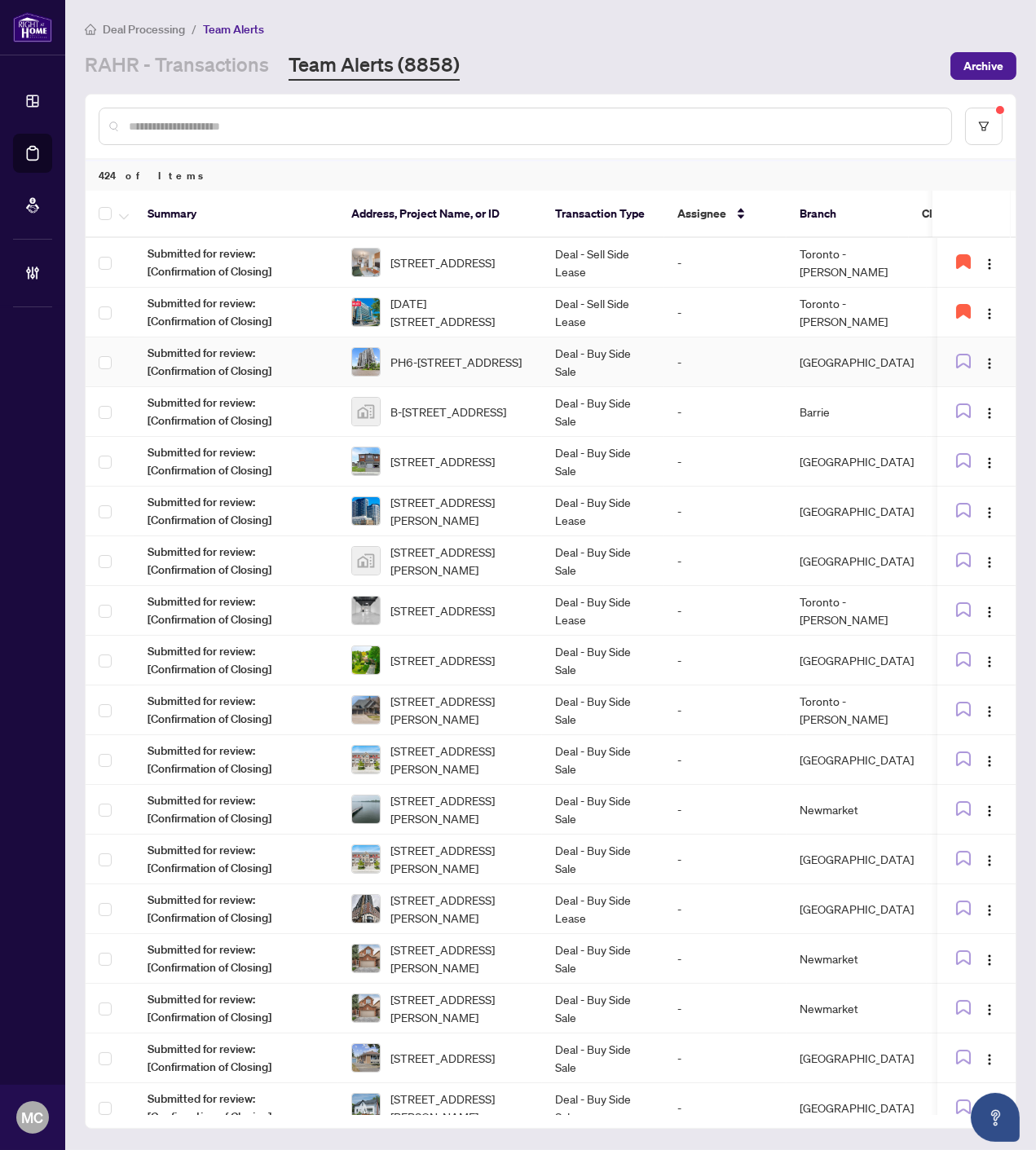
click at [671, 373] on td "-" at bounding box center [725, 362] width 122 height 50
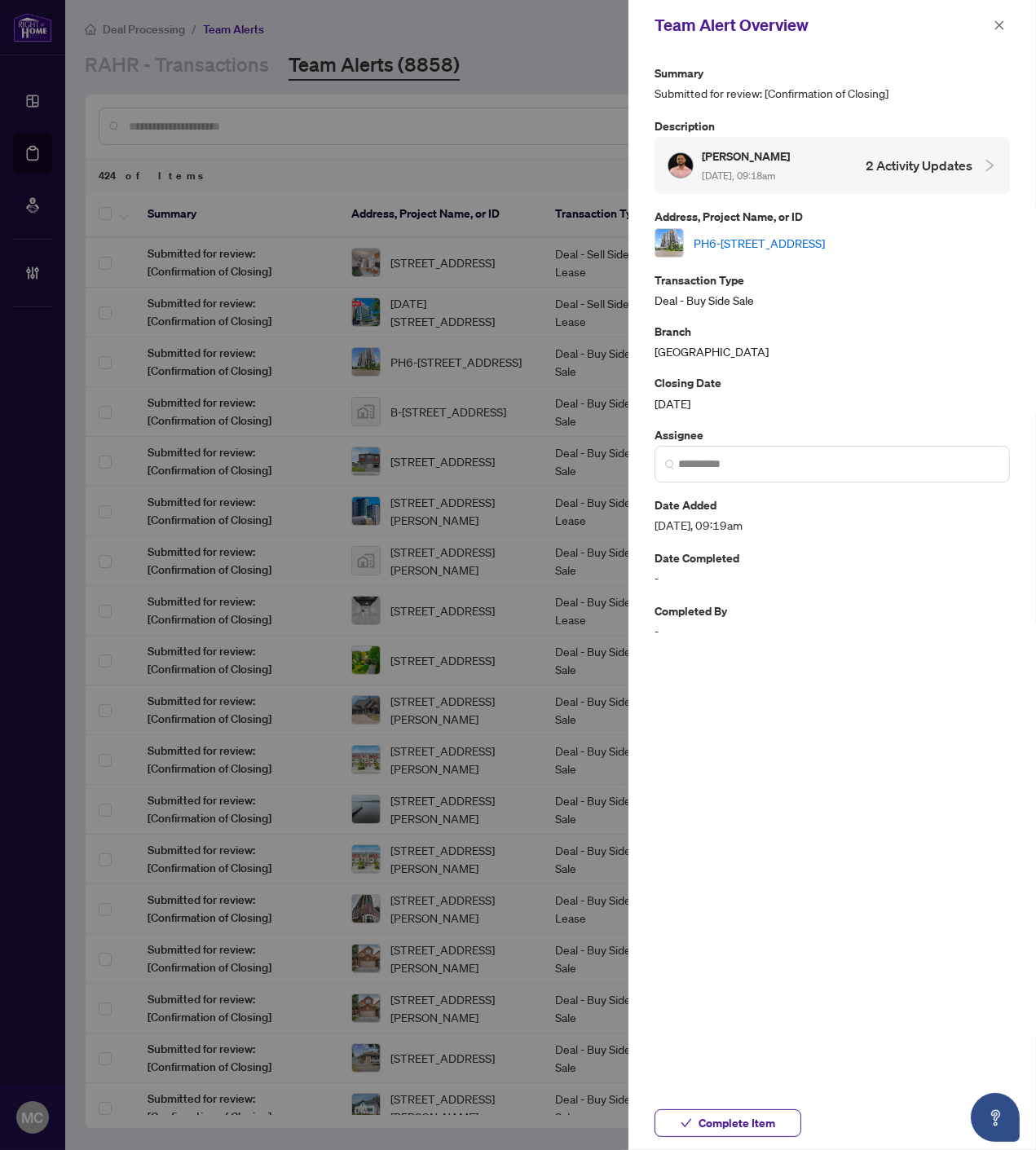
click at [825, 243] on link "PH6-2180 Marine Dr, Oakville, Ontario L6L 5V2, Canada" at bounding box center [759, 242] width 131 height 18
click at [748, 1126] on span "Complete Item" at bounding box center [736, 1123] width 76 height 26
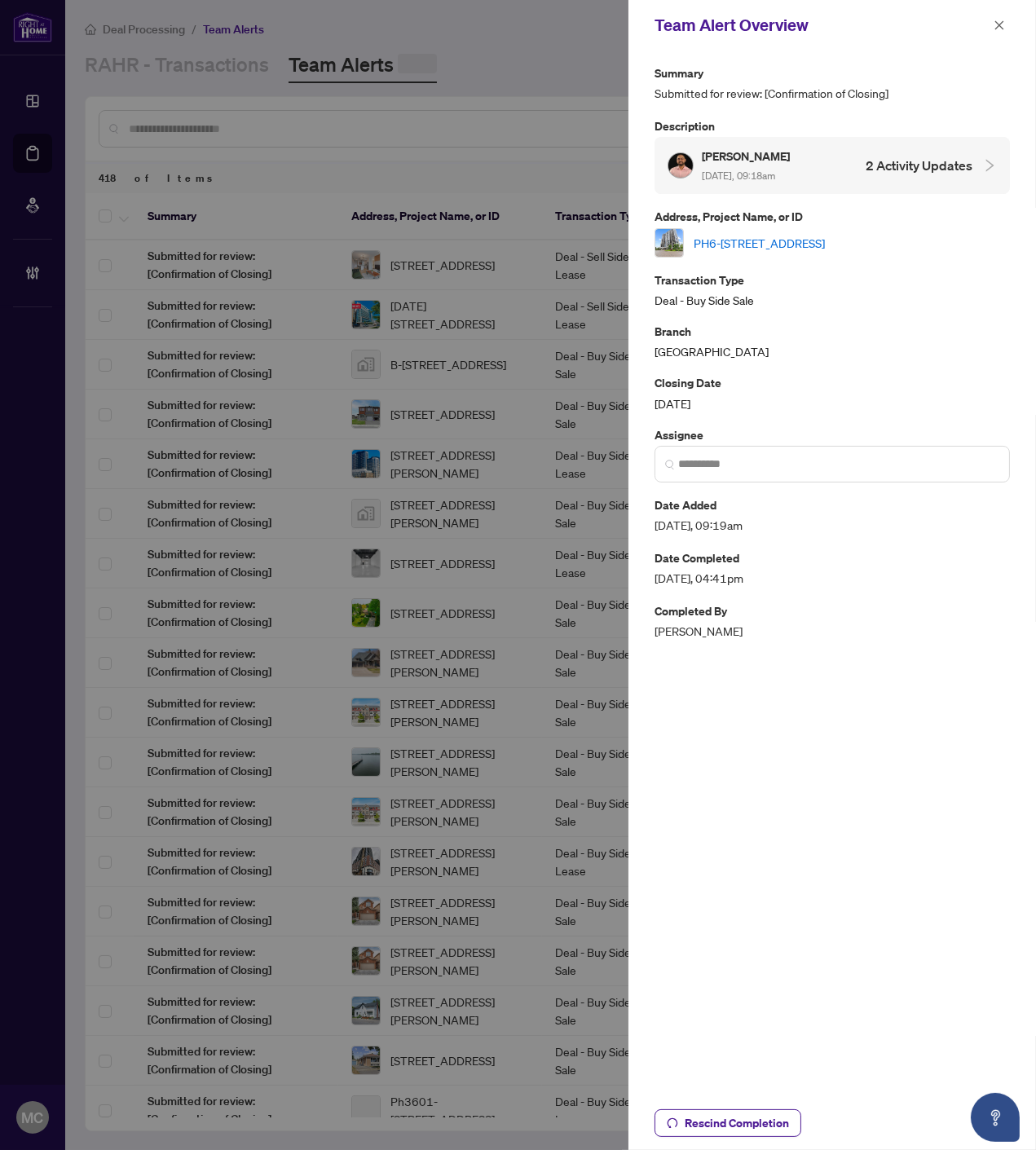
drag, startPoint x: 998, startPoint y: 21, endPoint x: 62, endPoint y: 223, distance: 957.5
click at [998, 20] on icon "close" at bounding box center [999, 25] width 11 height 11
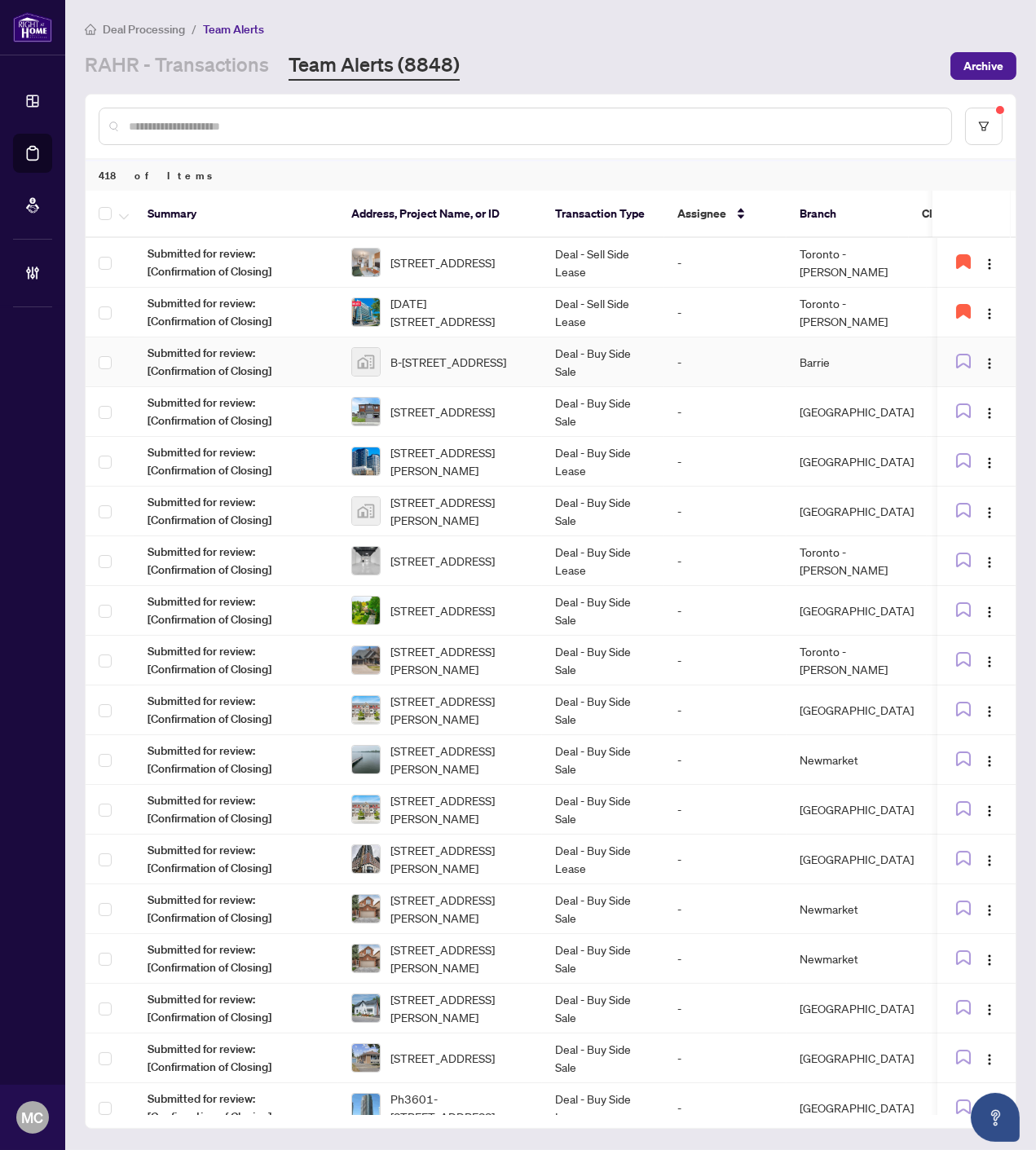
click at [599, 359] on td "Deal - Buy Side Sale" at bounding box center [603, 362] width 122 height 50
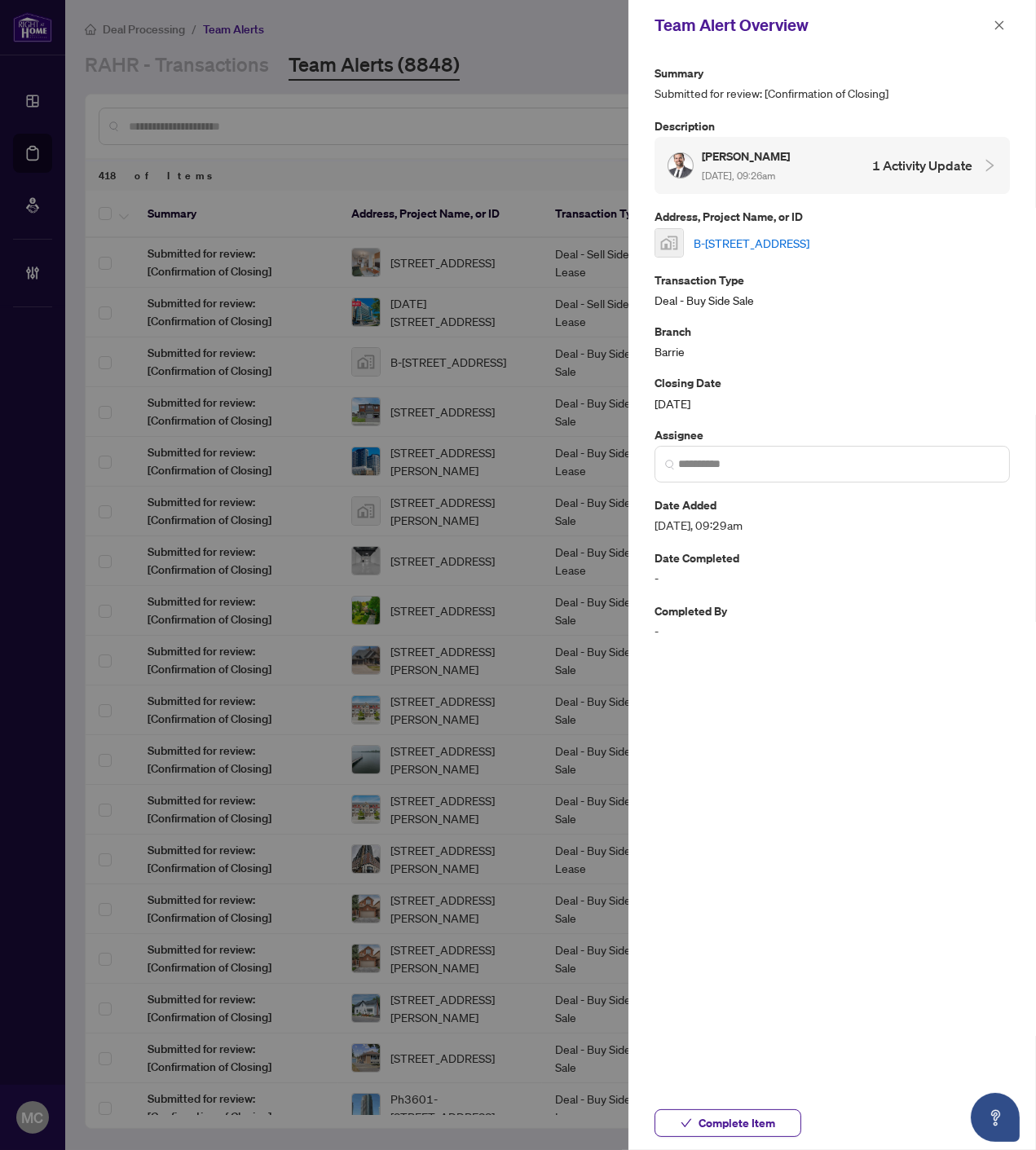
click at [809, 237] on link "B-158 Concession St W, Tillsonburg, ON, Canada" at bounding box center [752, 242] width 115 height 18
click at [768, 1125] on span "Complete Item" at bounding box center [736, 1123] width 76 height 26
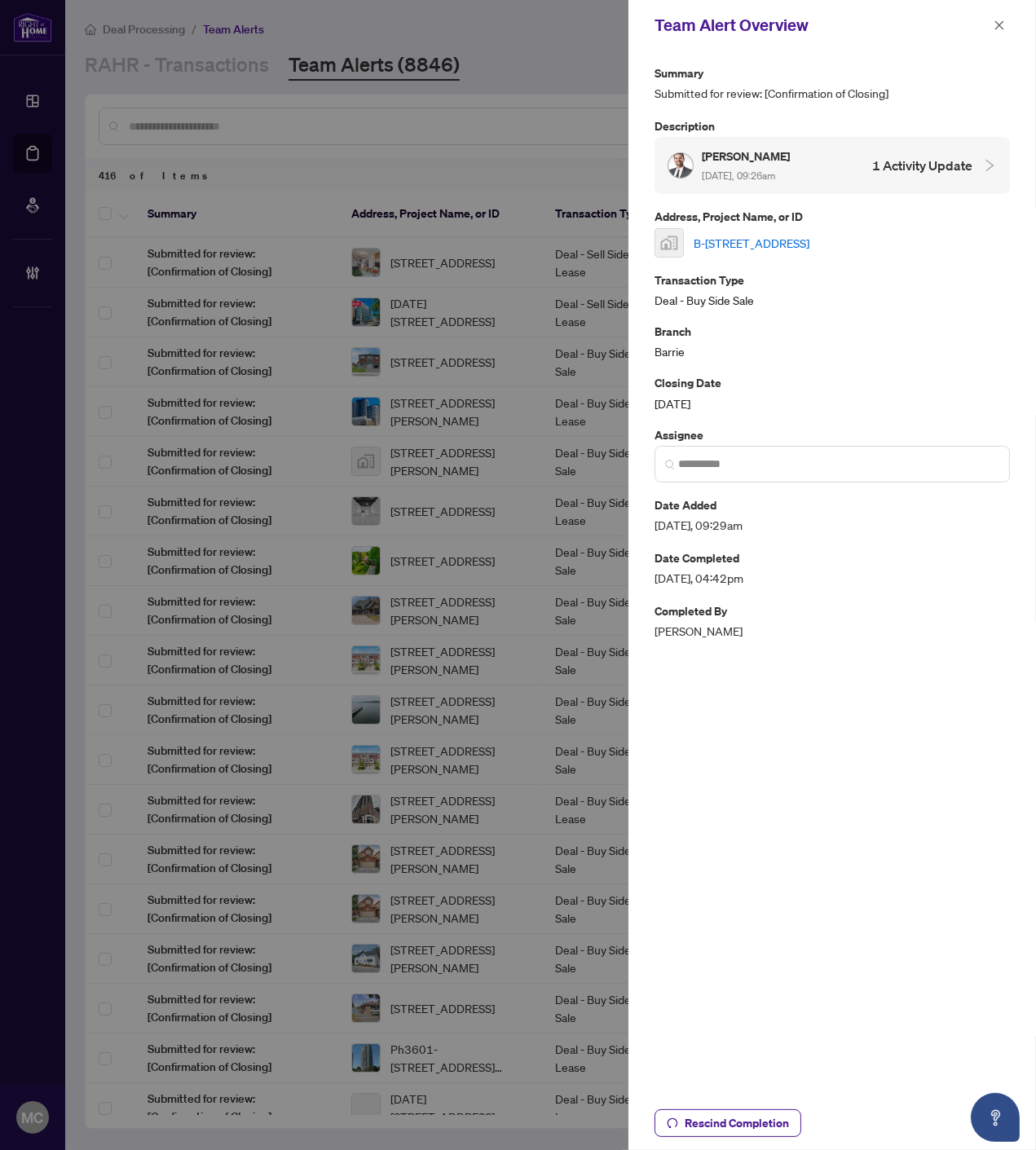
click at [999, 20] on icon "close" at bounding box center [999, 25] width 11 height 11
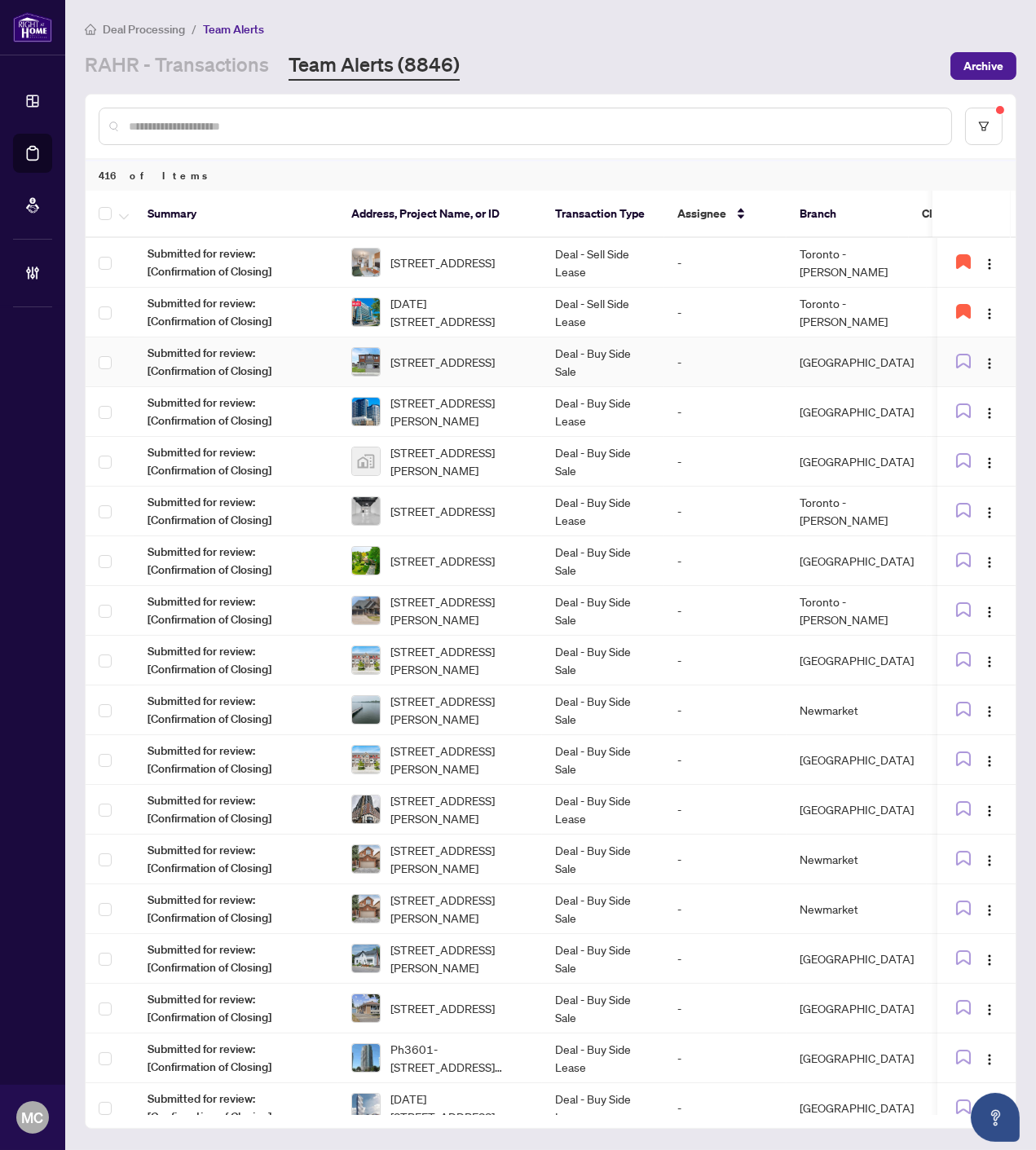
click at [569, 369] on td "Deal - Buy Side Sale" at bounding box center [603, 362] width 122 height 50
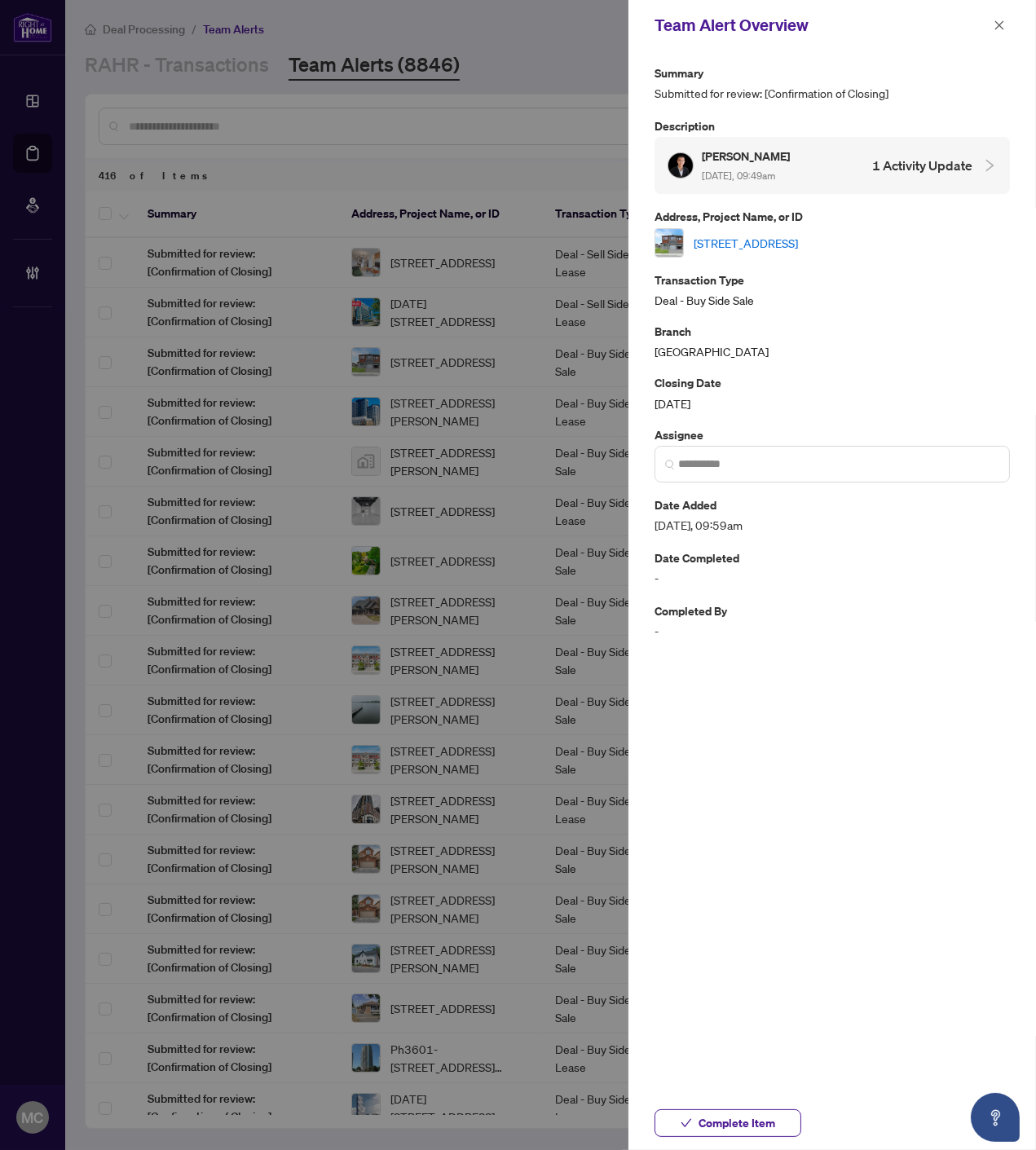
click at [797, 245] on link "1000 Parabolica Way, Ottawa, Ontario K2T 0P8, Canada" at bounding box center [746, 242] width 104 height 18
drag, startPoint x: 721, startPoint y: 1123, endPoint x: 731, endPoint y: 1113, distance: 14.1
click at [721, 1125] on span "Complete Item" at bounding box center [736, 1123] width 76 height 26
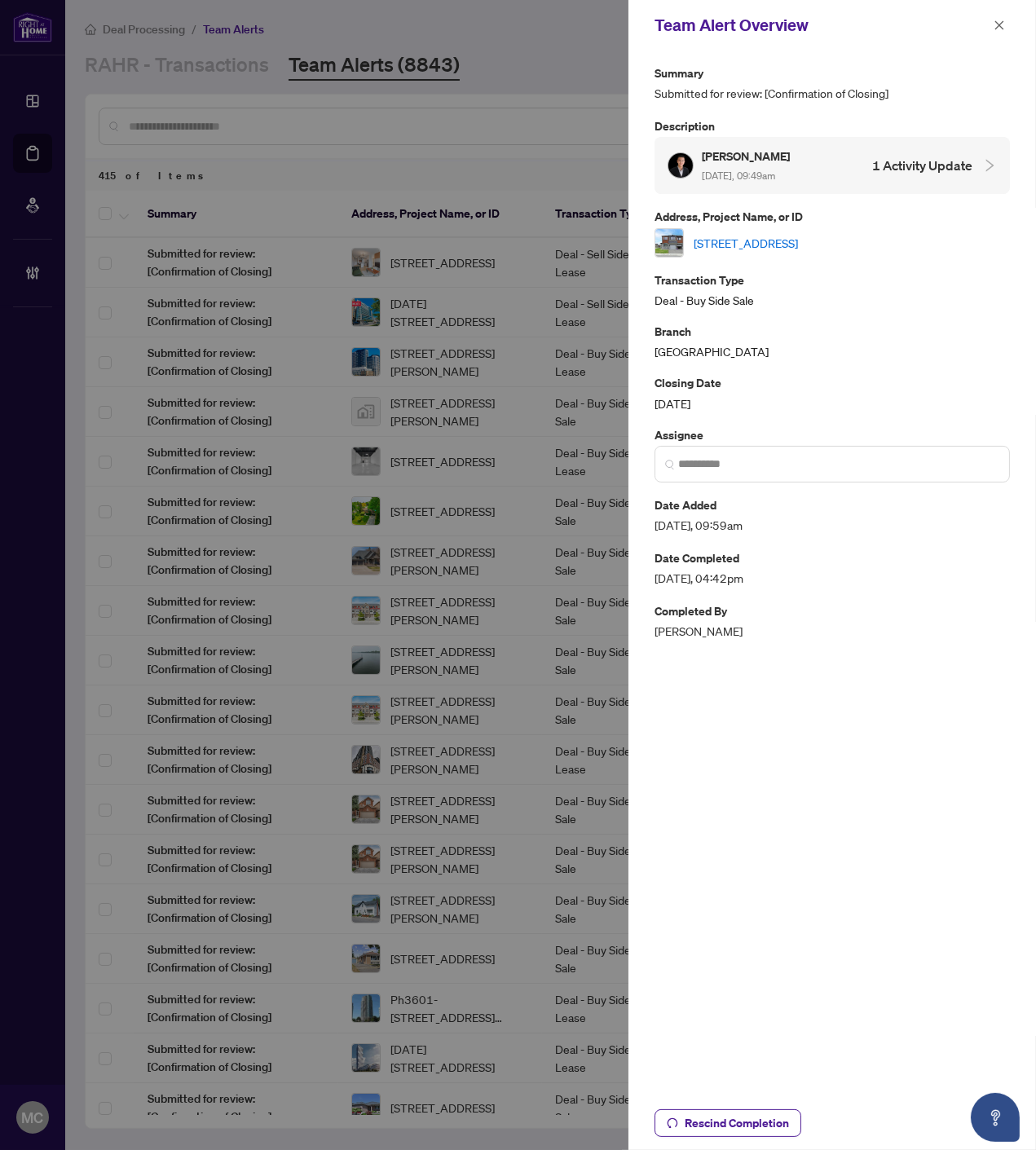
click at [998, 22] on icon "close" at bounding box center [999, 25] width 11 height 11
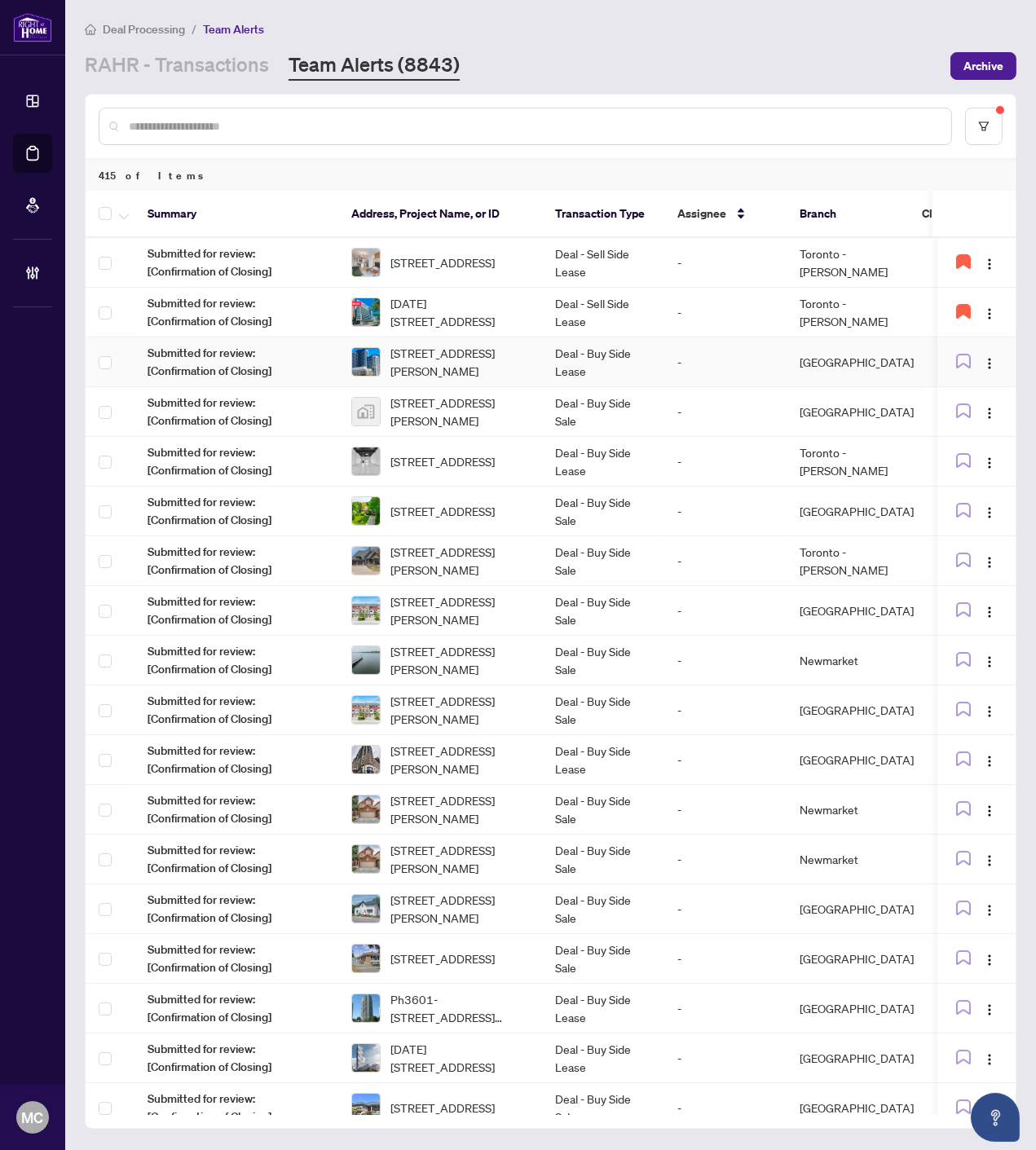
click at [511, 369] on span "204-7950 BATHURST St, Vaughan, Ontario L4J 0L4, Canada" at bounding box center [459, 362] width 138 height 36
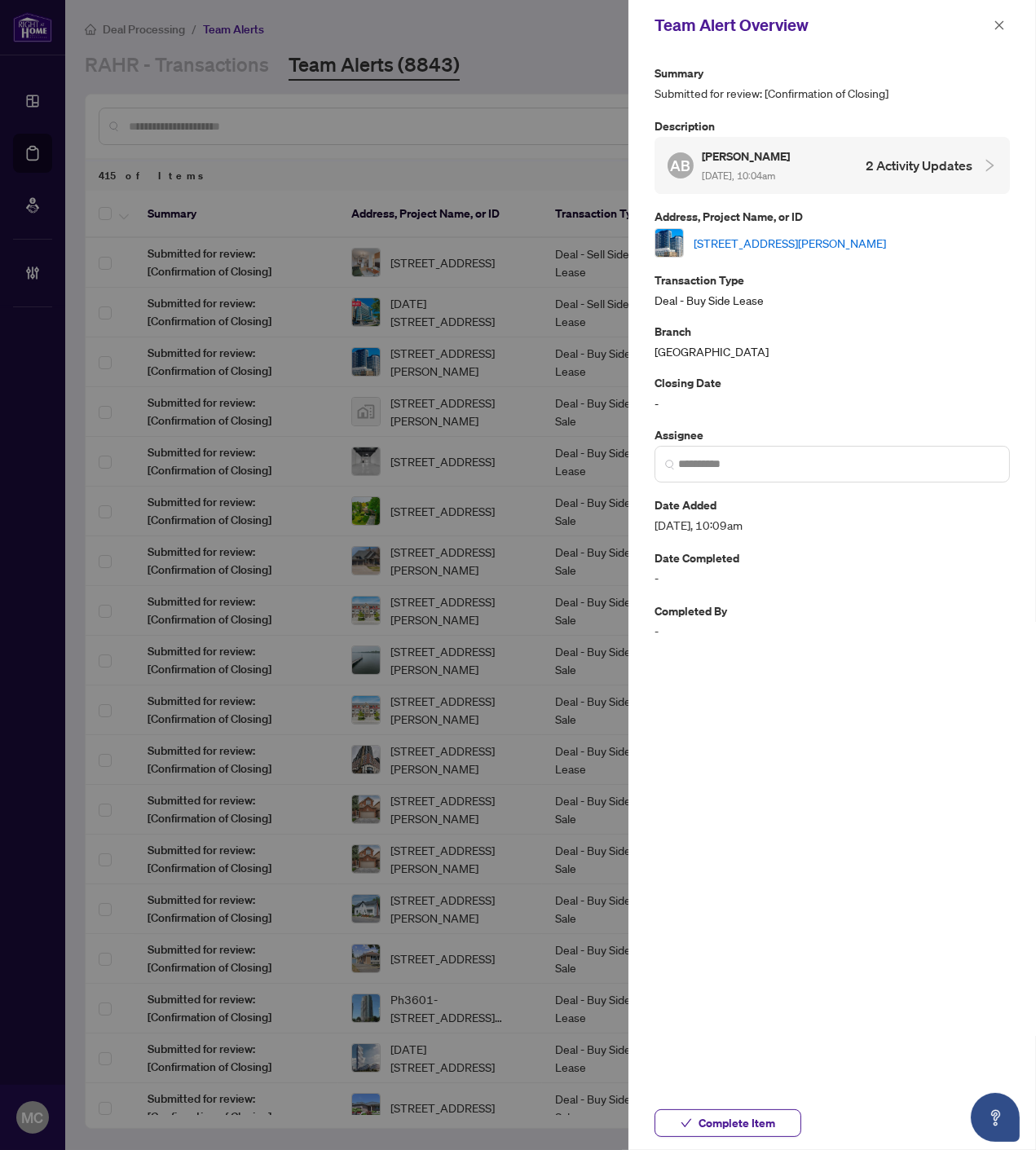
click at [808, 243] on link "204-7950 BATHURST St, Vaughan, Ontario L4J 0L4, Canada" at bounding box center [790, 242] width 192 height 18
click at [758, 1120] on span "Complete Item" at bounding box center [736, 1123] width 76 height 26
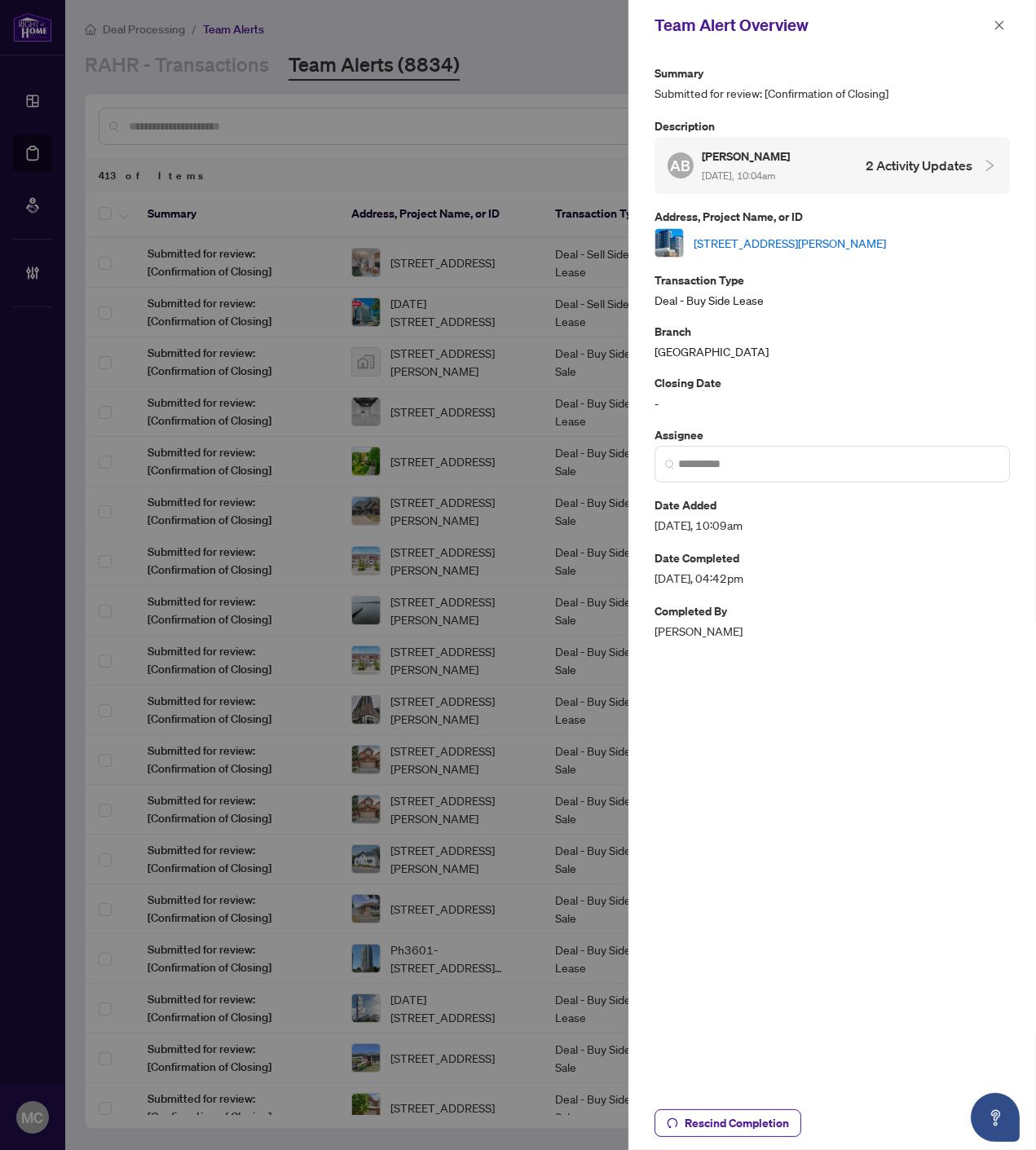
click at [1000, 25] on icon "close" at bounding box center [999, 25] width 11 height 11
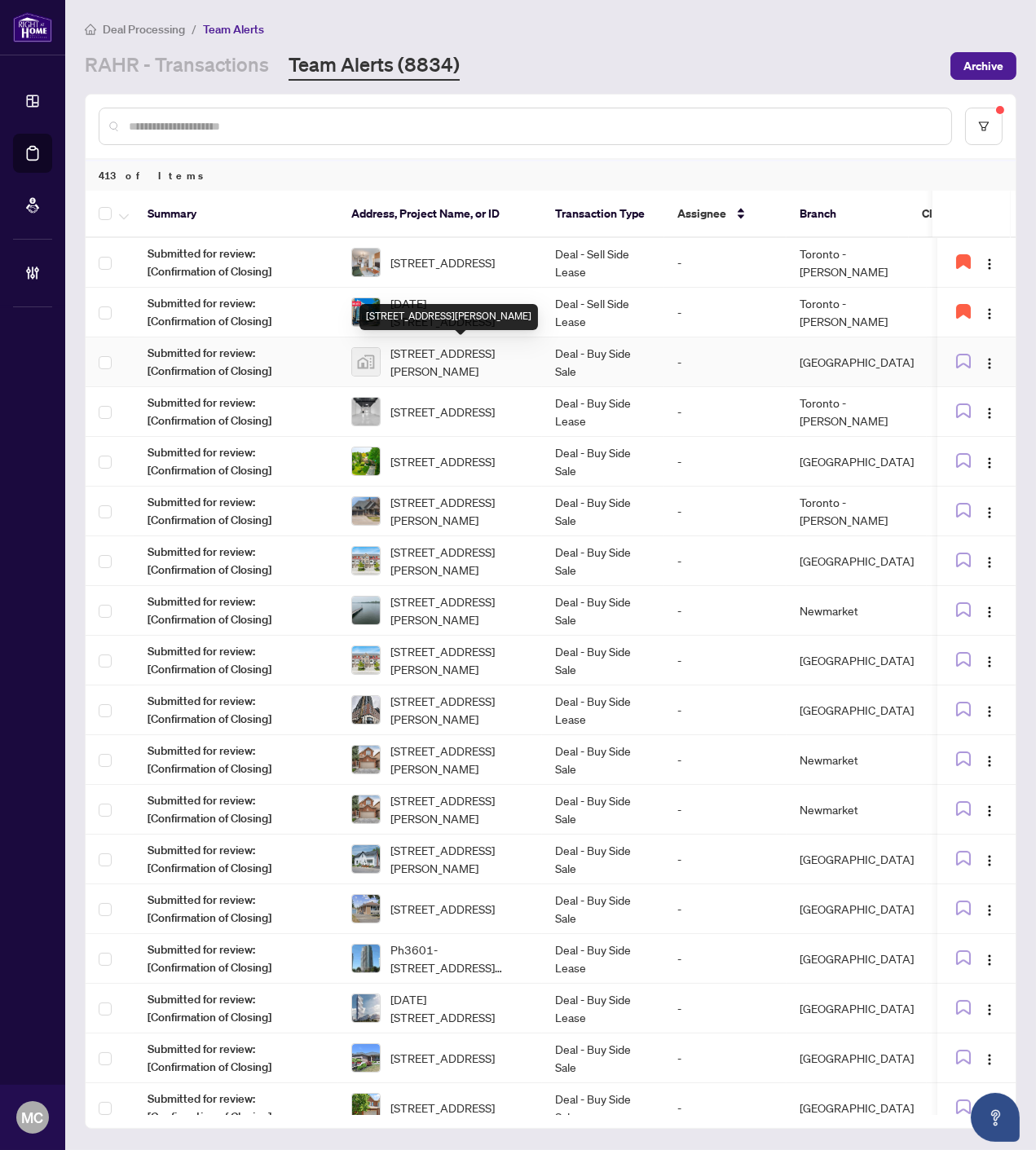
click at [465, 353] on span "2773 Allyson Avenue, Windsor, ON, Canada" at bounding box center [459, 362] width 138 height 36
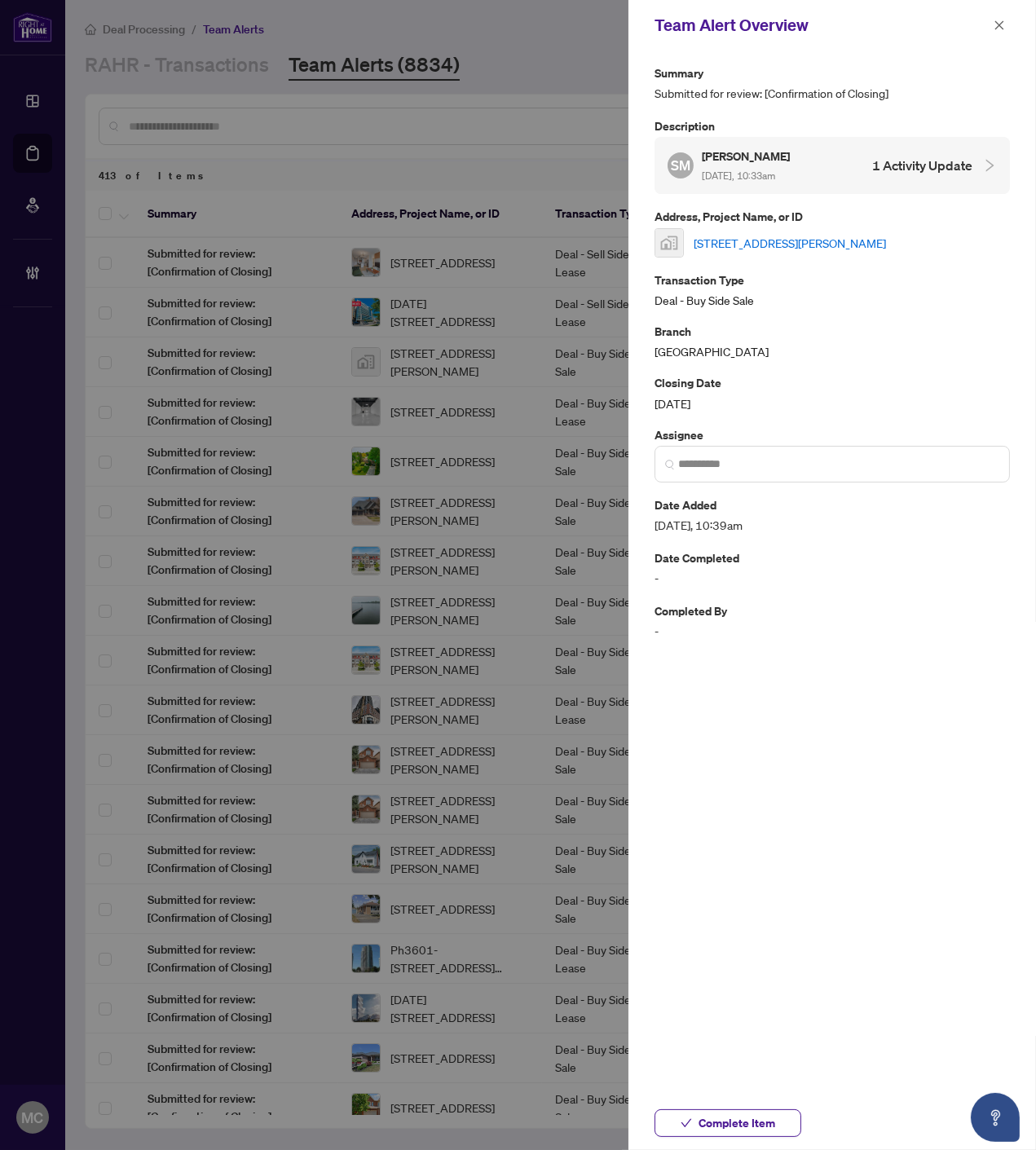
click at [769, 242] on link "2773 Allyson Avenue, Windsor, ON, Canada" at bounding box center [790, 242] width 192 height 18
click at [752, 1120] on span "Complete Item" at bounding box center [736, 1123] width 76 height 26
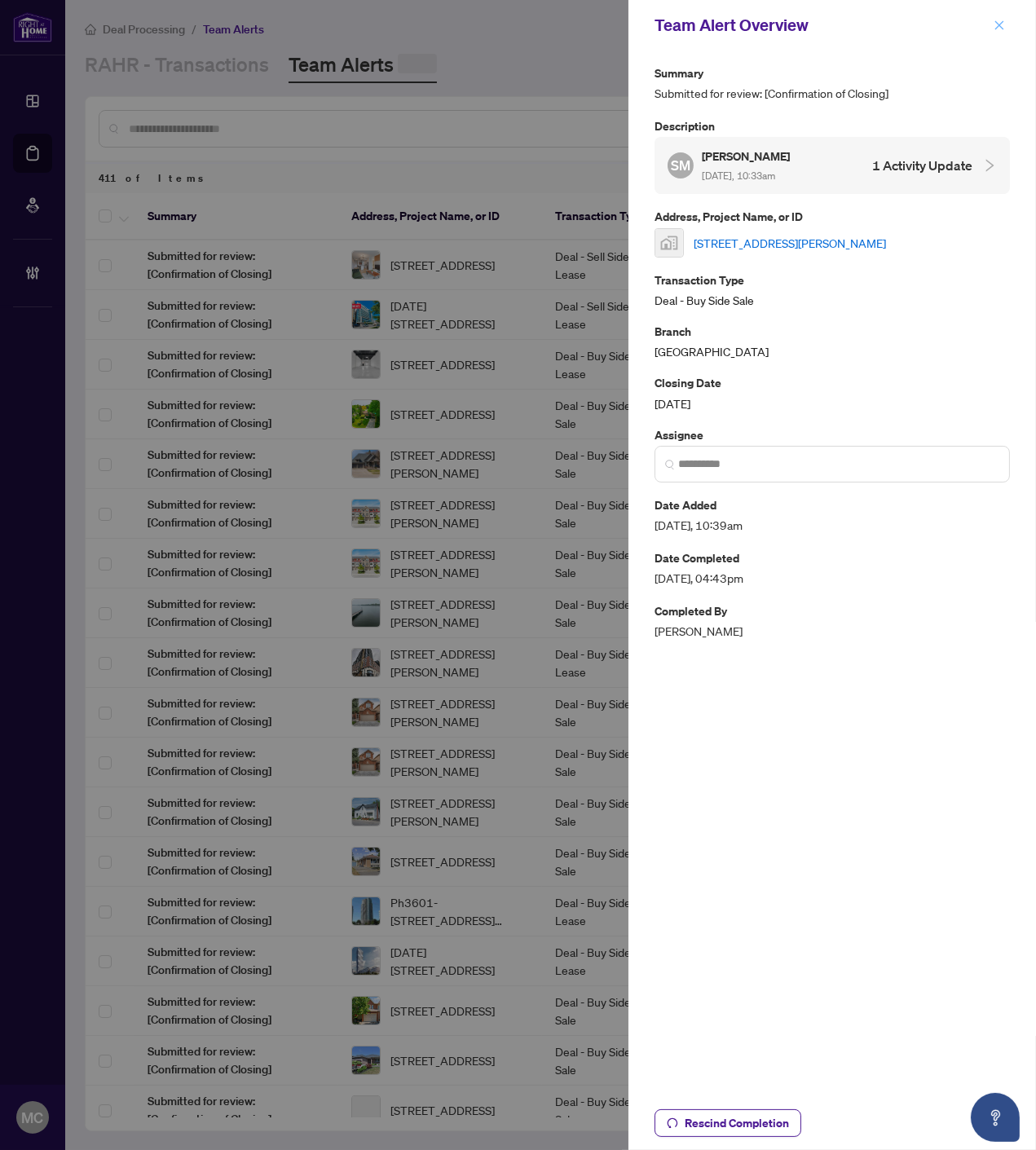
click at [998, 20] on icon "close" at bounding box center [999, 25] width 11 height 11
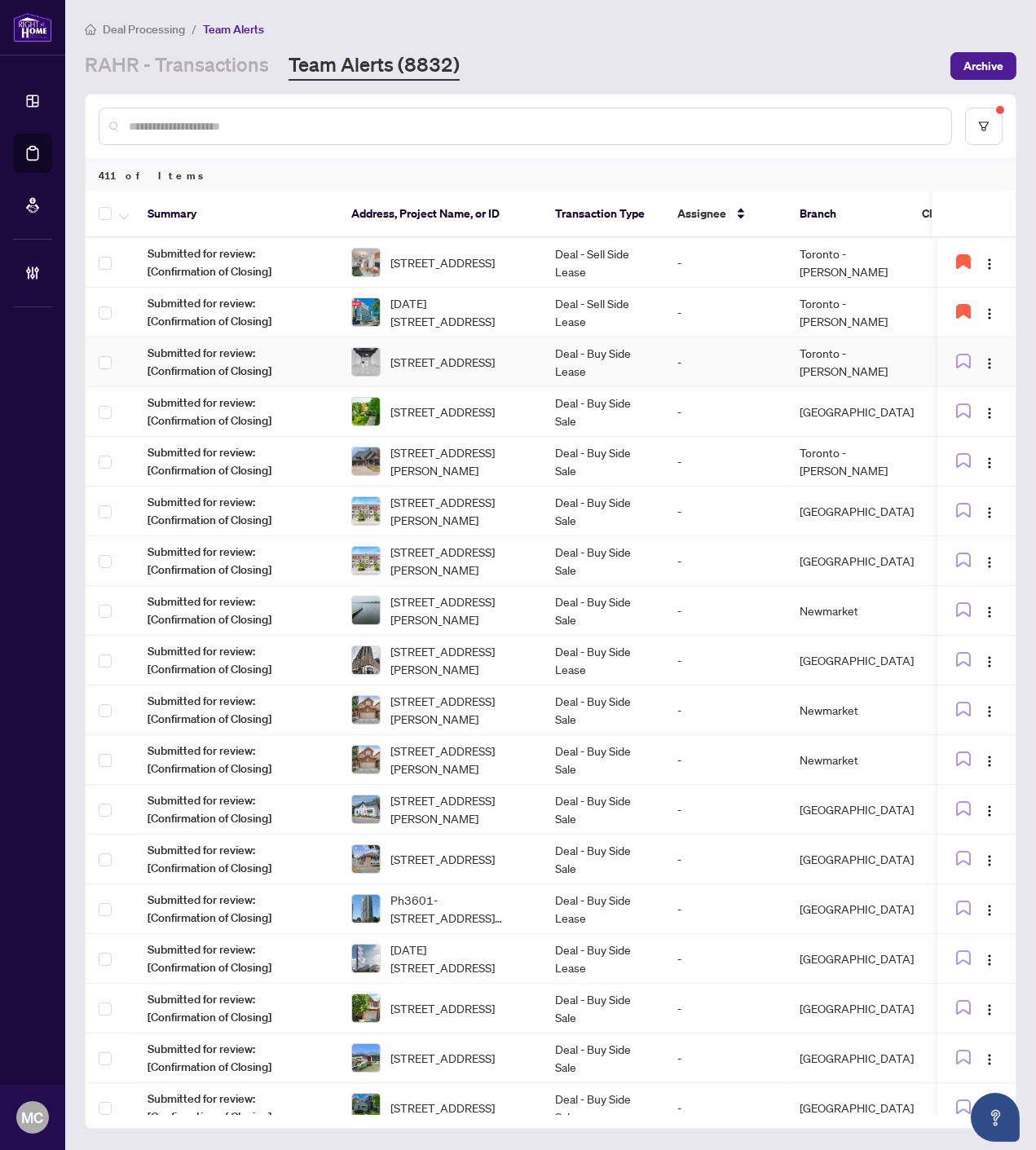
click at [494, 359] on span "2-84 Crockford Blvd, Toronto, Ontario M1R 3C3, Canada" at bounding box center [442, 361] width 104 height 18
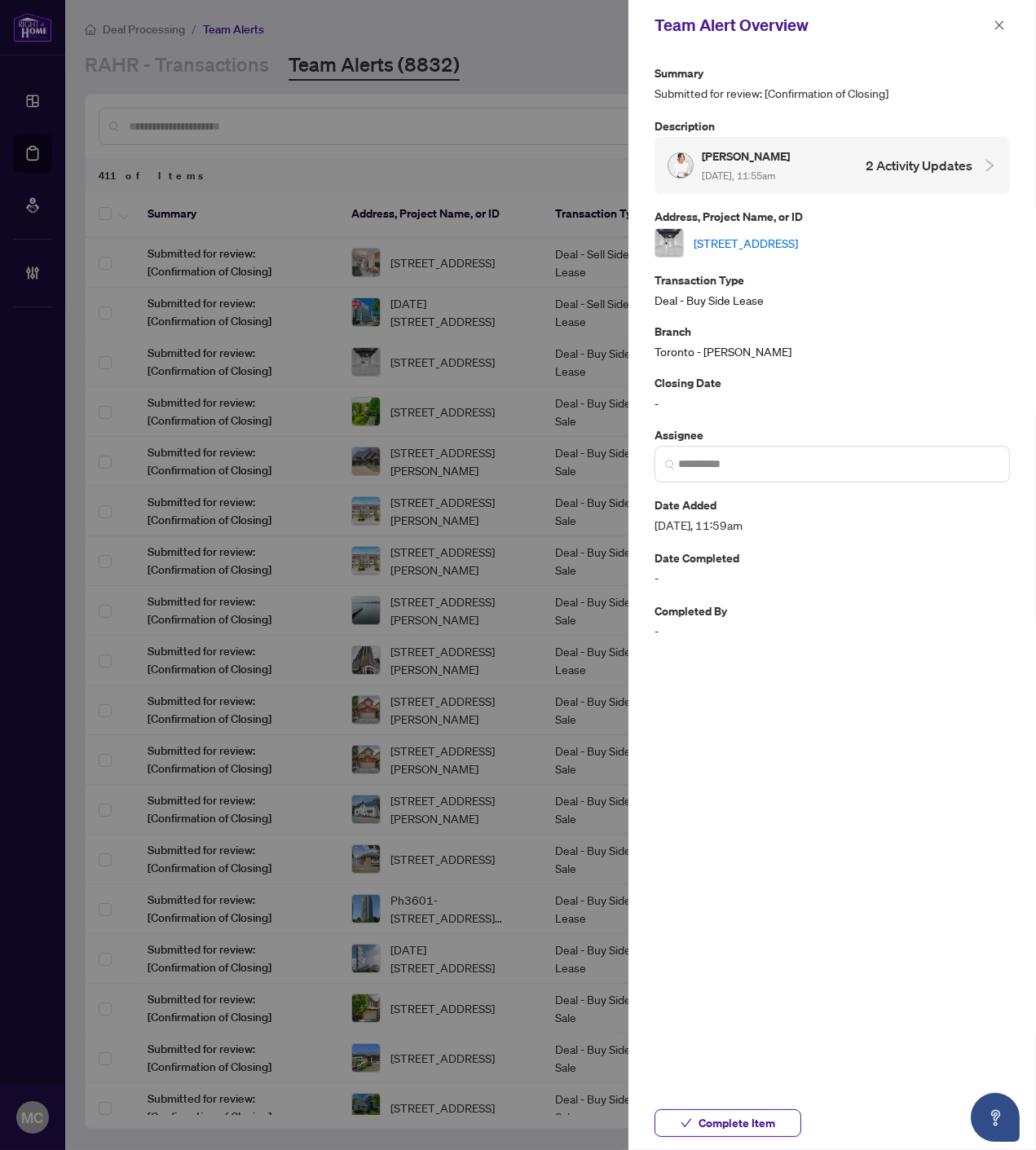
click at [776, 241] on link "2-84 Crockford Blvd, Toronto, Ontario M1R 3C3, Canada" at bounding box center [746, 242] width 104 height 18
click at [753, 1110] on span "Complete Item" at bounding box center [736, 1123] width 76 height 26
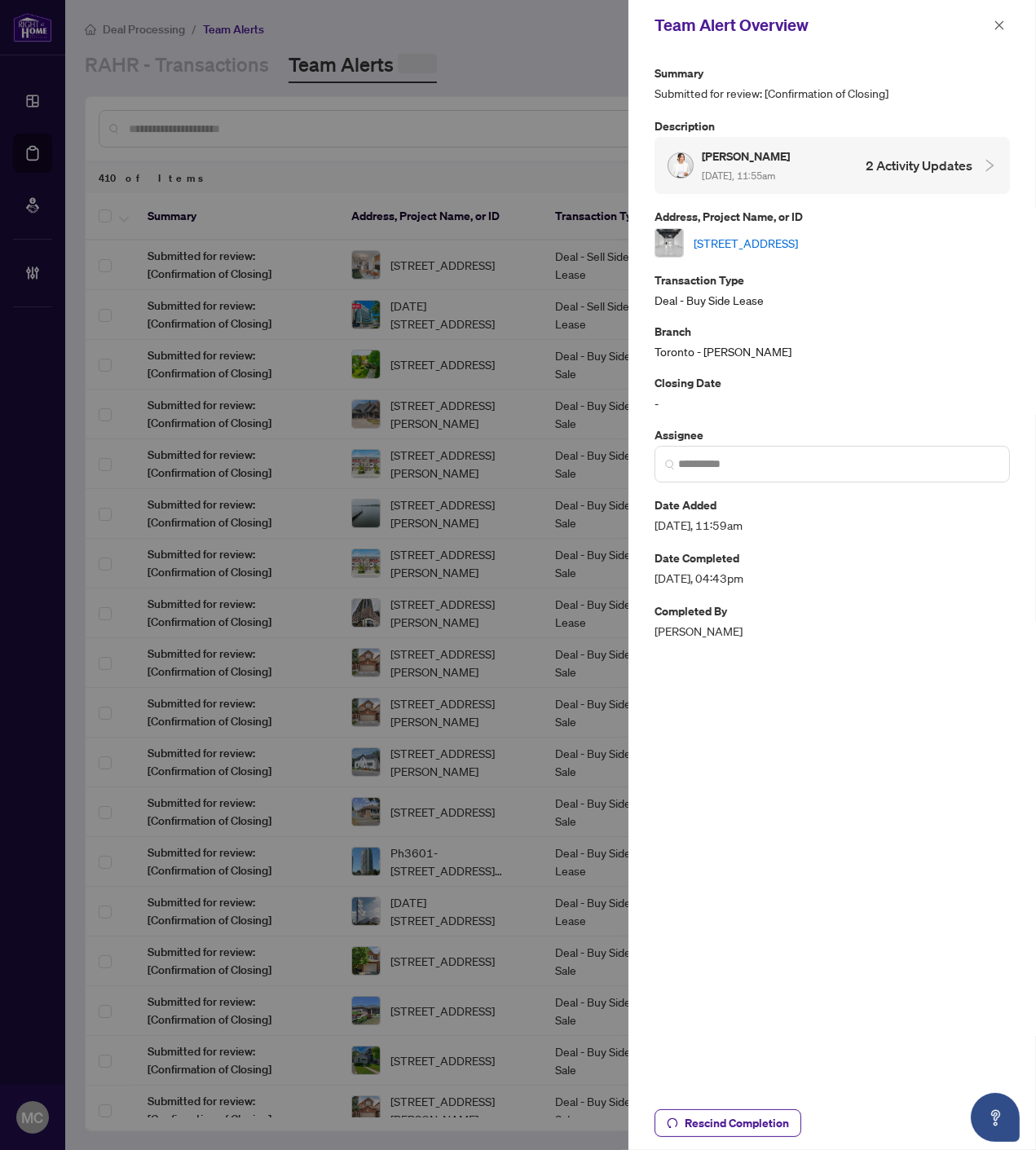
drag, startPoint x: 995, startPoint y: 20, endPoint x: 837, endPoint y: 242, distance: 272.5
click at [995, 20] on icon "close" at bounding box center [999, 25] width 11 height 11
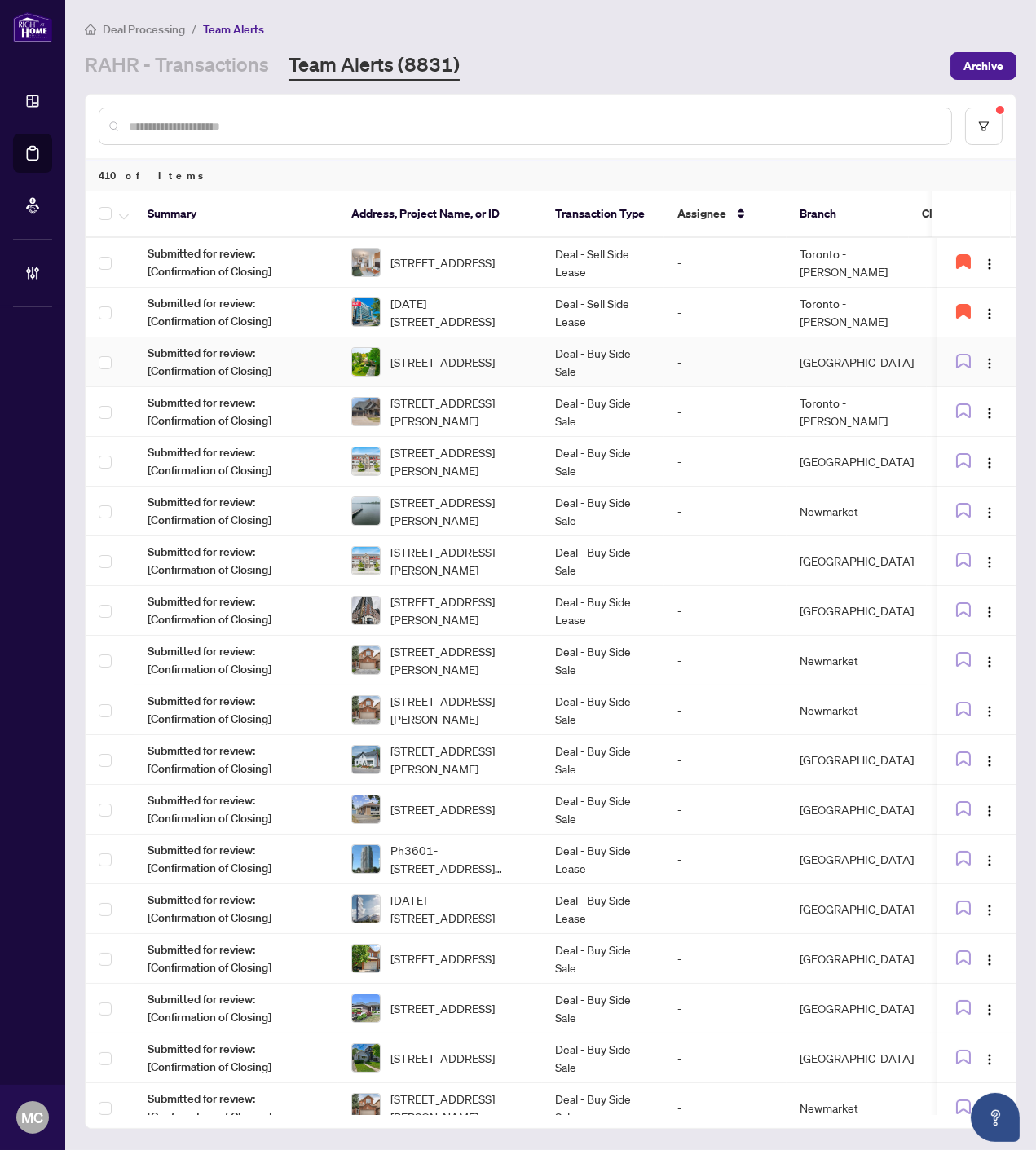
click at [475, 358] on span "26 Kentmere Grve, Hamilton, Ontario L0R 1H2, Canada" at bounding box center [442, 361] width 104 height 18
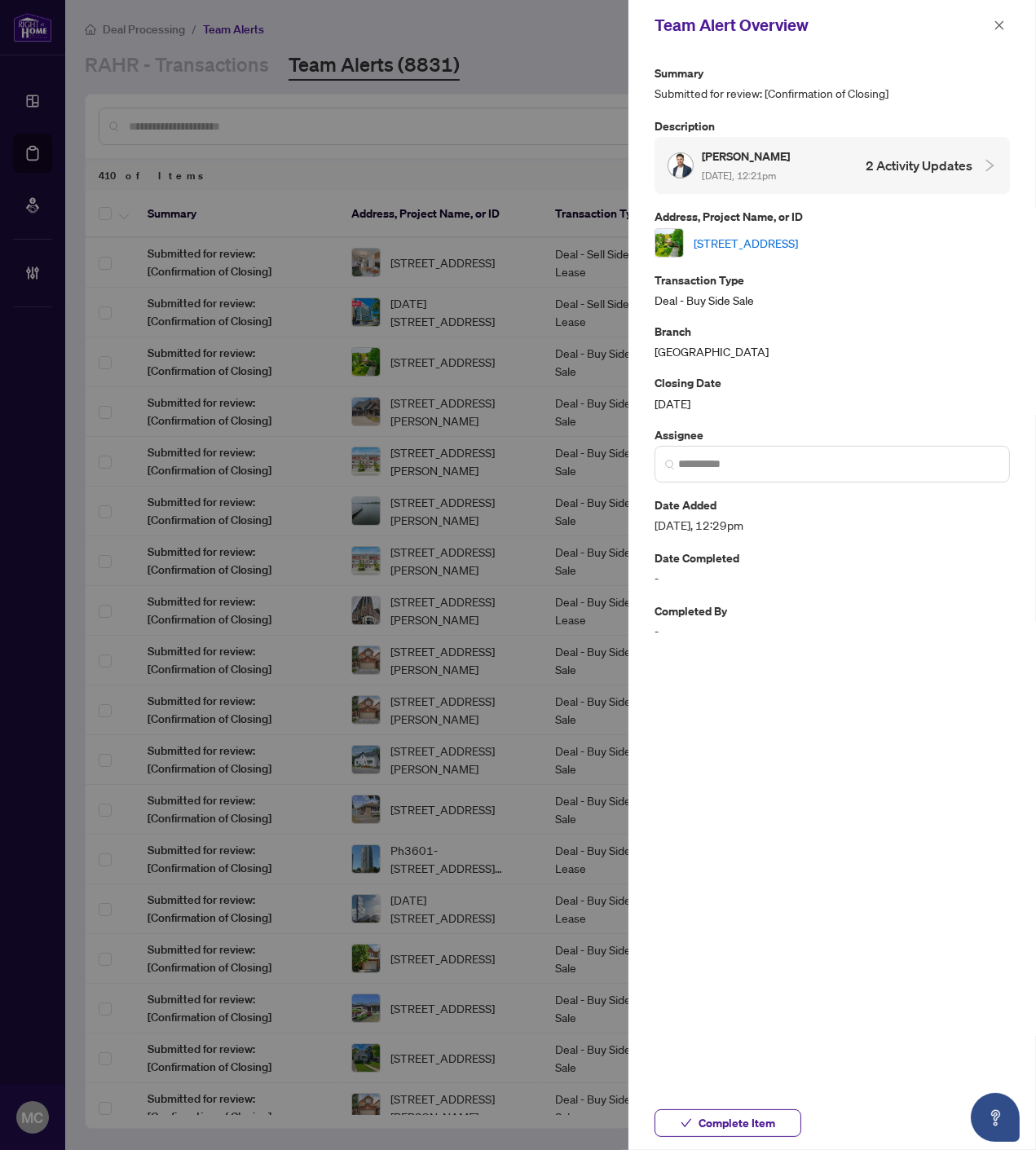
click at [797, 236] on link "26 Kentmere Grve, Hamilton, Ontario L0R 1H2, Canada" at bounding box center [746, 242] width 104 height 18
click at [739, 1130] on span "Complete Item" at bounding box center [736, 1123] width 76 height 26
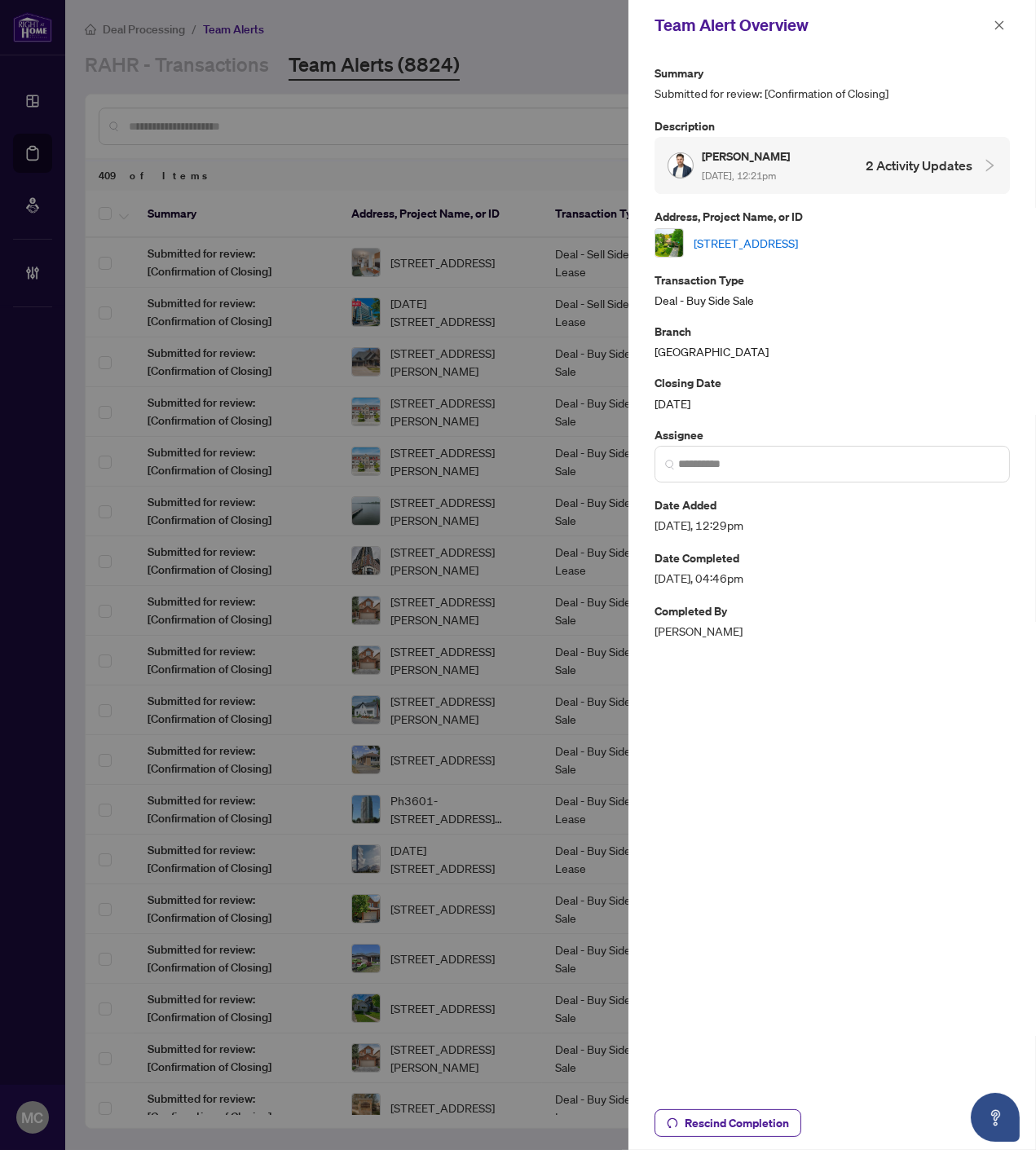
drag, startPoint x: 995, startPoint y: 22, endPoint x: 930, endPoint y: 102, distance: 103.1
click at [995, 22] on icon "close" at bounding box center [999, 25] width 11 height 11
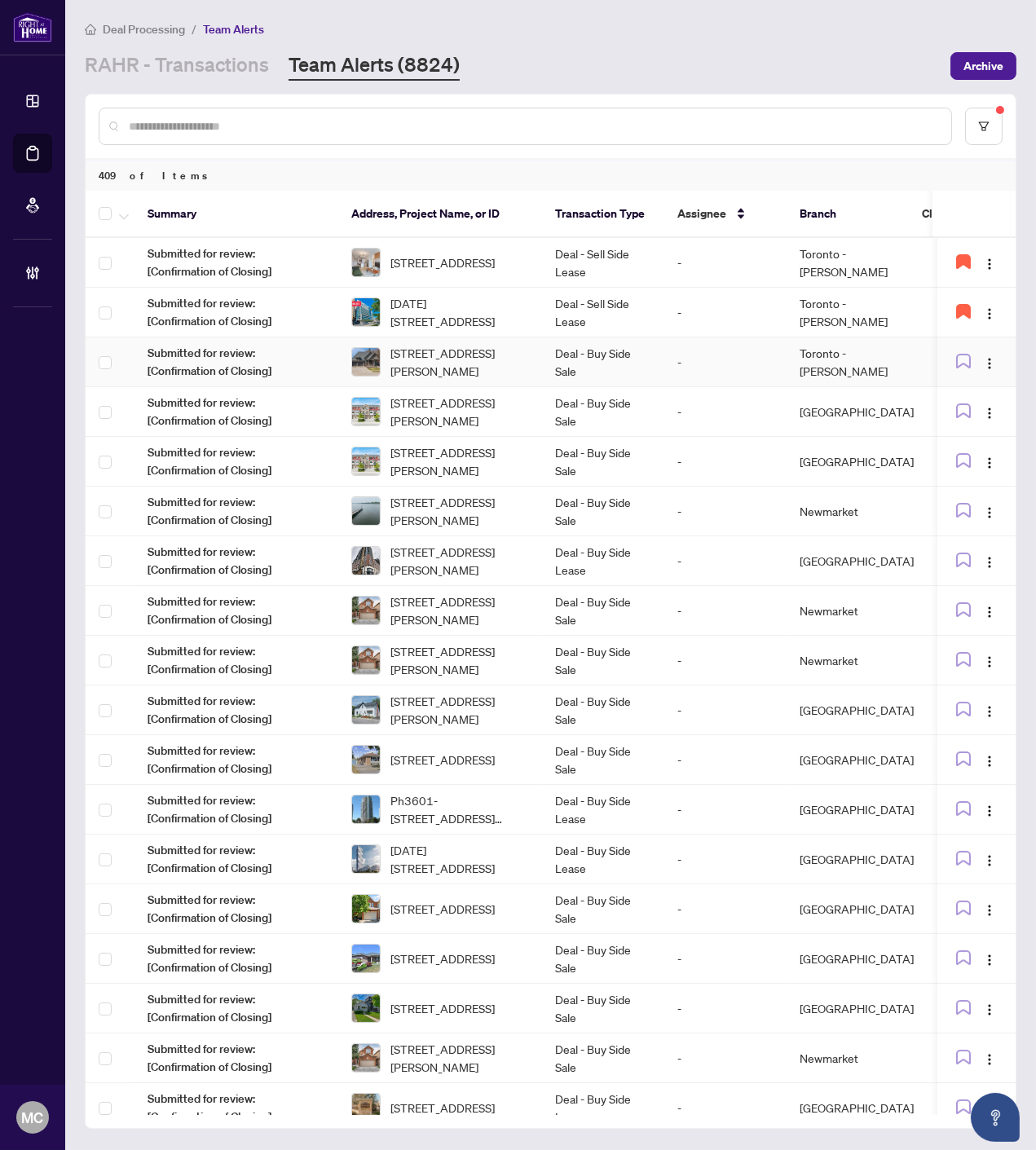
click at [451, 352] on span "129 Paxton Lane, Niagara-on-the-Lake, Ontario L0S 1J0, Canada" at bounding box center [459, 362] width 138 height 36
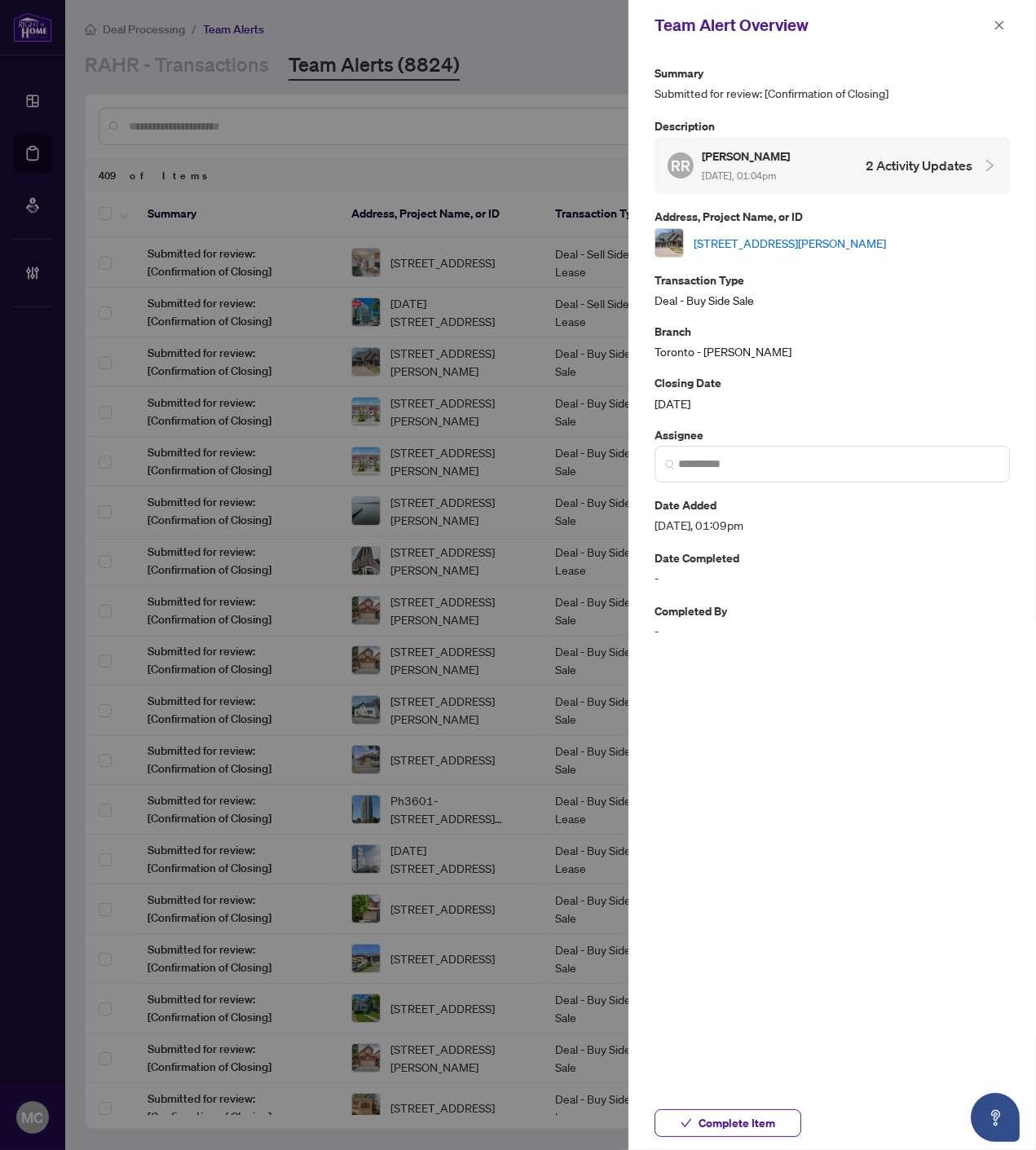
click at [814, 234] on link "129 Paxton Lane, Niagara-on-the-Lake, Ontario L0S 1J0, Canada" at bounding box center [790, 242] width 192 height 18
click at [720, 1096] on div "Complete Item" at bounding box center [832, 1123] width 408 height 54
click at [725, 1125] on span "Complete Item" at bounding box center [736, 1123] width 76 height 26
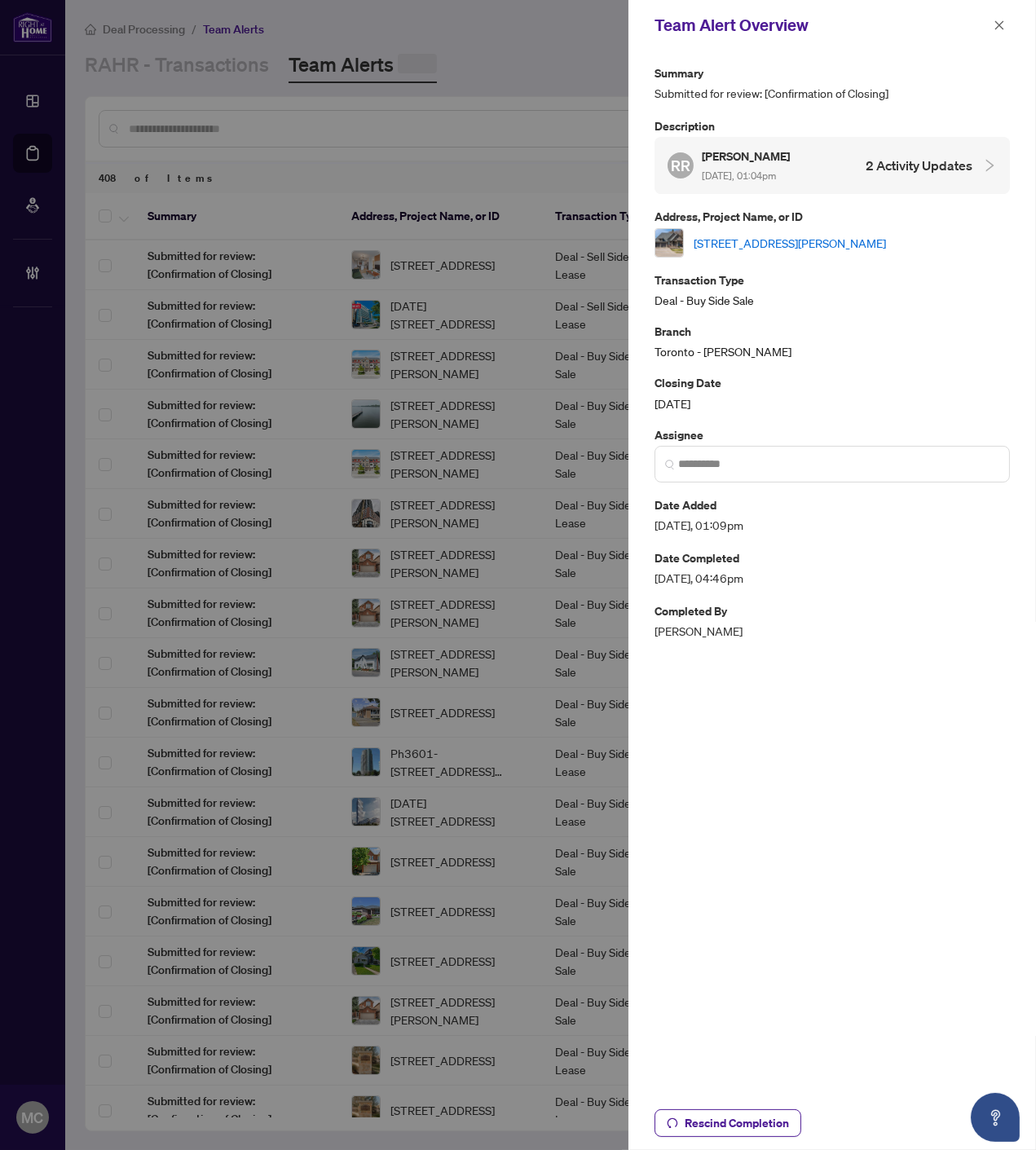
drag, startPoint x: 998, startPoint y: 22, endPoint x: 983, endPoint y: 50, distance: 31.8
click at [998, 22] on icon "close" at bounding box center [999, 25] width 11 height 11
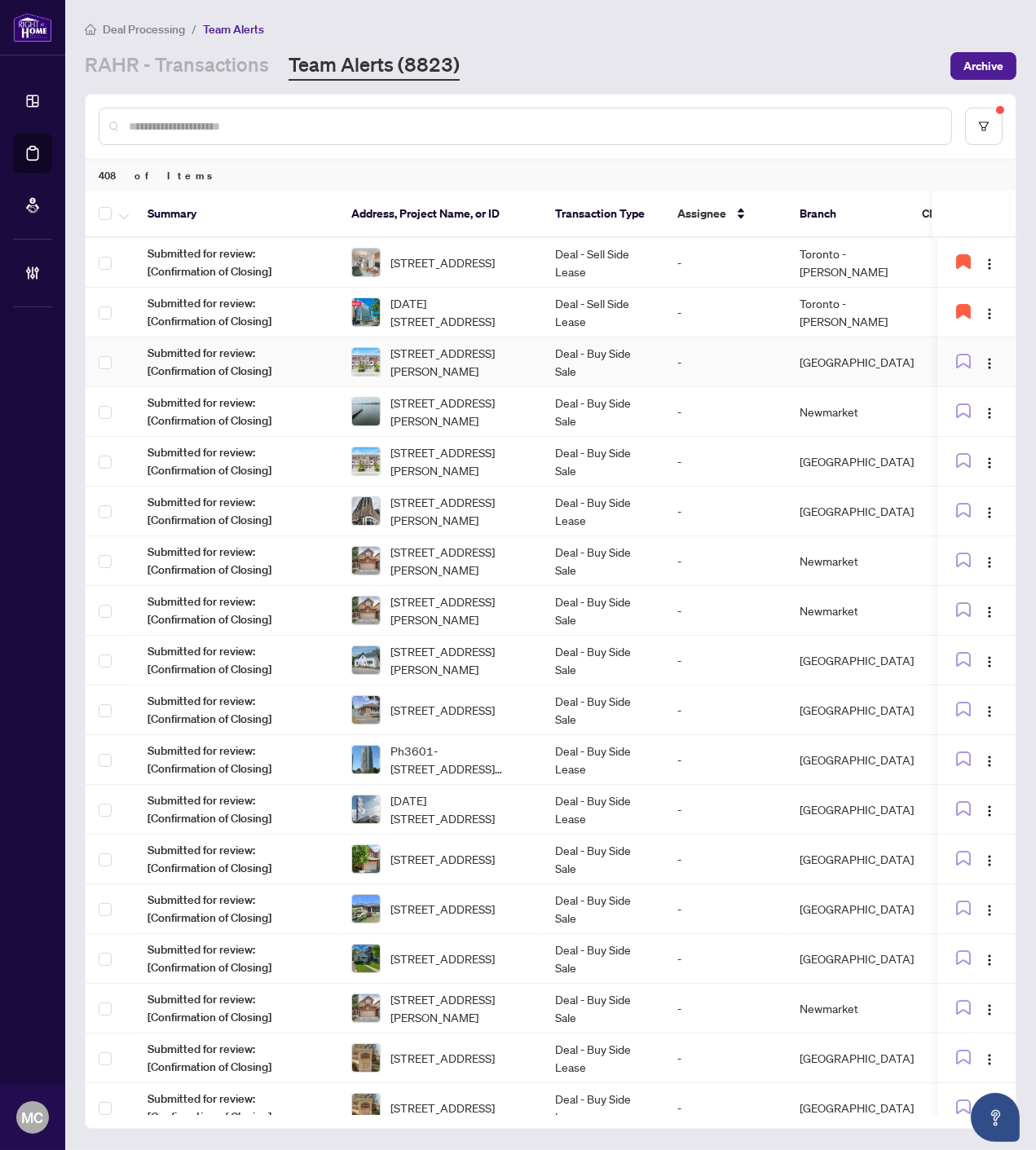
click at [600, 364] on td "Deal - Buy Side Sale" at bounding box center [603, 362] width 122 height 50
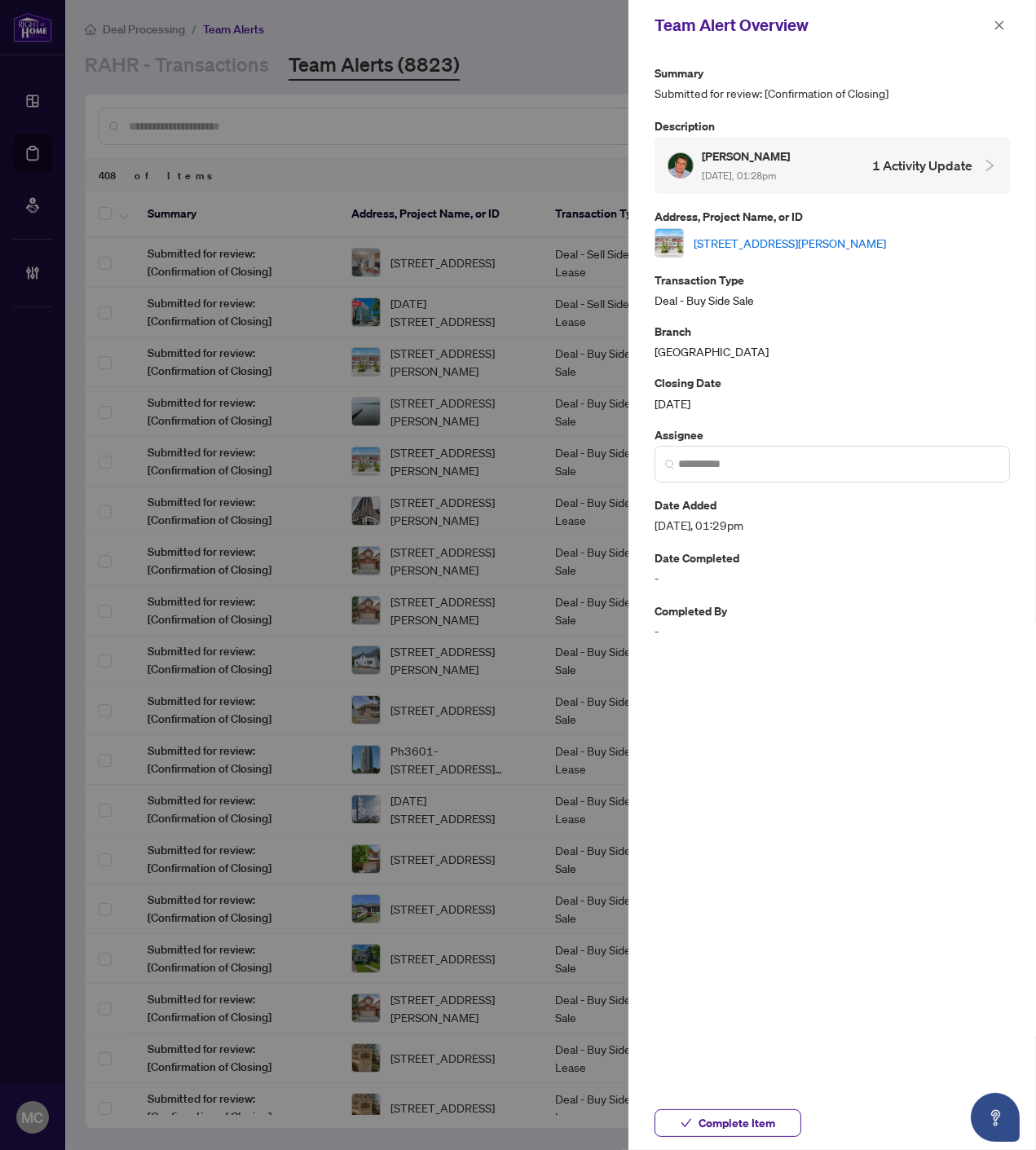
click at [819, 246] on link "#5-1 Leggott Ave, Barrie, Ontario L4N 8W6, Canada" at bounding box center [790, 242] width 192 height 18
click at [747, 1122] on span "Complete Item" at bounding box center [736, 1123] width 76 height 26
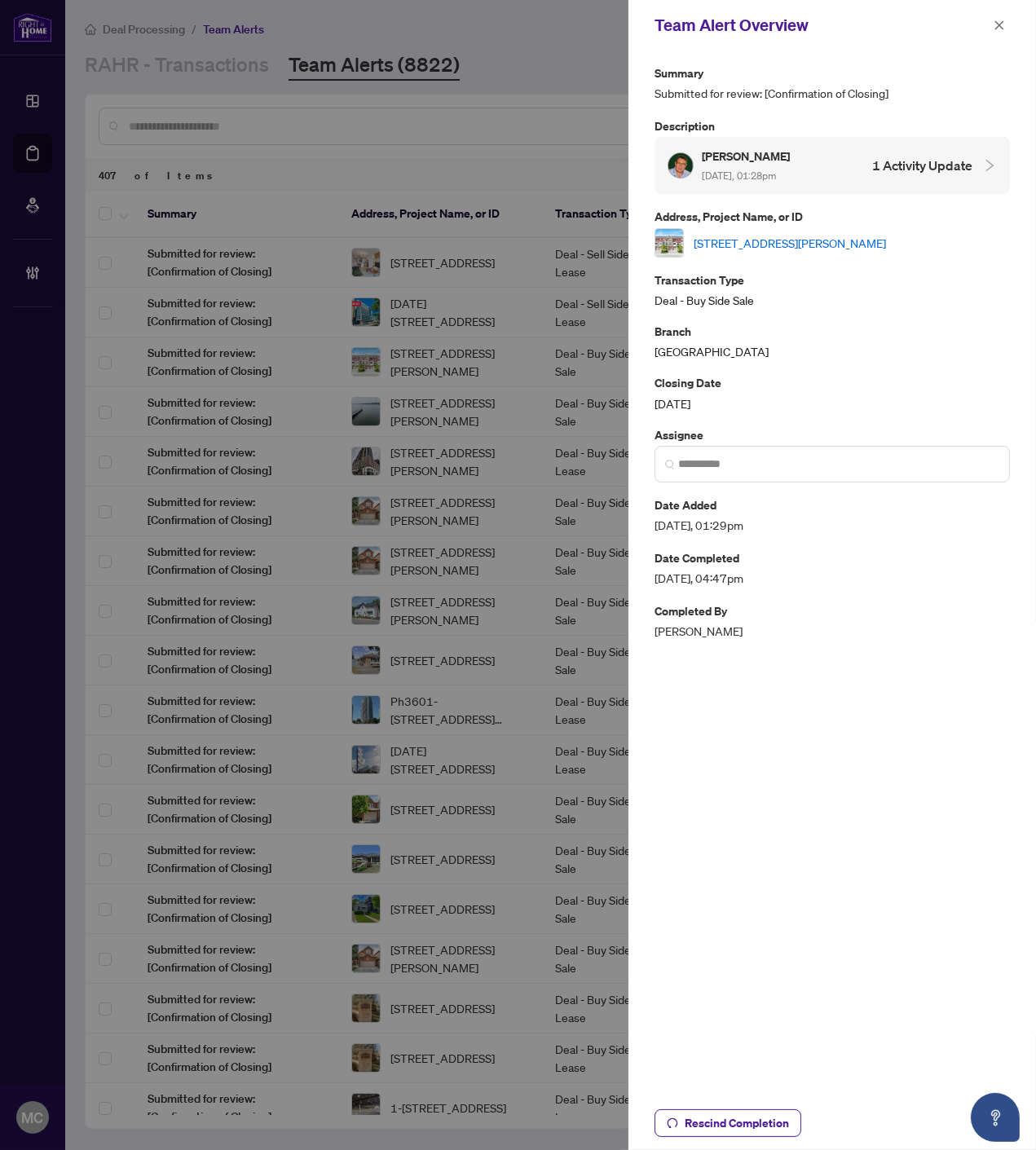
click at [999, 25] on icon "close" at bounding box center [999, 25] width 9 height 9
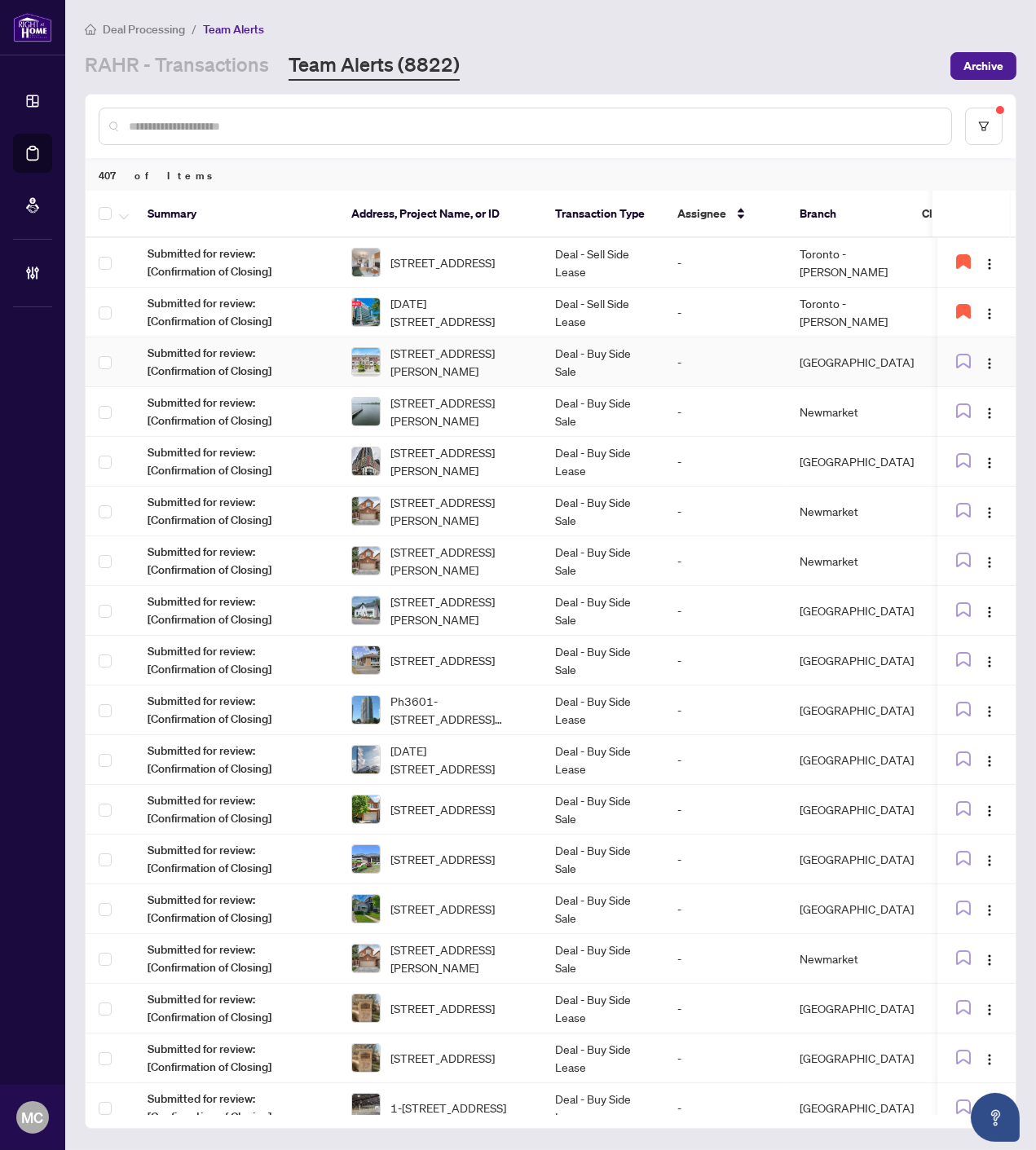
click at [485, 365] on span "#5-1 Leggott Ave, Barrie, Ontario L4N 8W6, Canada" at bounding box center [459, 362] width 138 height 36
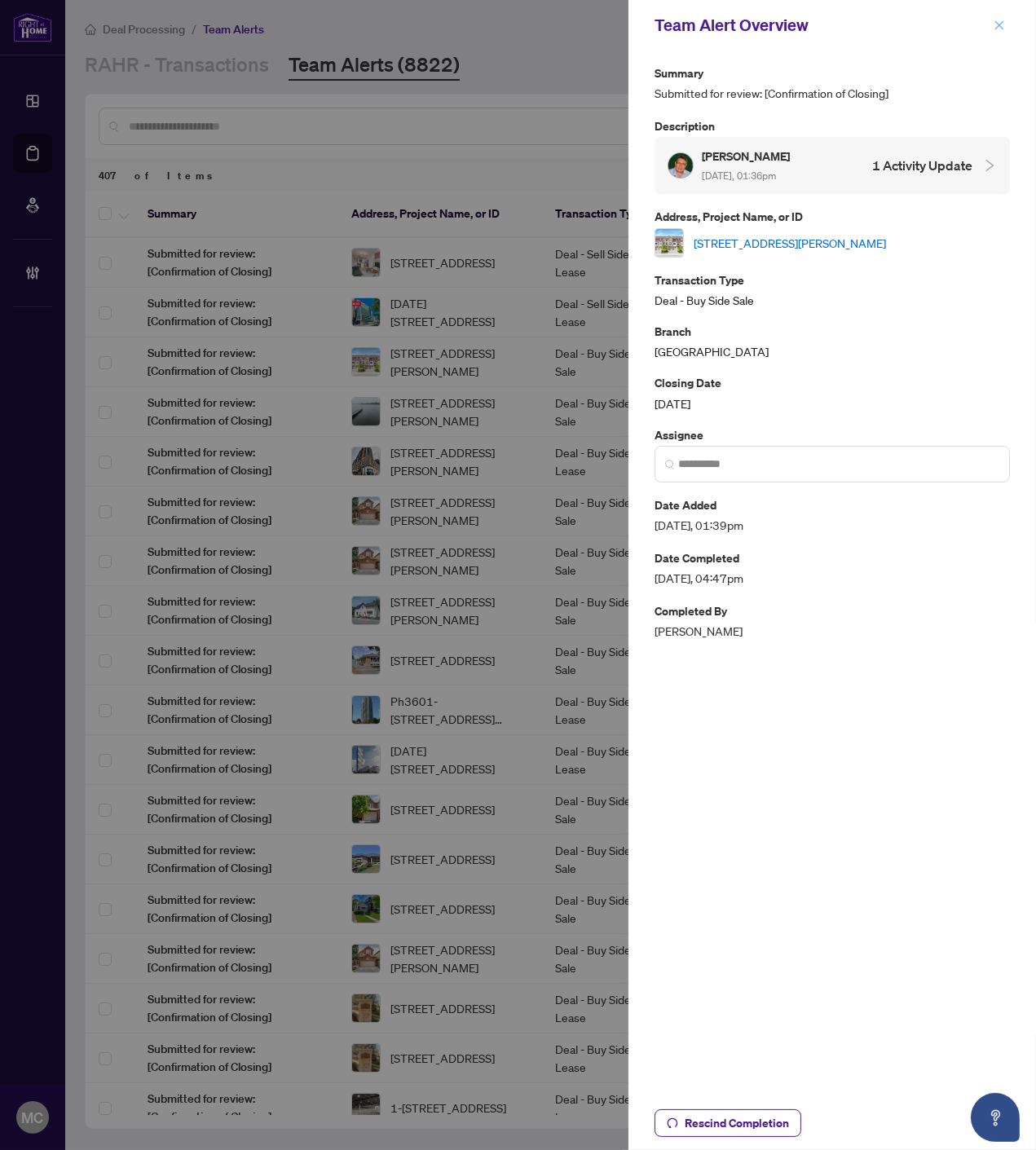
click at [998, 23] on icon "close" at bounding box center [999, 25] width 9 height 9
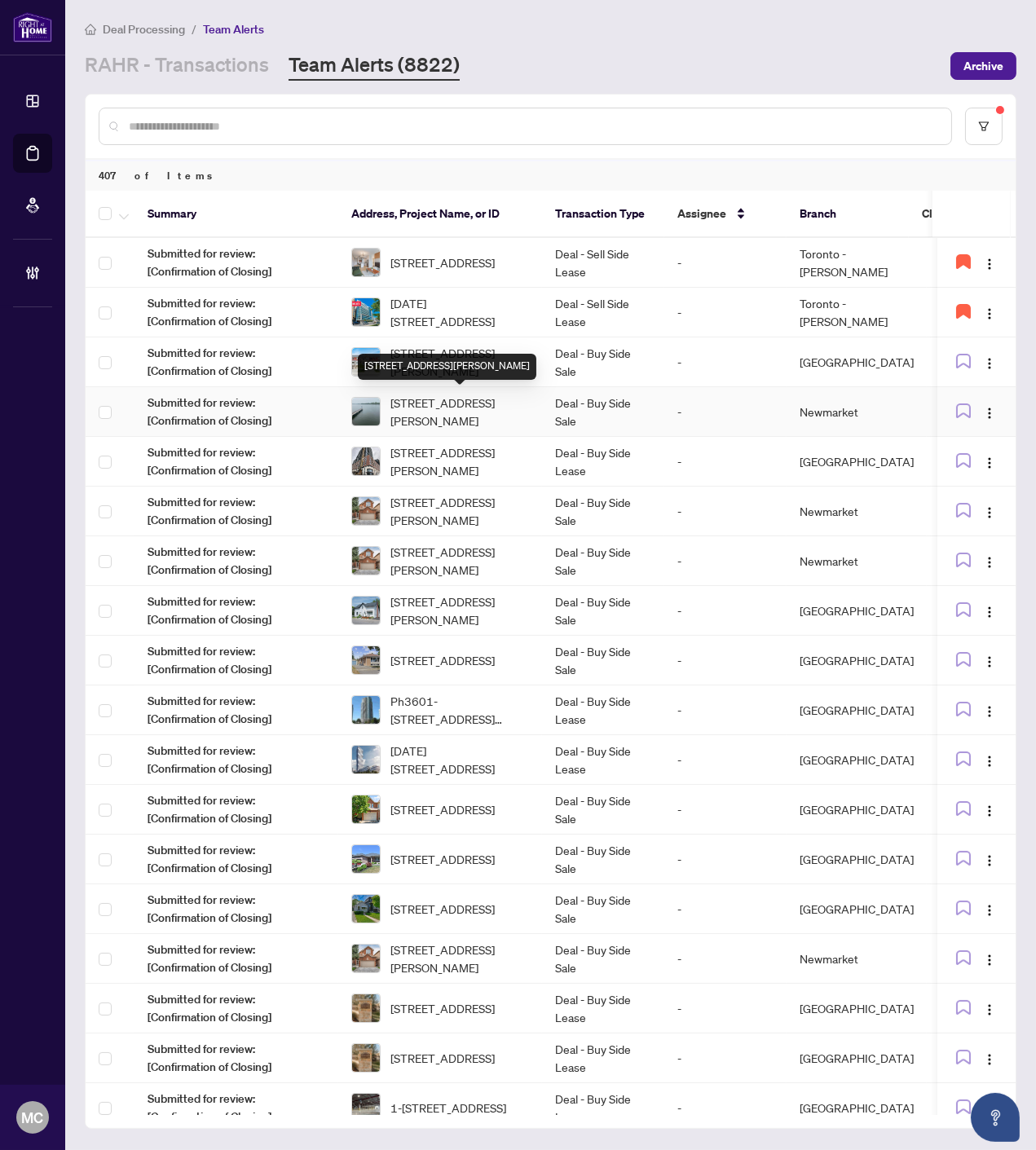
click at [436, 411] on span "48-1295 Wharf St, Pickering, Ontario L1W 1A2, Canada" at bounding box center [459, 411] width 138 height 36
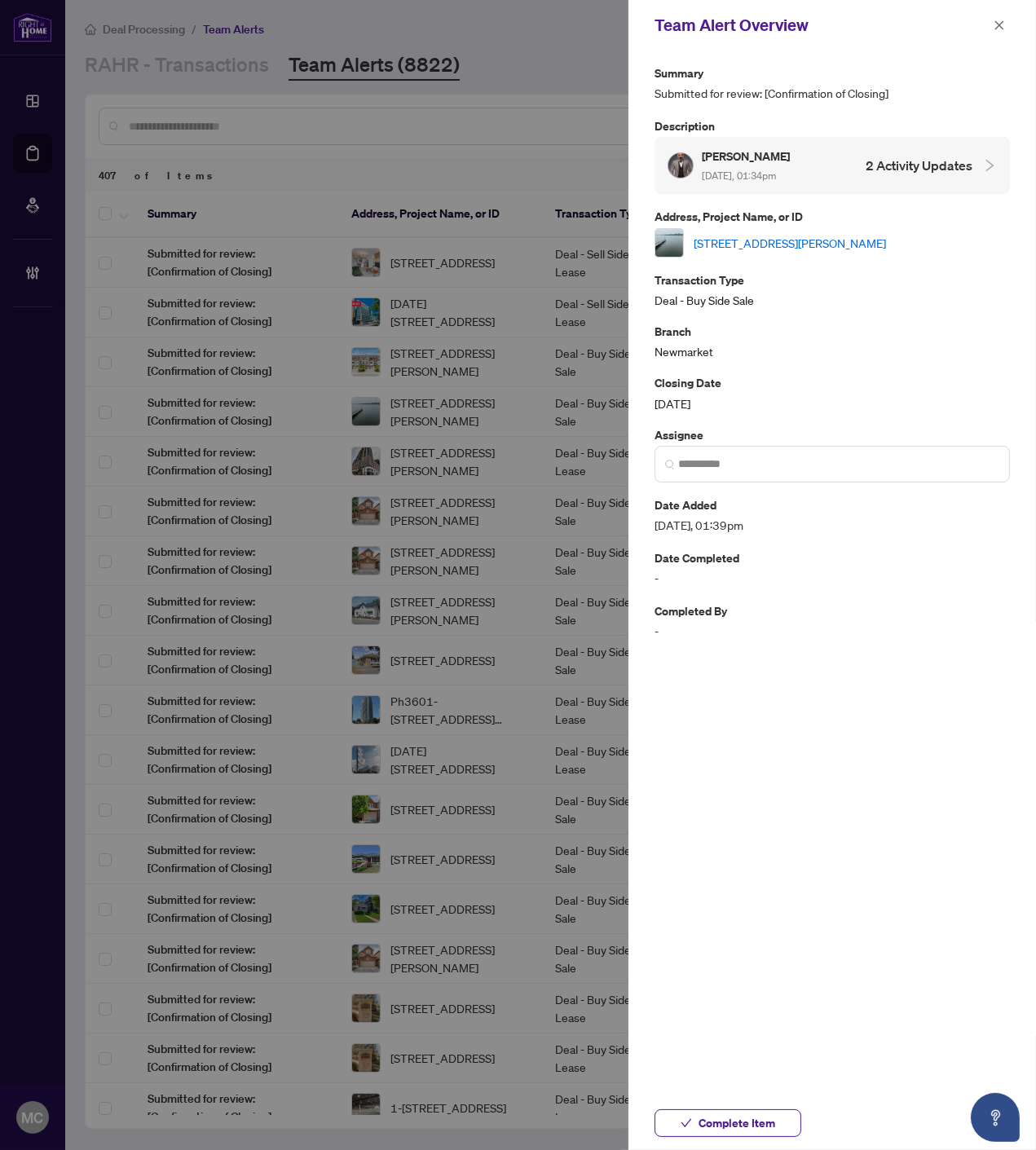
click at [796, 241] on link "48-1295 Wharf St, Pickering, Ontario L1W 1A2, Canada" at bounding box center [790, 242] width 192 height 18
drag, startPoint x: 762, startPoint y: 1126, endPoint x: 36, endPoint y: 736, distance: 824.1
click at [762, 1126] on span "Complete Item" at bounding box center [736, 1123] width 76 height 26
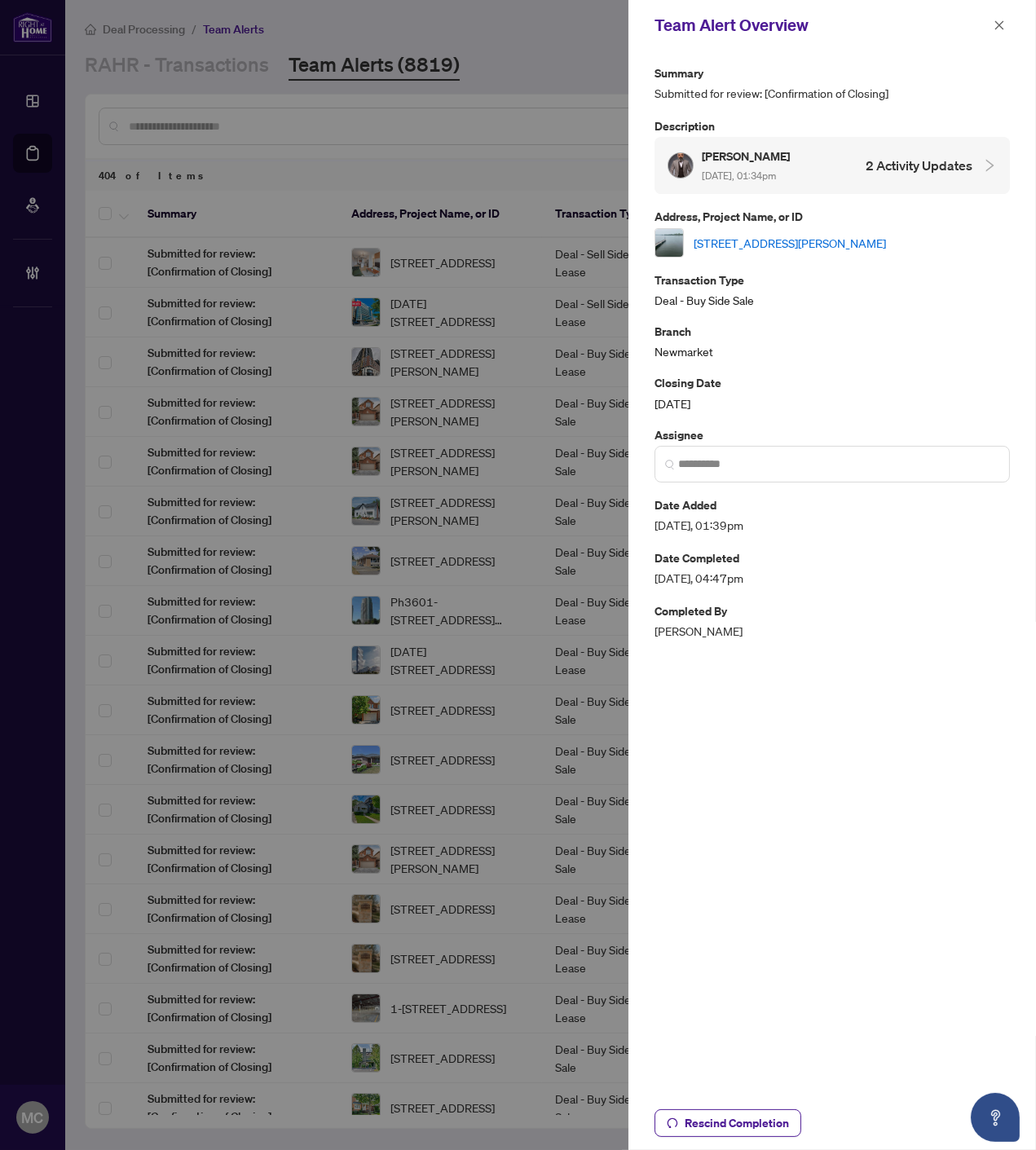
click at [999, 20] on icon "close" at bounding box center [999, 25] width 11 height 11
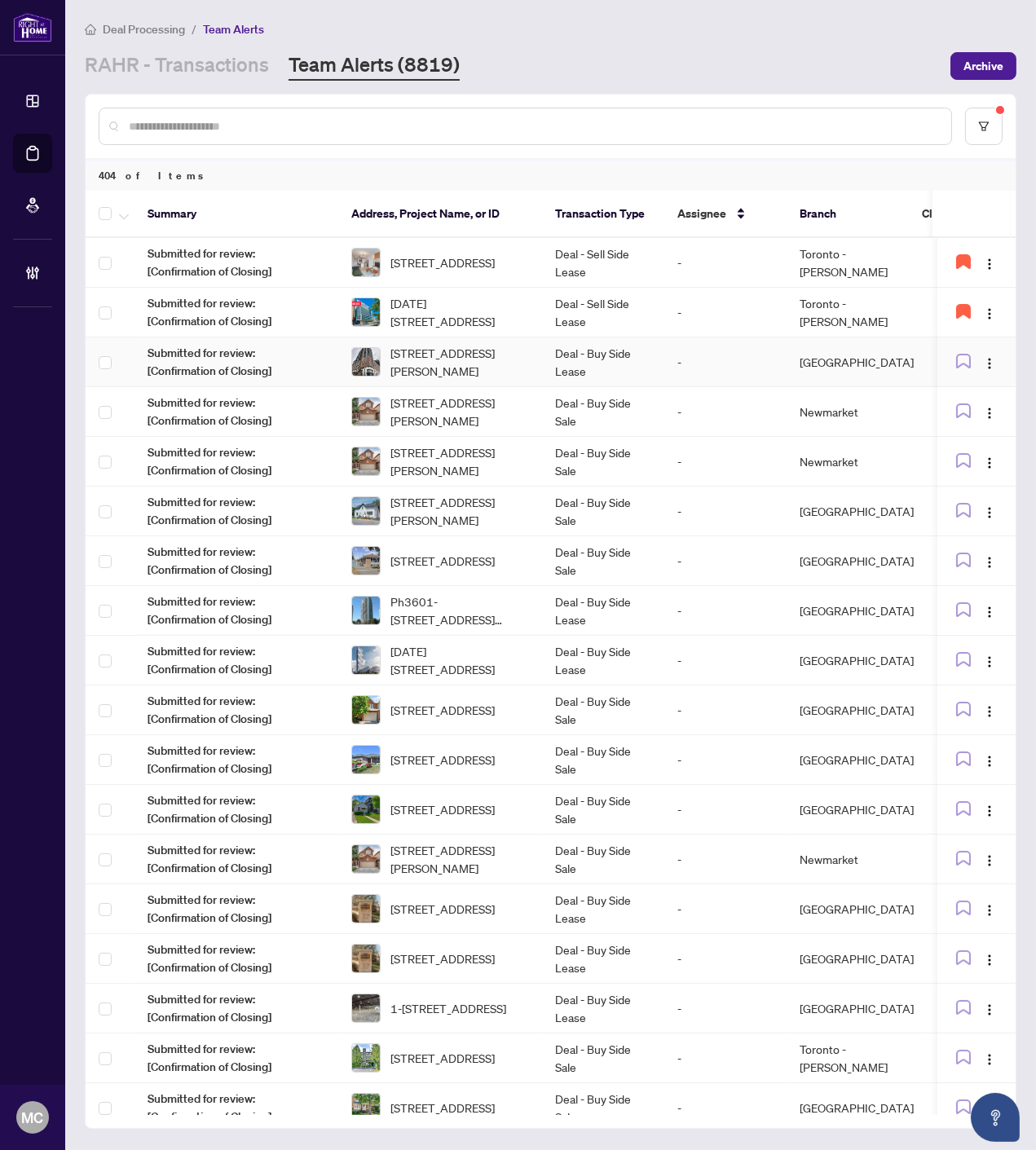
click at [565, 358] on td "Deal - Buy Side Lease" at bounding box center [603, 362] width 122 height 50
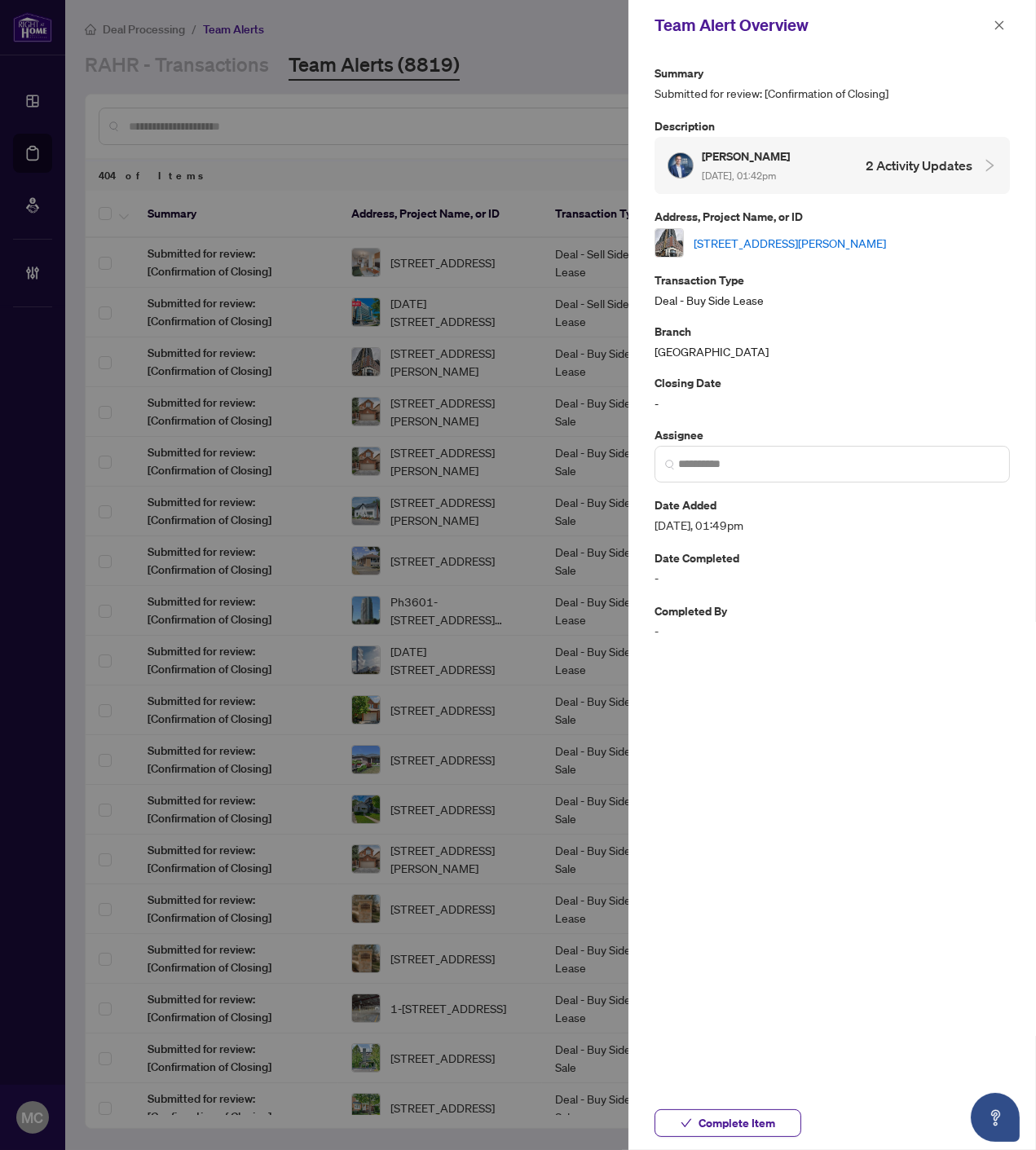
click at [773, 234] on link "324-33 Frederick Todd Way, Toronto, Ontario M4G 0C9, Canada" at bounding box center [790, 242] width 192 height 18
click at [728, 1119] on span "Complete Item" at bounding box center [736, 1123] width 76 height 26
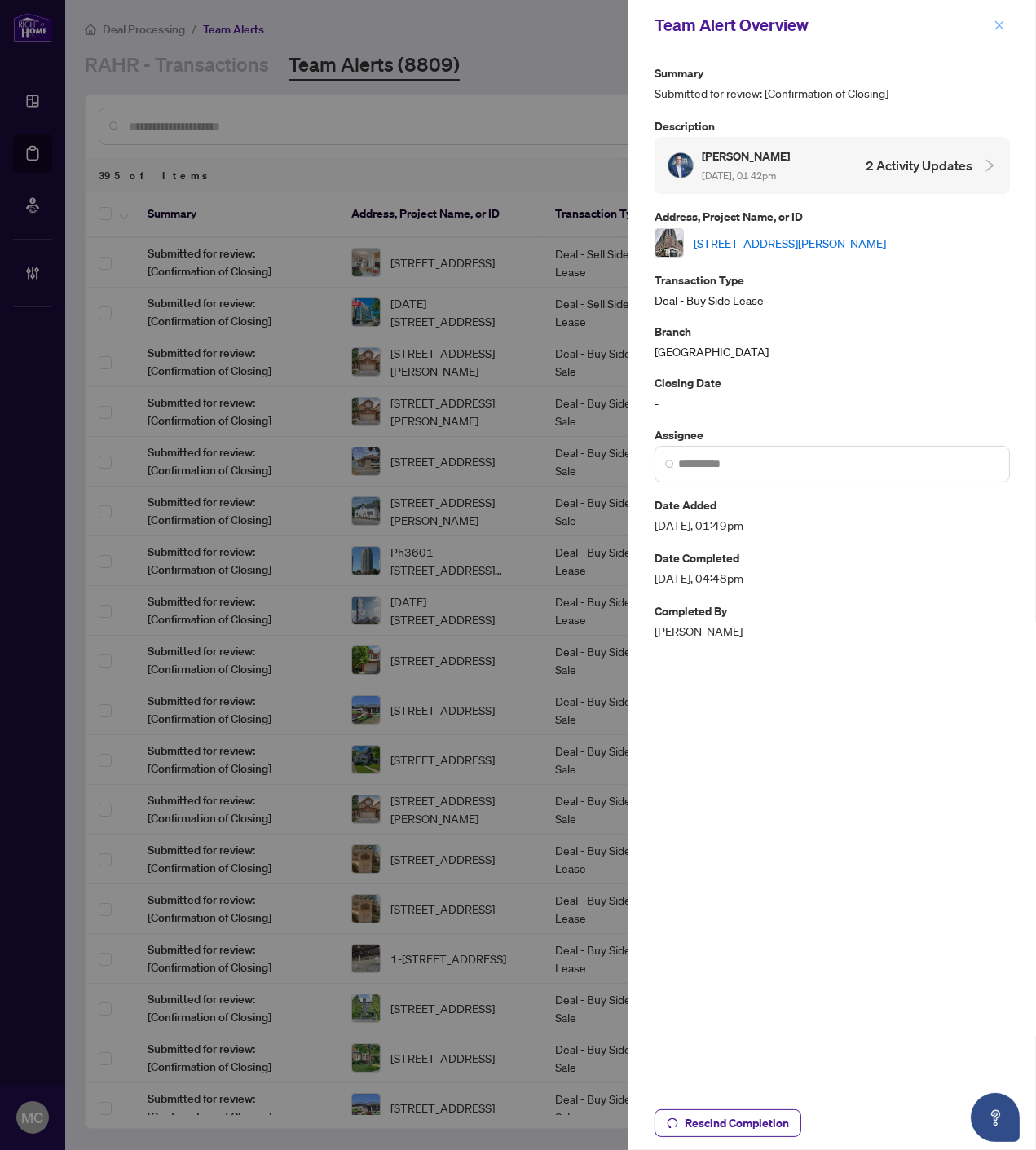
click at [998, 20] on icon "close" at bounding box center [999, 25] width 11 height 11
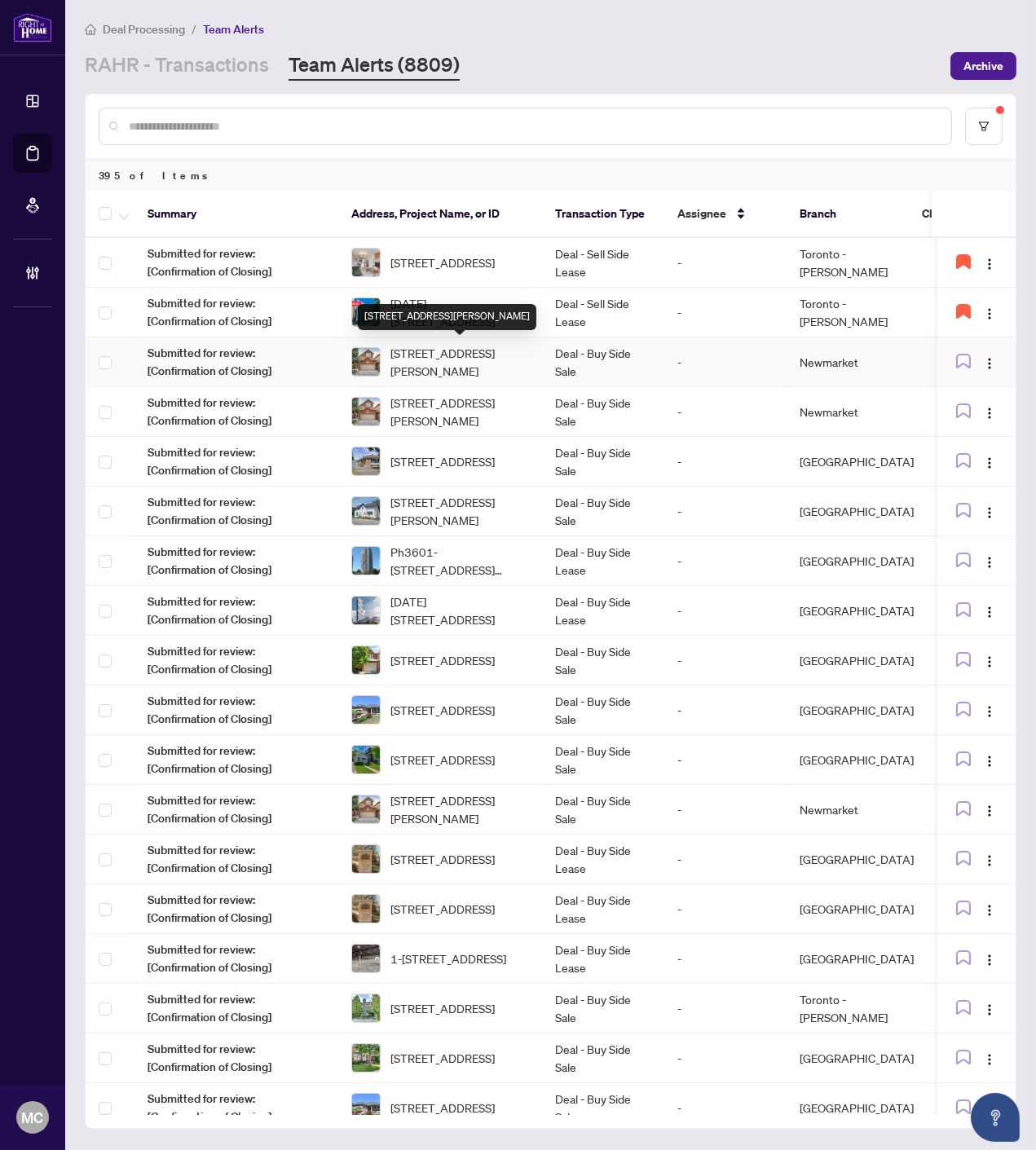
click at [410, 354] on span "547 Greig Circ, Newmarket, Ontario L3Y 8S6, Canada" at bounding box center [459, 362] width 138 height 36
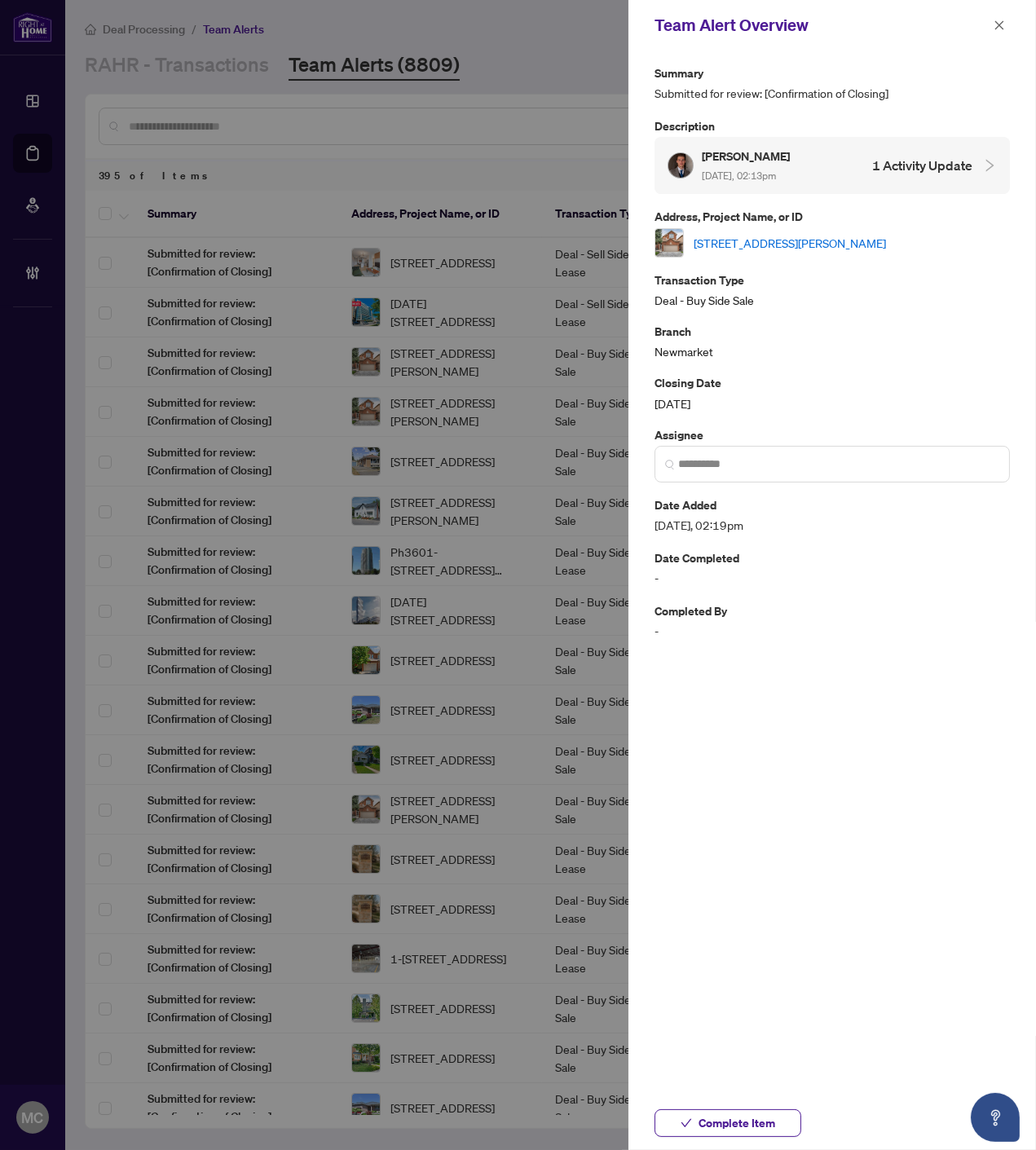
click at [800, 234] on link "547 Greig Circ, Newmarket, Ontario L3Y 8S6, Canada" at bounding box center [790, 242] width 192 height 18
click at [725, 1112] on span "Complete Item" at bounding box center [736, 1123] width 76 height 26
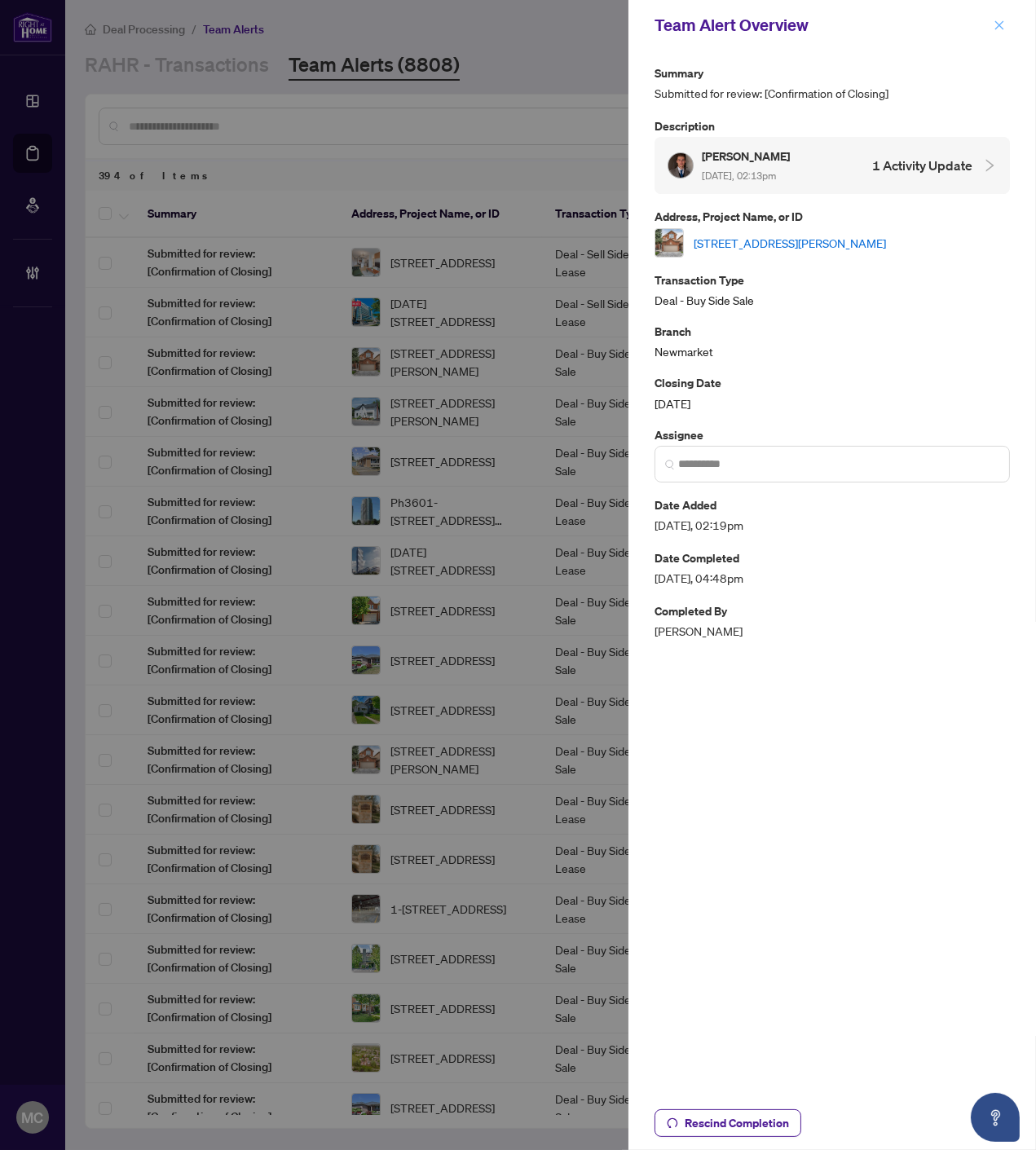
click at [1000, 14] on span "button" at bounding box center [999, 25] width 11 height 26
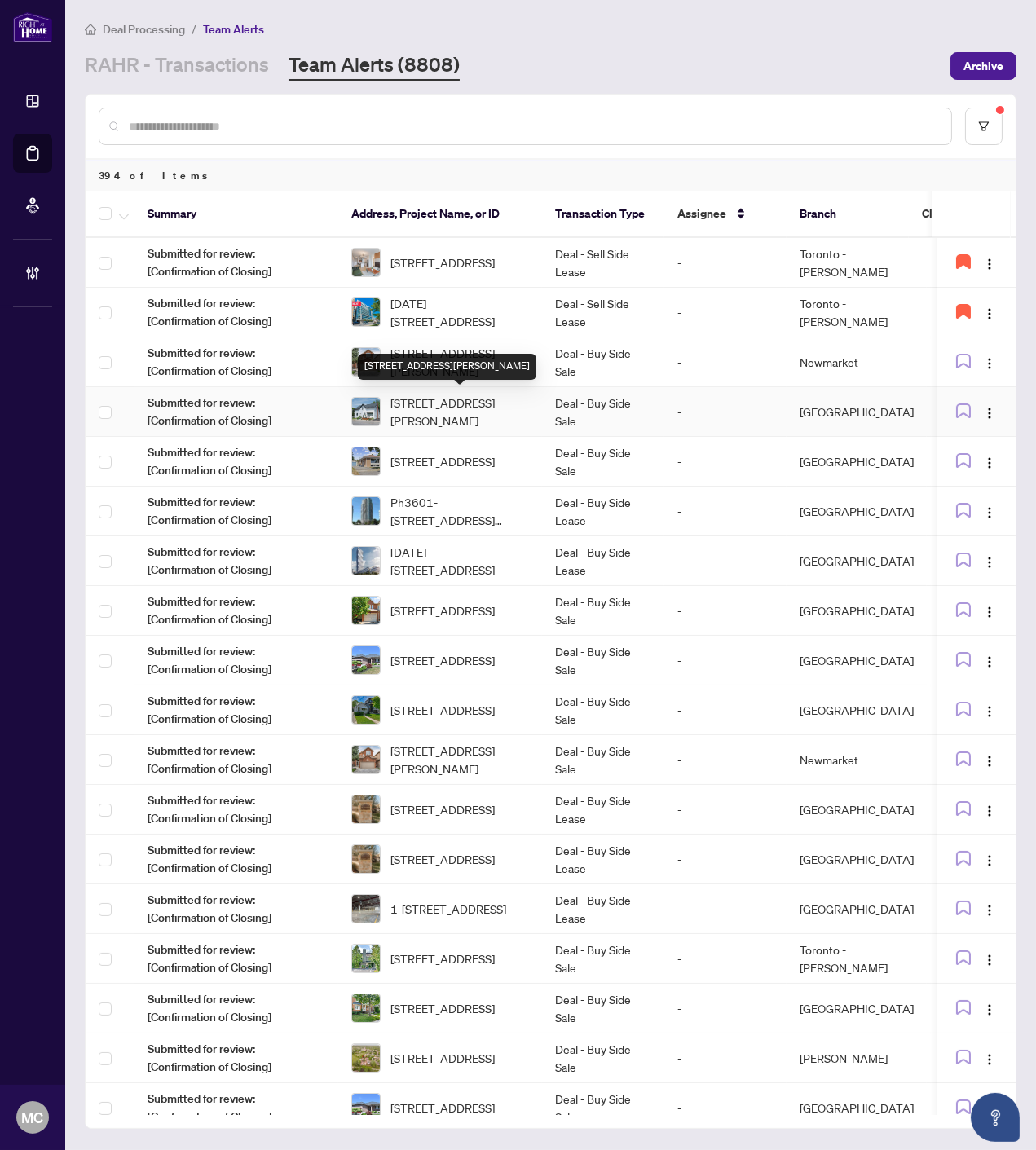
click at [433, 411] on span "12 Spencer St, Cobourg, Ontario K9A 2G3, Canada" at bounding box center [459, 411] width 138 height 36
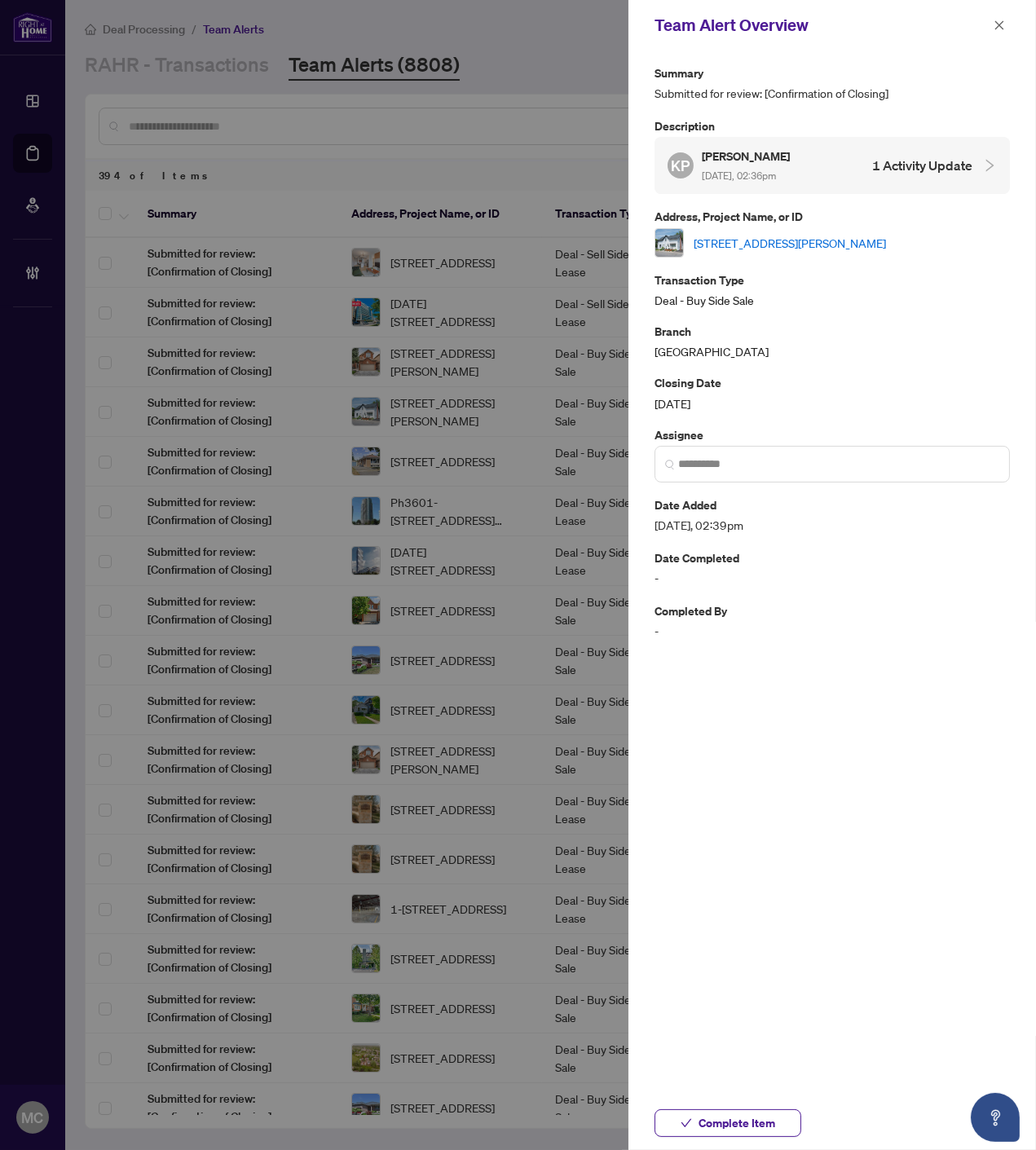
click at [836, 238] on link "12 Spencer St, Cobourg, Ontario K9A 2G3, Canada" at bounding box center [790, 242] width 192 height 18
click at [710, 1122] on span "Complete Item" at bounding box center [736, 1123] width 76 height 26
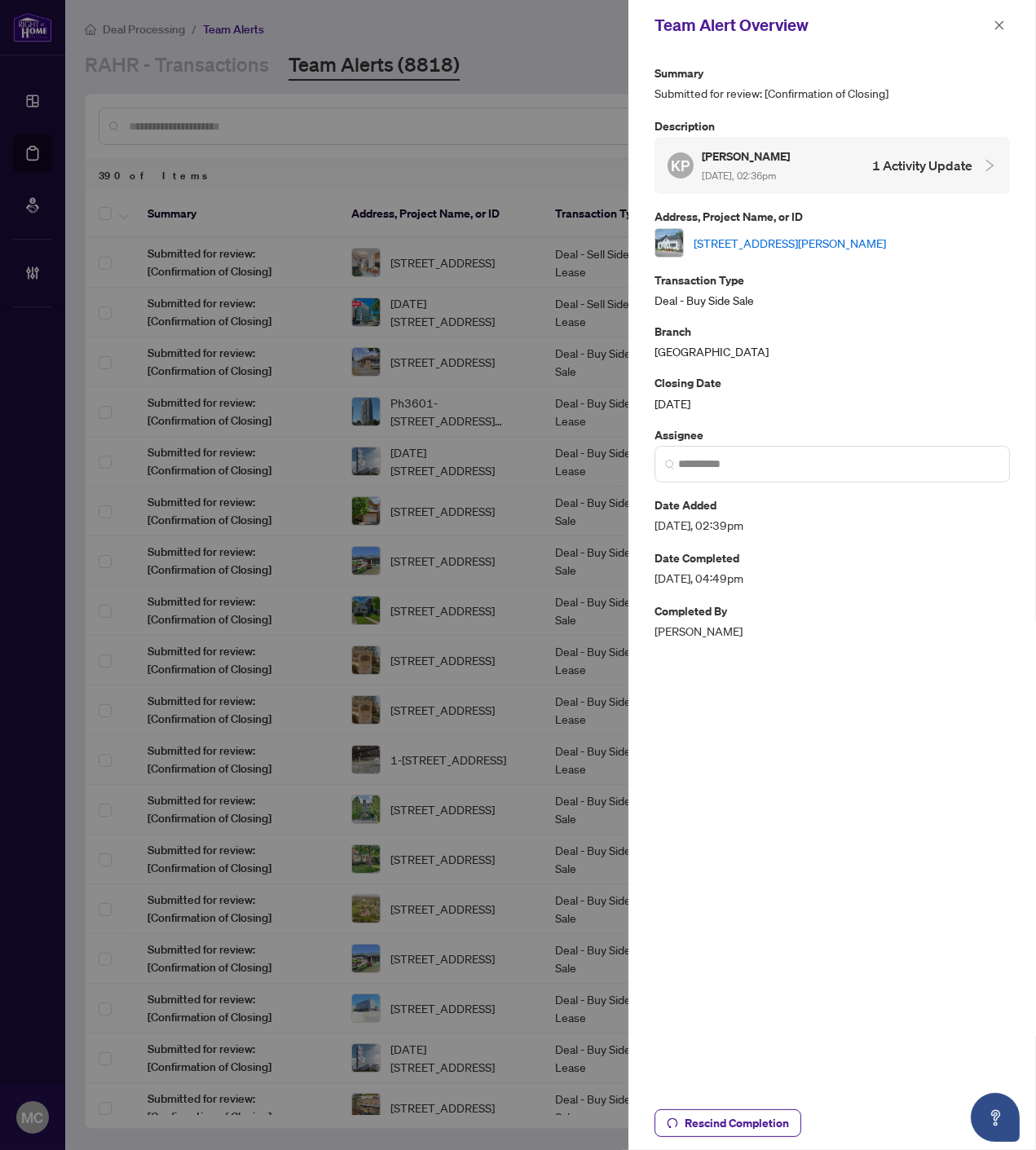
drag, startPoint x: 998, startPoint y: 25, endPoint x: 982, endPoint y: 45, distance: 25.6
click at [998, 25] on icon "close" at bounding box center [999, 25] width 11 height 11
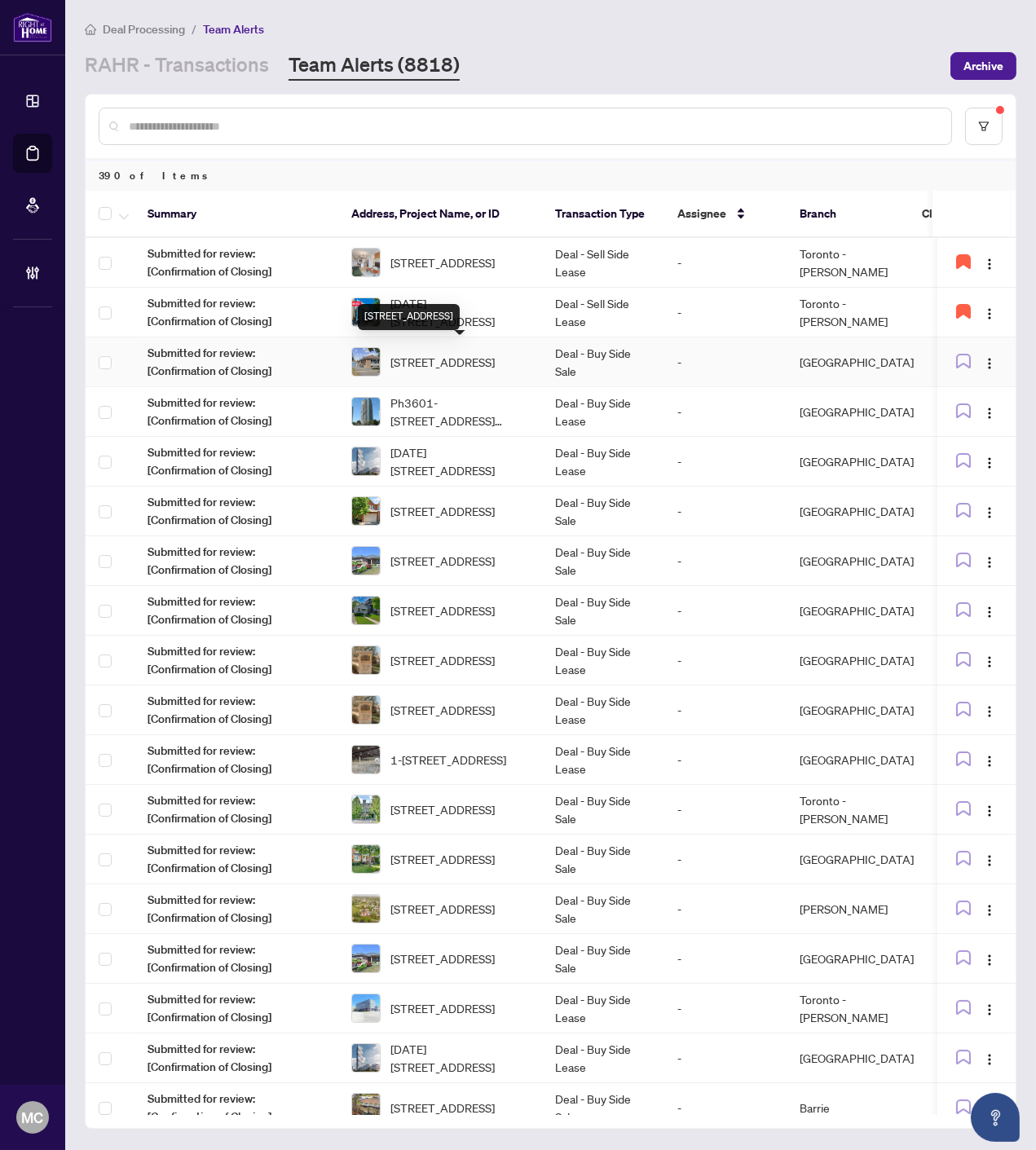
click at [494, 354] on span "1328 Scugog Ave, Oshawa, Ontario L1J 1J7, Canada" at bounding box center [442, 361] width 104 height 18
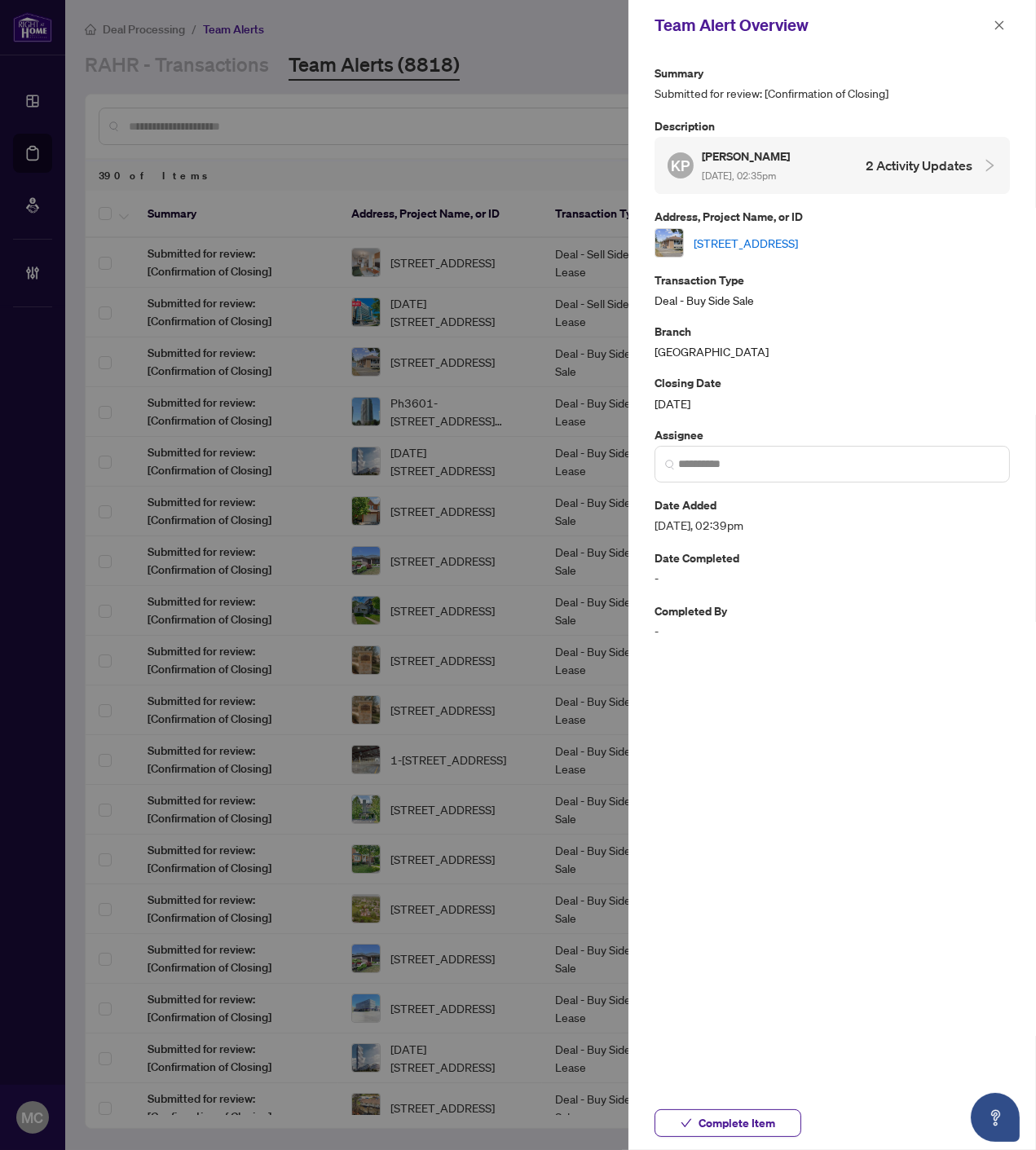
click at [792, 234] on link "1328 Scugog Ave, Oshawa, Ontario L1J 1J7, Canada" at bounding box center [746, 242] width 104 height 18
drag, startPoint x: 780, startPoint y: 1123, endPoint x: 49, endPoint y: 813, distance: 794.0
click at [780, 1123] on button "Complete Item" at bounding box center [728, 1123] width 147 height 28
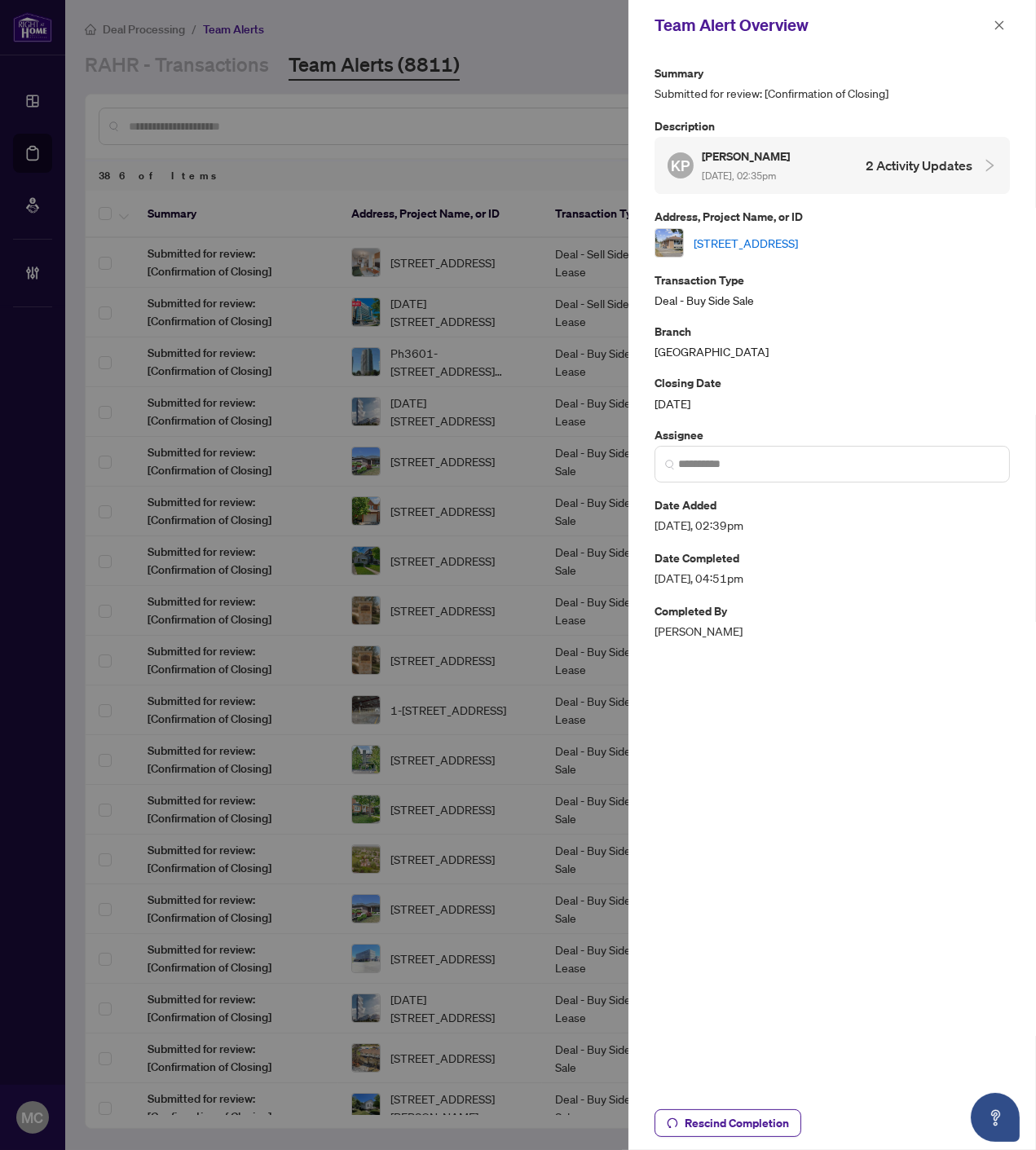
click at [996, 20] on icon "close" at bounding box center [999, 25] width 11 height 11
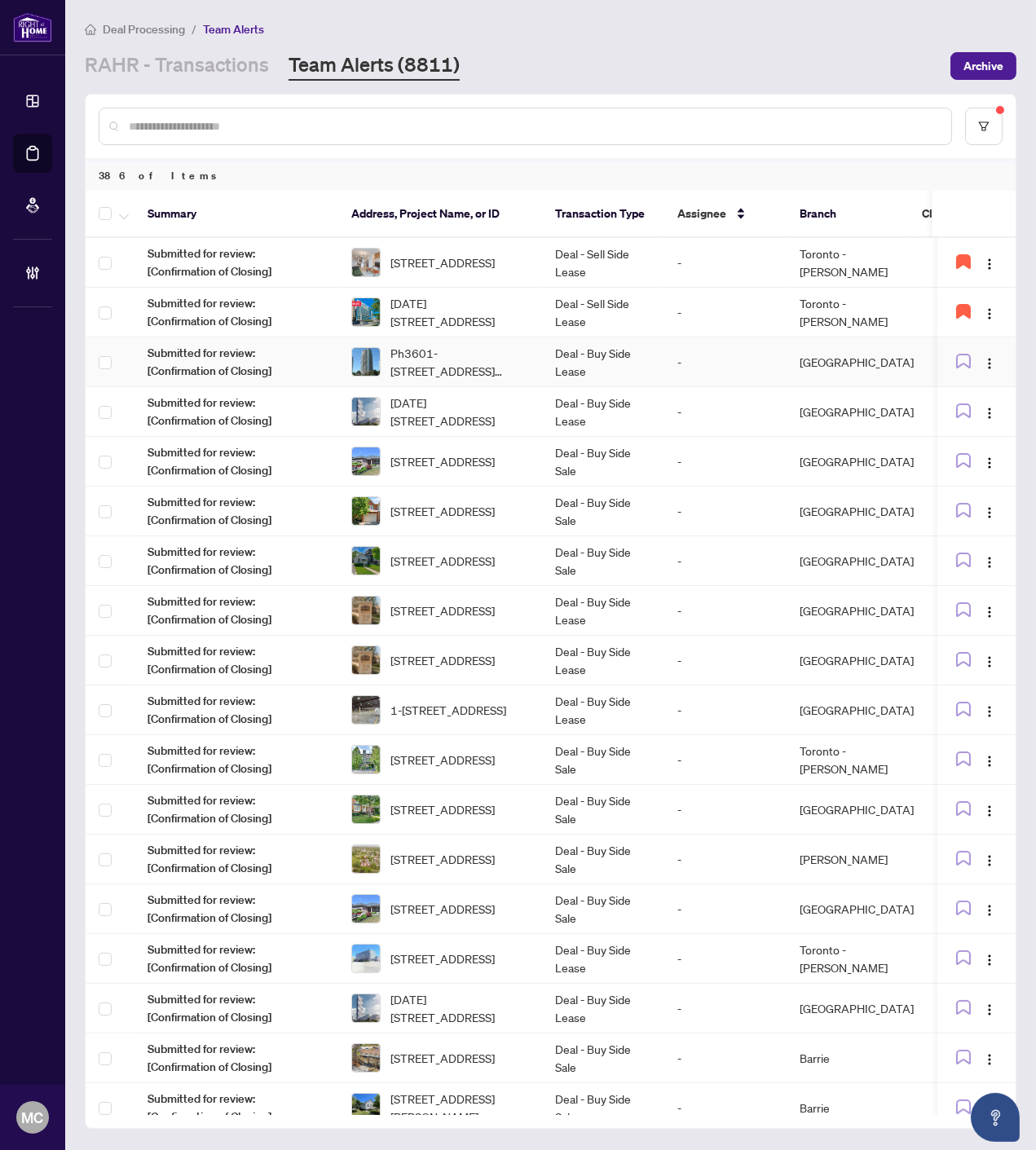
click at [422, 358] on span "Ph3601-50 Brian Harrison Way, Toronto, Ontario M1P 5J4, Canada" at bounding box center [459, 362] width 138 height 36
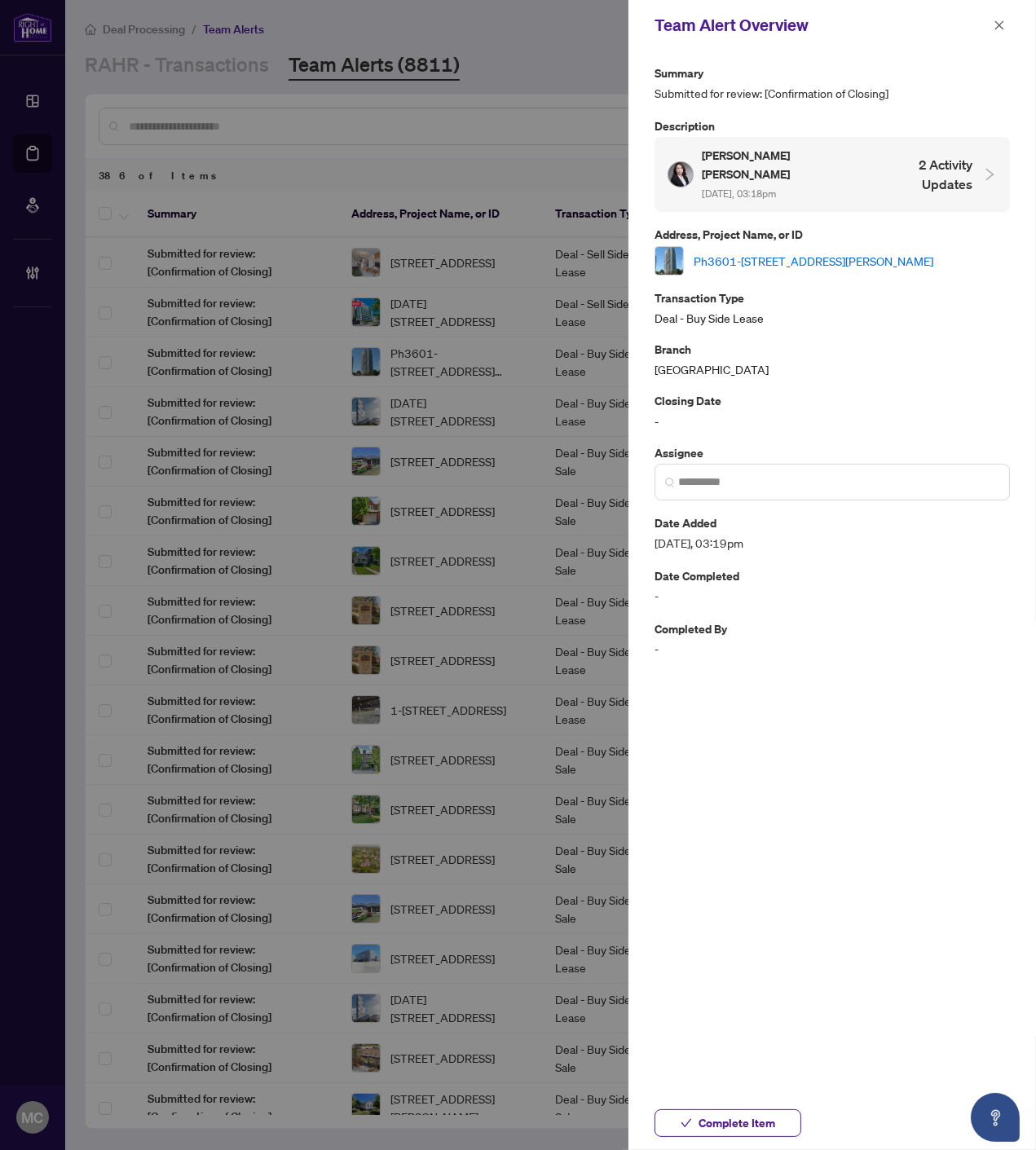
click at [809, 252] on link "Ph3601-50 Brian Harrison Way, Toronto, Ontario M1P 5J4, Canada" at bounding box center [814, 261] width 239 height 18
click at [758, 1117] on span "Complete Item" at bounding box center [736, 1123] width 76 height 26
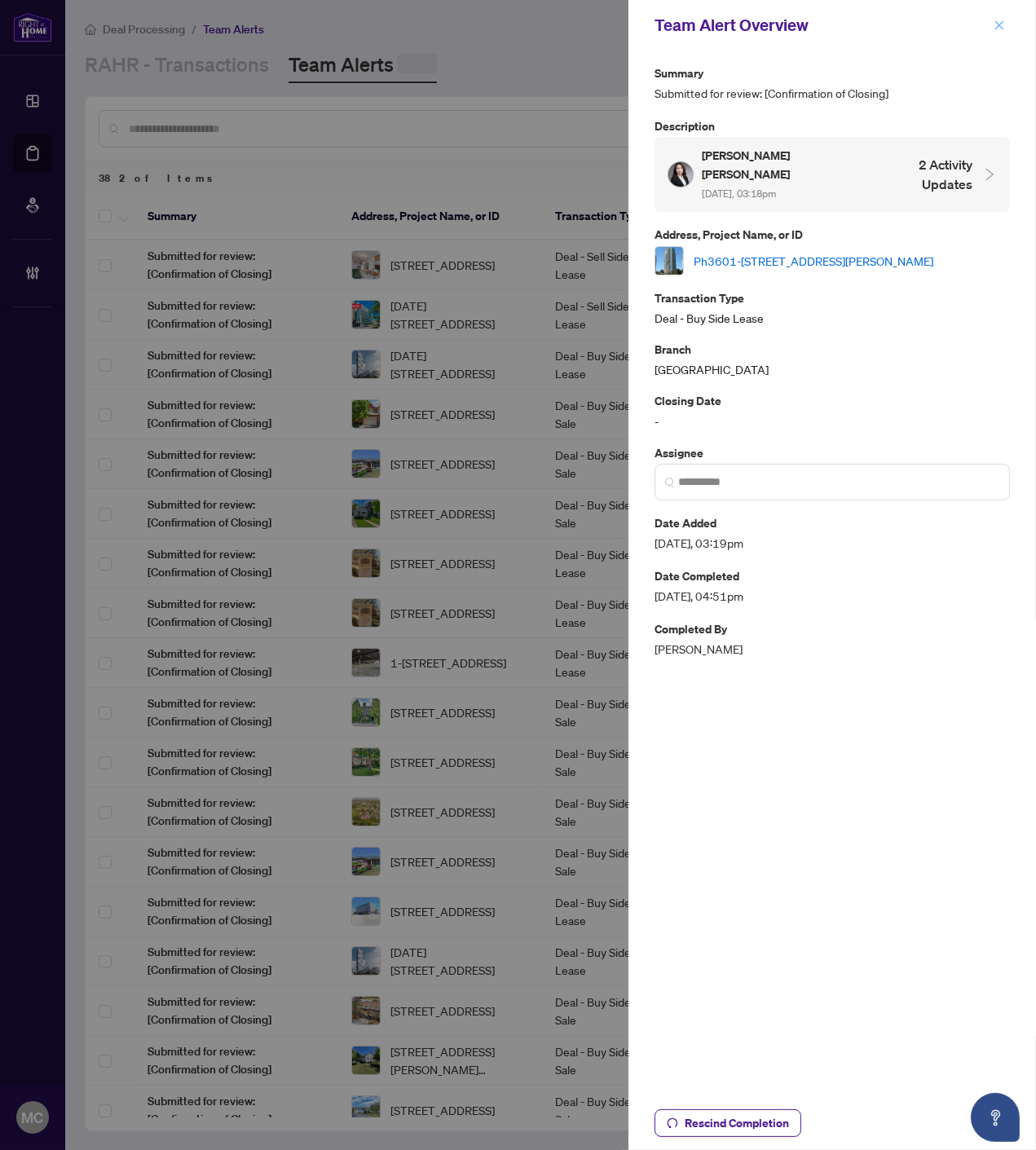
click at [997, 20] on icon "close" at bounding box center [999, 25] width 11 height 11
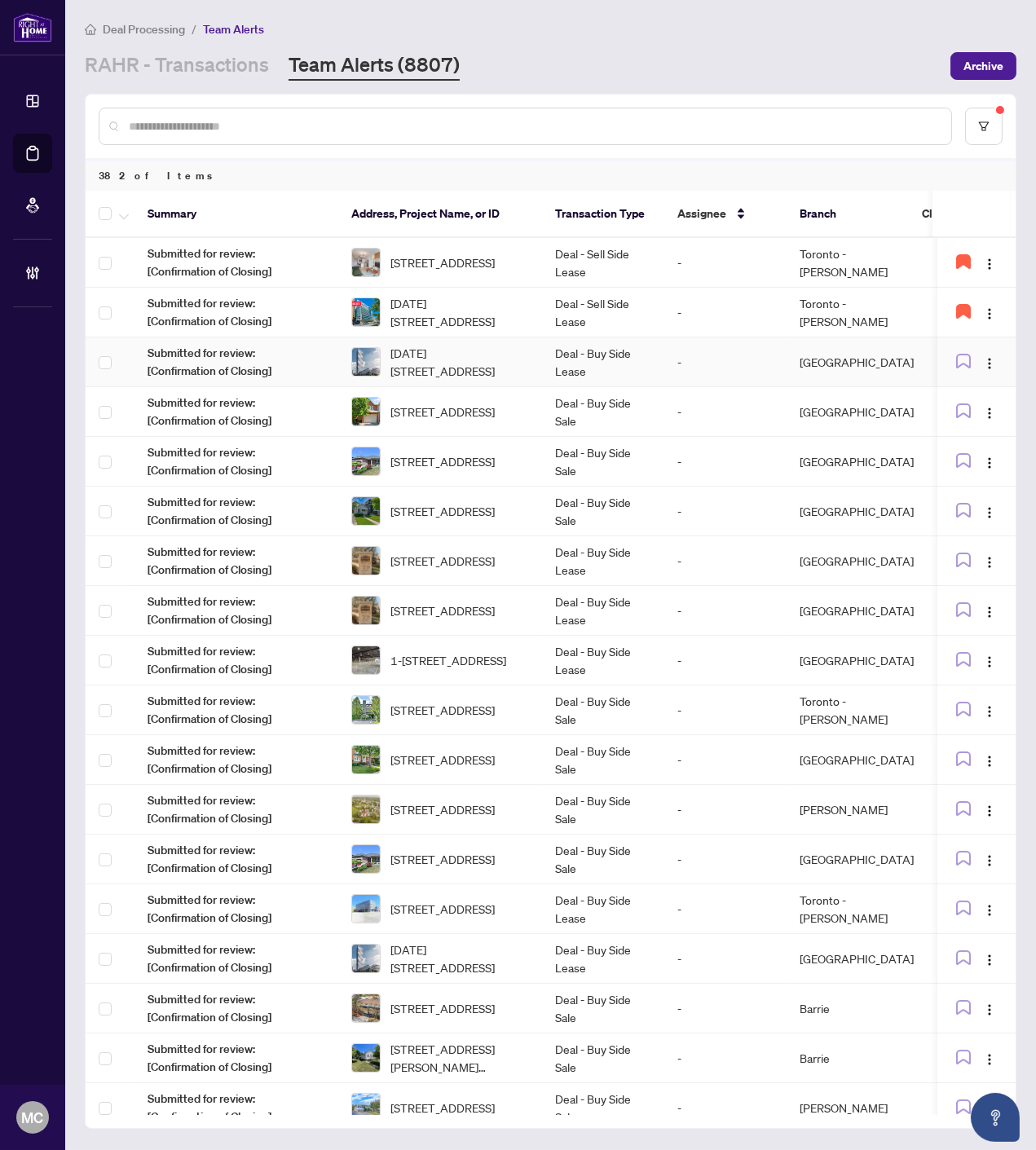
click at [451, 360] on span "1310-3883 Quartz Rd, Mississauga, Ontario L5B 4M6, Canada" at bounding box center [459, 362] width 138 height 36
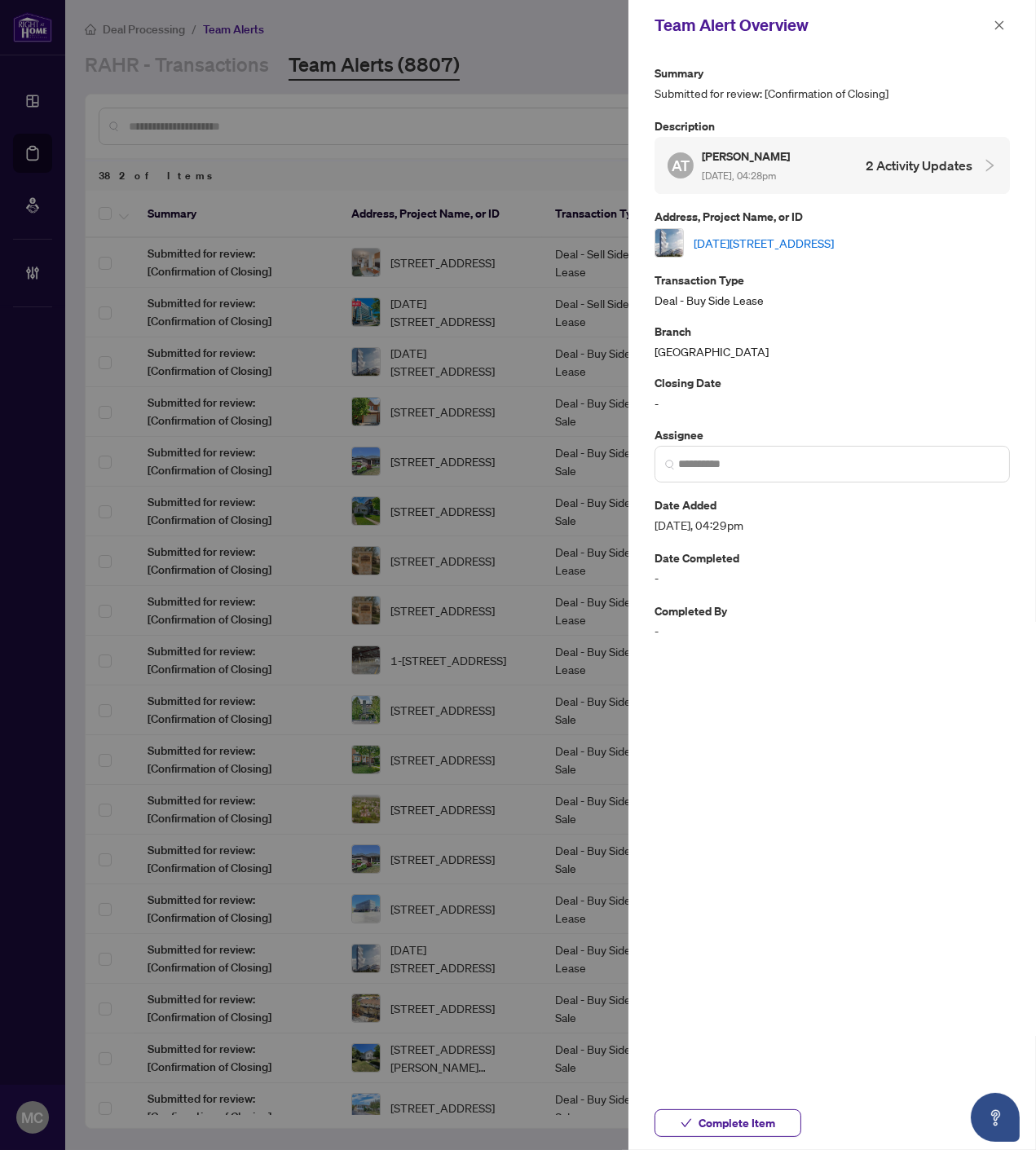
click at [797, 234] on link "1310-3883 Quartz Rd, Mississauga, Ontario L5B 4M6, Canada" at bounding box center [763, 242] width 140 height 18
click at [712, 1130] on span "Complete Item" at bounding box center [736, 1123] width 76 height 26
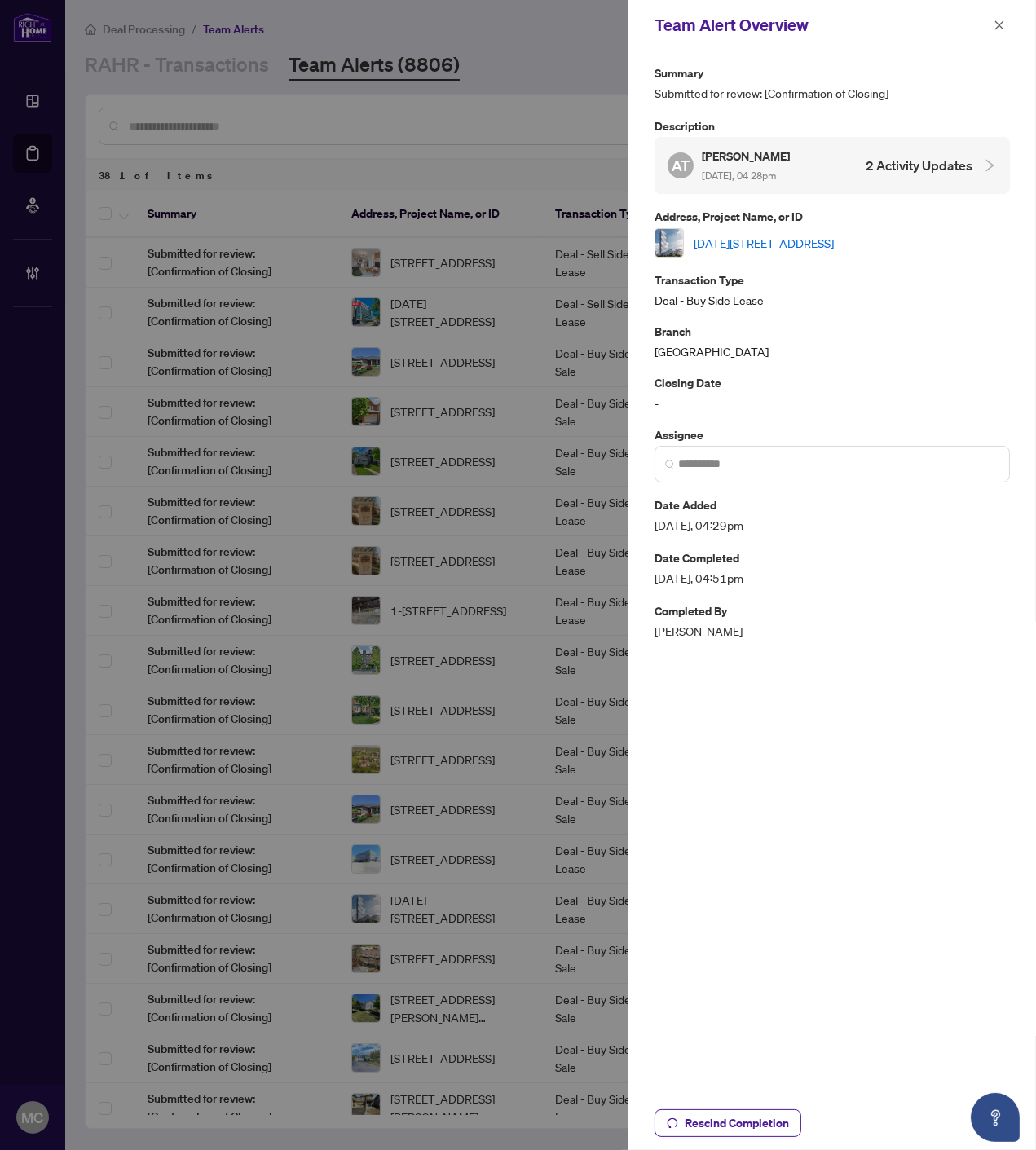
drag, startPoint x: 1000, startPoint y: 21, endPoint x: 973, endPoint y: 67, distance: 53.3
click at [1000, 21] on icon "close" at bounding box center [999, 25] width 11 height 11
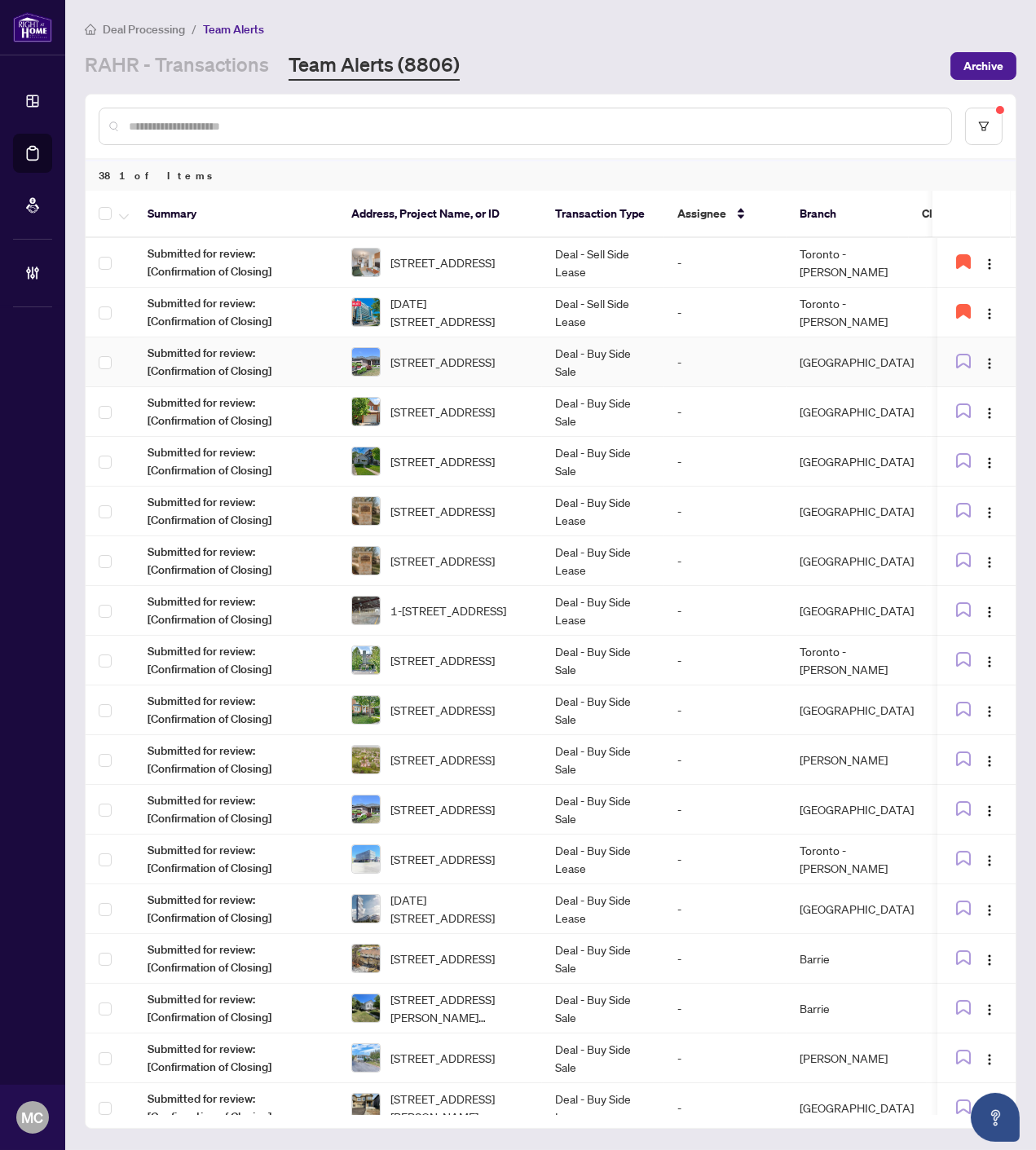
click at [469, 352] on span "[STREET_ADDRESS]" at bounding box center [442, 361] width 104 height 18
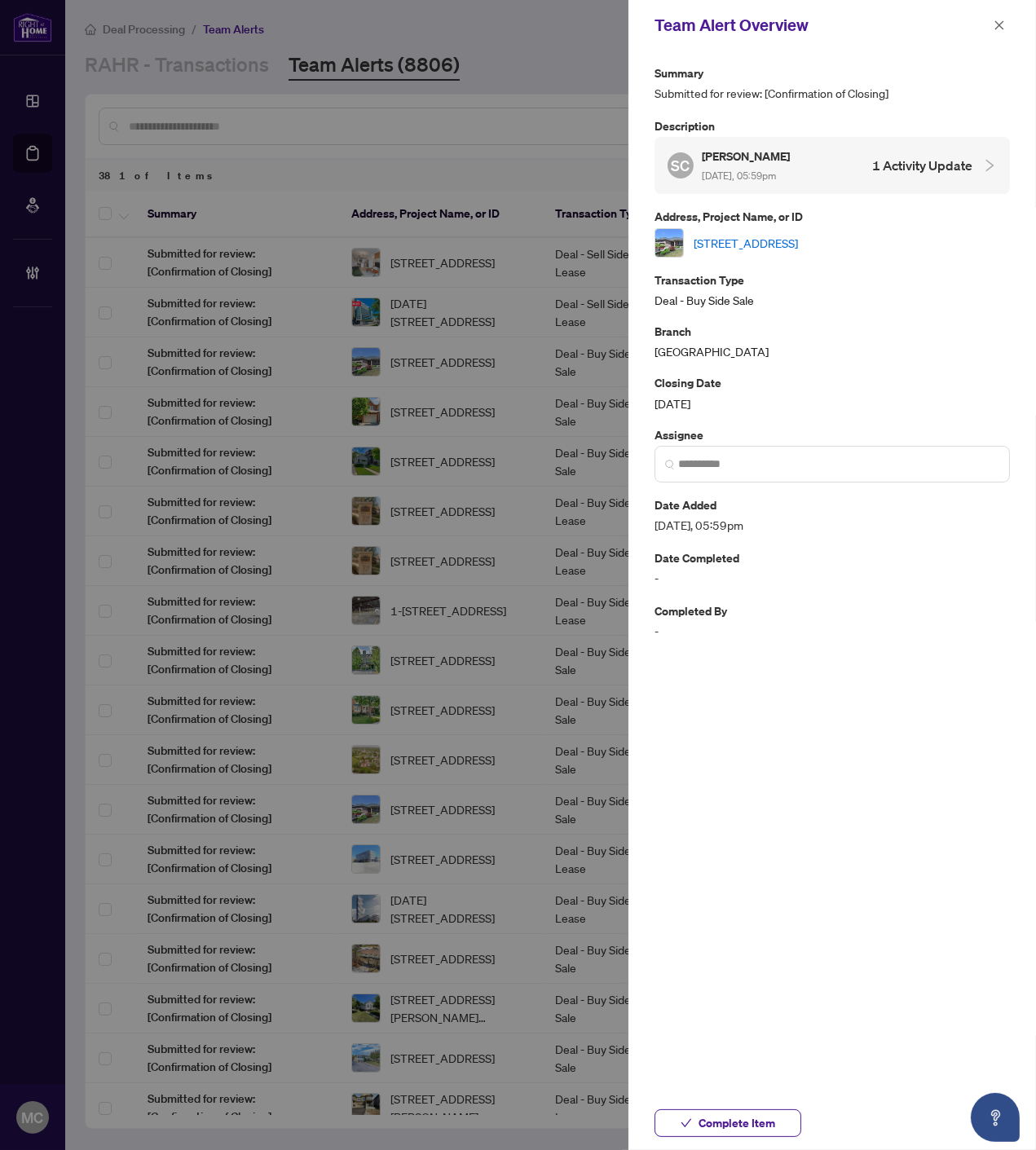
click at [769, 242] on link "[STREET_ADDRESS]" at bounding box center [746, 242] width 104 height 18
click at [760, 1127] on span "Complete Item" at bounding box center [736, 1123] width 76 height 26
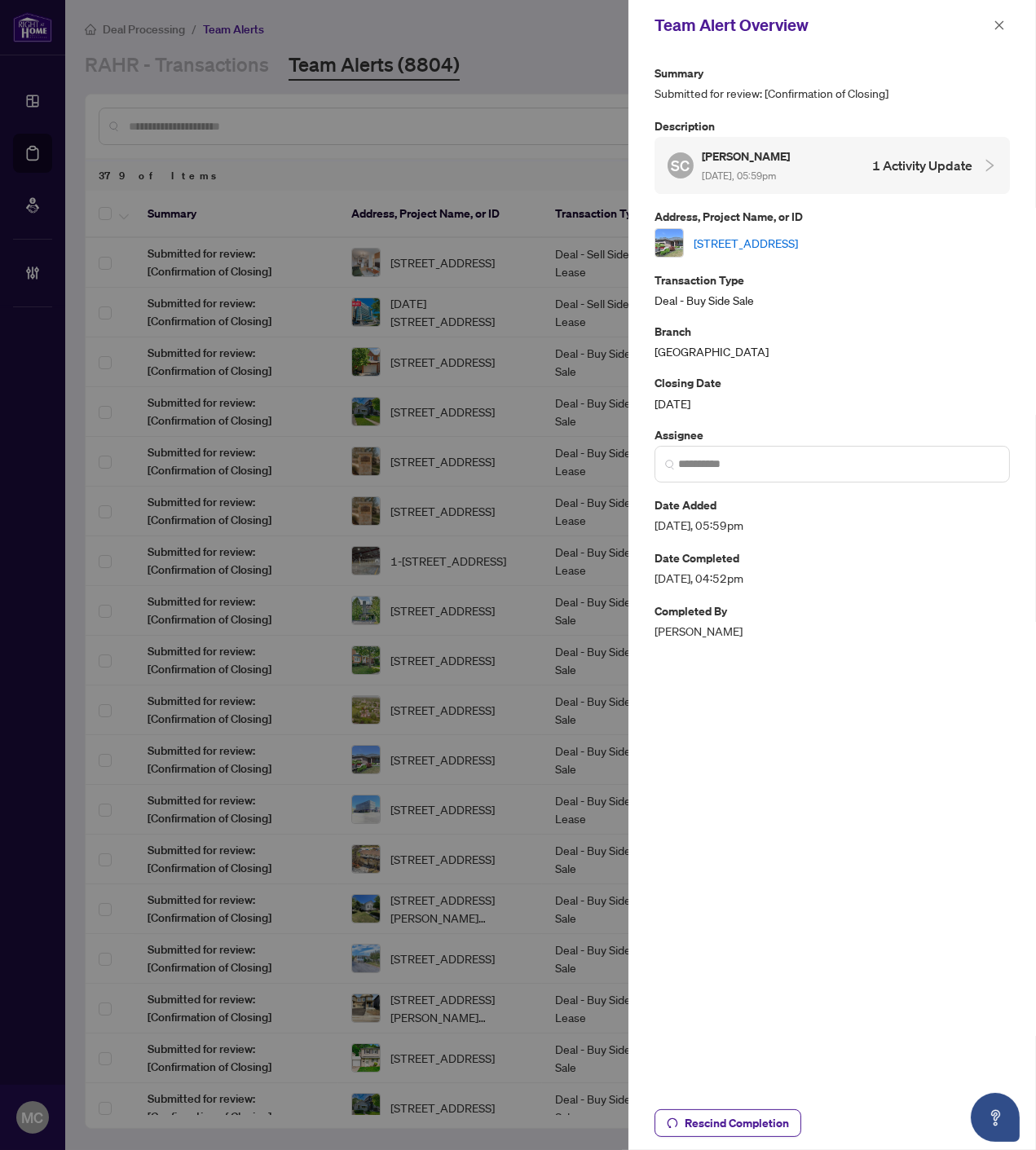
click at [999, 22] on icon "close" at bounding box center [999, 25] width 11 height 11
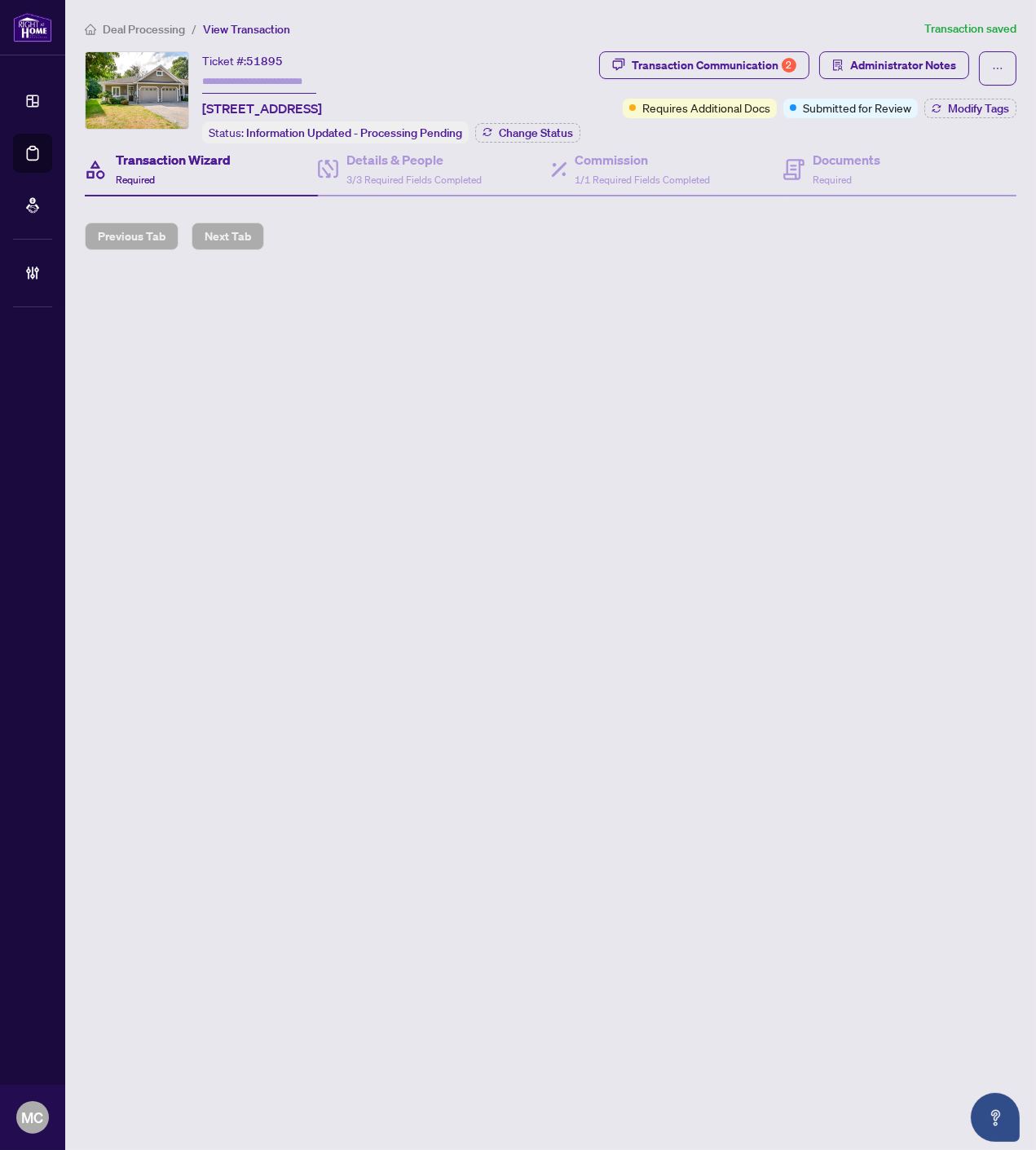
type input "*******"
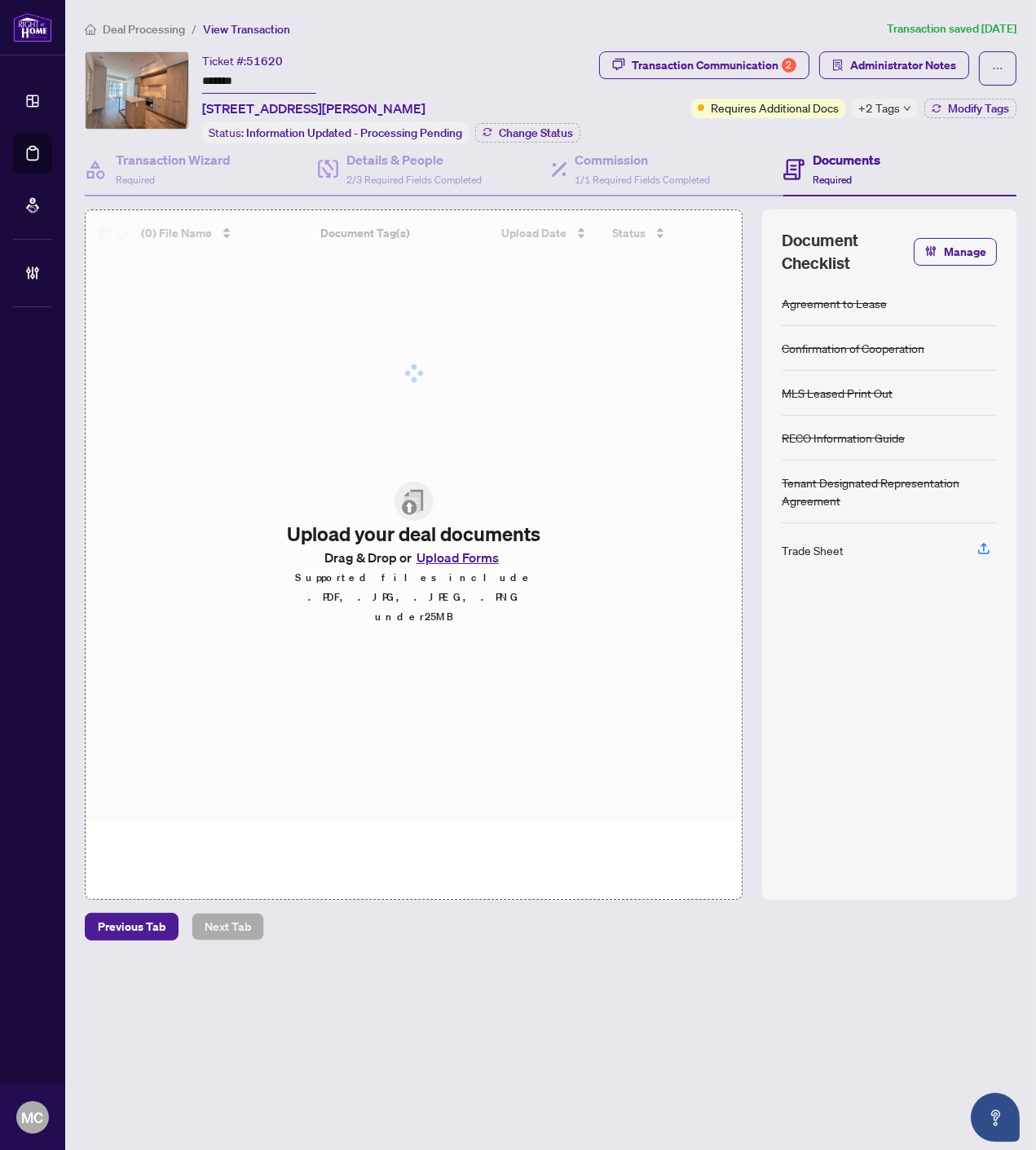
click at [876, 109] on span "+2 Tags" at bounding box center [878, 108] width 42 height 19
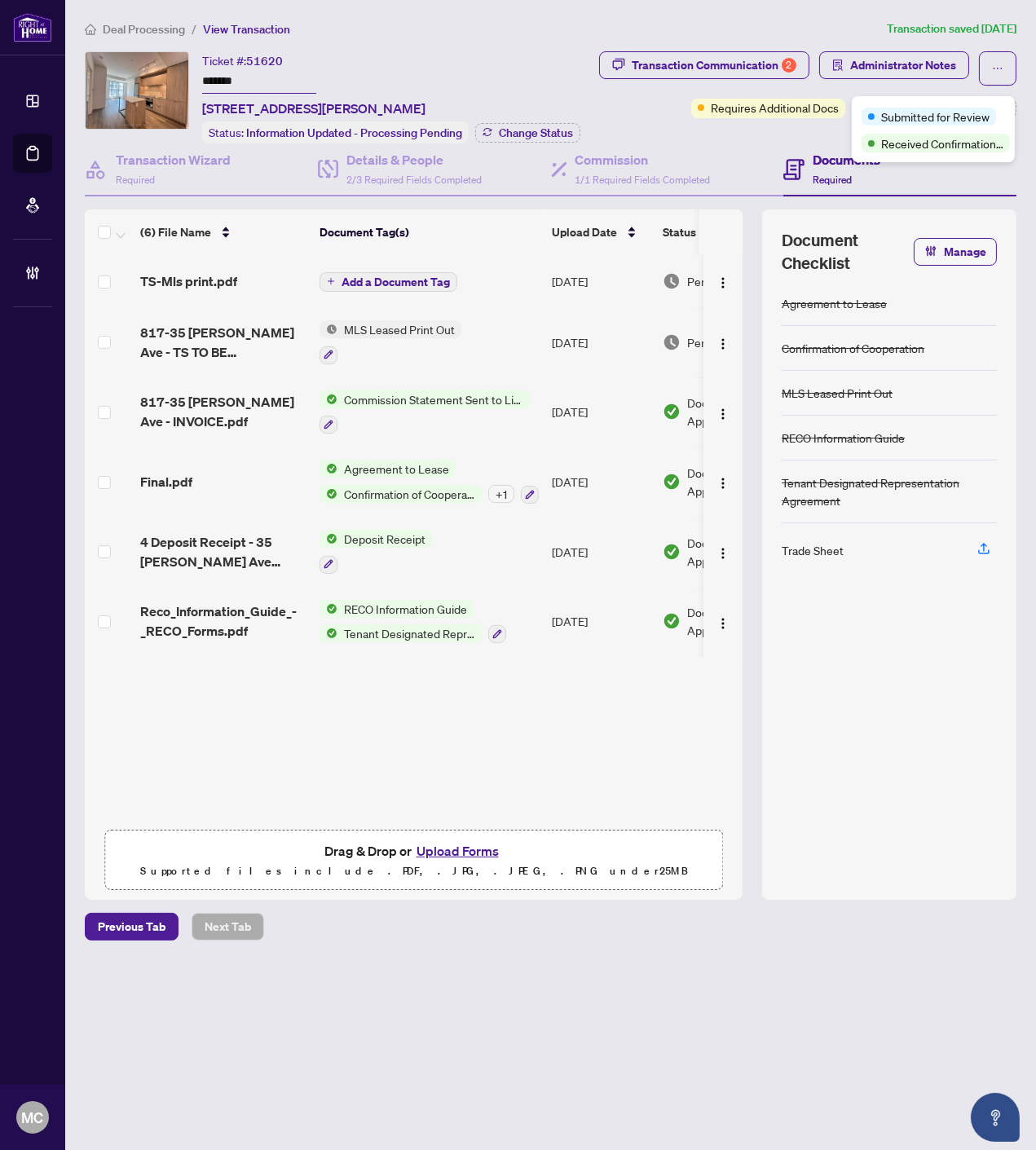
click at [552, 100] on div "Ticket #: 51620 ******* 817-35 Tubman Ave, Toronto, Ontario M5A 0T1, Canada Sta…" at bounding box center [391, 97] width 378 height 92
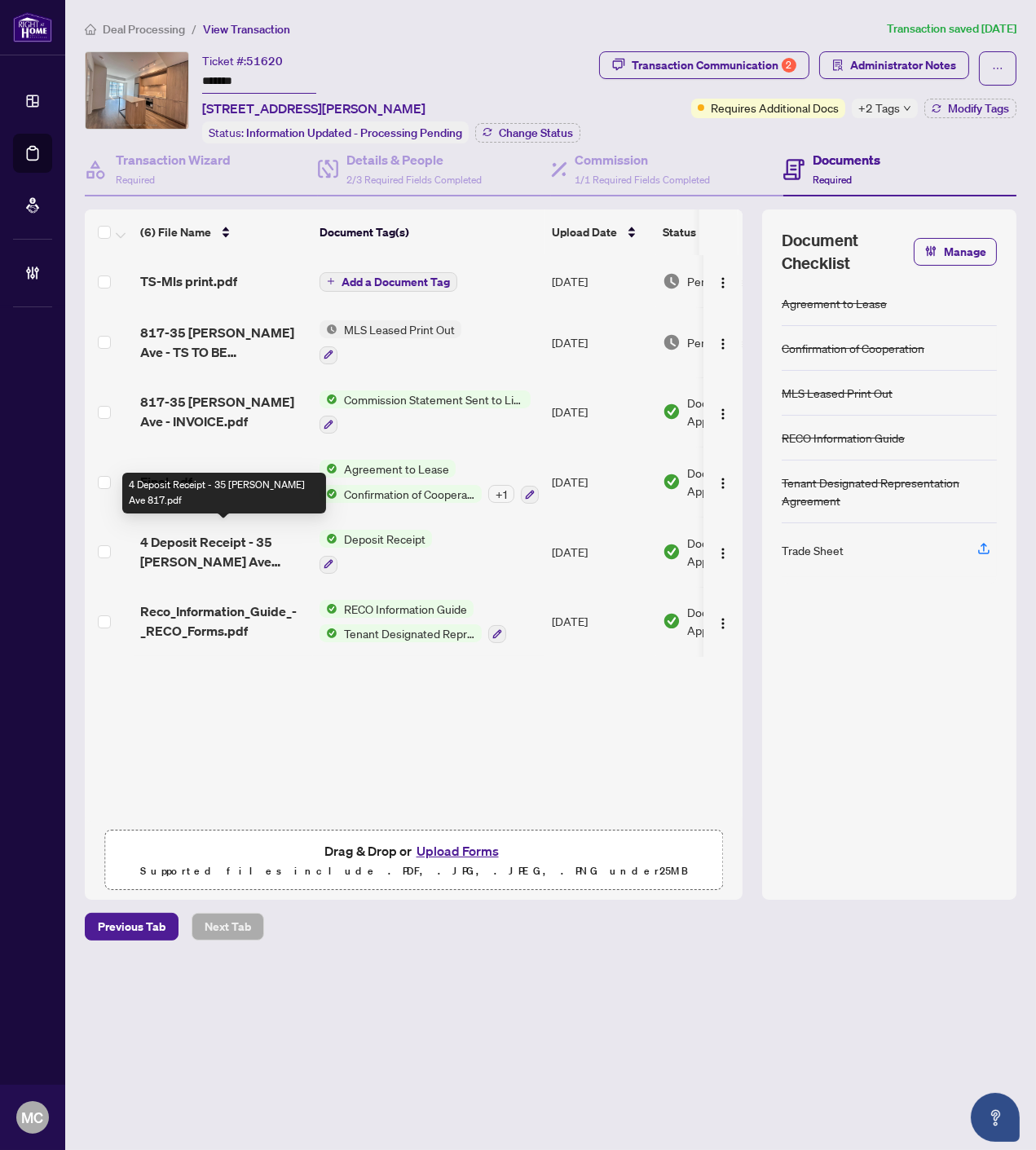
click at [190, 541] on span "4 Deposit Receipt - 35 Tubman Ave 817.pdf" at bounding box center [223, 552] width 166 height 39
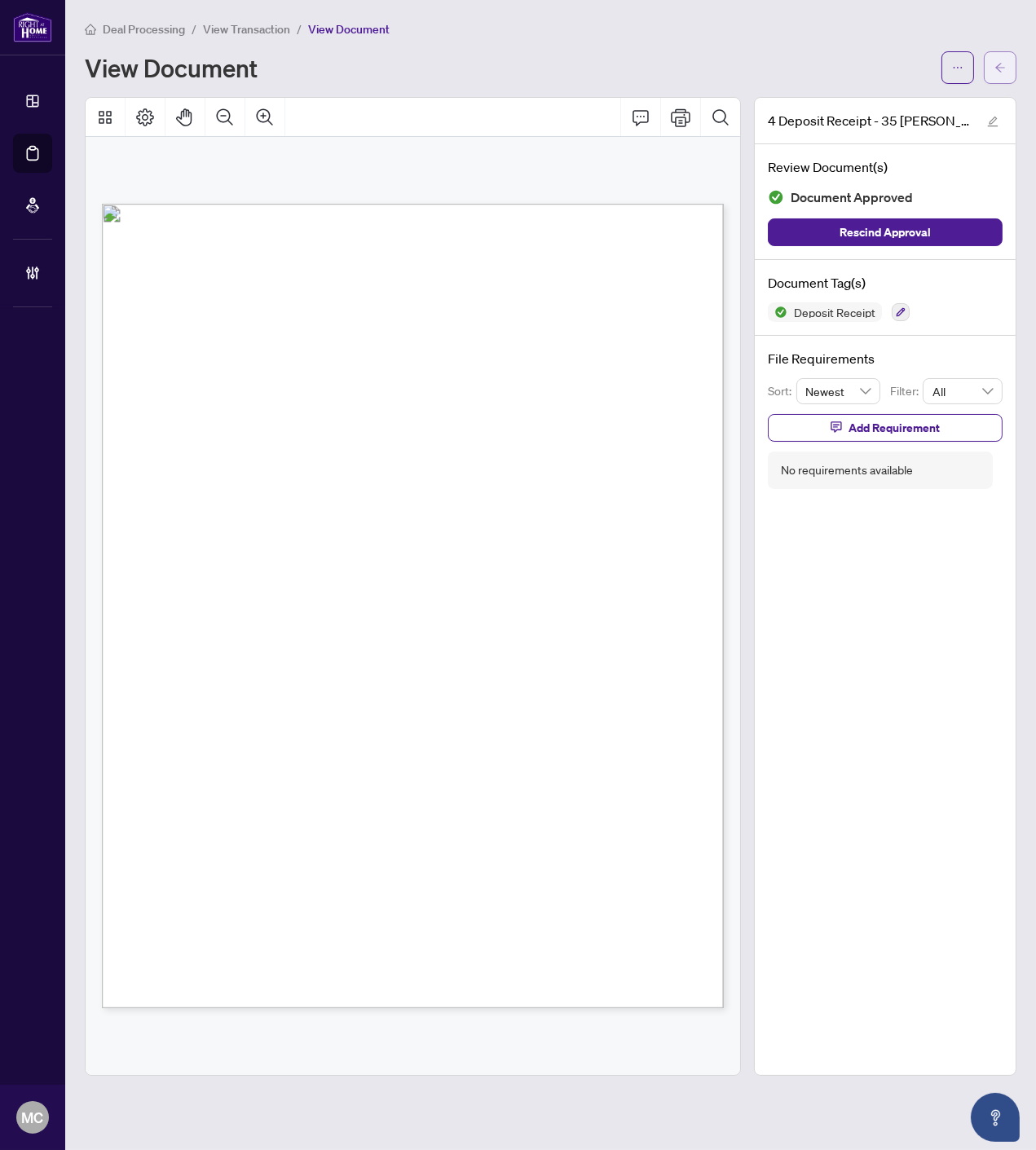
click at [1000, 65] on icon "arrow-left" at bounding box center [999, 67] width 11 height 11
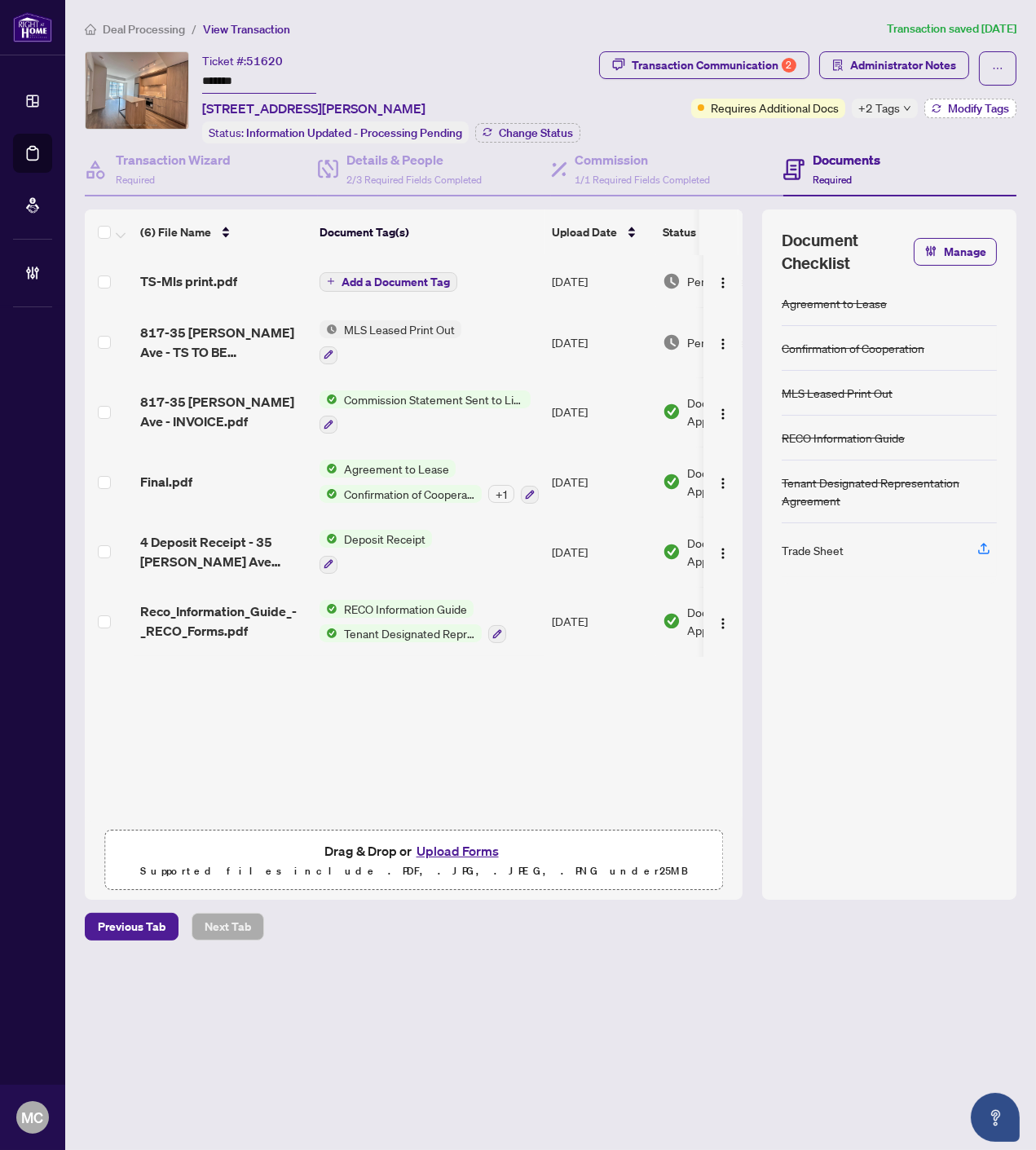
click at [974, 106] on span "Modify Tags" at bounding box center [978, 108] width 61 height 11
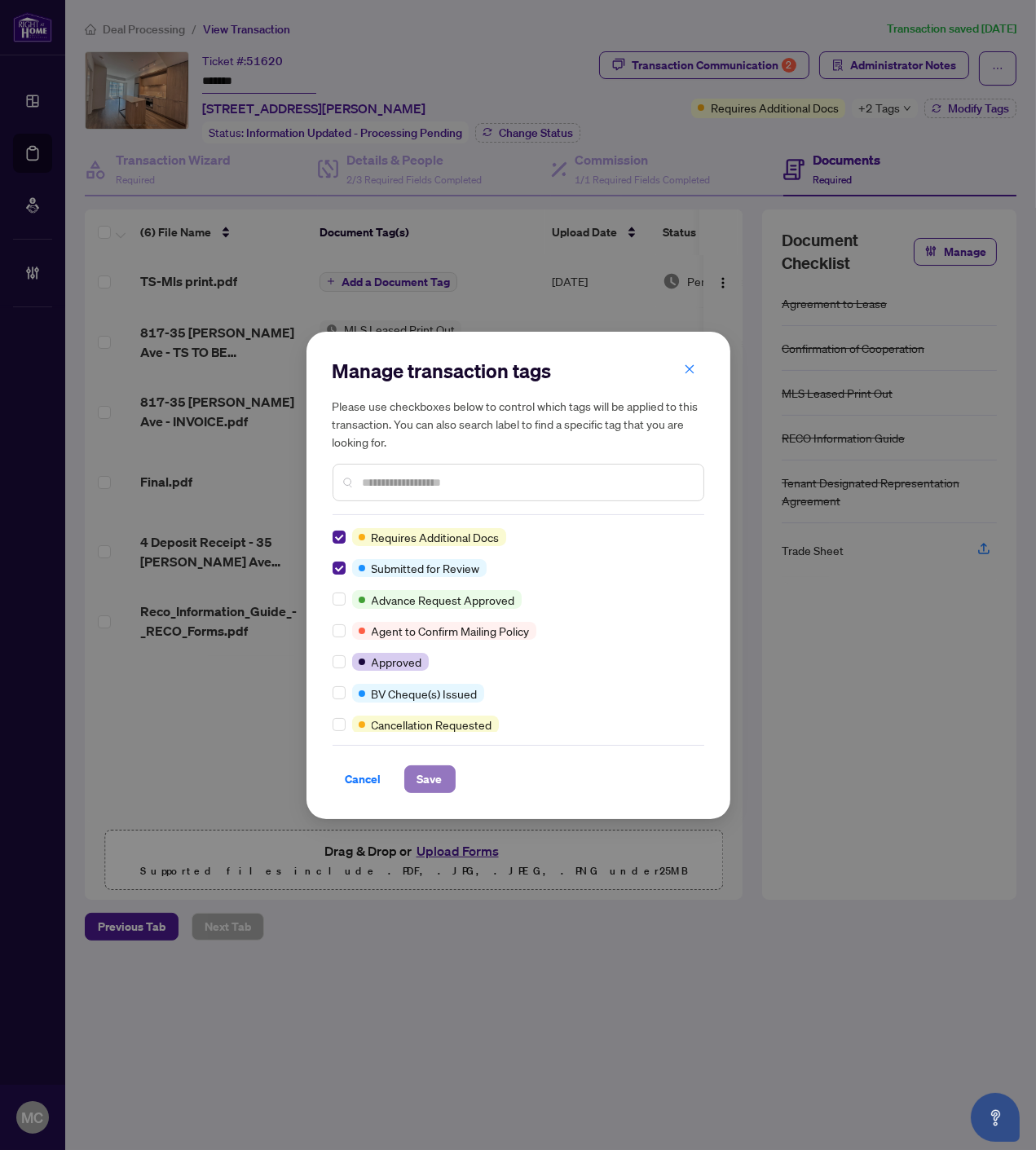
click at [441, 776] on span "Save" at bounding box center [430, 779] width 25 height 26
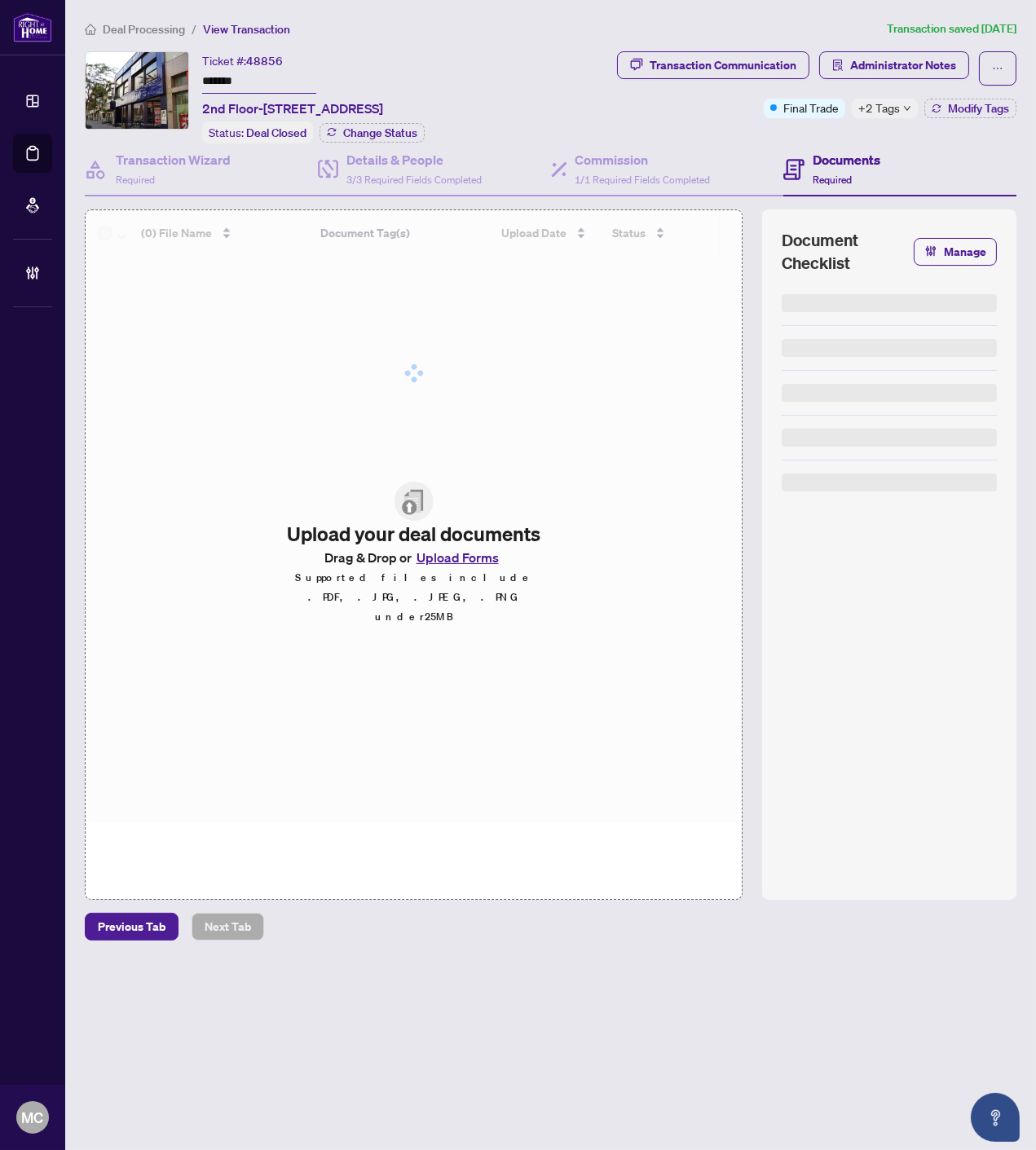
click at [873, 110] on span "+2 Tags" at bounding box center [878, 108] width 42 height 19
click at [383, 67] on div "Ticket #: 48856 ******* 2nd Floor-2355 Yonge St, Toronto, Ontario M4P 2C8, Cana…" at bounding box center [292, 84] width 181 height 67
click at [876, 108] on span "+2 Tags" at bounding box center [878, 108] width 42 height 19
click at [881, 107] on span "+2 Tags" at bounding box center [878, 108] width 42 height 19
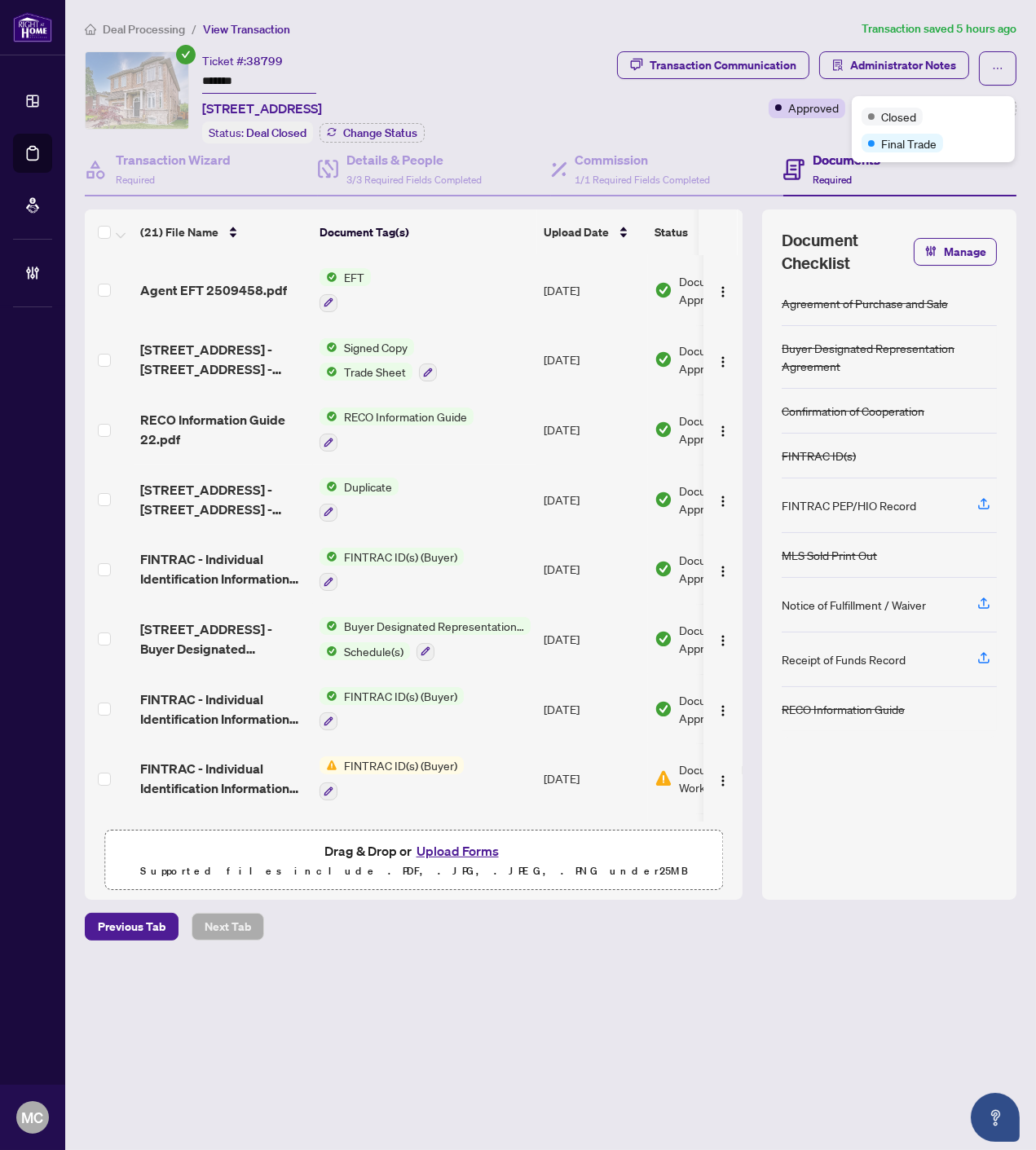
click at [637, 119] on div "Transaction Communication Administrator Notes Approved +2 Tags Modify Tags" at bounding box center [769, 97] width 498 height 92
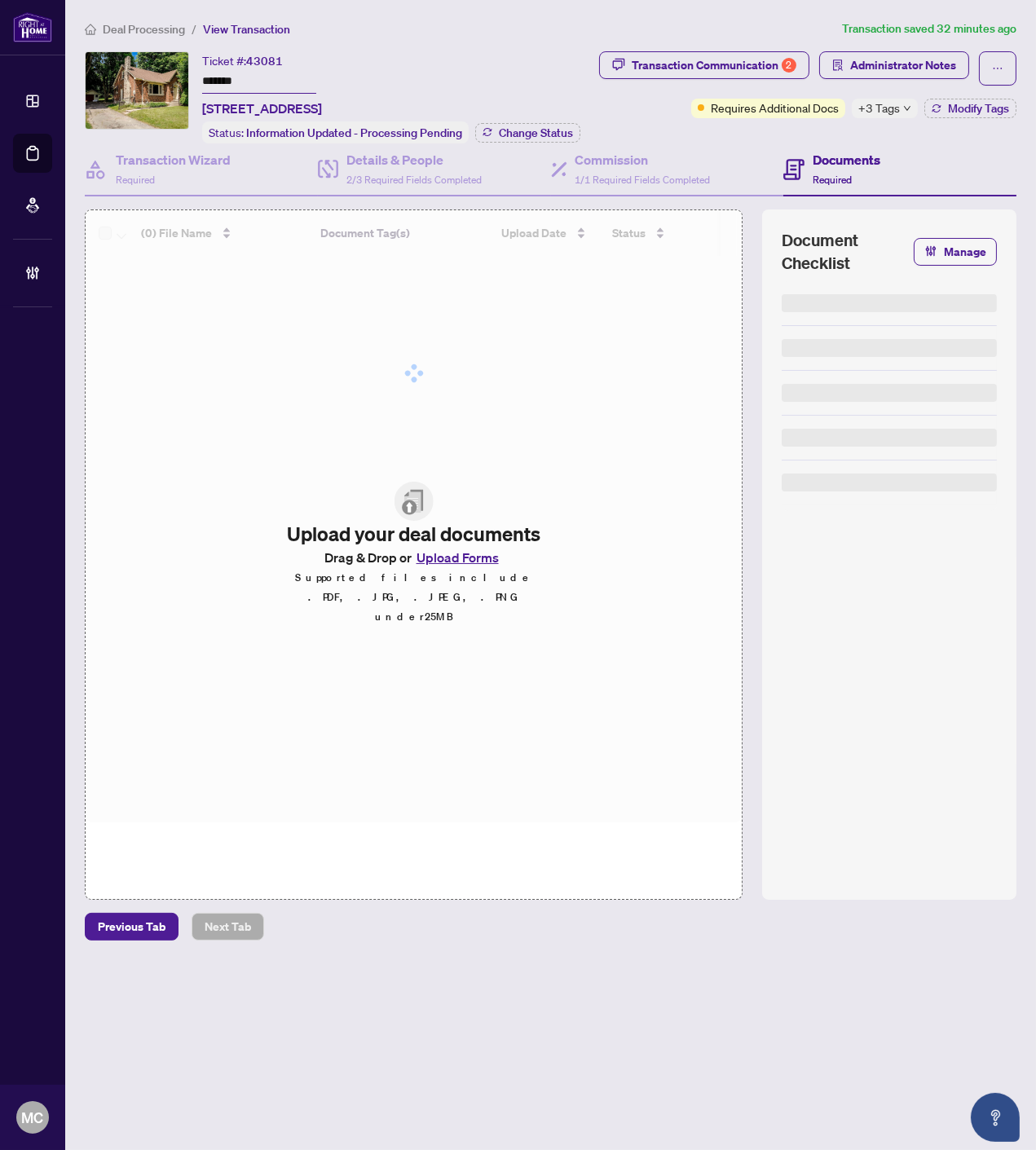
click at [904, 109] on icon "down" at bounding box center [907, 109] width 8 height 8
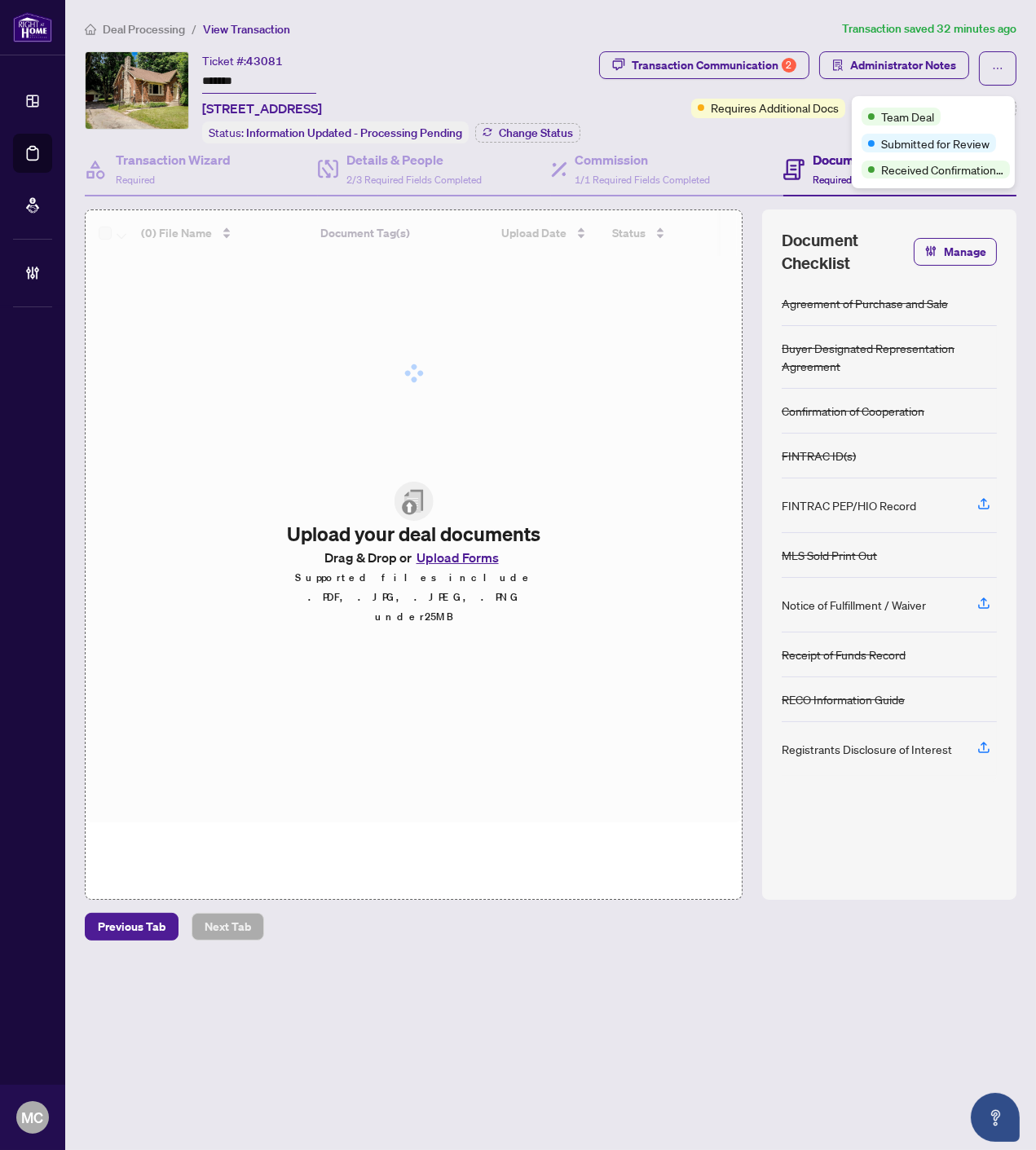
click at [322, 70] on div "Ticket #: 43081 ******* [STREET_ADDRESS]" at bounding box center [262, 84] width 120 height 67
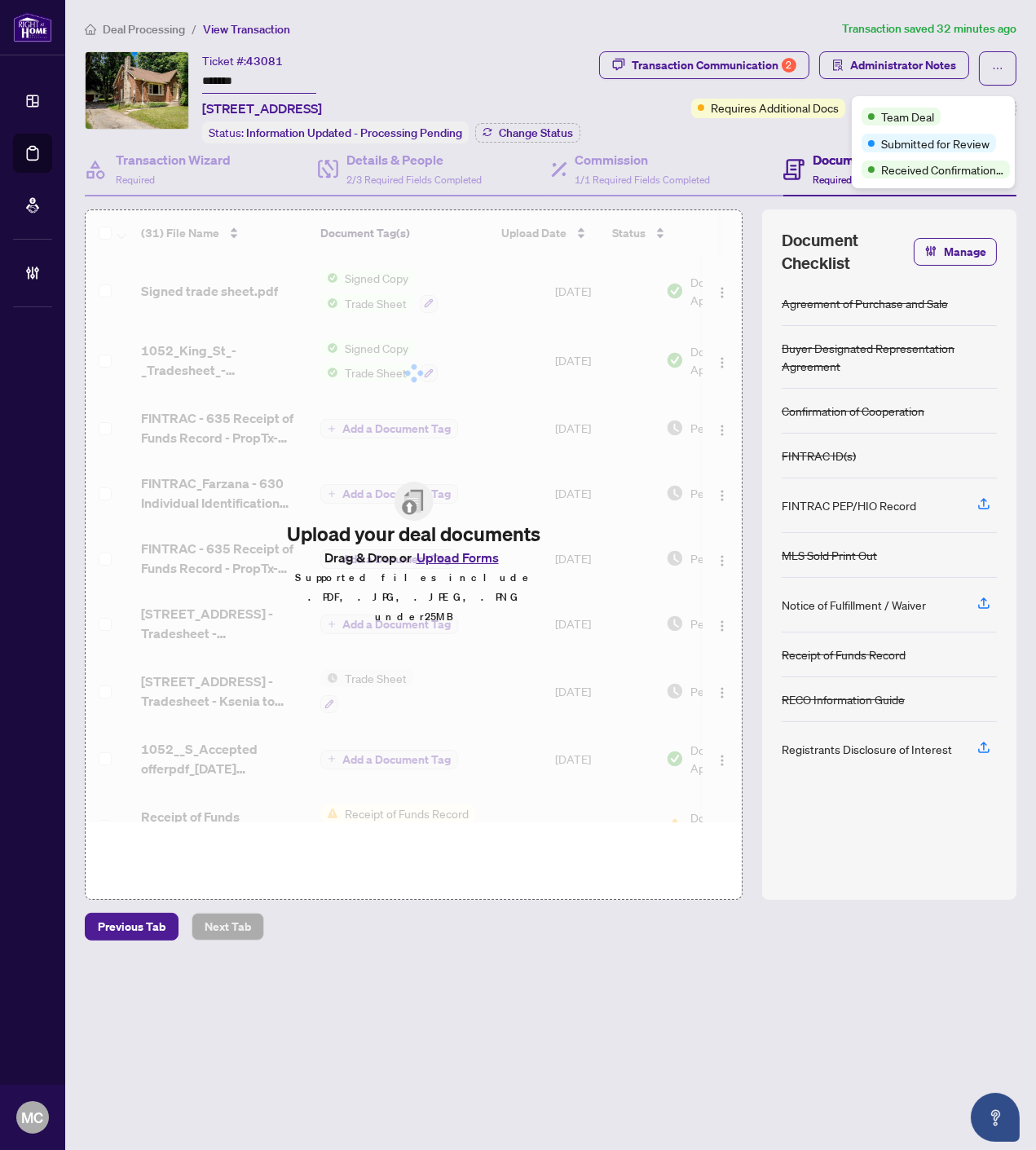
click at [222, 70] on input "*******" at bounding box center [259, 82] width 114 height 24
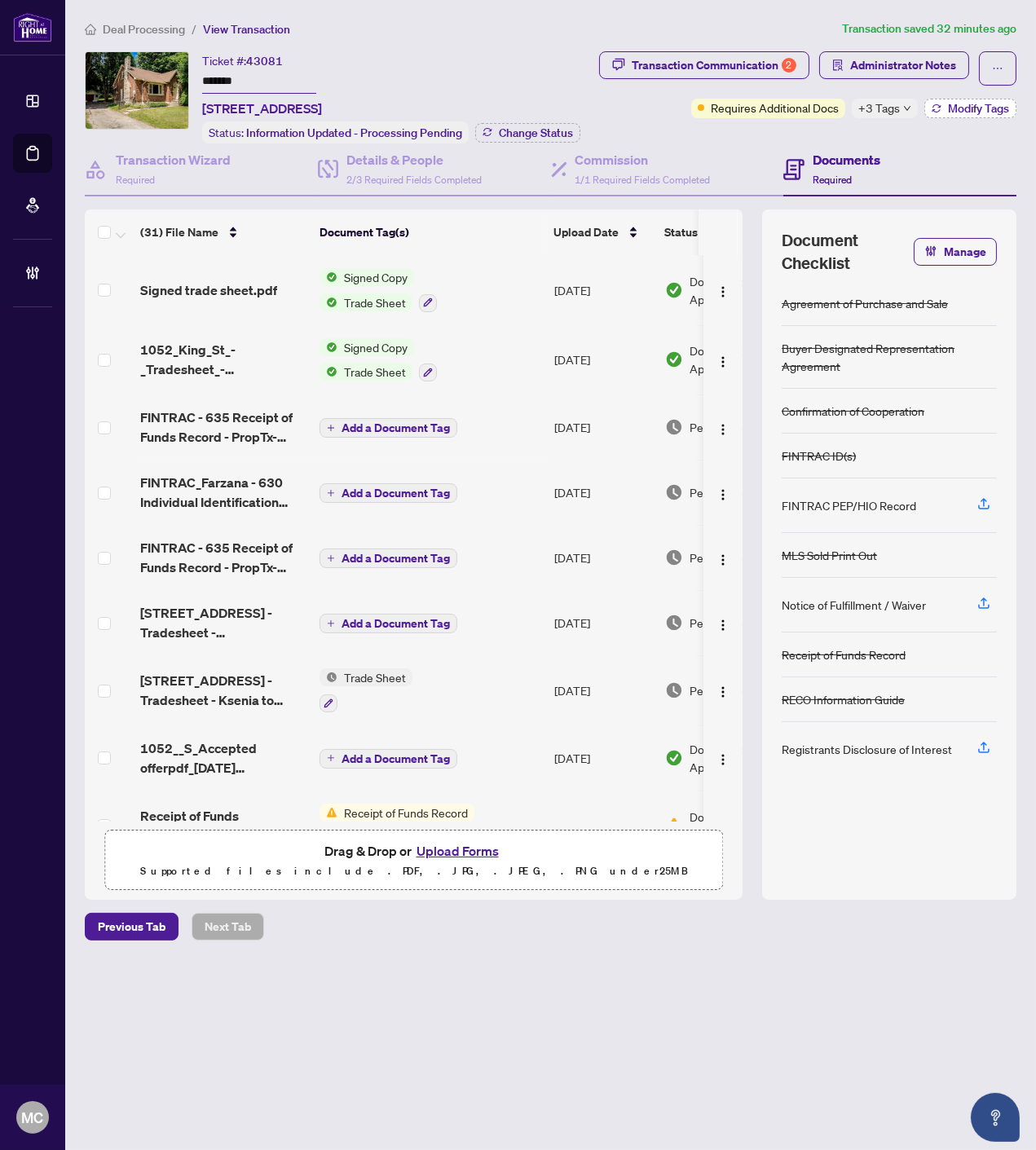
click at [989, 110] on span "Modify Tags" at bounding box center [978, 108] width 61 height 11
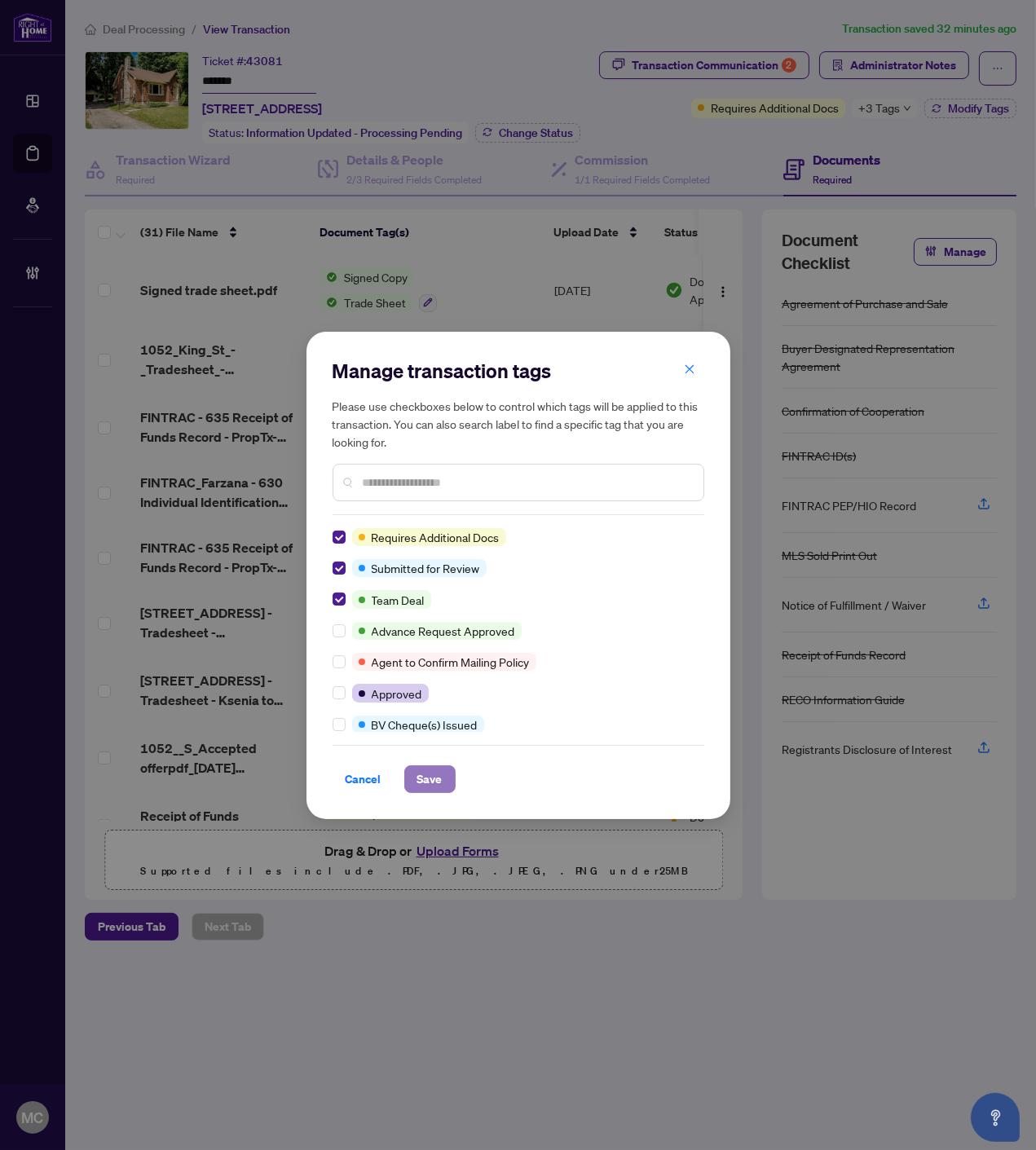
click at [437, 776] on span "Save" at bounding box center [430, 779] width 25 height 26
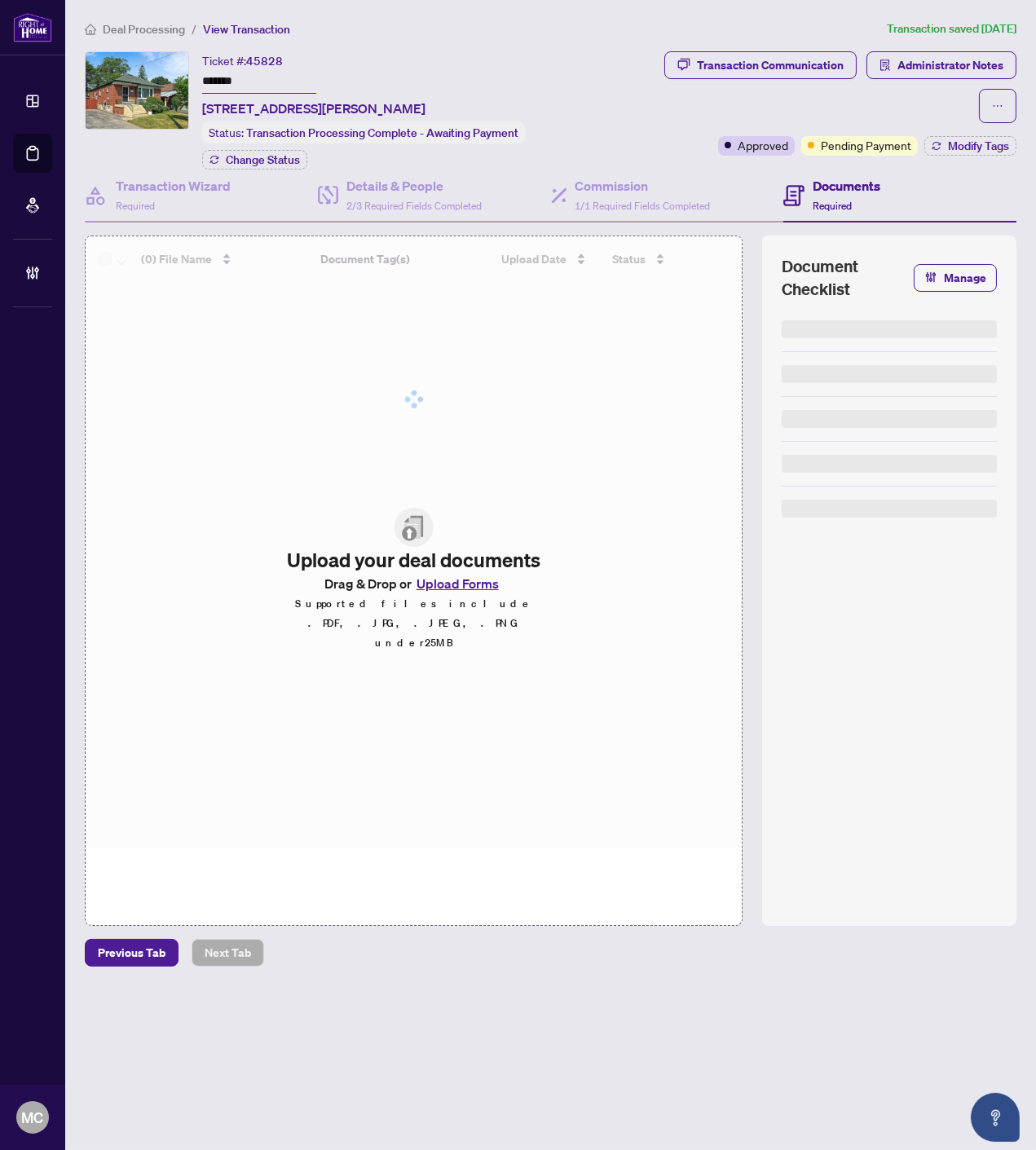
click at [221, 76] on input "*******" at bounding box center [259, 82] width 114 height 24
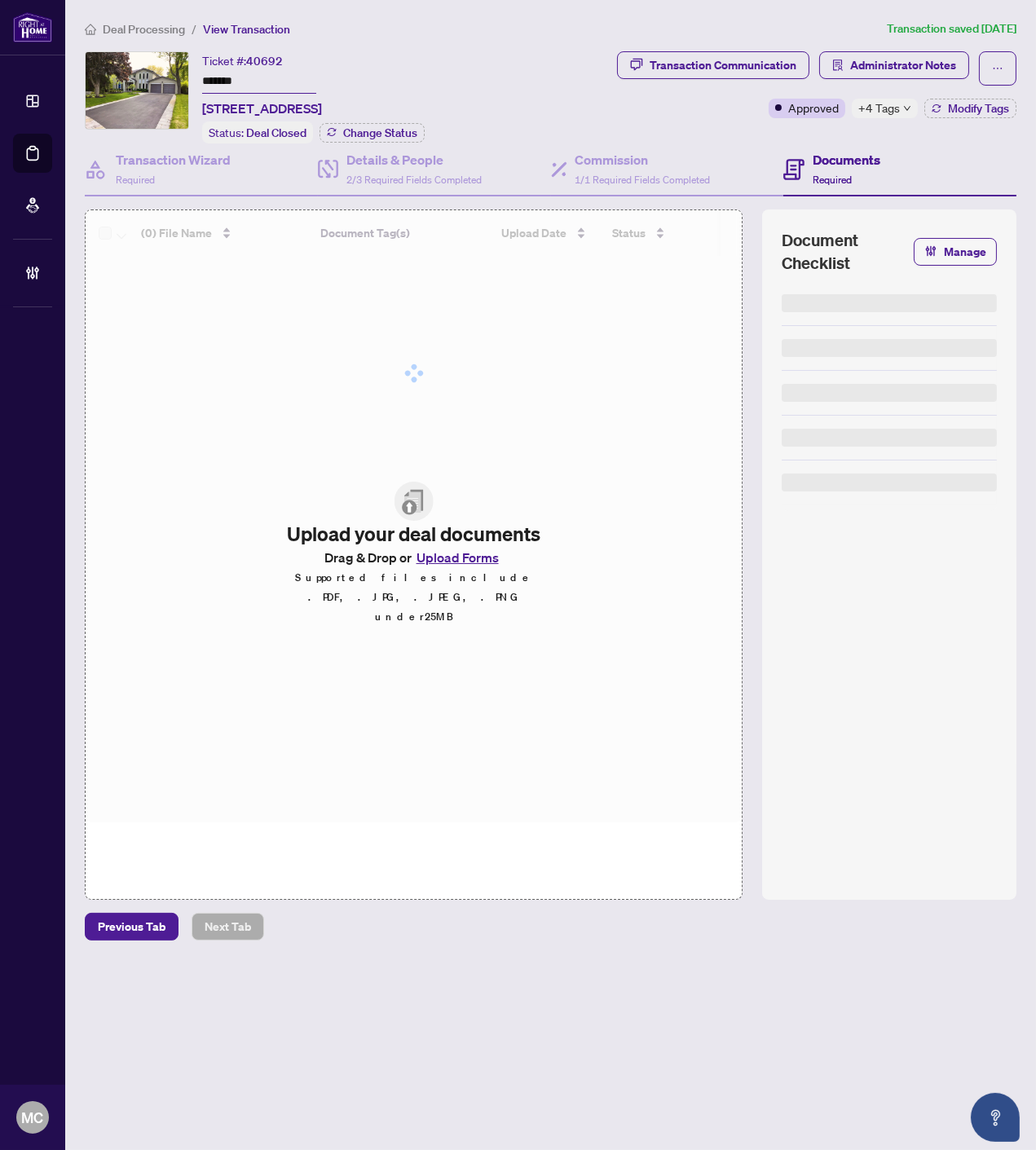
click at [901, 102] on div "+4 Tags" at bounding box center [885, 108] width 66 height 20
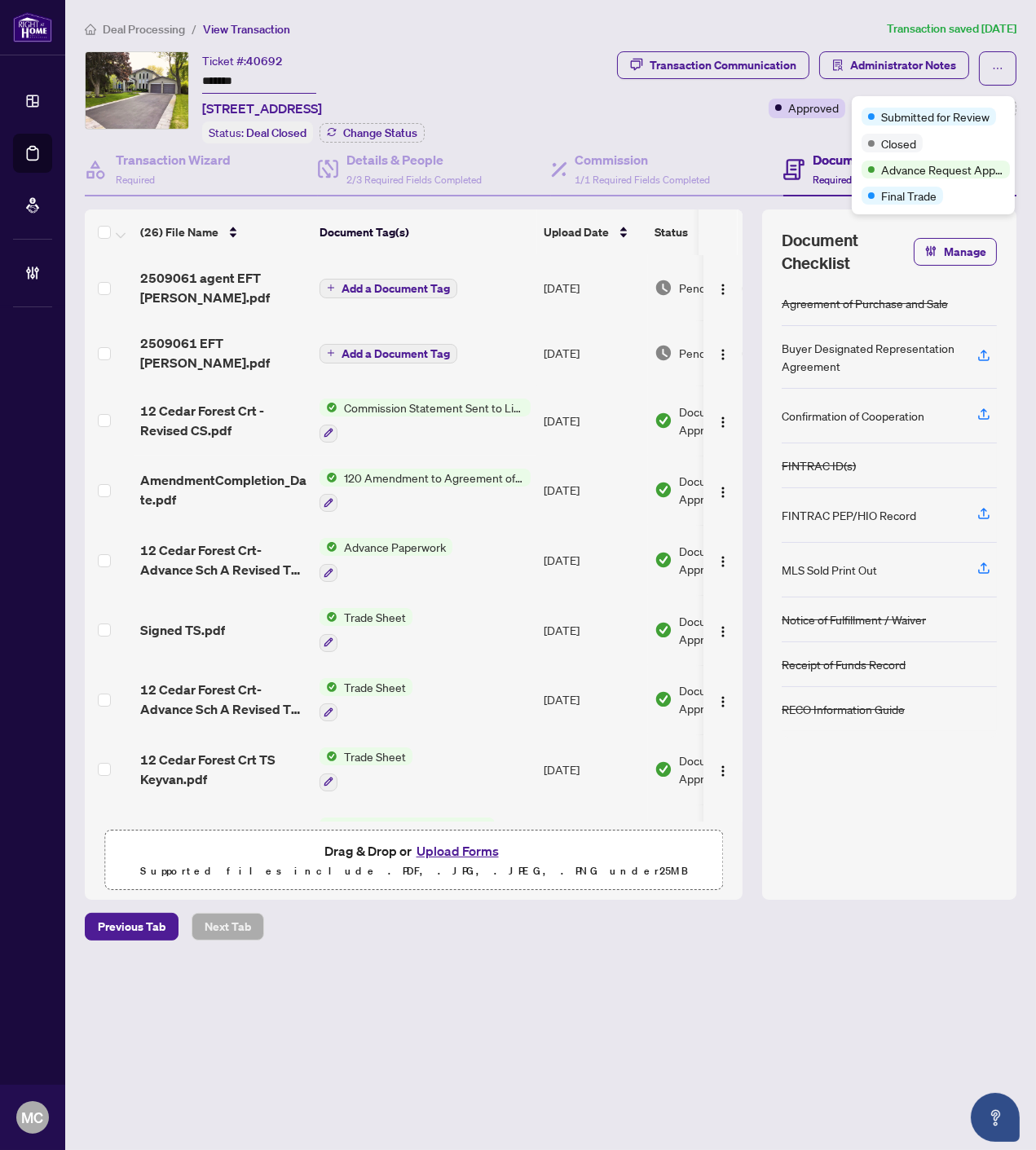
click at [887, 101] on div "Submitted for Review Closed Advance Request Approved Final Trade" at bounding box center [933, 155] width 163 height 118
click at [653, 112] on div "Transaction Communication Administrator Notes Approved +4 Tags Modify Tags" at bounding box center [770, 84] width 493 height 67
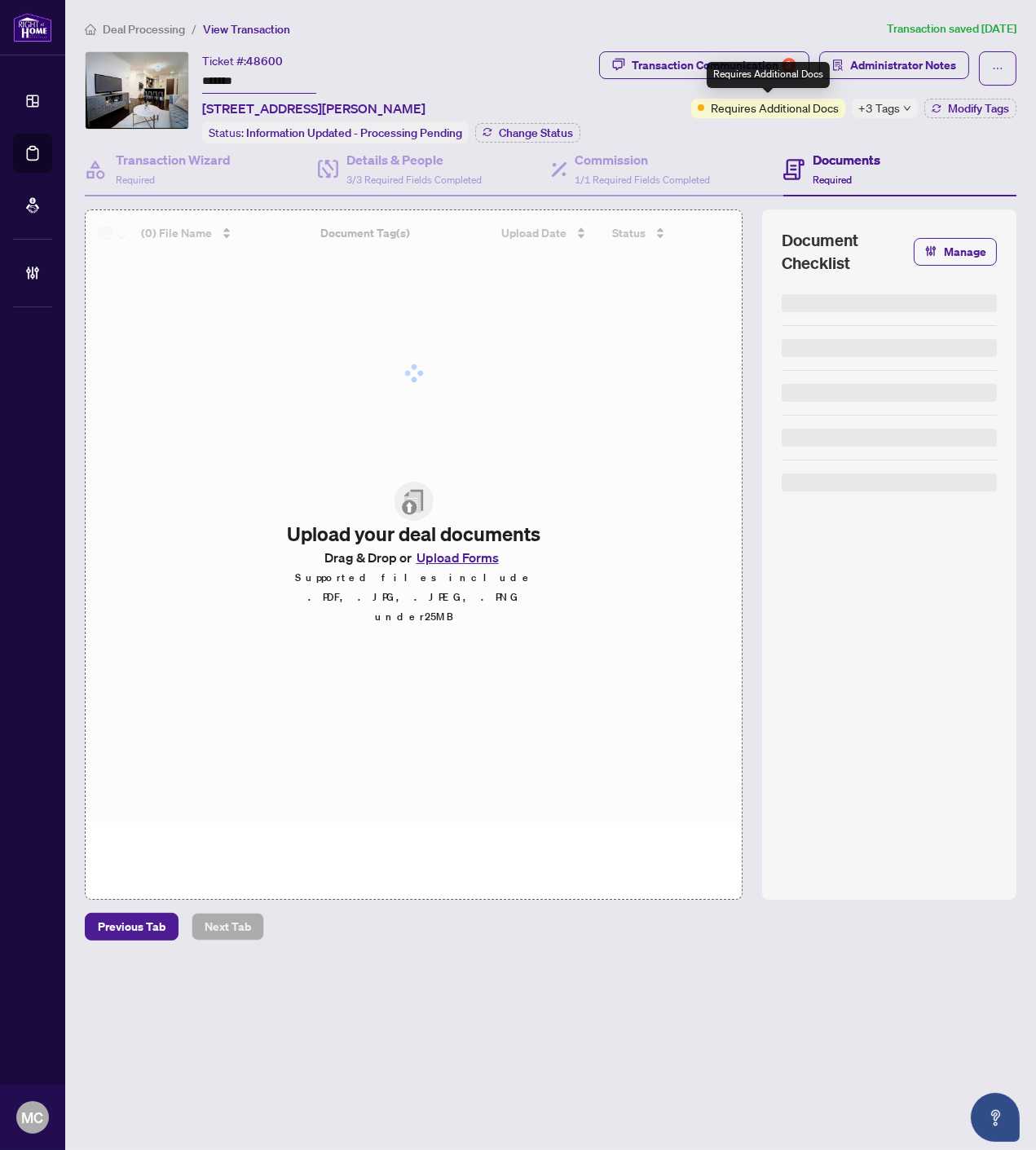
click at [889, 104] on span "+3 Tags" at bounding box center [878, 108] width 42 height 19
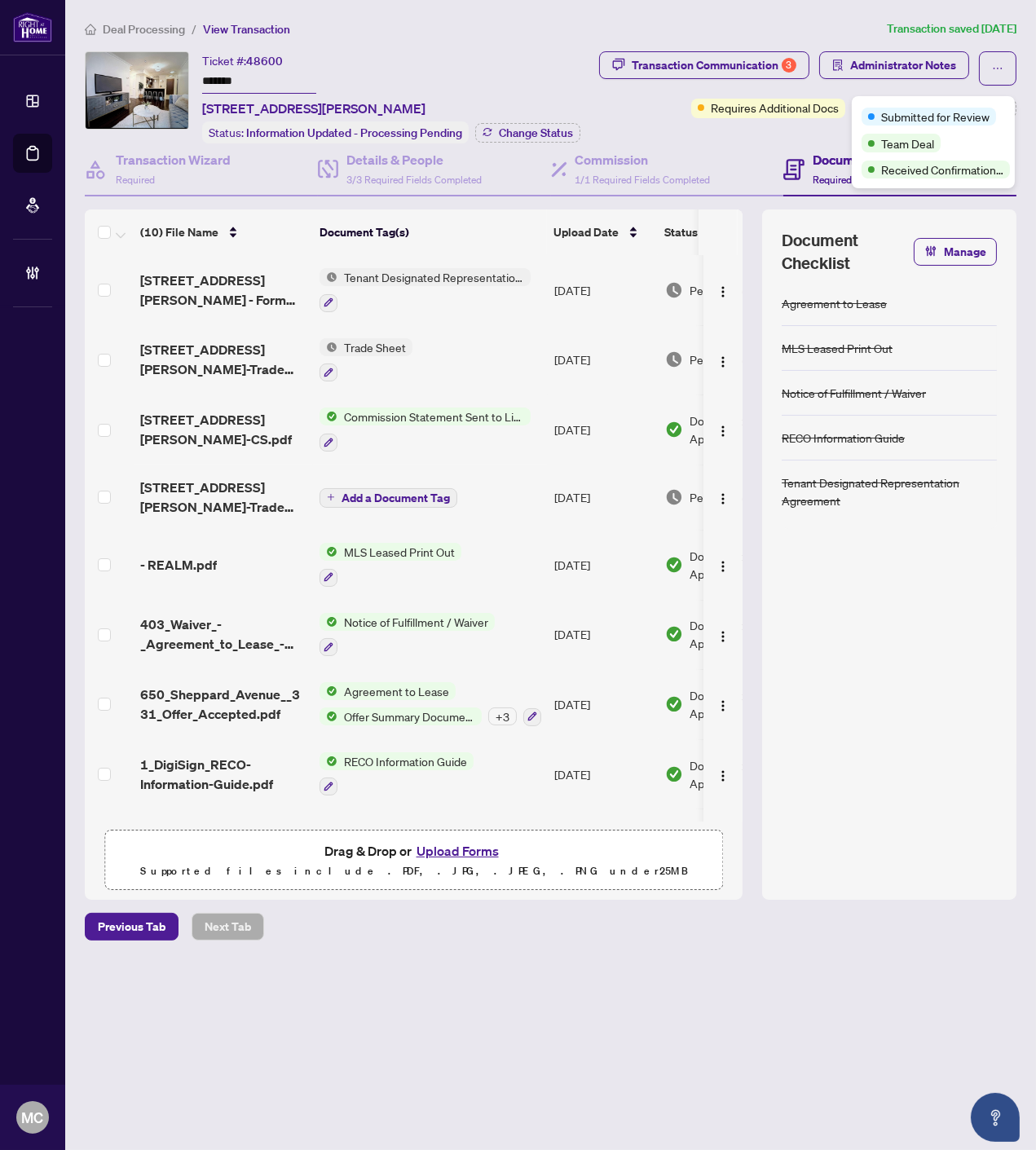
drag, startPoint x: 432, startPoint y: 65, endPoint x: 300, endPoint y: 79, distance: 132.7
click at [425, 65] on div "Ticket #: 48600 ******* [STREET_ADDRESS][PERSON_NAME]" at bounding box center [313, 84] width 223 height 67
click at [217, 70] on input "*******" at bounding box center [259, 82] width 114 height 24
click at [984, 103] on span "Modify Tags" at bounding box center [978, 108] width 61 height 11
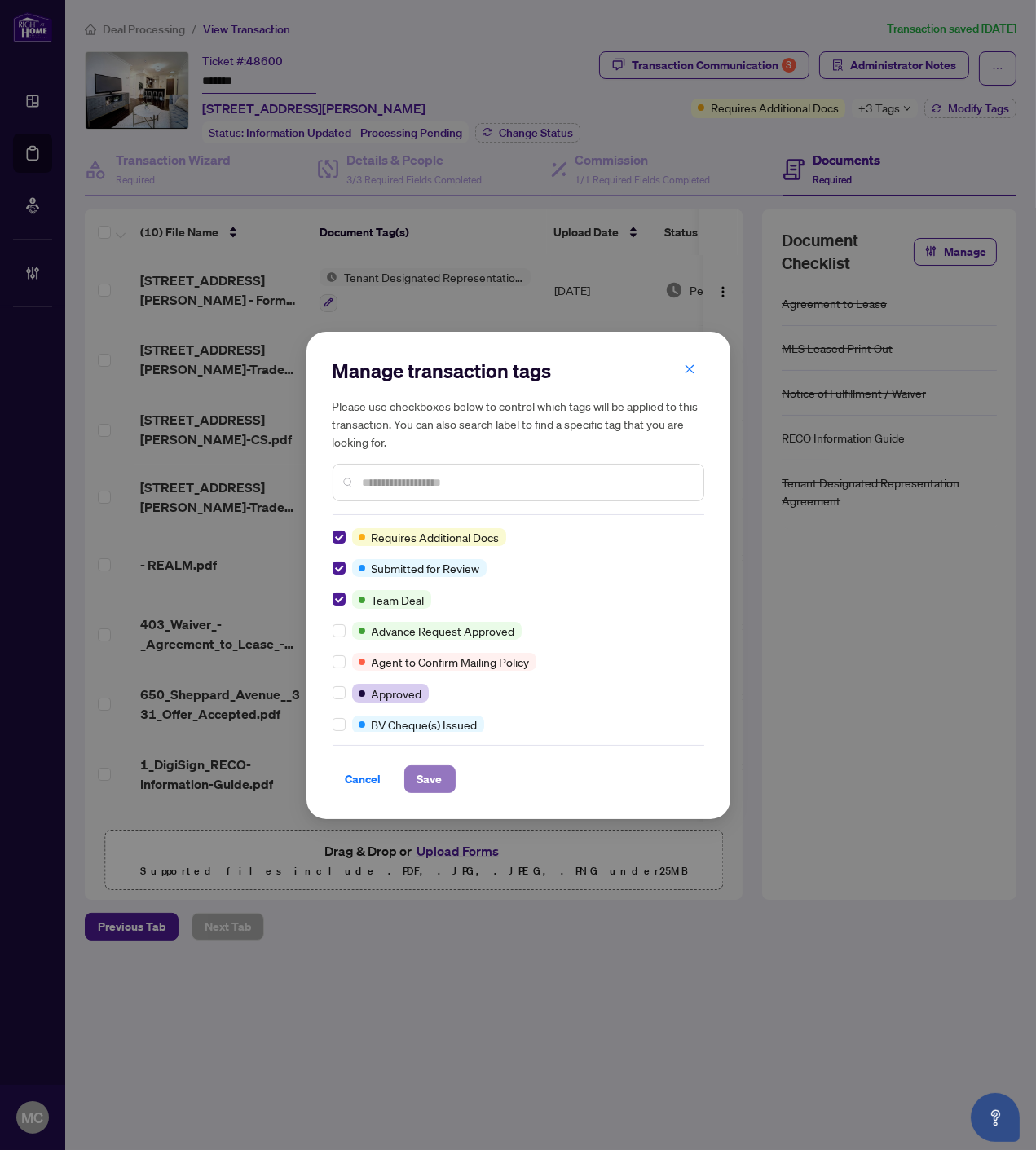
click at [437, 768] on span "Save" at bounding box center [430, 779] width 25 height 26
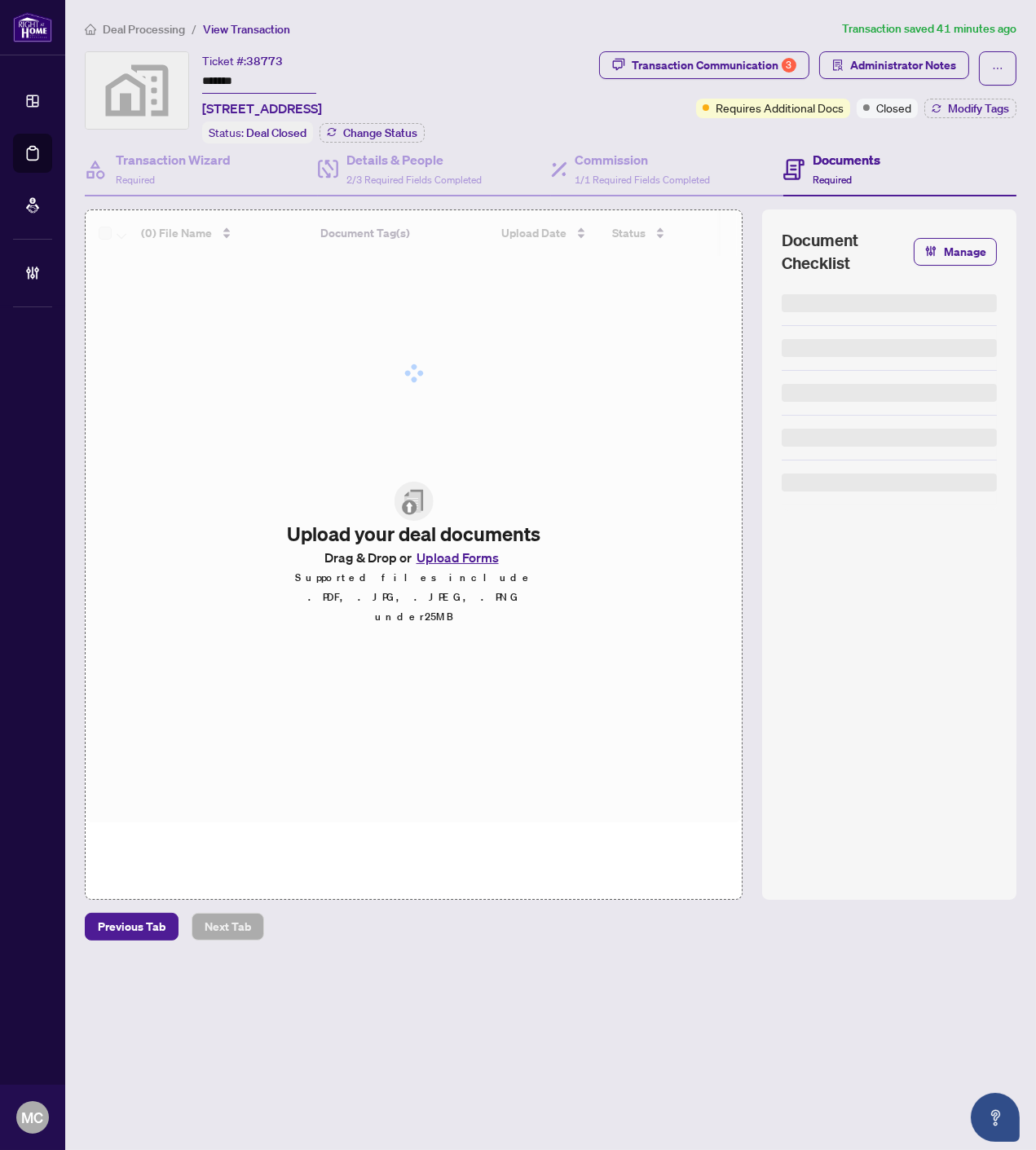
click at [881, 101] on span "Closed" at bounding box center [893, 107] width 35 height 18
click at [217, 77] on input "*******" at bounding box center [259, 82] width 114 height 24
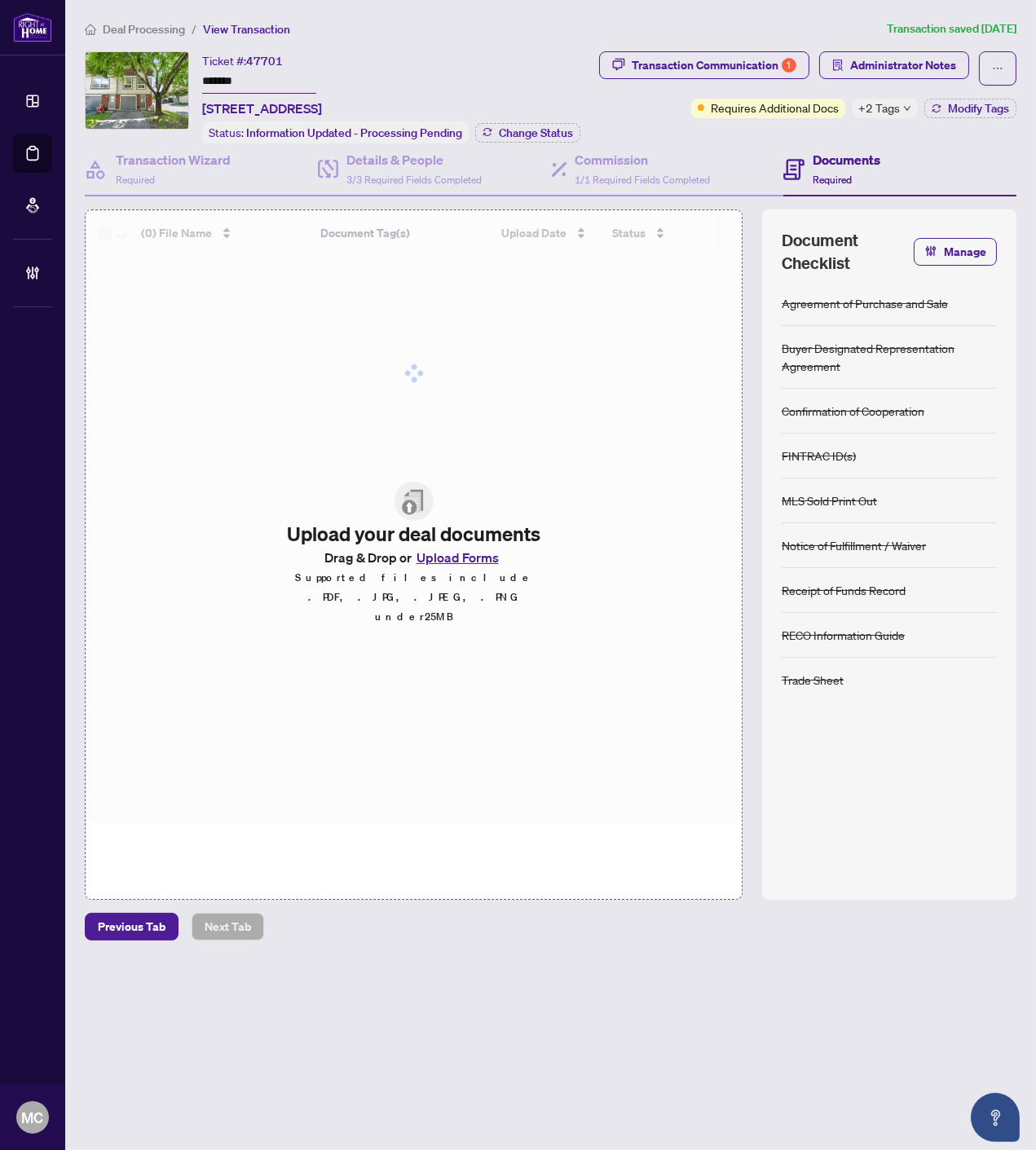
click at [873, 110] on span "+2 Tags" at bounding box center [878, 108] width 42 height 19
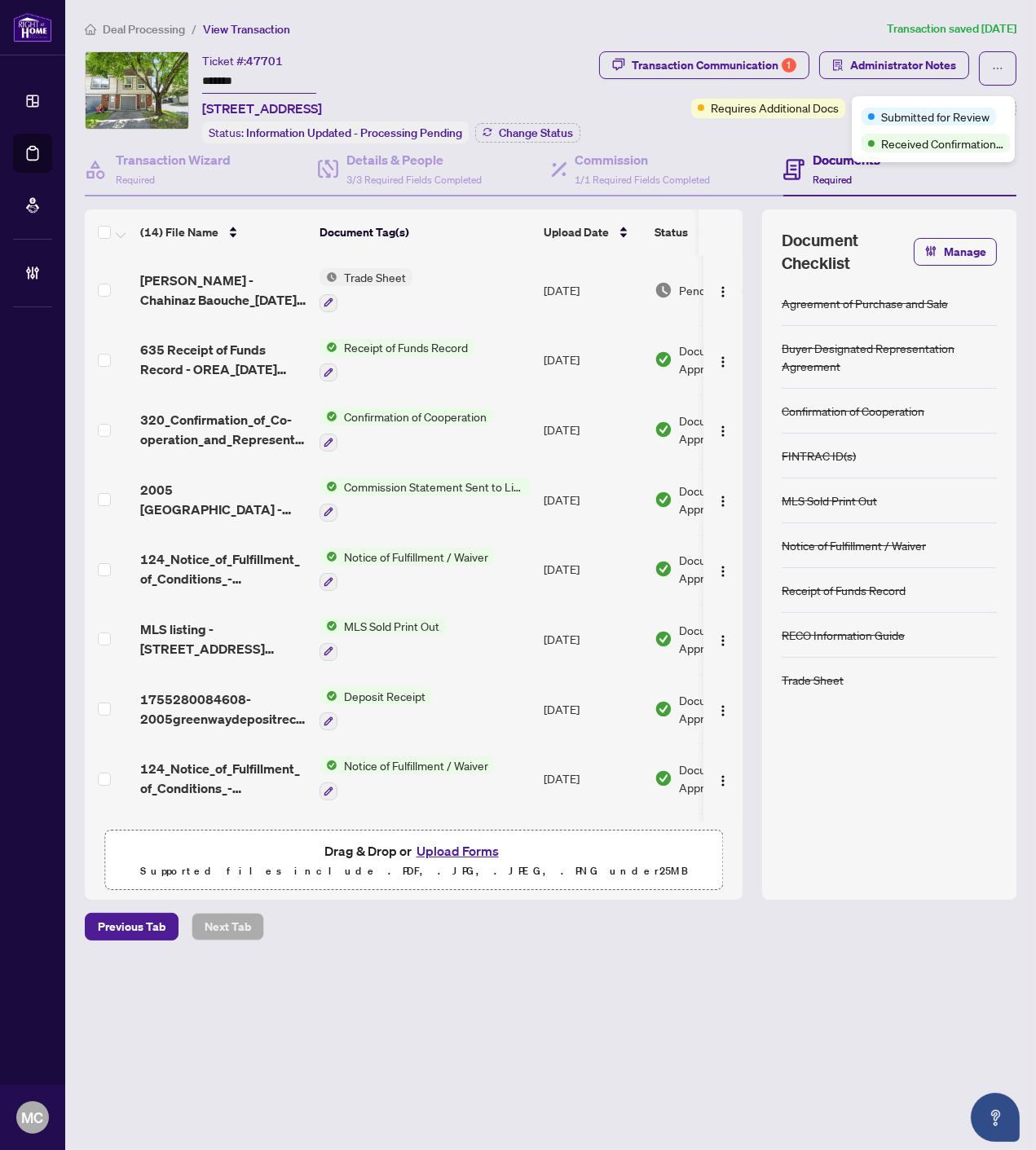
click at [585, 75] on div "Ticket #: 47701 ******* [STREET_ADDRESS] Status: Information Updated - Processi…" at bounding box center [335, 97] width 502 height 92
click at [950, 109] on span "Modify Tags" at bounding box center [978, 108] width 61 height 11
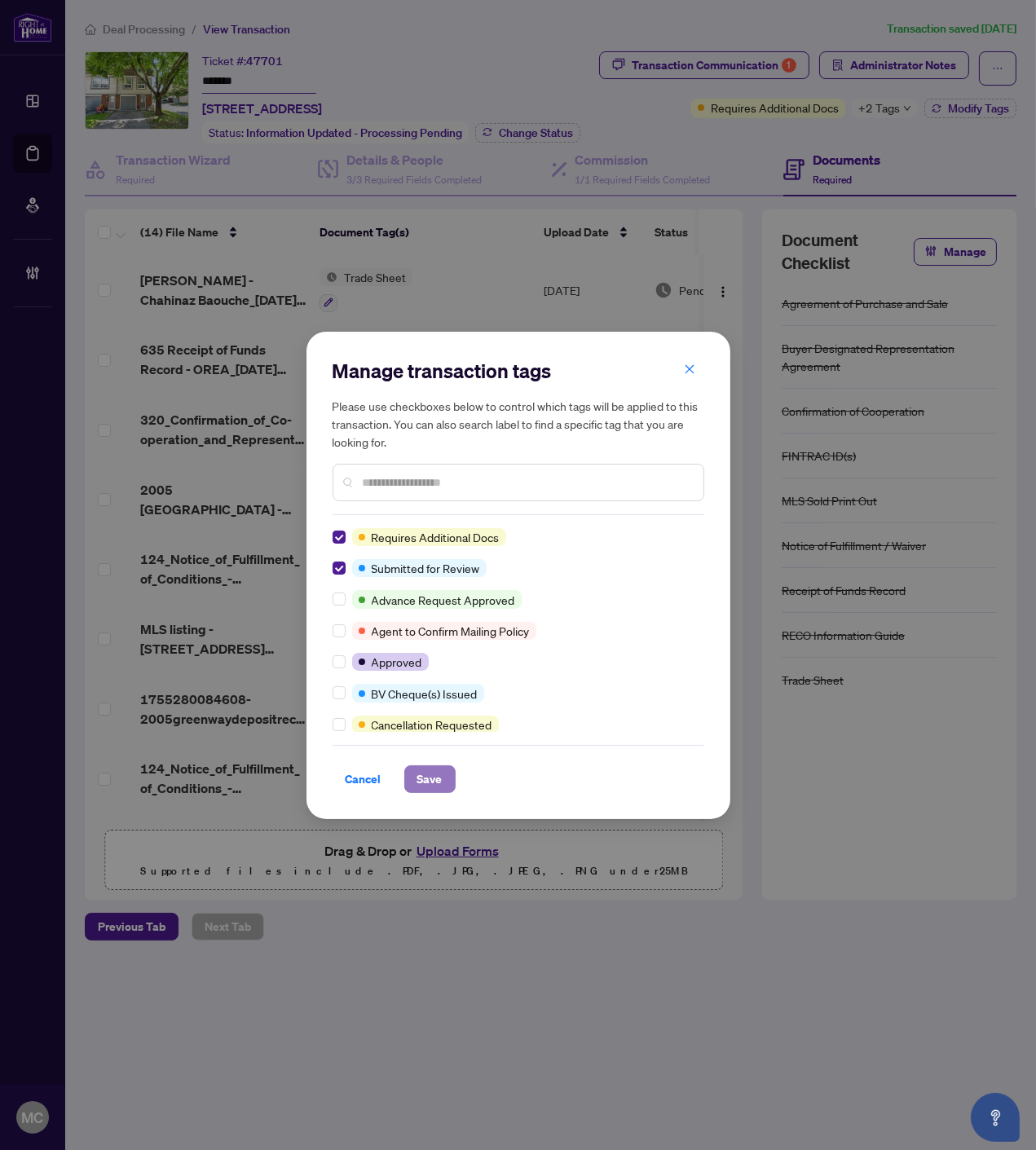
click at [422, 792] on span "Save" at bounding box center [430, 779] width 25 height 26
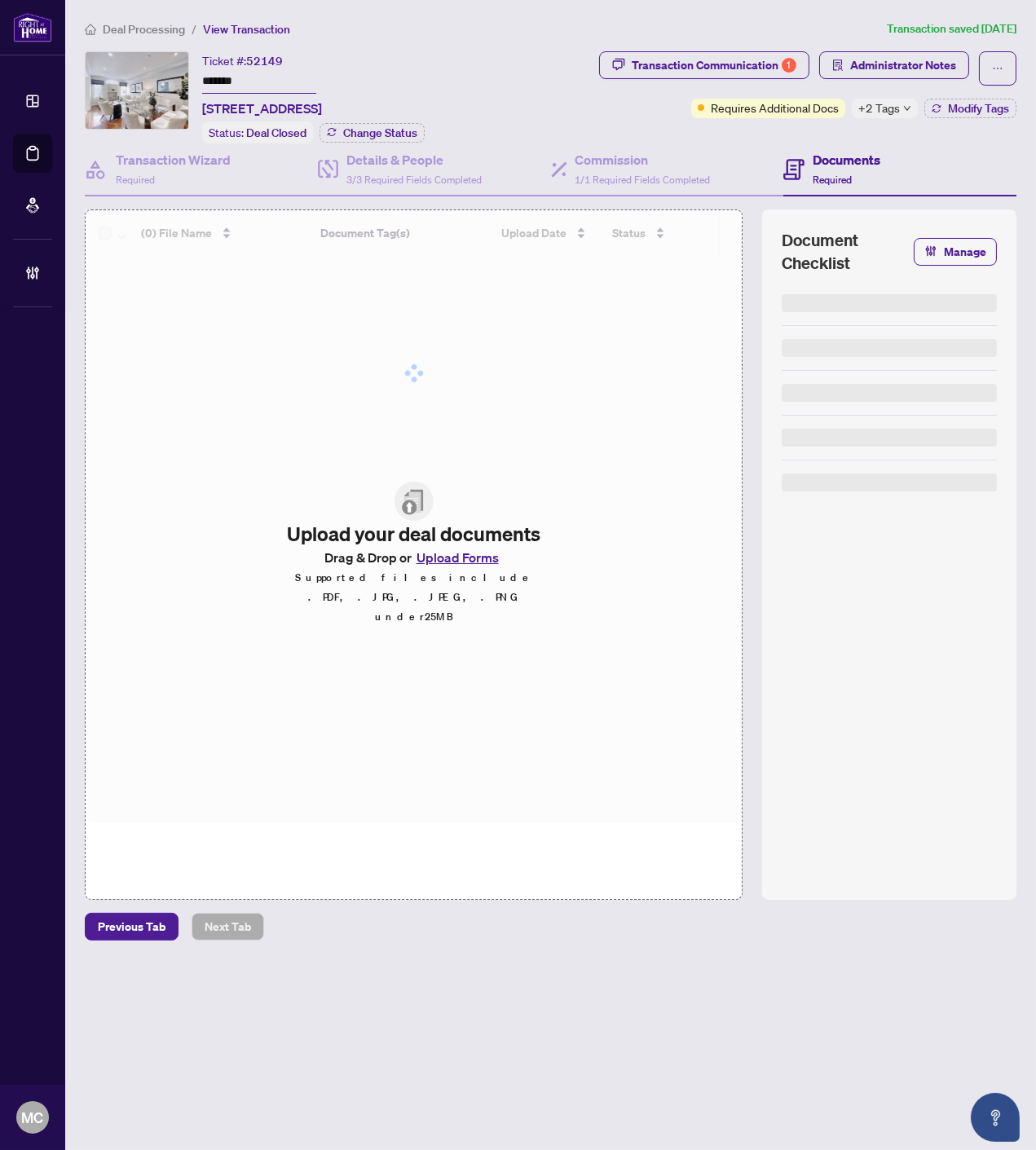
drag, startPoint x: 897, startPoint y: 109, endPoint x: 763, endPoint y: 124, distance: 134.8
click at [897, 109] on span "+2 Tags" at bounding box center [878, 108] width 42 height 19
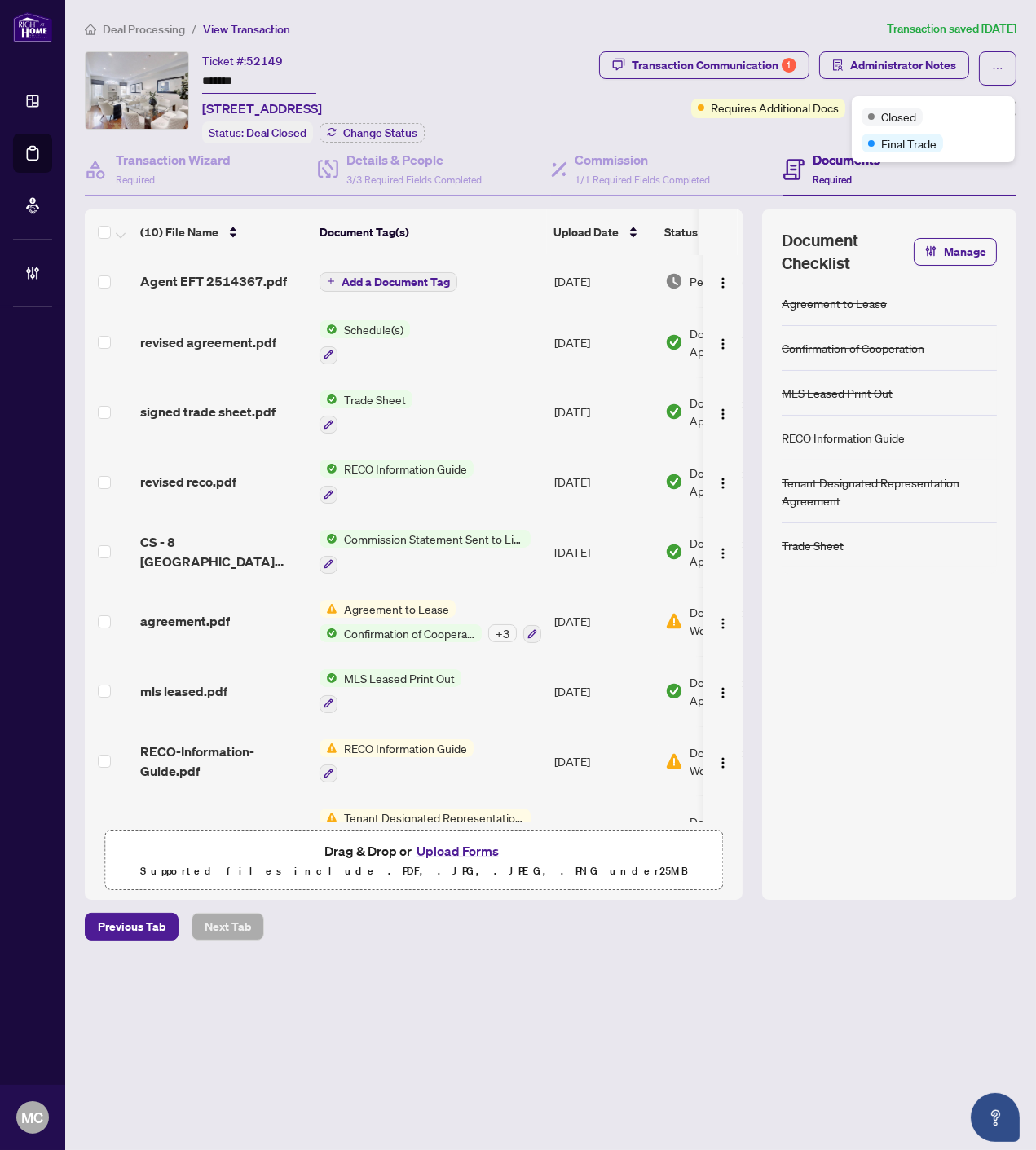
click at [322, 70] on div "Ticket #: 52149 ******* [STREET_ADDRESS]" at bounding box center [262, 84] width 120 height 67
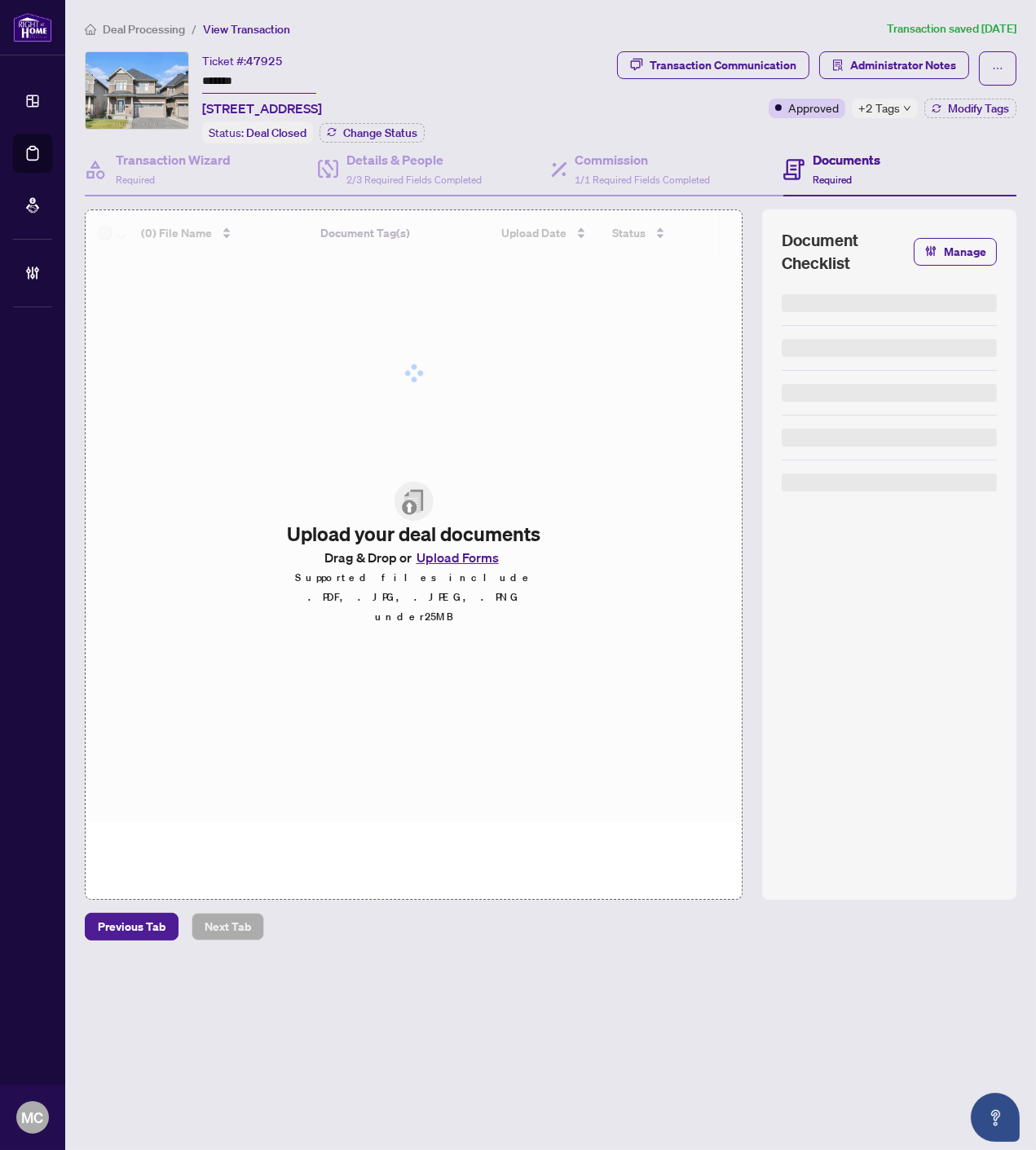
click at [903, 104] on icon "down" at bounding box center [907, 109] width 8 height 8
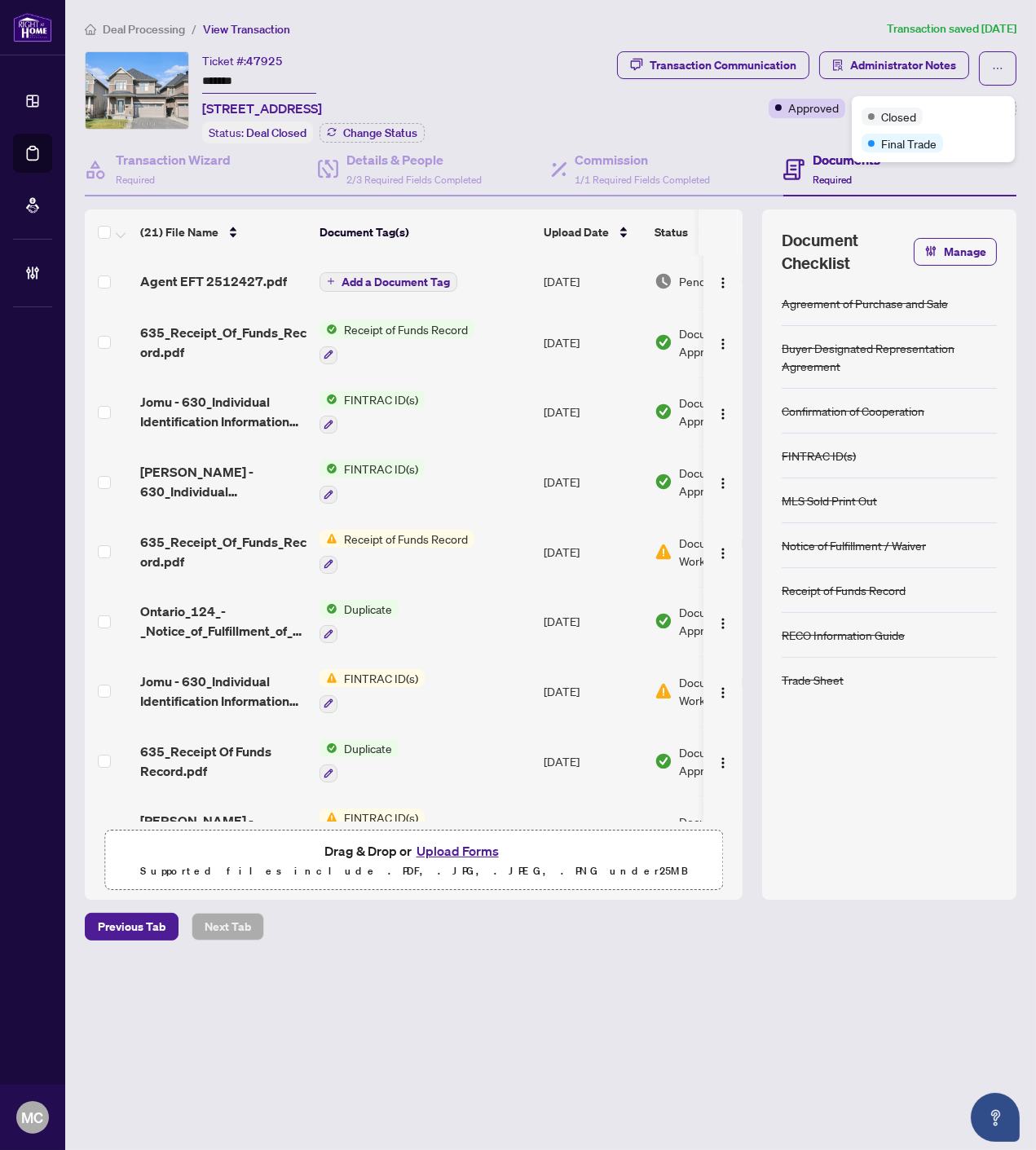
click at [569, 117] on div "Ticket #: 47925 ******* [STREET_ADDRESS] Status: Deal Closed Change Status Tran…" at bounding box center [550, 97] width 937 height 92
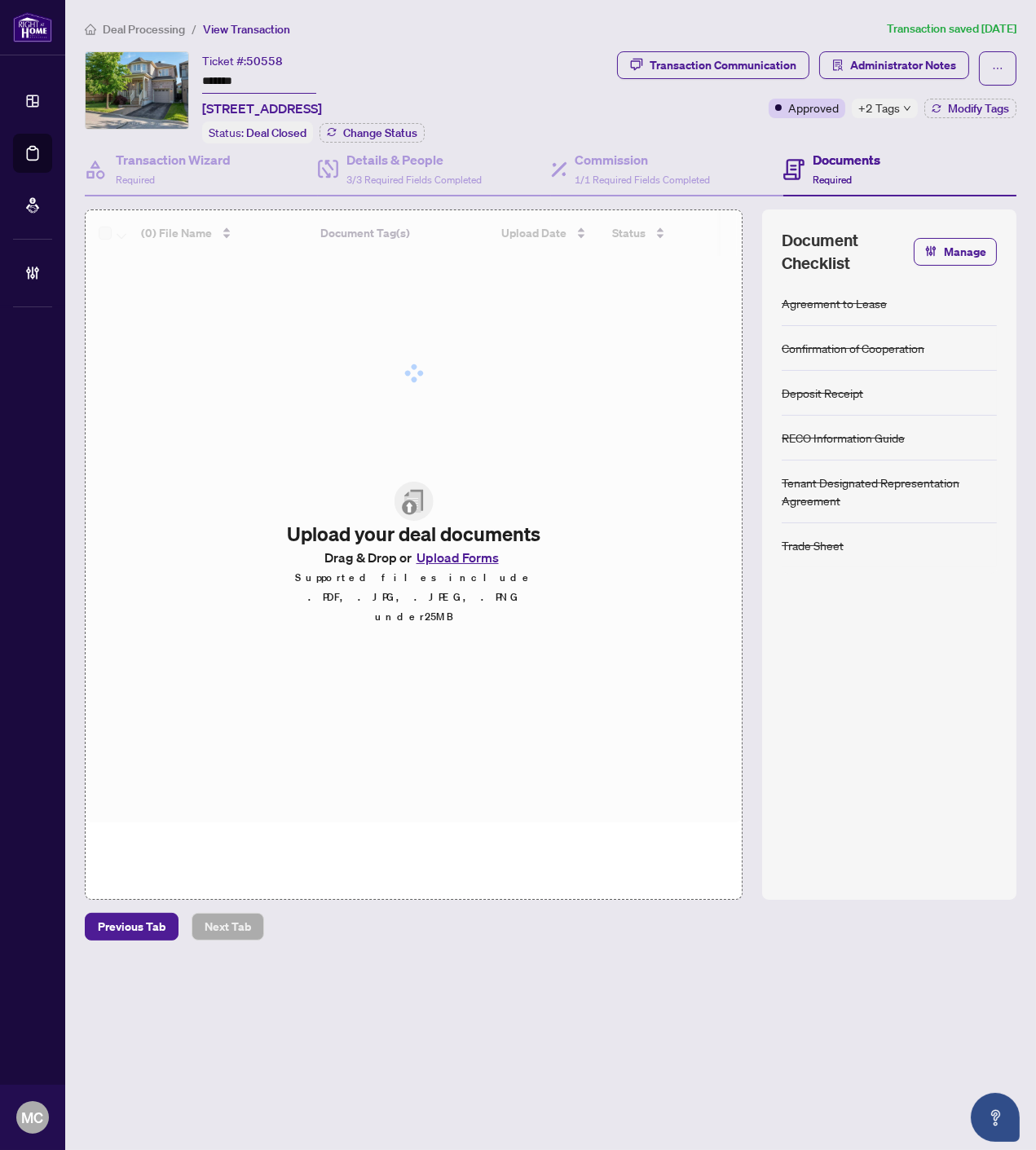
click at [878, 110] on span "+2 Tags" at bounding box center [878, 108] width 42 height 19
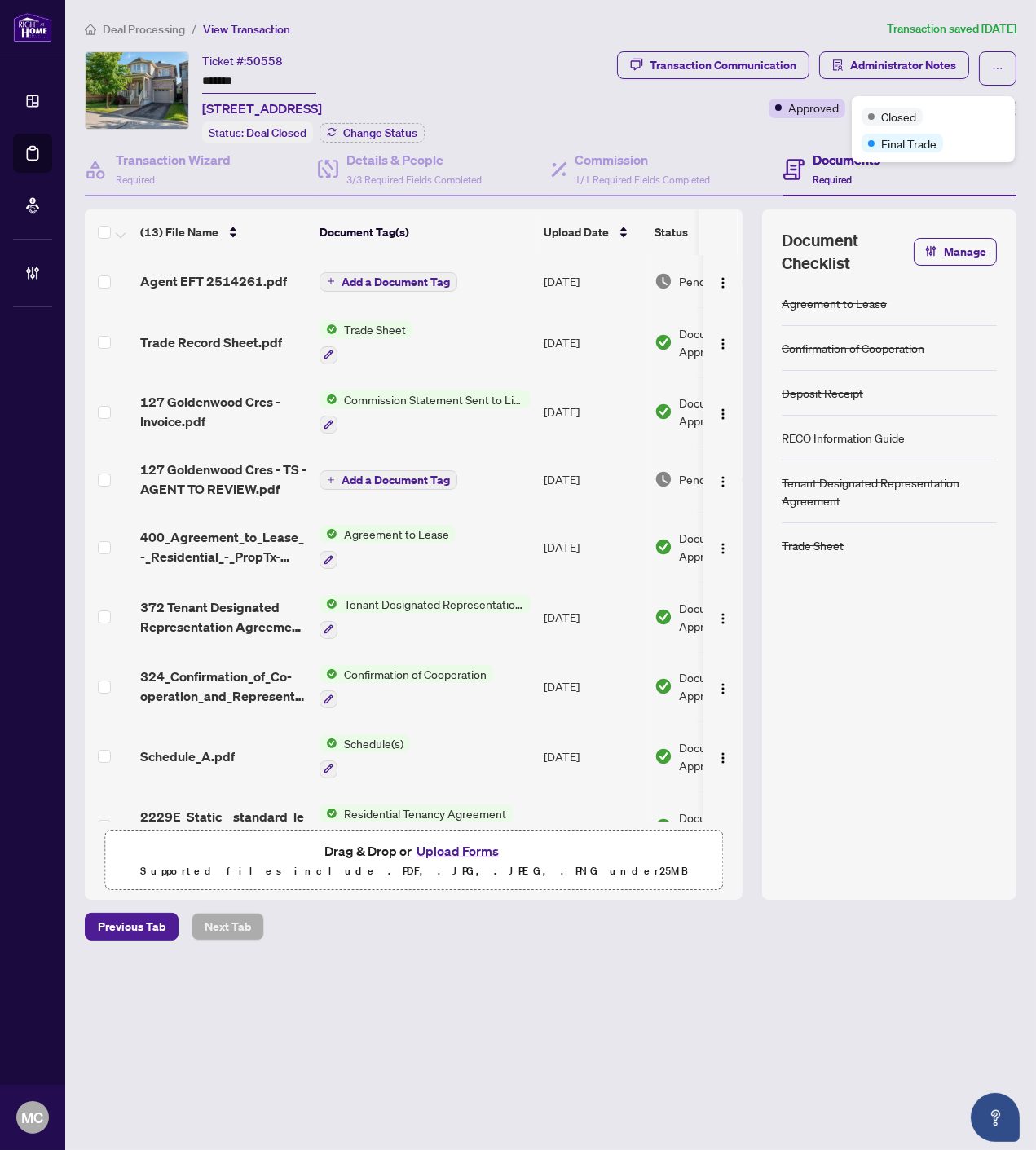
click at [322, 71] on div "Ticket #: 50558 ******* 127 Goldenwood Cres, Markham, Ontario L6E 1L9, Canada" at bounding box center [262, 84] width 120 height 67
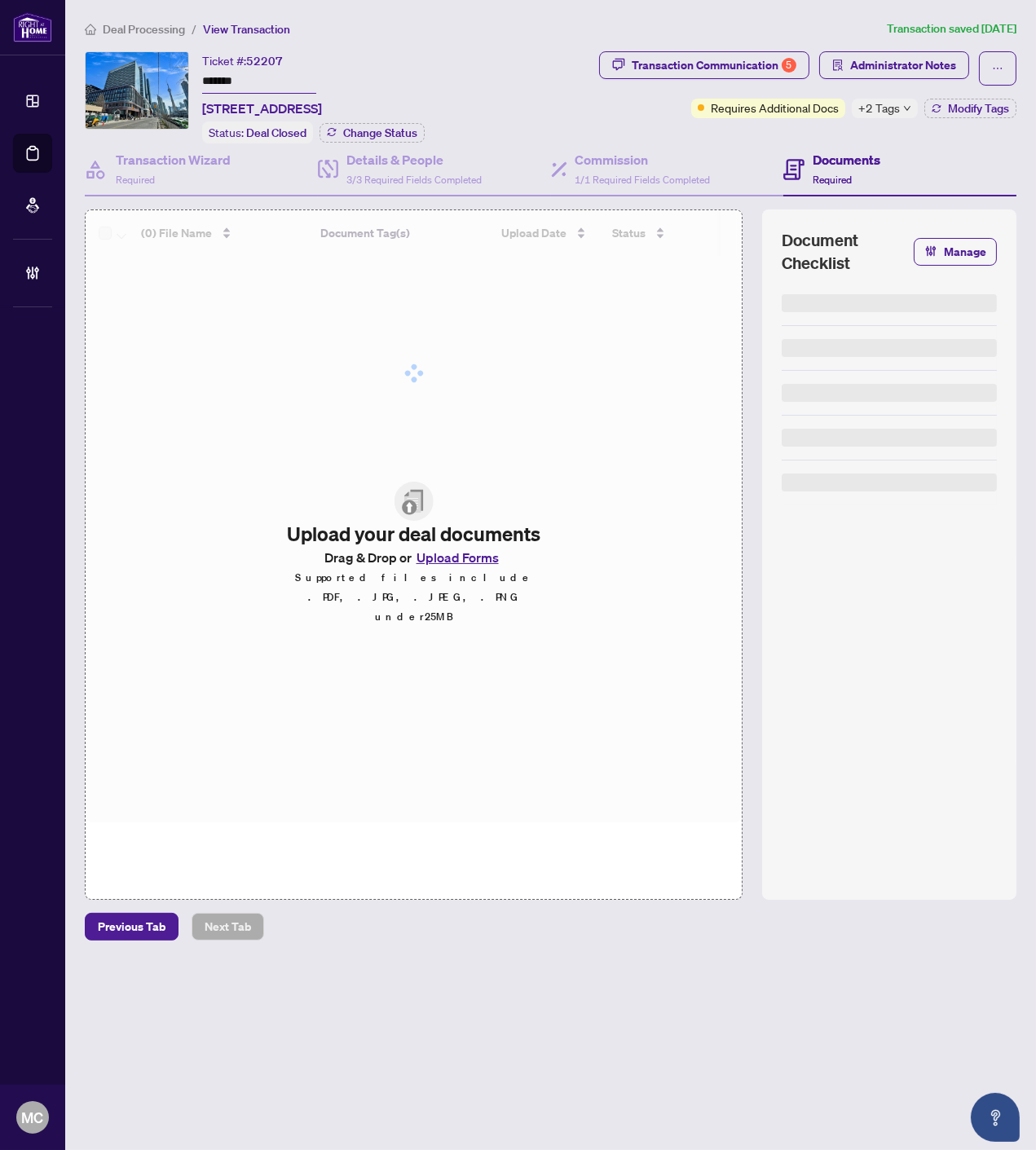
click at [231, 73] on input "*******" at bounding box center [259, 82] width 114 height 24
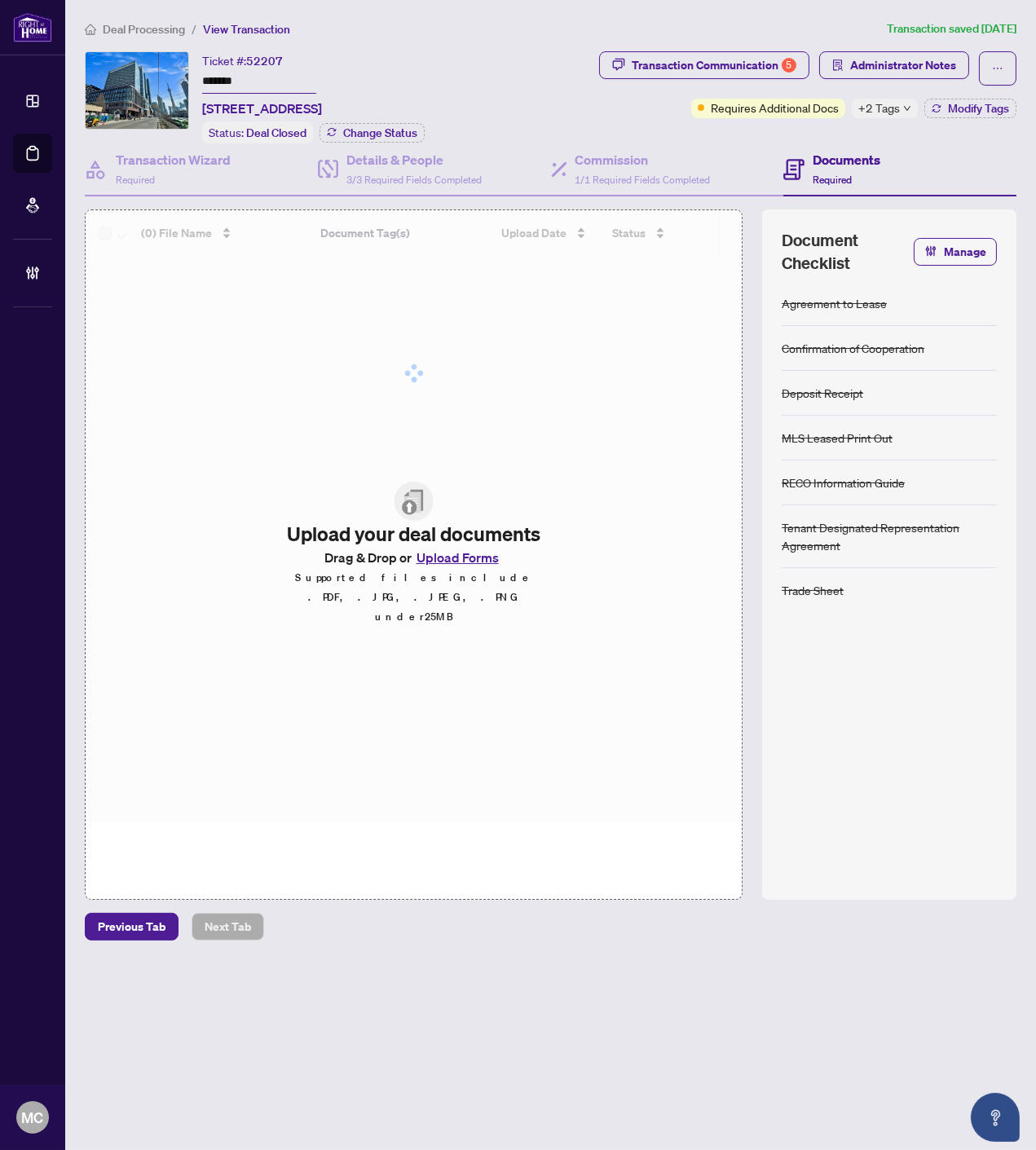
click at [883, 116] on span "+2 Tags" at bounding box center [878, 108] width 42 height 19
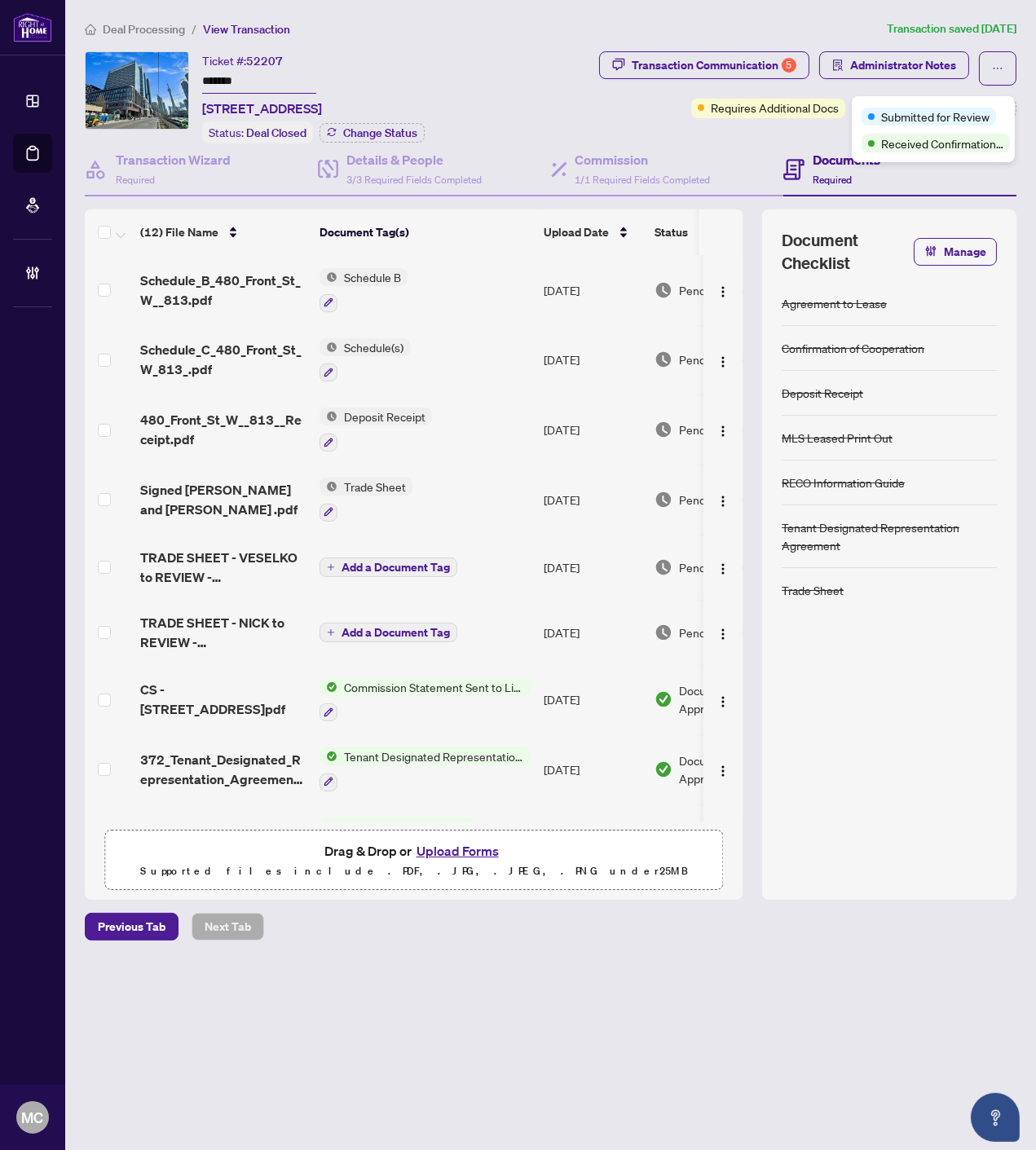
click at [322, 73] on div "Ticket #: 52207 ******* 813-480 Front St, Toronto, Ontario M5V 0V5, Canada" at bounding box center [262, 84] width 120 height 67
click at [214, 74] on input "*******" at bounding box center [259, 82] width 114 height 24
click at [996, 107] on span "Modify Tags" at bounding box center [978, 108] width 61 height 11
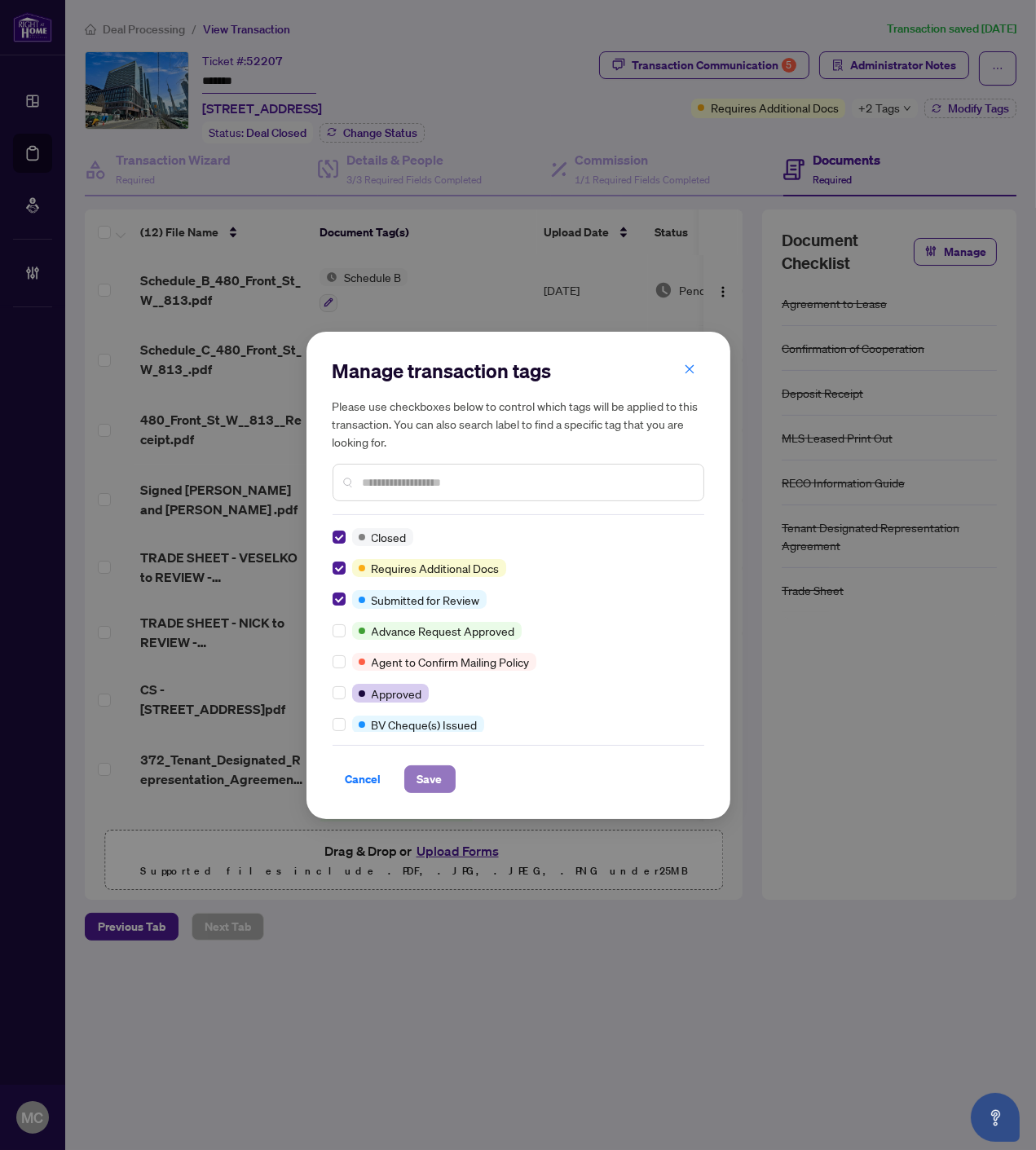
click at [440, 788] on span "Save" at bounding box center [430, 779] width 25 height 26
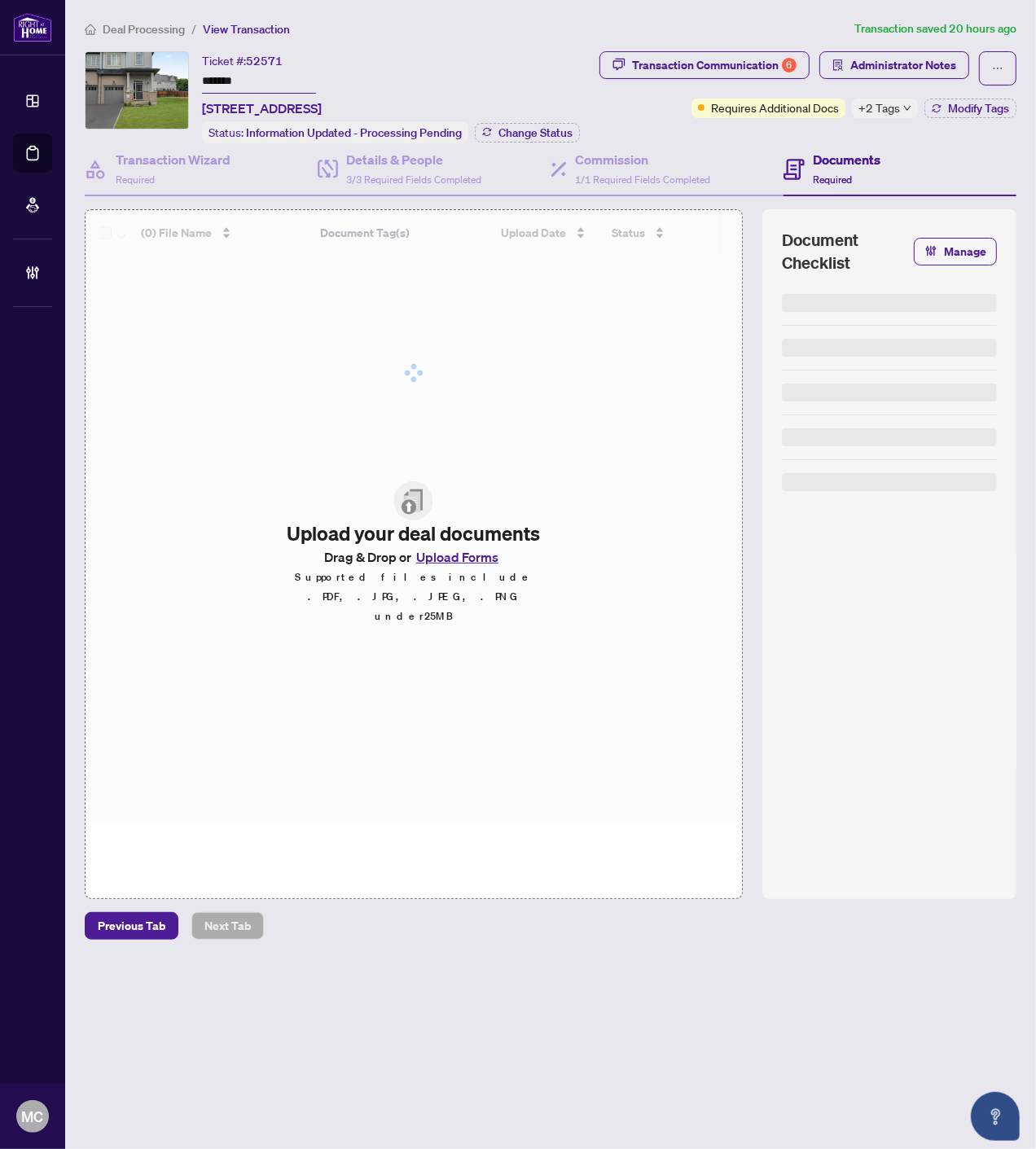
click at [879, 108] on span "+2 Tags" at bounding box center [878, 108] width 42 height 19
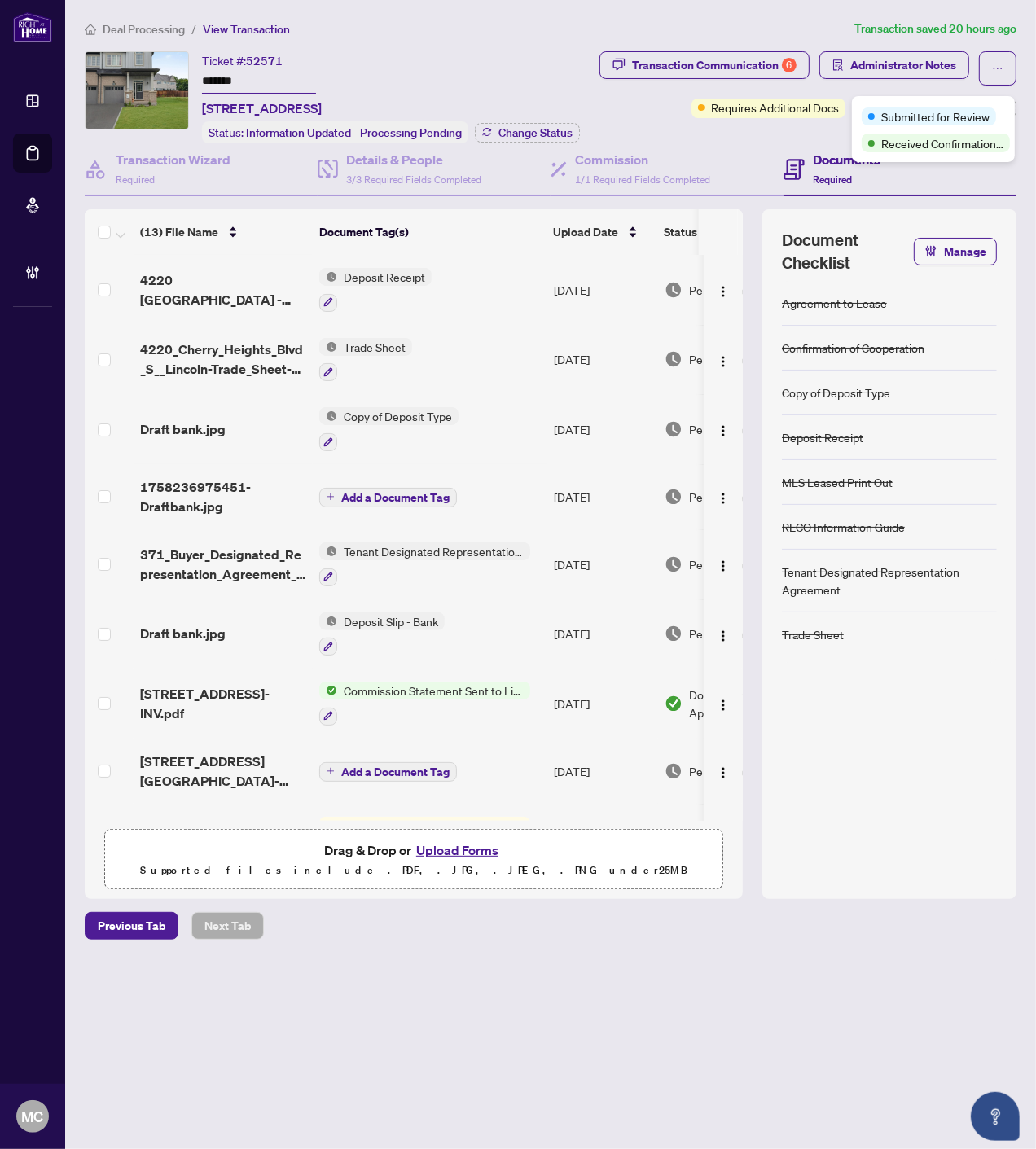
click at [322, 64] on div "Ticket #: 52571 ******* [STREET_ADDRESS]" at bounding box center [261, 84] width 120 height 67
click at [207, 70] on input "*******" at bounding box center [259, 82] width 114 height 24
click at [969, 110] on span "Modify Tags" at bounding box center [978, 108] width 61 height 11
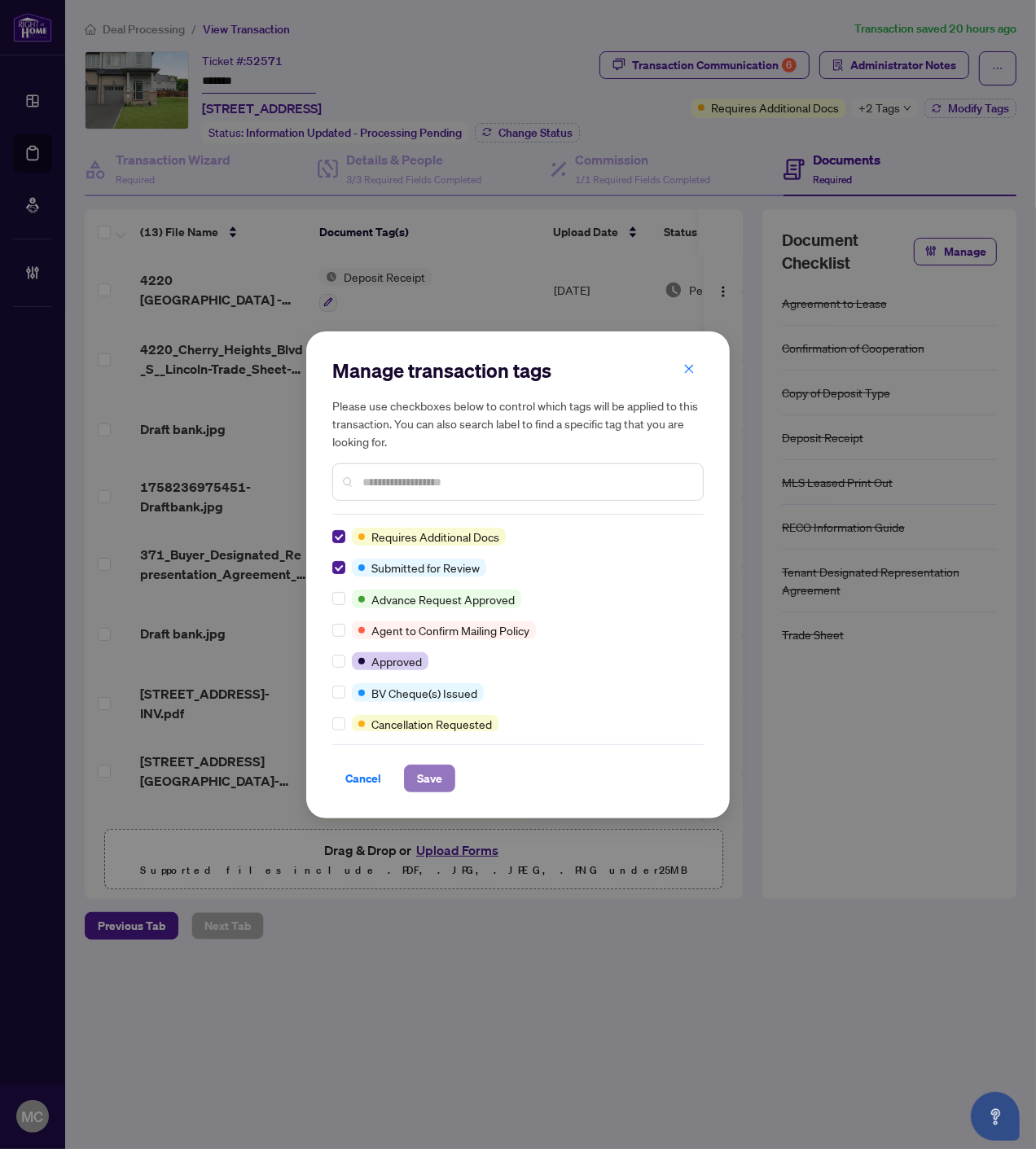
click at [425, 782] on span "Save" at bounding box center [429, 778] width 25 height 26
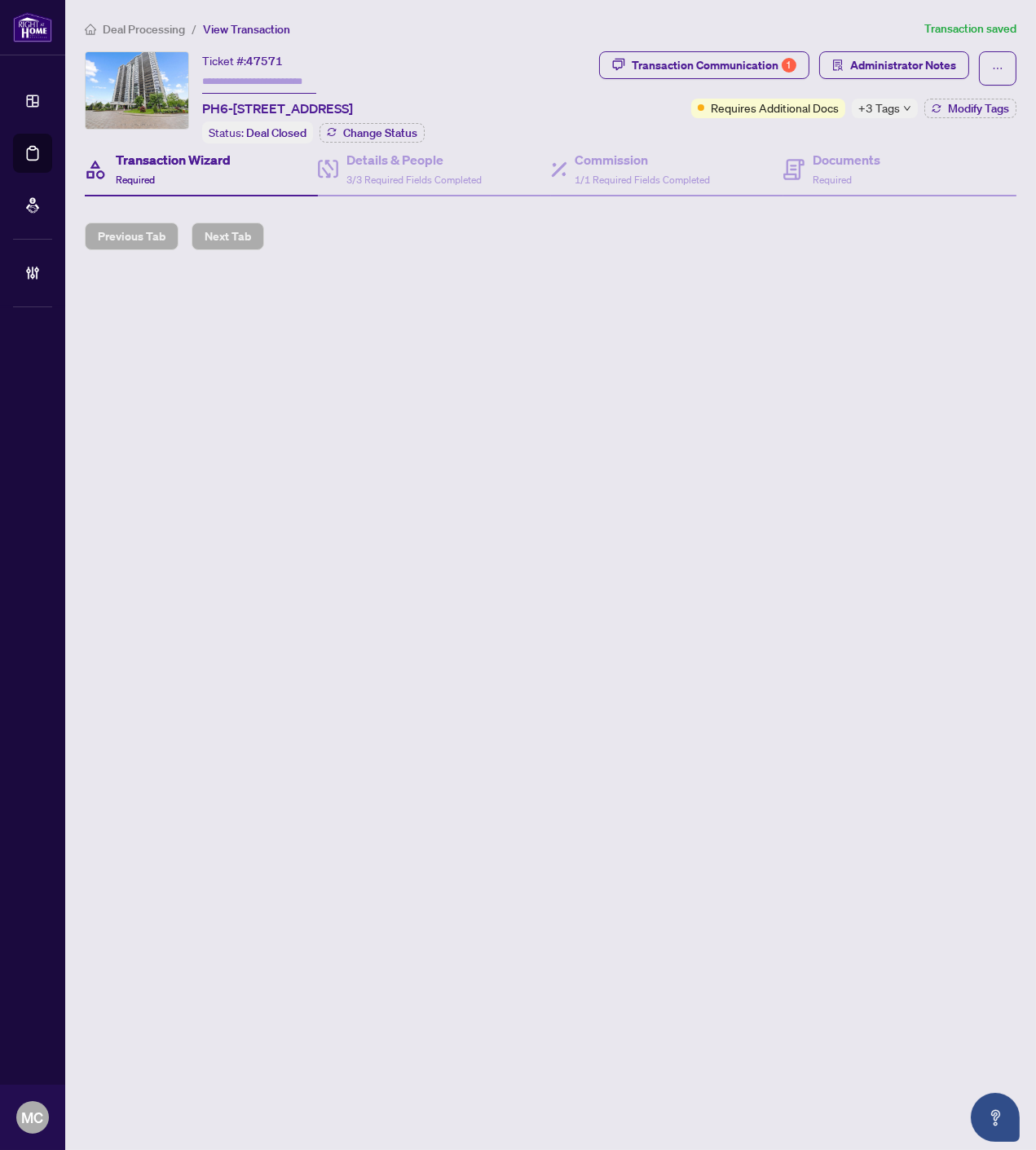
type input "*******"
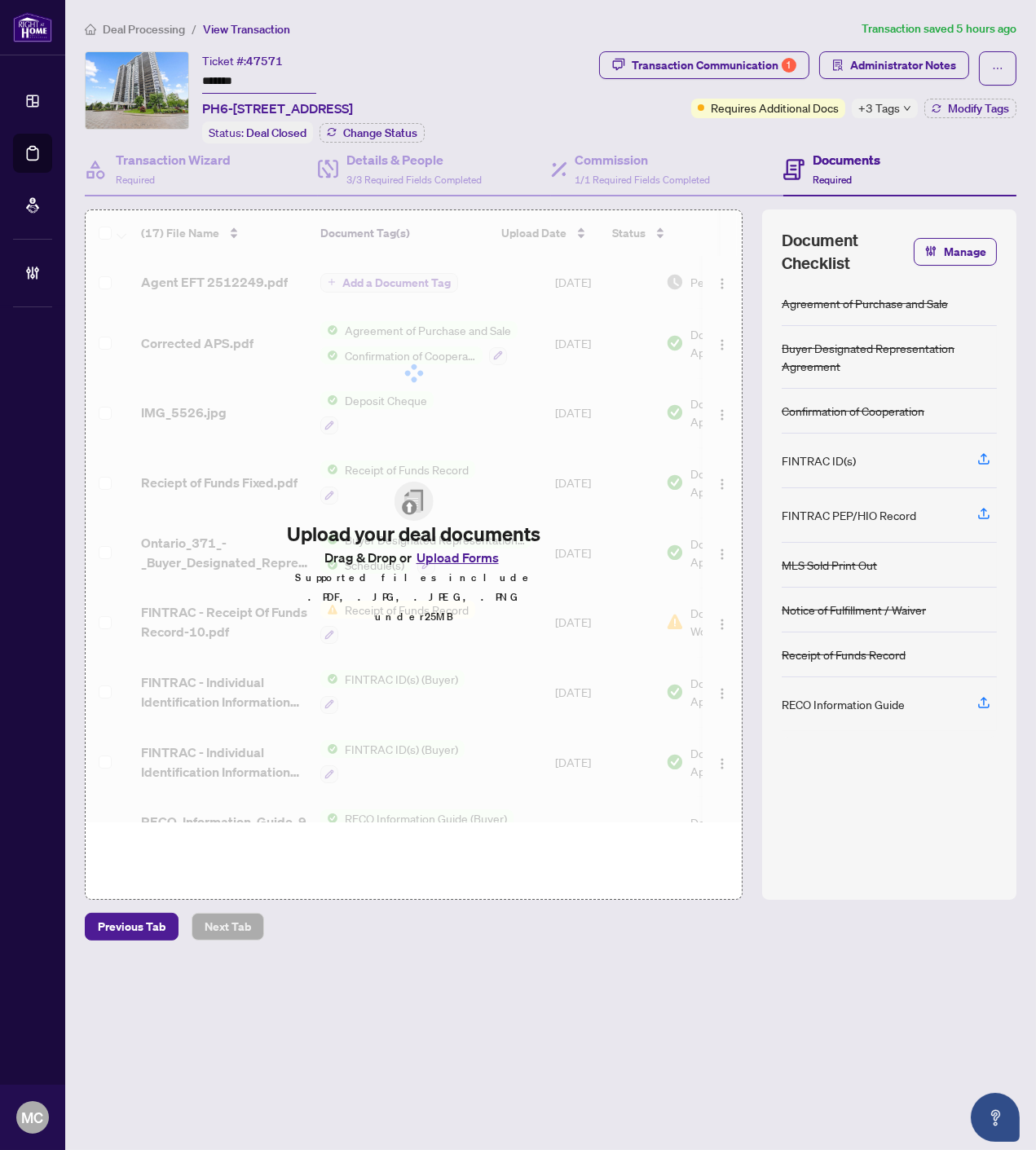
click at [881, 111] on span "+3 Tags" at bounding box center [878, 108] width 42 height 19
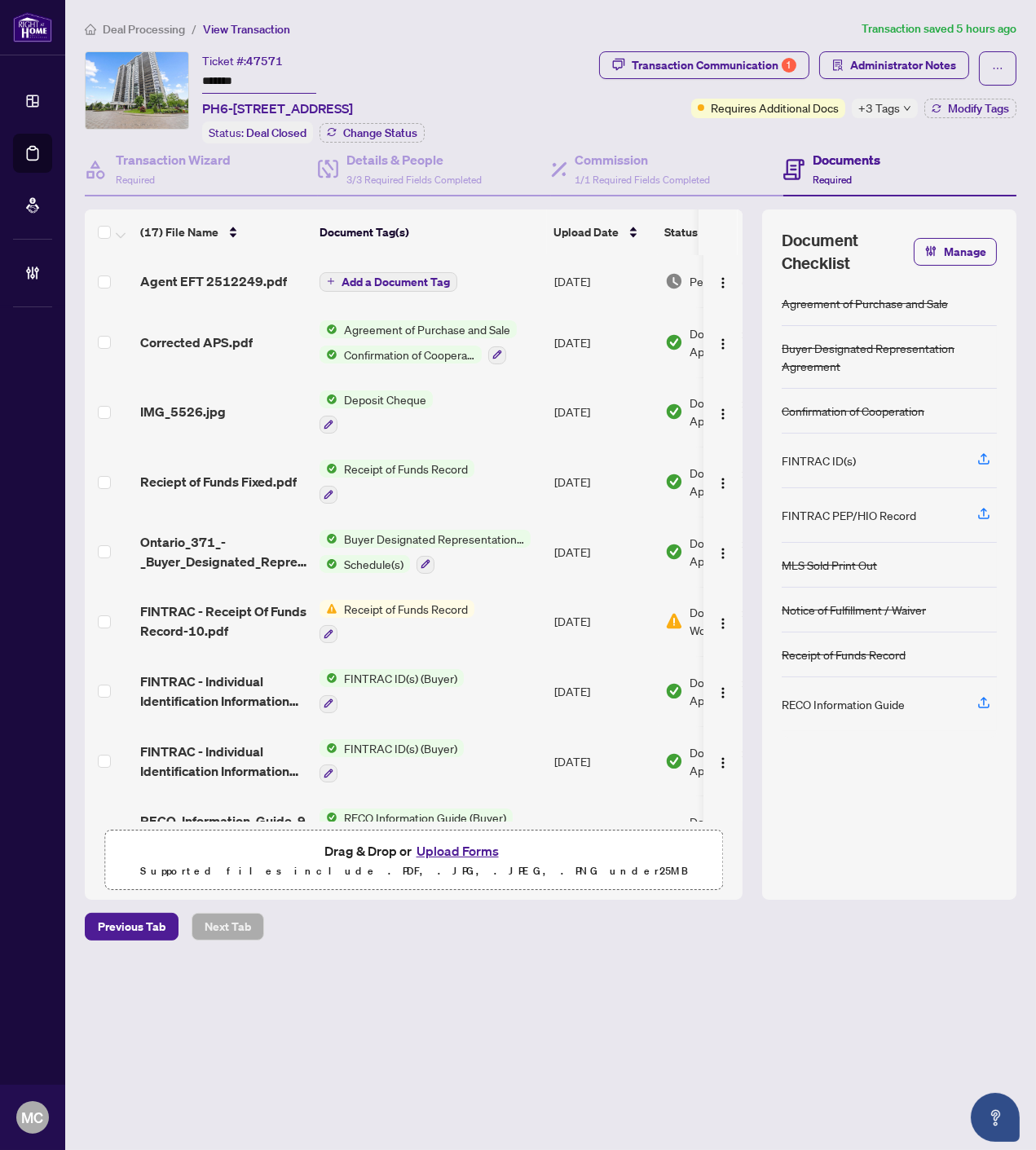
click at [352, 64] on div "Ticket #: 47571 ******* PH6-[STREET_ADDRESS]" at bounding box center [278, 84] width 151 height 67
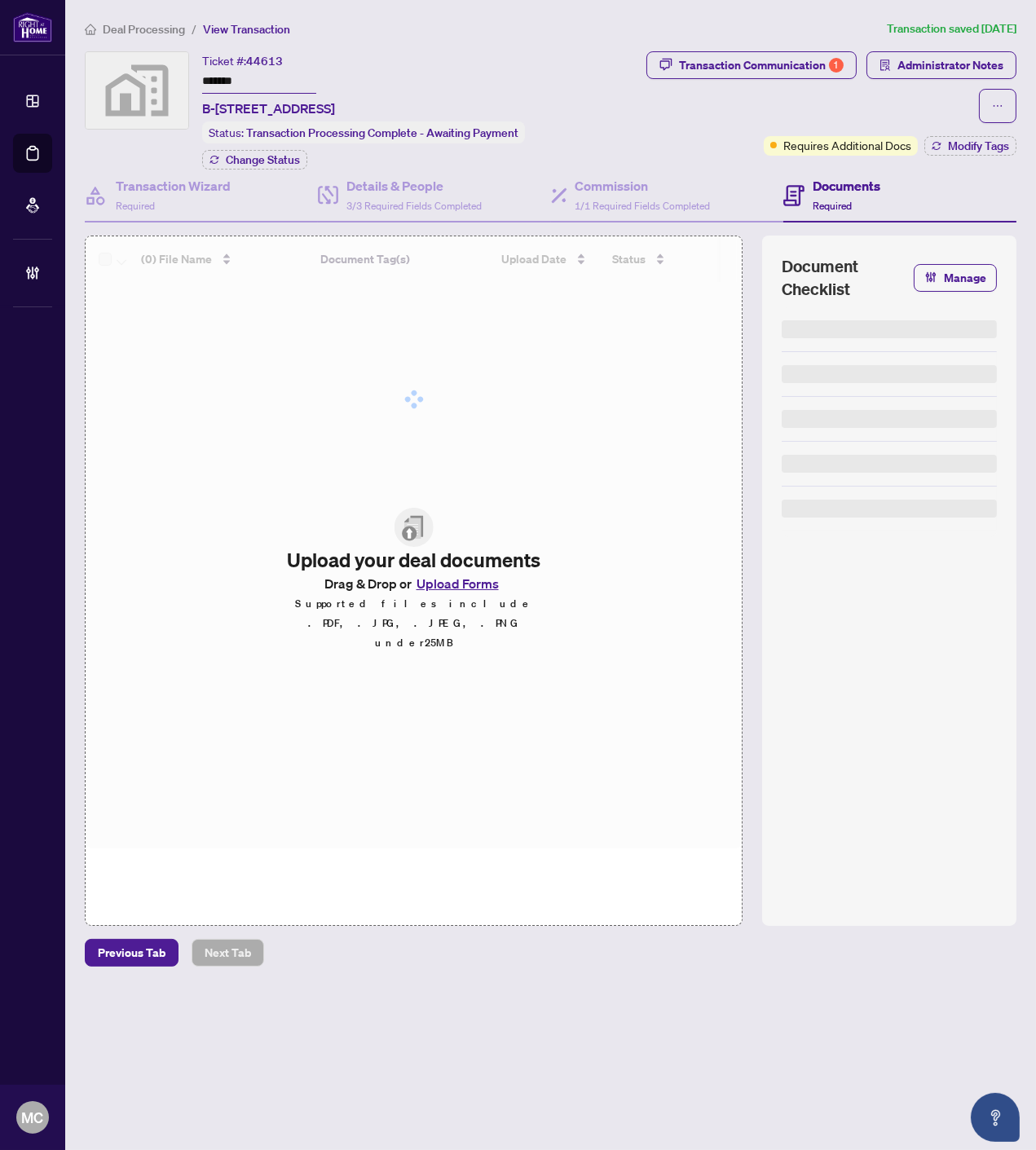
drag, startPoint x: 209, startPoint y: 76, endPoint x: 306, endPoint y: 2, distance: 122.0
click at [210, 76] on input "*******" at bounding box center [259, 82] width 114 height 24
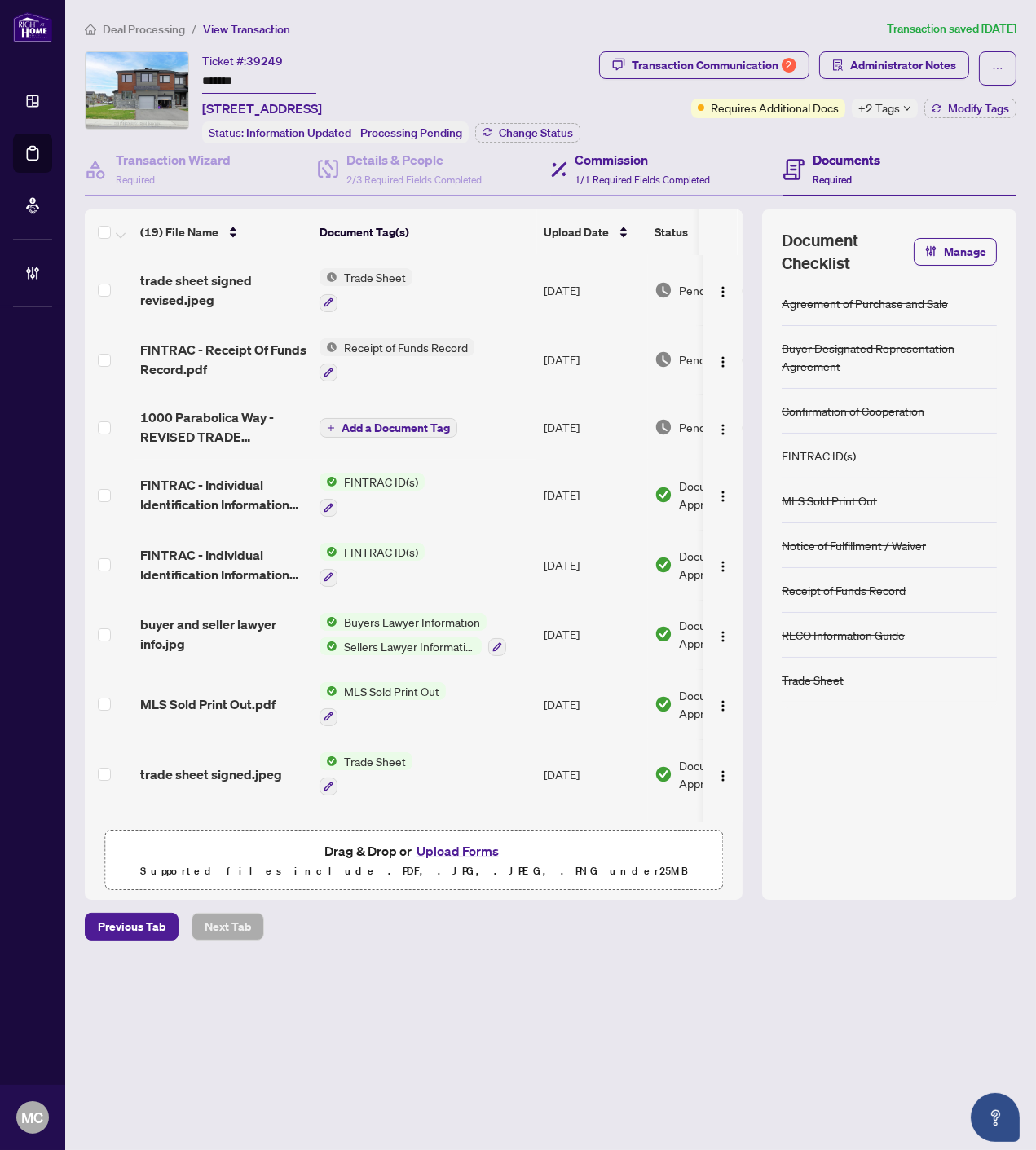
click at [870, 116] on span "+2 Tags" at bounding box center [878, 108] width 42 height 19
click at [322, 60] on div "Ticket #: 39249 ******* [STREET_ADDRESS]" at bounding box center [262, 84] width 120 height 67
click at [214, 83] on input "*******" at bounding box center [259, 82] width 114 height 24
click at [214, 82] on input "*******" at bounding box center [259, 82] width 114 height 24
click at [948, 103] on span "Modify Tags" at bounding box center [978, 108] width 61 height 11
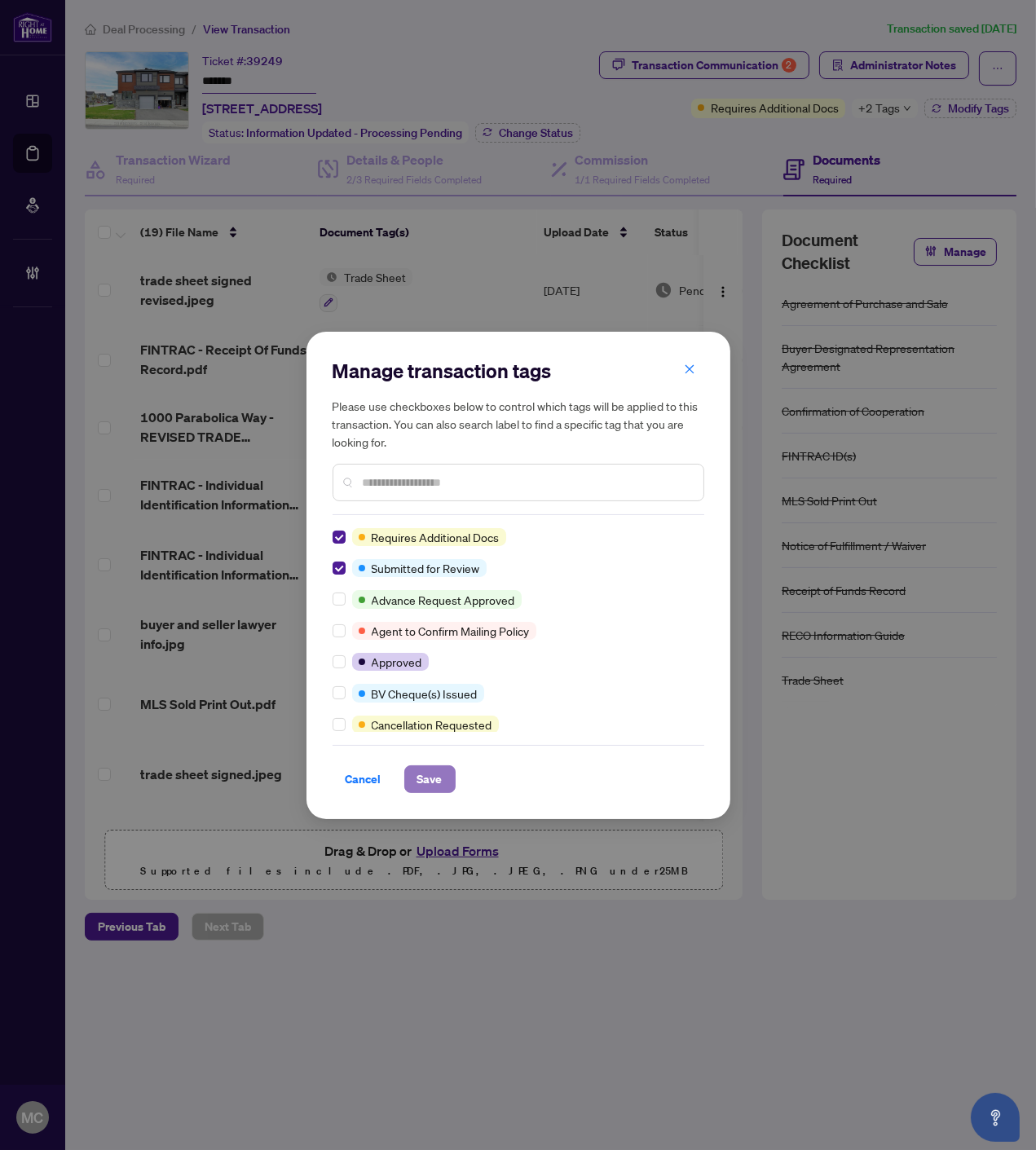
click at [435, 772] on span "Save" at bounding box center [430, 779] width 25 height 26
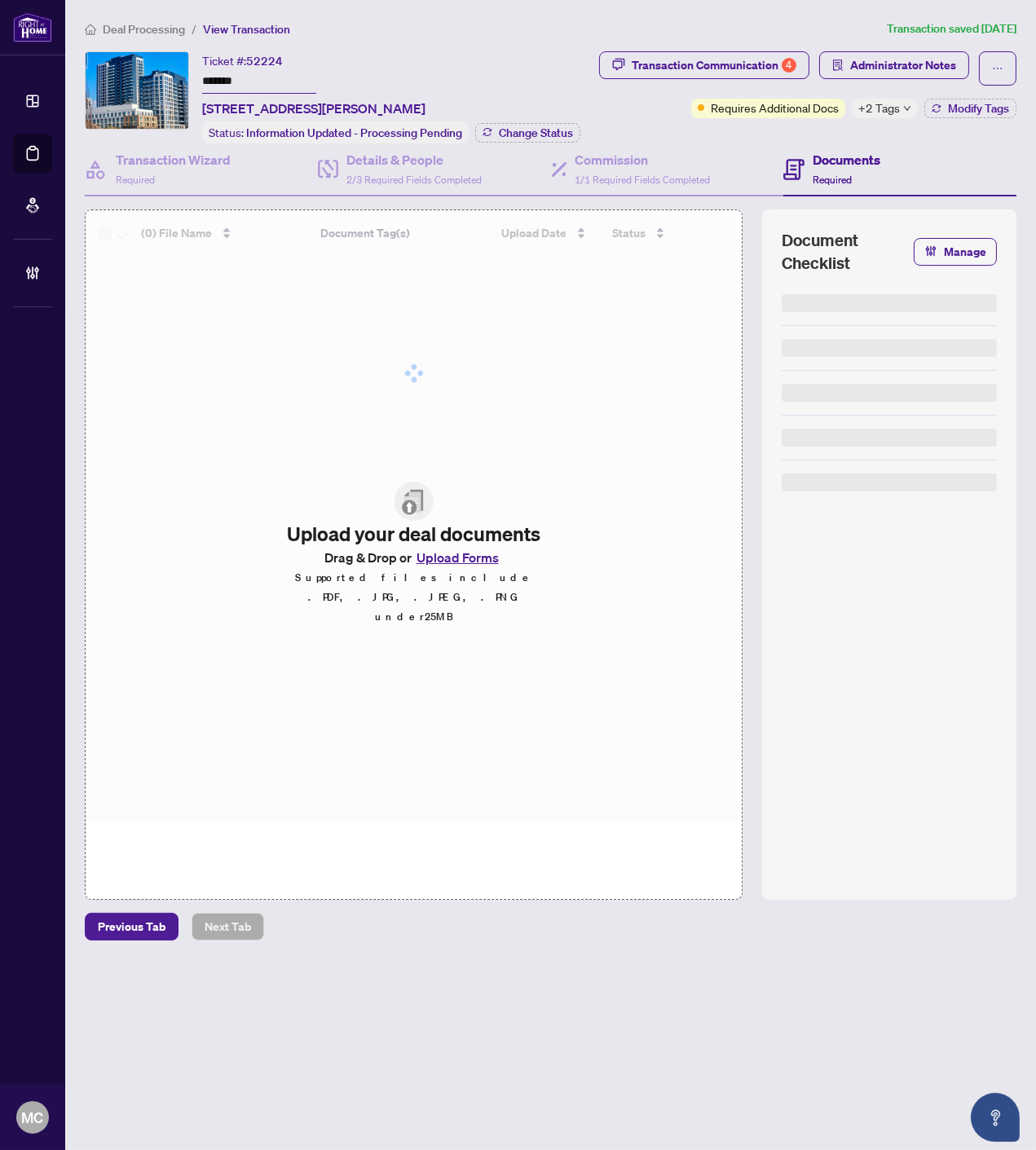
drag, startPoint x: 223, startPoint y: 82, endPoint x: 834, endPoint y: 119, distance: 612.1
click at [223, 82] on input "*******" at bounding box center [259, 82] width 114 height 24
click at [223, 82] on input "*******" at bounding box center [259, 82] width 114 height 24
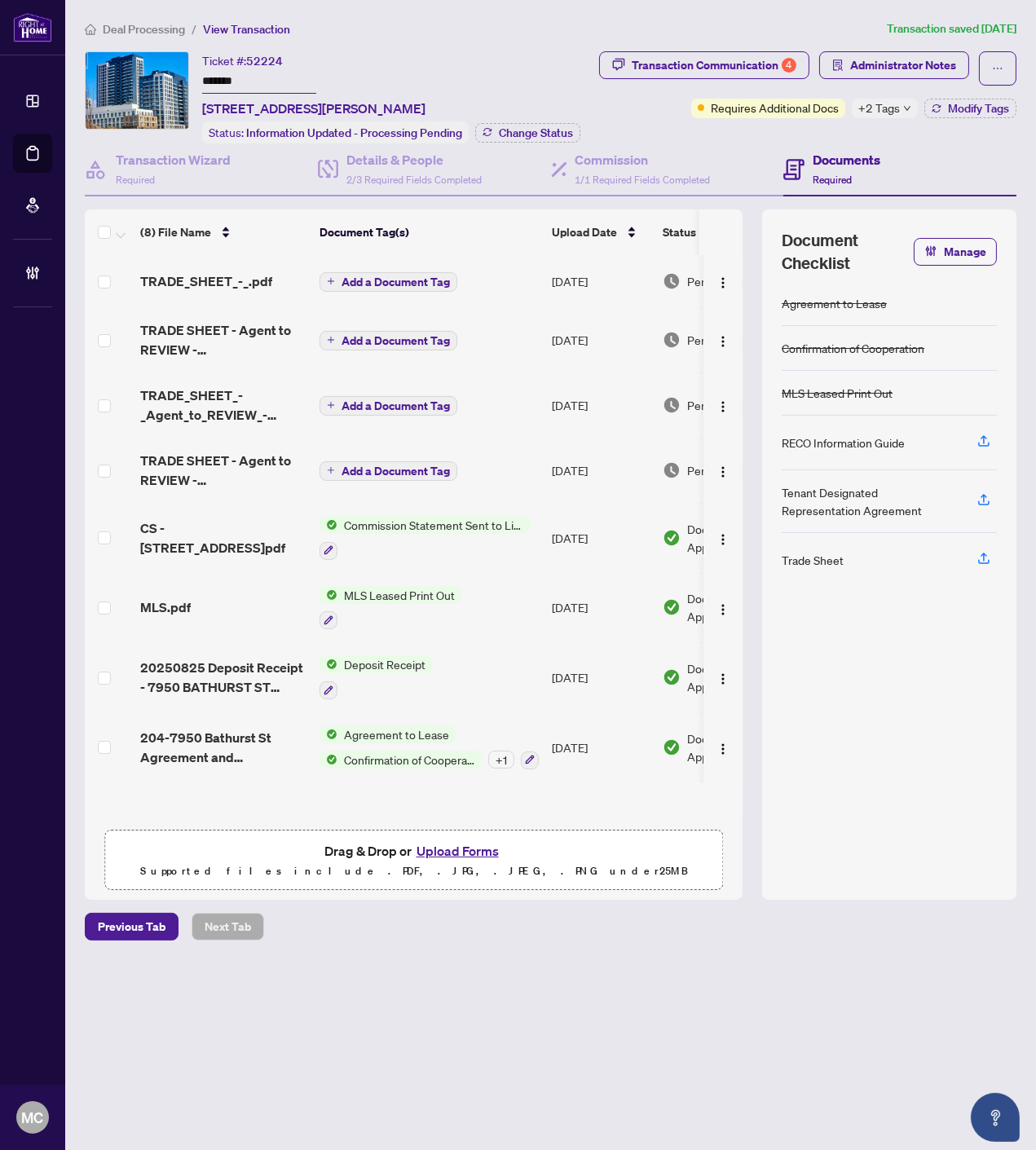
click at [877, 109] on span "+2 Tags" at bounding box center [878, 108] width 42 height 19
drag, startPoint x: 605, startPoint y: 118, endPoint x: 734, endPoint y: 127, distance: 129.3
click at [605, 118] on div "Transaction Communication 4 Administrator Notes Requires Additional Docs +2 Tag…" at bounding box center [805, 97] width 431 height 92
click at [954, 112] on span "Modify Tags" at bounding box center [978, 108] width 61 height 11
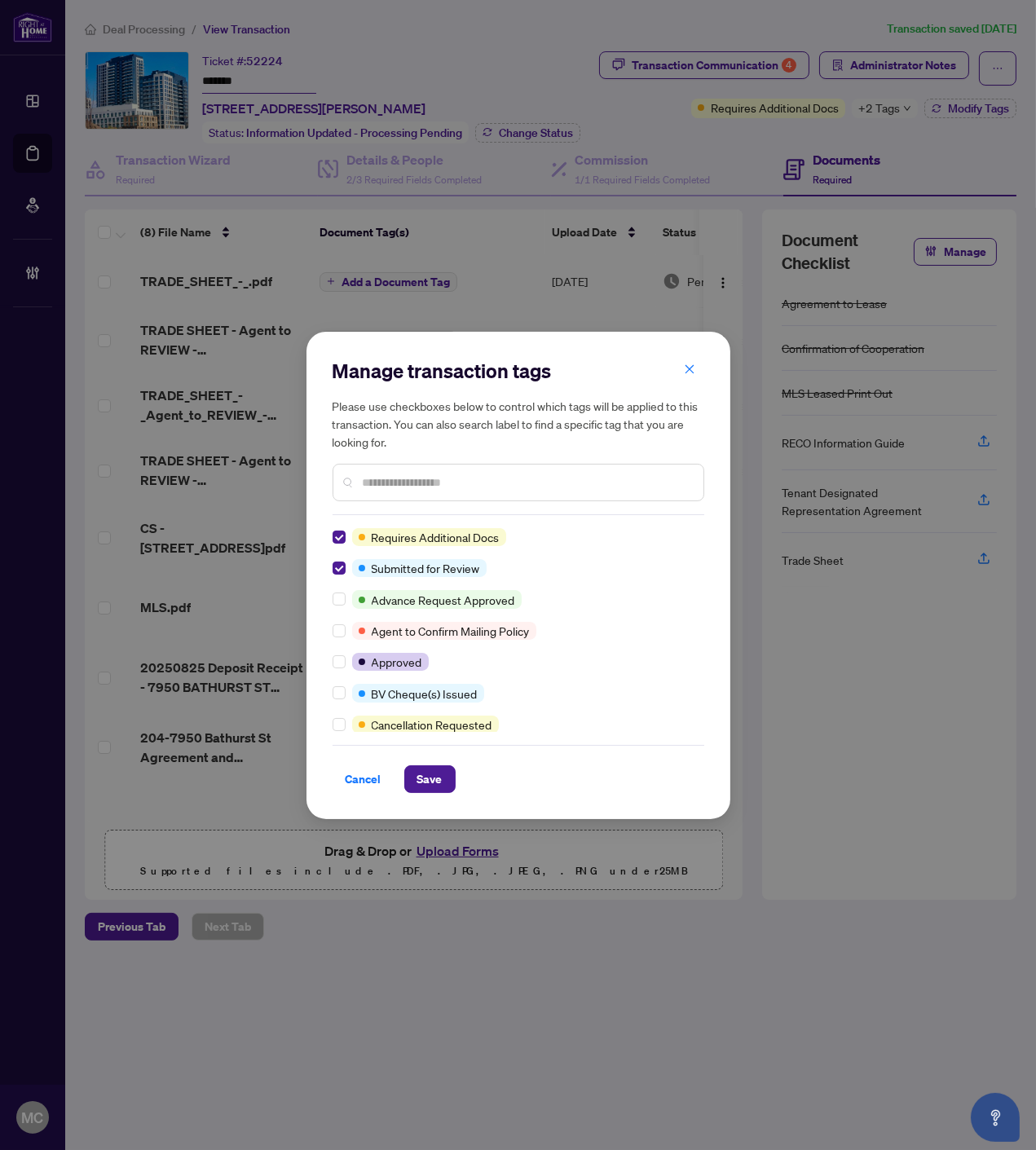
click at [426, 754] on div "Cancel Save" at bounding box center [519, 769] width 372 height 48
click at [421, 771] on span "Save" at bounding box center [430, 779] width 25 height 26
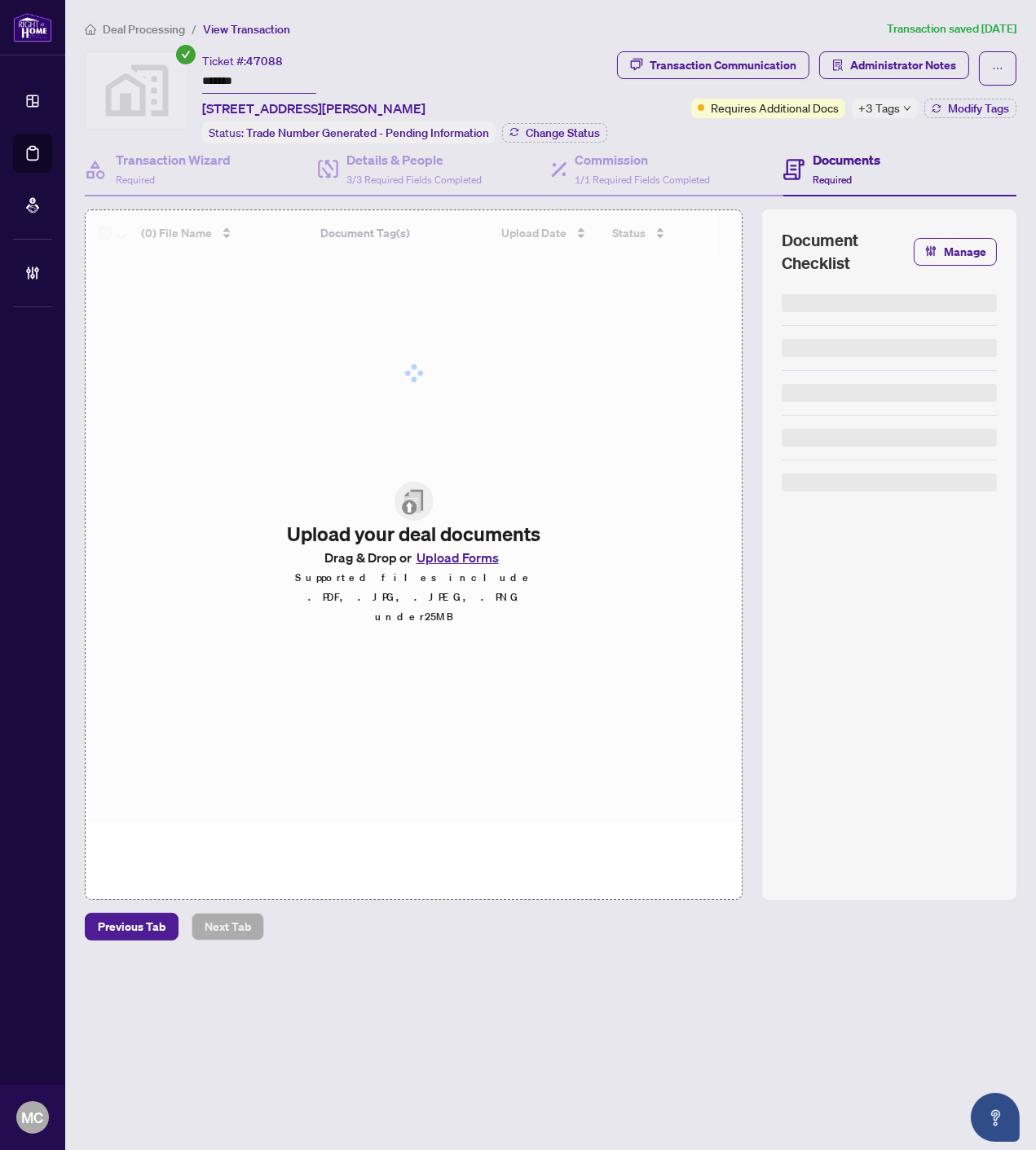
drag, startPoint x: 910, startPoint y: 107, endPoint x: 499, endPoint y: 86, distance: 411.5
click at [913, 108] on div "+3 Tags" at bounding box center [885, 108] width 66 height 20
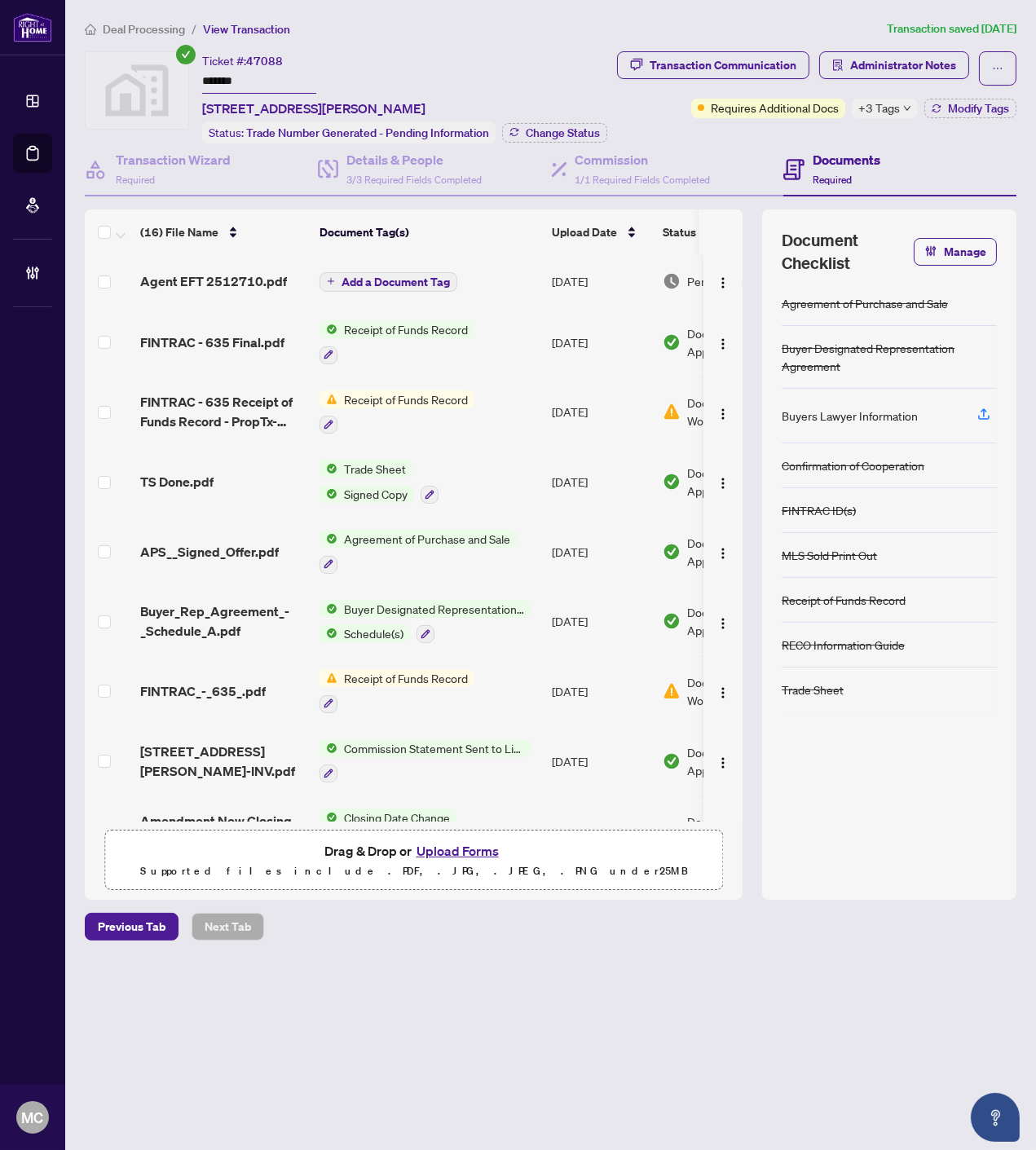
click at [425, 62] on div "Ticket #: 47088 ******* [STREET_ADDRESS][PERSON_NAME]" at bounding box center [313, 84] width 223 height 67
click at [532, 127] on span "Change Status" at bounding box center [562, 132] width 74 height 11
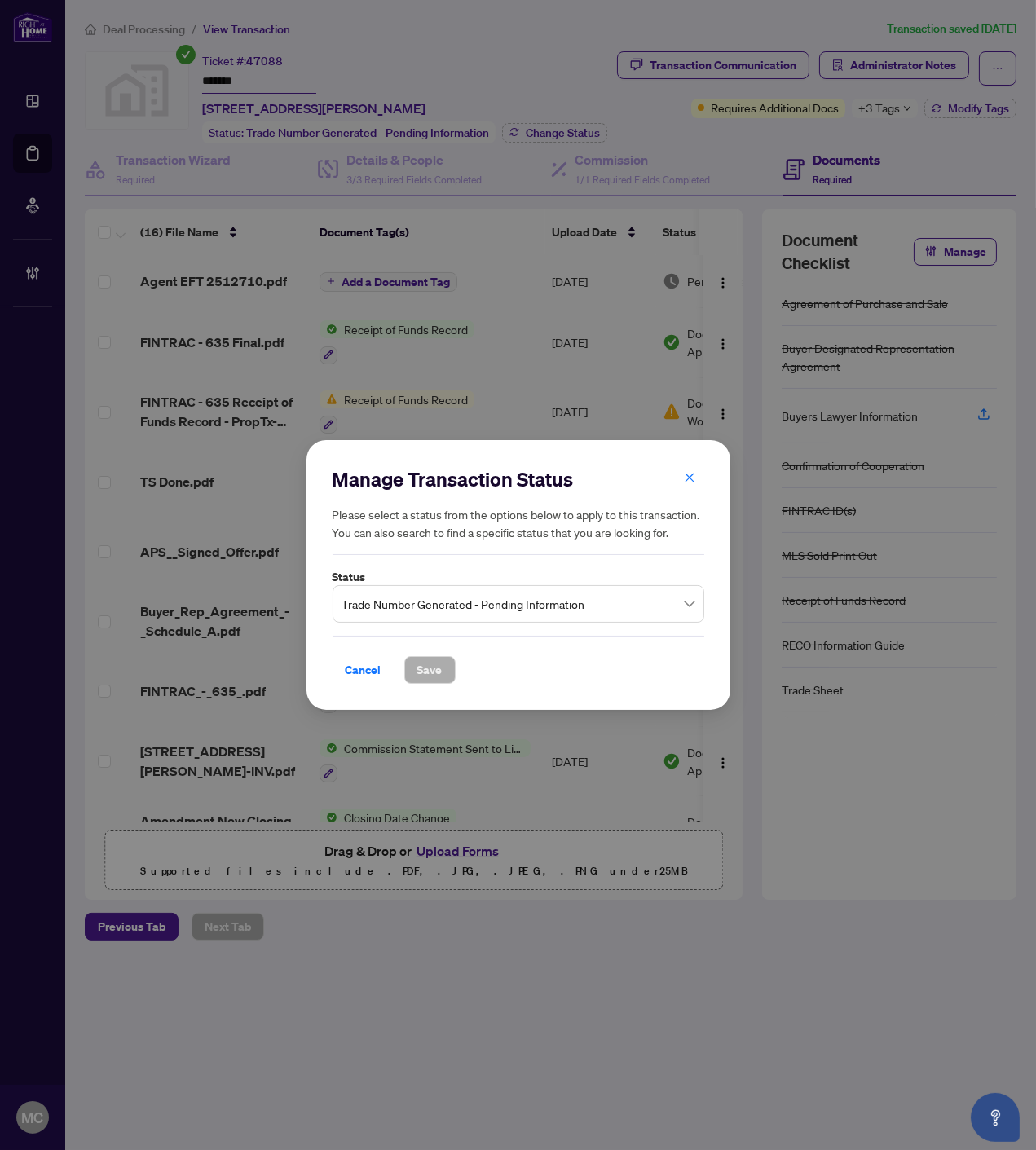
click at [420, 632] on div "Manage Transaction Status Please select a status from the options below to appl…" at bounding box center [519, 575] width 372 height 218
click at [418, 598] on span "Trade Number Generated - Pending Information" at bounding box center [518, 604] width 352 height 31
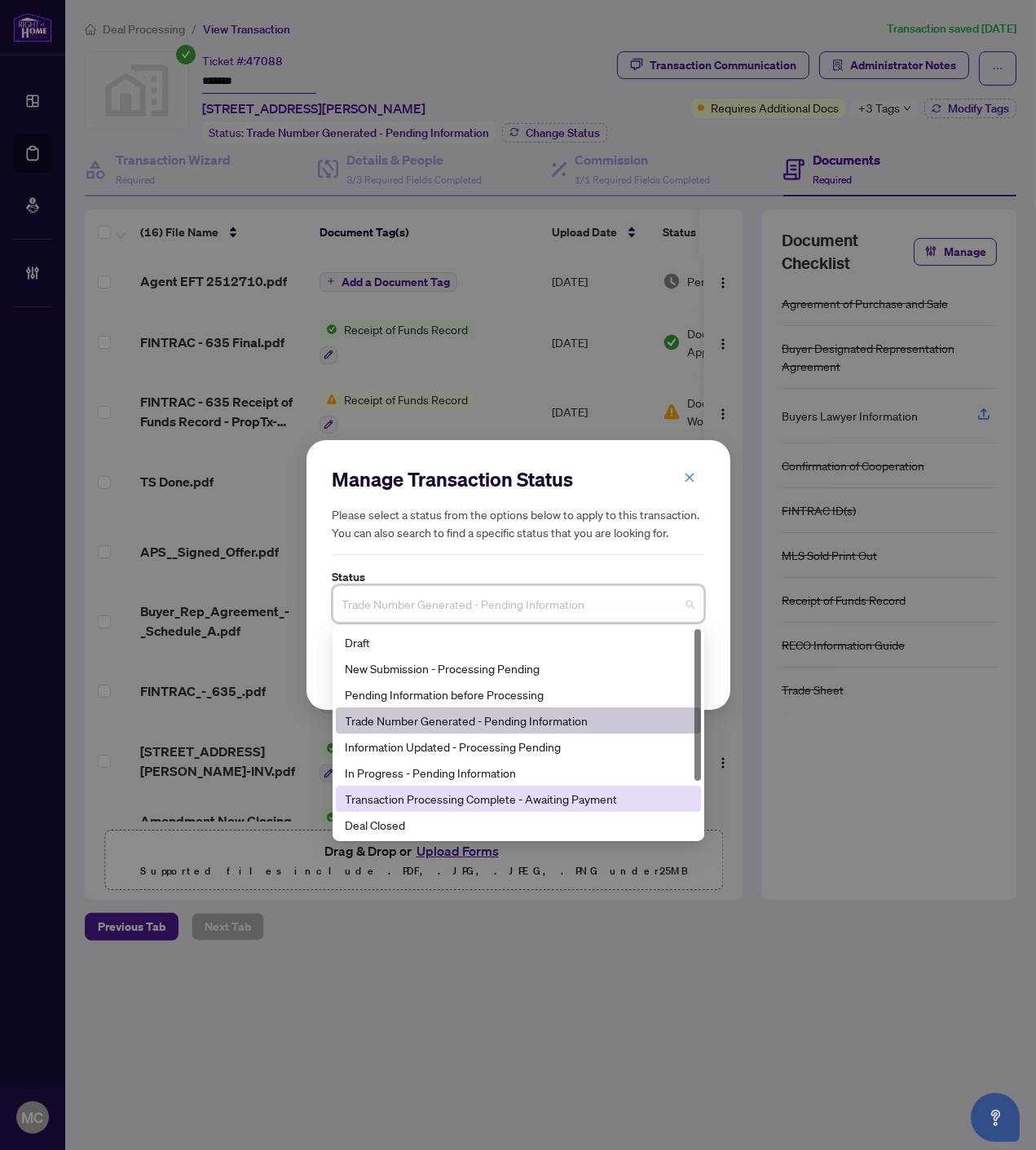
click at [415, 810] on div "Transaction Processing Complete - Awaiting Payment" at bounding box center [518, 798] width 365 height 26
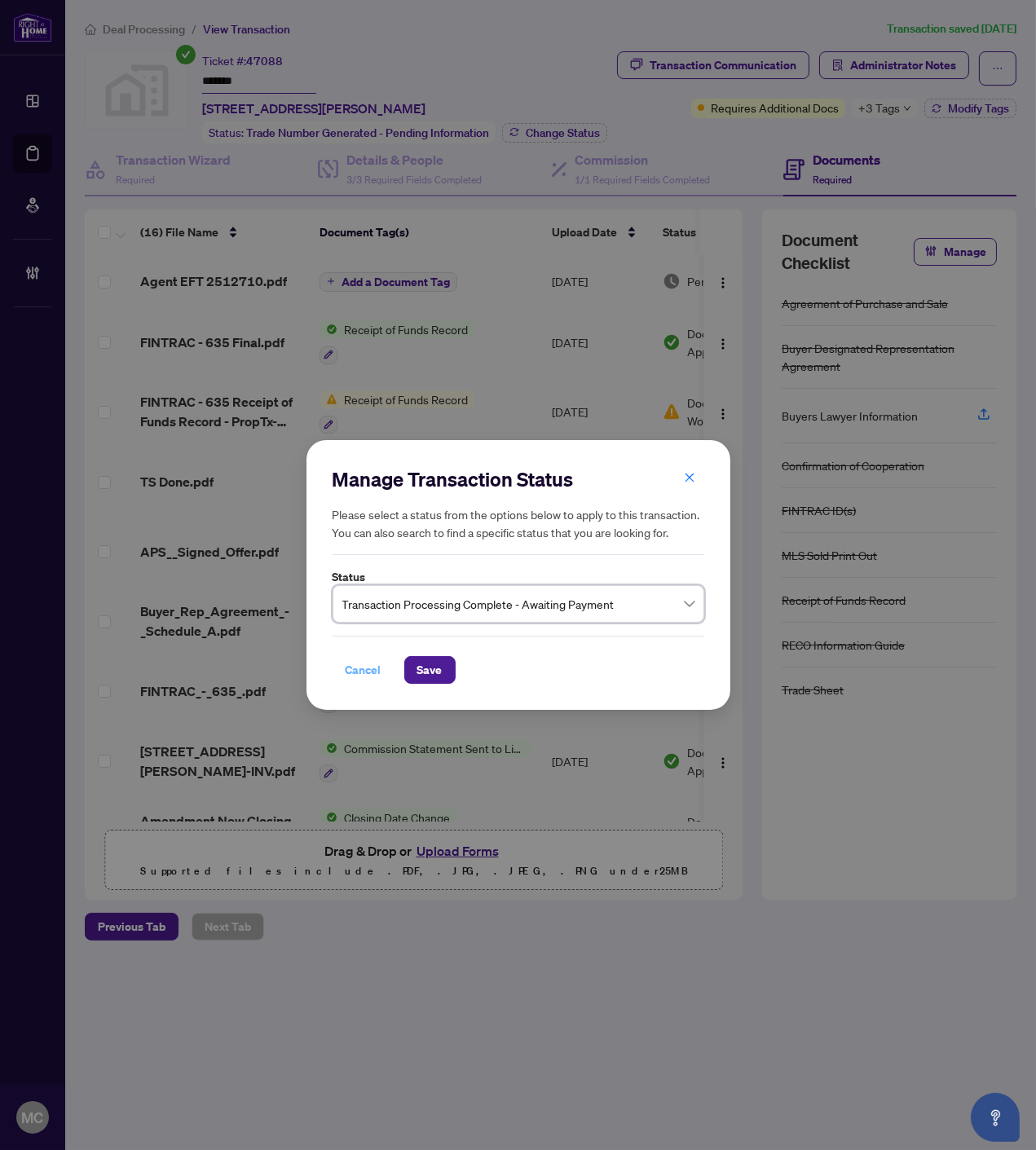
click at [378, 663] on span "Cancel" at bounding box center [363, 669] width 36 height 26
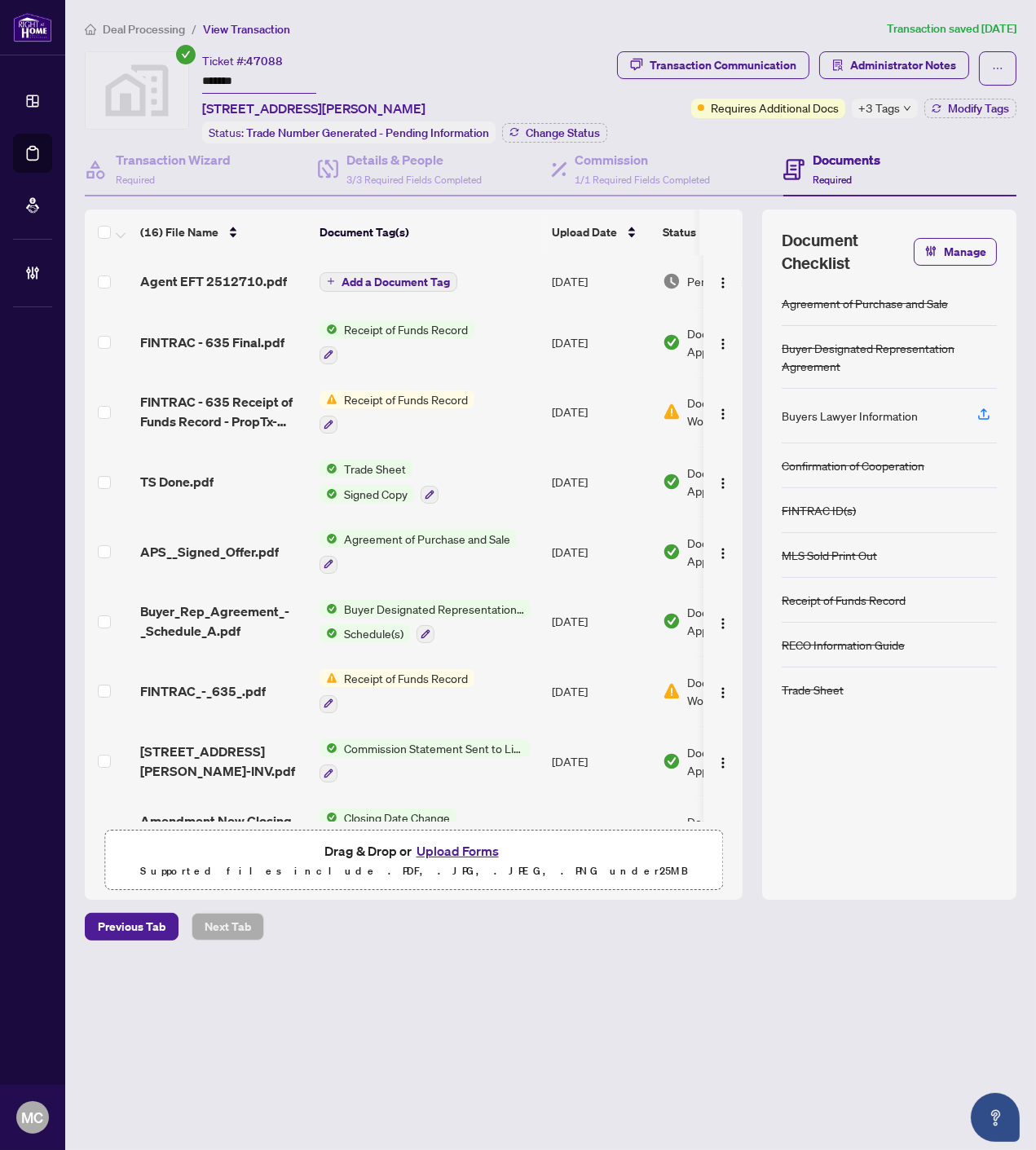
click at [222, 71] on input "*******" at bounding box center [259, 82] width 114 height 24
click at [573, 125] on button "Change Status" at bounding box center [555, 132] width 105 height 20
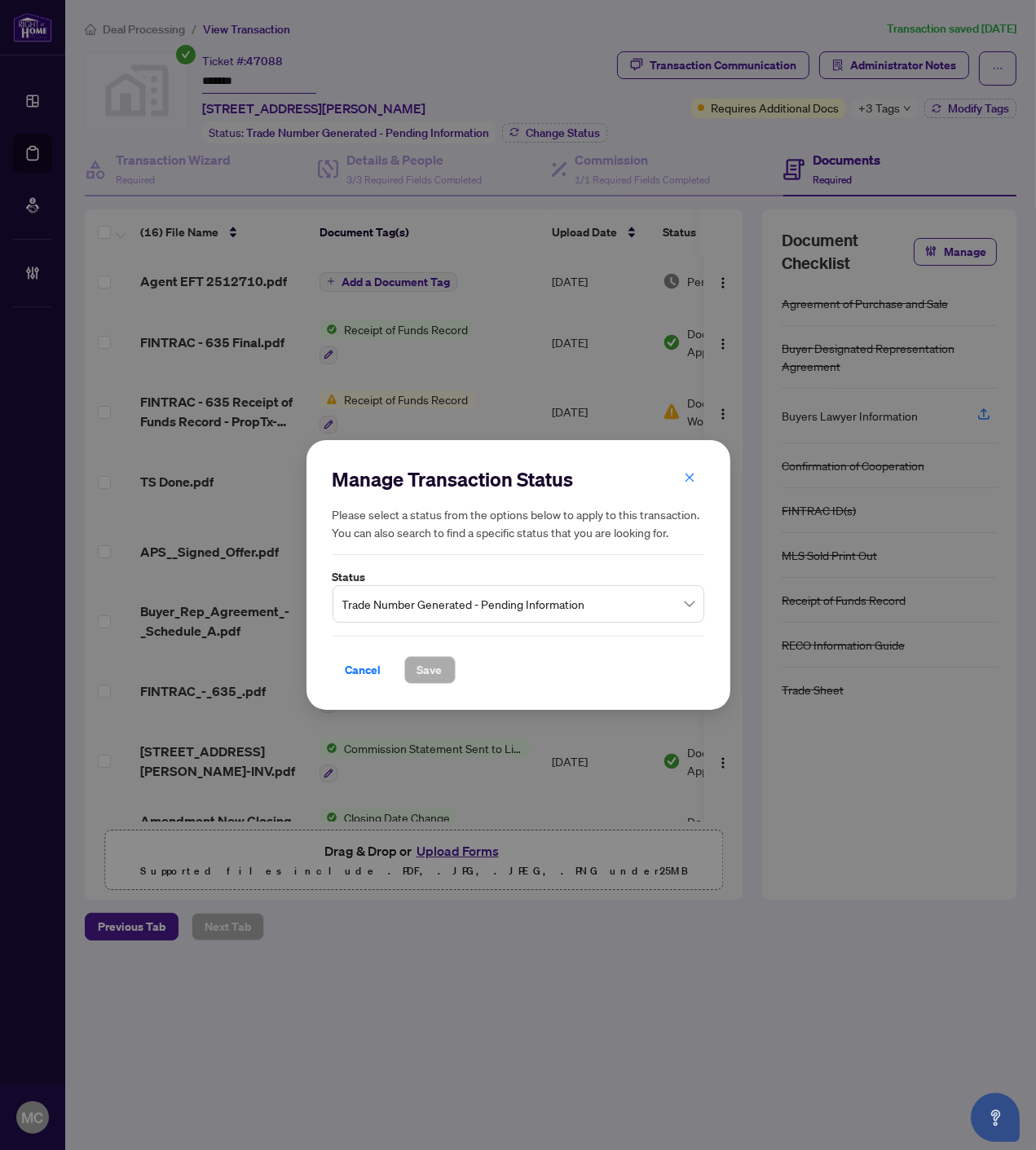
click at [542, 606] on span "Trade Number Generated - Pending Information" at bounding box center [518, 604] width 352 height 31
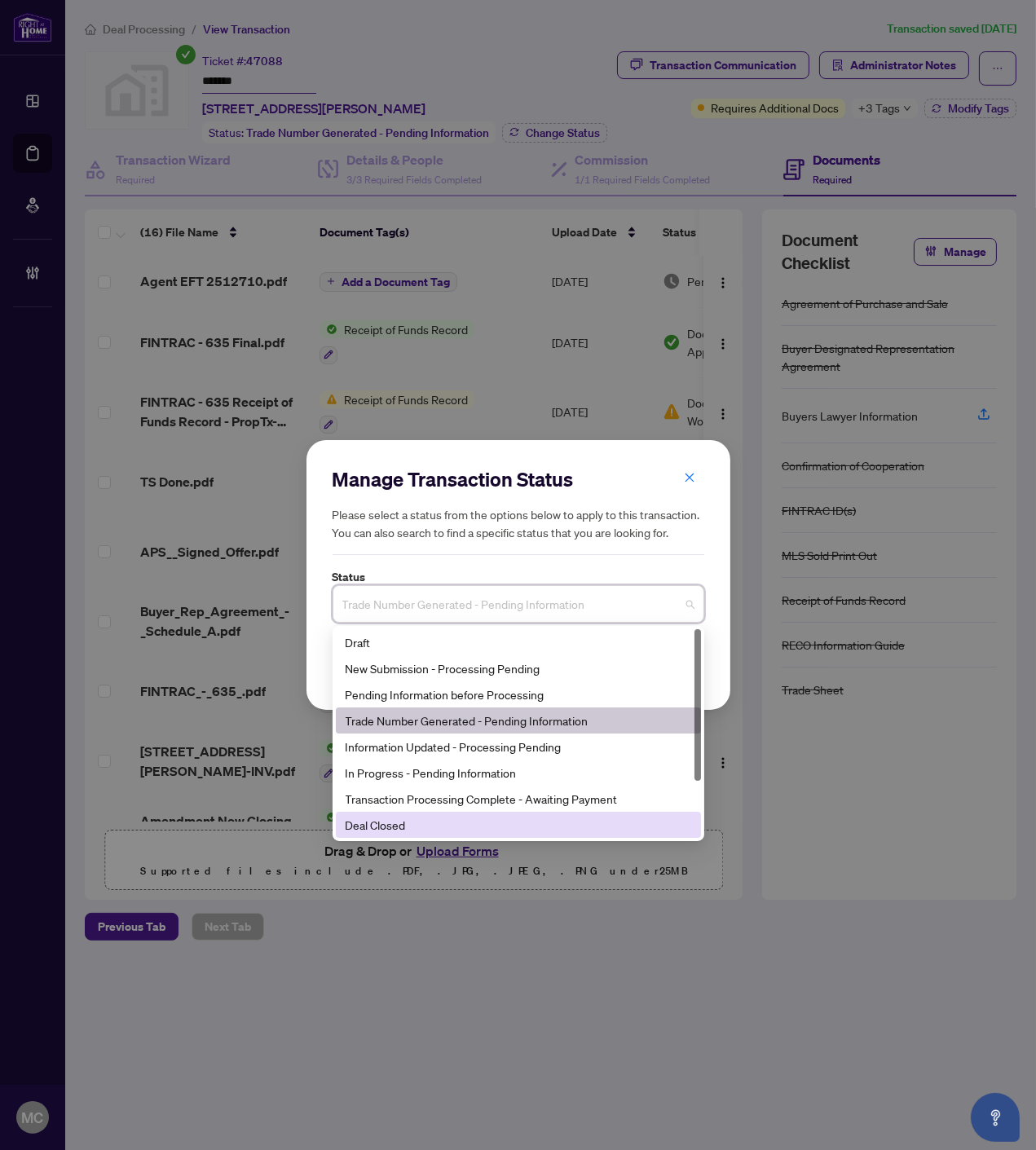
click at [453, 823] on div "Deal Closed" at bounding box center [518, 825] width 346 height 18
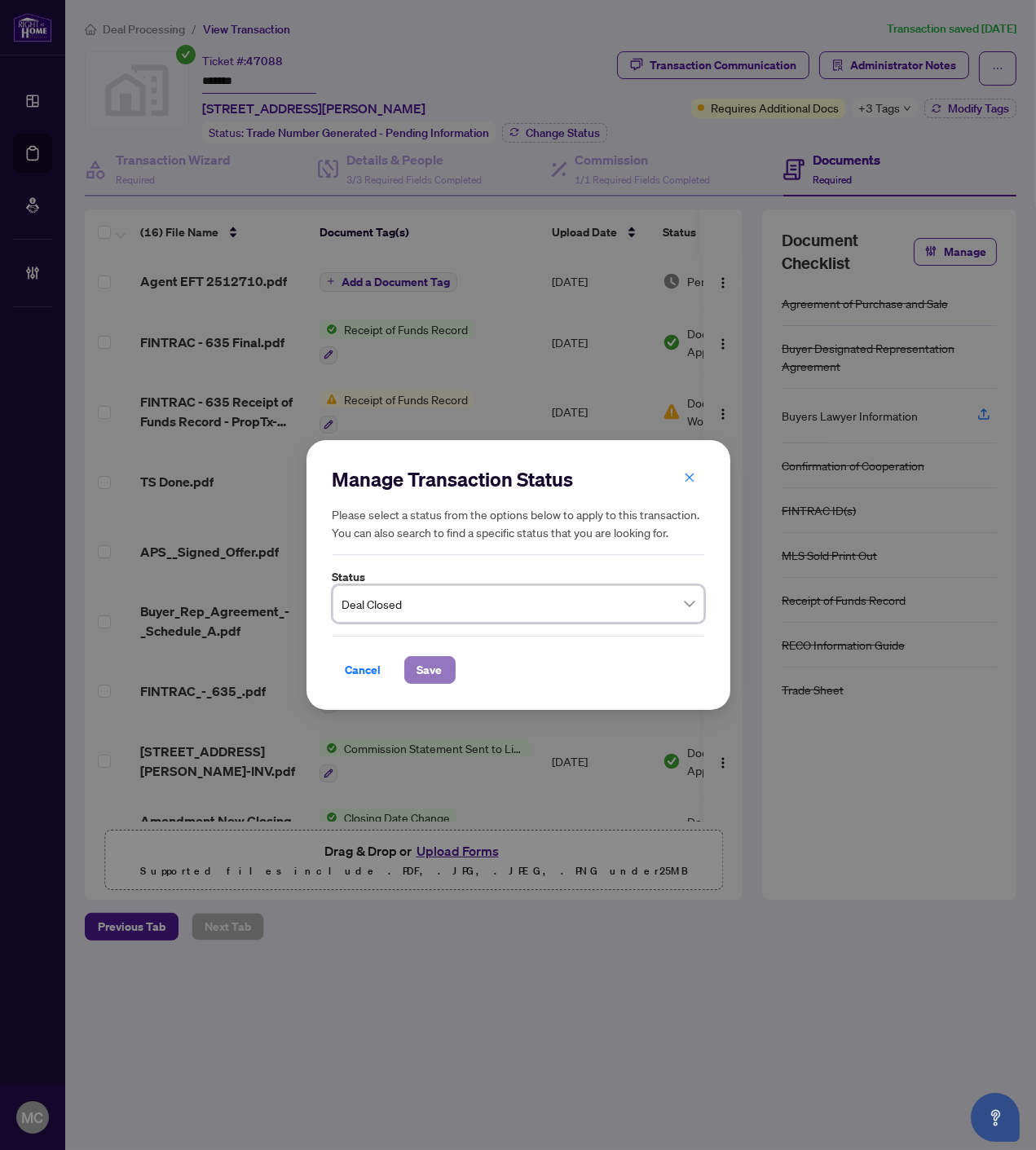
click at [419, 664] on span "Save" at bounding box center [430, 669] width 25 height 26
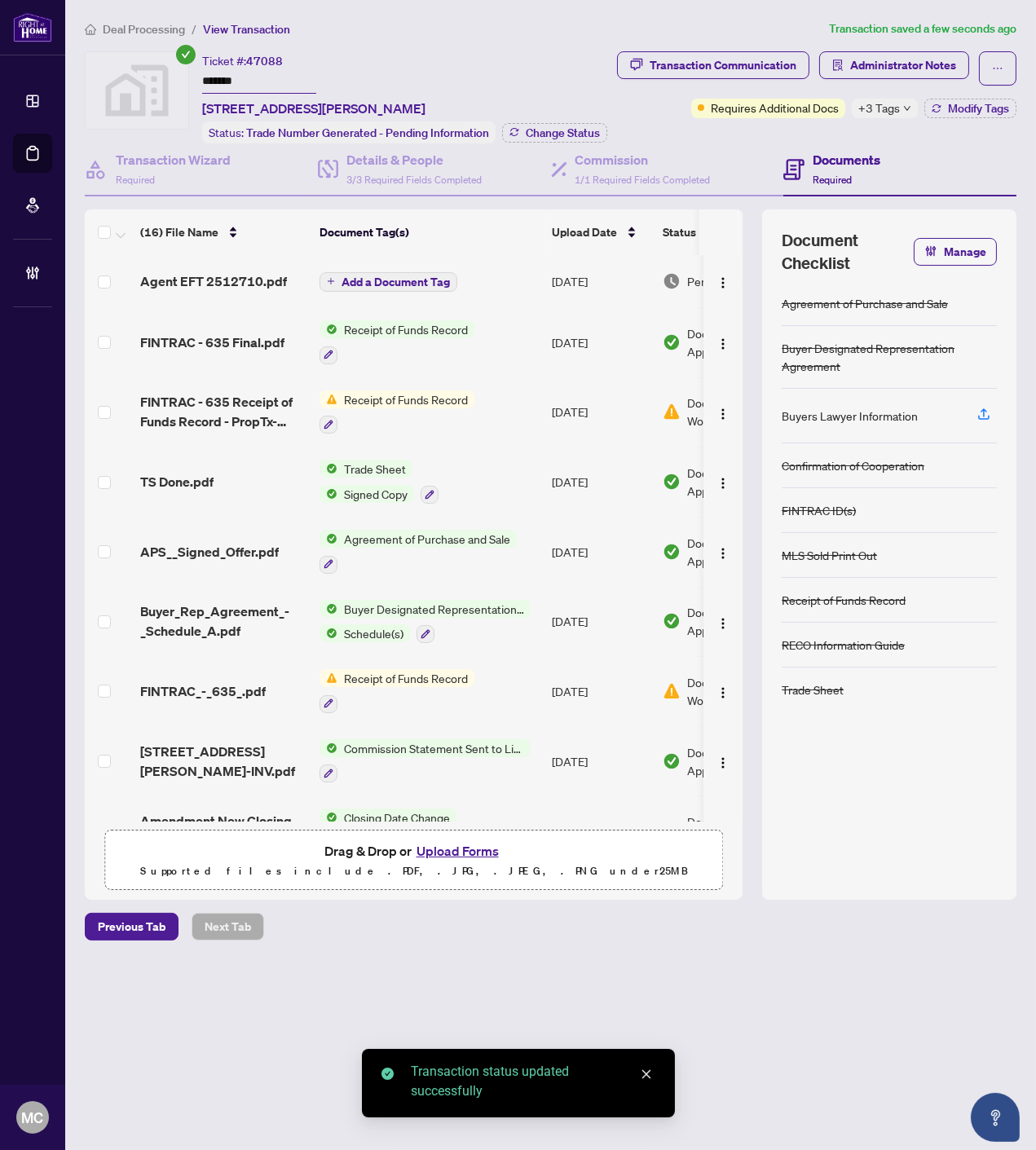
click at [892, 107] on span "+3 Tags" at bounding box center [878, 108] width 42 height 19
click at [535, 44] on div "Deal Processing / View Transaction Transaction saved a few seconds ago Ticket #…" at bounding box center [550, 480] width 944 height 921
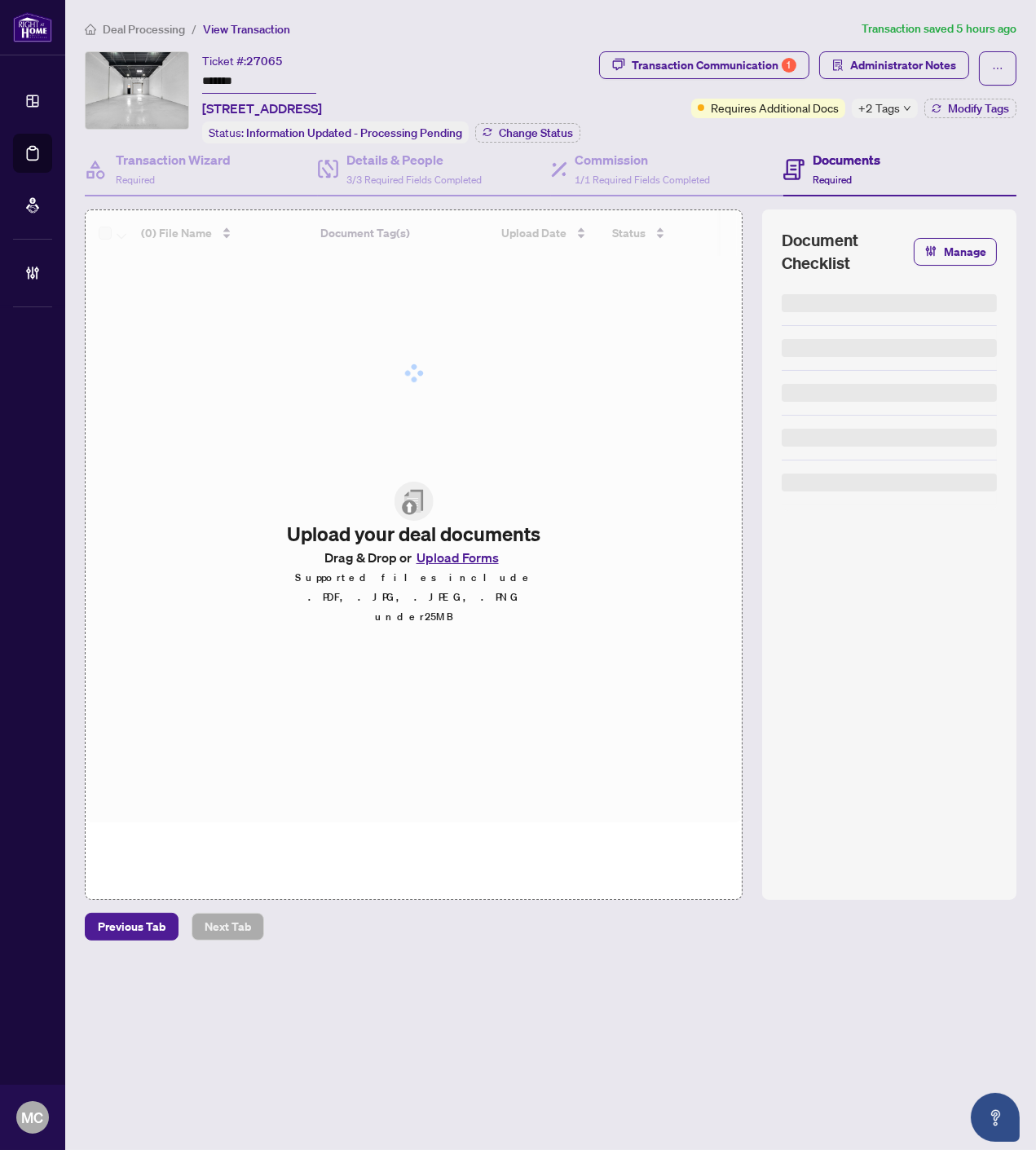
click at [214, 80] on input "*******" at bounding box center [259, 82] width 114 height 24
drag, startPoint x: 217, startPoint y: 80, endPoint x: 262, endPoint y: 80, distance: 45.0
click at [220, 80] on input "*******" at bounding box center [259, 82] width 114 height 24
click at [903, 104] on icon "down" at bounding box center [907, 109] width 8 height 8
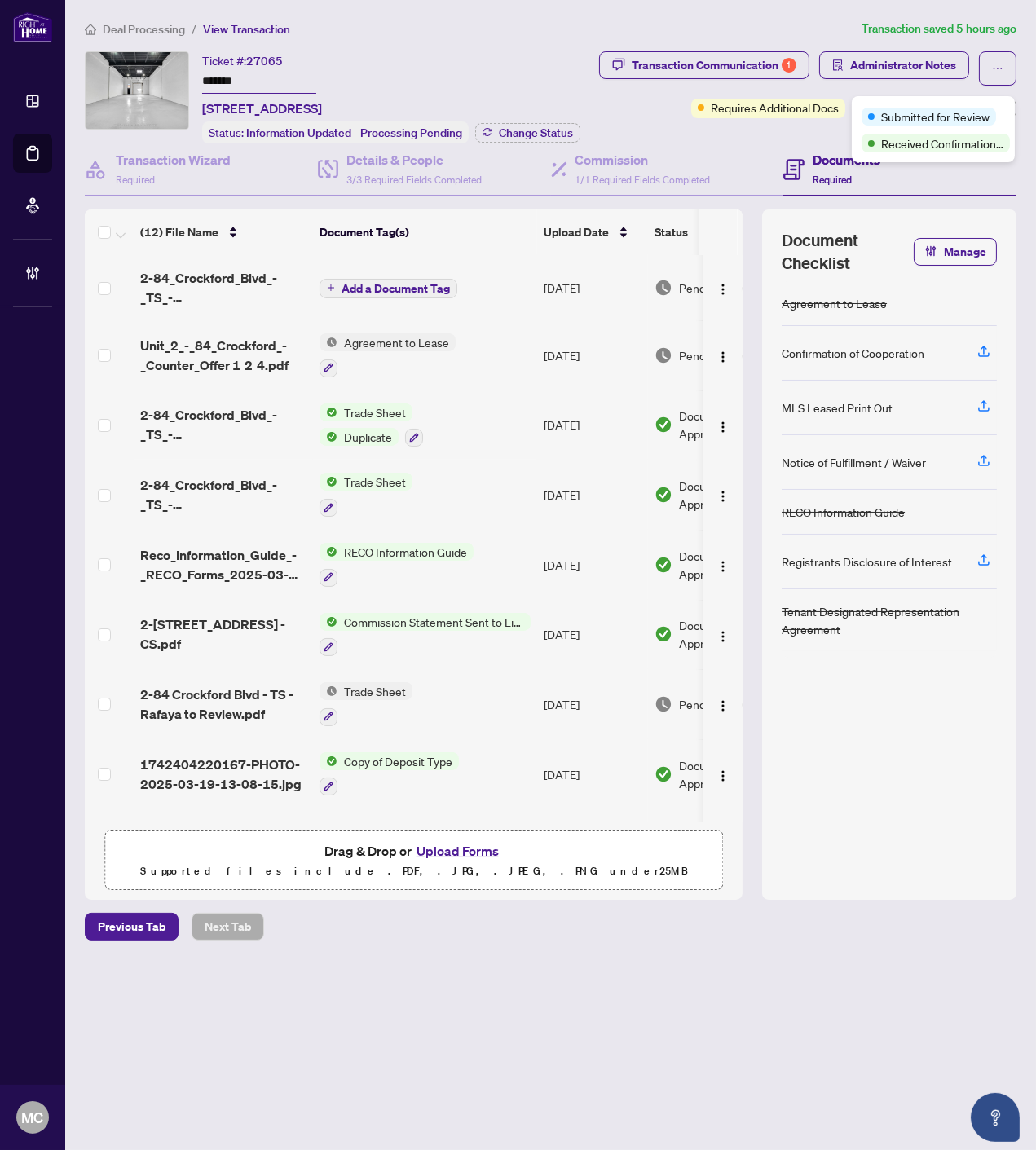
click at [533, 77] on div "Ticket #: 27065 ******* [STREET_ADDRESS] Status: Information Updated - Processi…" at bounding box center [391, 97] width 378 height 92
click at [943, 99] on button "Modify Tags" at bounding box center [970, 108] width 92 height 20
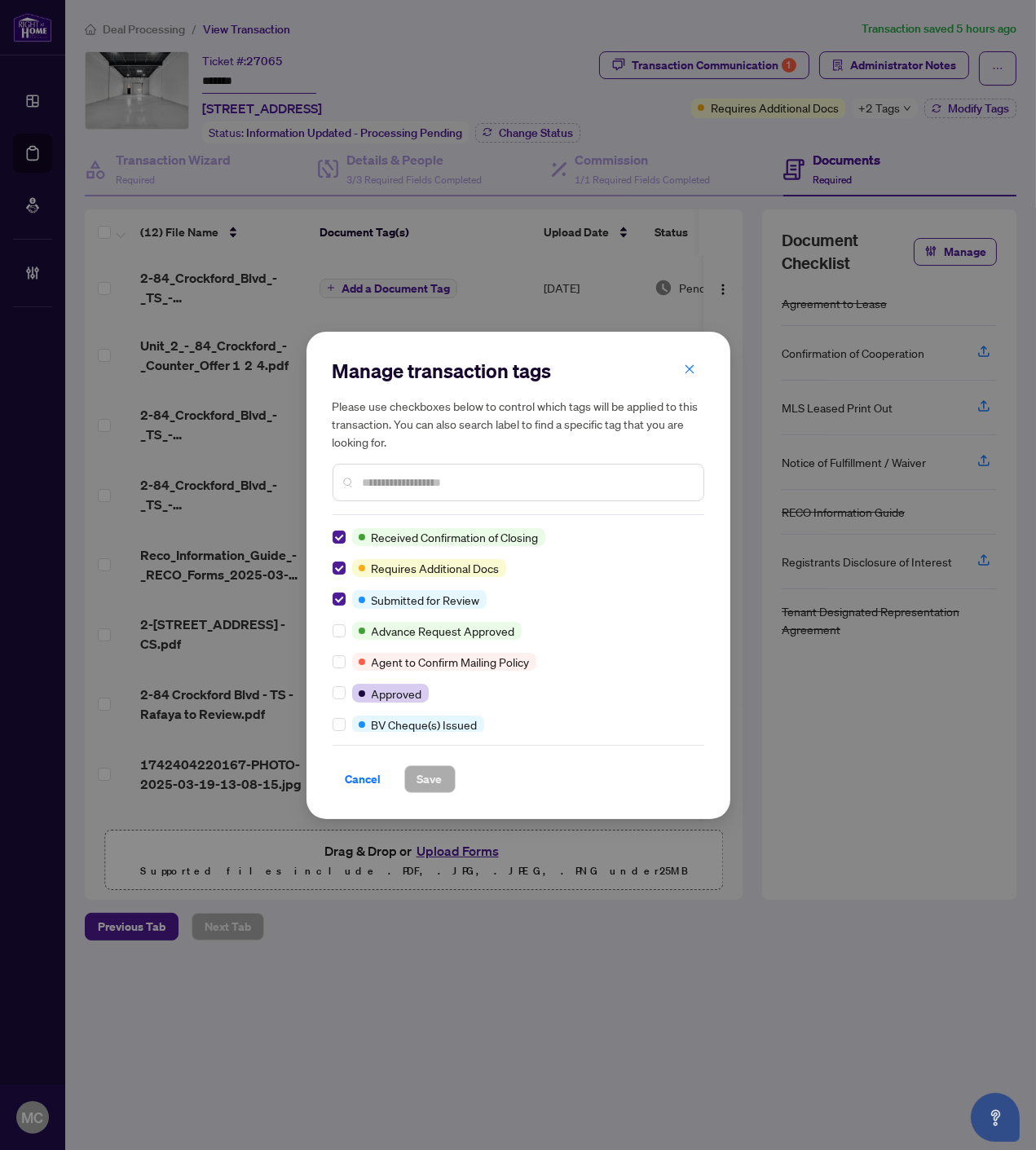
click at [330, 538] on div "Manage transaction tags Please use checkboxes below to control which tags will …" at bounding box center [518, 576] width 424 height 488
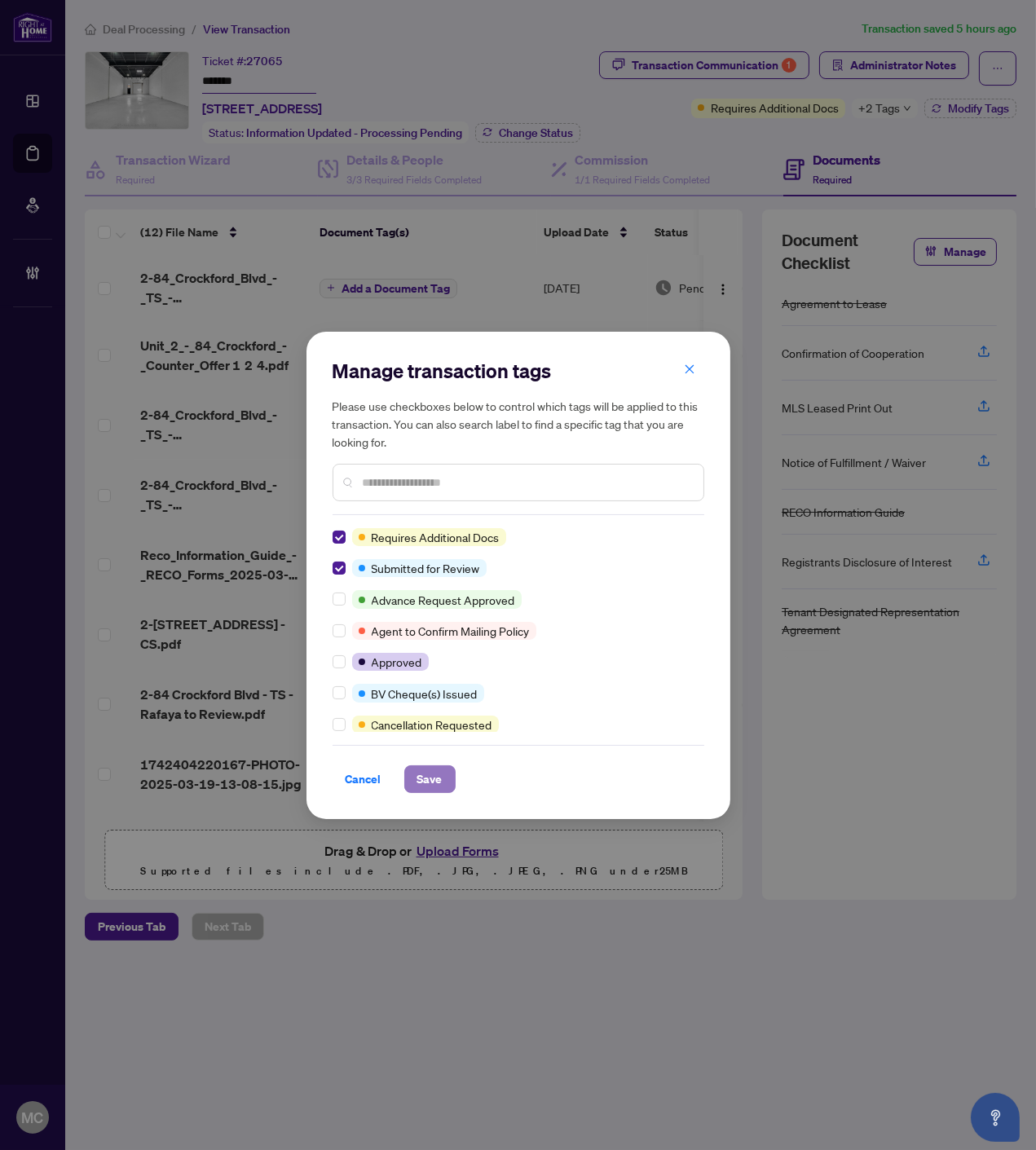
click at [450, 788] on button "Save" at bounding box center [430, 779] width 51 height 28
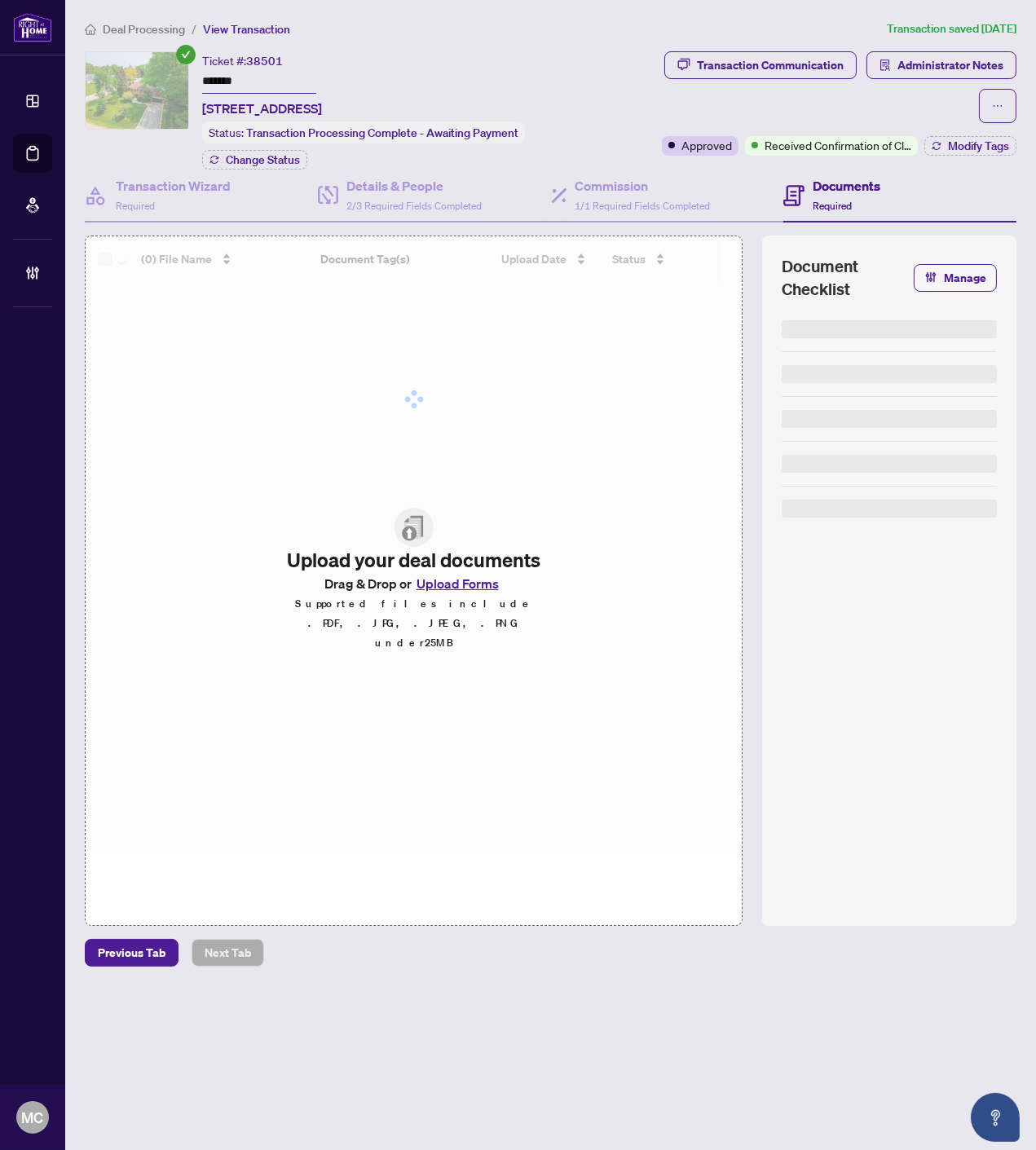
click at [217, 74] on input "*******" at bounding box center [259, 82] width 114 height 24
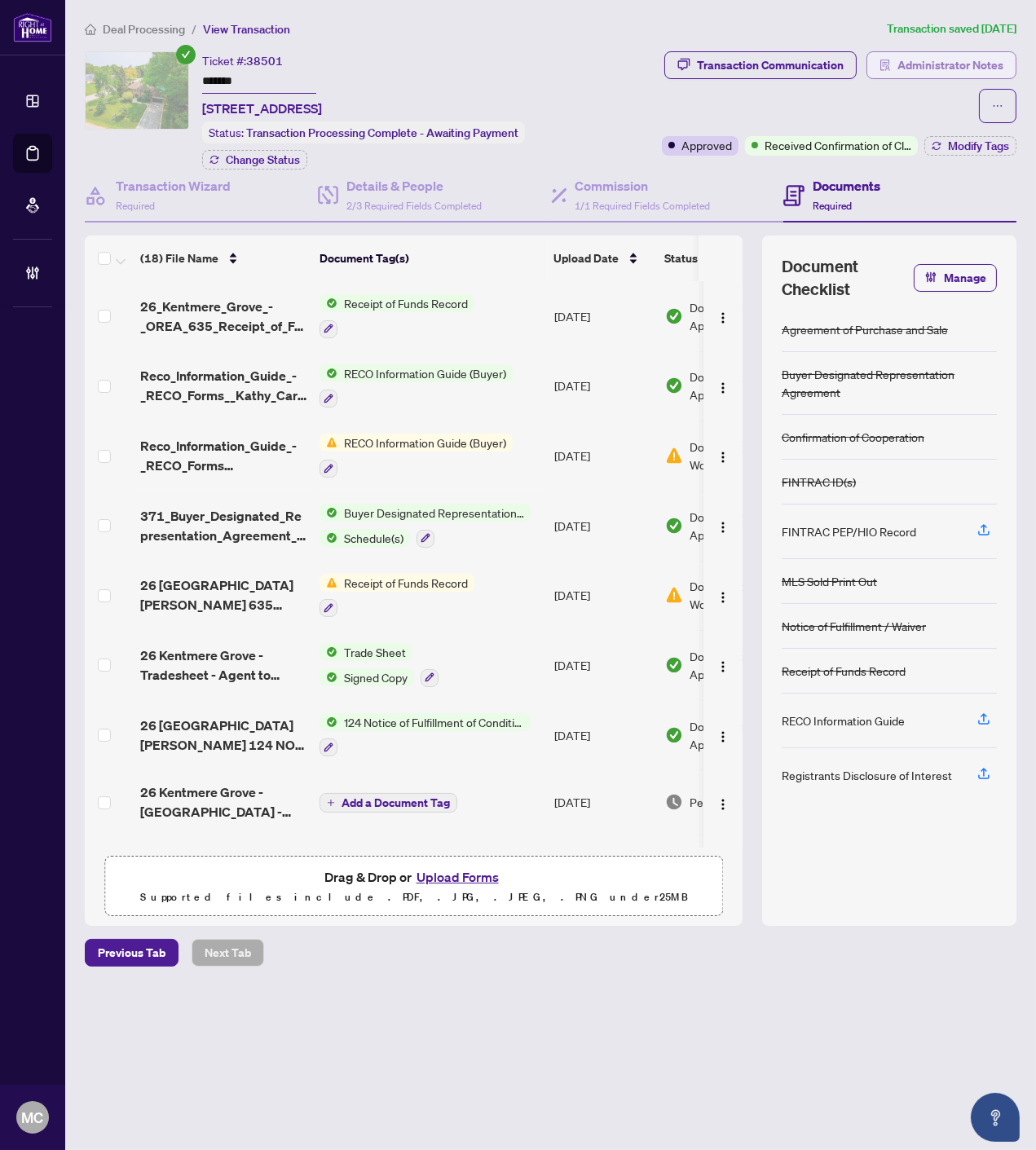
click at [921, 53] on span "Administrator Notes" at bounding box center [949, 65] width 106 height 26
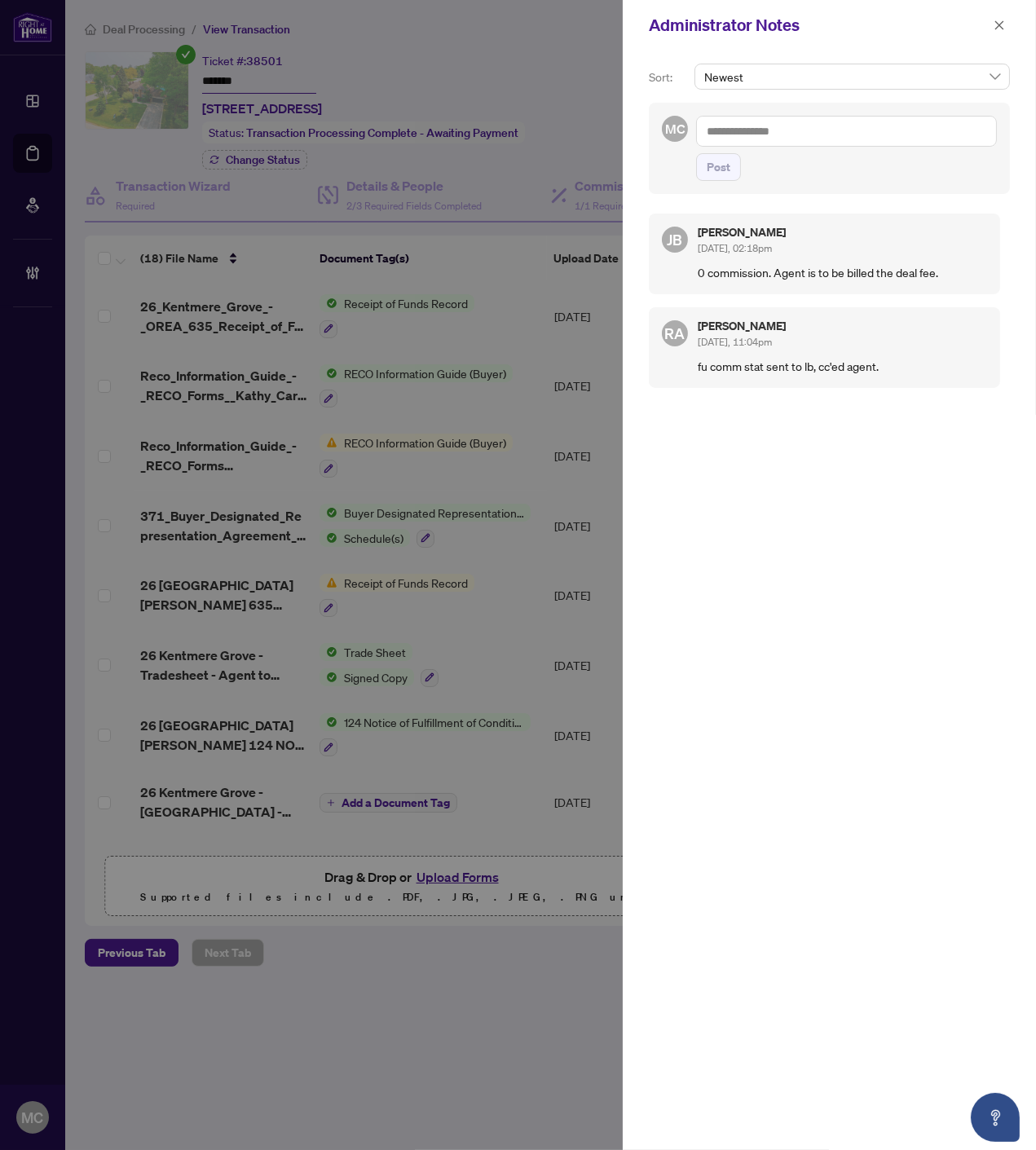
click at [551, 320] on div at bounding box center [518, 575] width 1036 height 1150
click at [998, 22] on icon "close" at bounding box center [999, 25] width 11 height 11
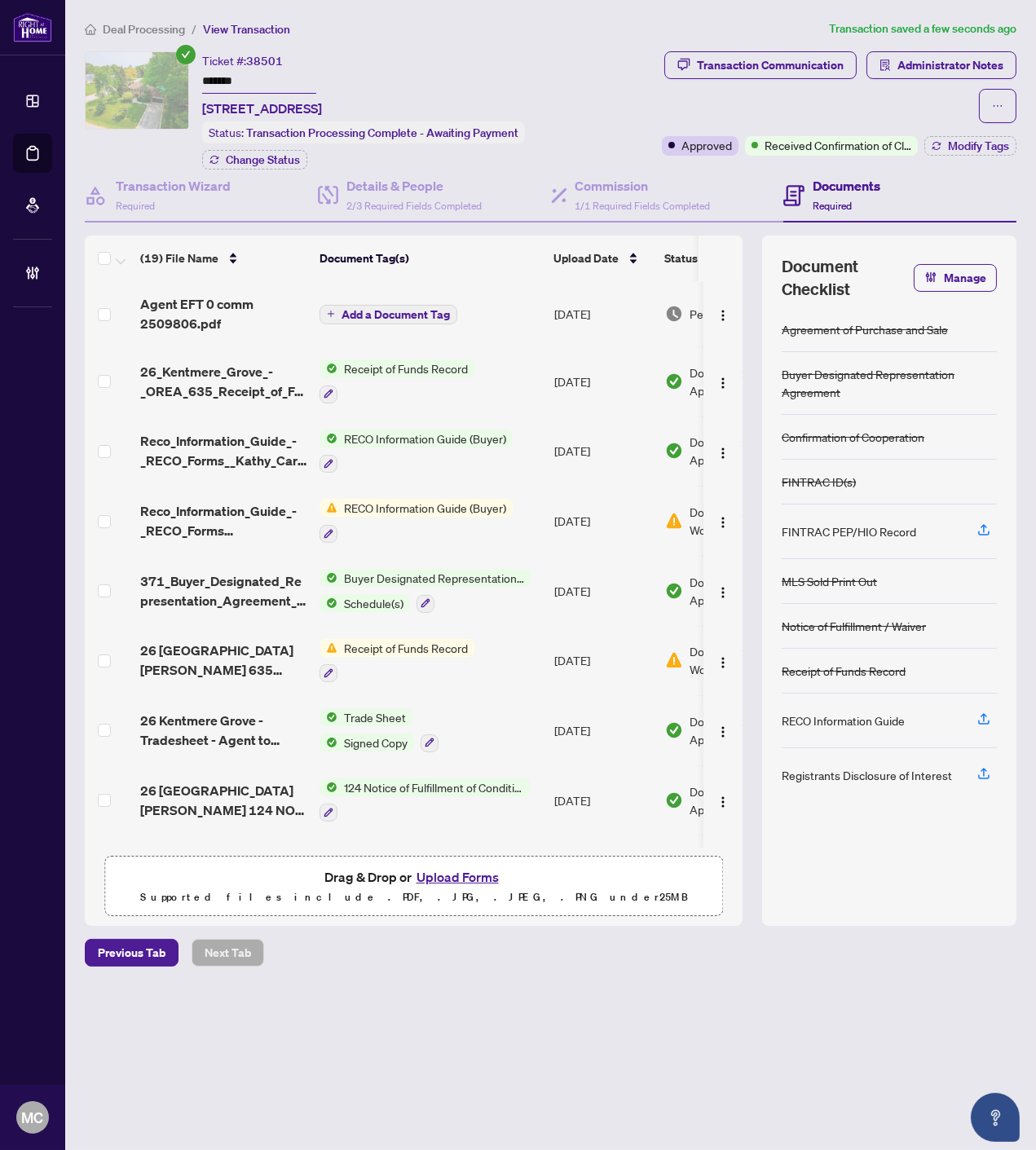
click at [402, 310] on span "Add a Document Tag" at bounding box center [396, 314] width 109 height 11
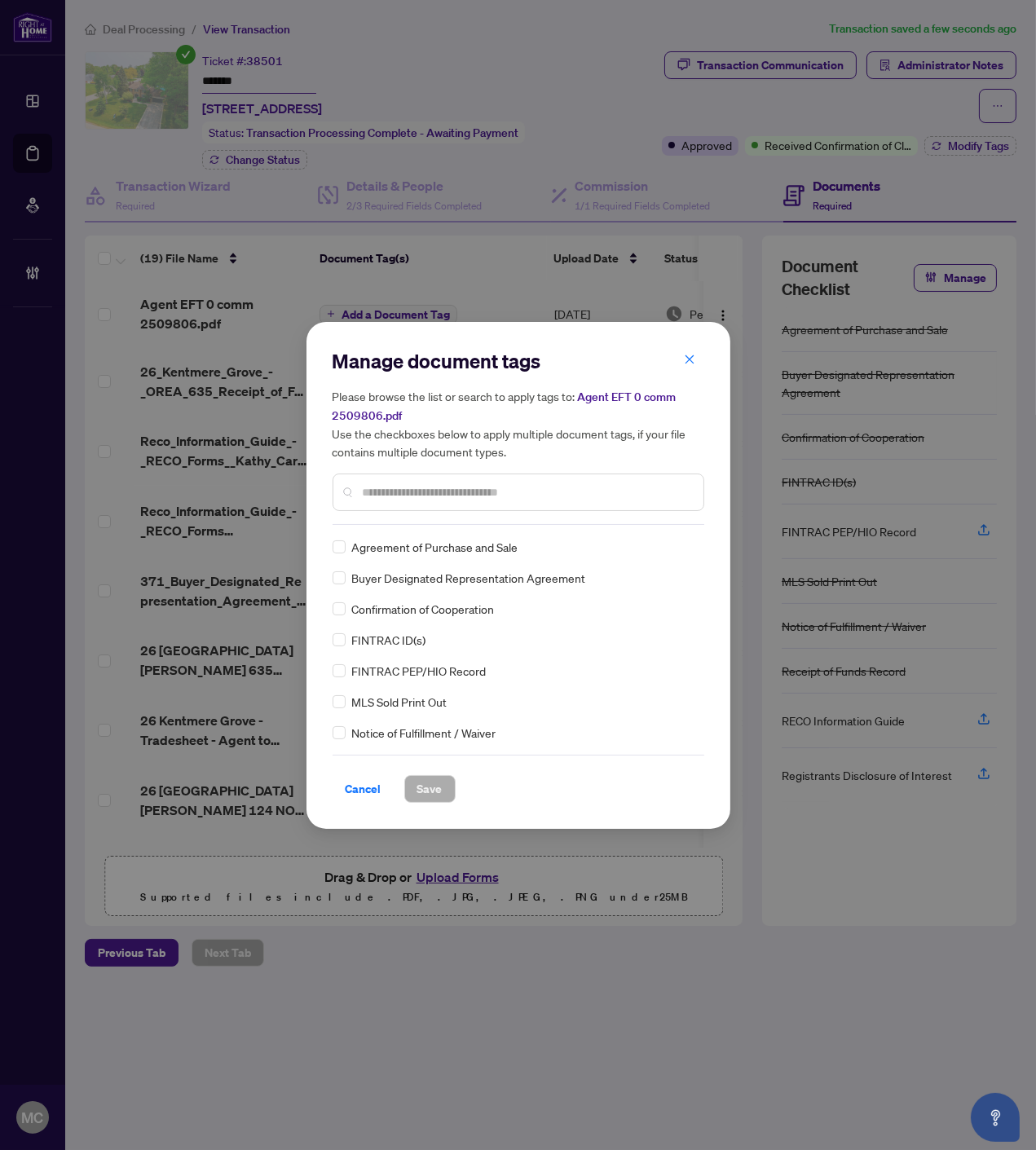
click at [546, 498] on input "text" at bounding box center [526, 492] width 328 height 18
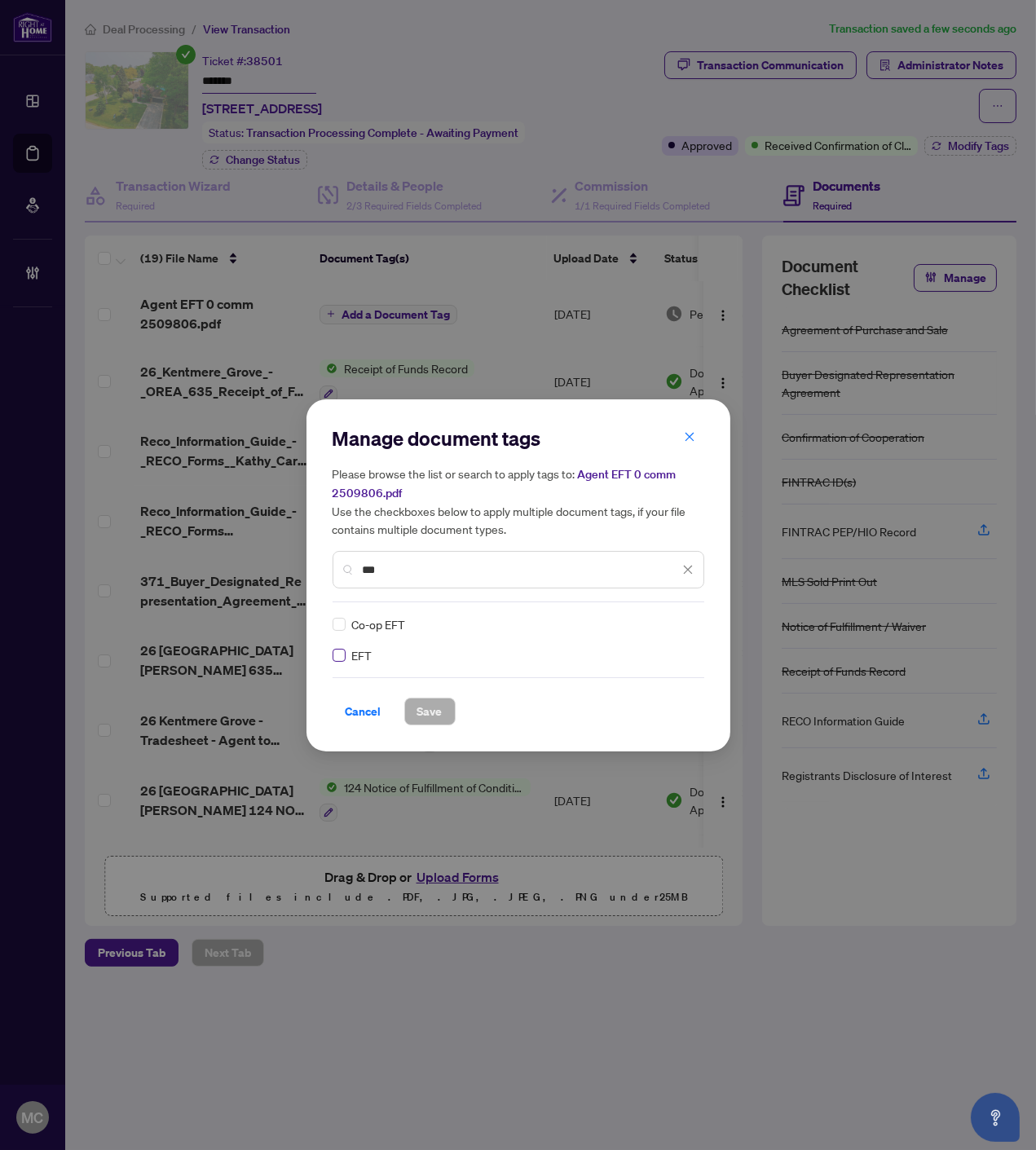
type input "***"
click at [670, 622] on img at bounding box center [670, 623] width 16 height 16
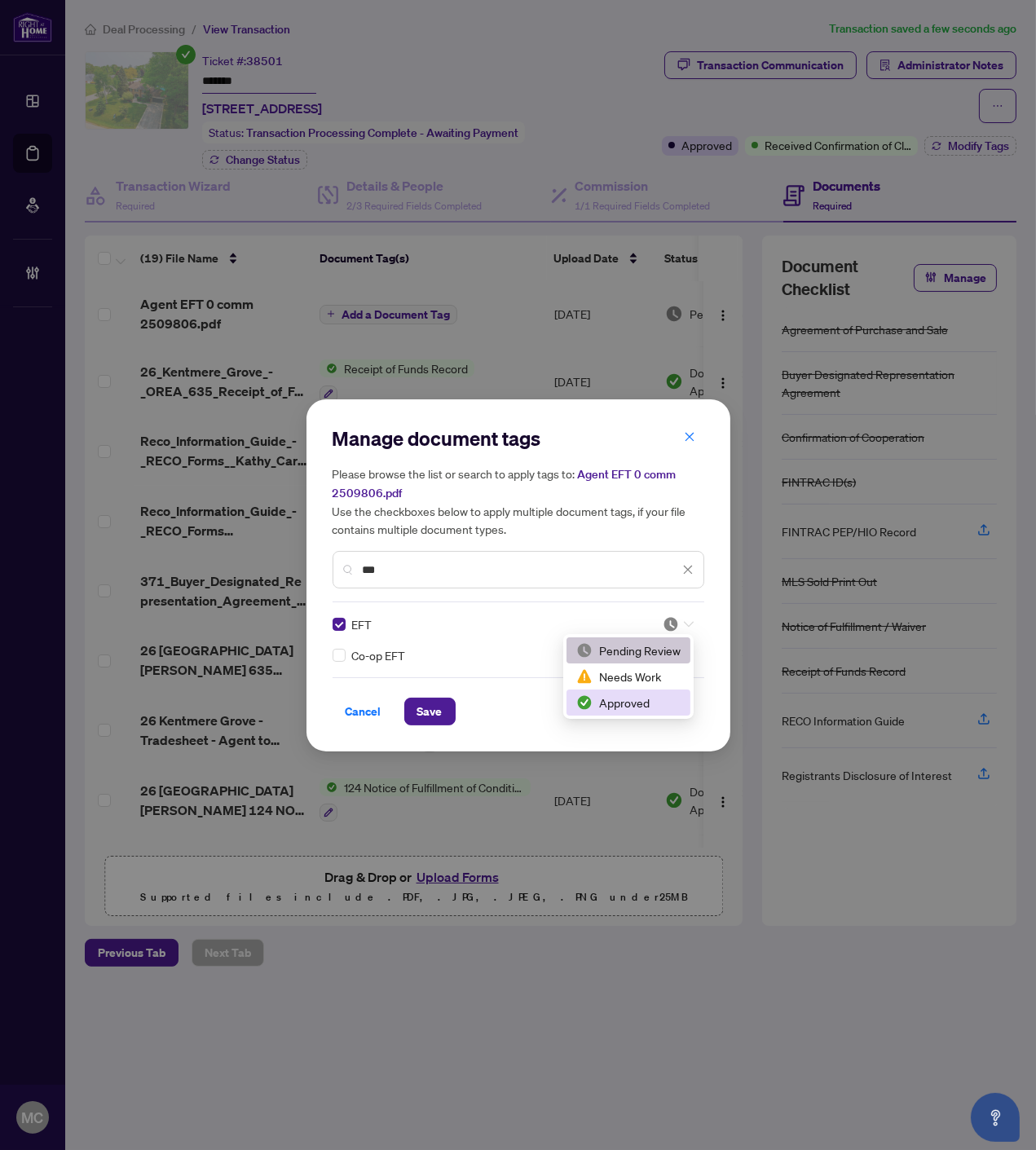
click at [620, 696] on div "Approved" at bounding box center [628, 702] width 104 height 18
drag, startPoint x: 425, startPoint y: 707, endPoint x: 339, endPoint y: 726, distance: 88.1
click at [422, 710] on span "Save" at bounding box center [430, 711] width 25 height 26
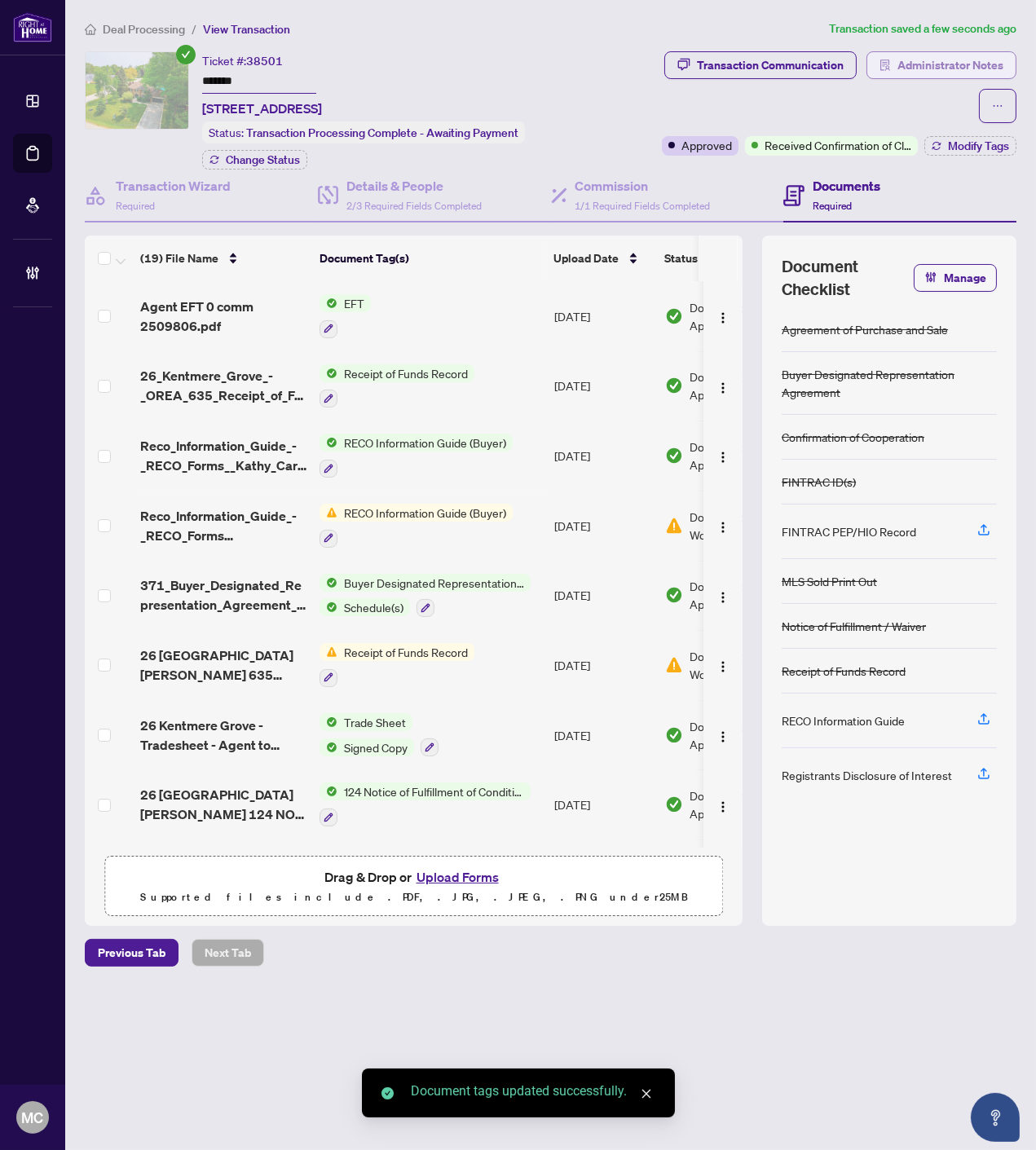
click at [947, 54] on span "Administrator Notes" at bounding box center [949, 65] width 106 height 26
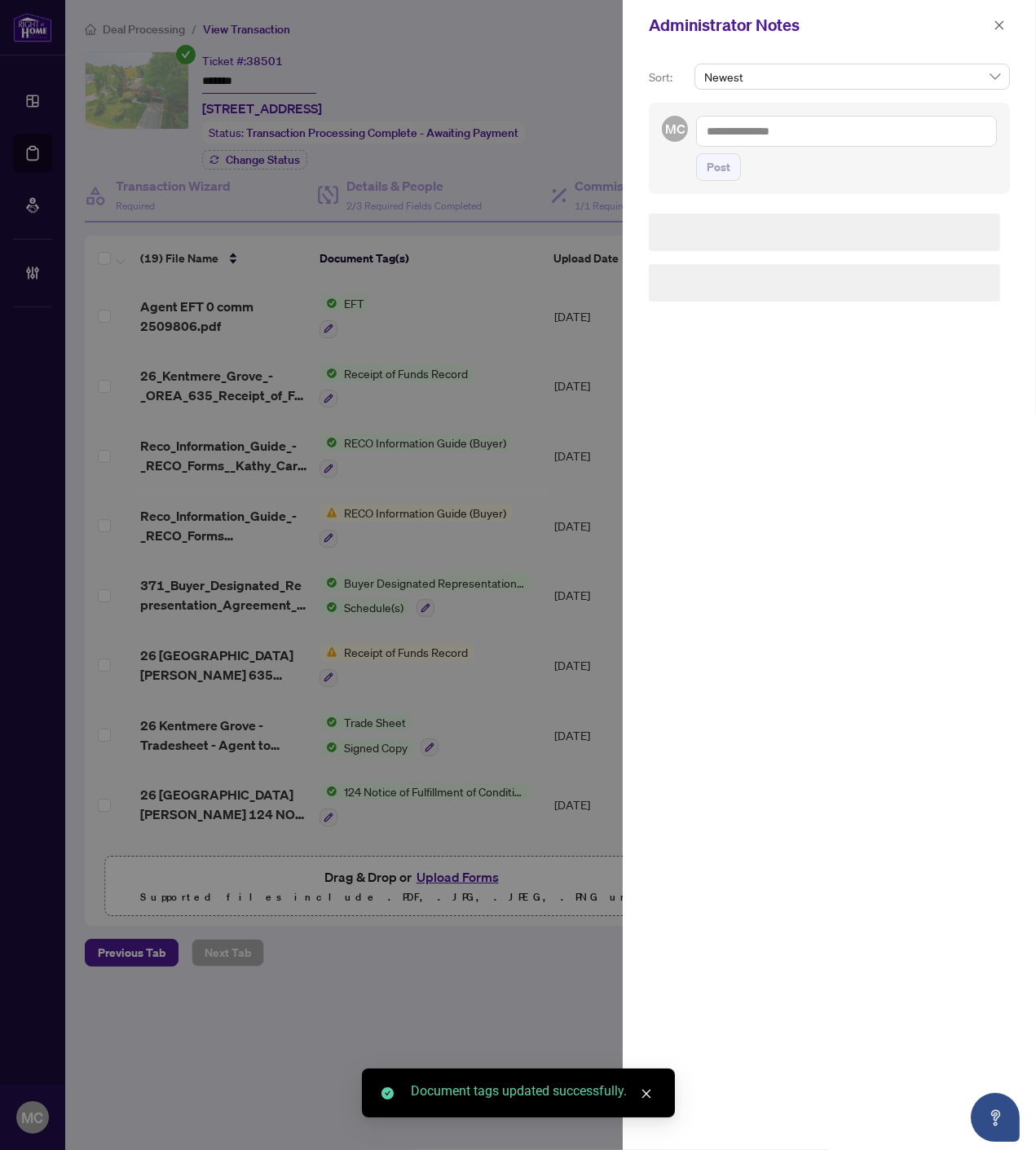
click at [922, 140] on textarea at bounding box center [846, 131] width 301 height 31
paste textarea "**********"
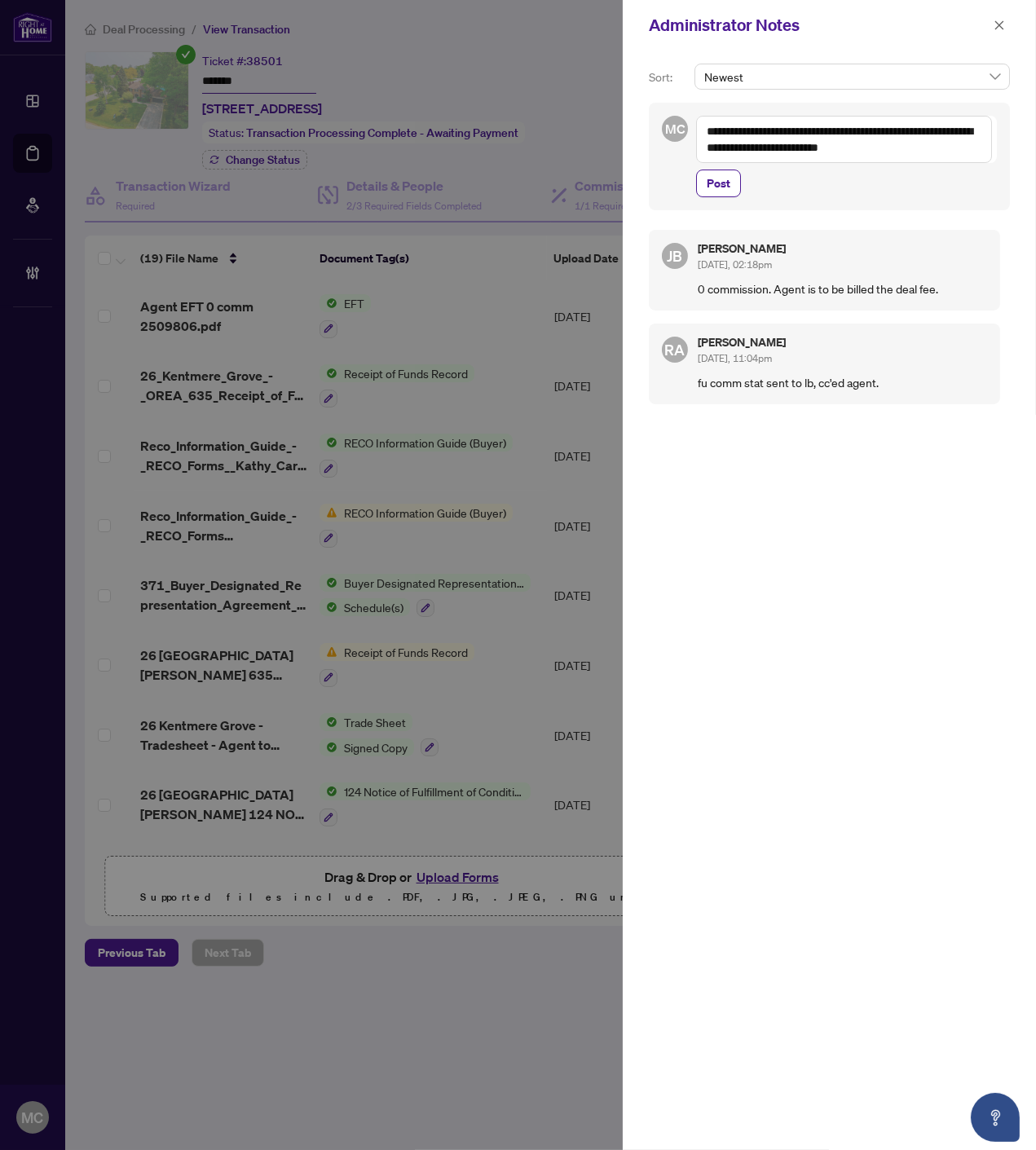
click at [857, 150] on textarea "**********" at bounding box center [843, 139] width 296 height 48
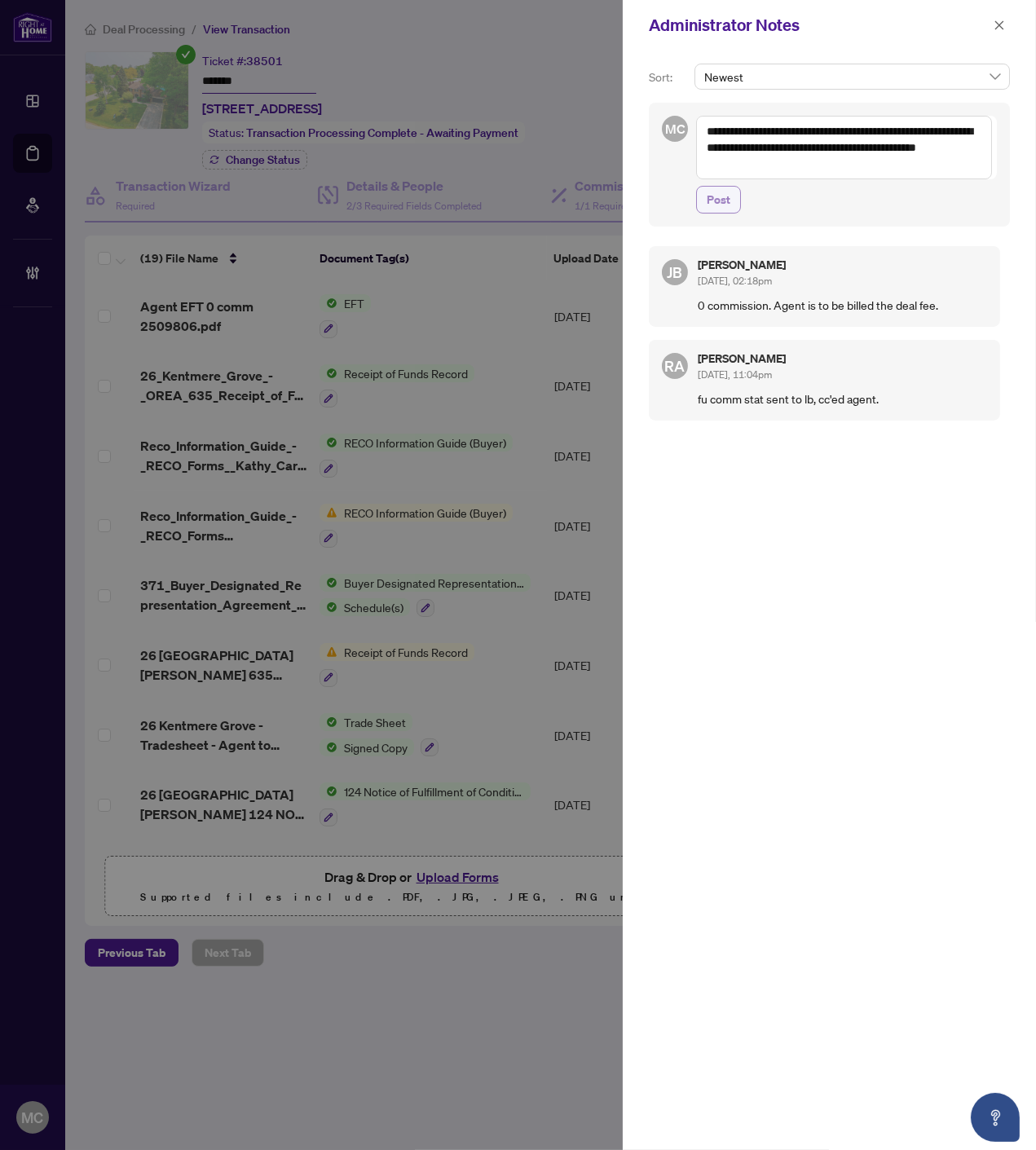
type textarea "**********"
click at [723, 200] on span "Post" at bounding box center [718, 200] width 24 height 26
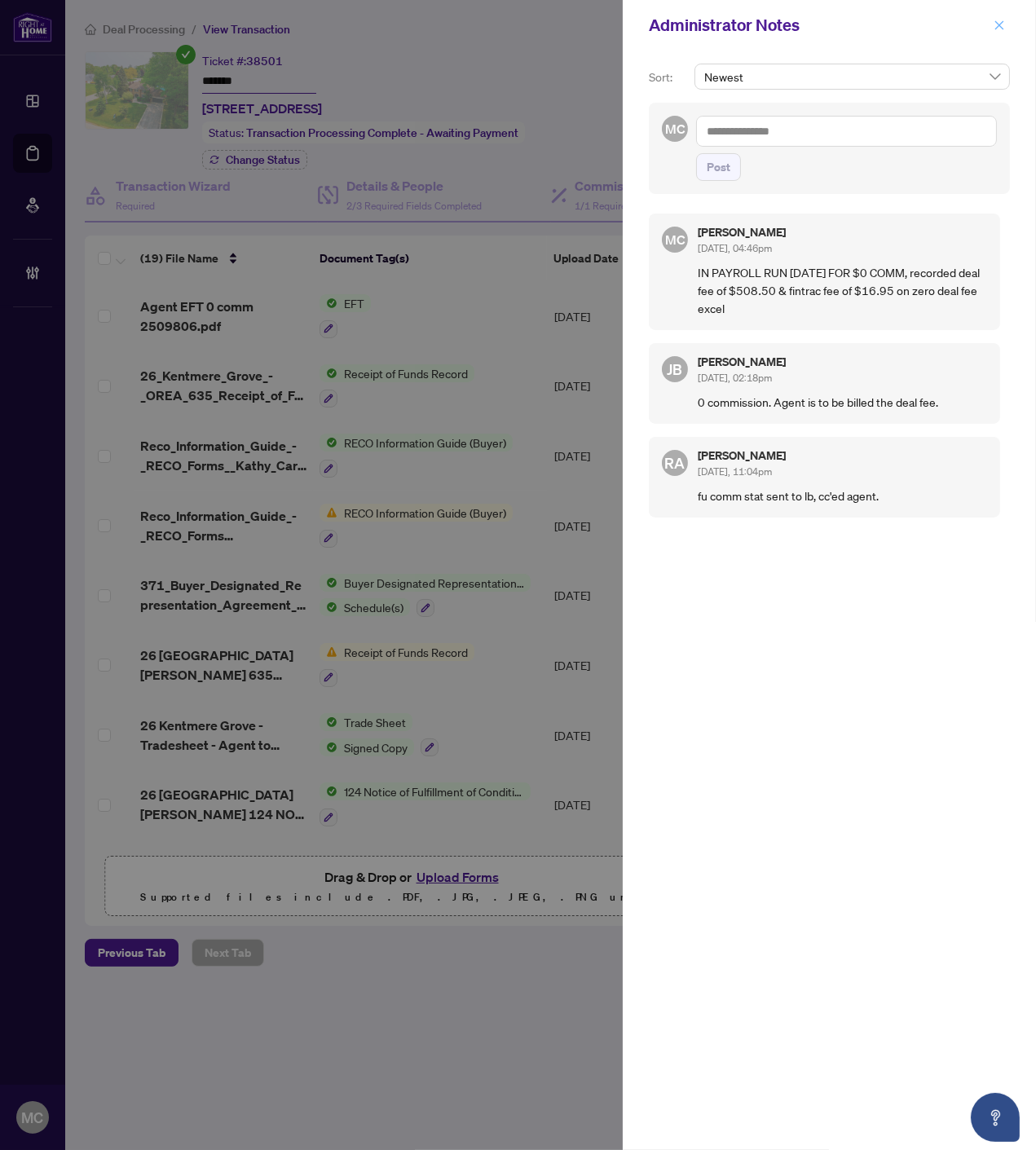
click at [998, 17] on span "button" at bounding box center [999, 25] width 11 height 26
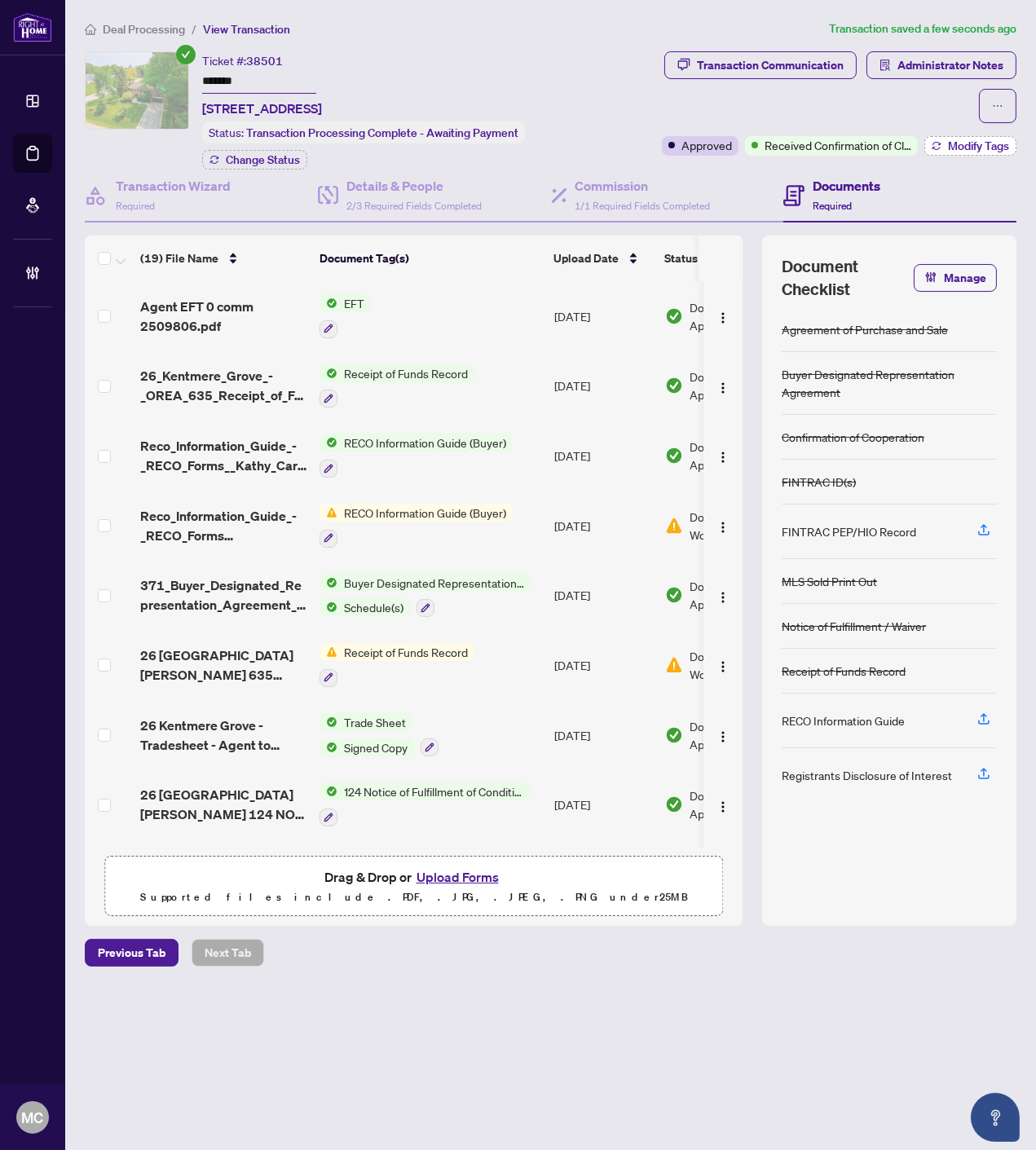
click at [962, 147] on span "Modify Tags" at bounding box center [978, 145] width 61 height 11
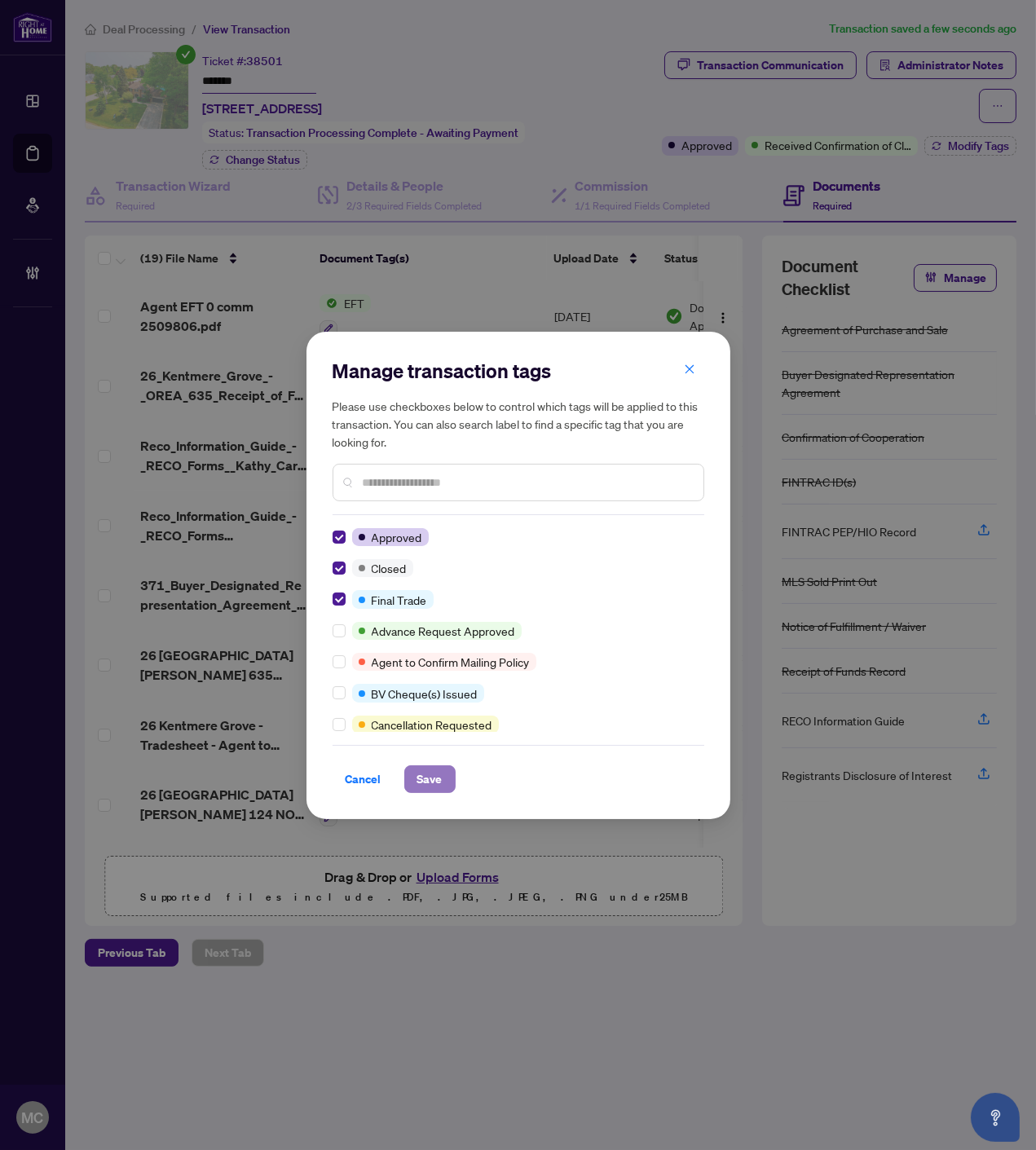
click at [434, 778] on span "Save" at bounding box center [430, 779] width 25 height 26
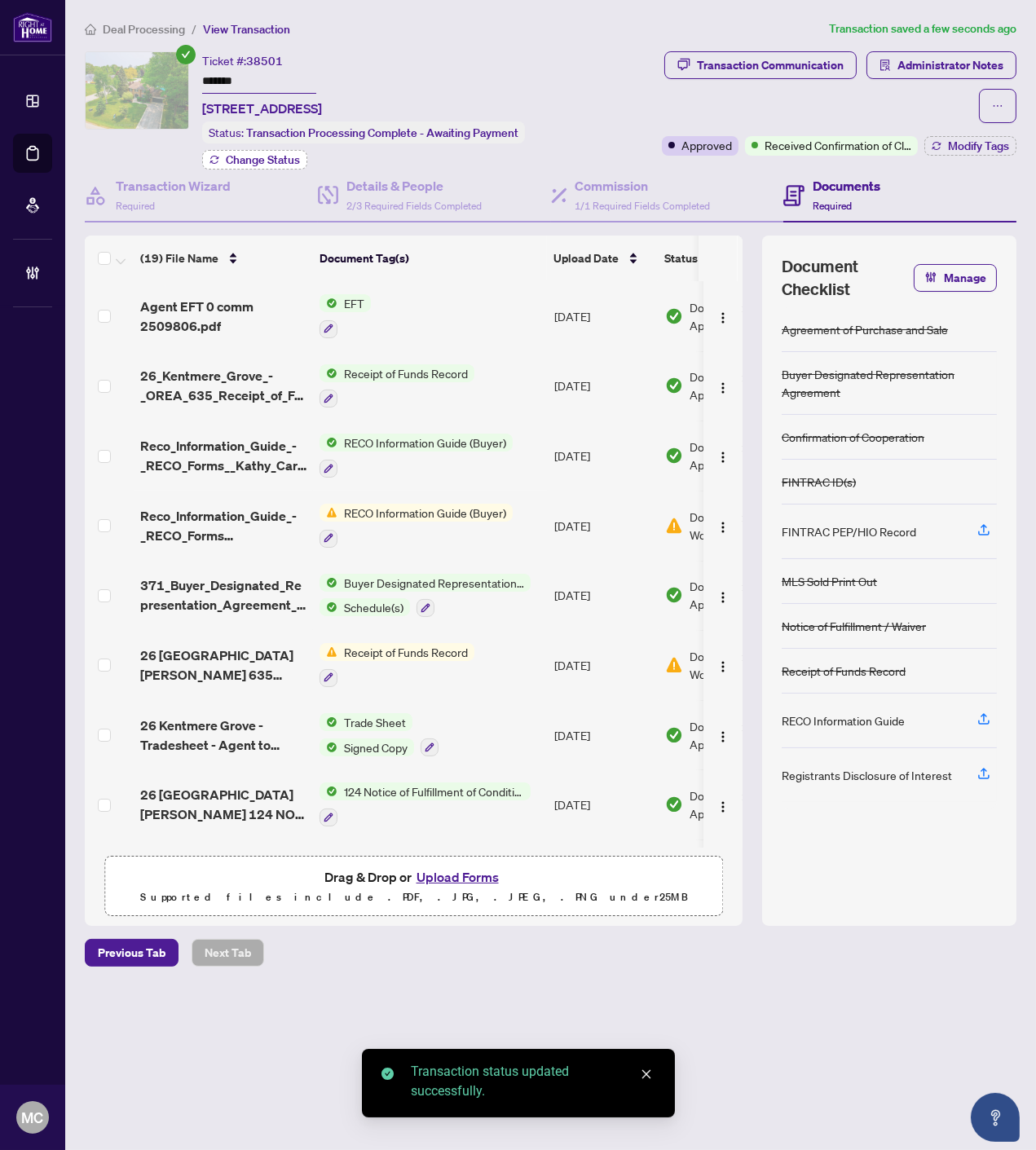
click at [250, 154] on span "Change Status" at bounding box center [262, 159] width 74 height 11
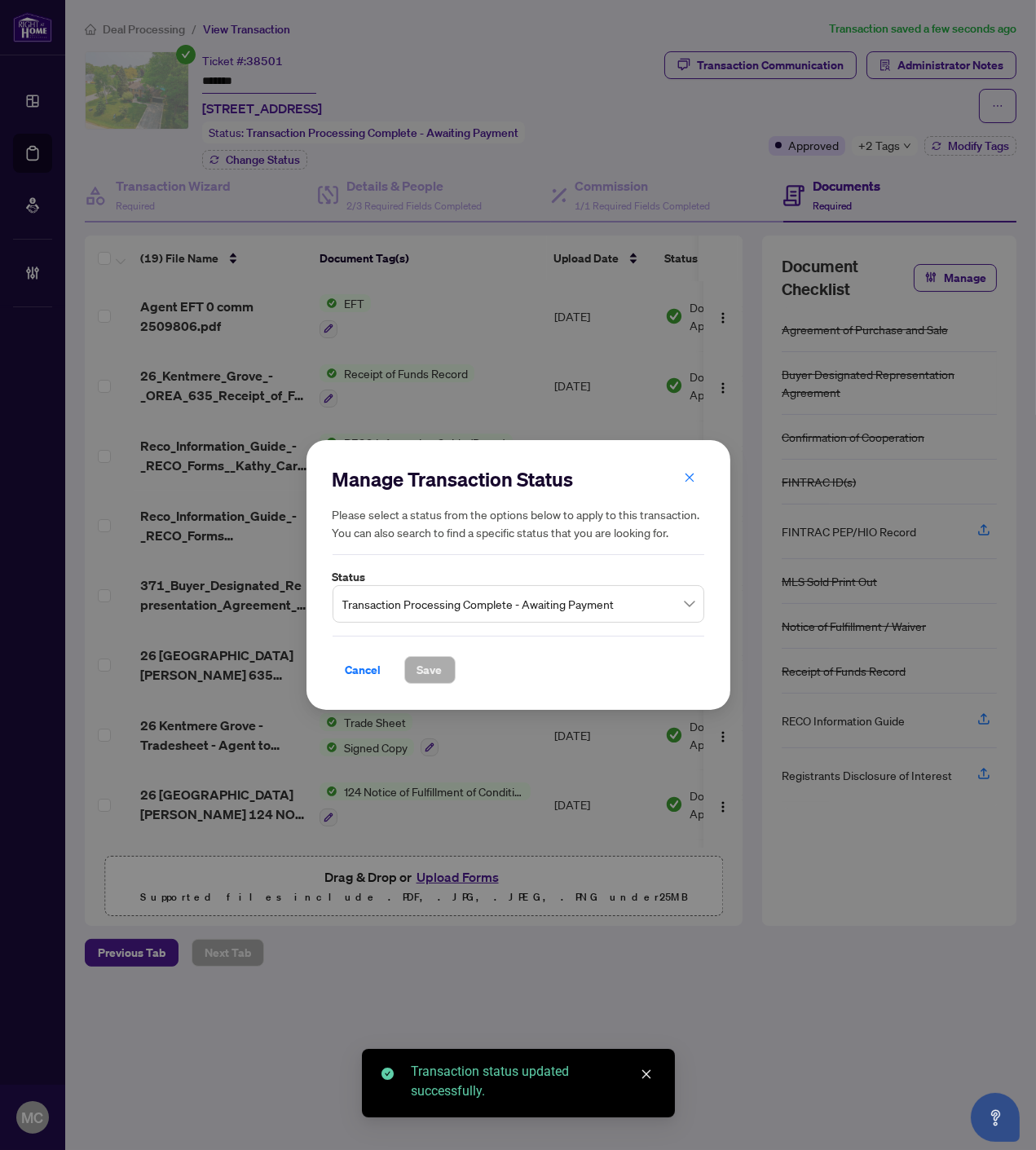
click at [453, 587] on div "Transaction Processing Complete - Awaiting Payment" at bounding box center [519, 604] width 372 height 37
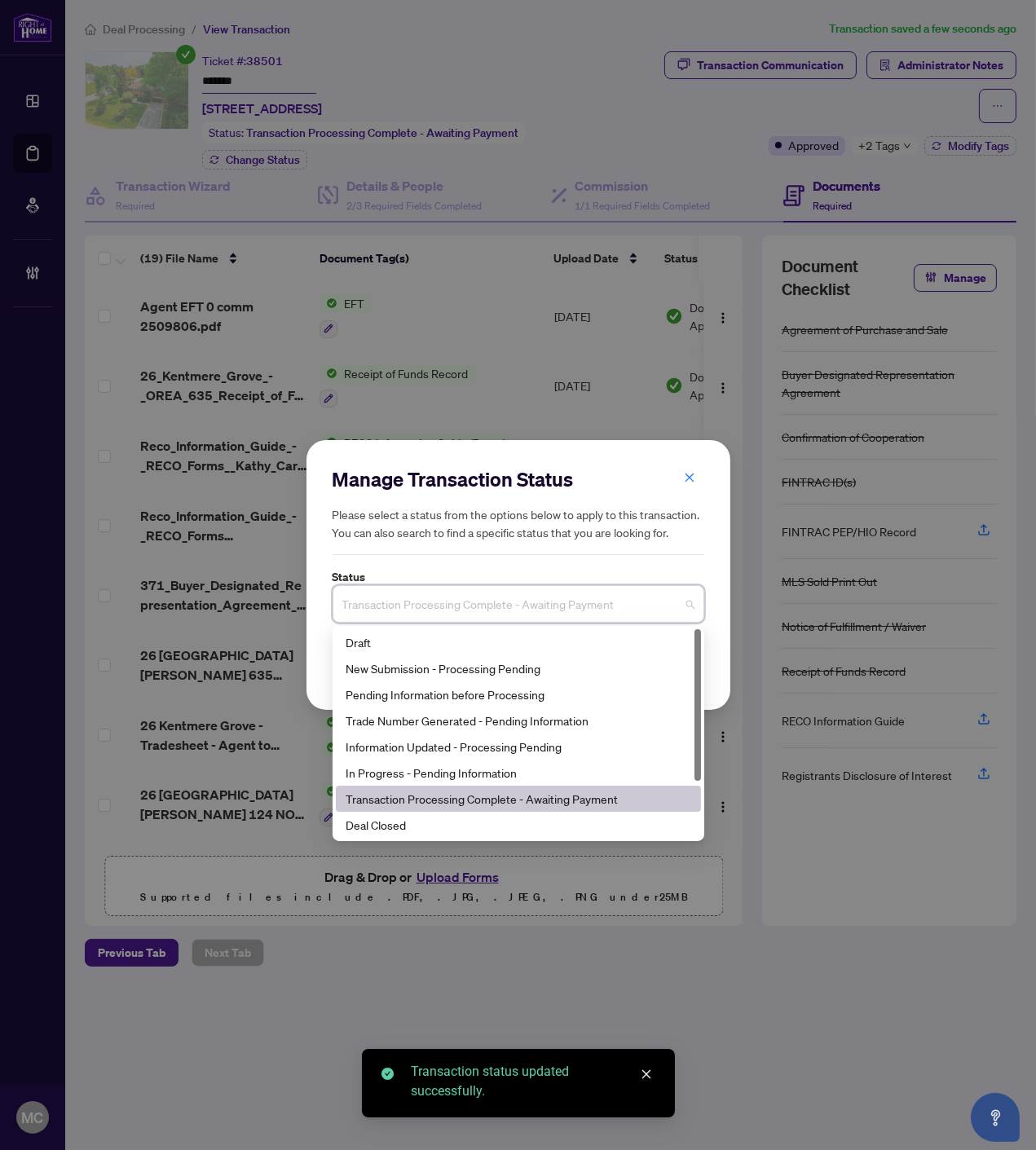
click at [453, 604] on span "Transaction Processing Complete - Awaiting Payment" at bounding box center [518, 604] width 352 height 31
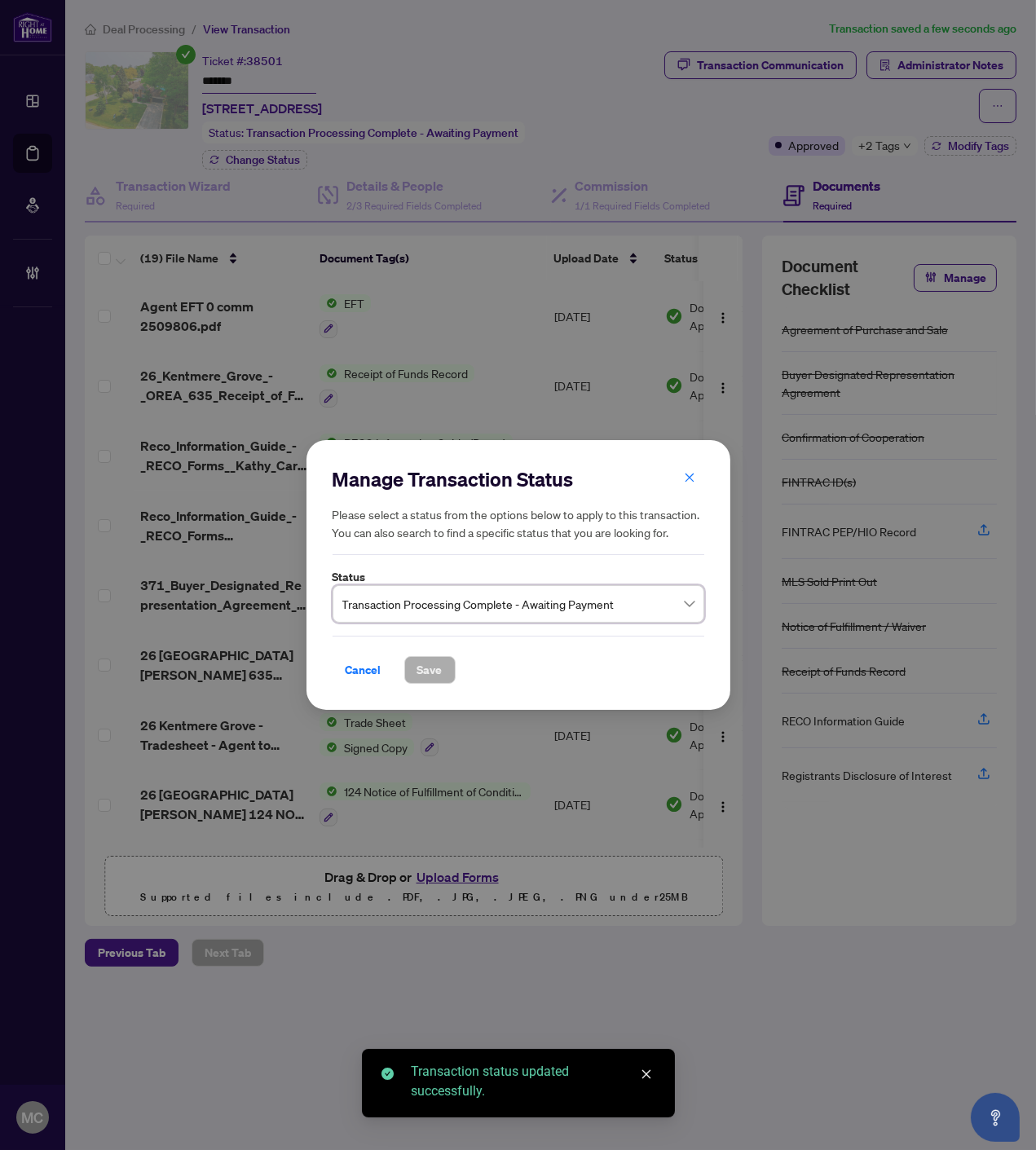
click at [453, 612] on span "Transaction Processing Complete - Awaiting Payment" at bounding box center [518, 604] width 352 height 31
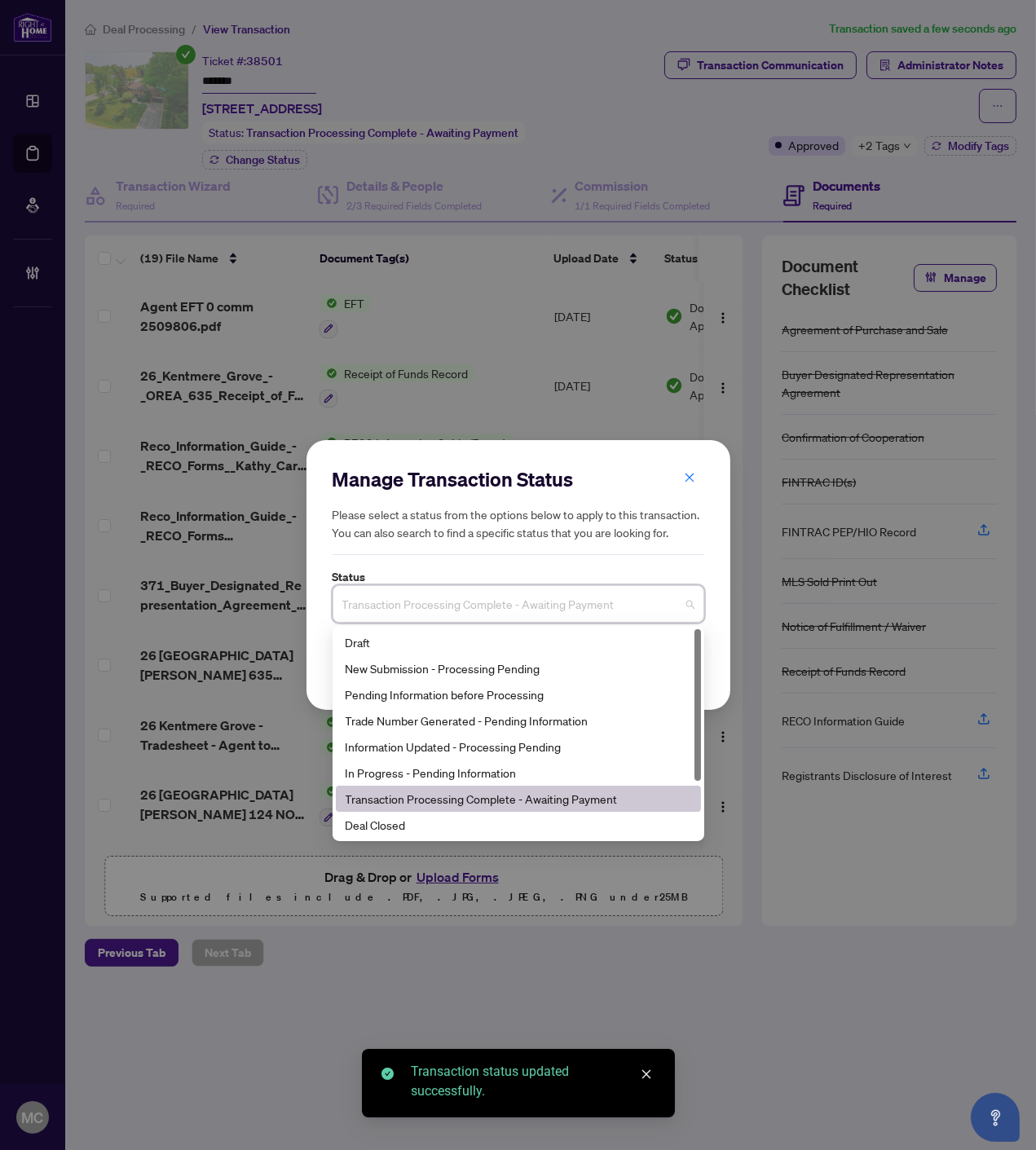
click at [408, 818] on div "Deal Closed" at bounding box center [518, 825] width 346 height 18
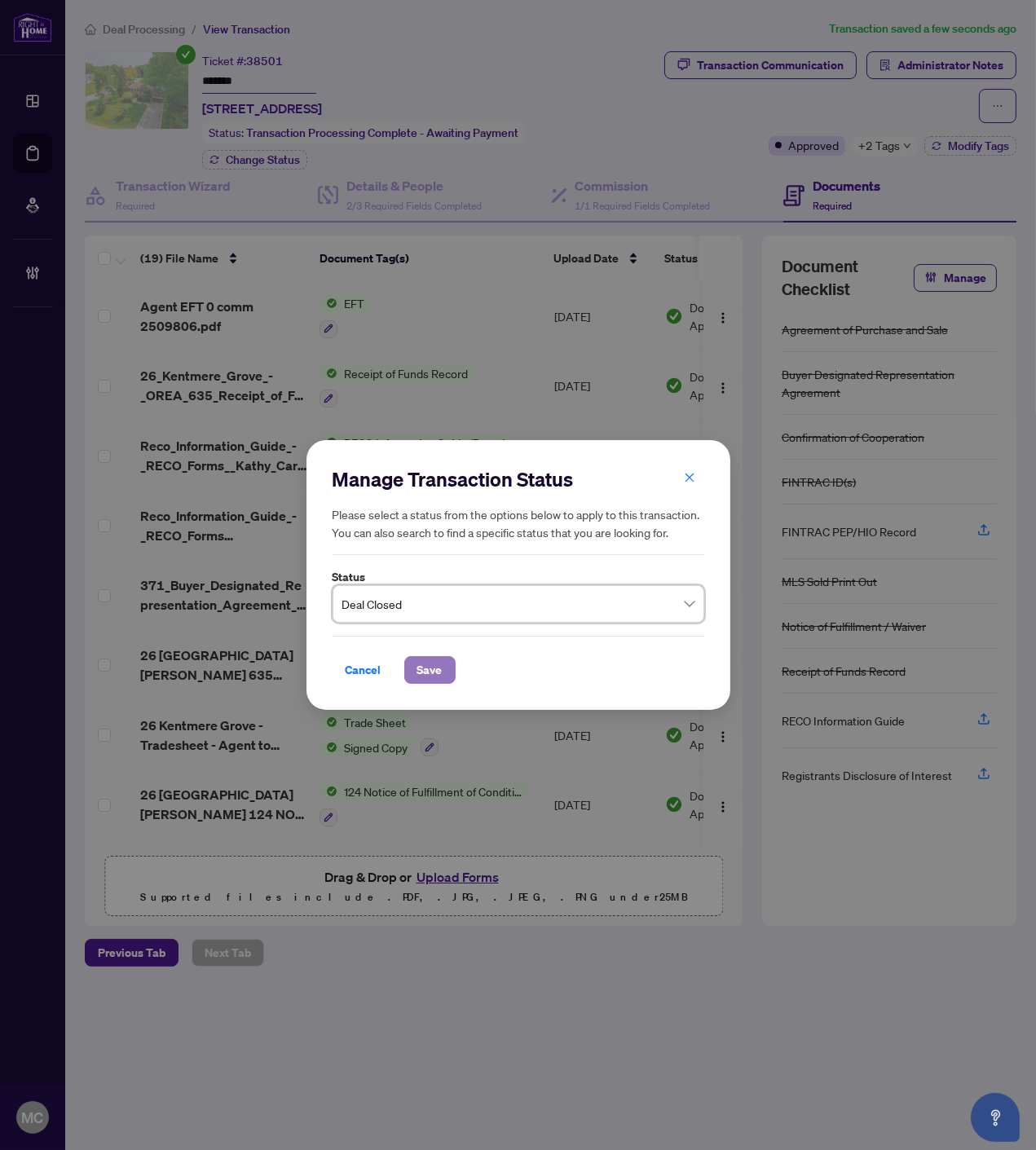
click at [422, 661] on span "Save" at bounding box center [430, 669] width 25 height 26
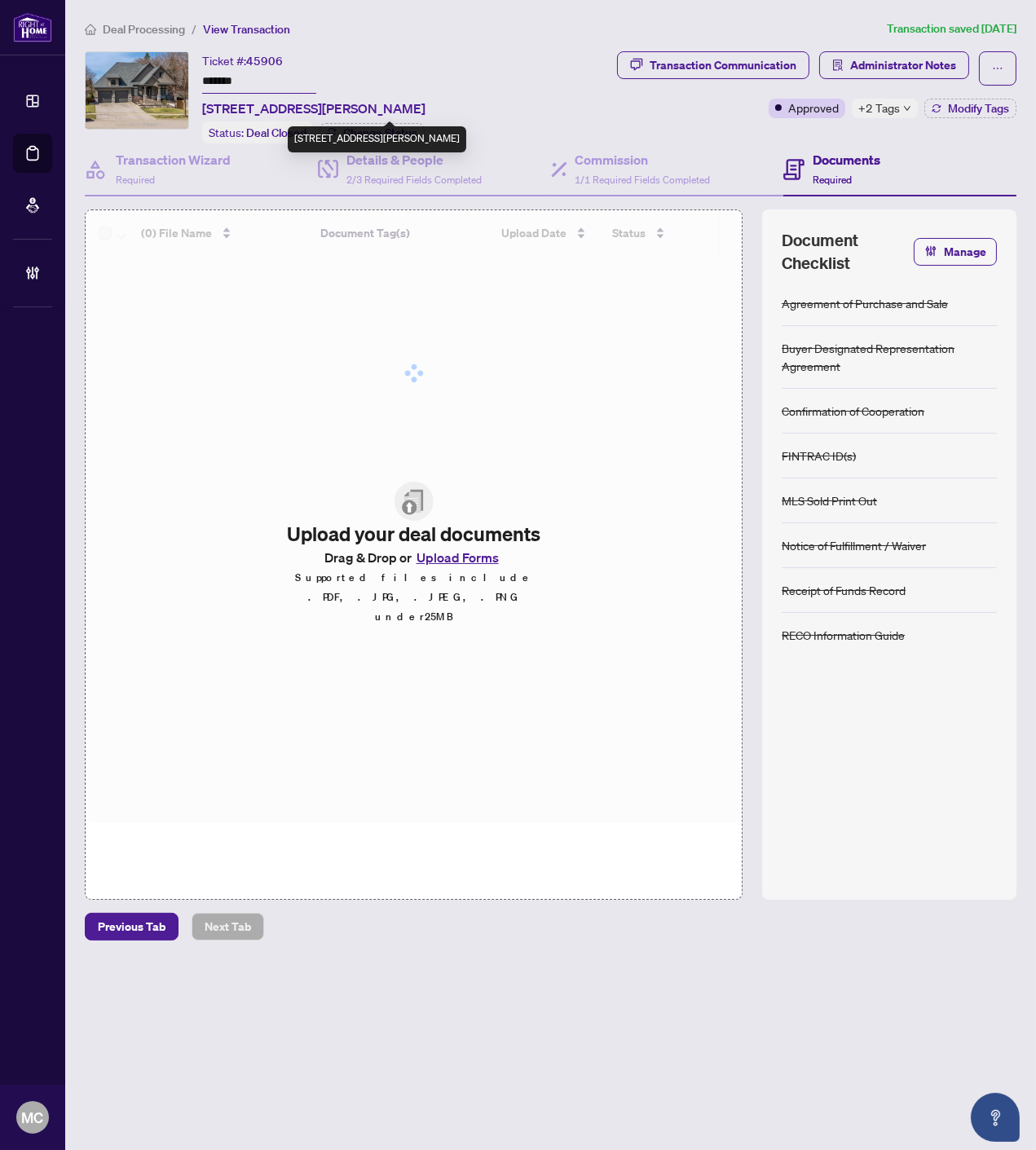
click at [866, 110] on span "+2 Tags" at bounding box center [878, 108] width 42 height 19
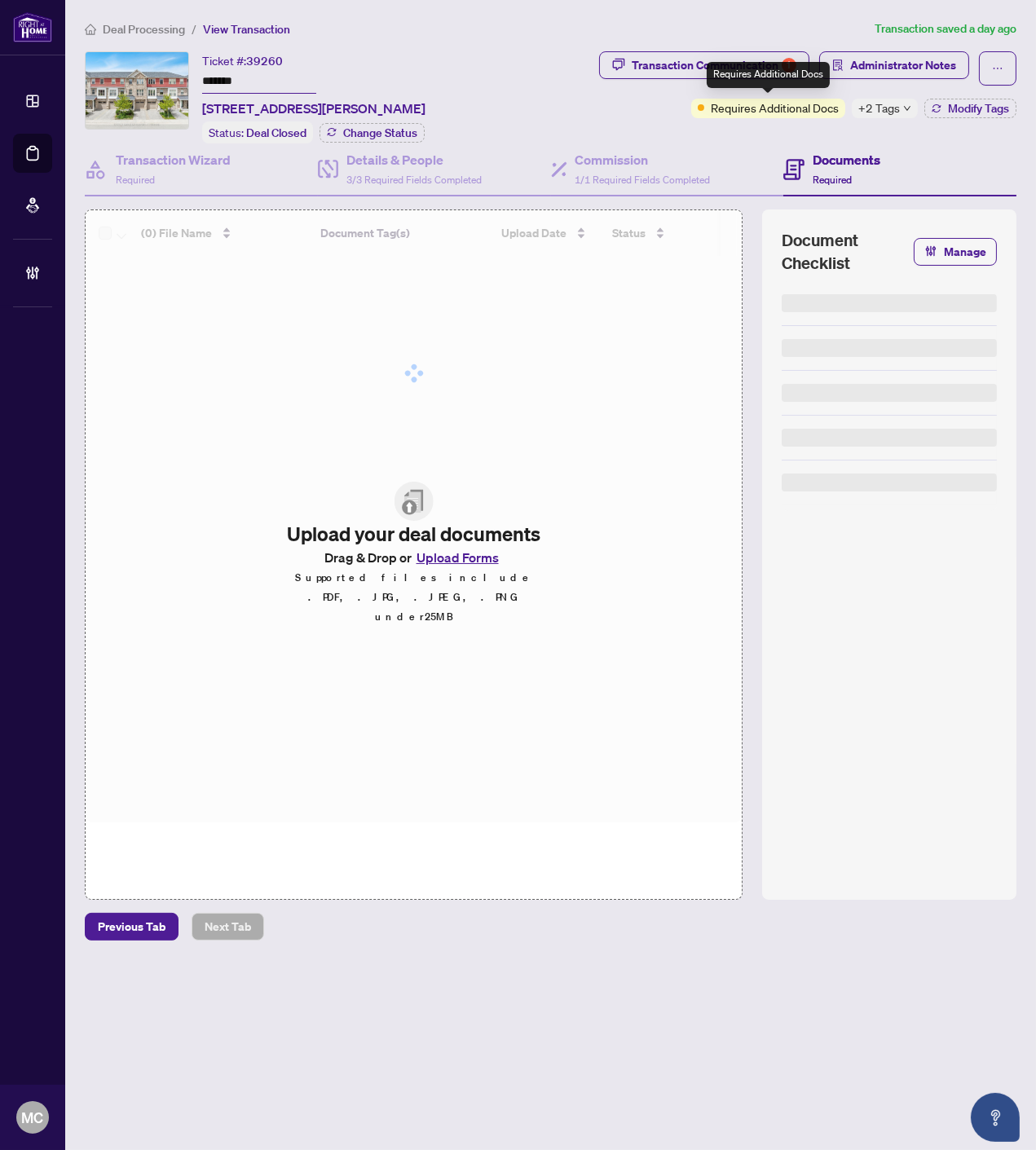
drag, startPoint x: 880, startPoint y: 110, endPoint x: 840, endPoint y: 112, distance: 40.0
click at [880, 110] on span "+2 Tags" at bounding box center [878, 108] width 42 height 19
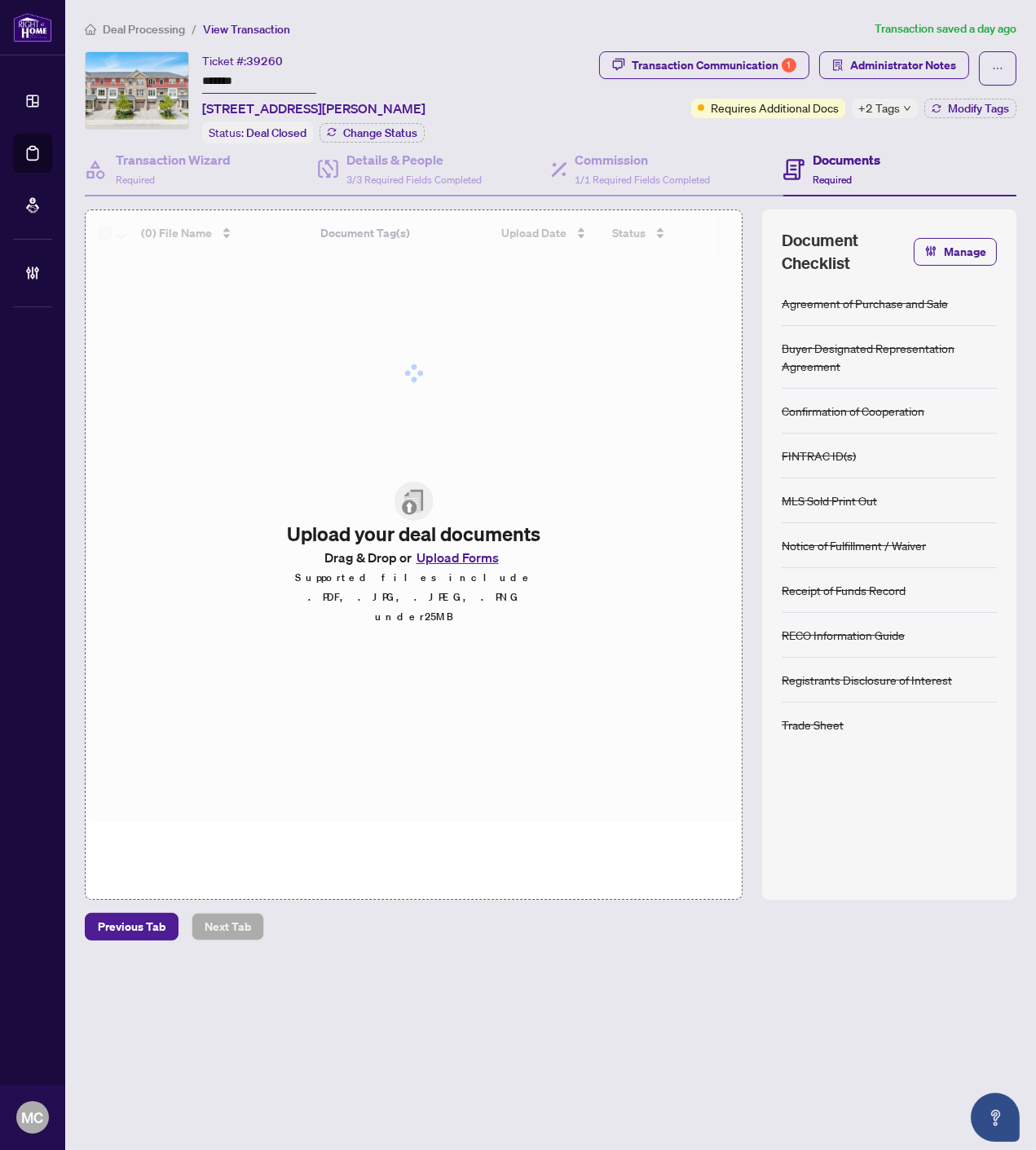
click at [425, 54] on div "Ticket #: 39260 ******* [STREET_ADDRESS][PERSON_NAME]" at bounding box center [313, 84] width 223 height 67
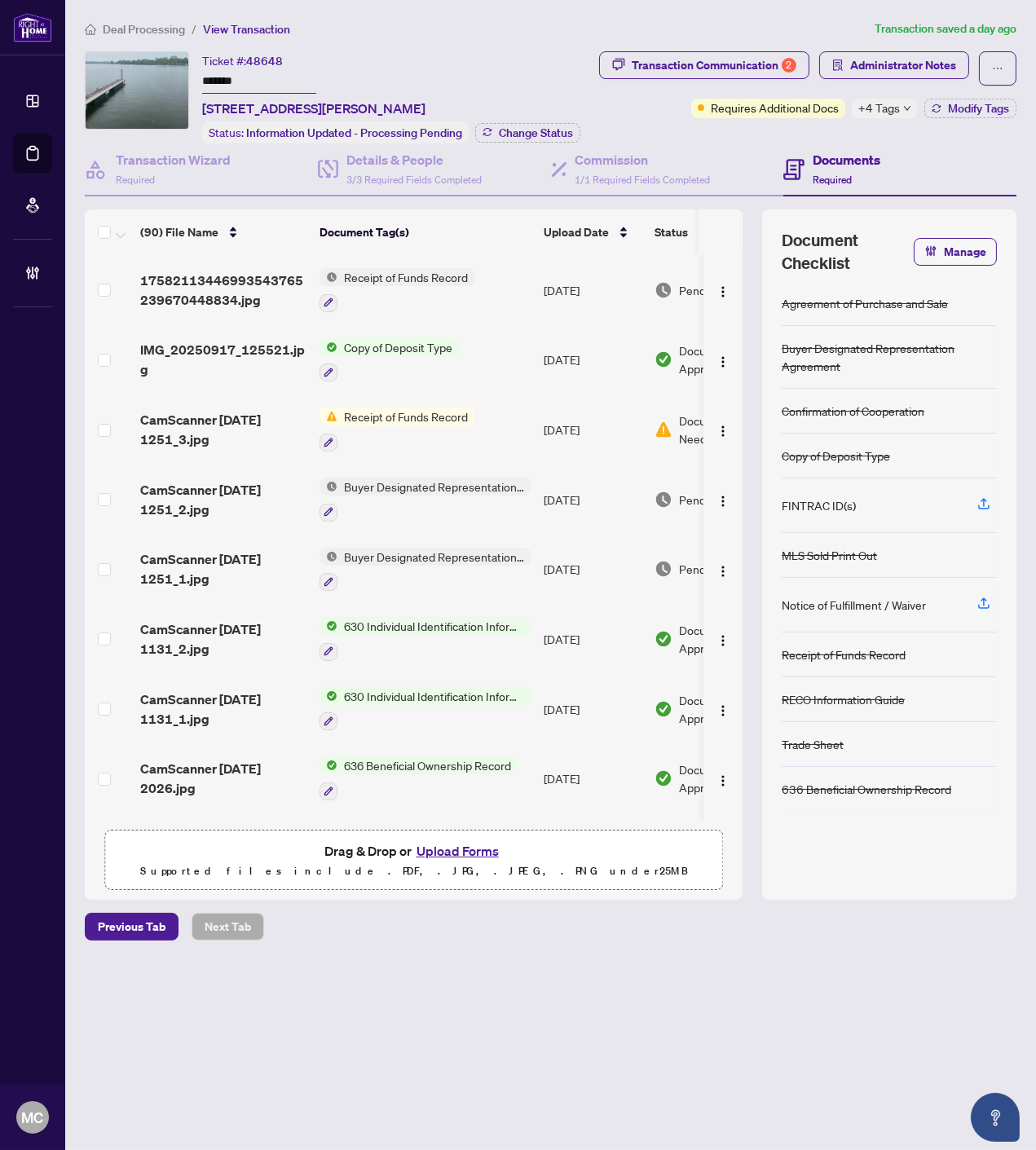
click at [215, 76] on input "*******" at bounding box center [259, 82] width 114 height 24
drag, startPoint x: 886, startPoint y: 107, endPoint x: 812, endPoint y: 123, distance: 75.7
click at [886, 107] on span "+4 Tags" at bounding box center [878, 108] width 42 height 19
click at [459, 48] on div "Deal Processing / View Transaction Transaction saved a day ago Ticket #: 48648 …" at bounding box center [550, 480] width 944 height 921
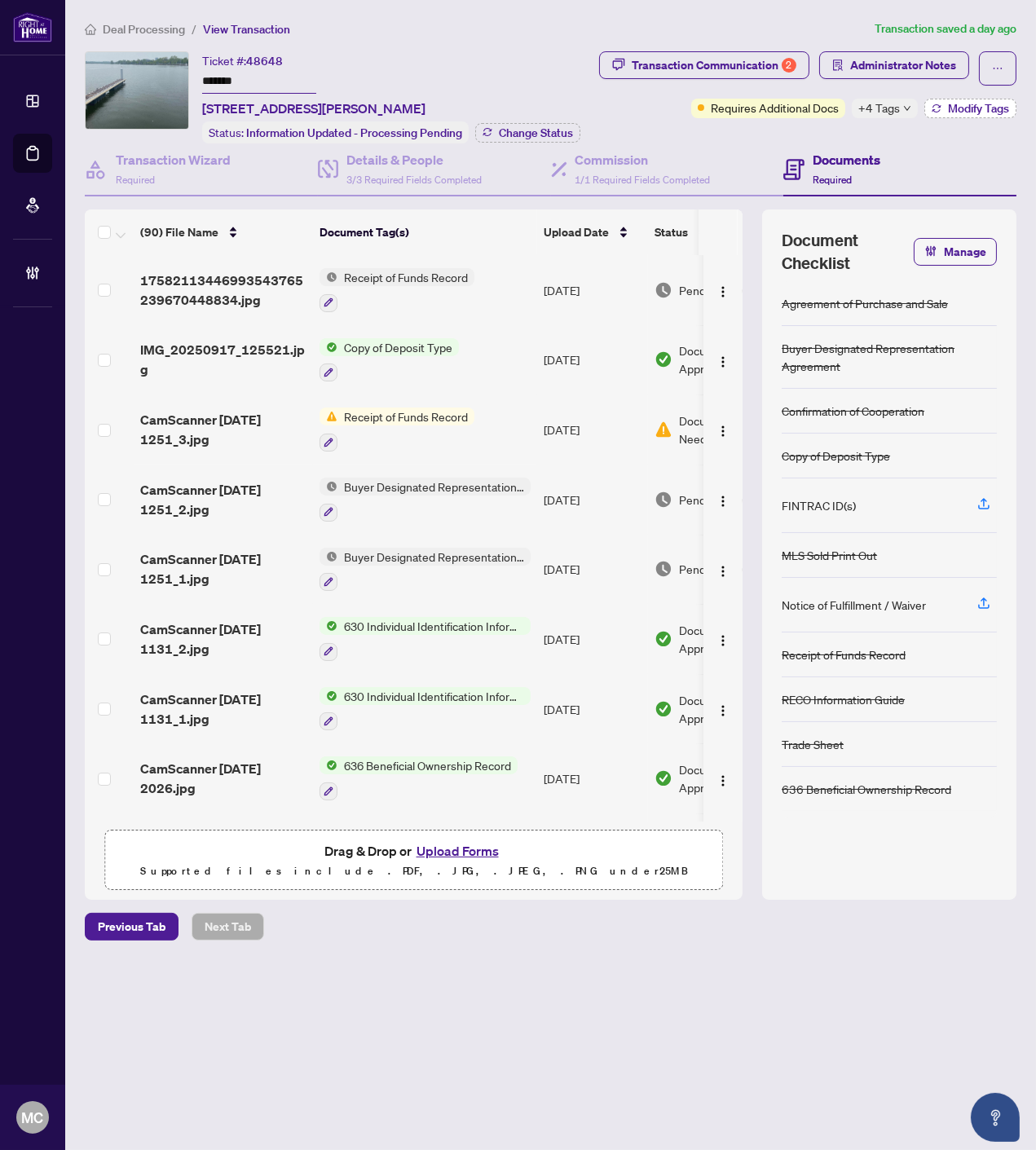
click at [968, 104] on span "Modify Tags" at bounding box center [978, 108] width 61 height 11
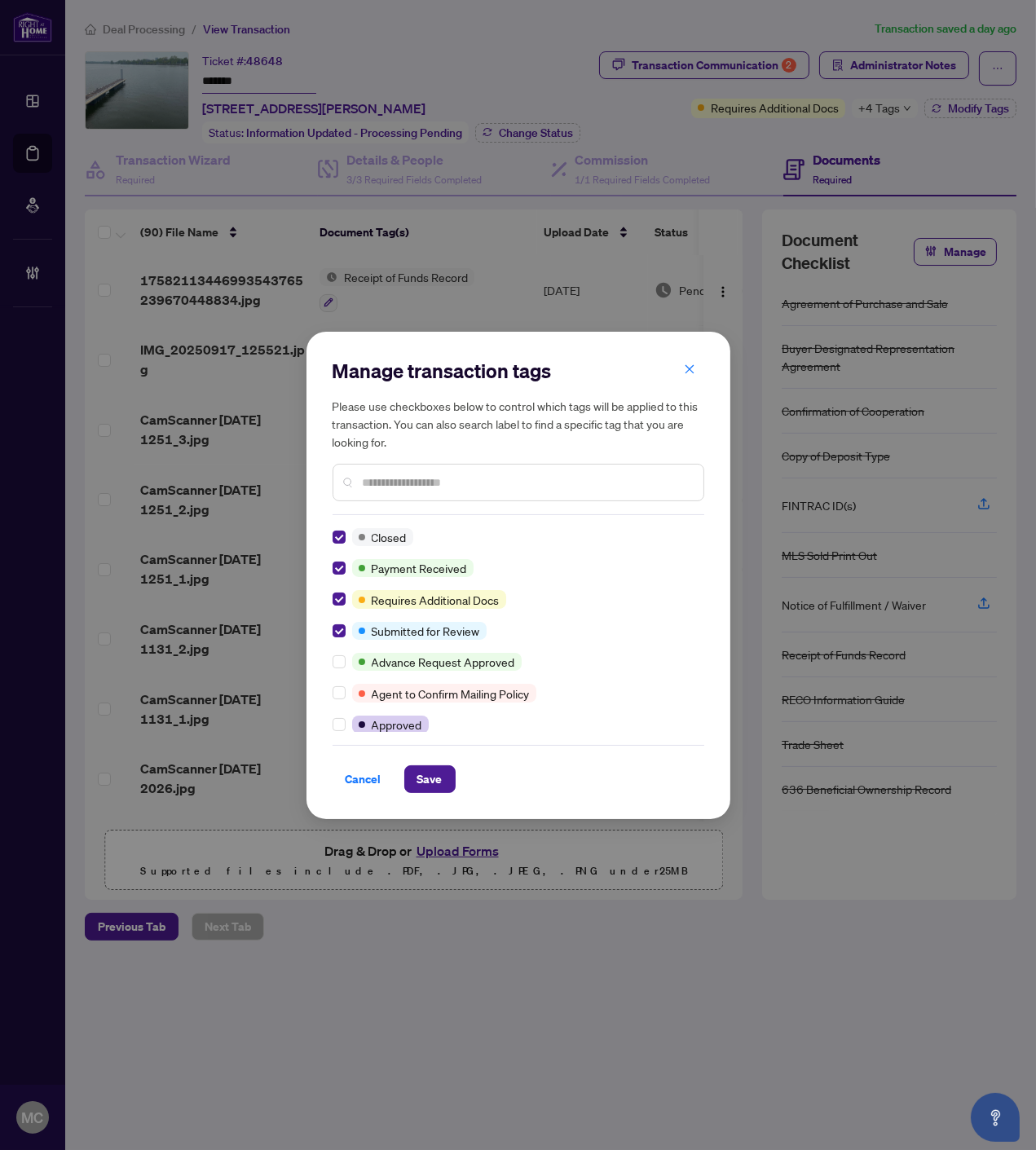
click at [453, 795] on div "Manage transaction tags Please use checkboxes below to control which tags will …" at bounding box center [518, 576] width 424 height 488
click at [428, 785] on span "Save" at bounding box center [430, 779] width 25 height 26
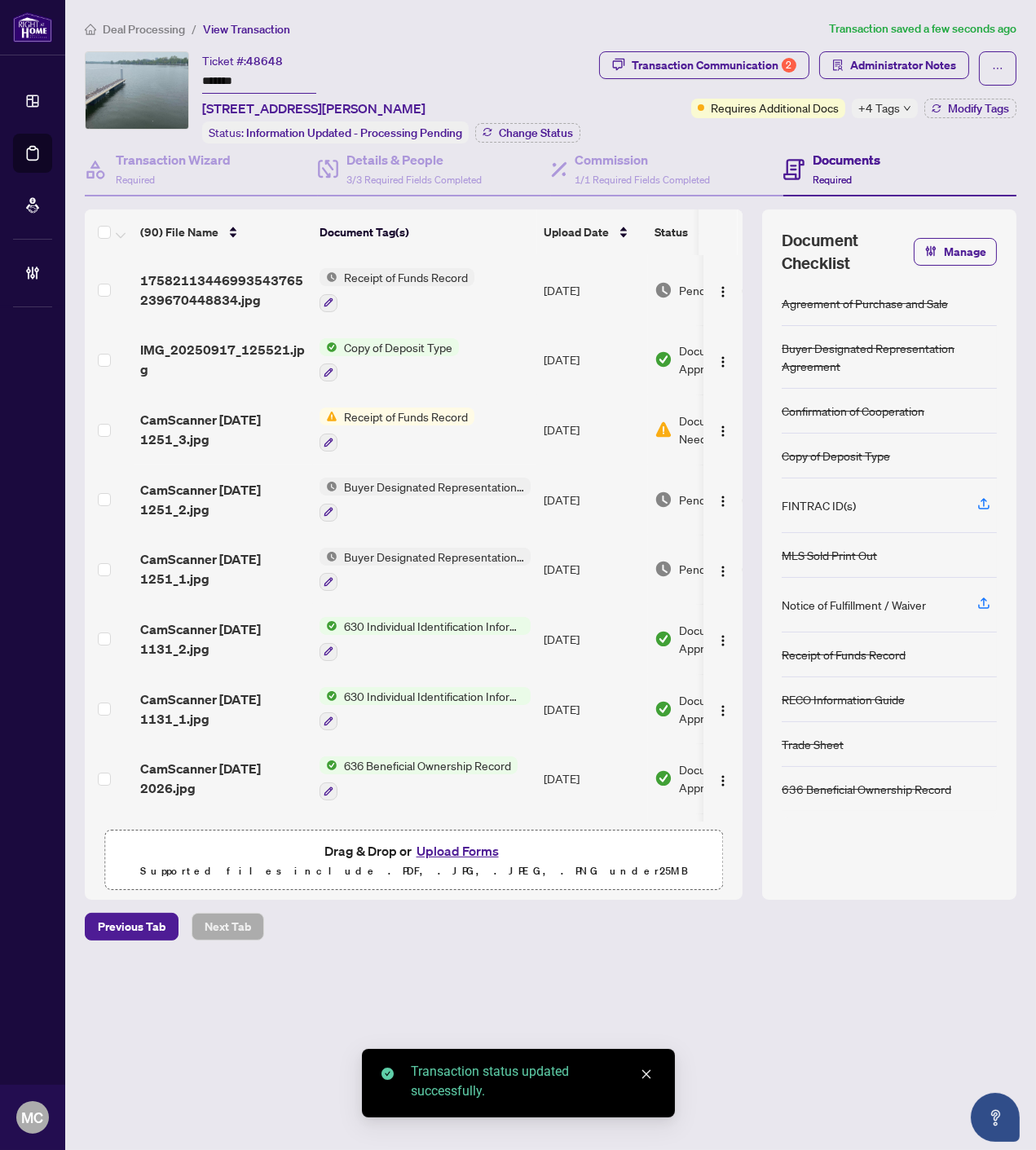
click at [546, 127] on span "Change Status" at bounding box center [535, 132] width 74 height 11
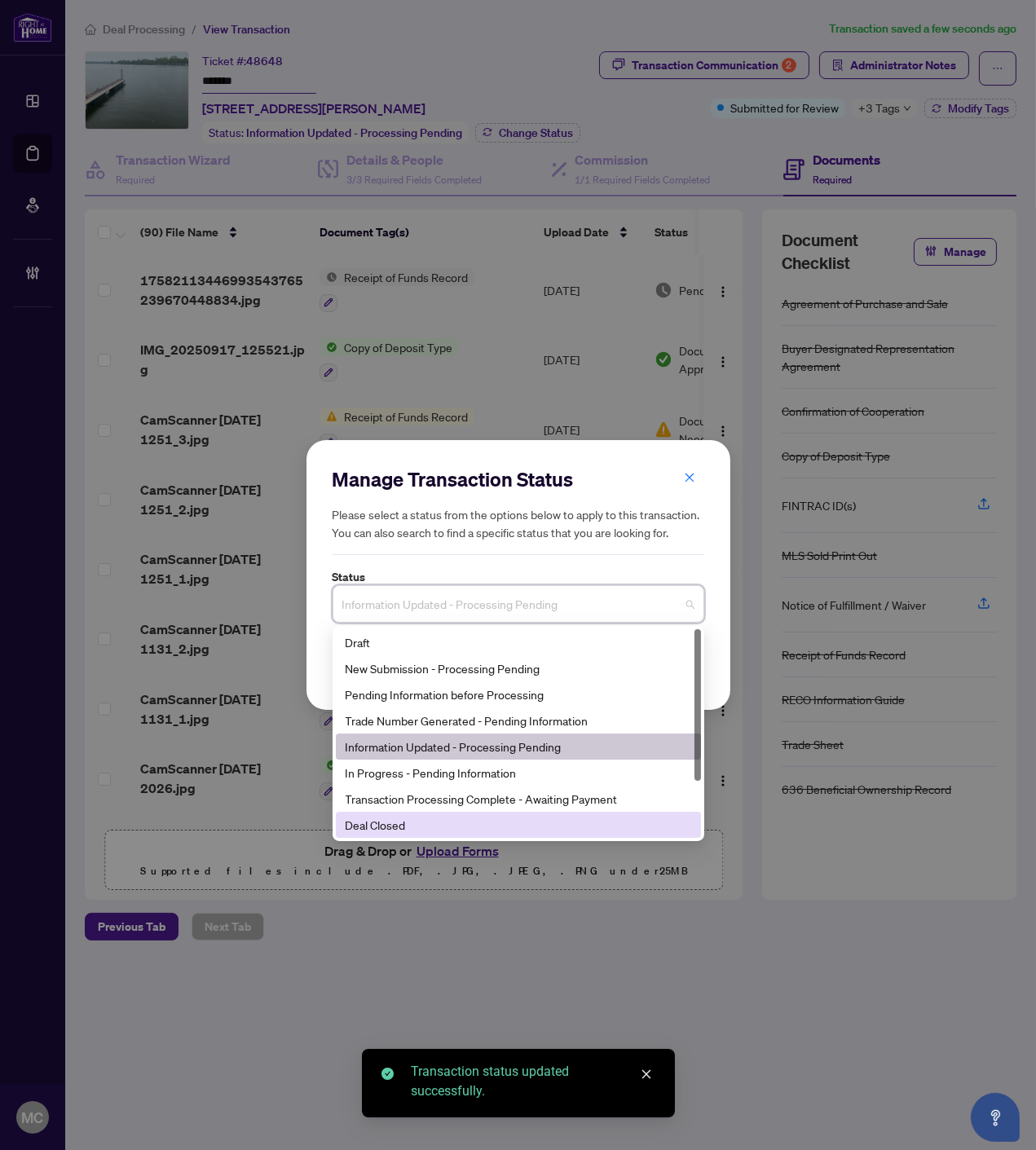
click at [429, 812] on div "Deal Closed" at bounding box center [518, 825] width 365 height 26
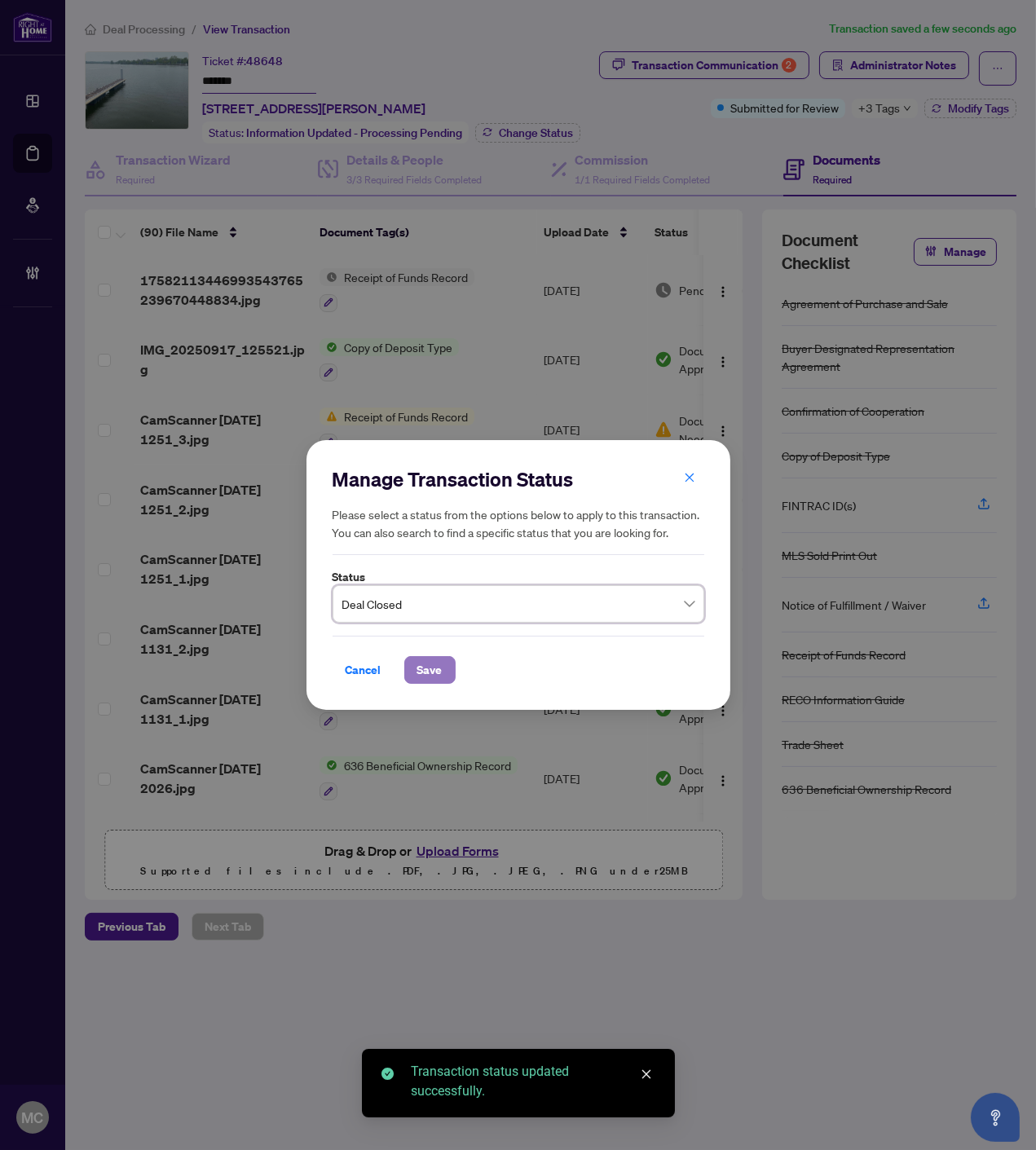
click at [435, 662] on span "Save" at bounding box center [430, 669] width 25 height 26
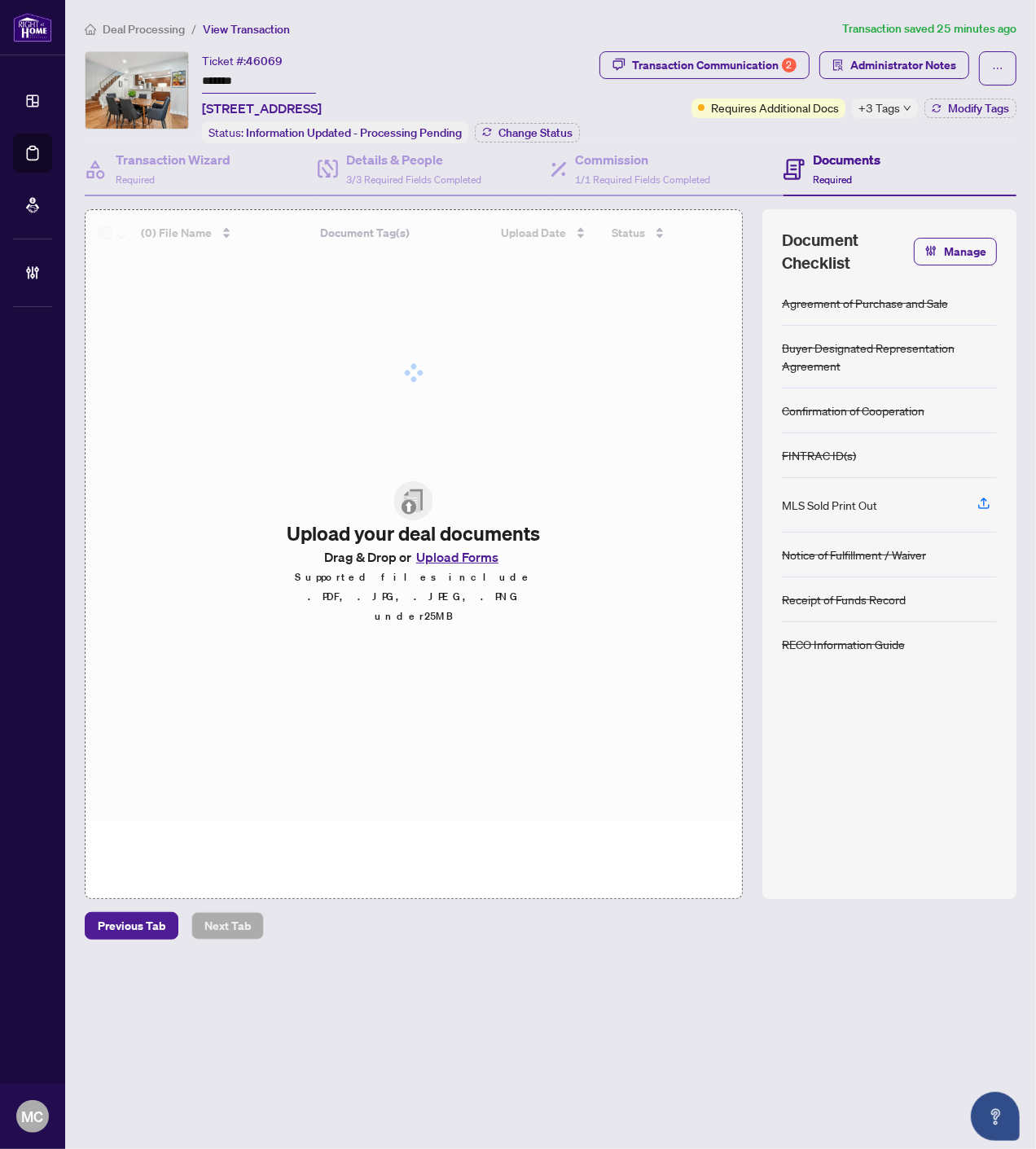
click at [897, 104] on span "+3 Tags" at bounding box center [878, 108] width 42 height 19
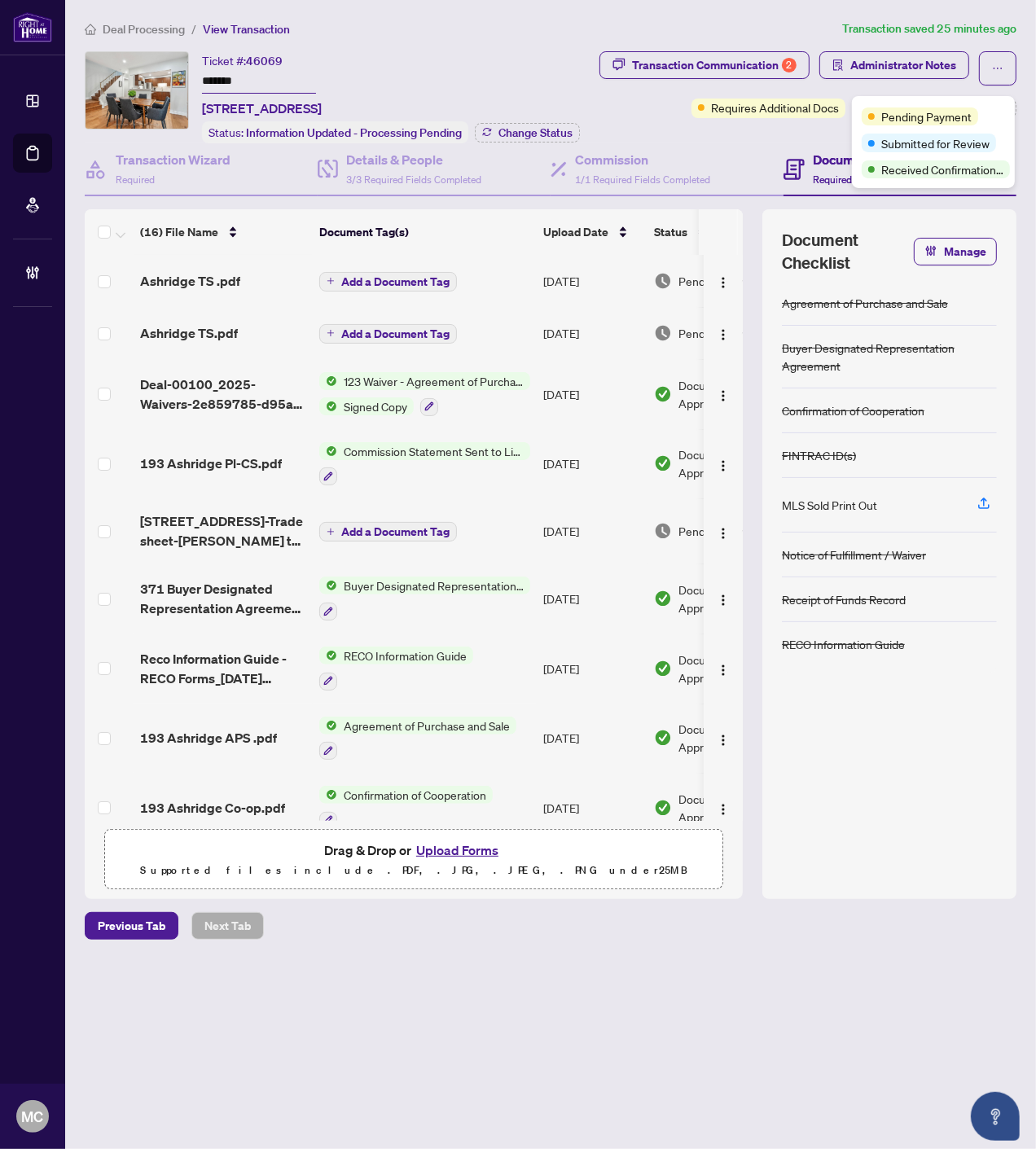
click at [215, 85] on input "*******" at bounding box center [259, 82] width 114 height 24
click at [214, 84] on input "*******" at bounding box center [259, 82] width 114 height 24
click at [969, 111] on span "Modify Tags" at bounding box center [978, 108] width 61 height 11
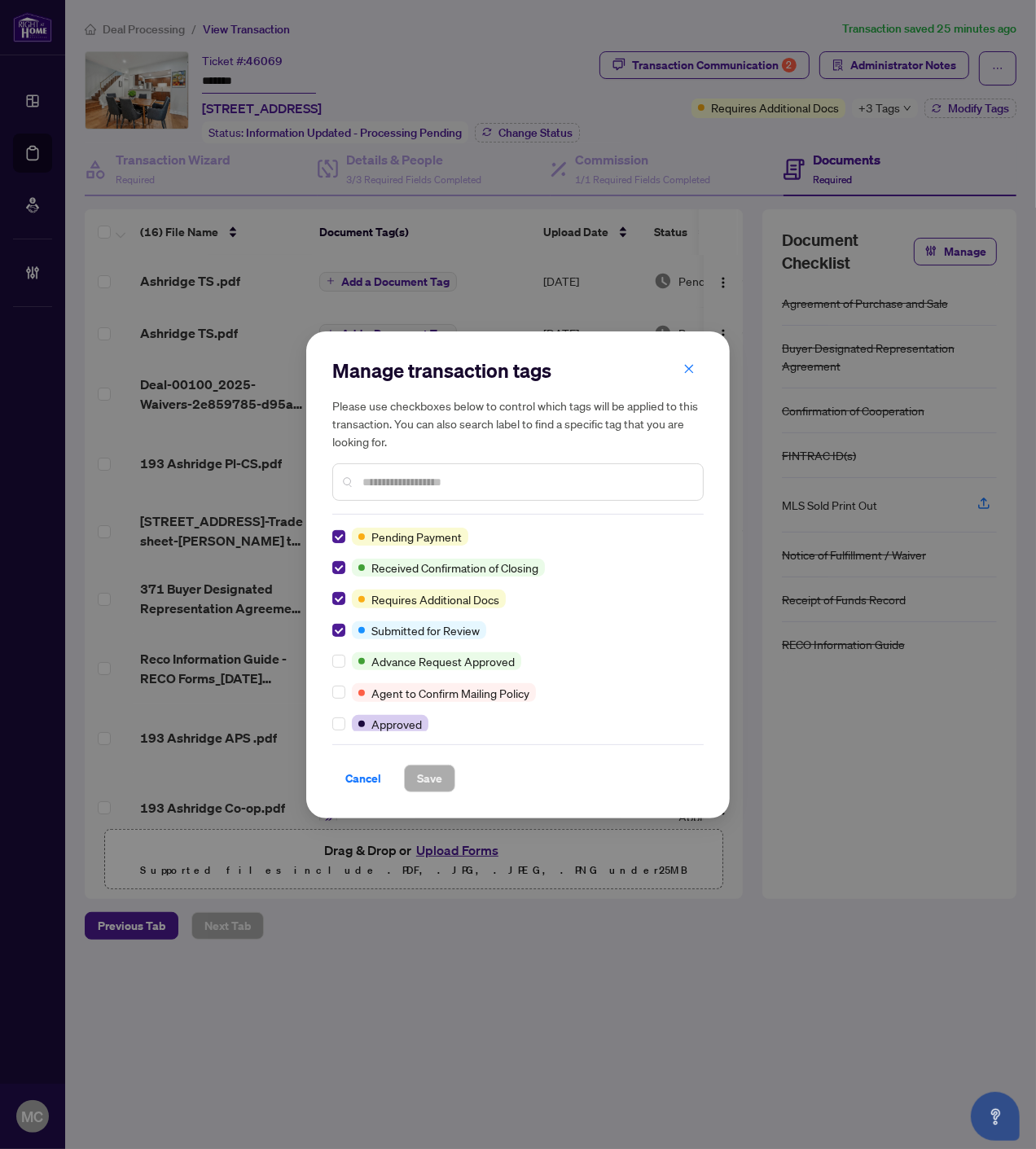
click at [330, 571] on div "Manage transaction tags Please use checkboxes below to control which tags will …" at bounding box center [518, 575] width 423 height 487
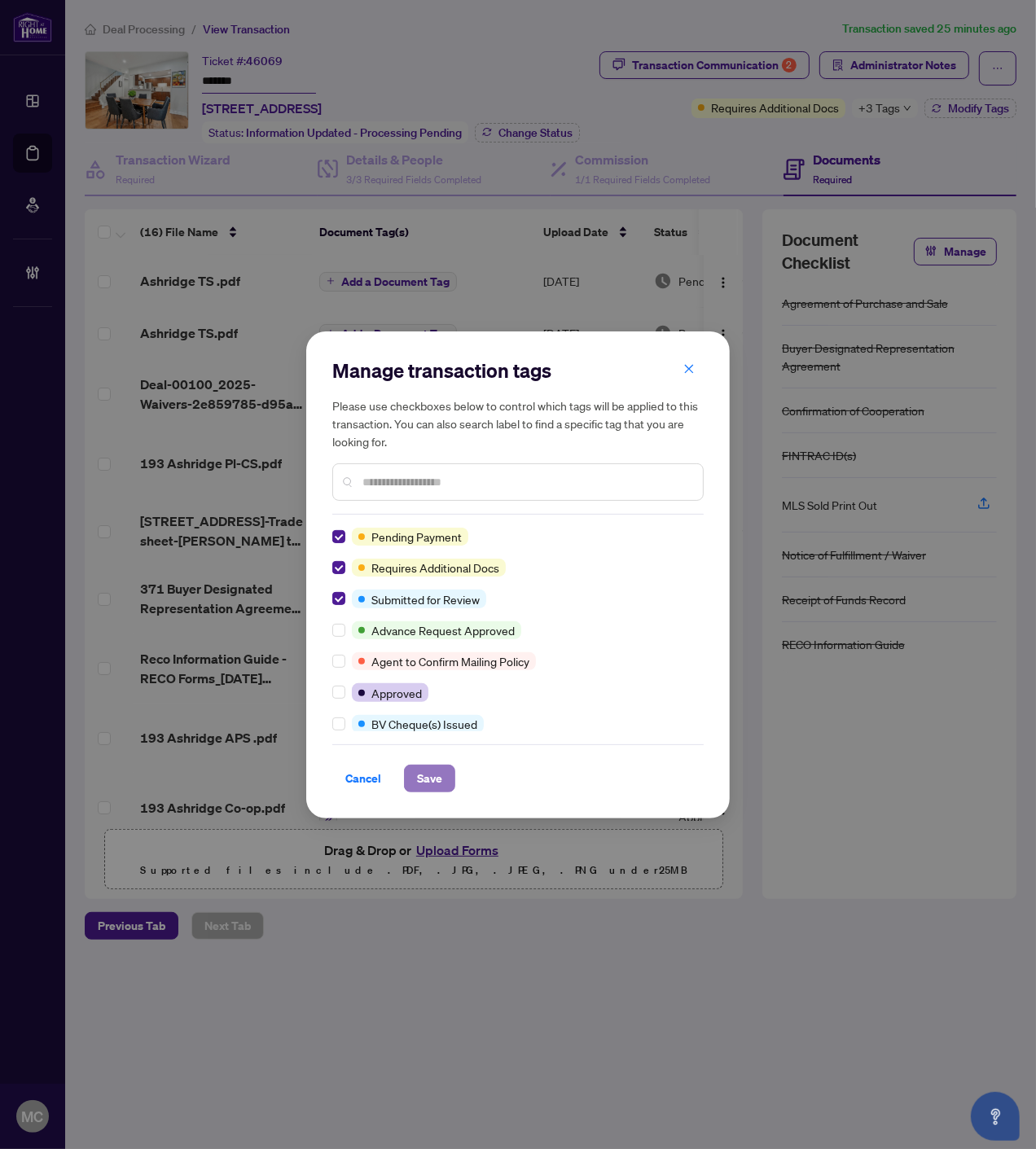
click at [445, 772] on button "Save" at bounding box center [429, 778] width 51 height 28
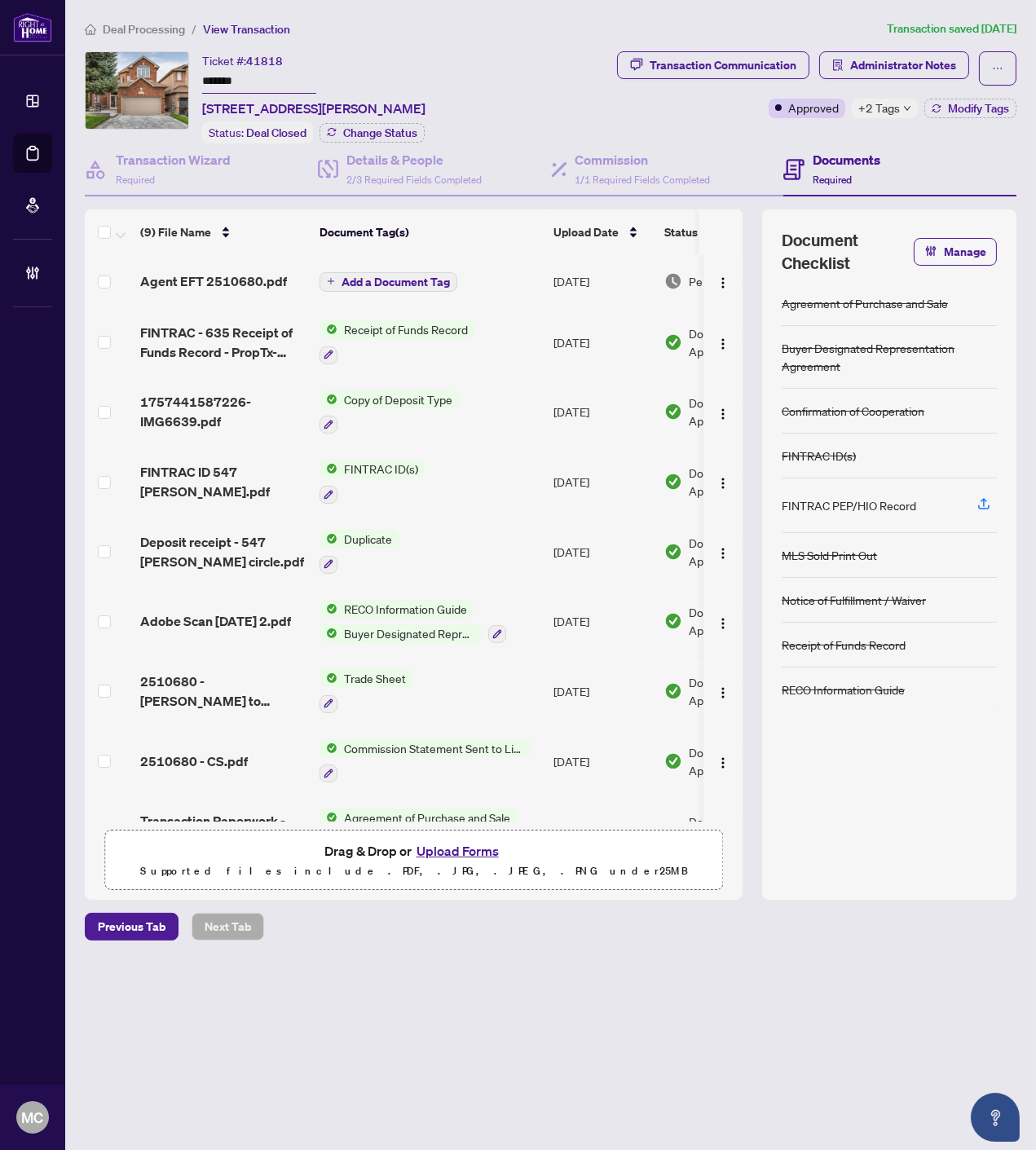
drag, startPoint x: 872, startPoint y: 108, endPoint x: 628, endPoint y: 126, distance: 244.7
click at [872, 108] on span "+2 Tags" at bounding box center [878, 108] width 42 height 19
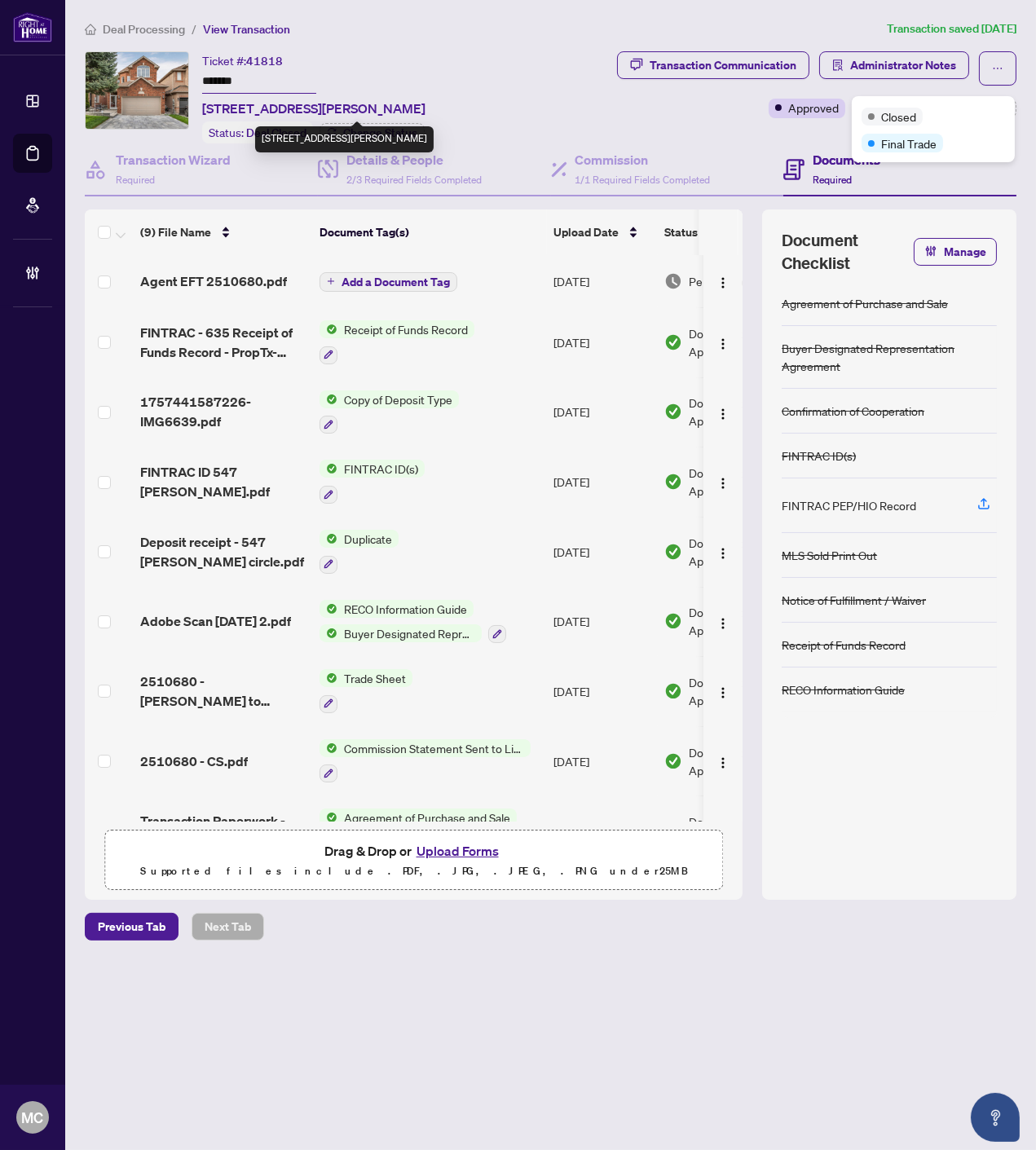
click at [425, 78] on div "Ticket #: 41818 ******* [STREET_ADDRESS][PERSON_NAME]" at bounding box center [313, 84] width 223 height 67
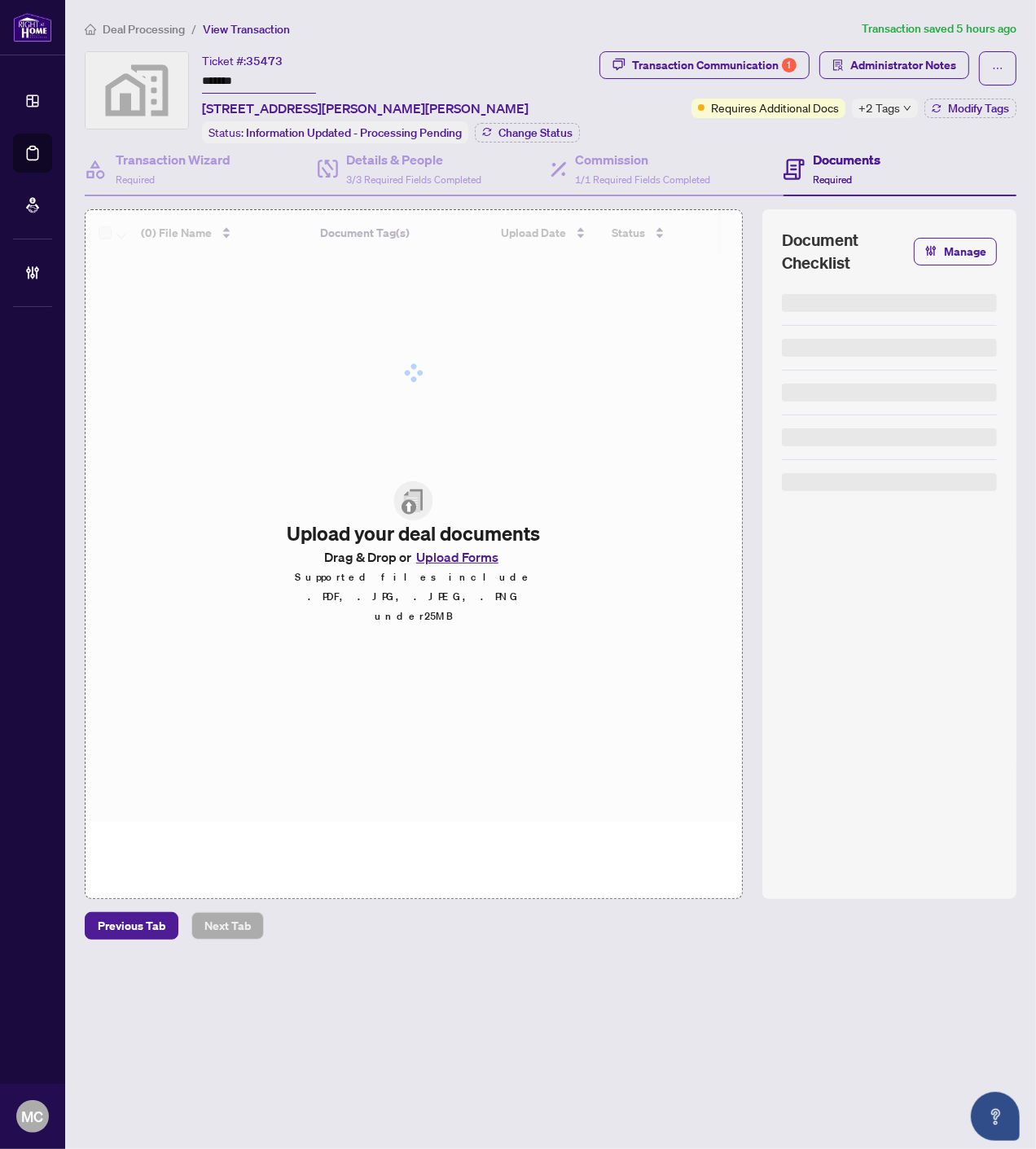
click at [879, 106] on span "+2 Tags" at bounding box center [878, 108] width 42 height 19
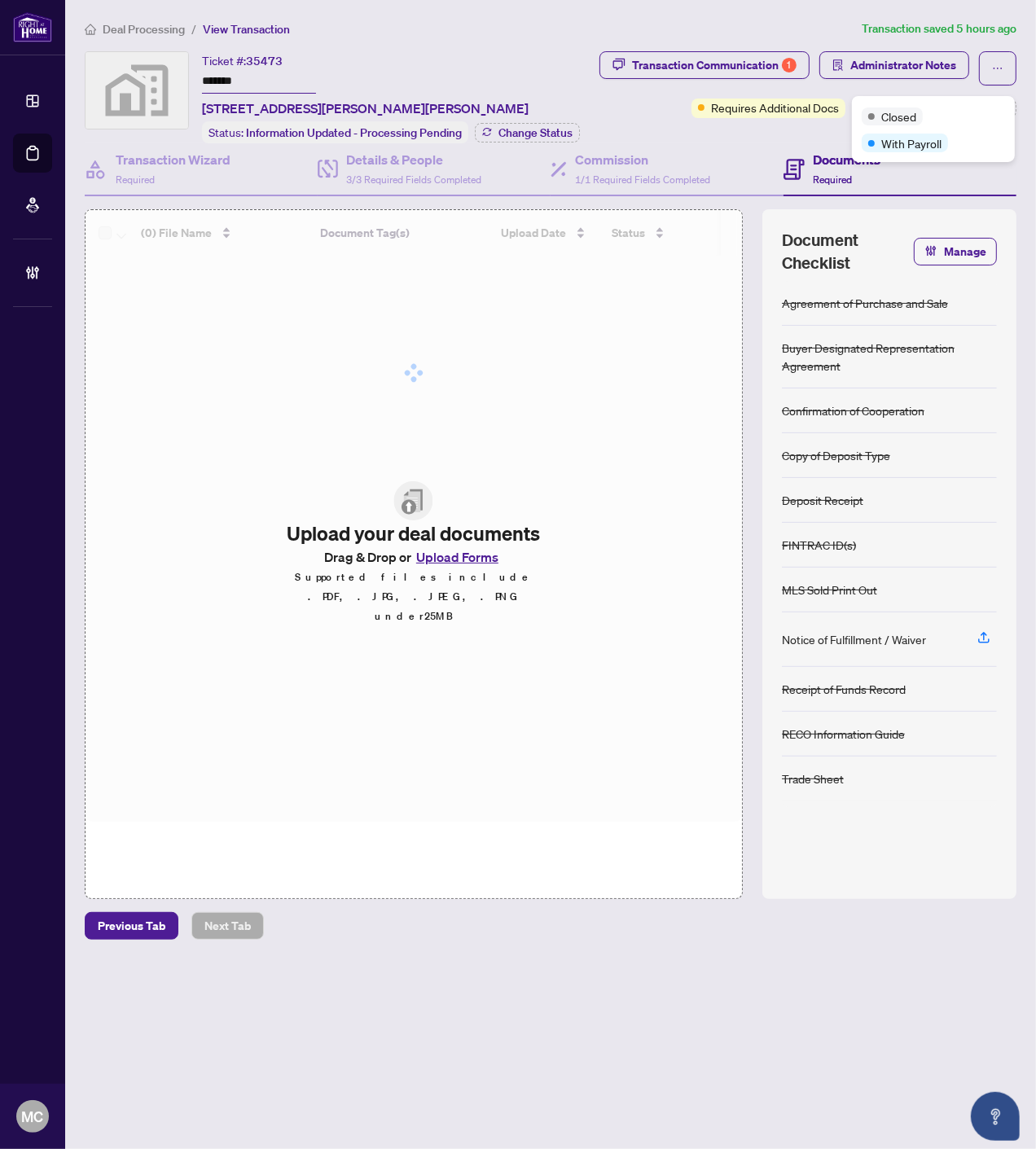
click at [491, 55] on div "Ticket #: 35473 ******* [STREET_ADDRESS][PERSON_NAME] Status: Information Updat…" at bounding box center [390, 97] width 378 height 92
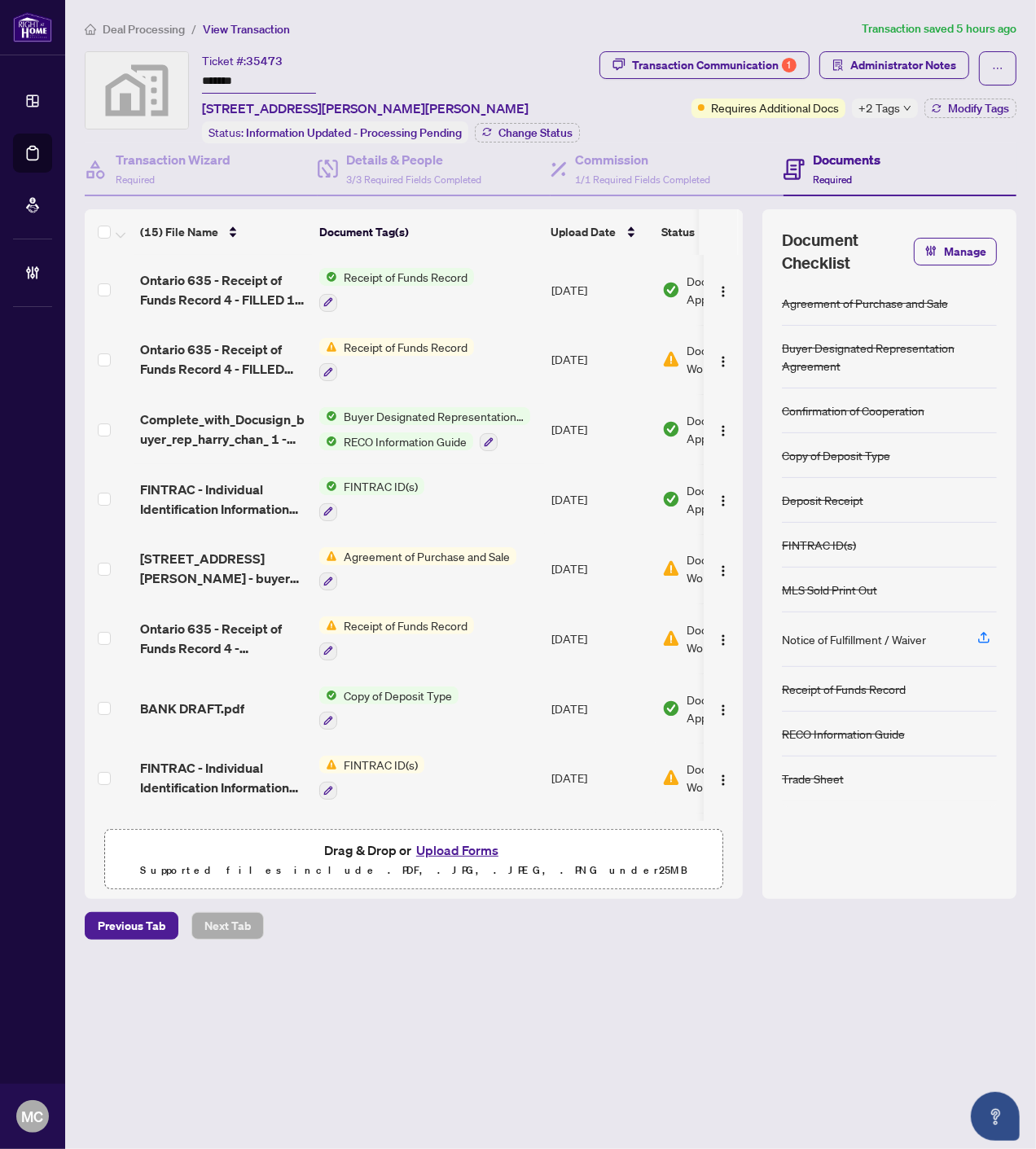
click at [223, 80] on input "*******" at bounding box center [259, 82] width 114 height 24
drag, startPoint x: 223, startPoint y: 80, endPoint x: 694, endPoint y: 111, distance: 472.0
click at [240, 85] on input "*******" at bounding box center [259, 82] width 114 height 24
click at [554, 123] on button "Change Status" at bounding box center [527, 132] width 105 height 20
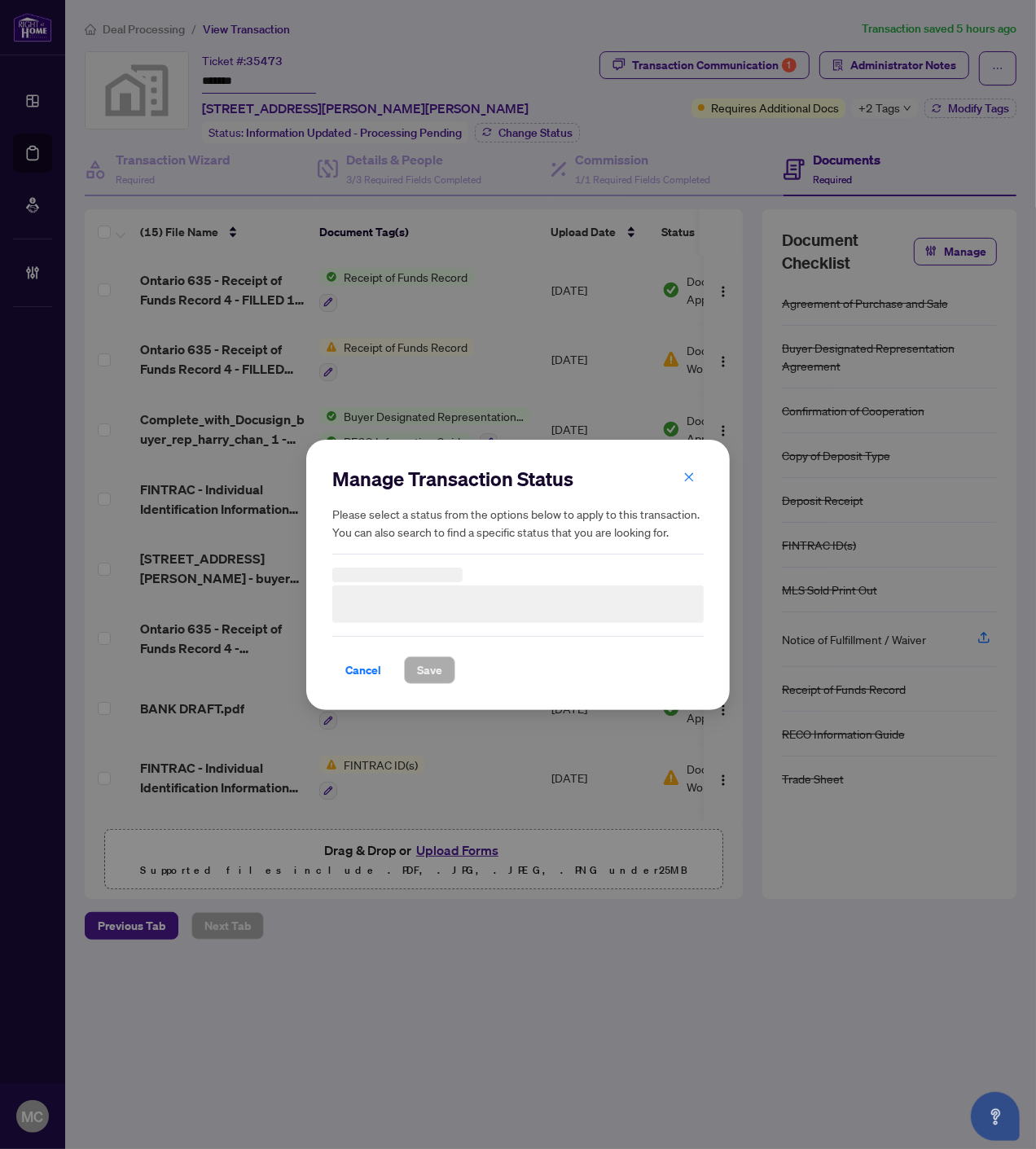
click at [470, 604] on h3 at bounding box center [518, 604] width 372 height 37
click at [400, 603] on span "Information Updated - Processing Pending" at bounding box center [518, 603] width 352 height 31
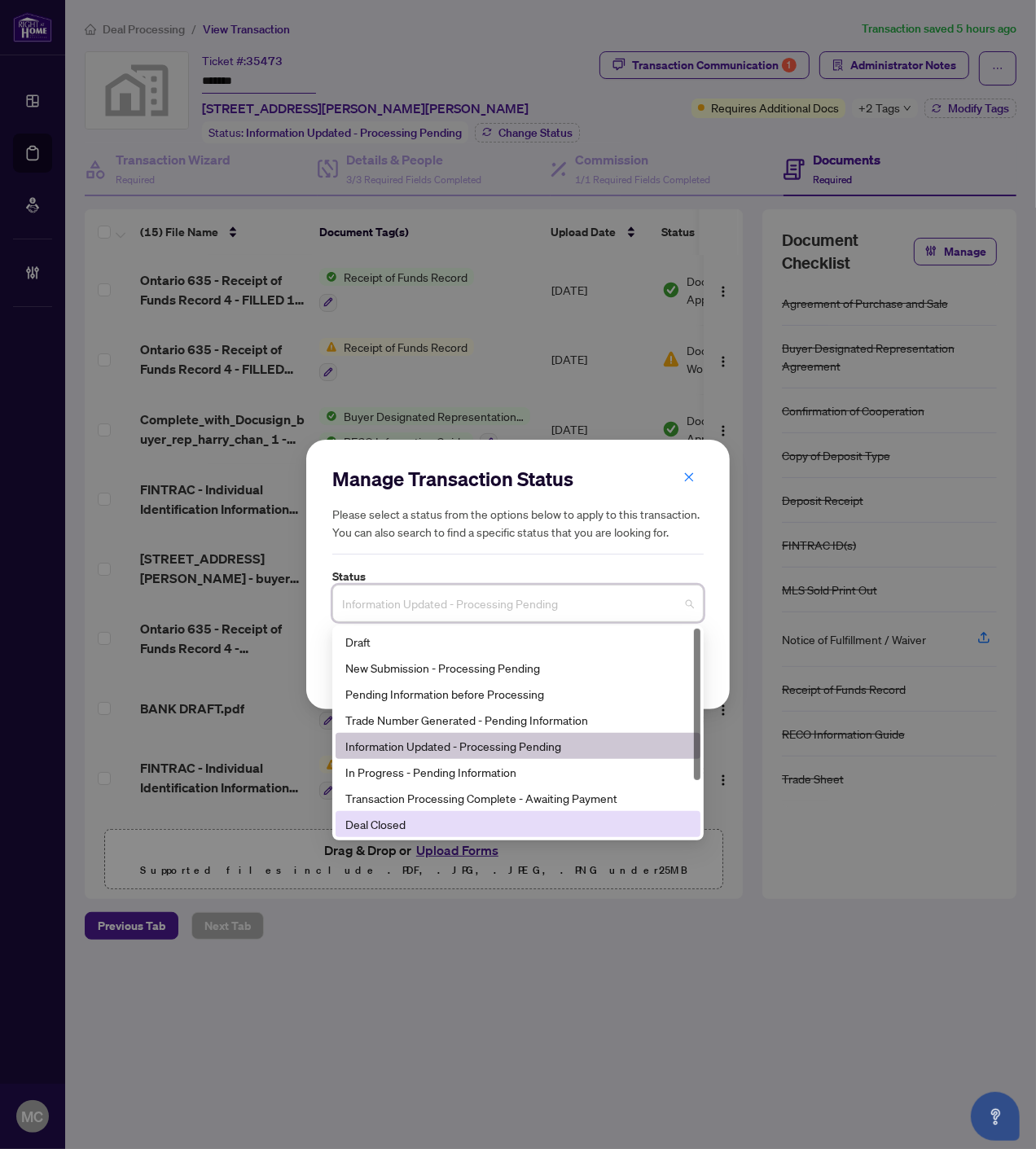
click at [387, 833] on div "Deal Closed" at bounding box center [518, 824] width 345 height 18
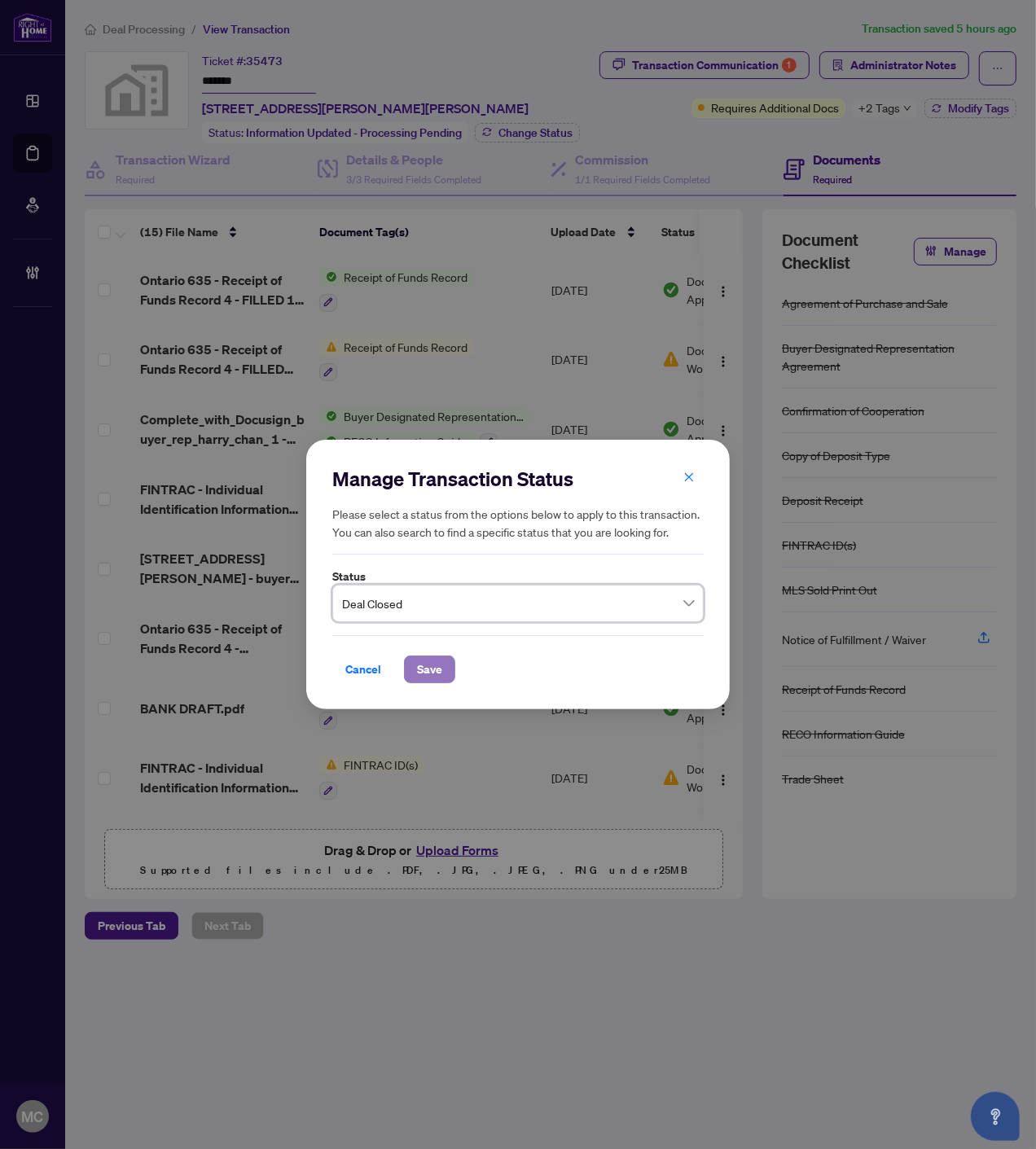
click at [417, 657] on span "Save" at bounding box center [429, 669] width 25 height 26
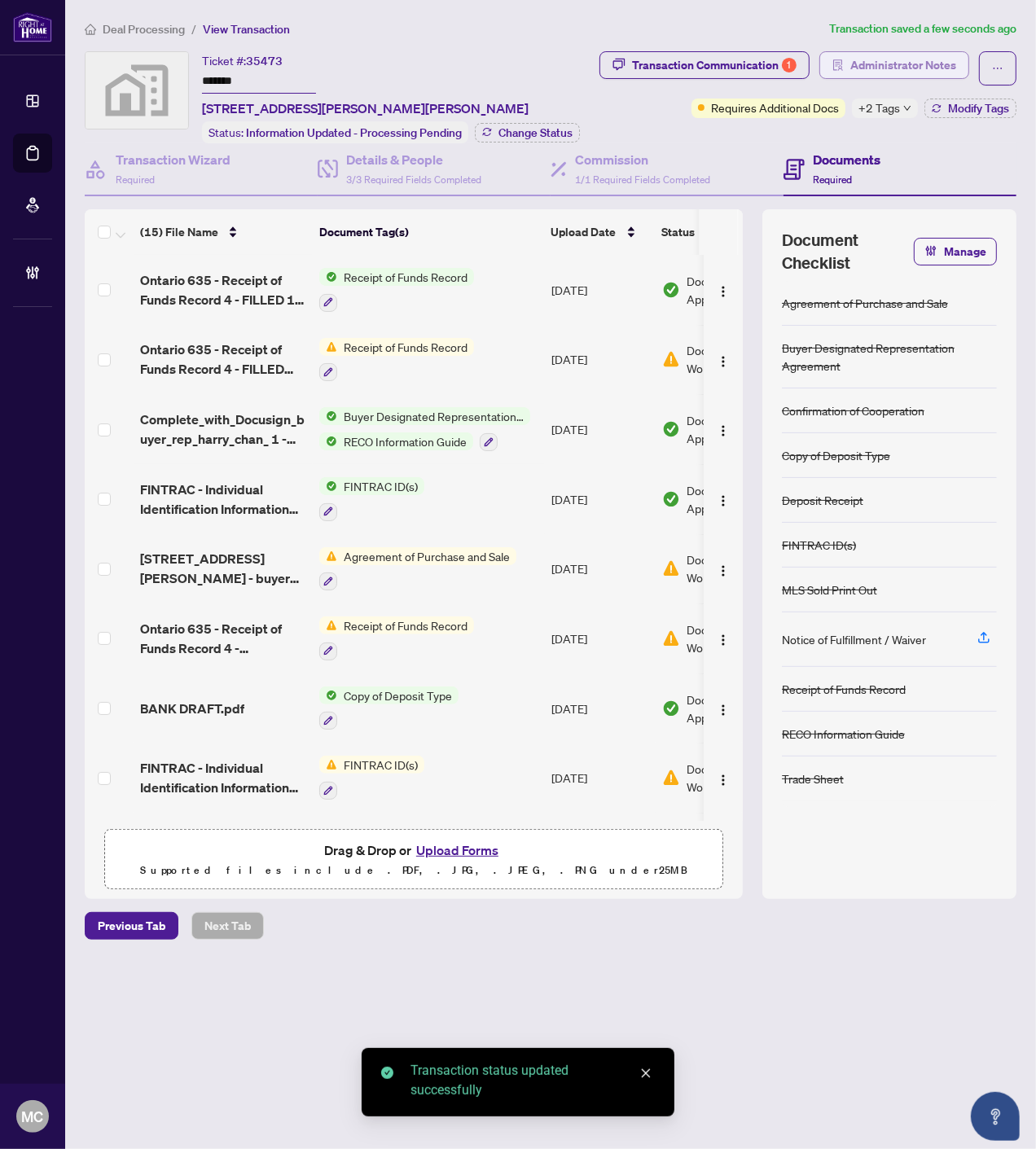
click at [937, 60] on span "Administrator Notes" at bounding box center [903, 64] width 106 height 26
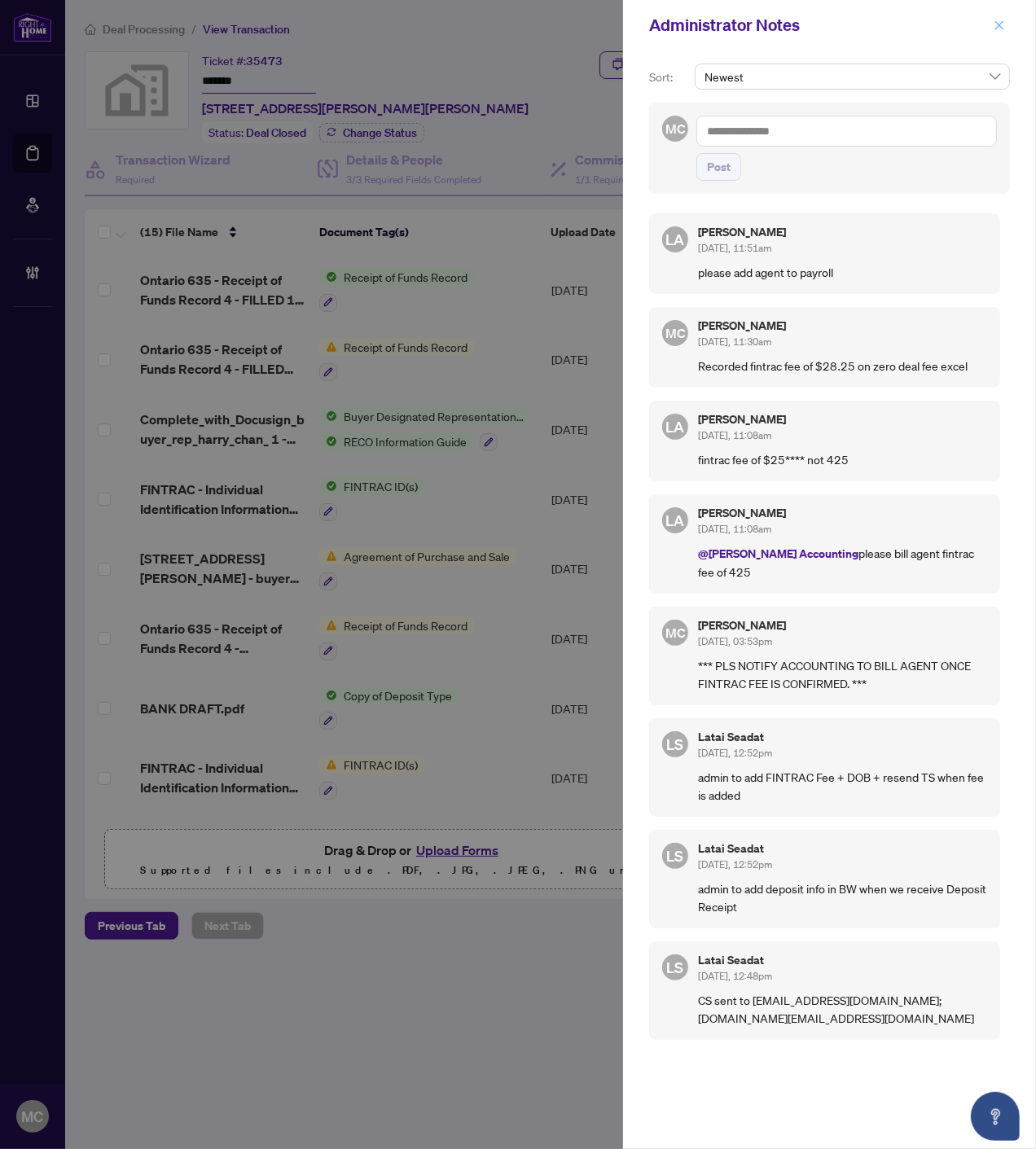
click at [1000, 21] on icon "close" at bounding box center [999, 25] width 11 height 11
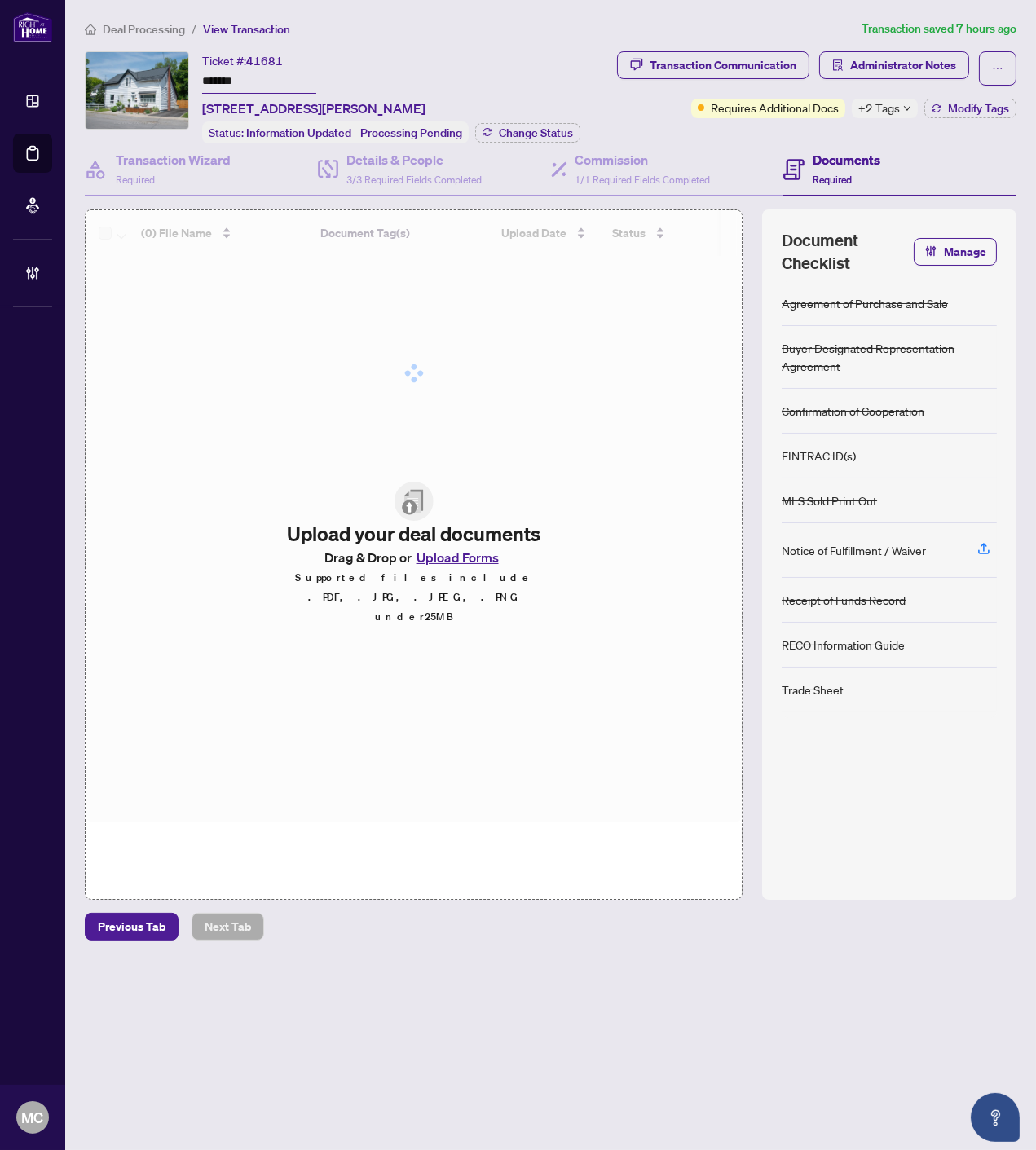
click at [881, 104] on span "+2 Tags" at bounding box center [878, 108] width 42 height 19
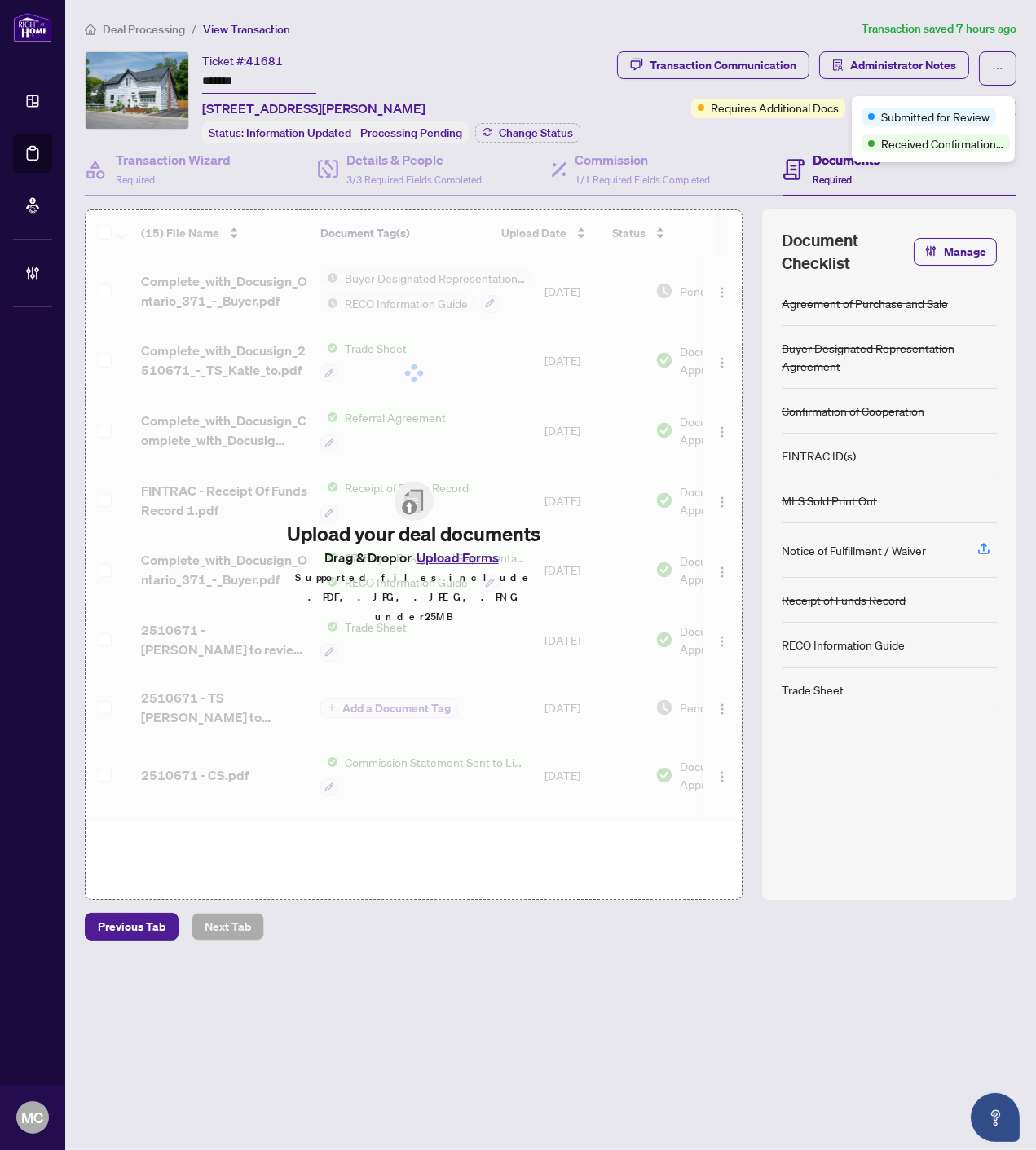
click at [425, 65] on div "Ticket #: 41681 ******* [STREET_ADDRESS][PERSON_NAME]" at bounding box center [313, 84] width 223 height 67
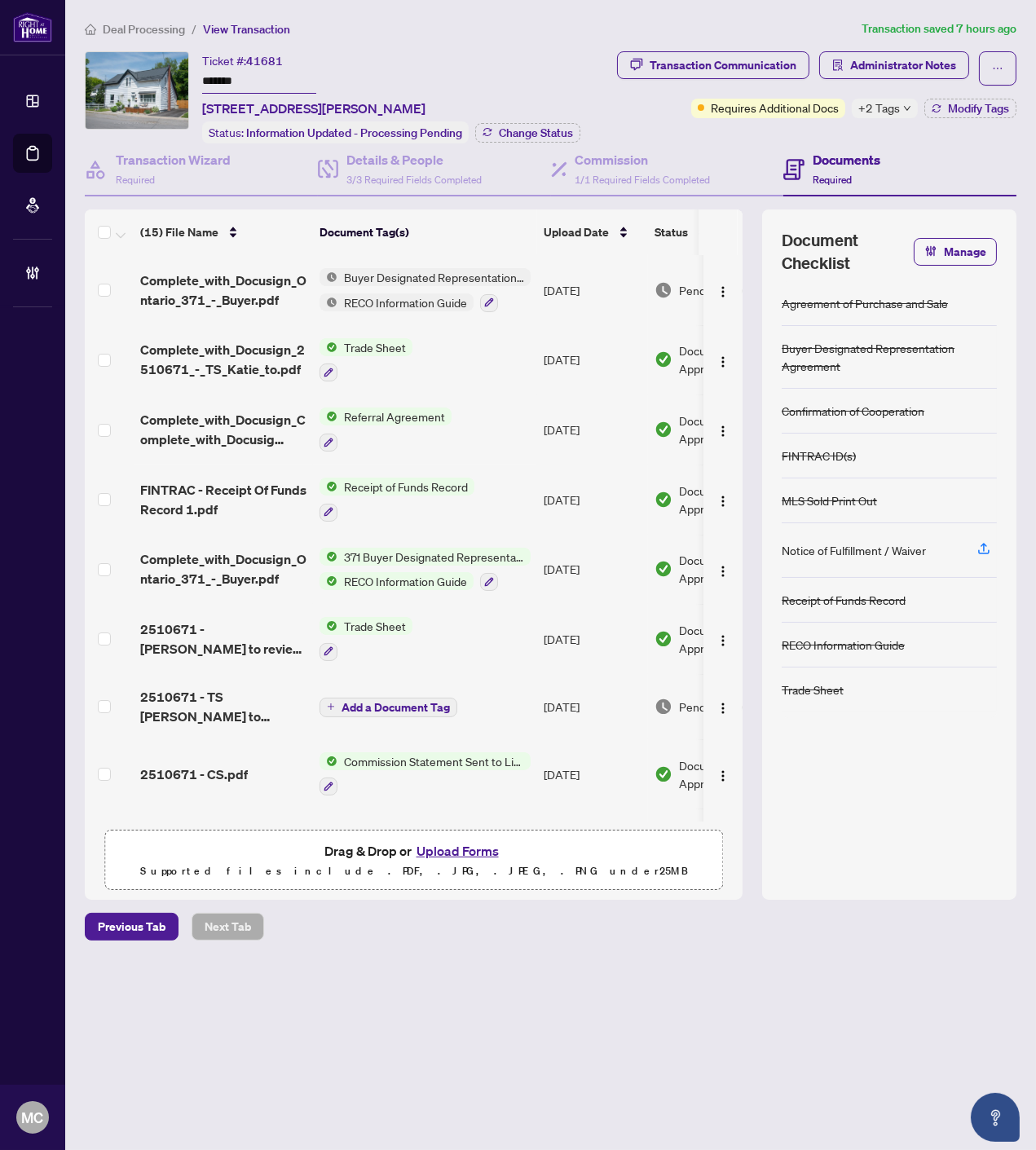
click at [190, 71] on div "Ticket #: 41681 ******* [STREET_ADDRESS][PERSON_NAME] Status: Information Updat…" at bounding box center [341, 97] width 511 height 92
click at [211, 76] on input "*******" at bounding box center [259, 82] width 114 height 24
click at [995, 109] on span "Modify Tags" at bounding box center [978, 108] width 61 height 11
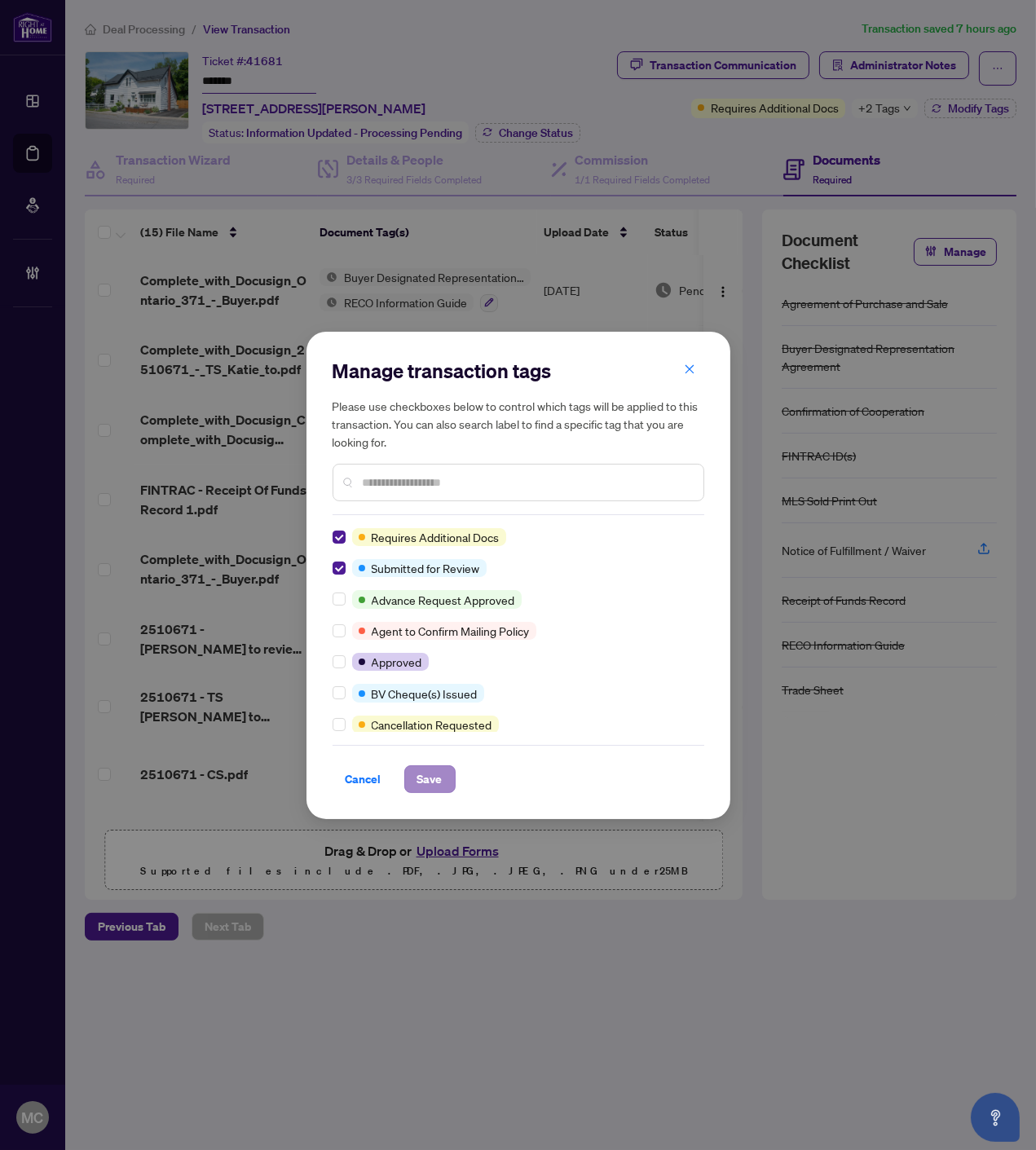
click at [432, 793] on div "Manage transaction tags Please use checkboxes below to control which tags will …" at bounding box center [518, 576] width 424 height 488
click at [436, 775] on span "Save" at bounding box center [430, 779] width 25 height 26
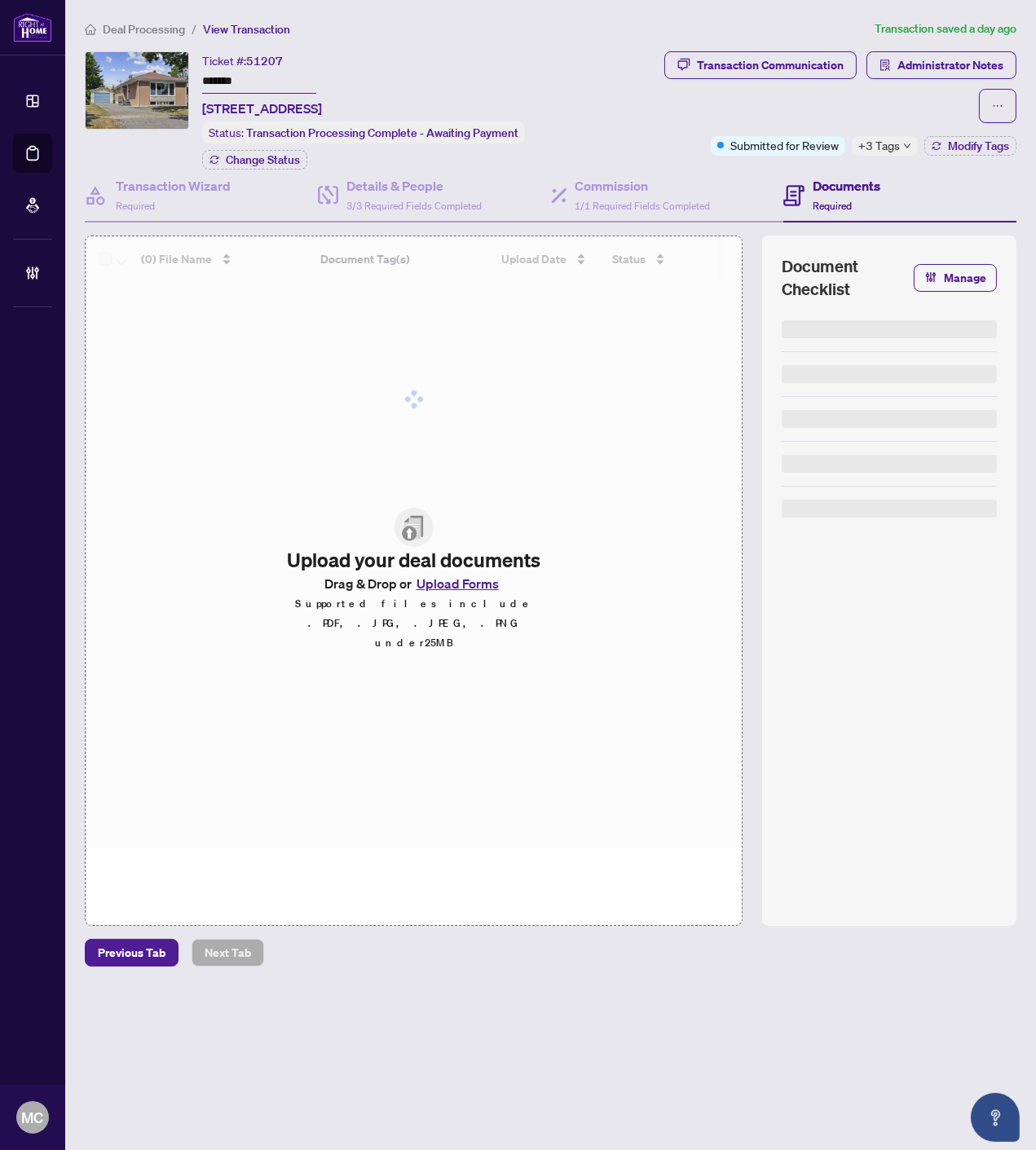
click at [226, 76] on input "*******" at bounding box center [259, 82] width 114 height 24
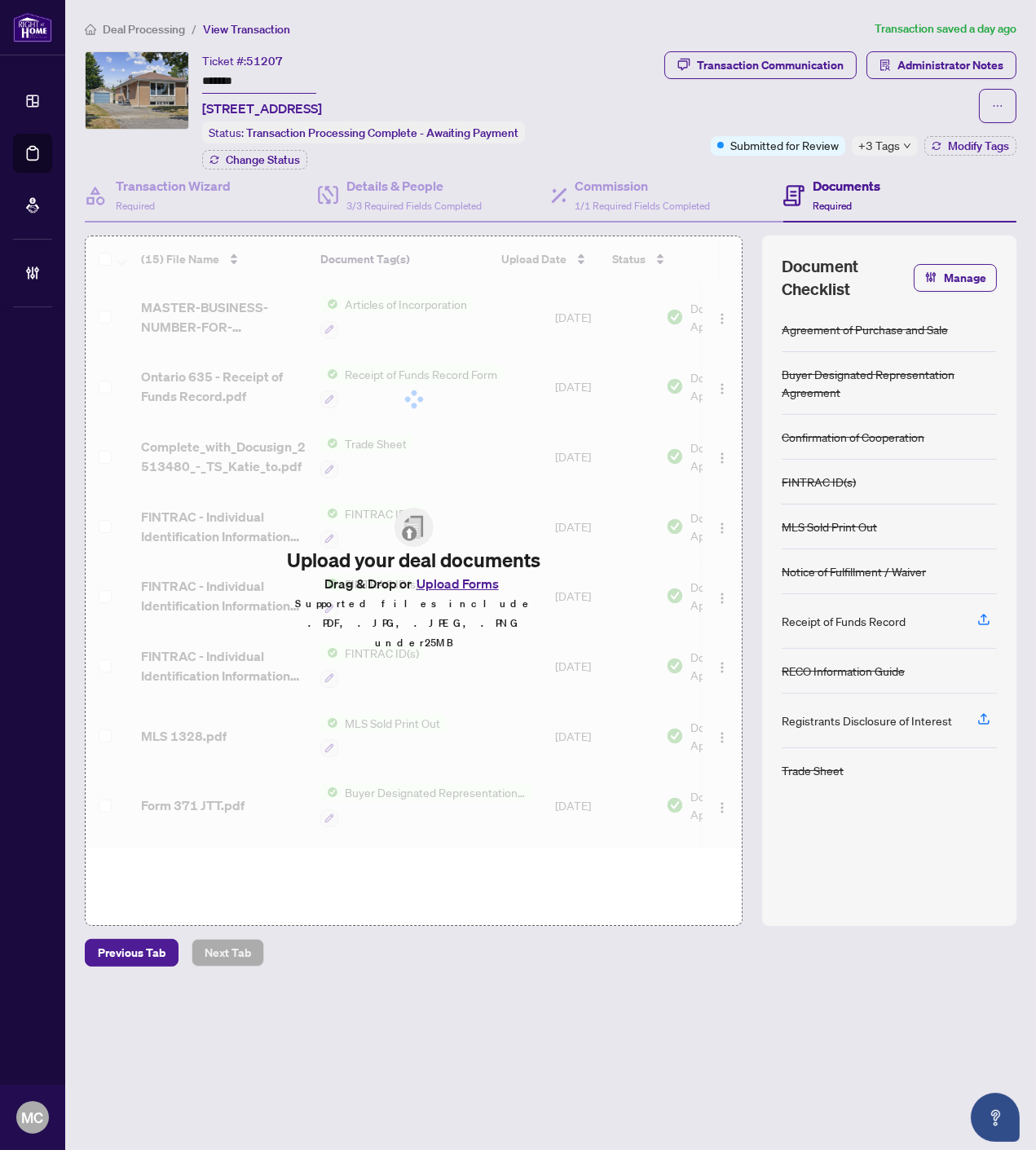
click at [892, 143] on span "+3 Tags" at bounding box center [878, 145] width 42 height 19
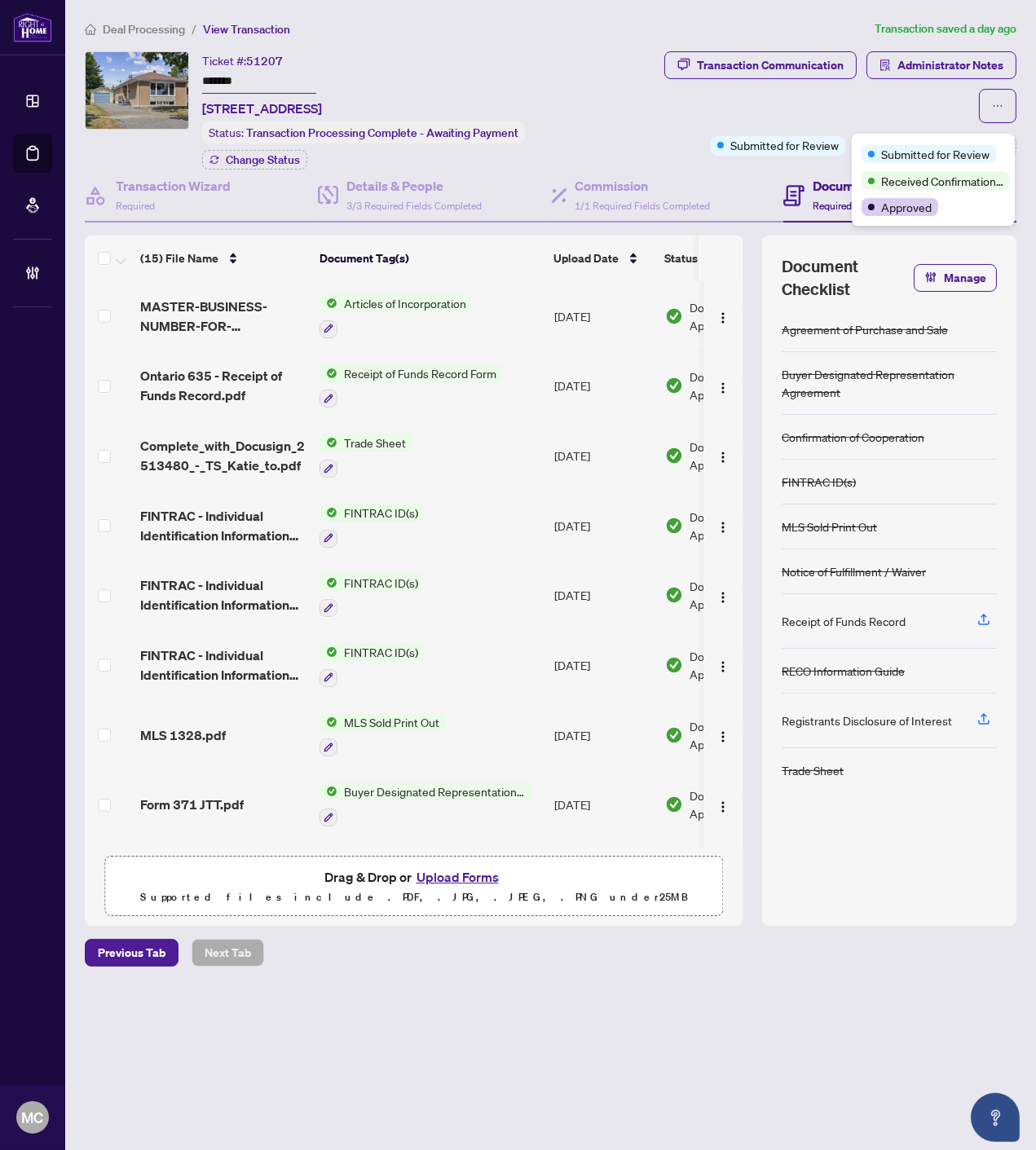
click at [707, 109] on div "Transaction Communication Administrator Notes" at bounding box center [822, 87] width 389 height 71
click at [973, 144] on span "Modify Tags" at bounding box center [978, 145] width 61 height 11
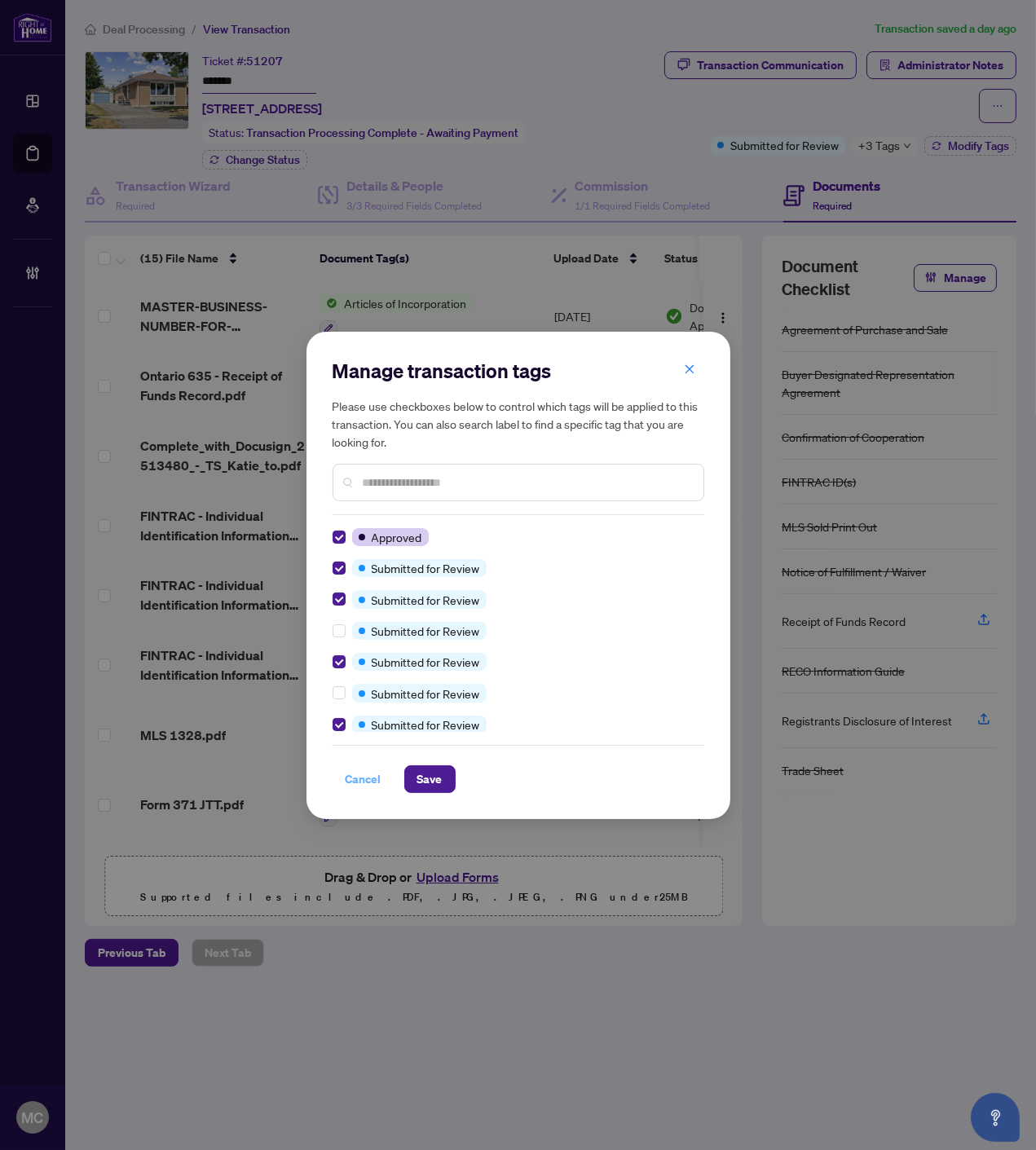
click at [372, 783] on span "Cancel" at bounding box center [363, 779] width 36 height 26
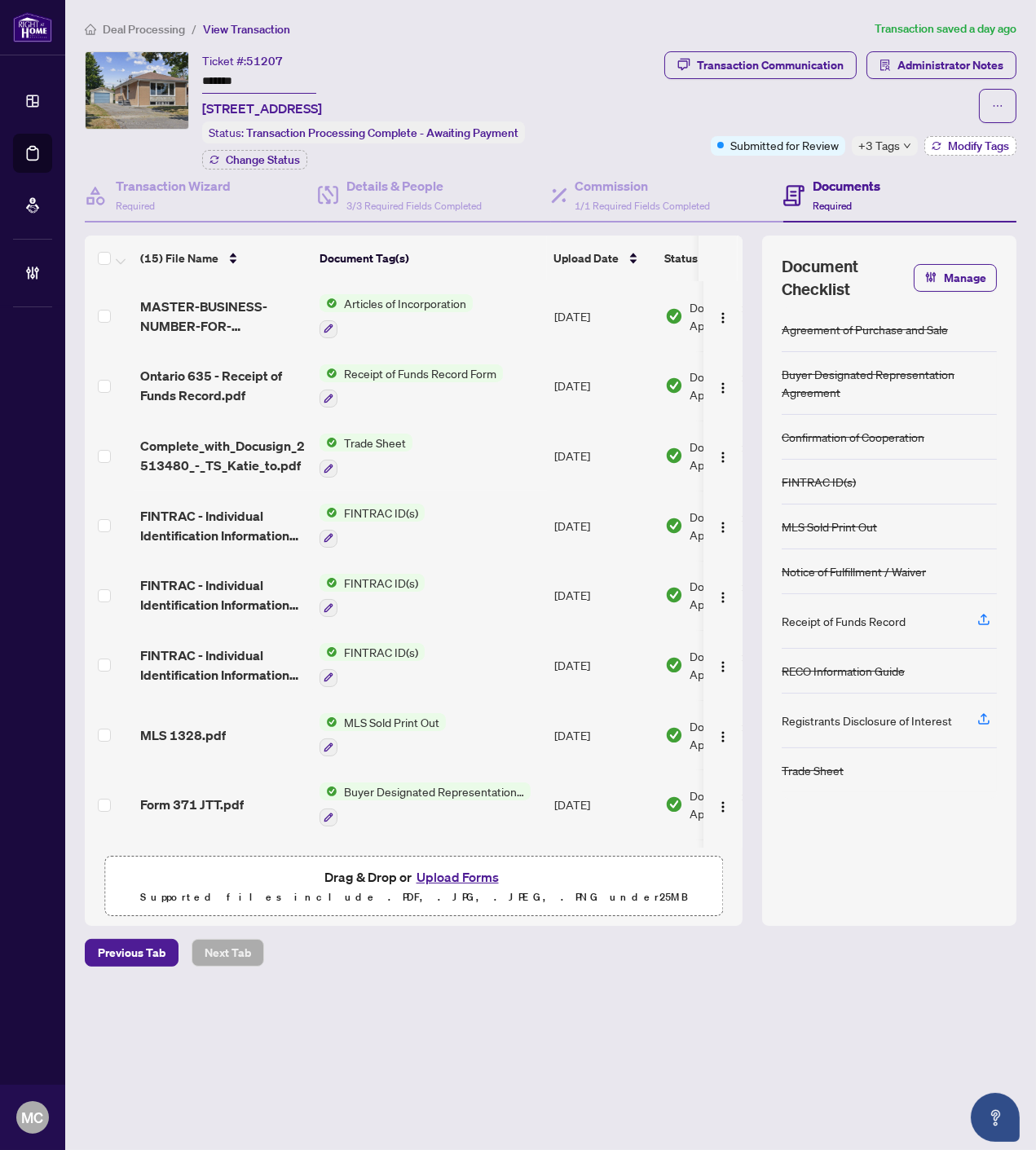
click at [962, 140] on span "Modify Tags" at bounding box center [978, 145] width 61 height 11
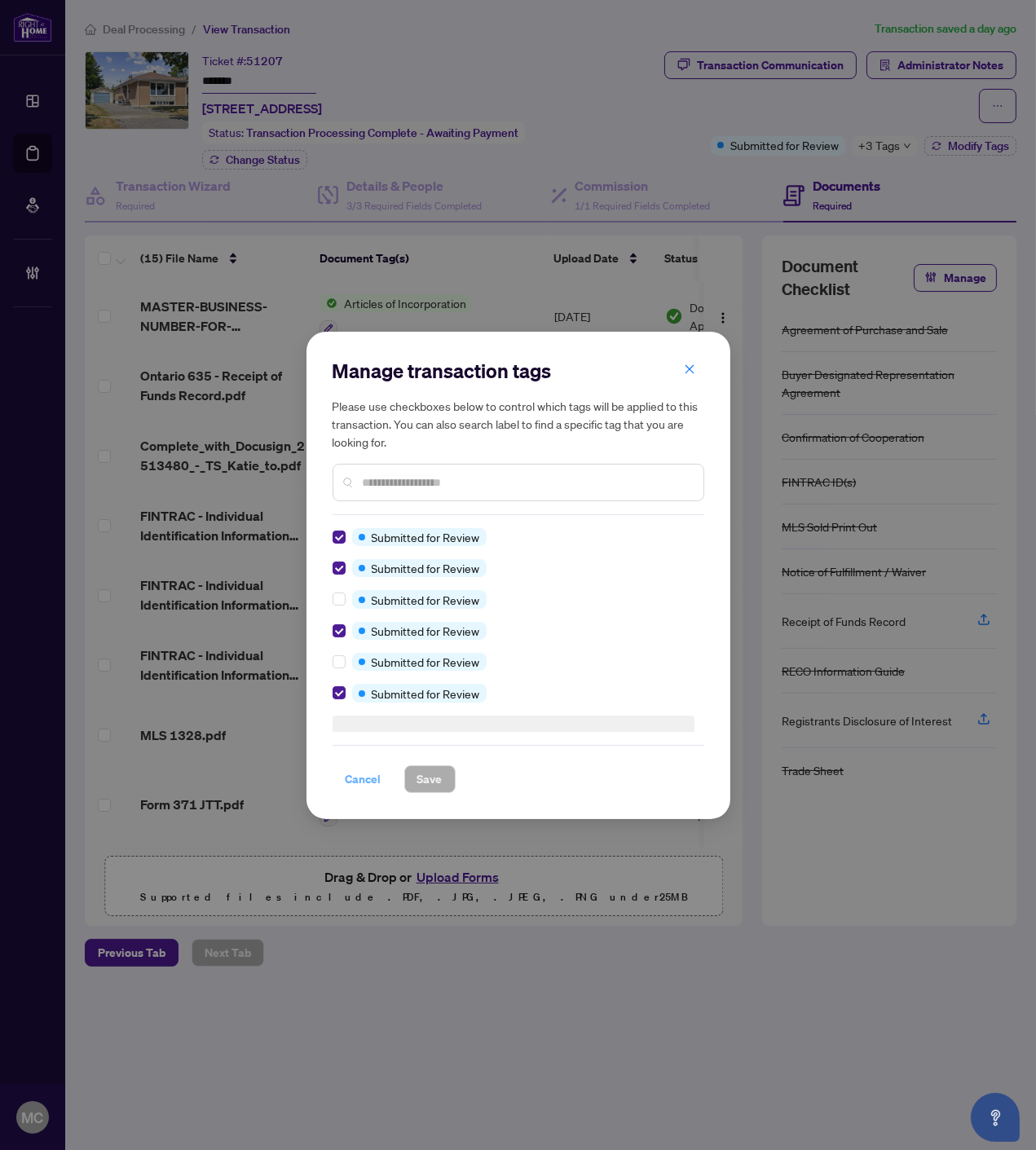
click at [372, 783] on span "Cancel" at bounding box center [363, 779] width 36 height 26
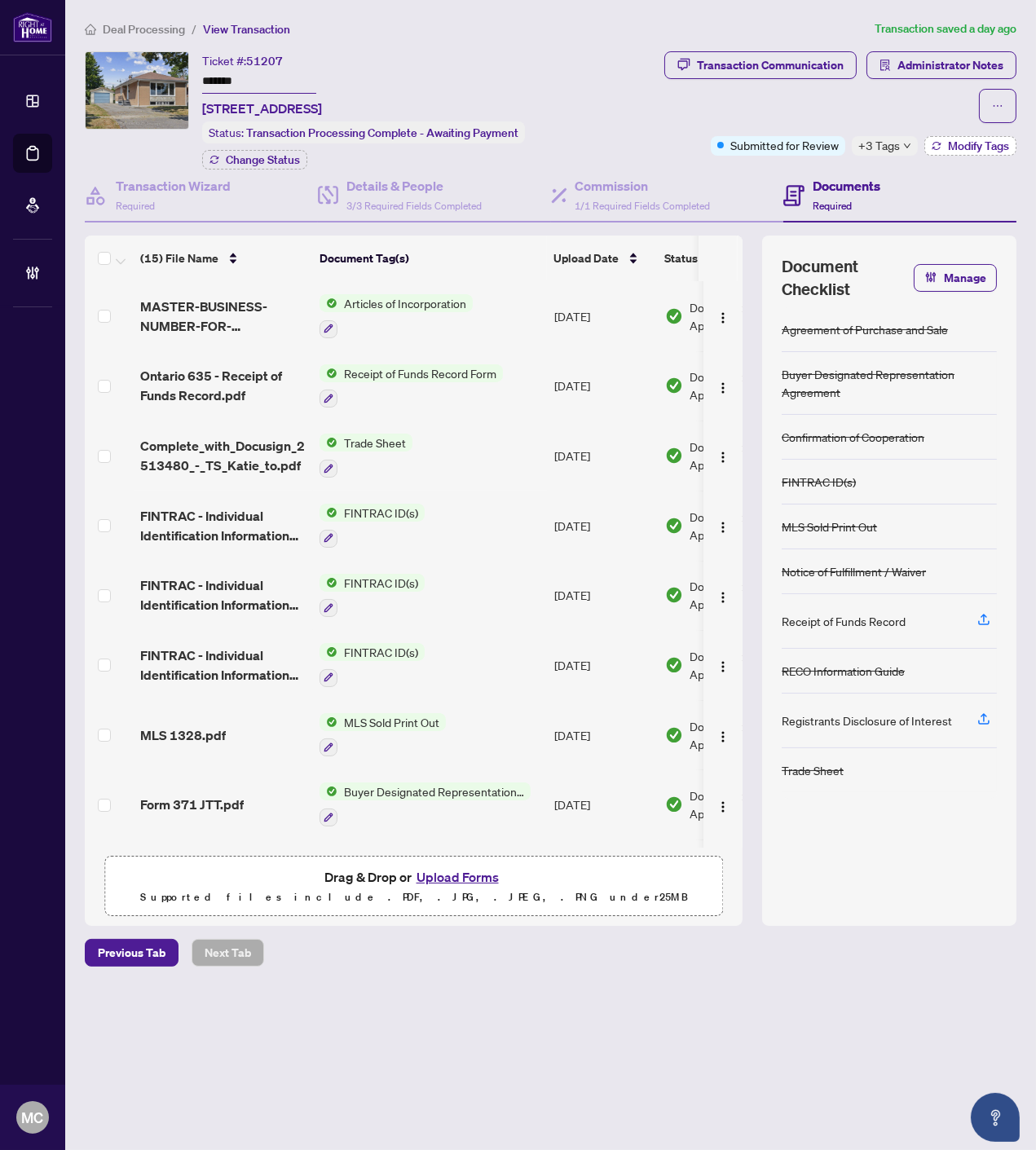
click at [948, 142] on span "Modify Tags" at bounding box center [978, 145] width 61 height 11
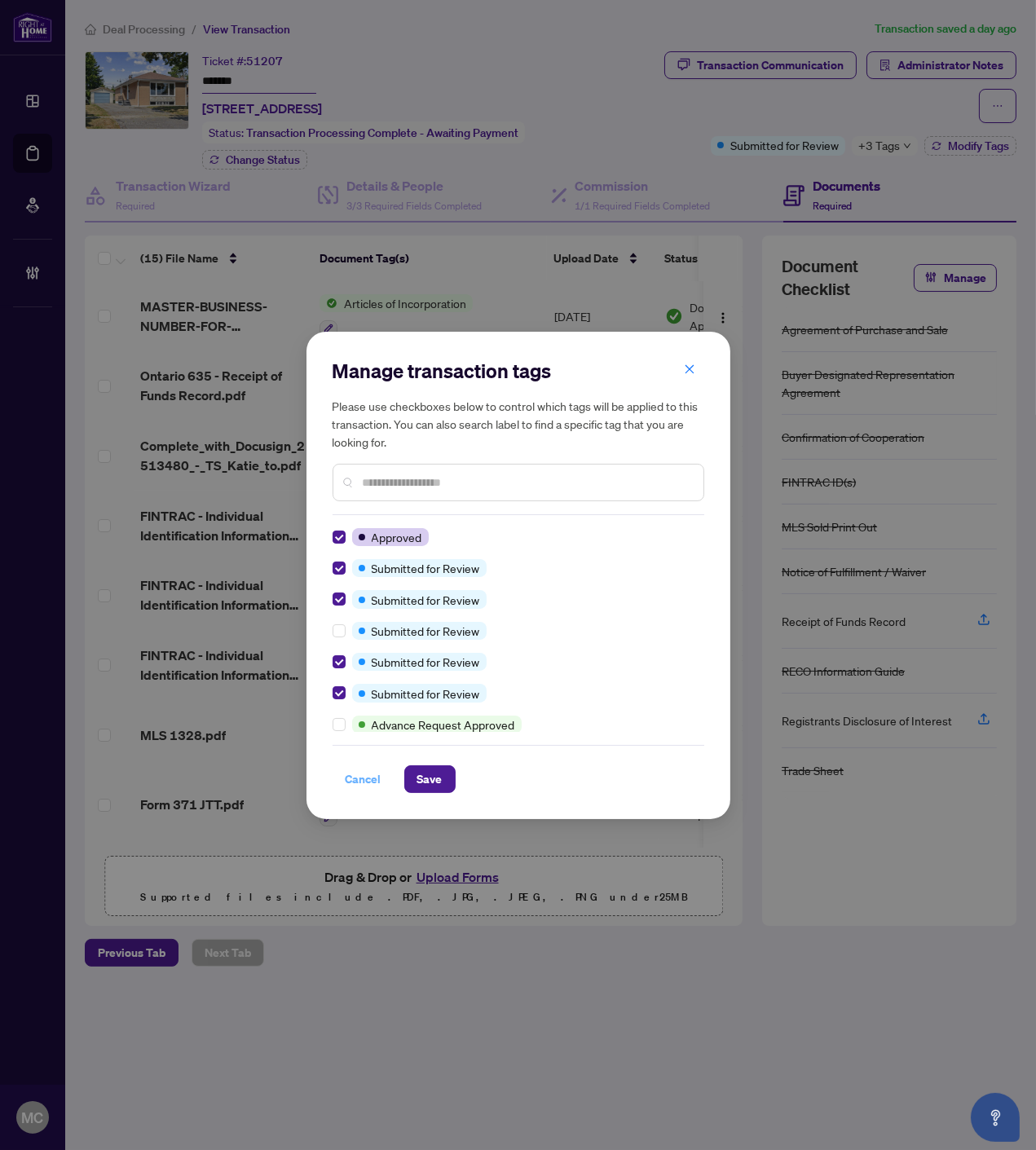
click at [344, 775] on button "Cancel" at bounding box center [363, 779] width 62 height 28
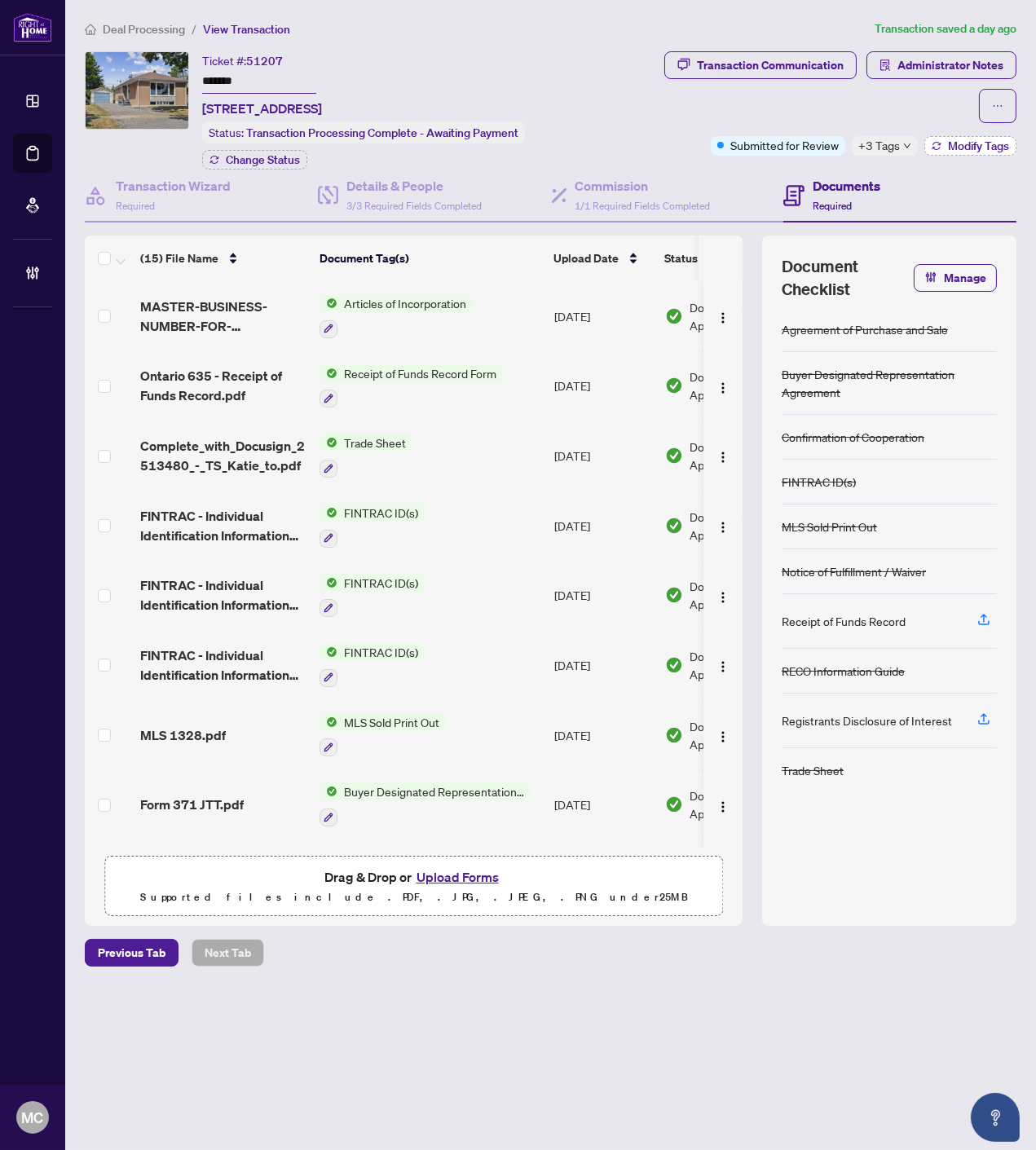
click at [997, 147] on span "Modify Tags" at bounding box center [978, 145] width 61 height 11
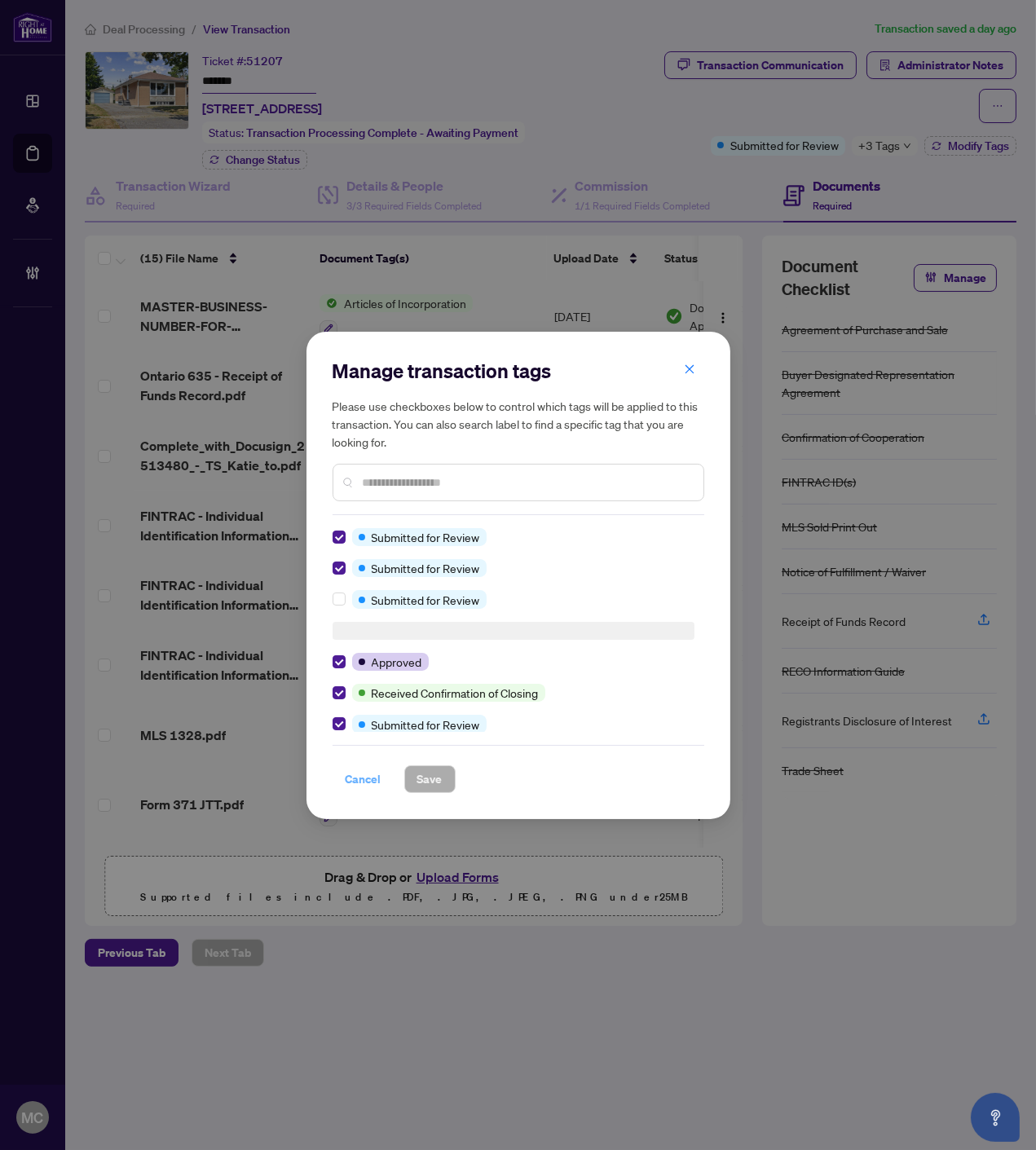
click at [371, 773] on span "Cancel" at bounding box center [363, 779] width 36 height 26
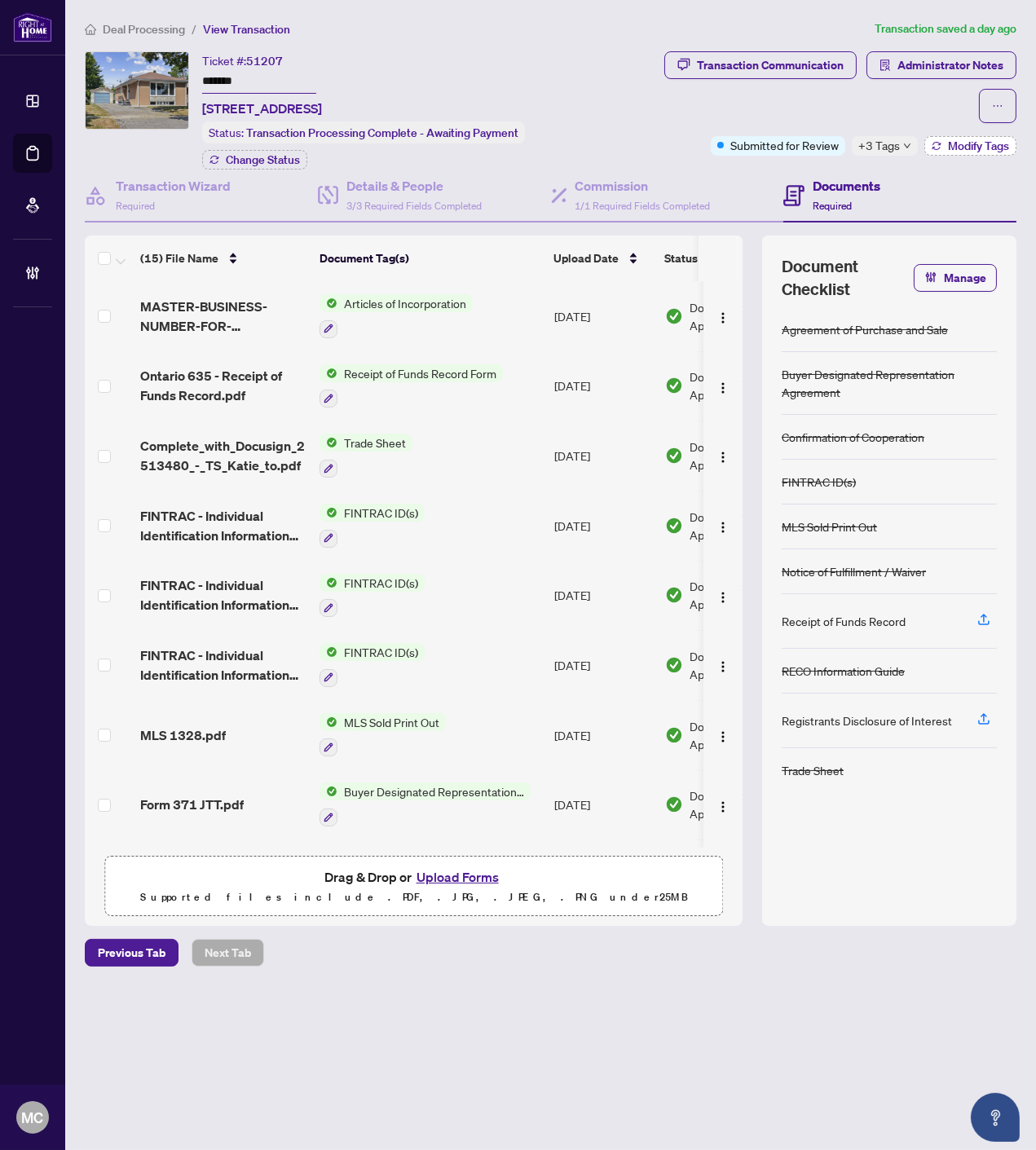
click at [938, 142] on icon "button" at bounding box center [937, 146] width 10 height 10
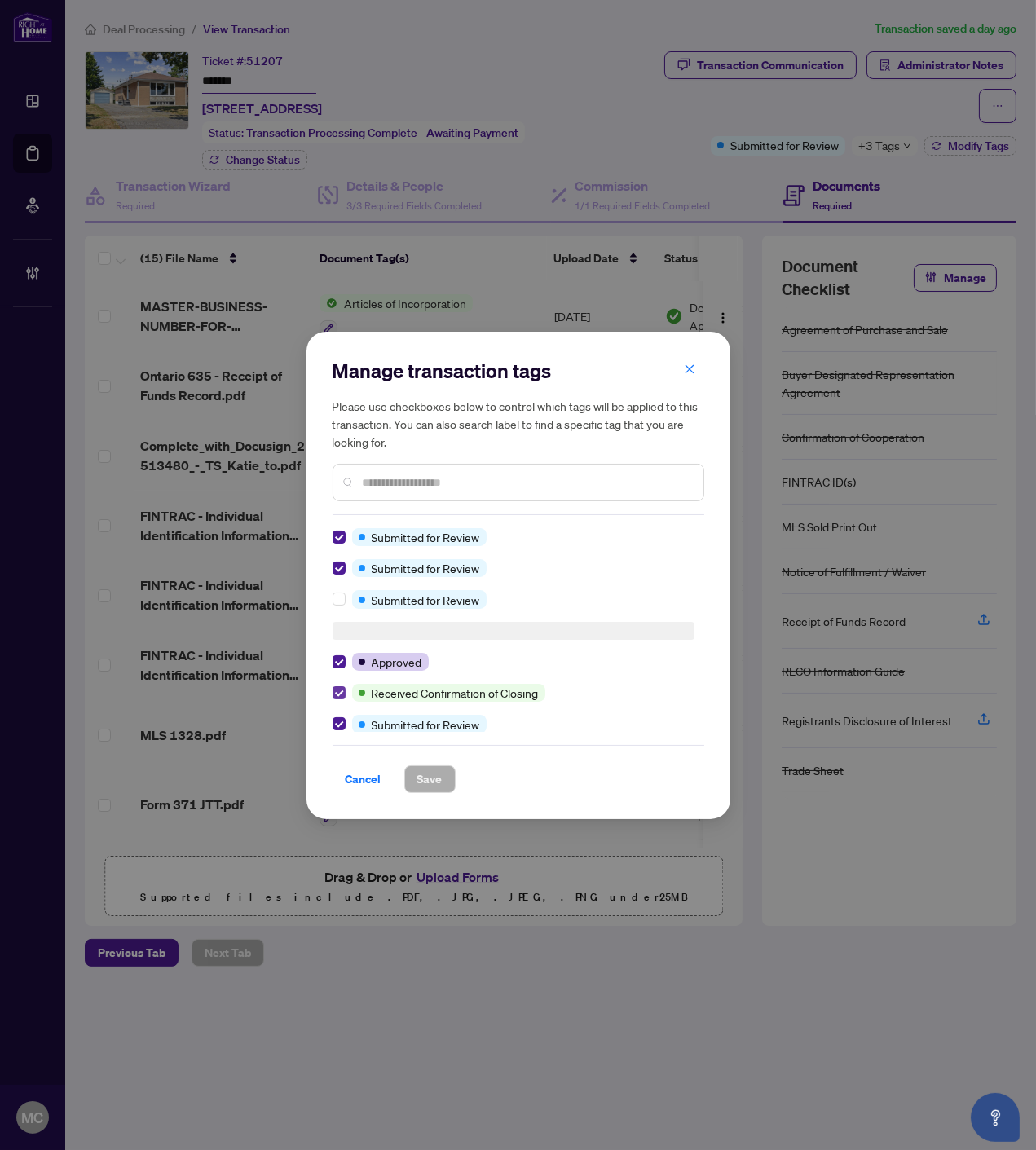
click at [334, 696] on label at bounding box center [339, 692] width 13 height 18
click at [417, 773] on span "Save" at bounding box center [430, 779] width 25 height 26
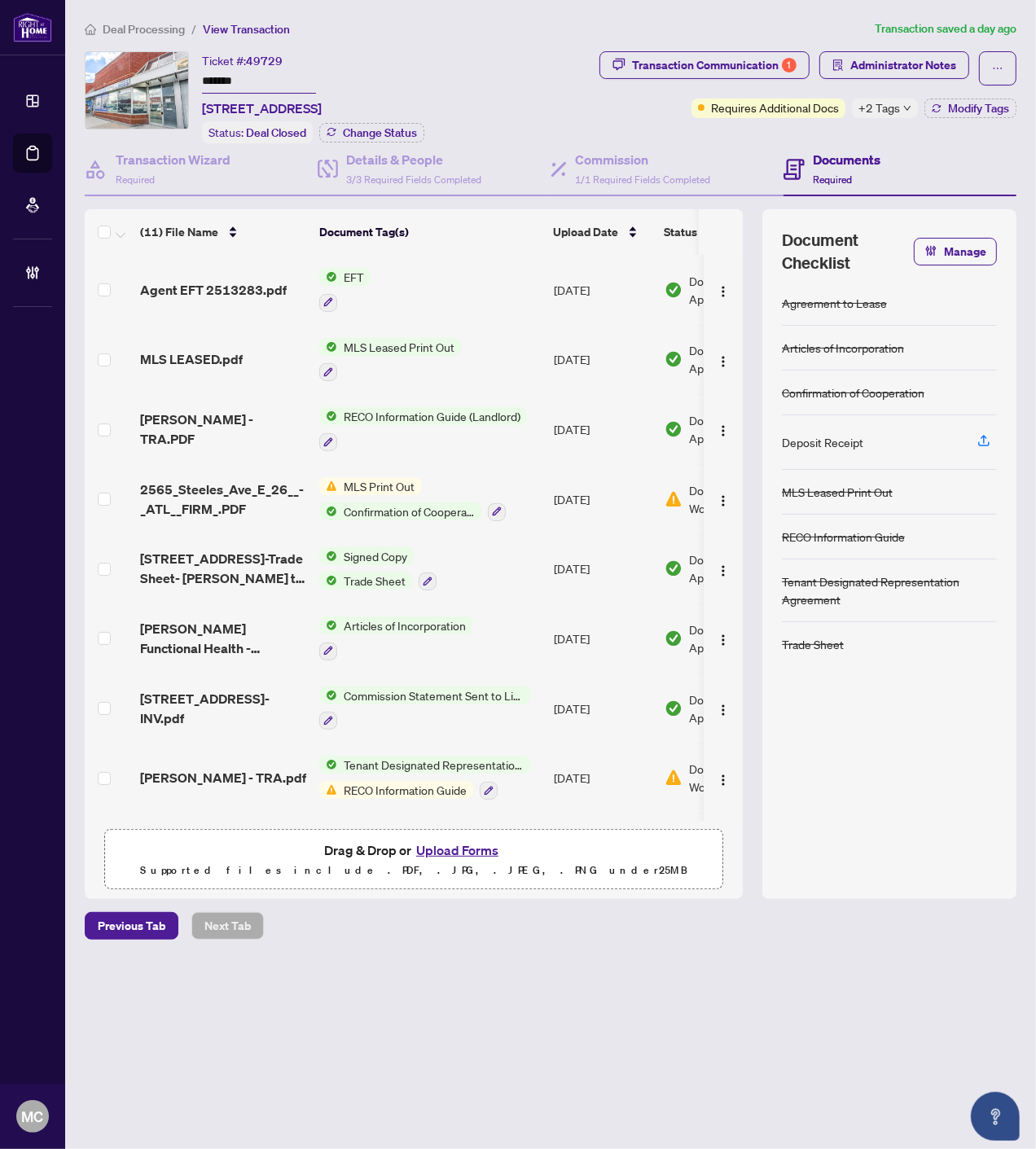
click at [865, 95] on div "Transaction Communication 1 Administrator Notes Requires Additional Docs +2 Tag…" at bounding box center [765, 84] width 501 height 67
click at [881, 96] on div "Transaction Communication 1 Administrator Notes Requires Additional Docs +2 Tag…" at bounding box center [765, 84] width 501 height 67
click at [916, 104] on div "+2 Tags" at bounding box center [885, 108] width 66 height 20
click at [322, 55] on div "Ticket #: 49729 ******* 26-2565 Steeles Ave, Brampton, Ontario L6T 4L6, Canada" at bounding box center [261, 84] width 120 height 67
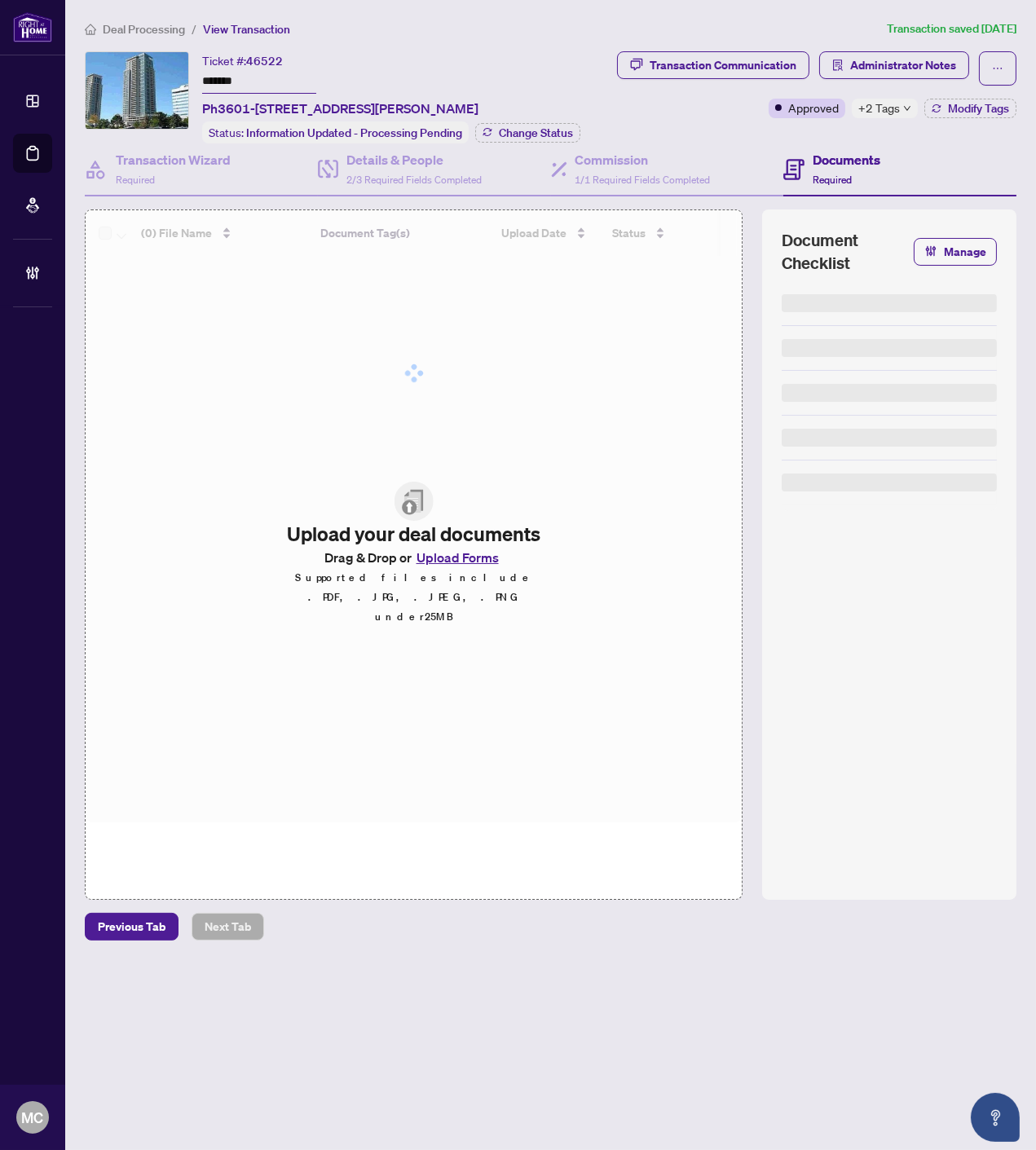
drag, startPoint x: 888, startPoint y: 108, endPoint x: 688, endPoint y: 123, distance: 200.6
click at [888, 108] on span "+2 Tags" at bounding box center [878, 108] width 42 height 19
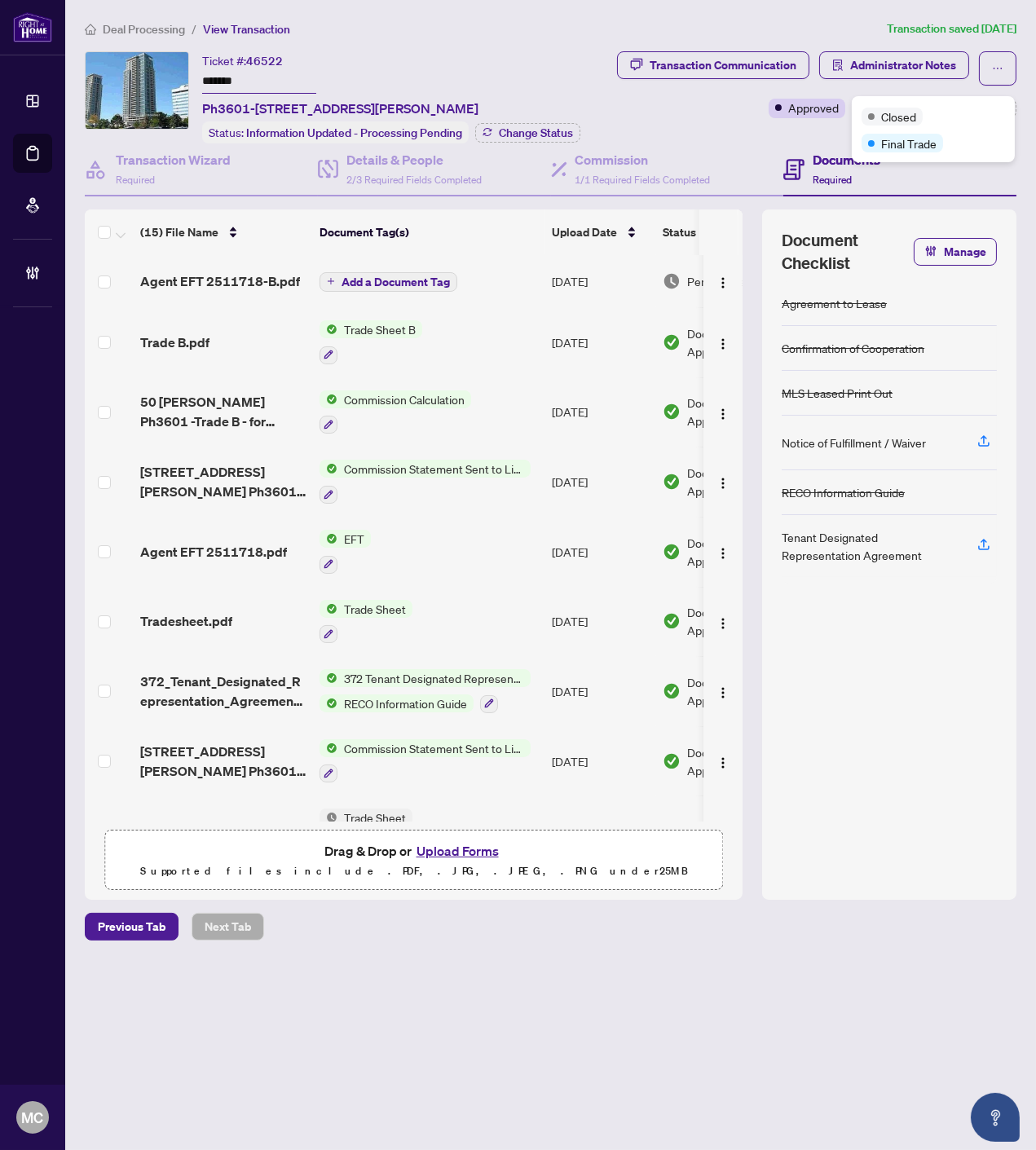
click at [463, 75] on div "Ticket #: 46522 ******* Ph3601-[STREET_ADDRESS][PERSON_NAME]" at bounding box center [340, 84] width 276 height 67
click at [536, 132] on span "Change Status" at bounding box center [535, 132] width 74 height 11
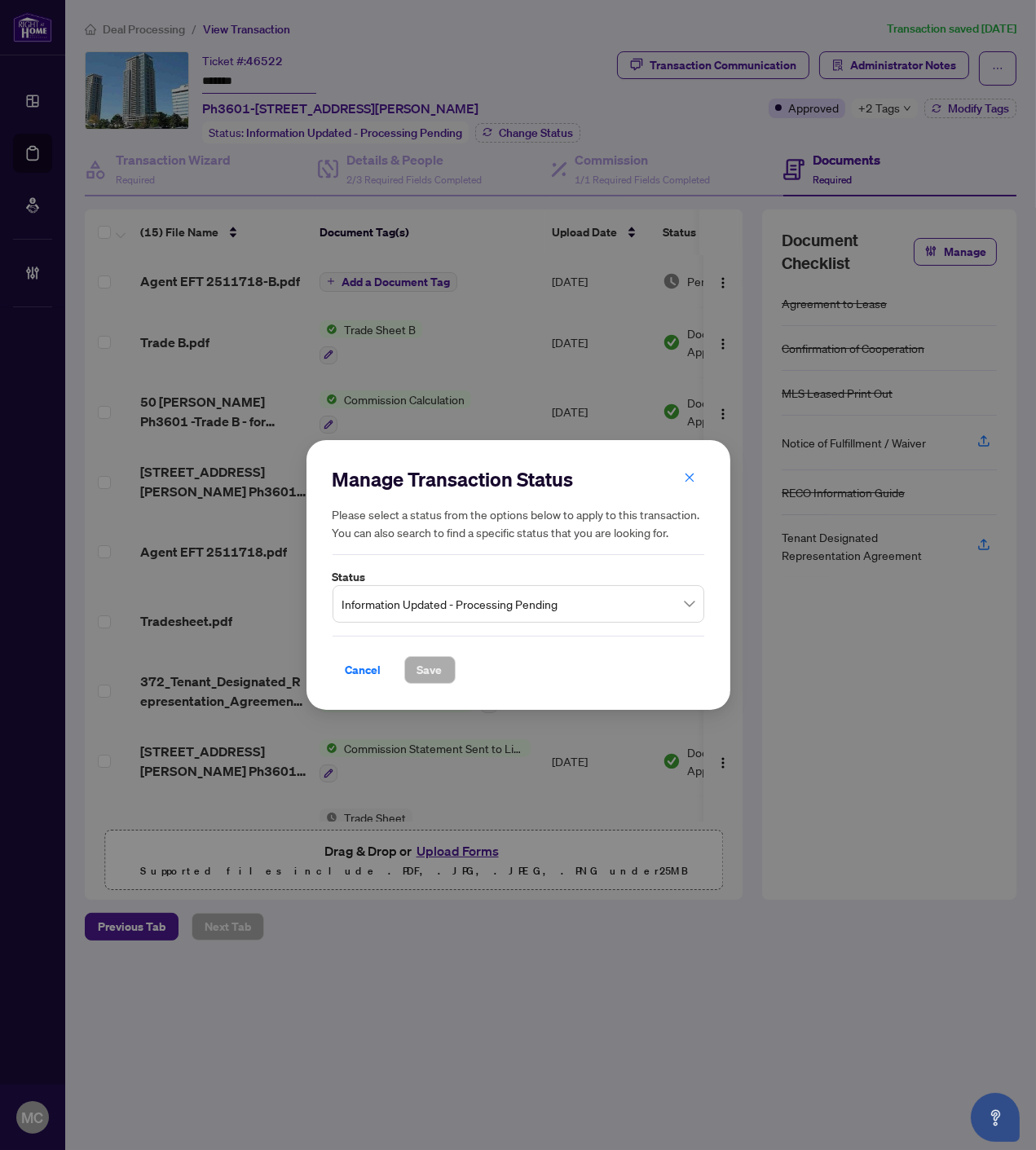
click at [497, 604] on span "Information Updated - Processing Pending" at bounding box center [518, 604] width 352 height 31
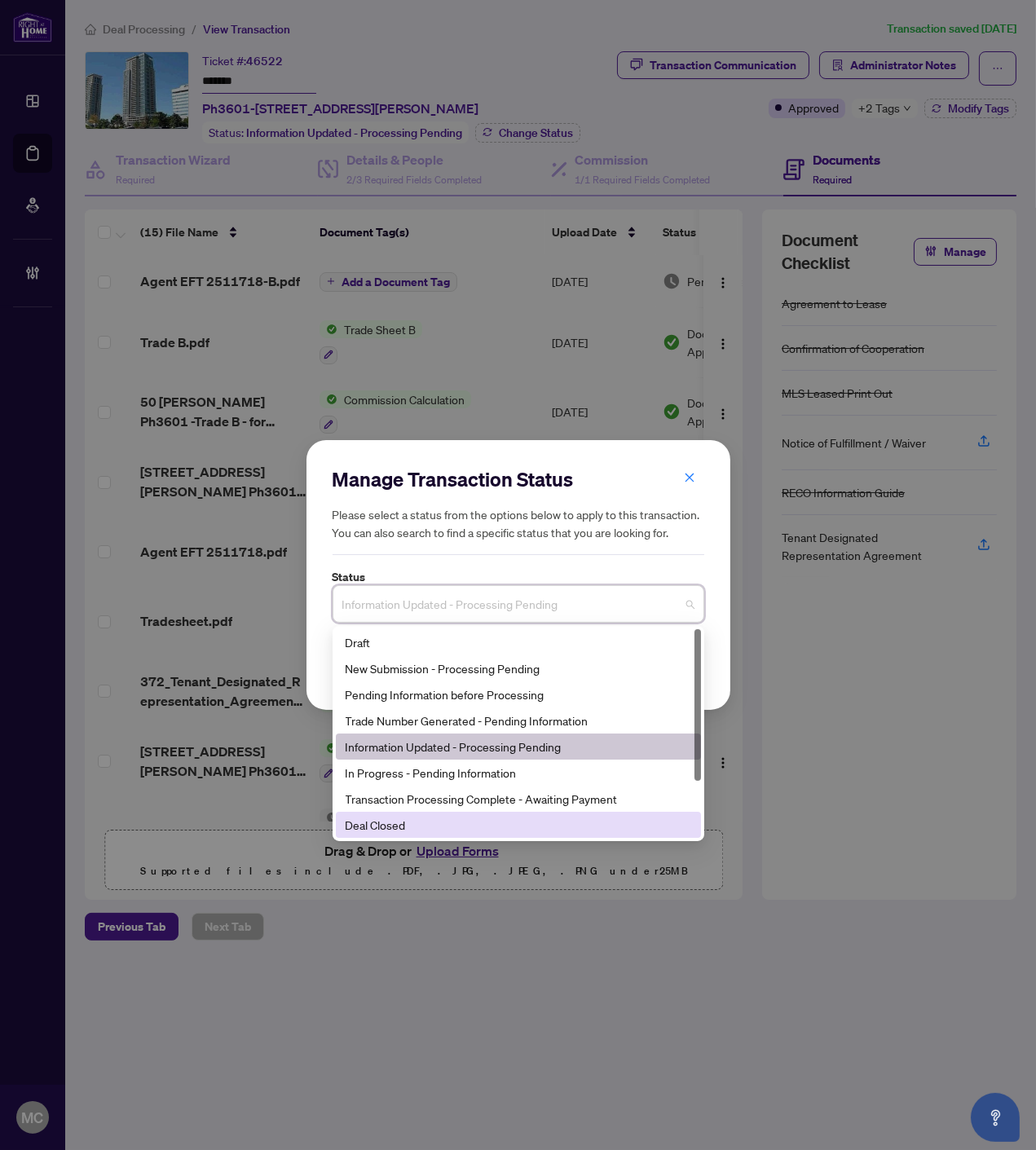
click at [422, 816] on div "Deal Closed" at bounding box center [518, 825] width 346 height 18
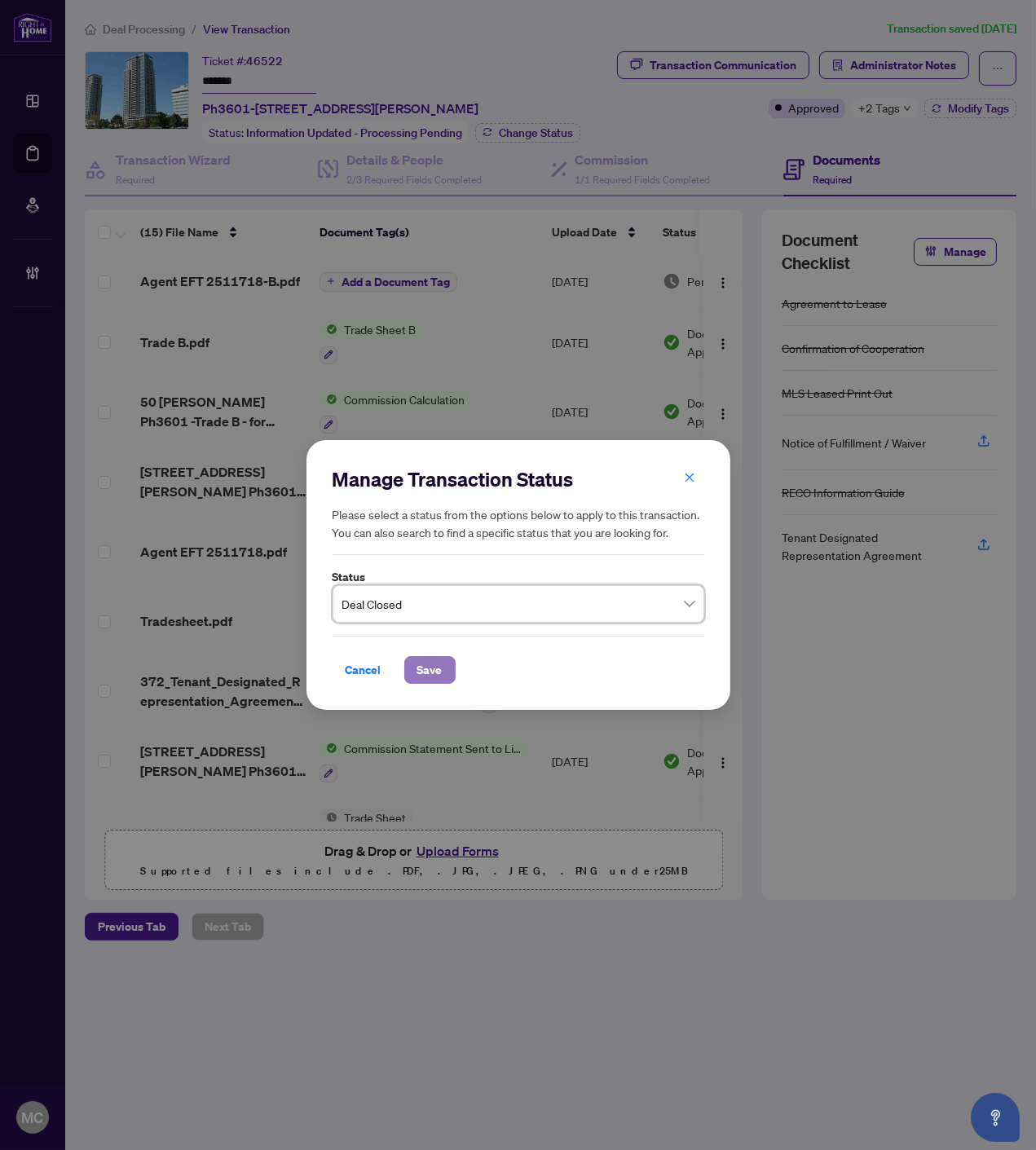
click at [437, 669] on span "Save" at bounding box center [430, 669] width 25 height 26
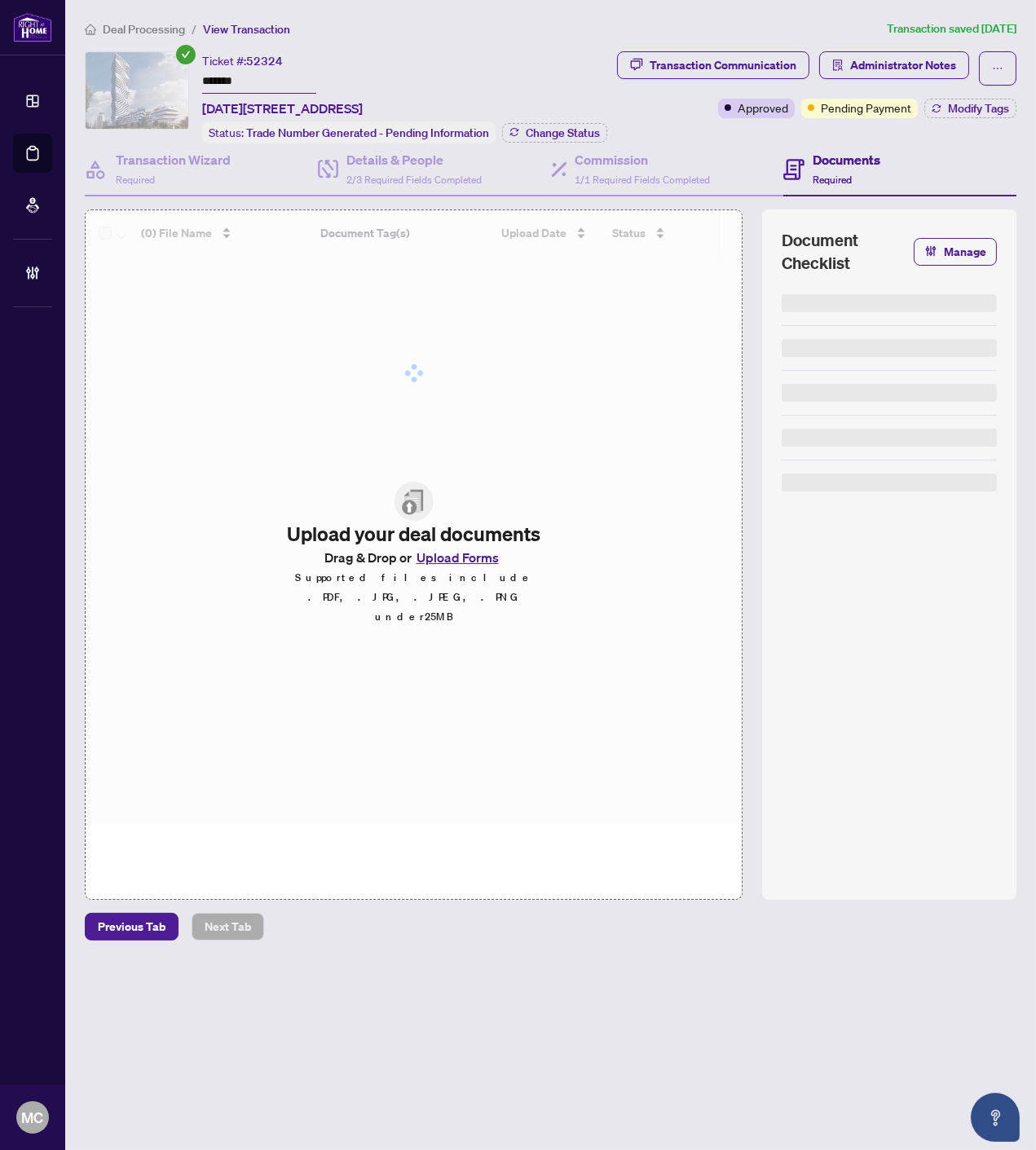
click at [228, 75] on input "*******" at bounding box center [259, 82] width 114 height 24
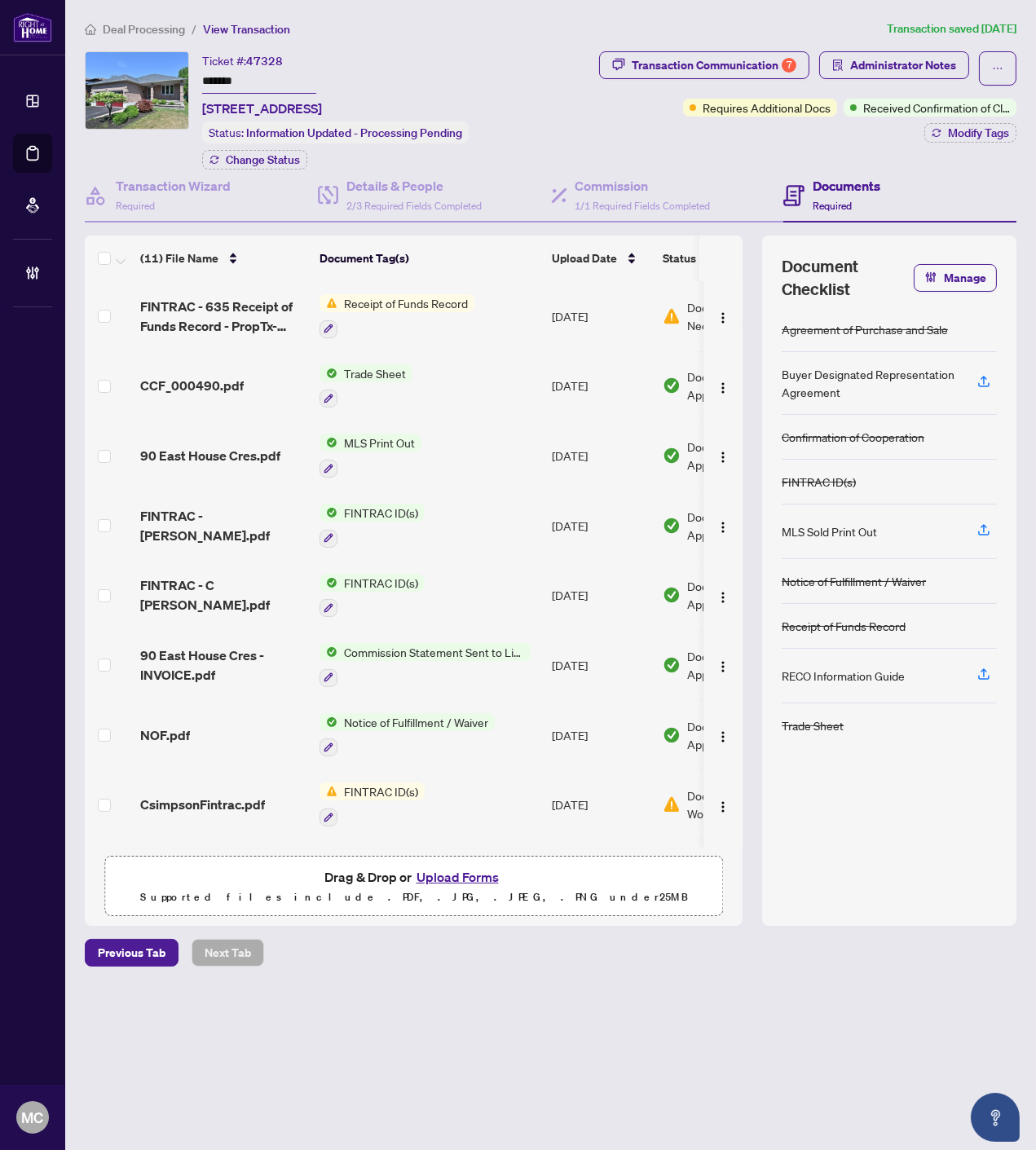
click at [225, 74] on input "*******" at bounding box center [259, 82] width 114 height 24
click at [948, 128] on span "Modify Tags" at bounding box center [978, 132] width 61 height 11
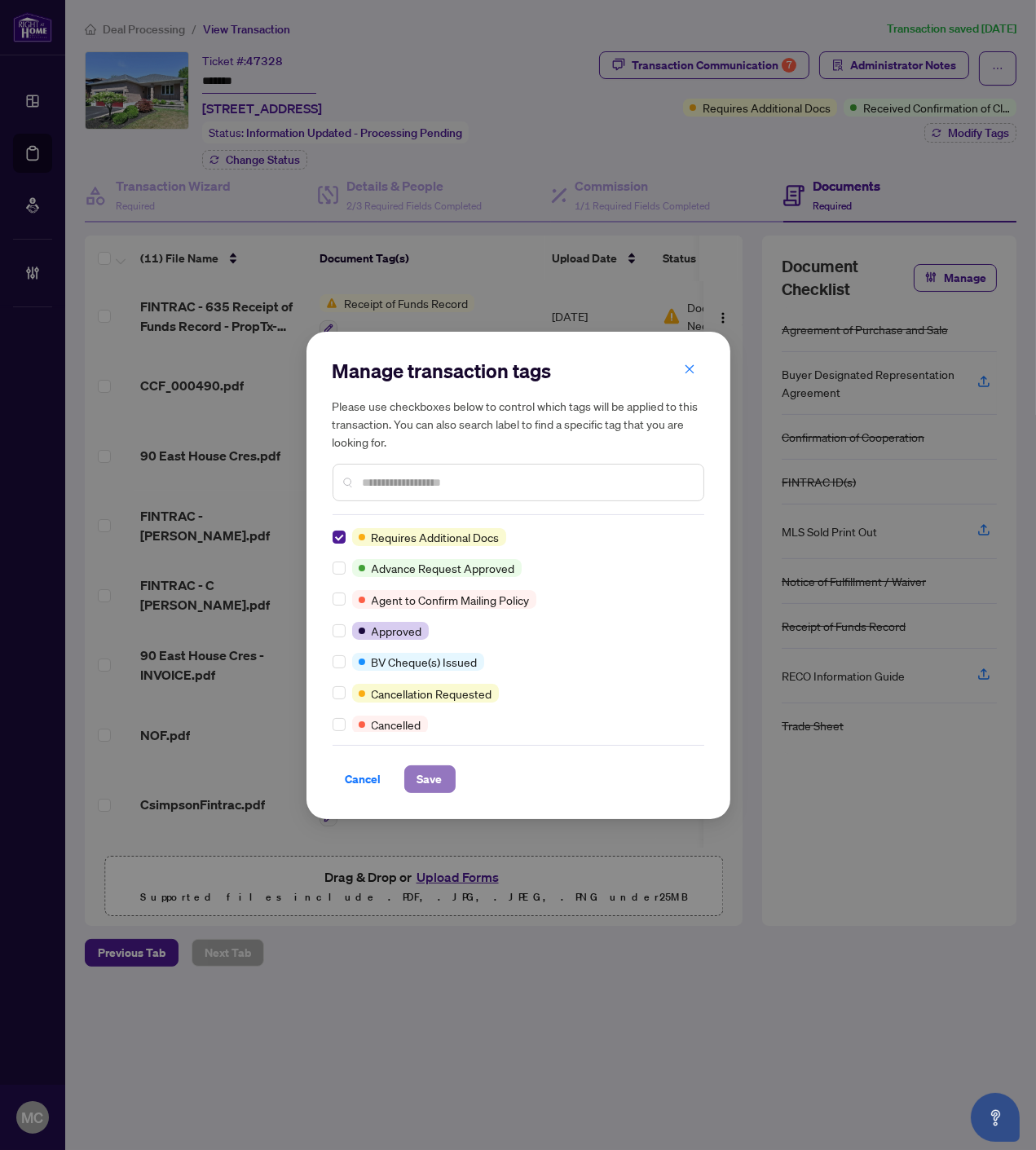
click at [445, 789] on button "Save" at bounding box center [430, 779] width 51 height 28
